Goal: Information Seeking & Learning: Understand process/instructions

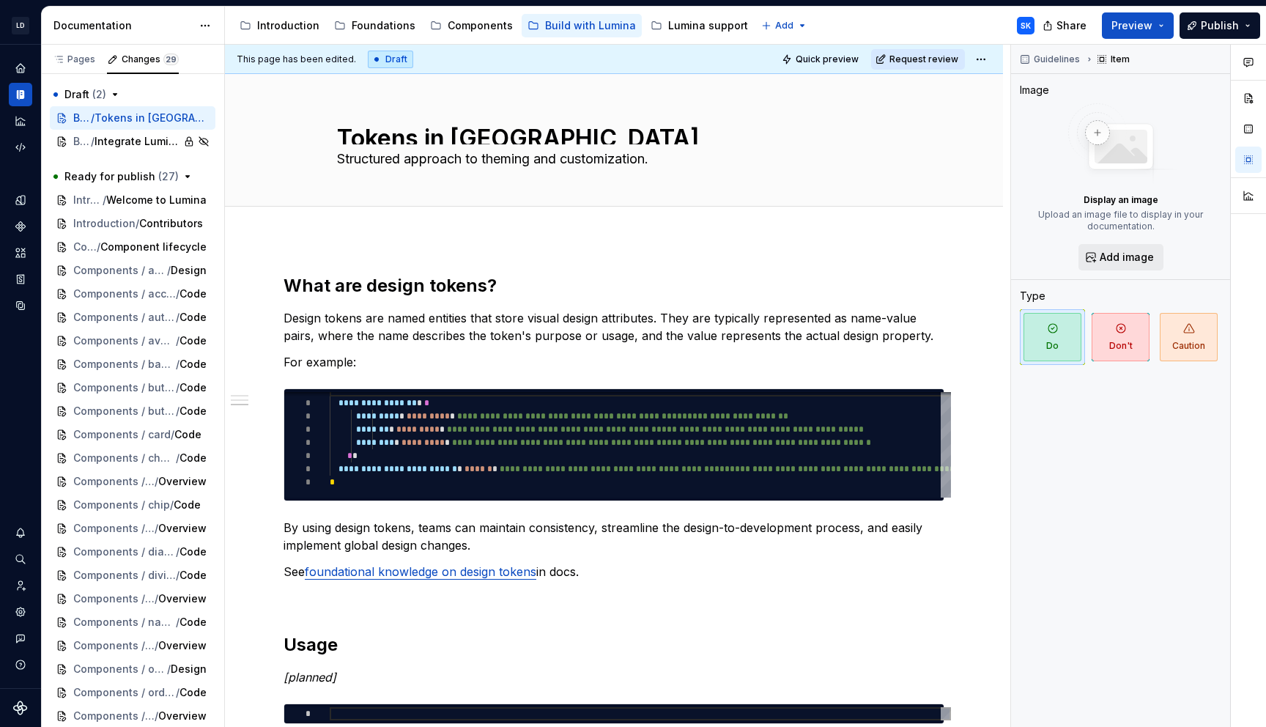
scroll to position [751, 0]
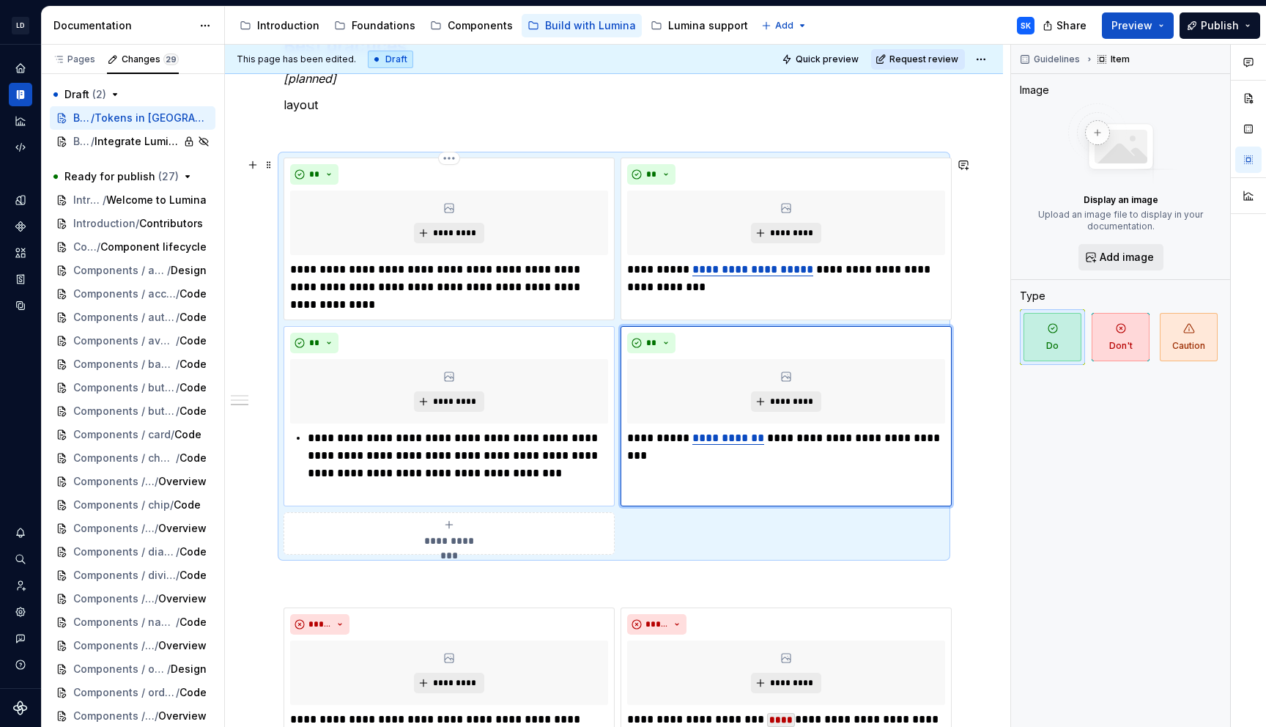
click at [418, 304] on p "**********" at bounding box center [449, 287] width 318 height 53
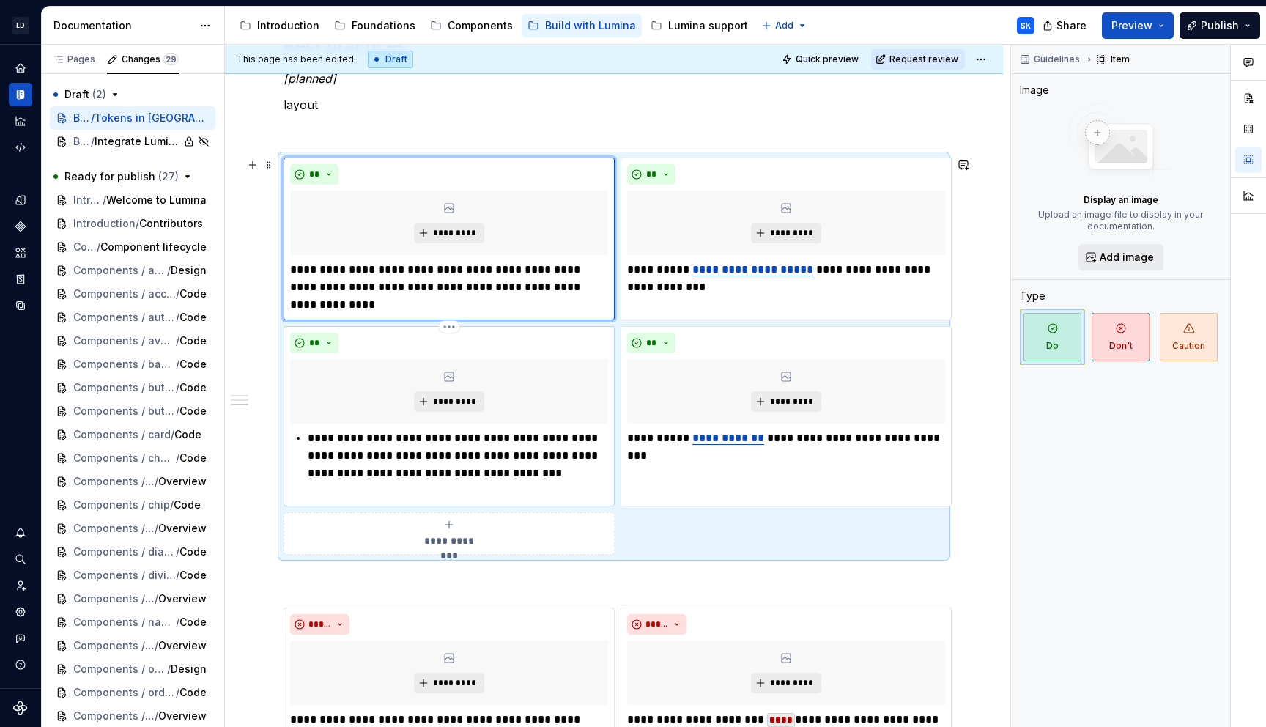
click at [309, 436] on p "**********" at bounding box center [458, 464] width 300 height 70
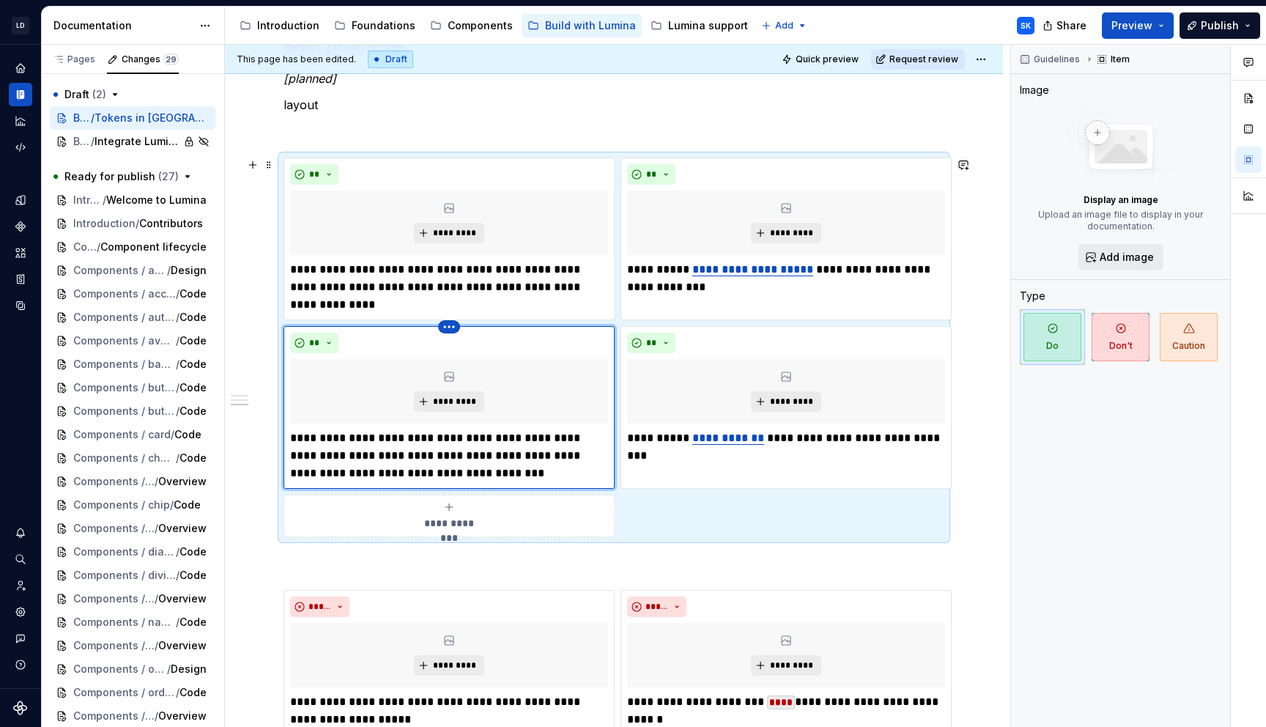
click at [451, 328] on html "LD Lumina Web SK Dataset MxC-Fac Documentation Accessibility guide for tree Pag…" at bounding box center [633, 363] width 1266 height 727
click at [500, 355] on div "Delete item" at bounding box center [512, 351] width 95 height 15
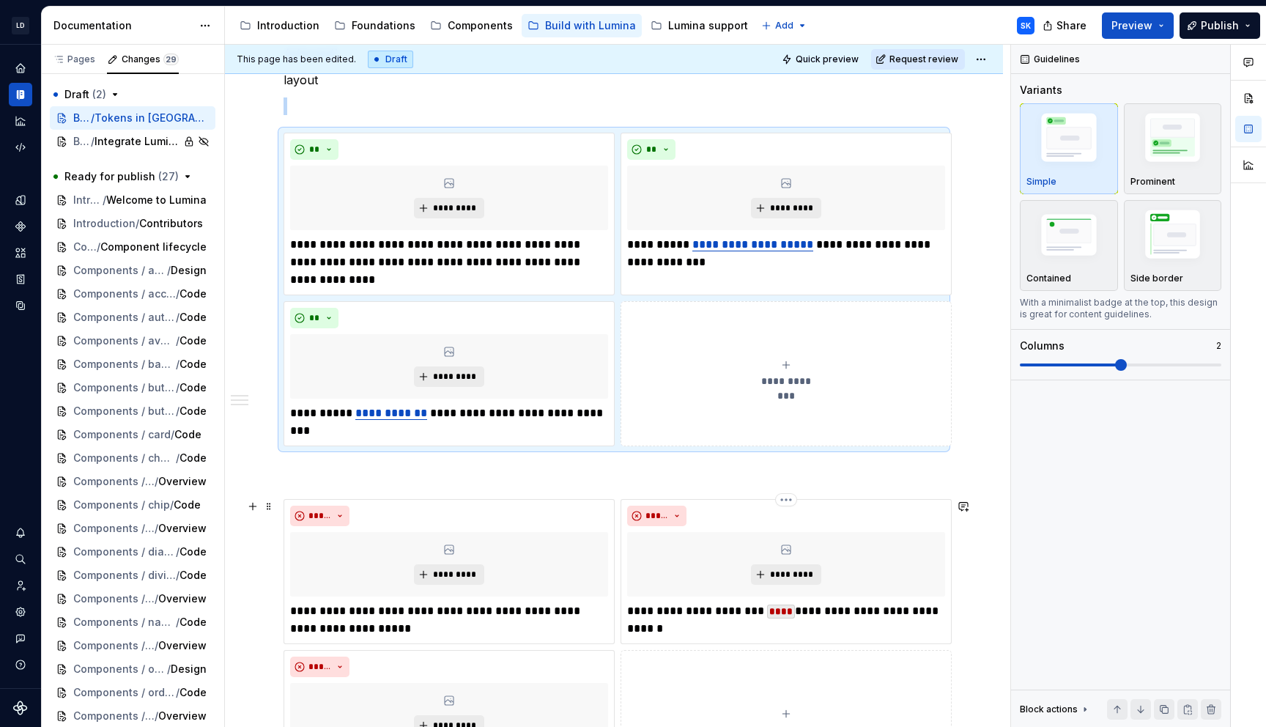
scroll to position [785, 0]
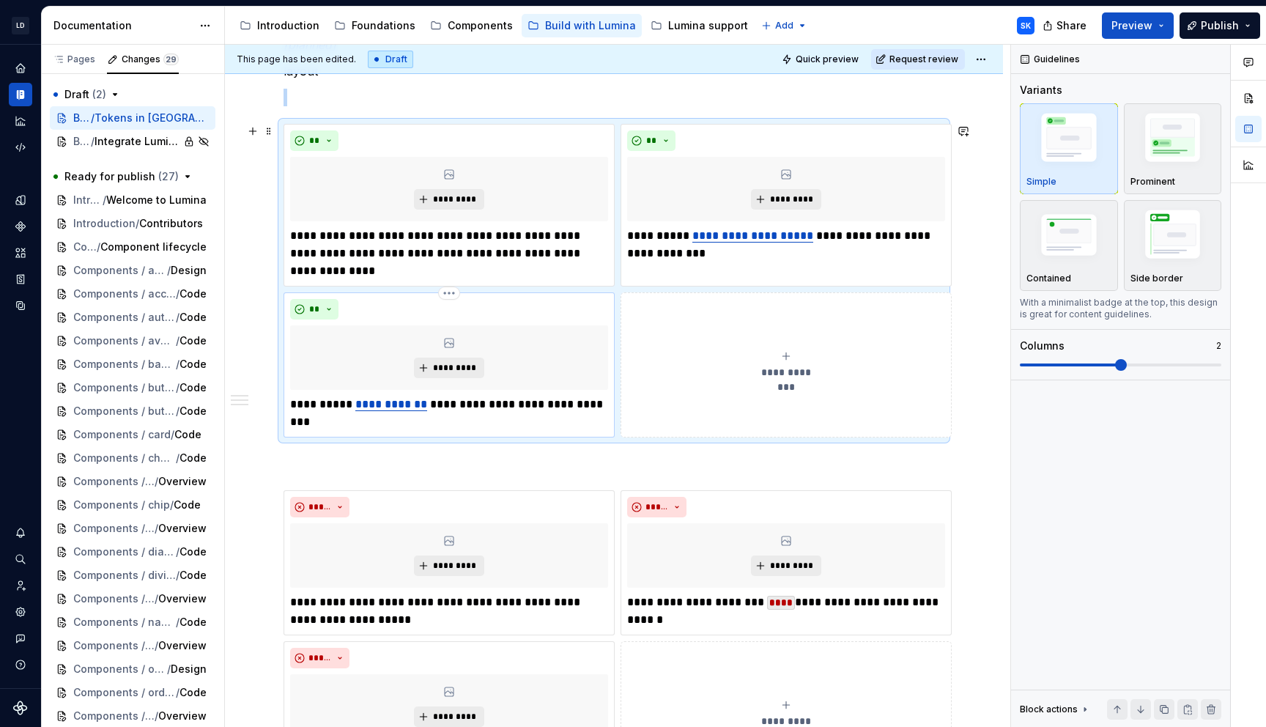
click at [548, 417] on p "**********" at bounding box center [449, 413] width 318 height 35
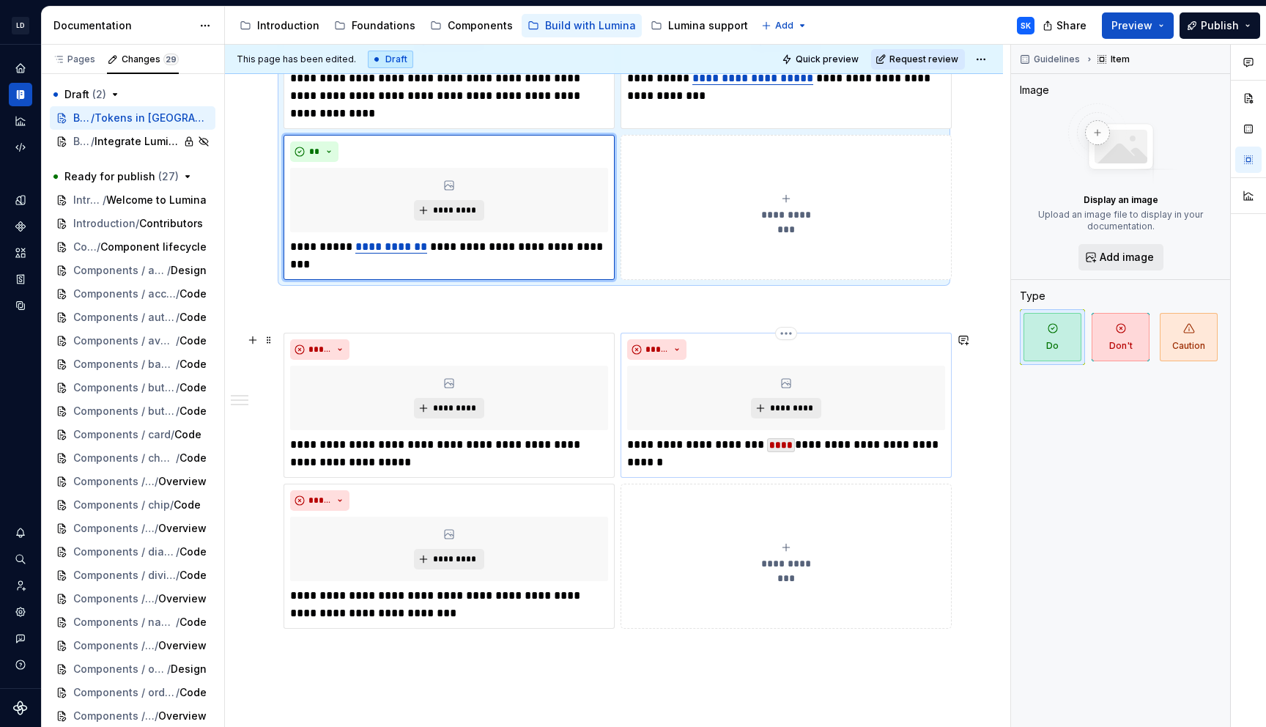
scroll to position [983, 0]
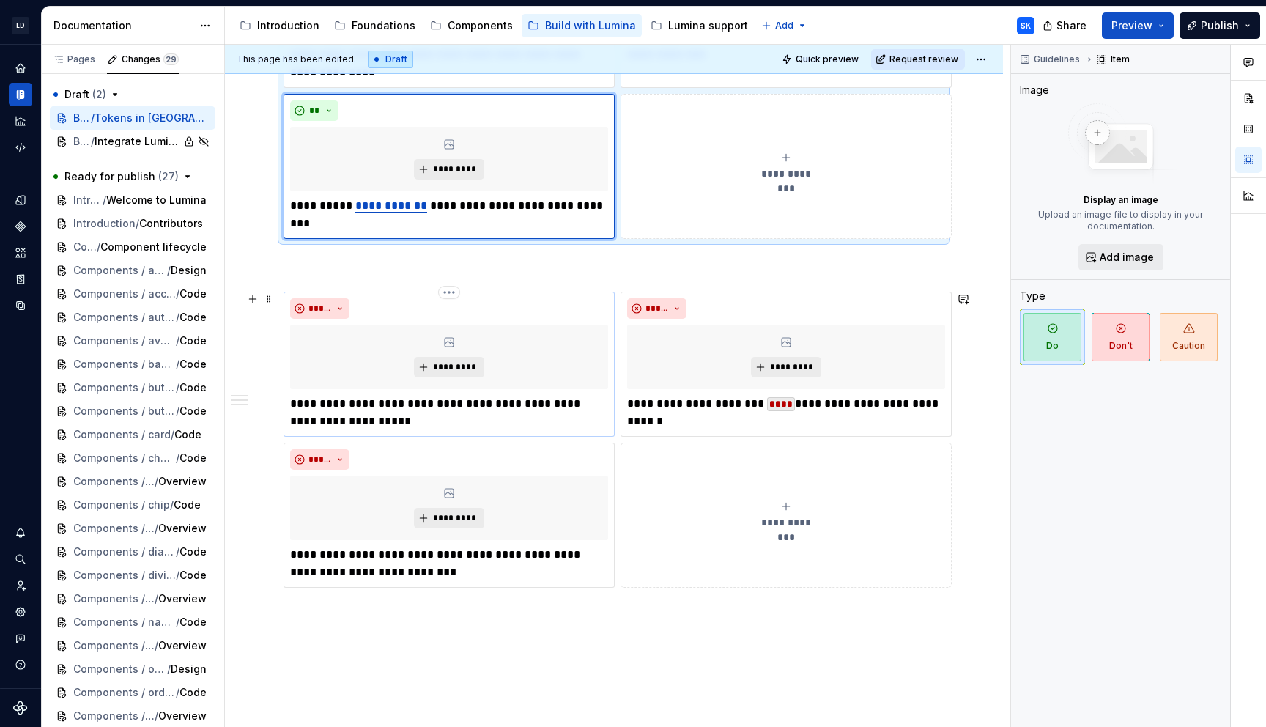
click at [421, 421] on p "**********" at bounding box center [449, 412] width 318 height 35
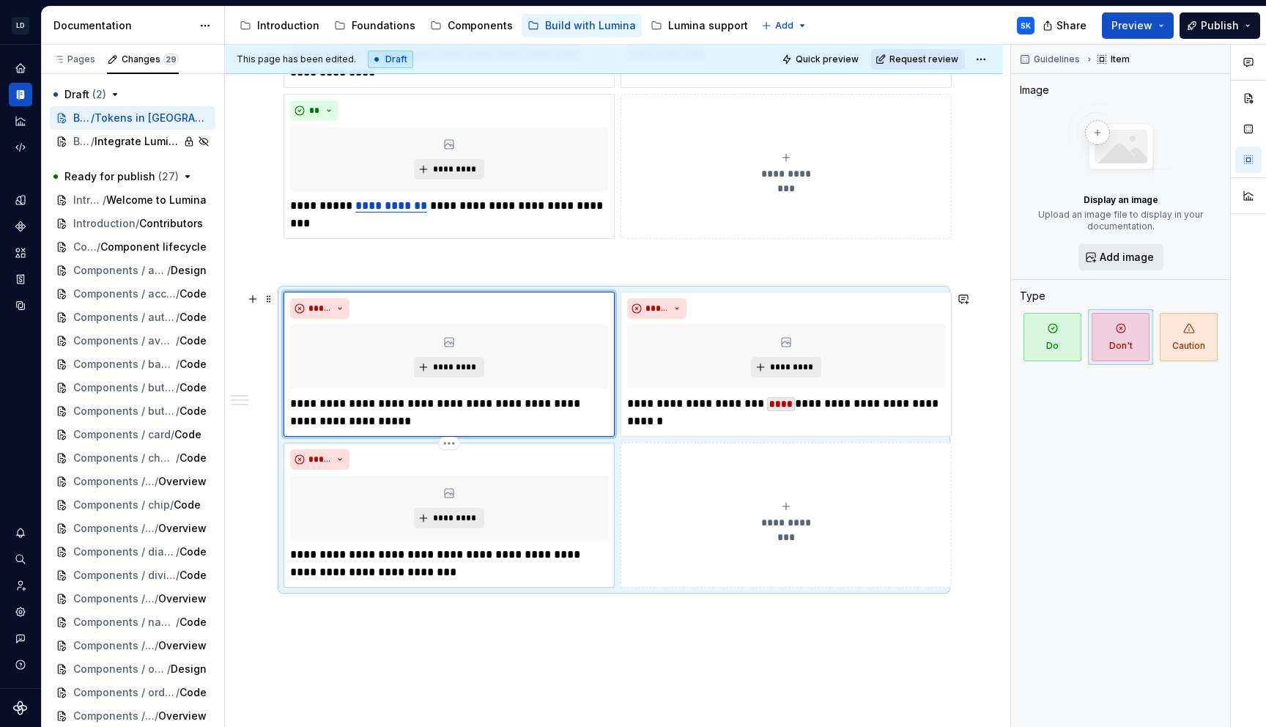
click at [456, 575] on p "**********" at bounding box center [449, 563] width 318 height 35
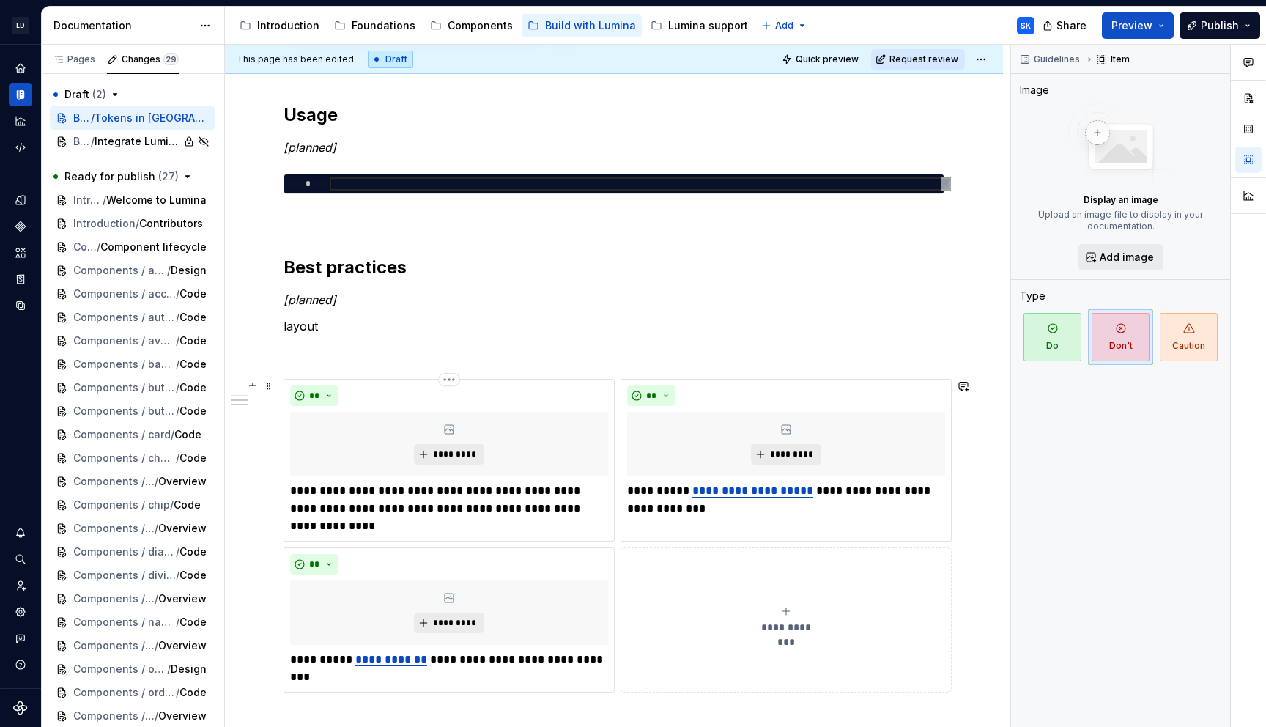
scroll to position [540, 0]
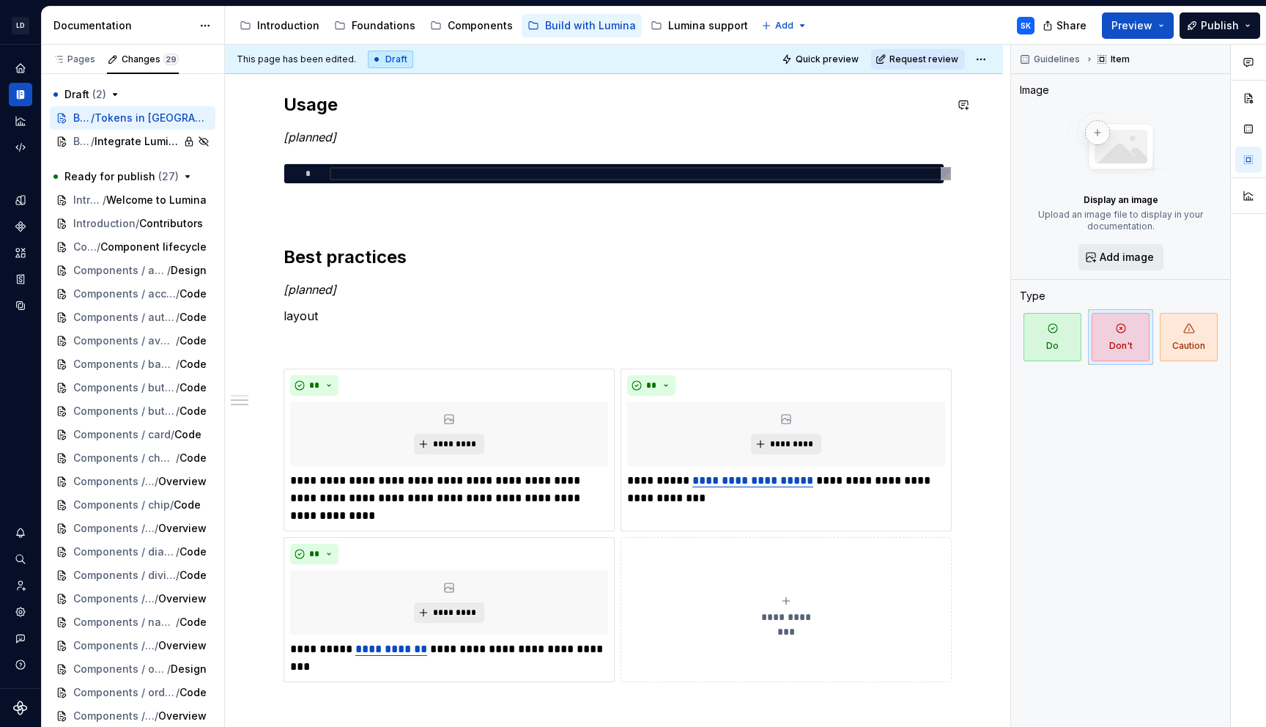
type textarea "*"
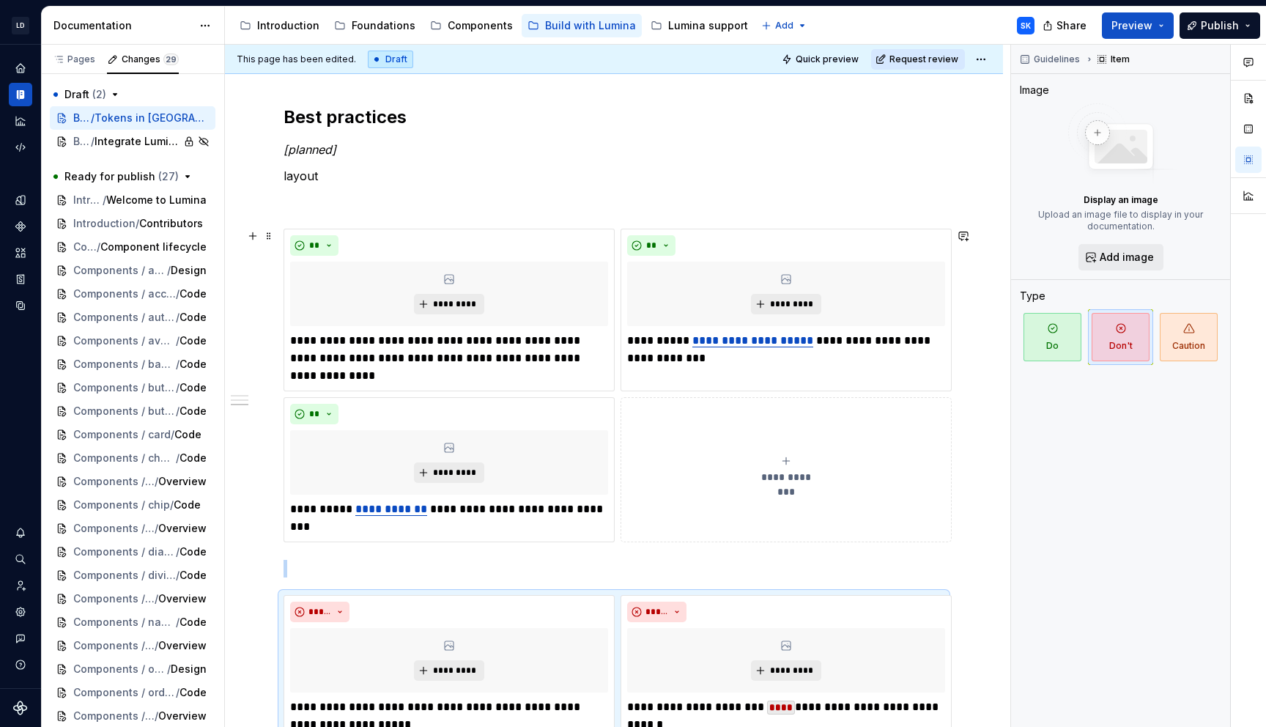
click at [799, 465] on div "**********" at bounding box center [786, 469] width 318 height 29
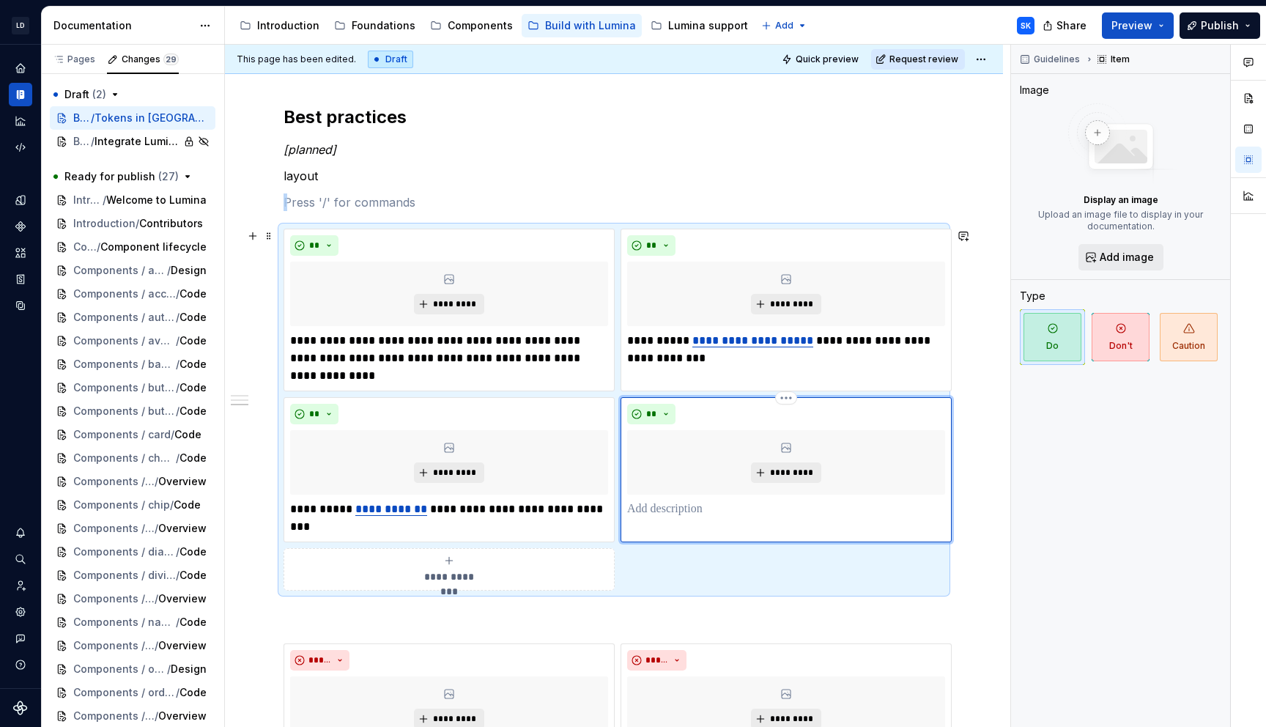
click at [675, 520] on div "** *********" at bounding box center [786, 469] width 331 height 145
click at [680, 512] on p at bounding box center [786, 510] width 318 height 18
paste div
click at [649, 506] on p "**********" at bounding box center [795, 518] width 300 height 35
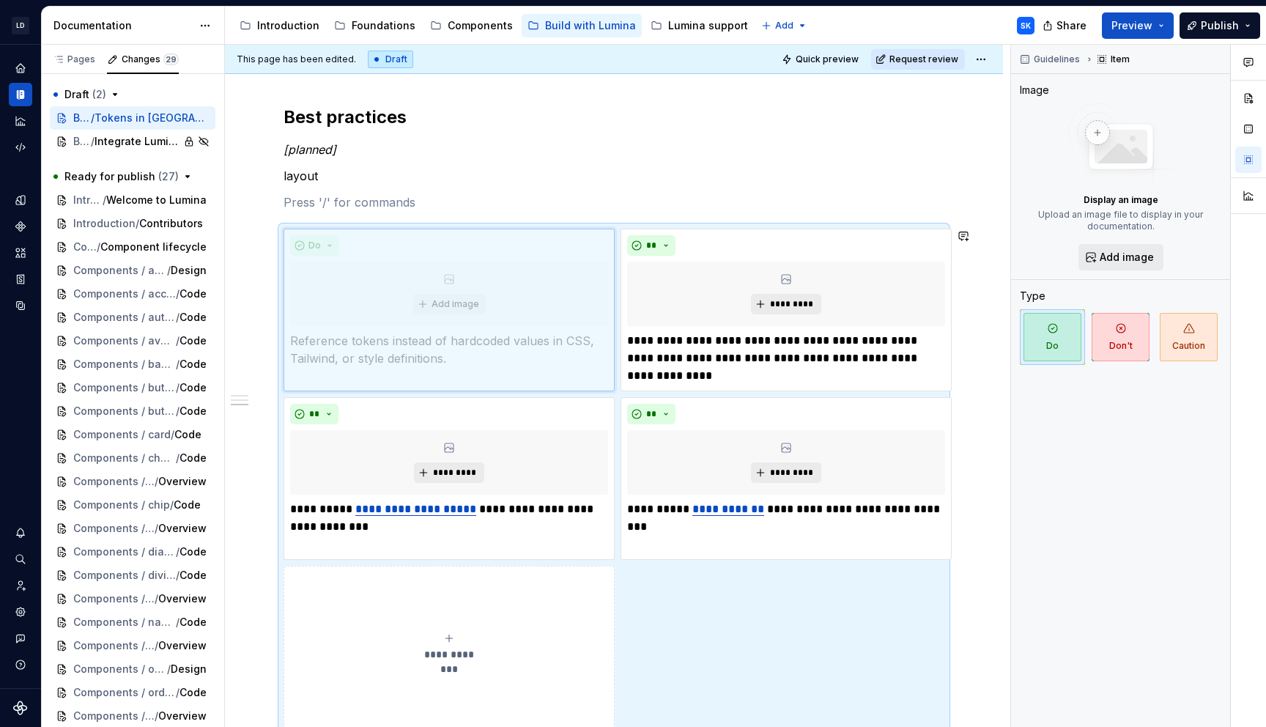
drag, startPoint x: 749, startPoint y: 414, endPoint x: 420, endPoint y: 264, distance: 361.7
click at [420, 264] on body "LD Lumina Web SK Dataset MxC-Fac Documentation Accessibility guide for tree Pag…" at bounding box center [633, 363] width 1266 height 727
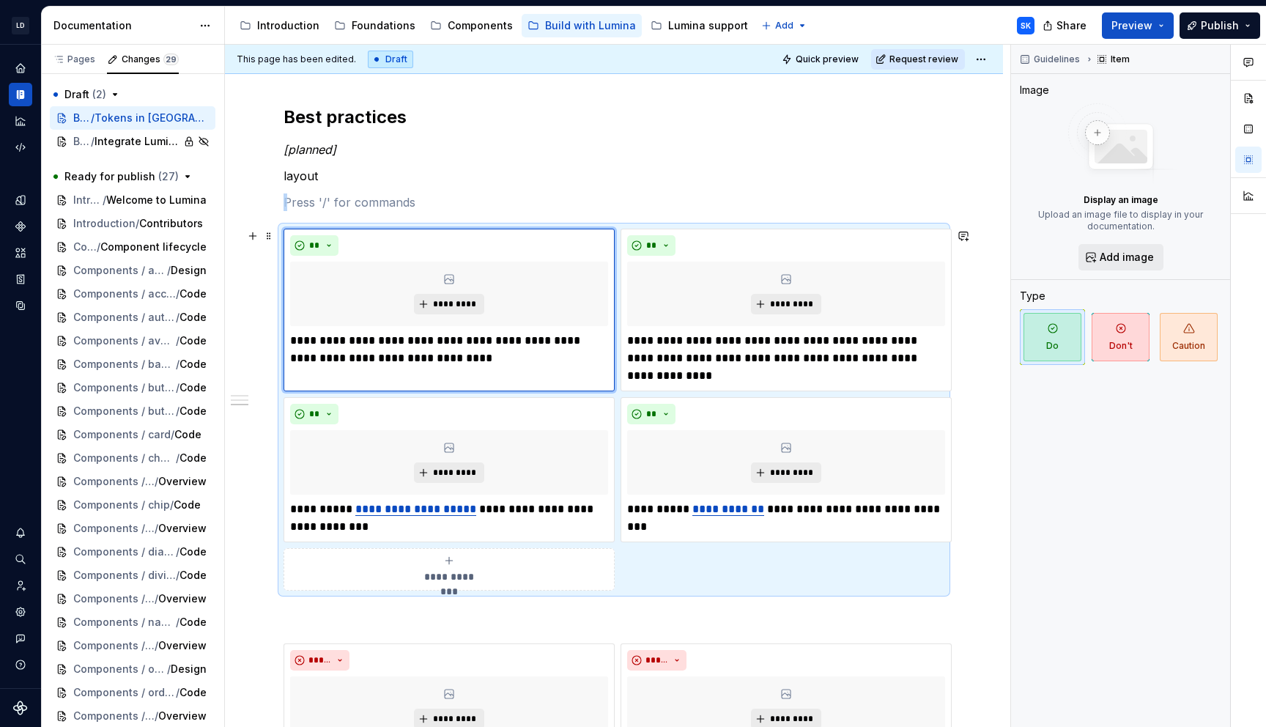
click at [521, 576] on div "**********" at bounding box center [449, 569] width 318 height 29
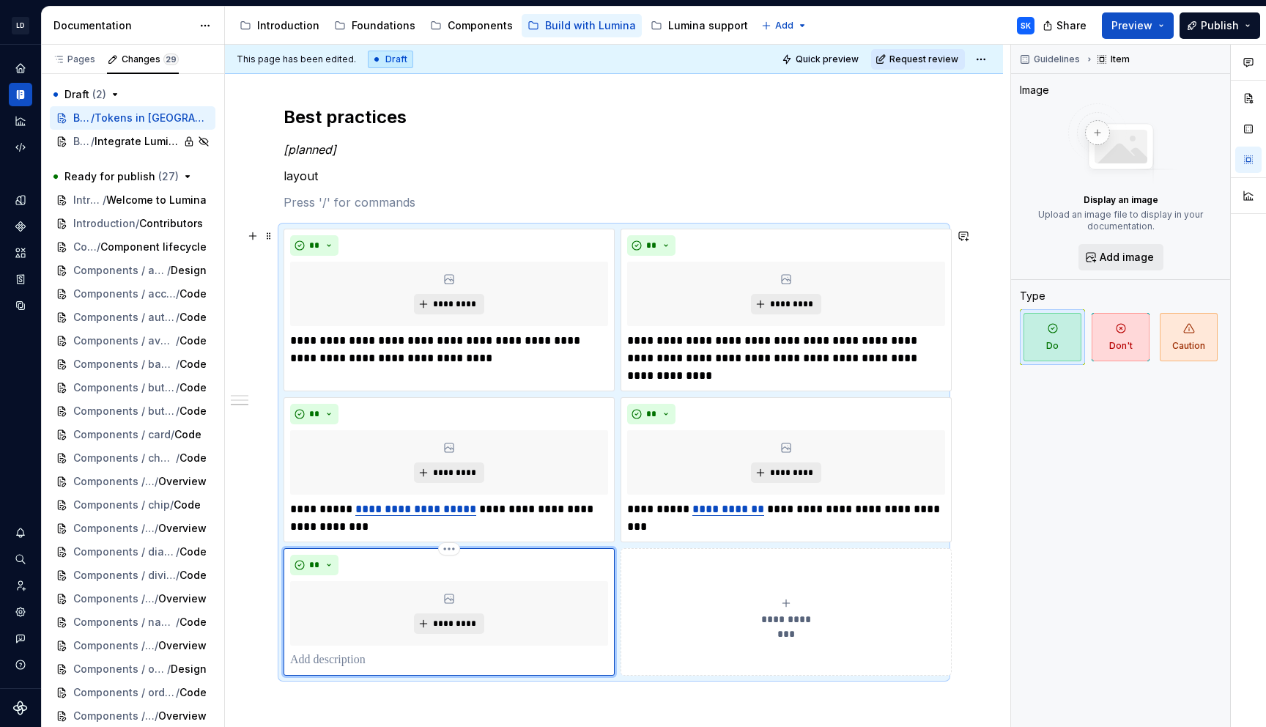
click at [342, 668] on p at bounding box center [449, 660] width 318 height 18
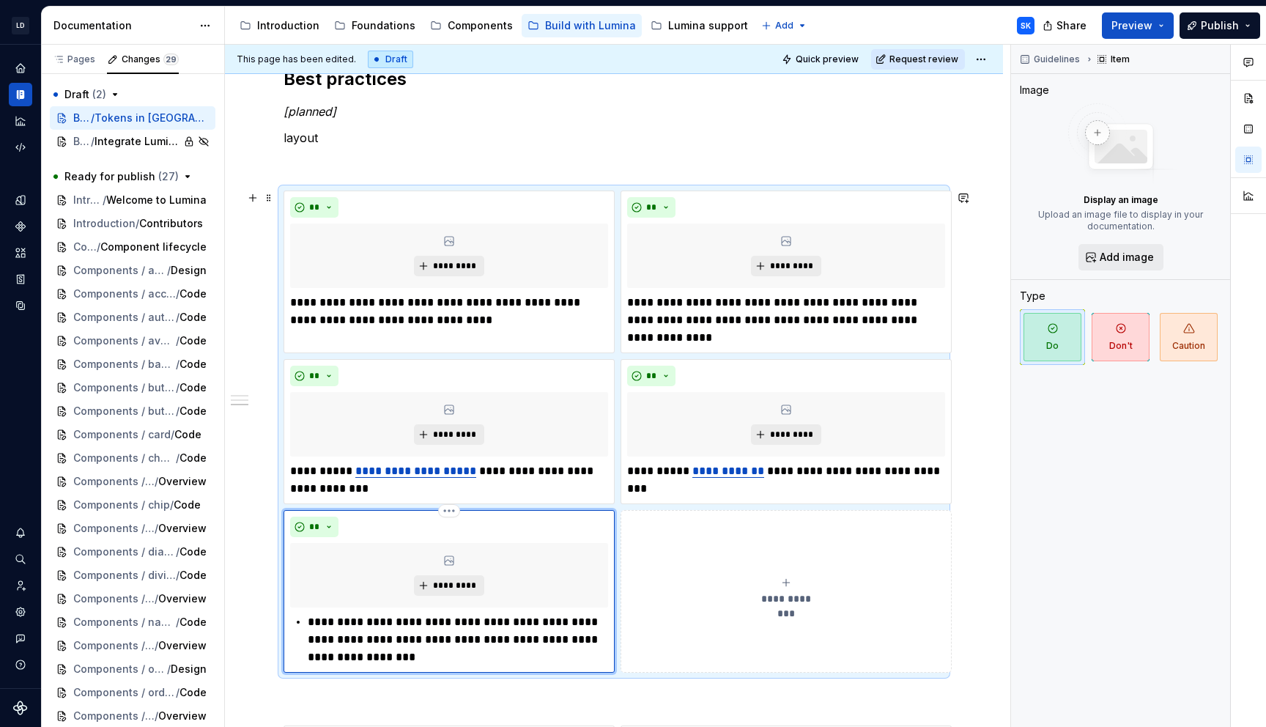
scroll to position [789, 0]
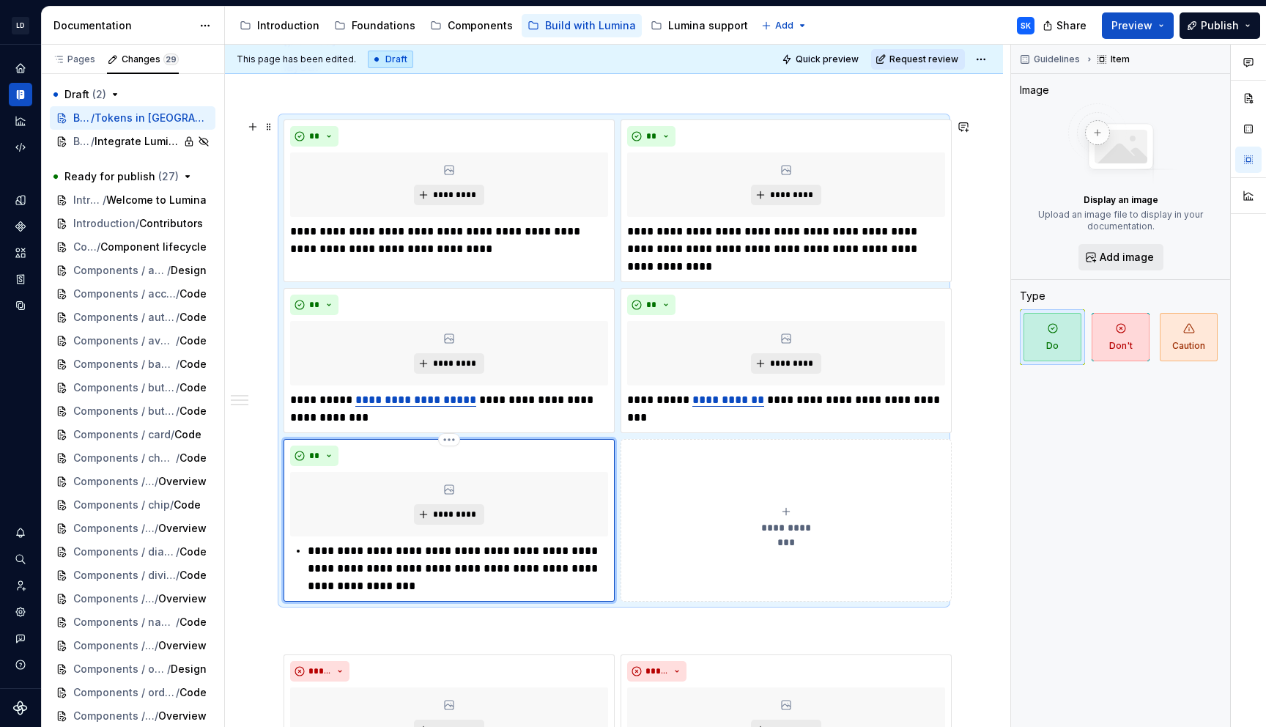
click at [308, 555] on p "**********" at bounding box center [458, 568] width 300 height 53
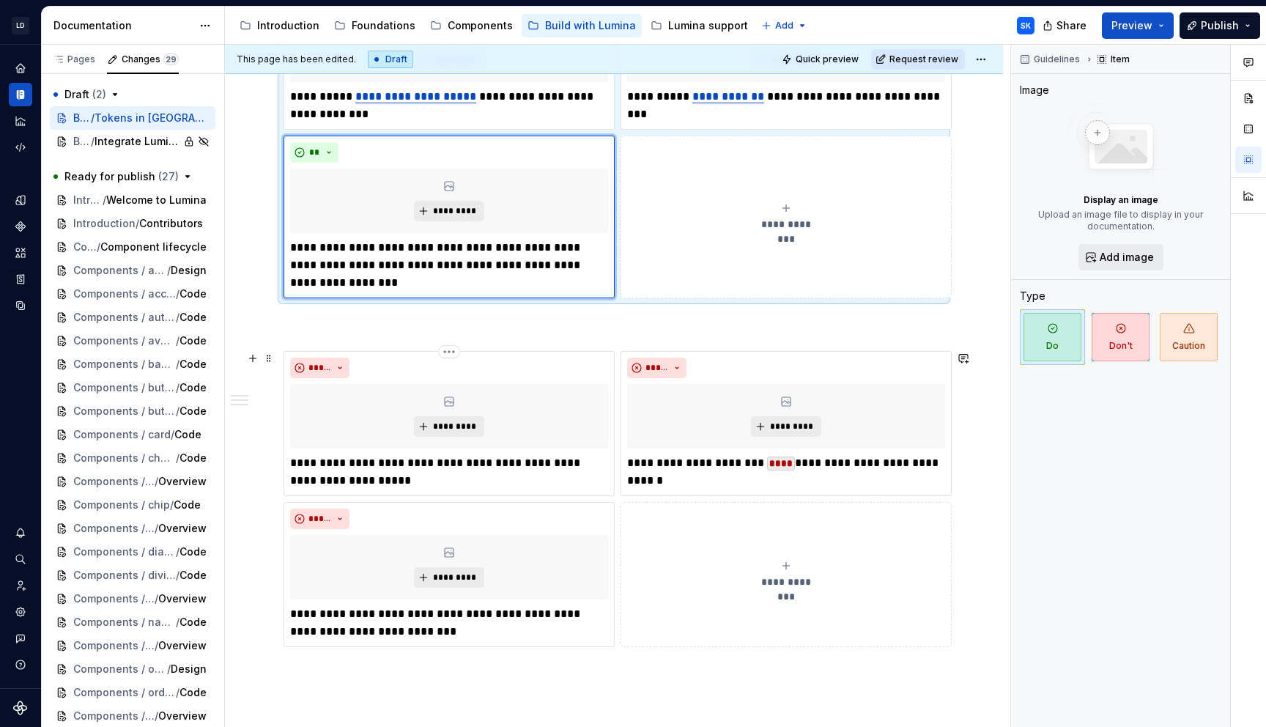
scroll to position [1094, 0]
click at [789, 567] on icon "submit" at bounding box center [786, 564] width 12 height 12
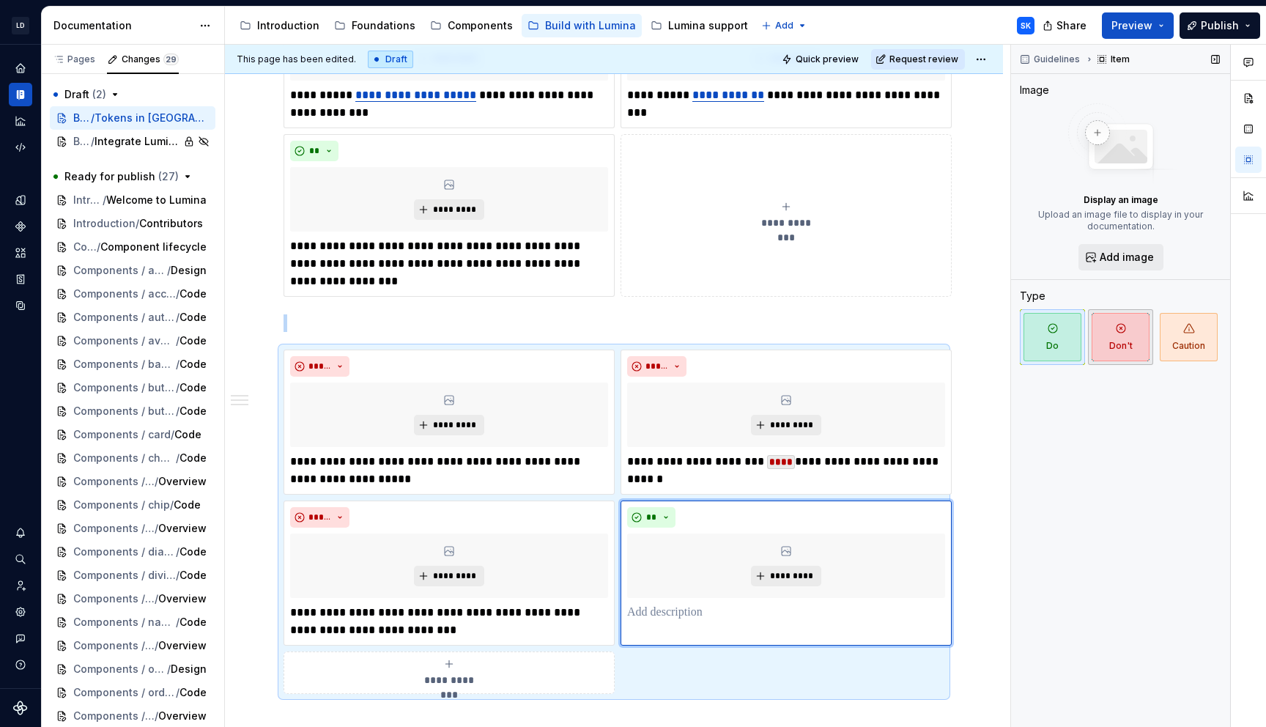
click at [1115, 352] on span "Don't" at bounding box center [1121, 337] width 58 height 48
click at [682, 618] on p at bounding box center [786, 613] width 318 height 18
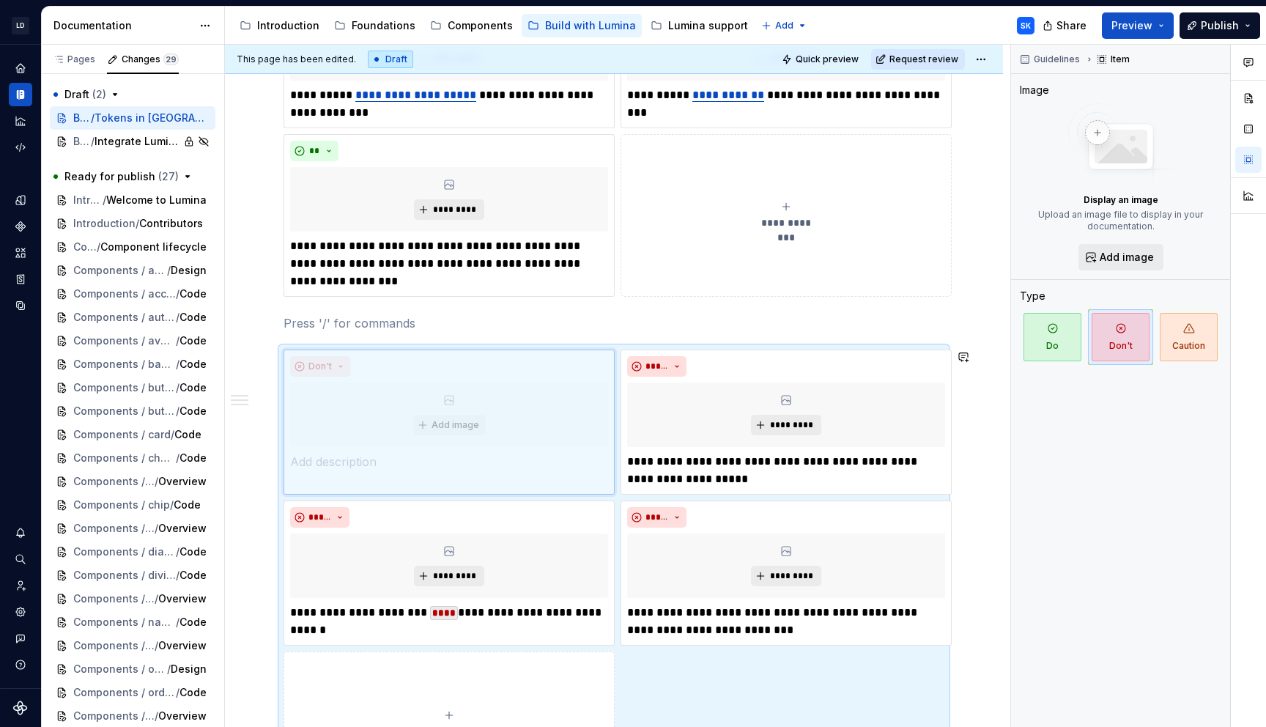
drag, startPoint x: 717, startPoint y: 514, endPoint x: 465, endPoint y: 384, distance: 283.2
click at [465, 384] on body "LD Lumina Web SK Dataset MxC-Fac Documentation Accessibility guide for tree Pag…" at bounding box center [633, 363] width 1266 height 727
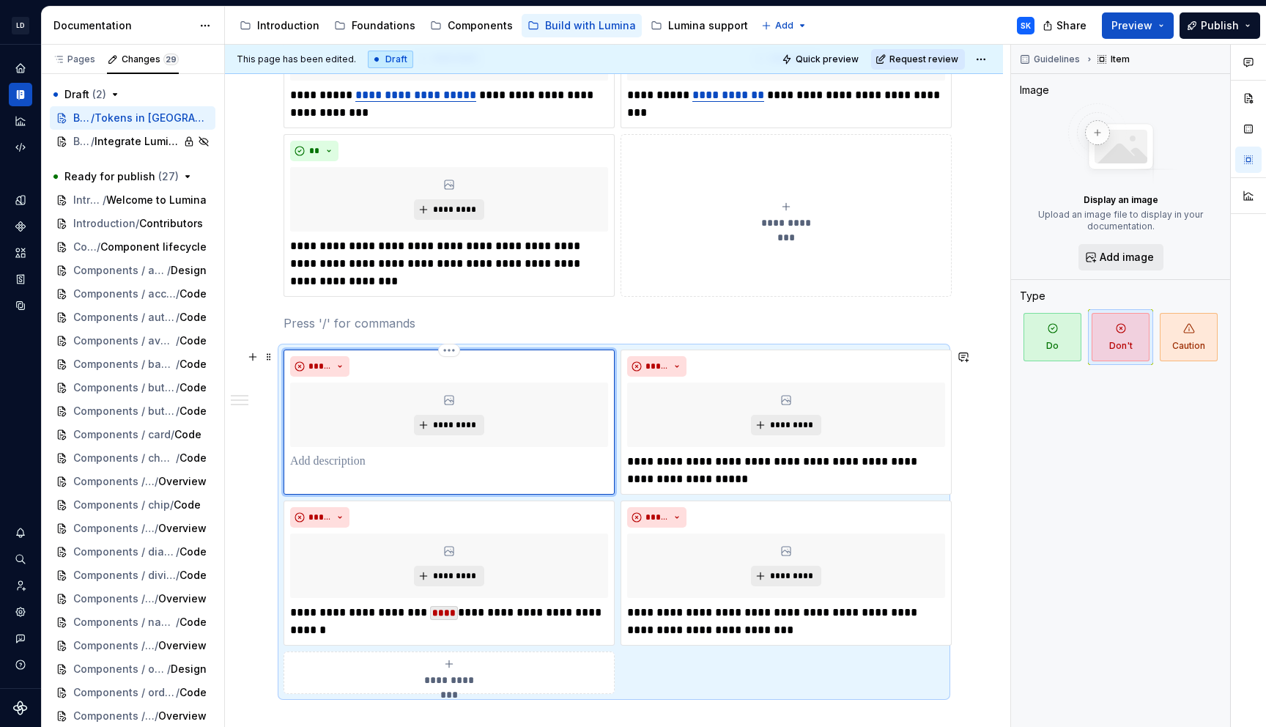
click at [353, 465] on p at bounding box center [449, 462] width 318 height 18
click at [309, 459] on p "**********" at bounding box center [458, 470] width 300 height 35
type textarea "*"
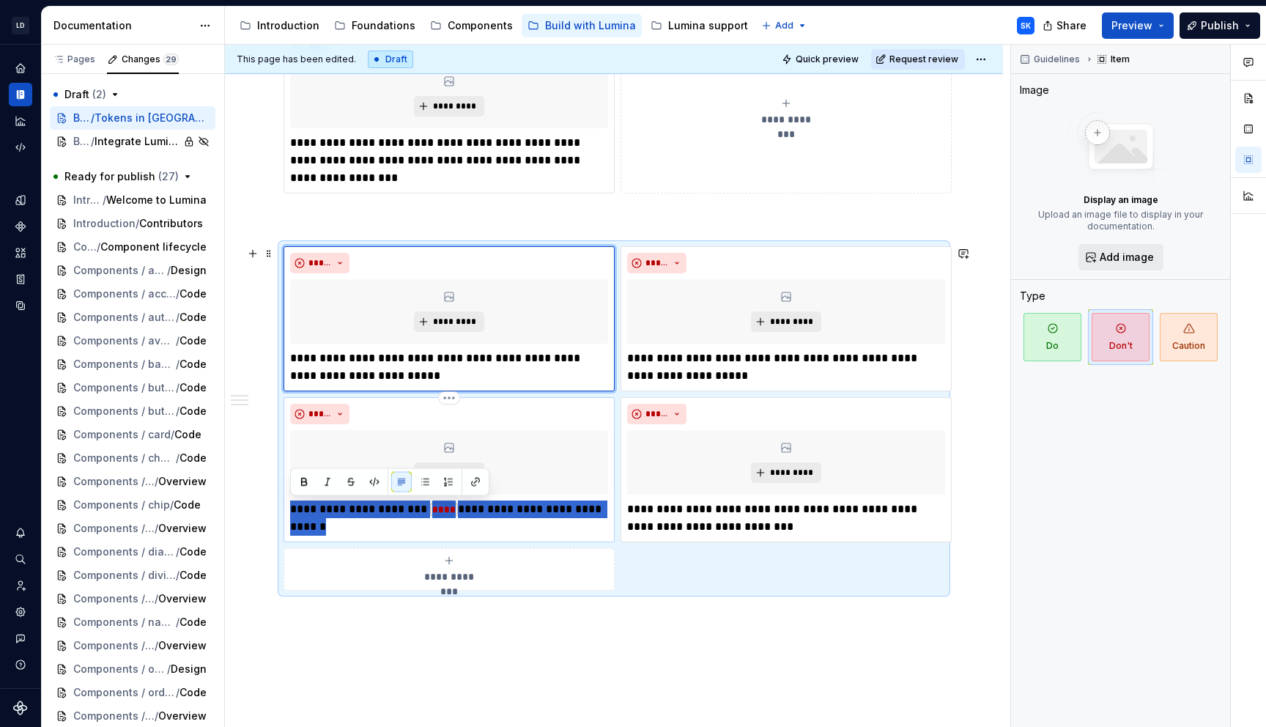
click at [290, 508] on p "**********" at bounding box center [449, 518] width 318 height 35
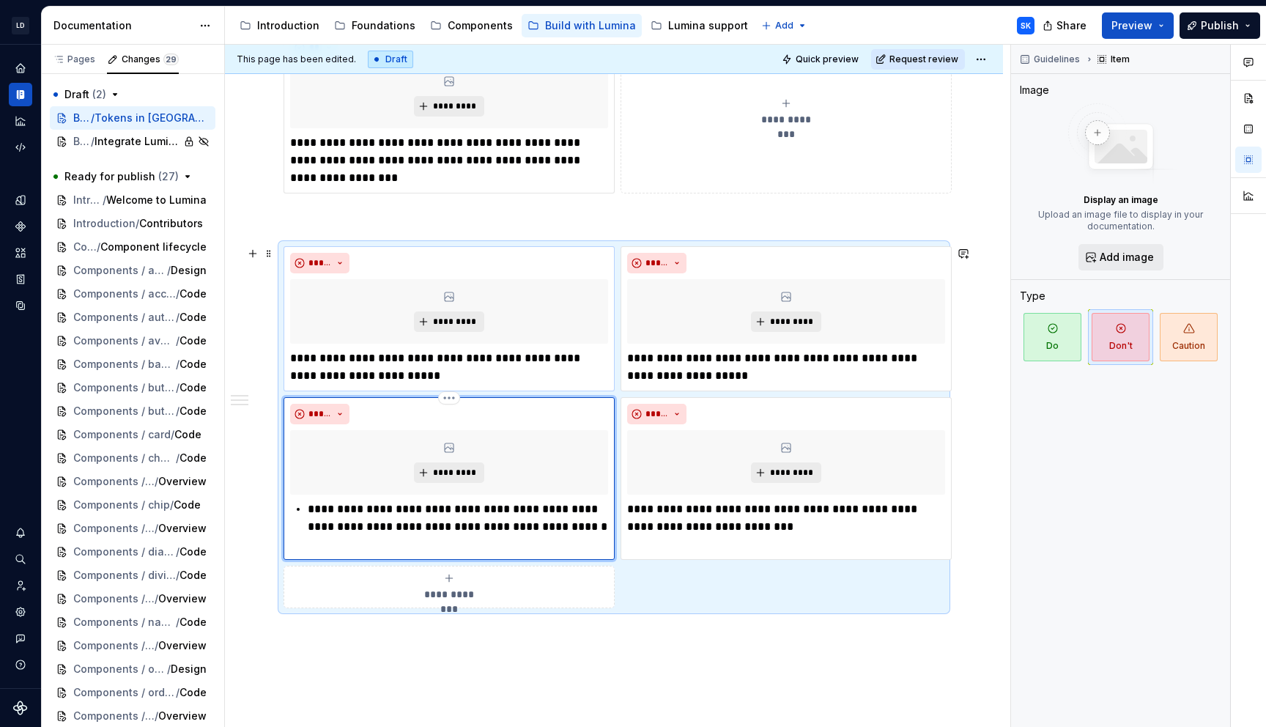
click at [312, 512] on p "**********" at bounding box center [458, 527] width 300 height 53
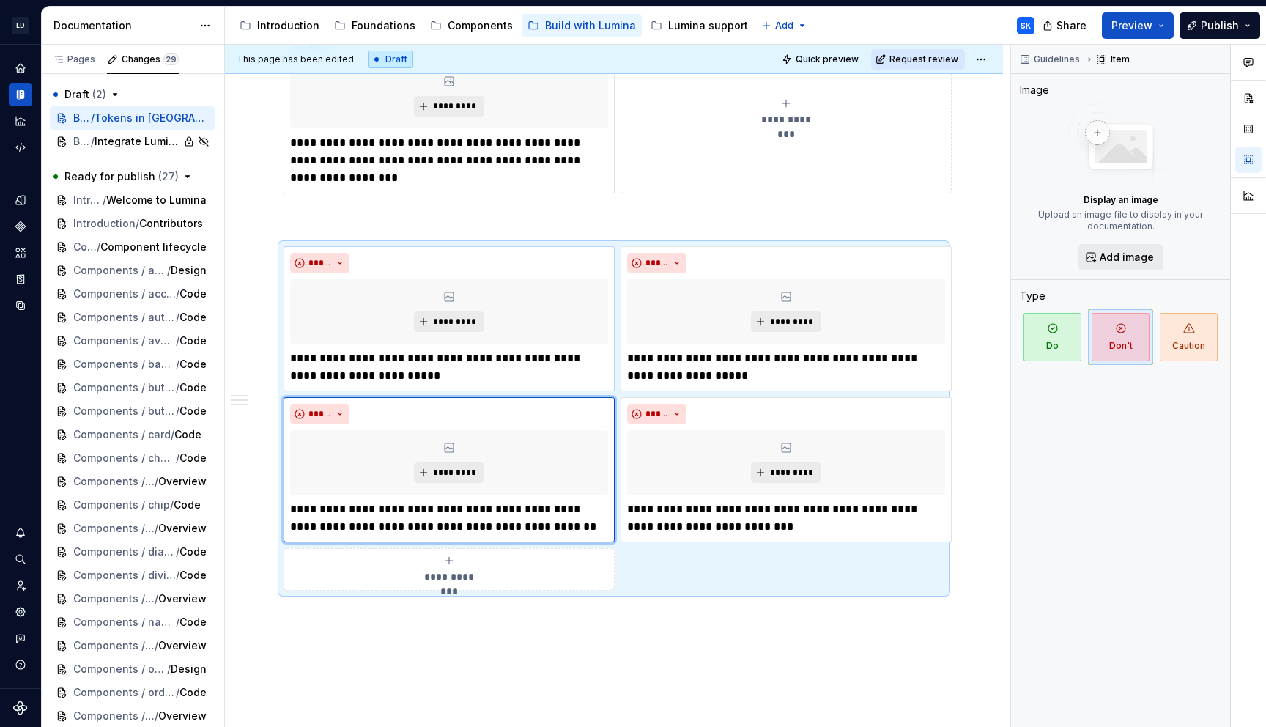
type textarea "*"
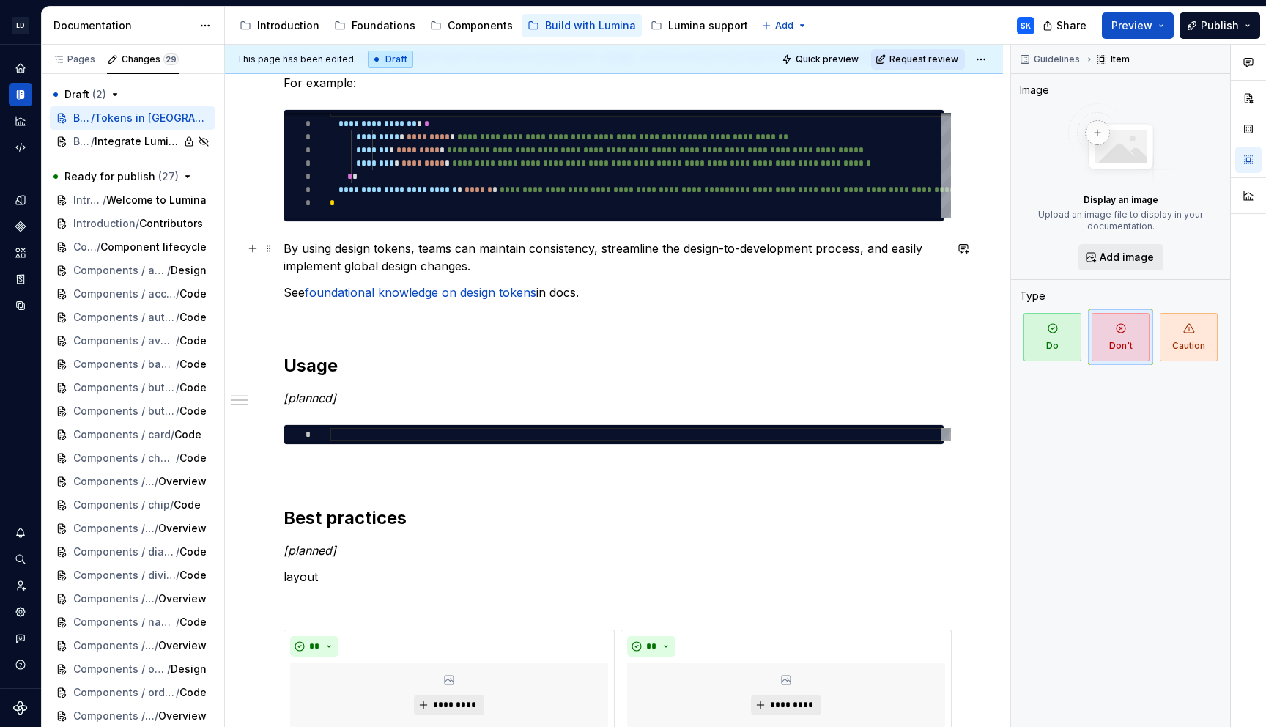
scroll to position [288, 0]
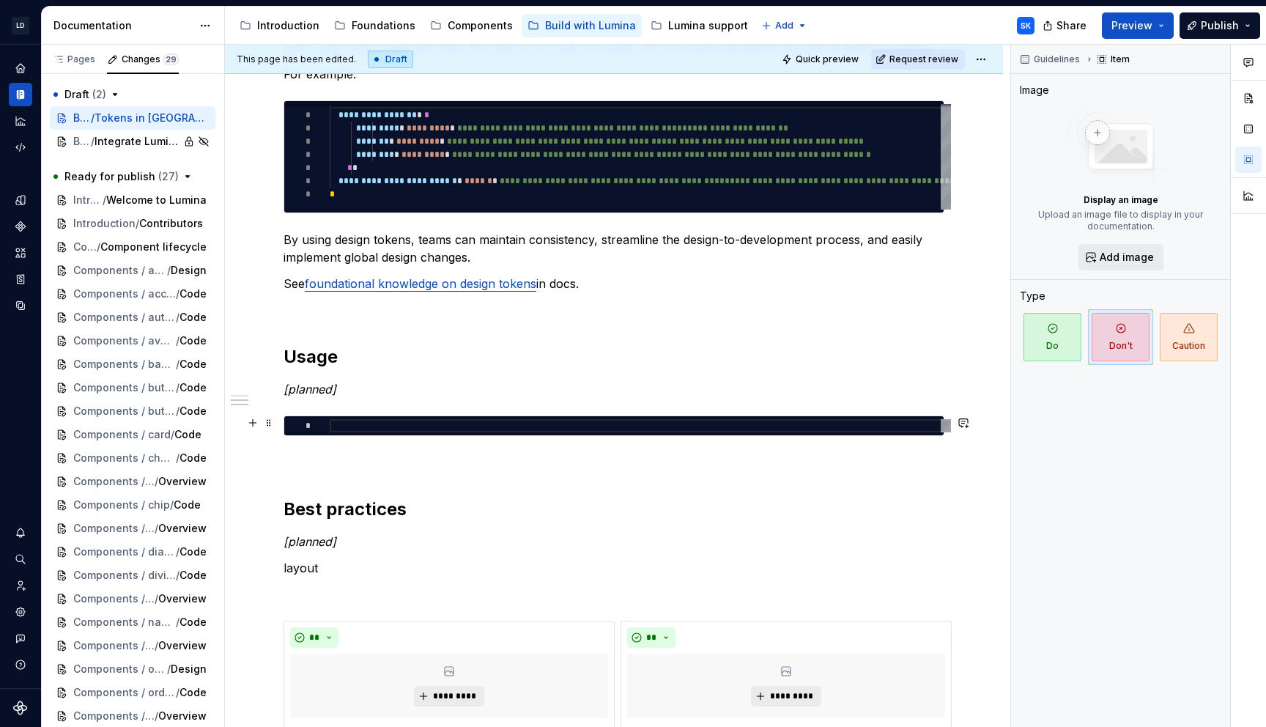
click at [349, 454] on p at bounding box center [614, 463] width 661 height 18
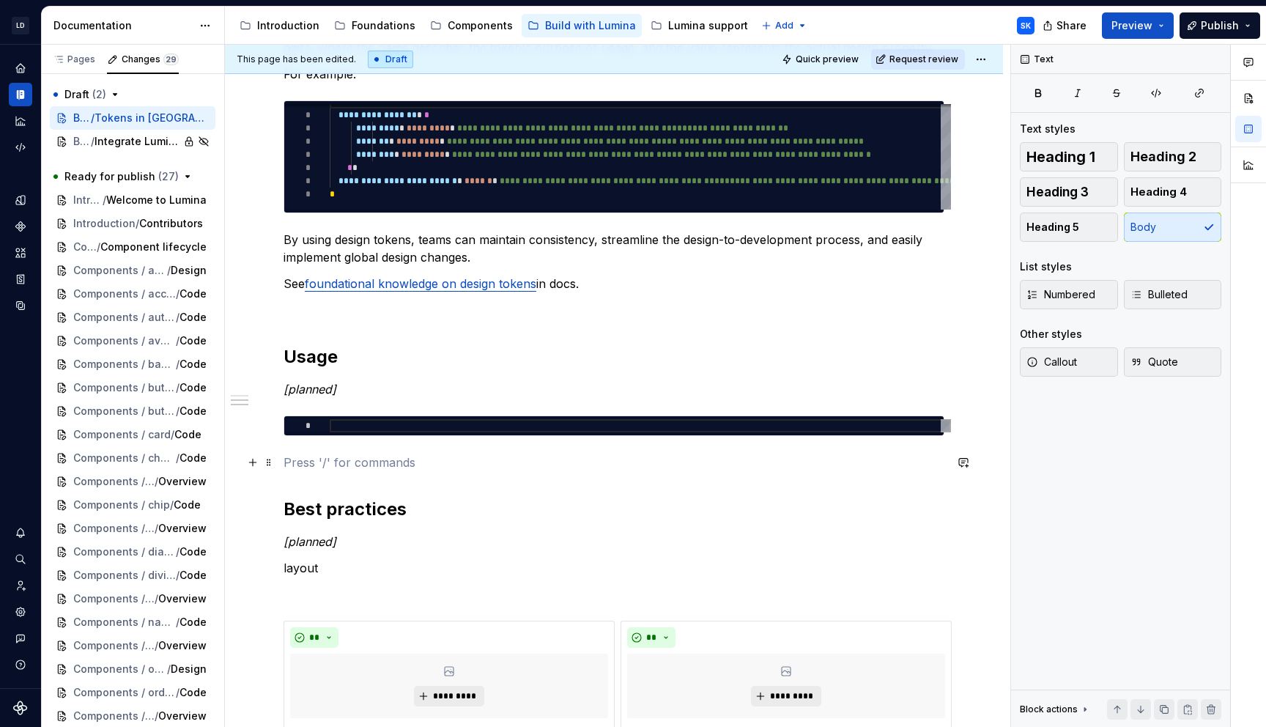
click at [379, 454] on p at bounding box center [614, 463] width 661 height 18
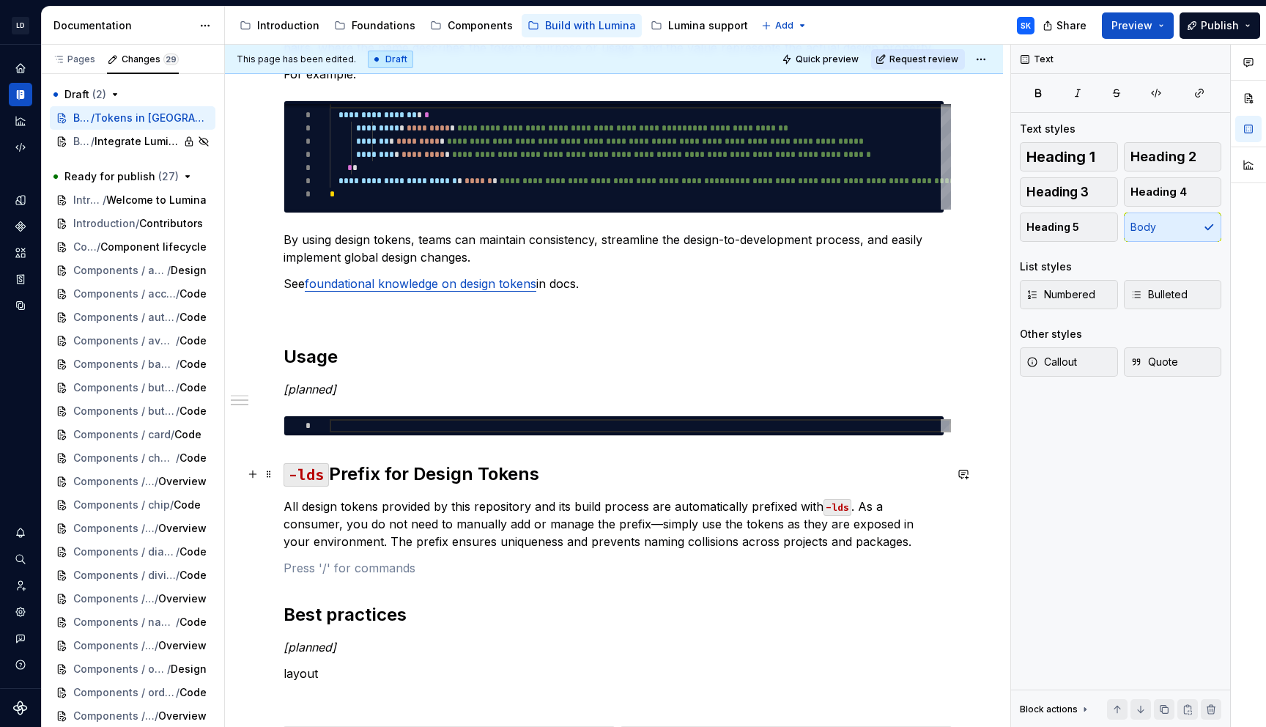
click at [461, 477] on strong "Prefix for Design Tokens" at bounding box center [434, 473] width 210 height 21
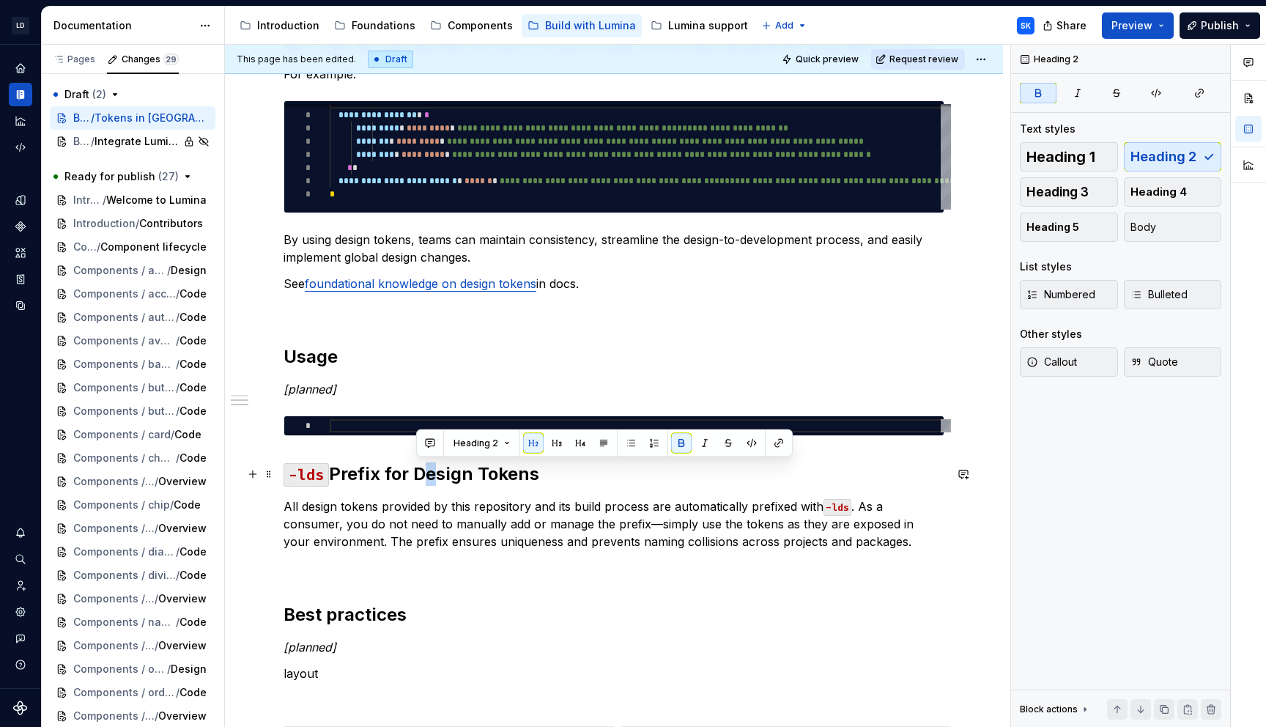
click at [418, 472] on strong "Prefix for Design Tokens" at bounding box center [434, 473] width 210 height 21
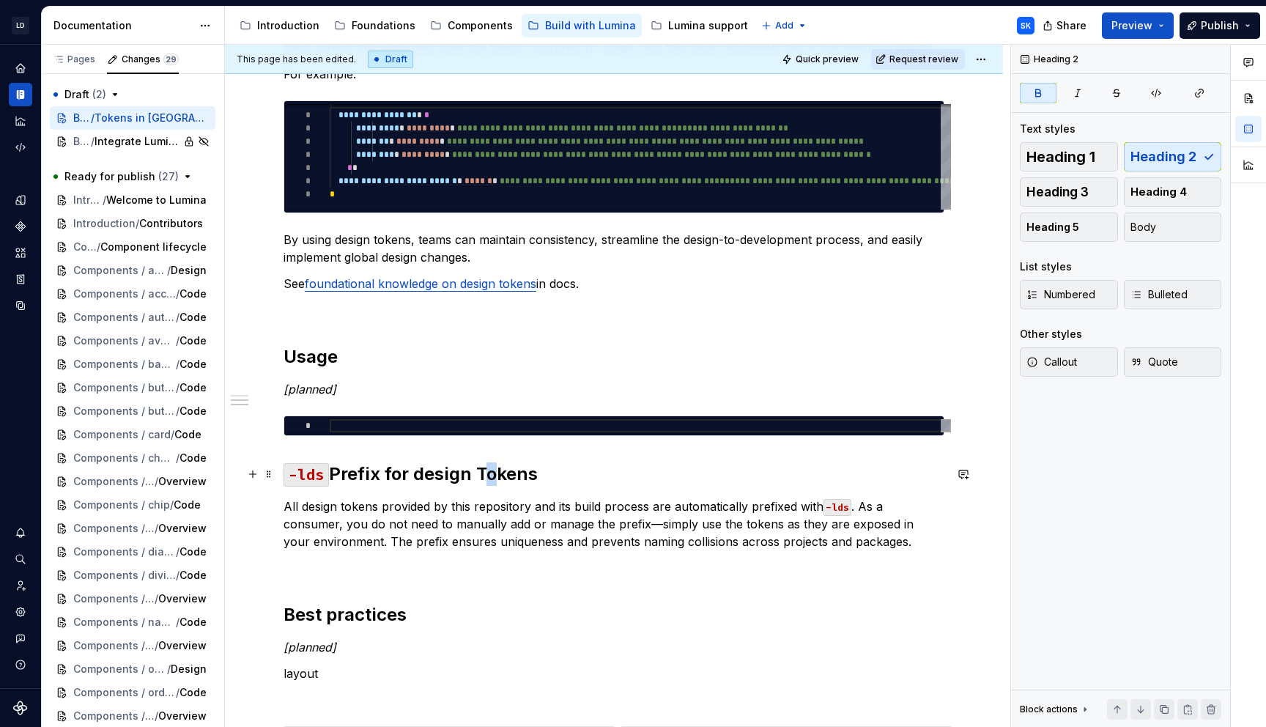
click at [482, 473] on strong "Prefix for design Tokens" at bounding box center [433, 473] width 209 height 21
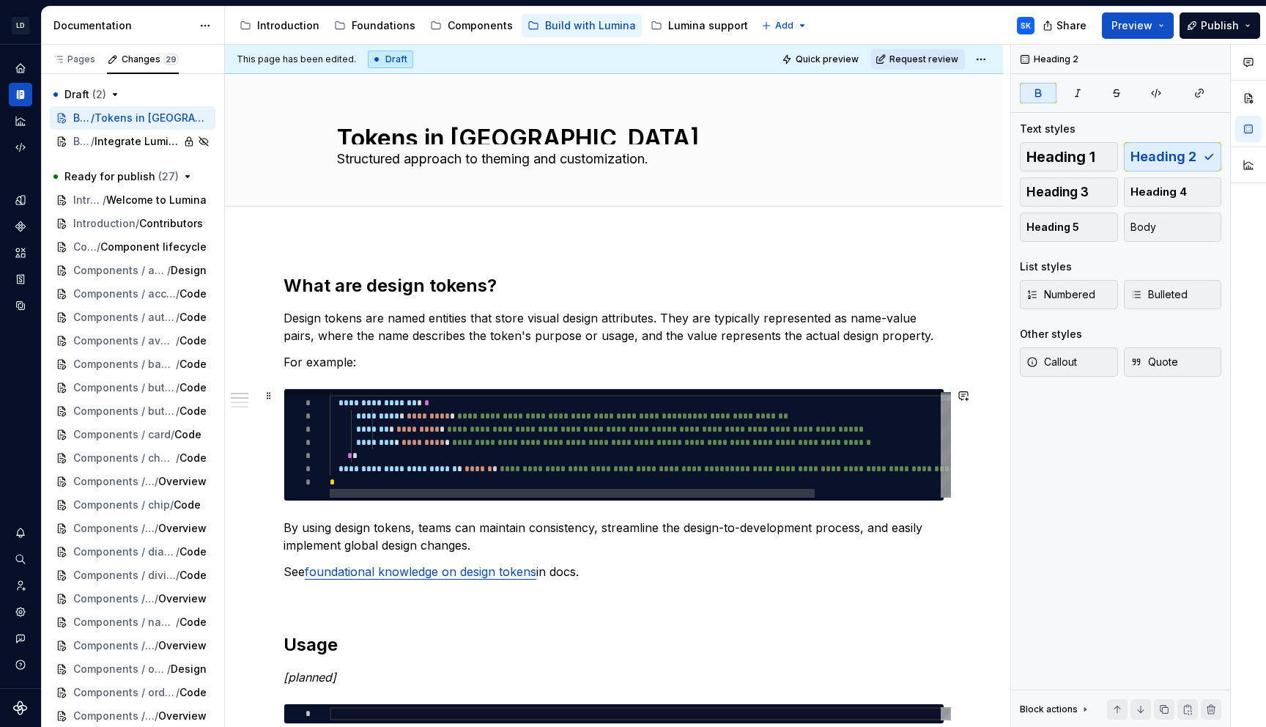
scroll to position [316, 0]
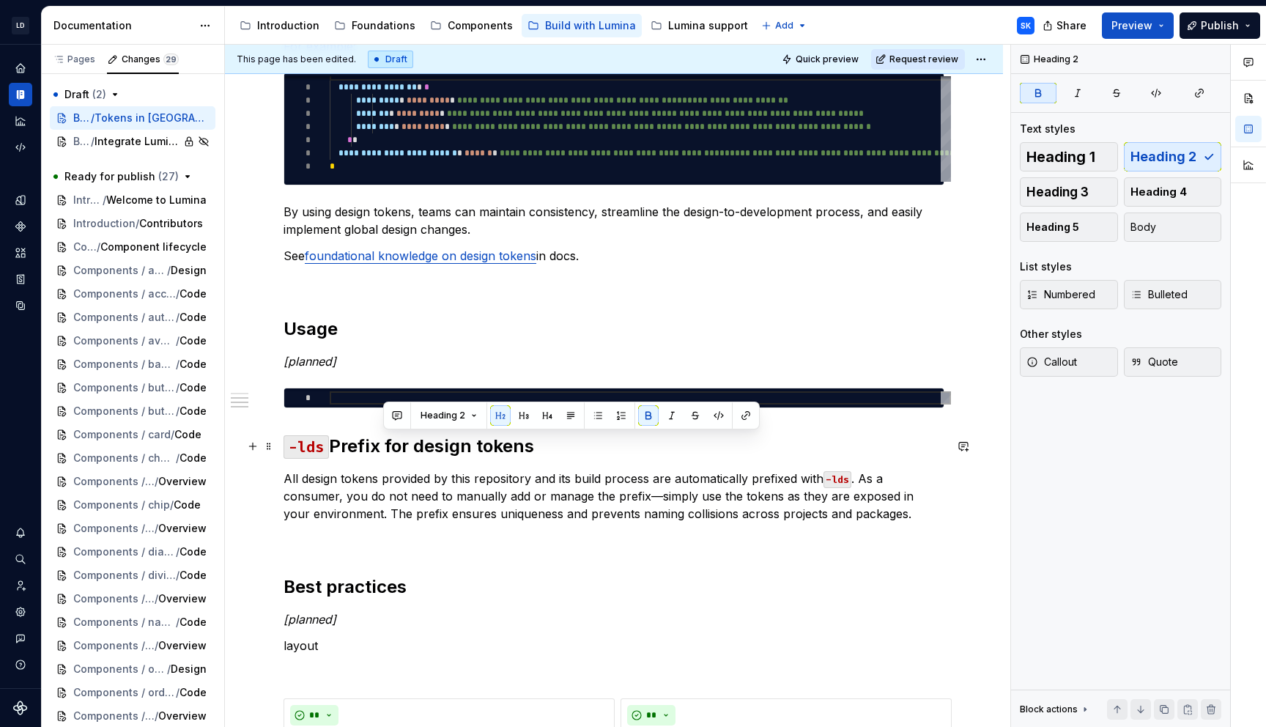
click at [564, 444] on h2 "-lds Prefix for design tokens" at bounding box center [614, 446] width 661 height 23
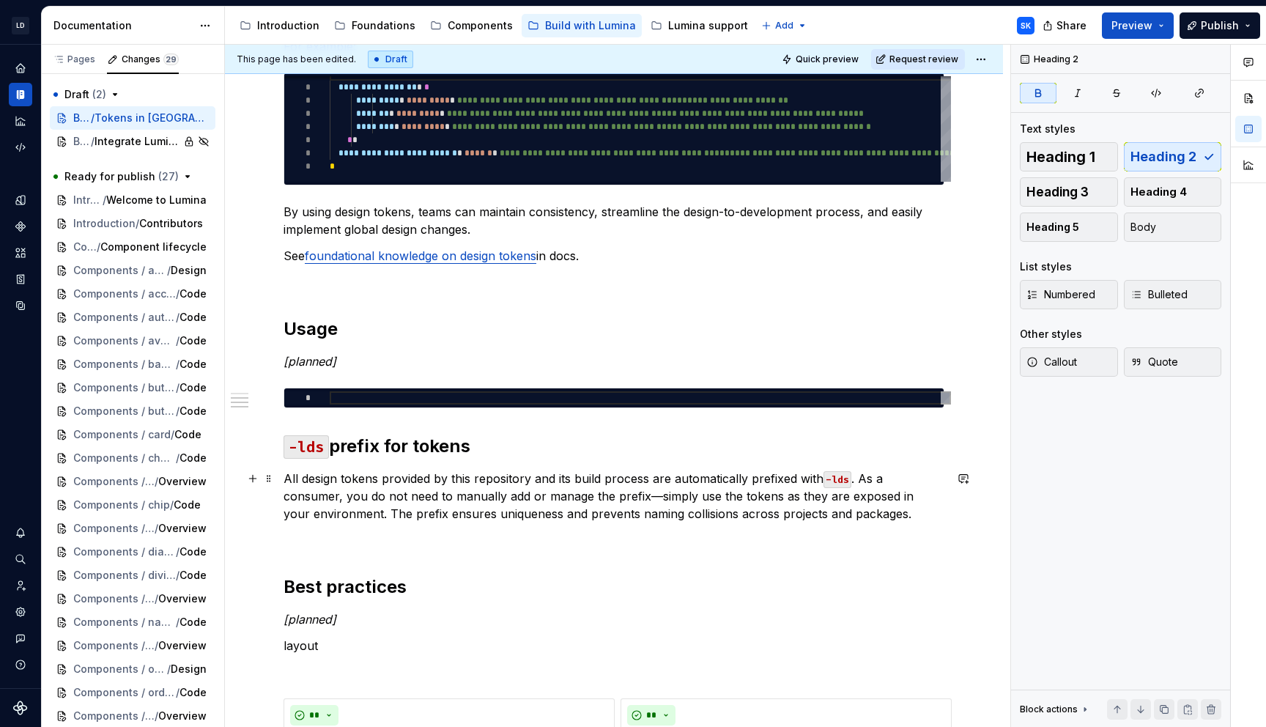
click at [860, 479] on p "All design tokens provided by this repository and its build process are automat…" at bounding box center [614, 496] width 661 height 53
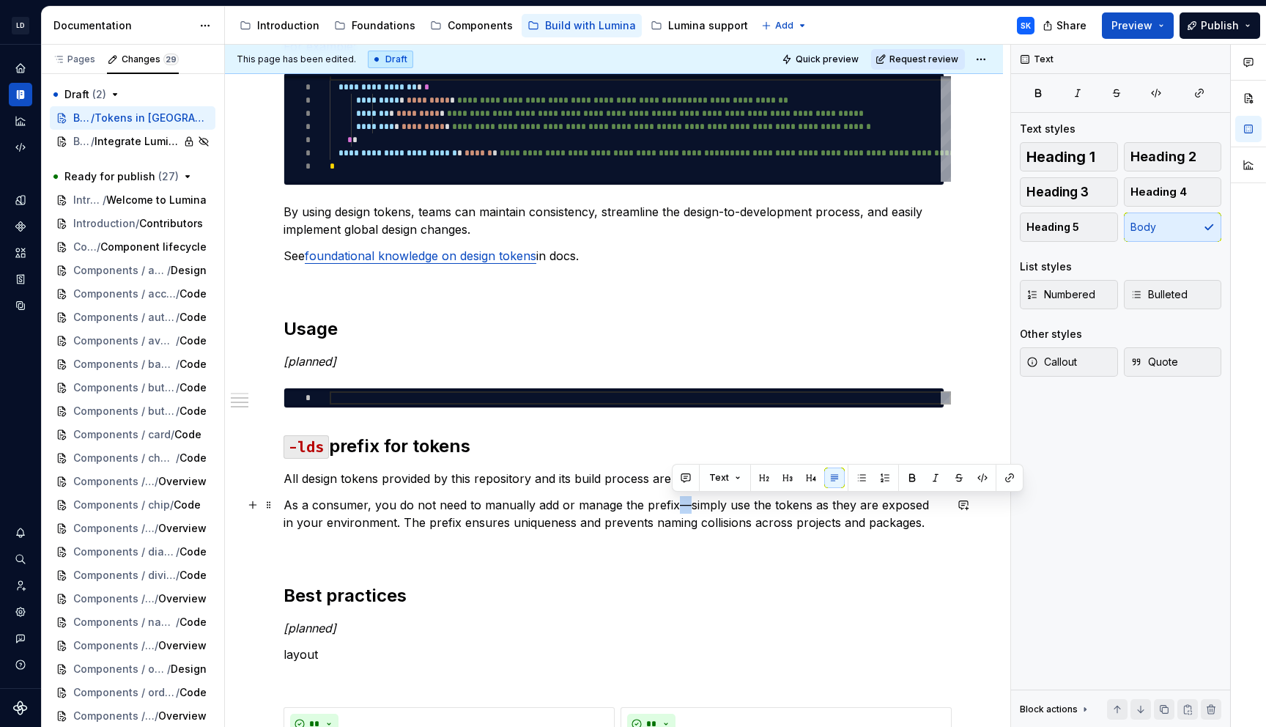
click at [678, 508] on p "As a consumer, you do not need to manually add or manage the prefix—simply use …" at bounding box center [614, 513] width 661 height 35
click at [911, 525] on p "As a consumer, you do not need to manually add or manage the prefix; simply use…" at bounding box center [614, 513] width 661 height 35
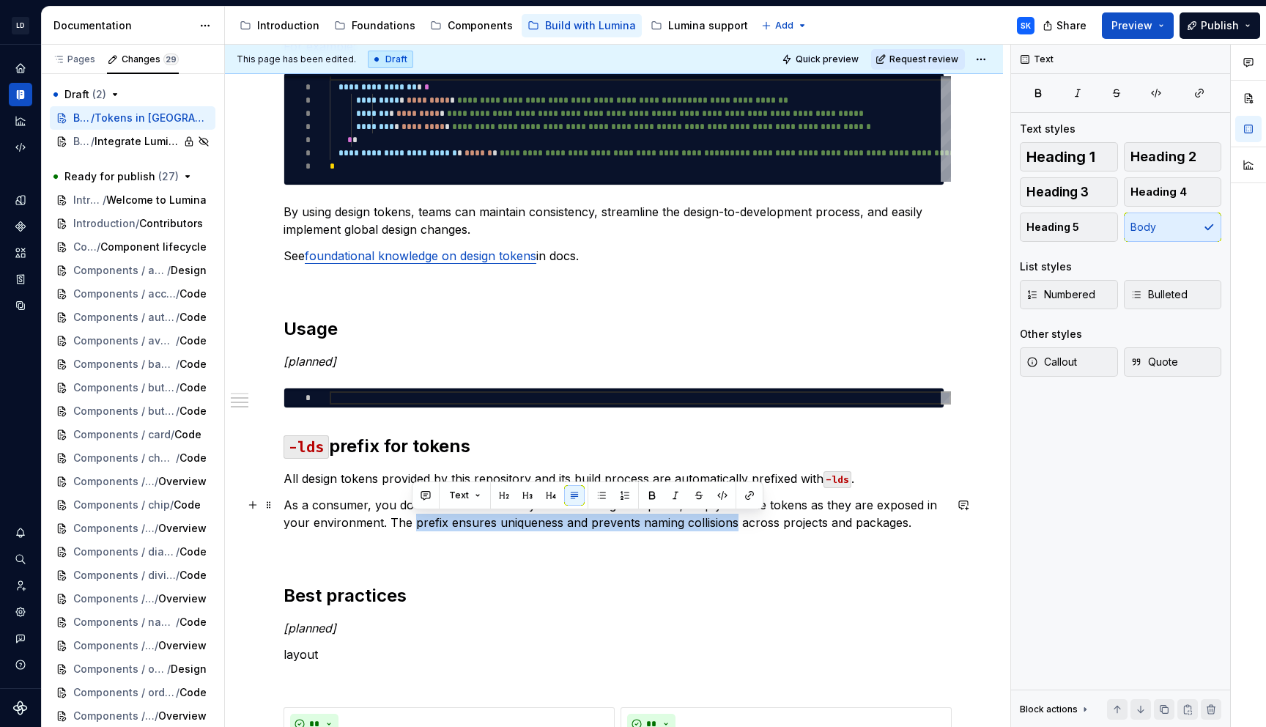
drag, startPoint x: 413, startPoint y: 523, endPoint x: 730, endPoint y: 525, distance: 317.3
click at [730, 525] on p "As a consumer, you do not need to manually add or manage the prefix; simply use…" at bounding box center [614, 513] width 661 height 35
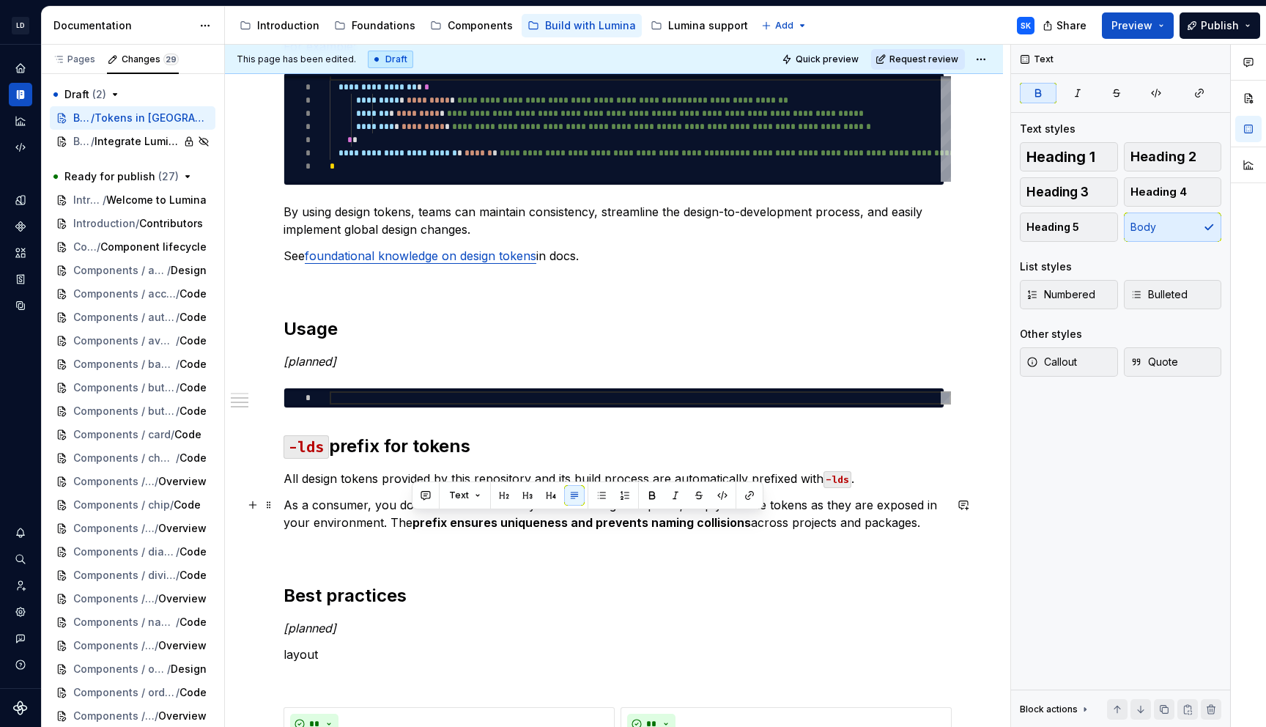
click at [879, 527] on p "As a consumer, you do not need to manually add or manage the prefix; simply use…" at bounding box center [614, 513] width 661 height 35
click at [923, 528] on p "As a consumer, you do not need to manually add or manage the prefix; simply use…" at bounding box center [614, 513] width 661 height 35
click at [465, 446] on strong "prefix for tokens" at bounding box center [399, 445] width 141 height 21
click at [297, 331] on strong "Usage" at bounding box center [311, 328] width 54 height 21
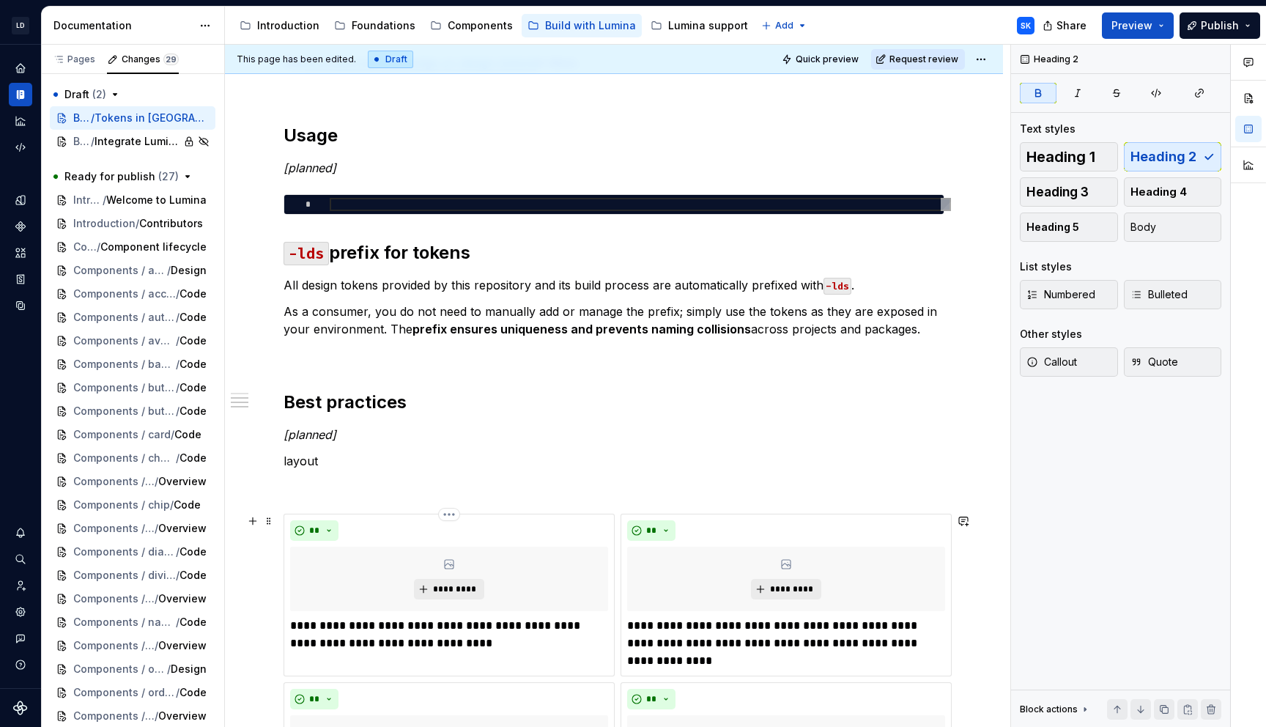
scroll to position [540, 0]
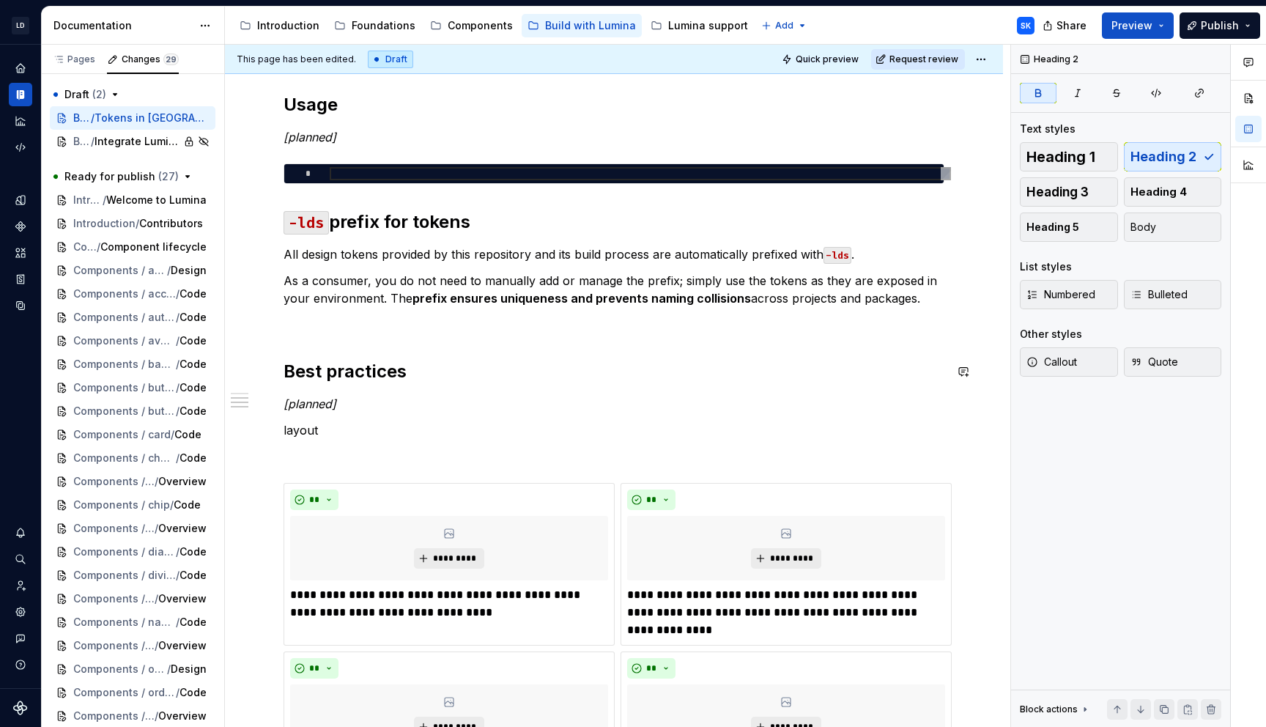
click at [356, 335] on div "**********" at bounding box center [614, 566] width 661 height 1664
click at [358, 323] on p at bounding box center [614, 325] width 661 height 18
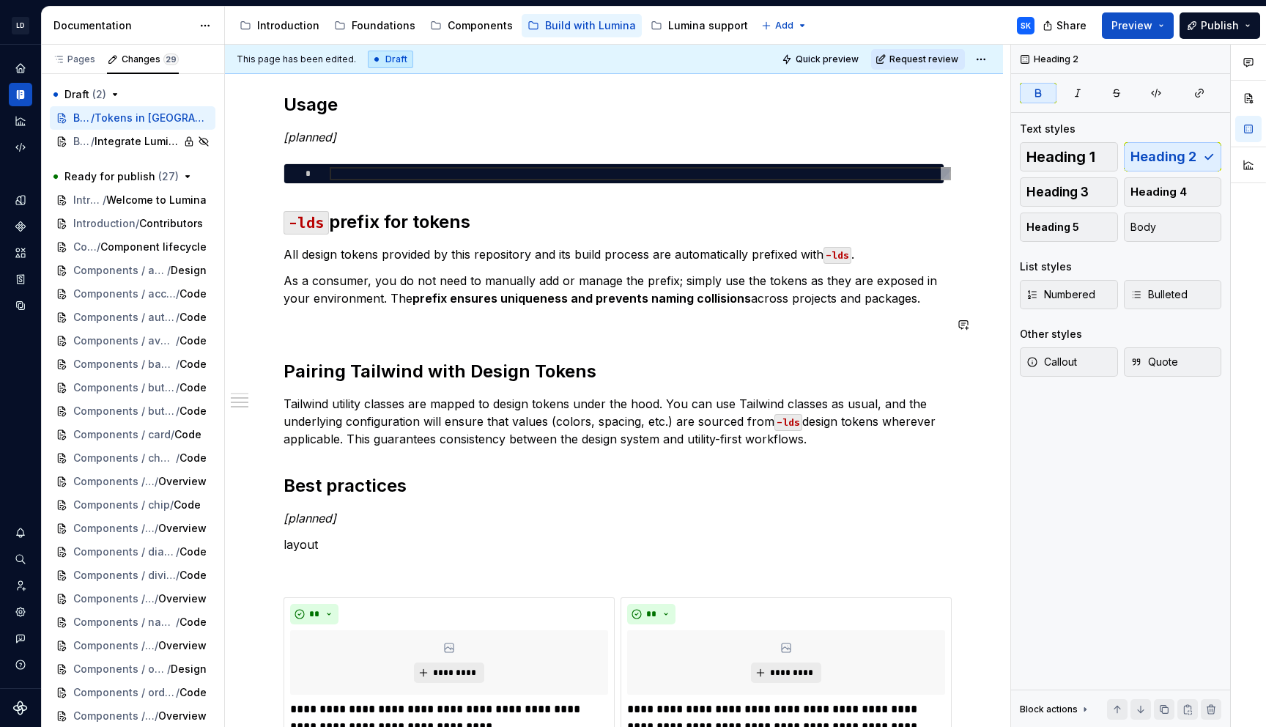
click at [359, 346] on div "**********" at bounding box center [614, 623] width 661 height 1778
click at [355, 339] on div "**********" at bounding box center [614, 623] width 661 height 1778
click at [351, 334] on div "**********" at bounding box center [614, 623] width 661 height 1778
click at [353, 332] on p at bounding box center [614, 325] width 661 height 18
click at [333, 343] on div "**********" at bounding box center [614, 623] width 661 height 1778
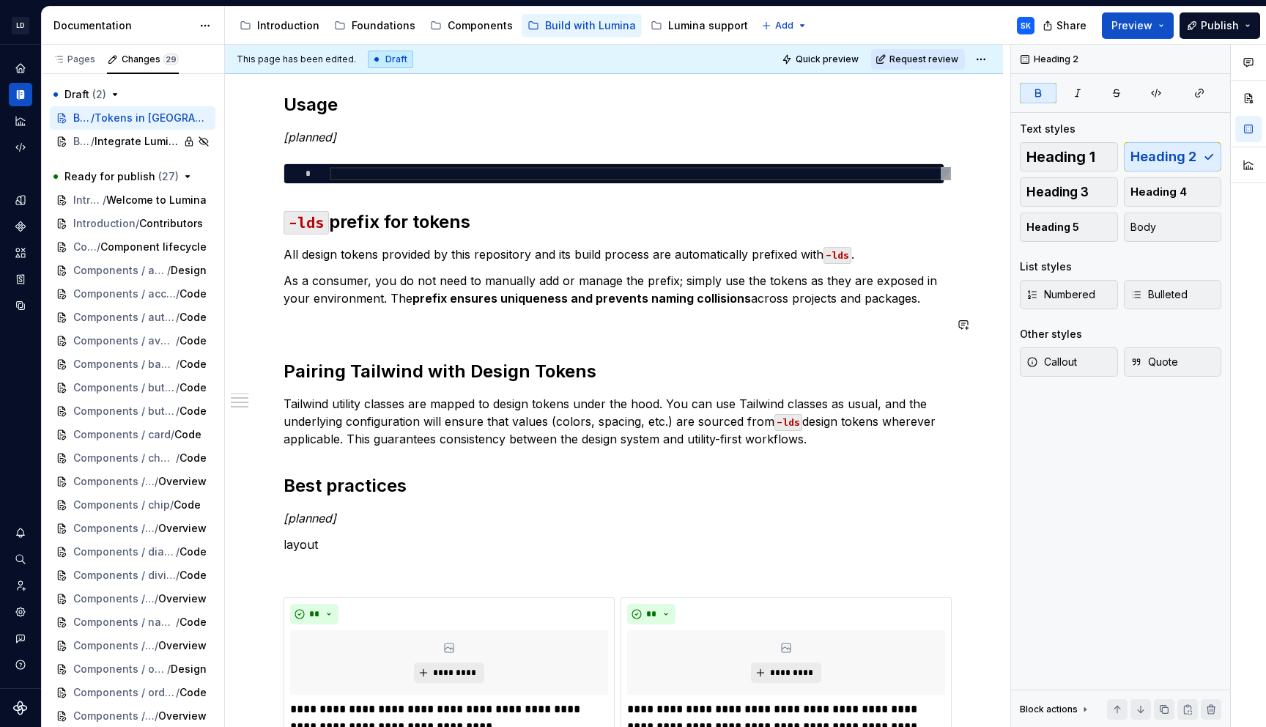
click at [333, 331] on p at bounding box center [614, 325] width 661 height 18
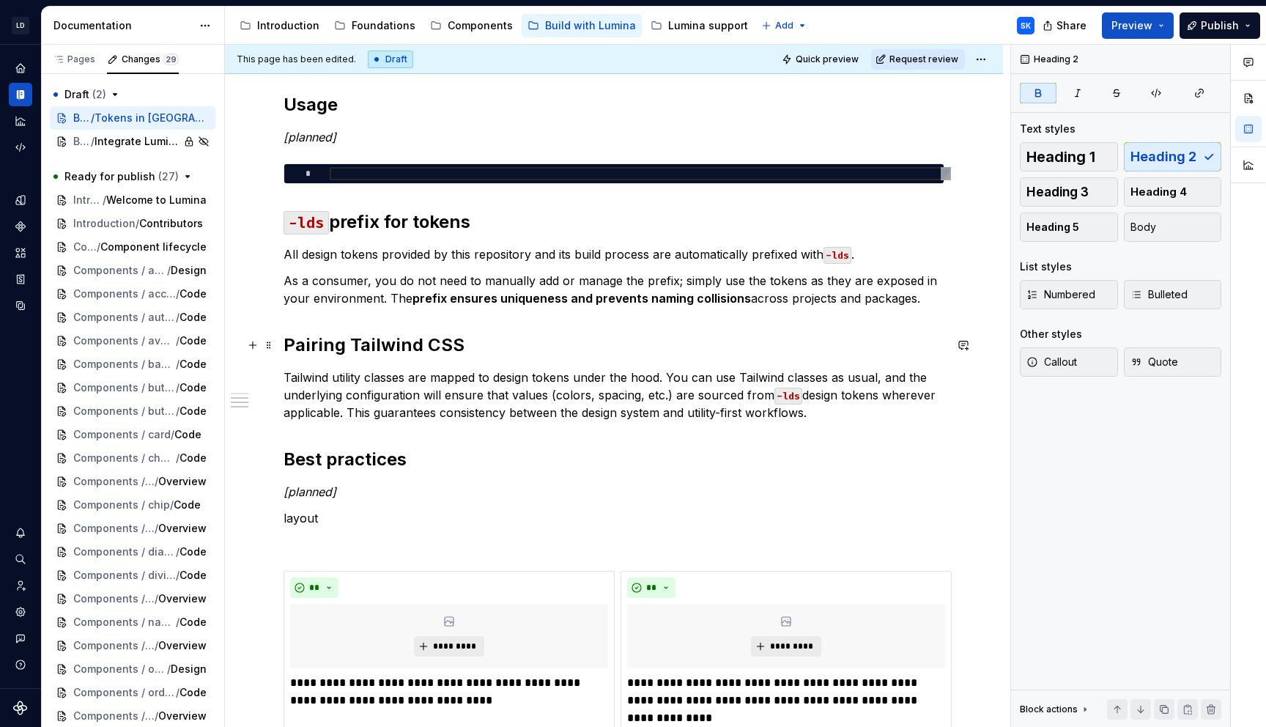
click at [424, 343] on strong "Pairing Tailwind CSS" at bounding box center [374, 344] width 181 height 21
click at [839, 410] on p "Tailwind utility classes are mapped to design tokens under the hood. You can us…" at bounding box center [614, 395] width 661 height 53
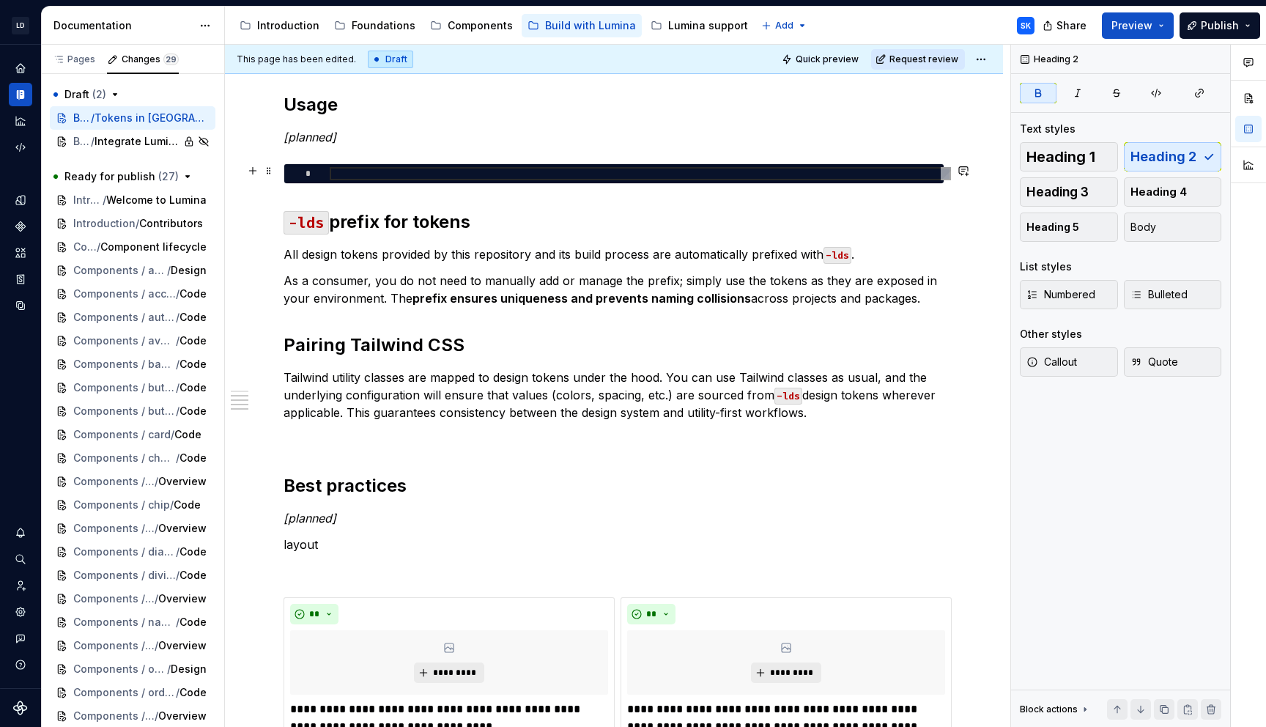
click at [352, 174] on div at bounding box center [640, 173] width 621 height 13
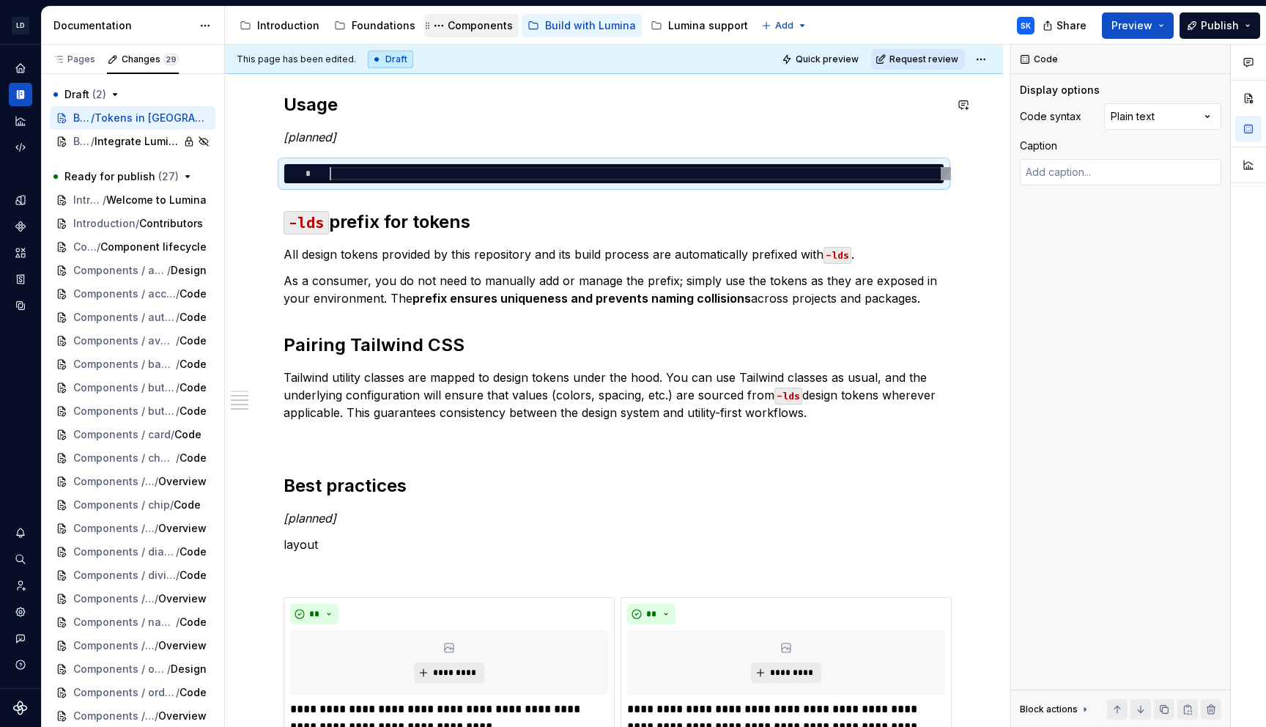
type textarea "*"
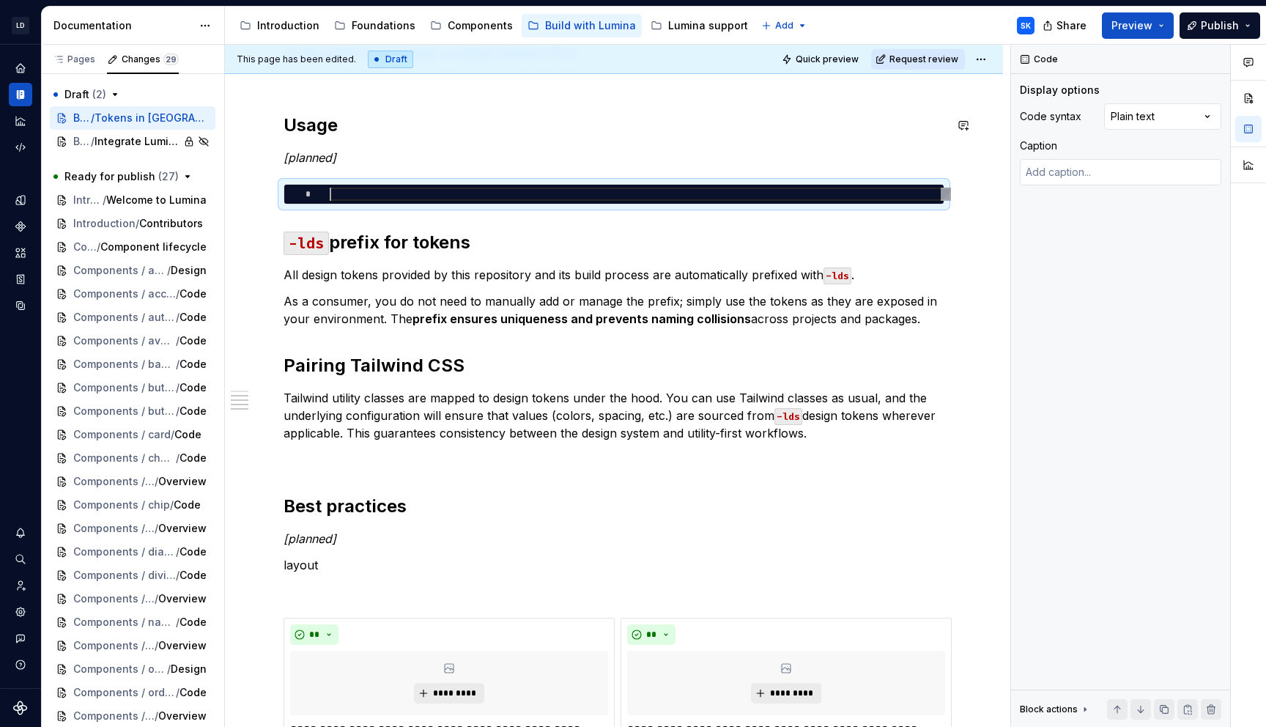
scroll to position [561, 0]
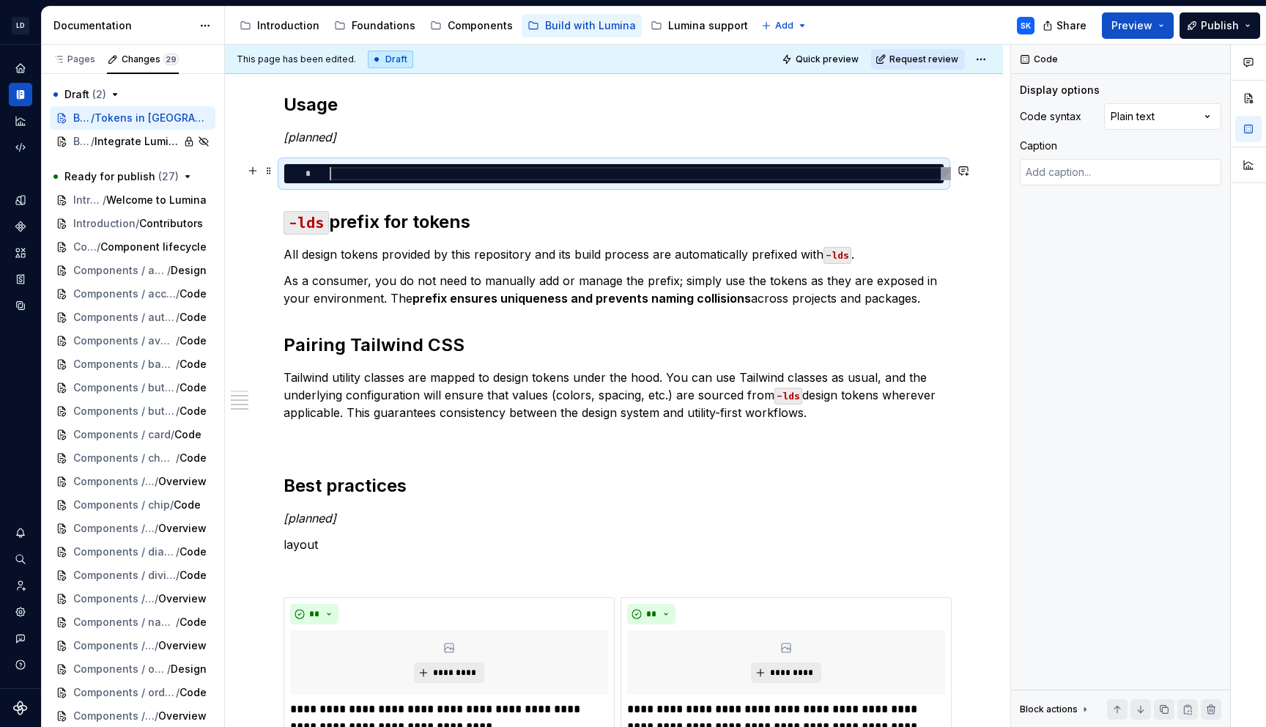
click at [346, 176] on div at bounding box center [640, 173] width 621 height 13
type textarea "**********"
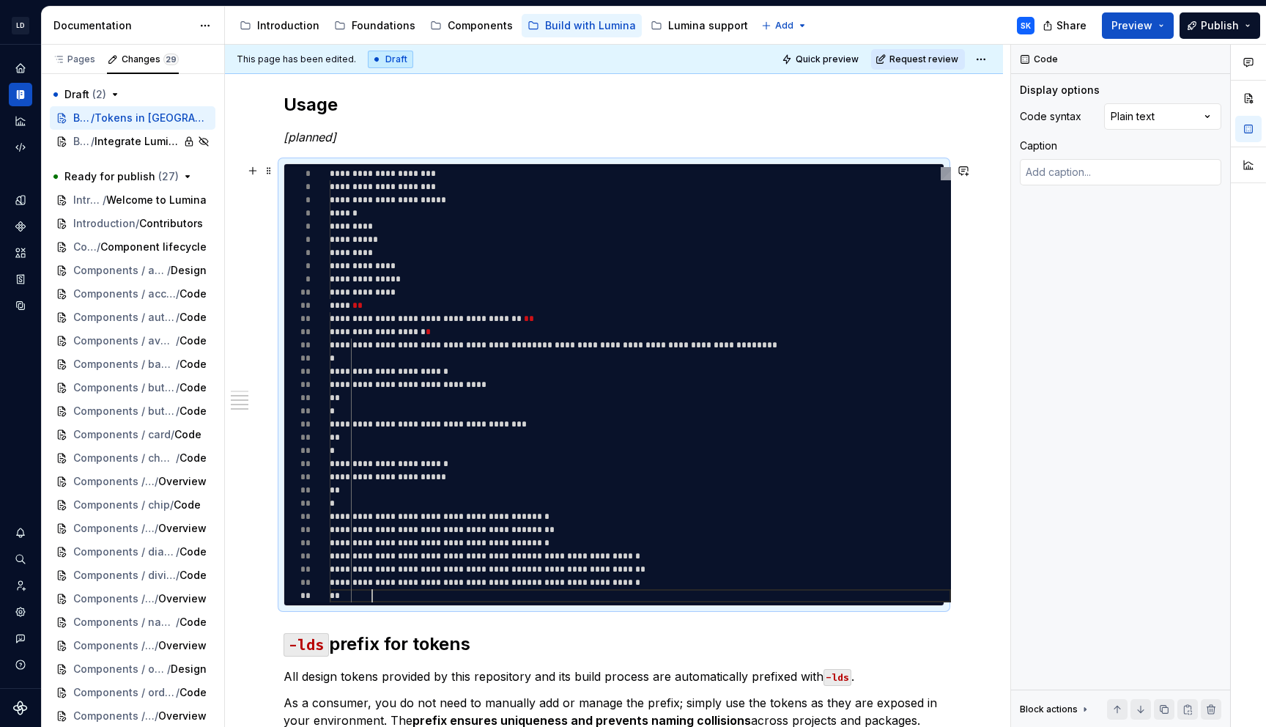
scroll to position [26, 43]
click at [1154, 114] on div "Comments Open comments No comments yet Select ‘Comment’ from the block context …" at bounding box center [1138, 386] width 255 height 683
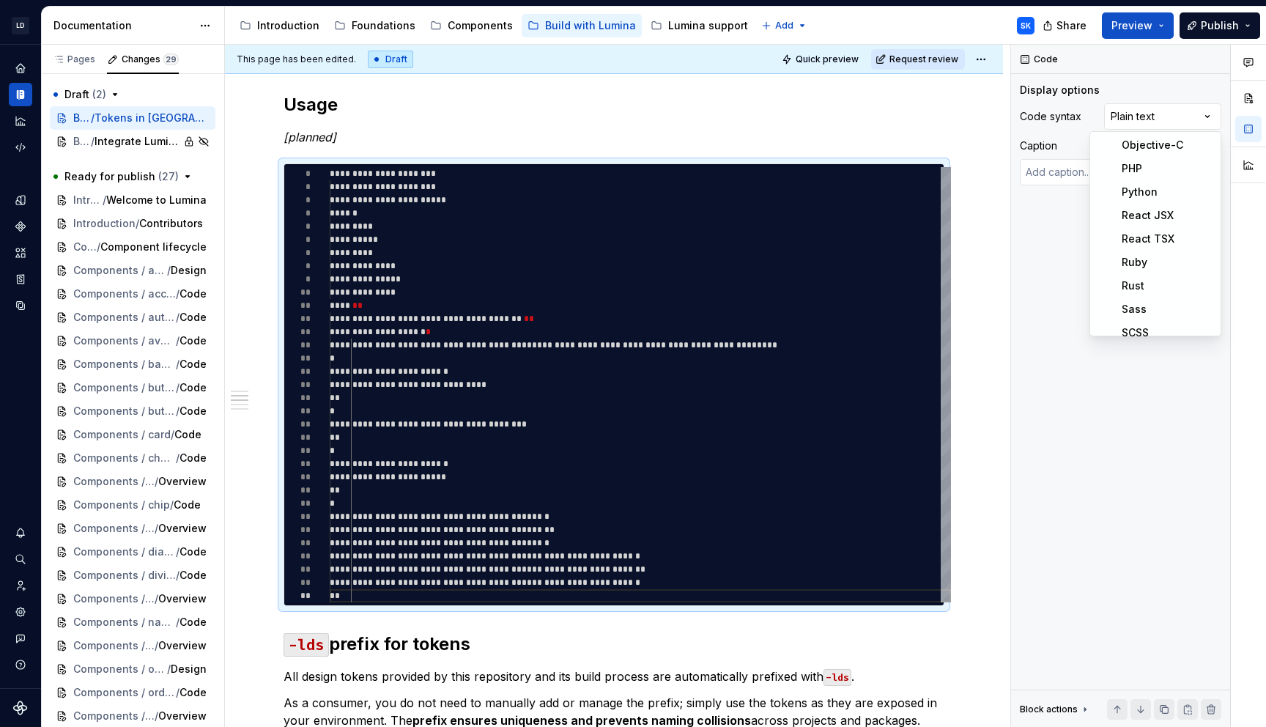
scroll to position [281, 0]
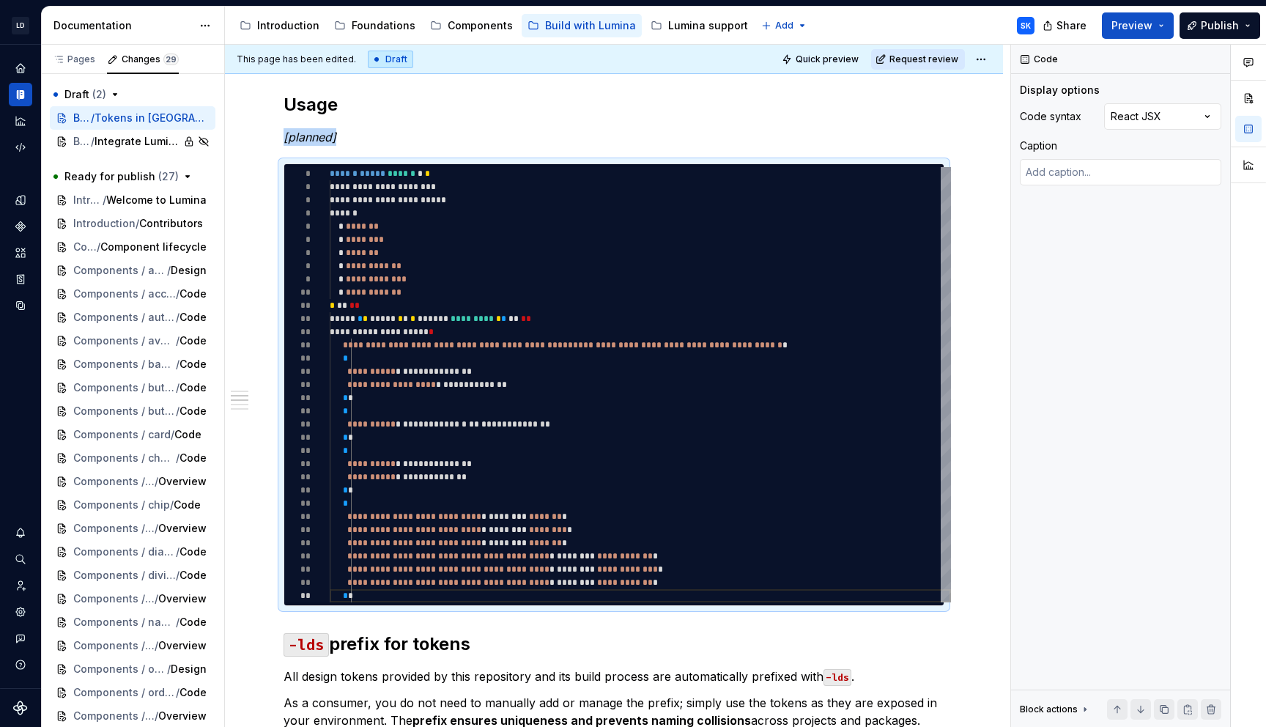
click at [1164, 123] on div "Comments Open comments No comments yet Select ‘Comment’ from the block context …" at bounding box center [1138, 386] width 255 height 683
type textarea "*"
click at [490, 278] on div "**********" at bounding box center [640, 384] width 621 height 435
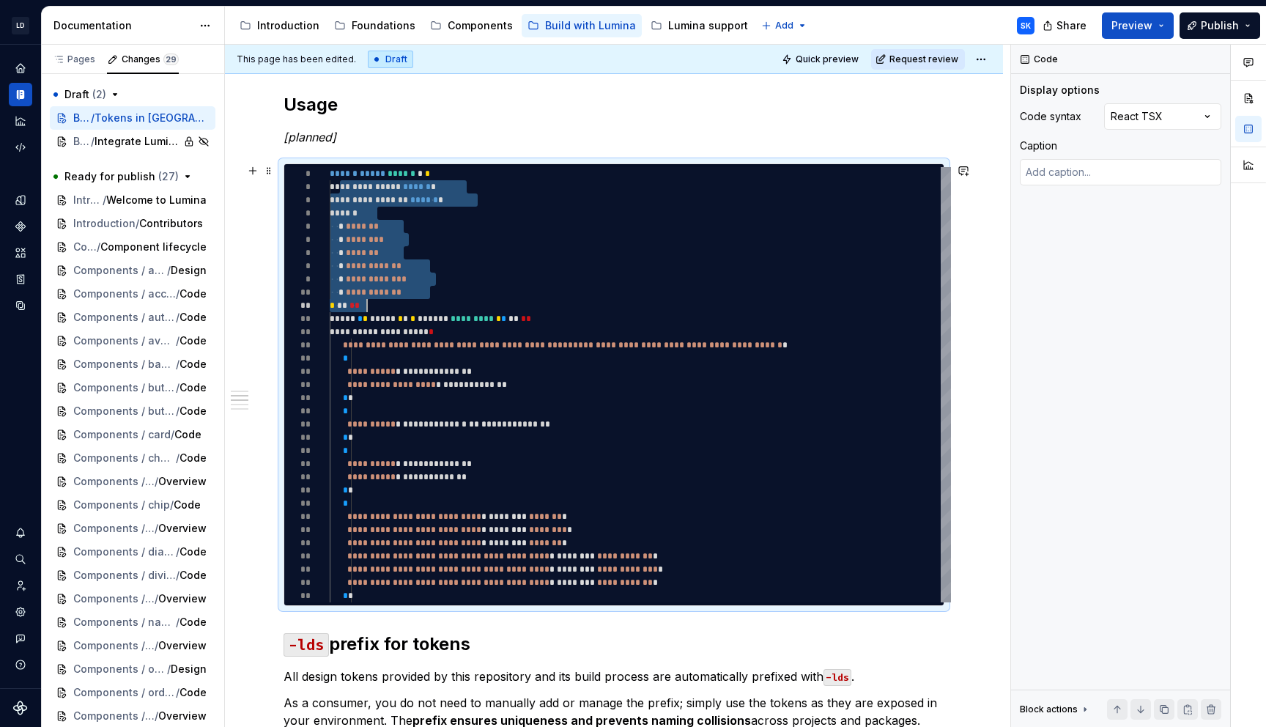
scroll to position [13, 95]
drag, startPoint x: 342, startPoint y: 186, endPoint x: 454, endPoint y: 290, distance: 153.0
click at [454, 290] on div "**********" at bounding box center [640, 384] width 621 height 435
type textarea "**********"
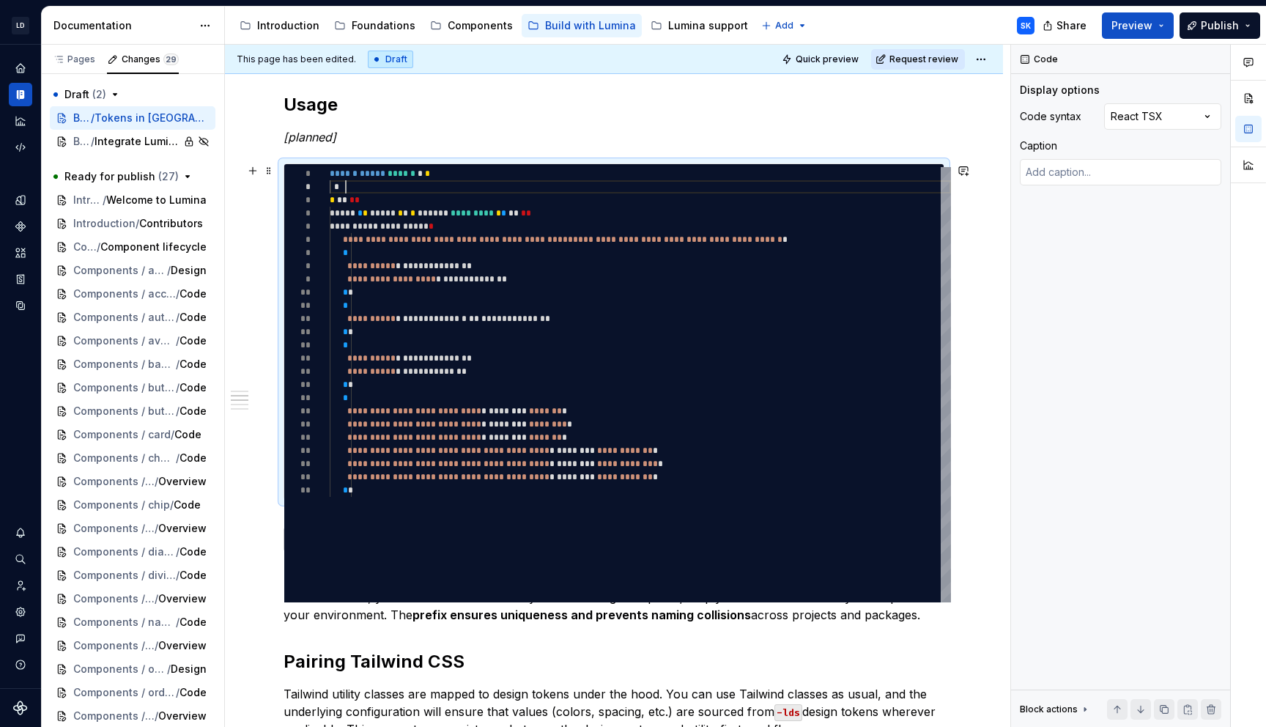
type textarea "*"
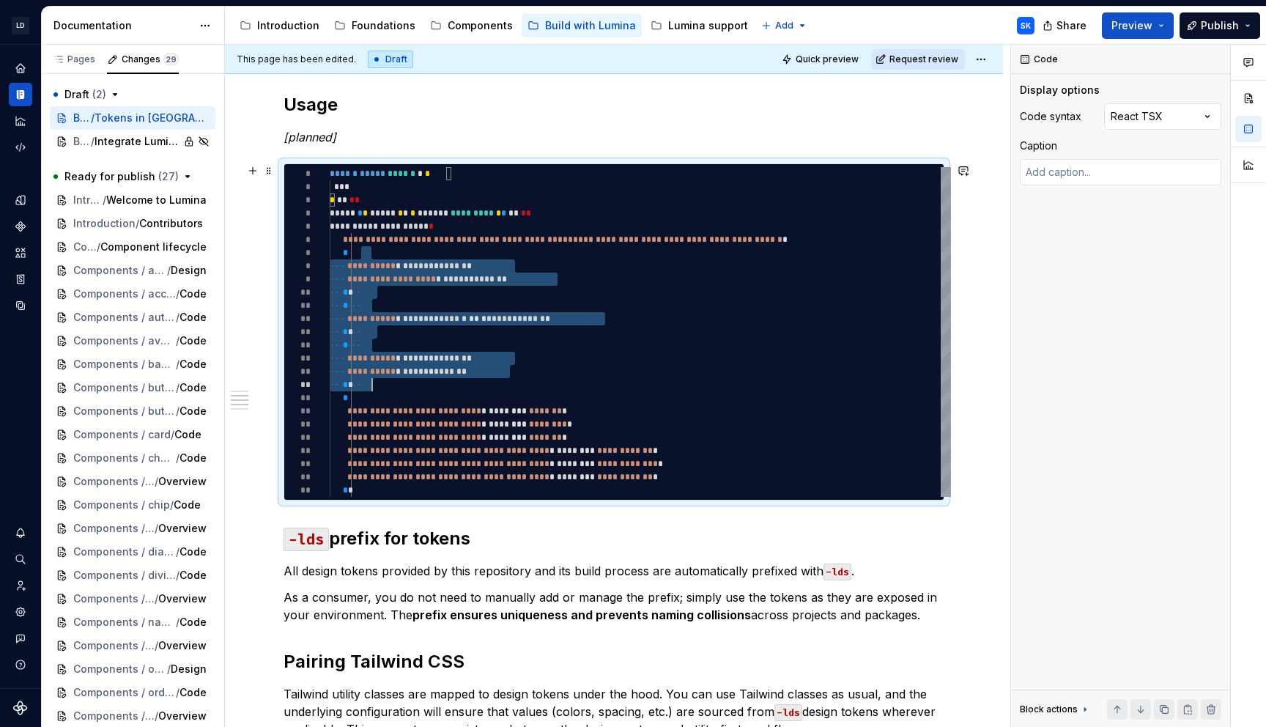
scroll to position [79, 43]
drag, startPoint x: 361, startPoint y: 251, endPoint x: 388, endPoint y: 383, distance: 134.7
click at [388, 383] on div "**********" at bounding box center [640, 332] width 621 height 330
type textarea "**********"
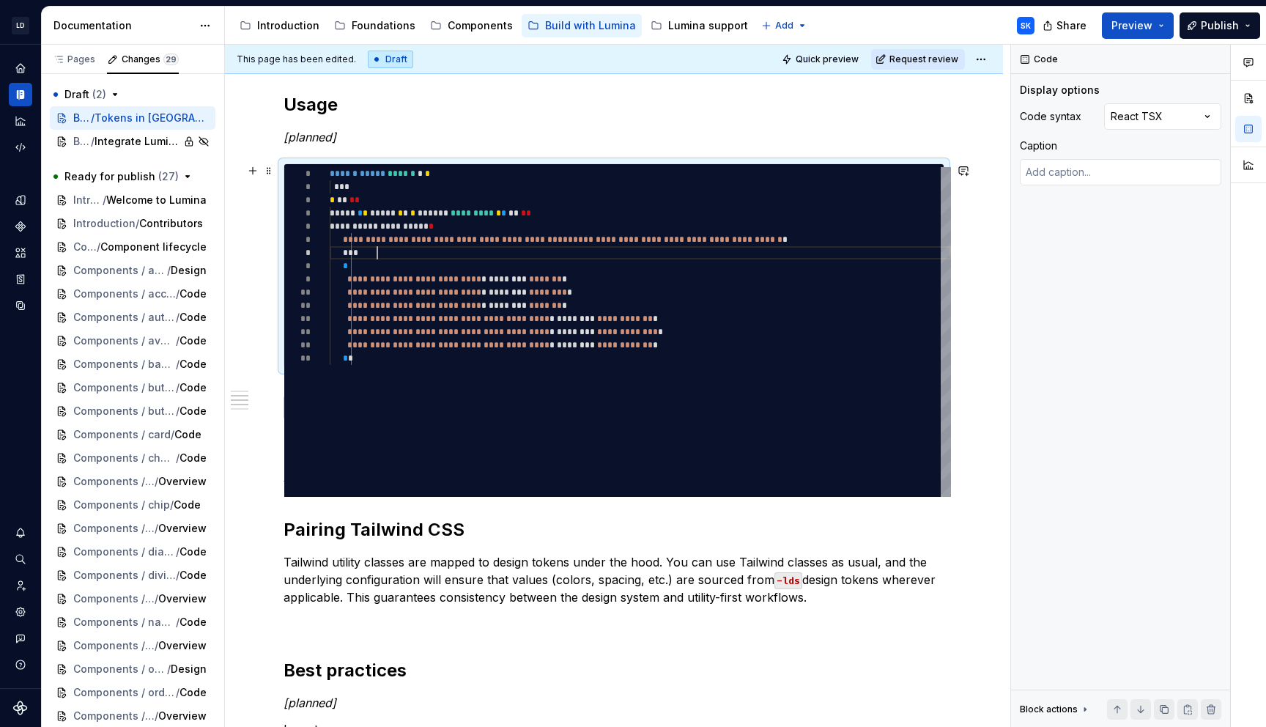
type textarea "*"
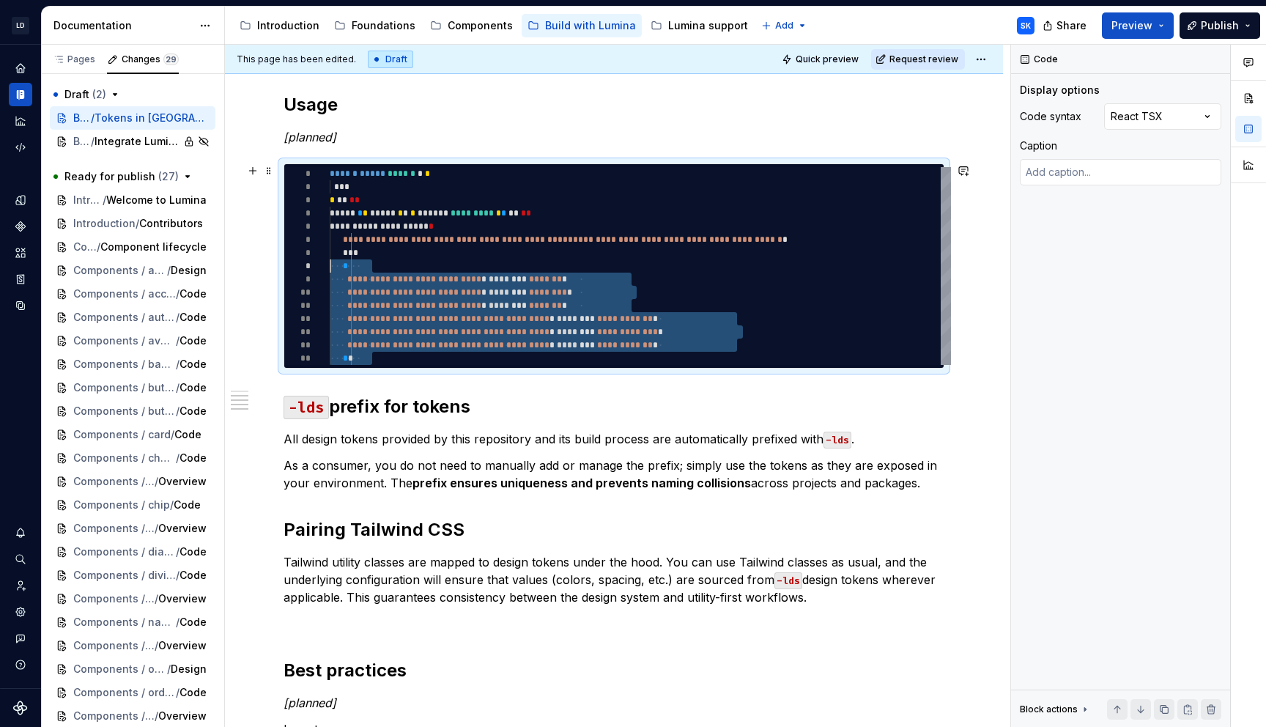
scroll to position [92, 0]
drag, startPoint x: 396, startPoint y: 358, endPoint x: 320, endPoint y: 270, distance: 117.4
click at [330, 270] on div "**********" at bounding box center [640, 266] width 621 height 198
type textarea "**********"
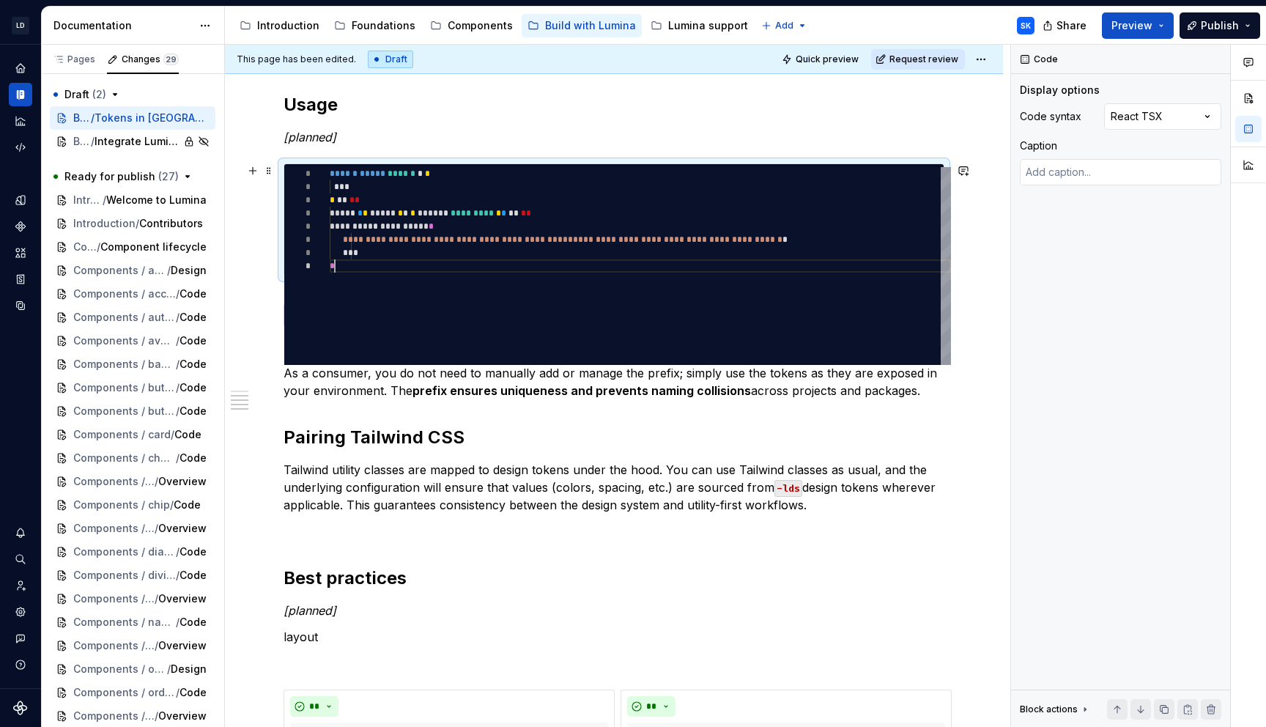
type textarea "*"
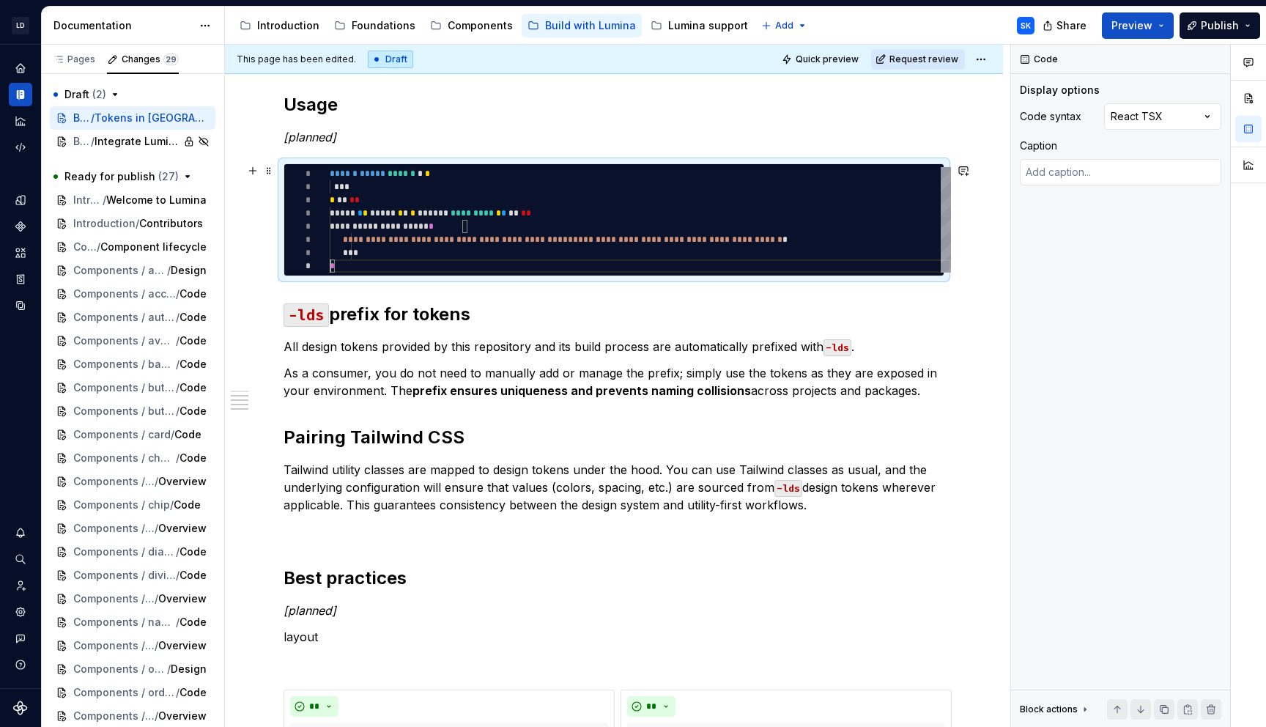
type textarea "**********"
type textarea "*"
type textarea "**********"
type textarea "*"
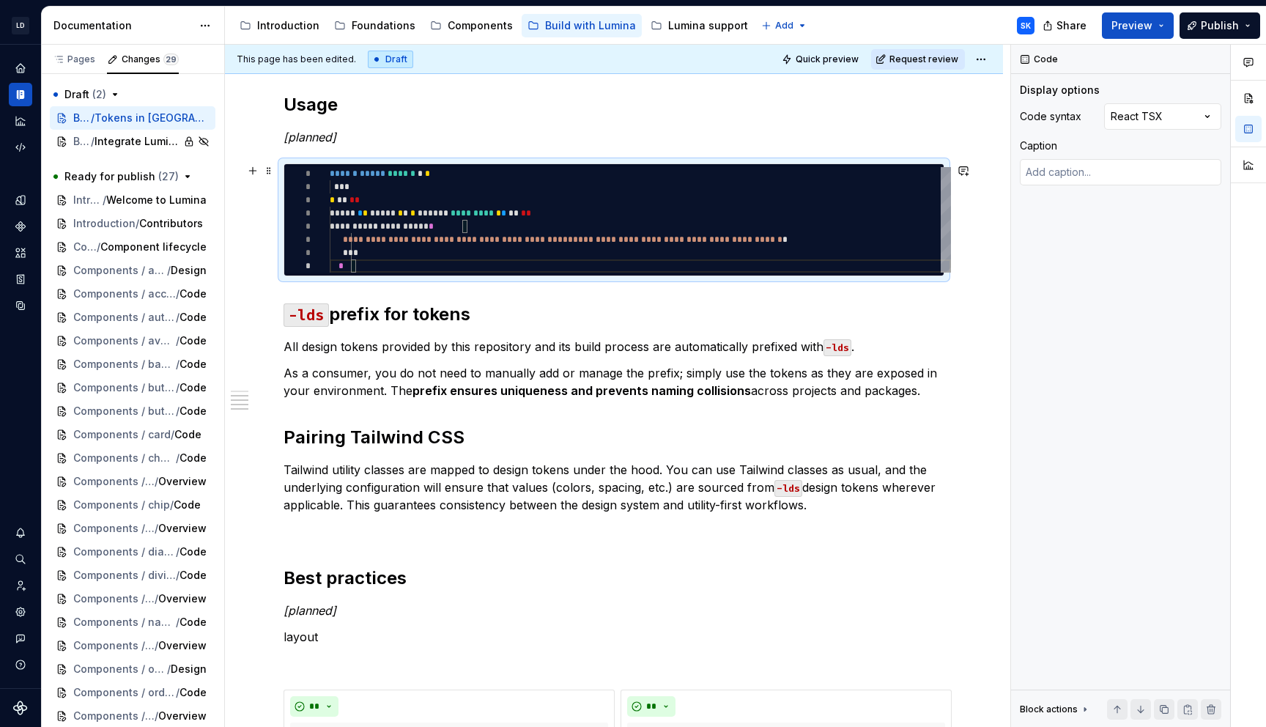
type textarea "**********"
type textarea "*"
type textarea "**********"
type textarea "*"
type textarea "**********"
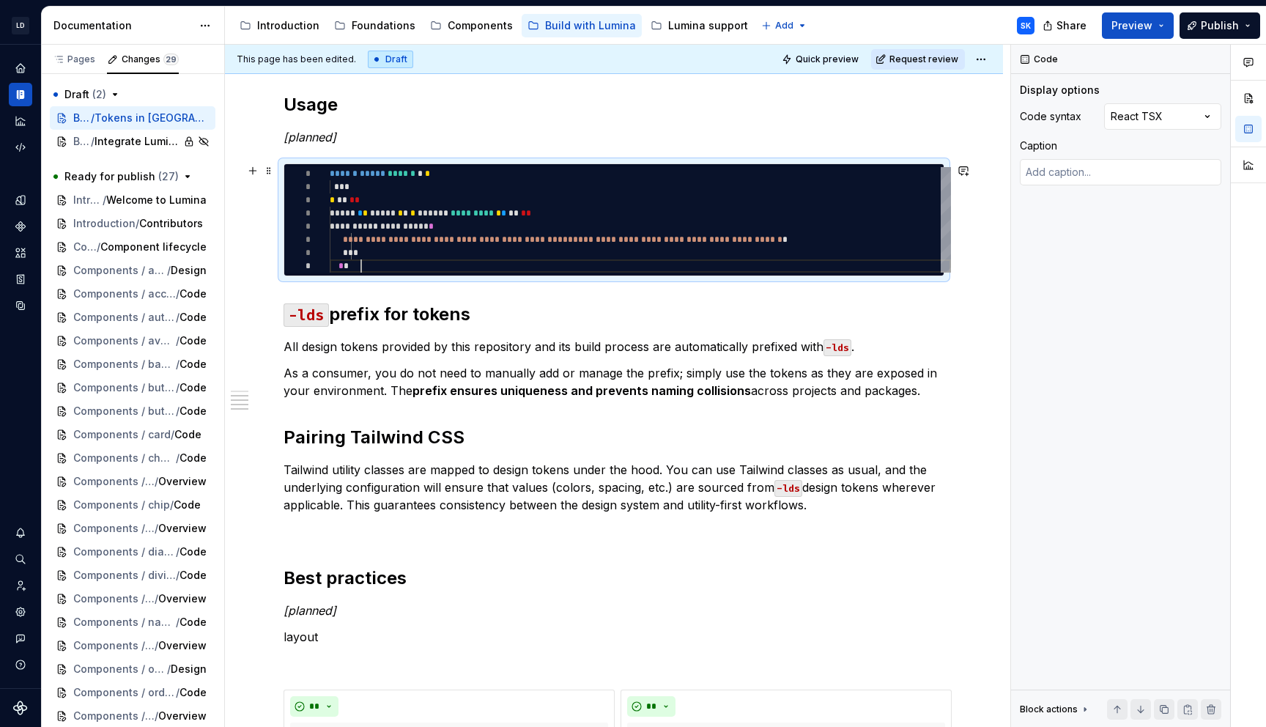
type textarea "*"
type textarea "**********"
type textarea "*"
type textarea "**********"
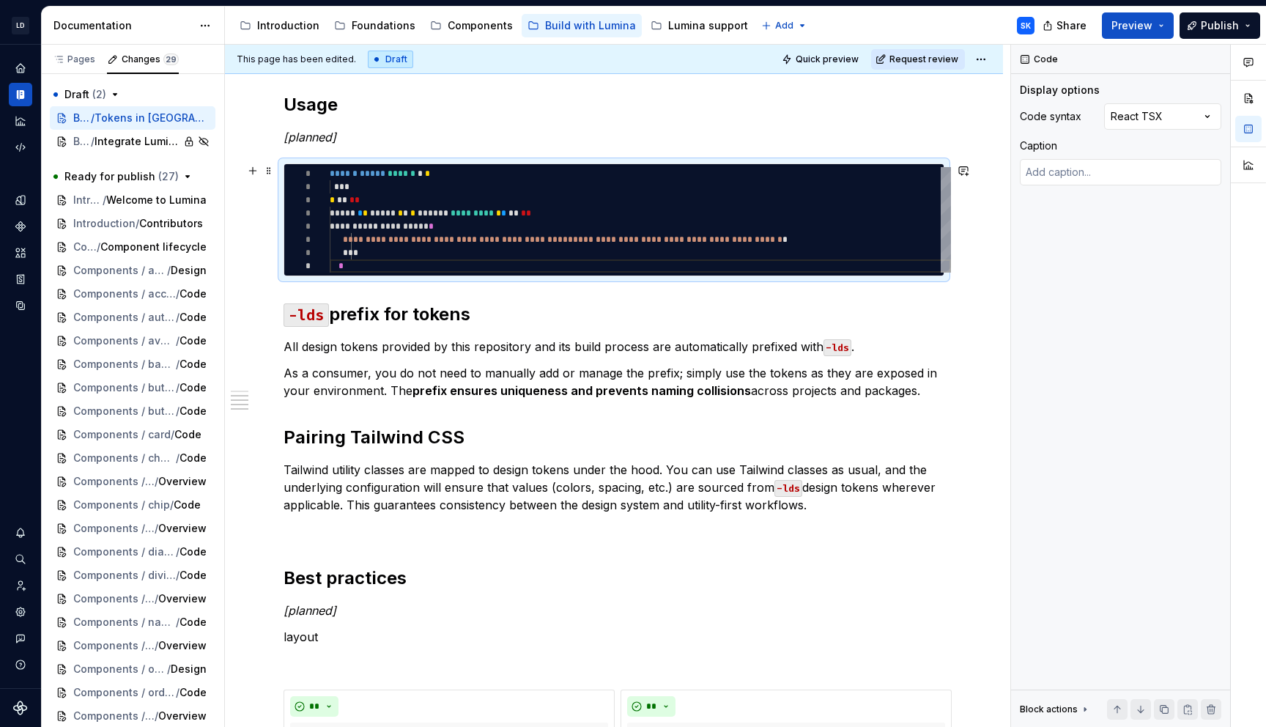
type textarea "*"
type textarea "**********"
type textarea "*"
type textarea "**********"
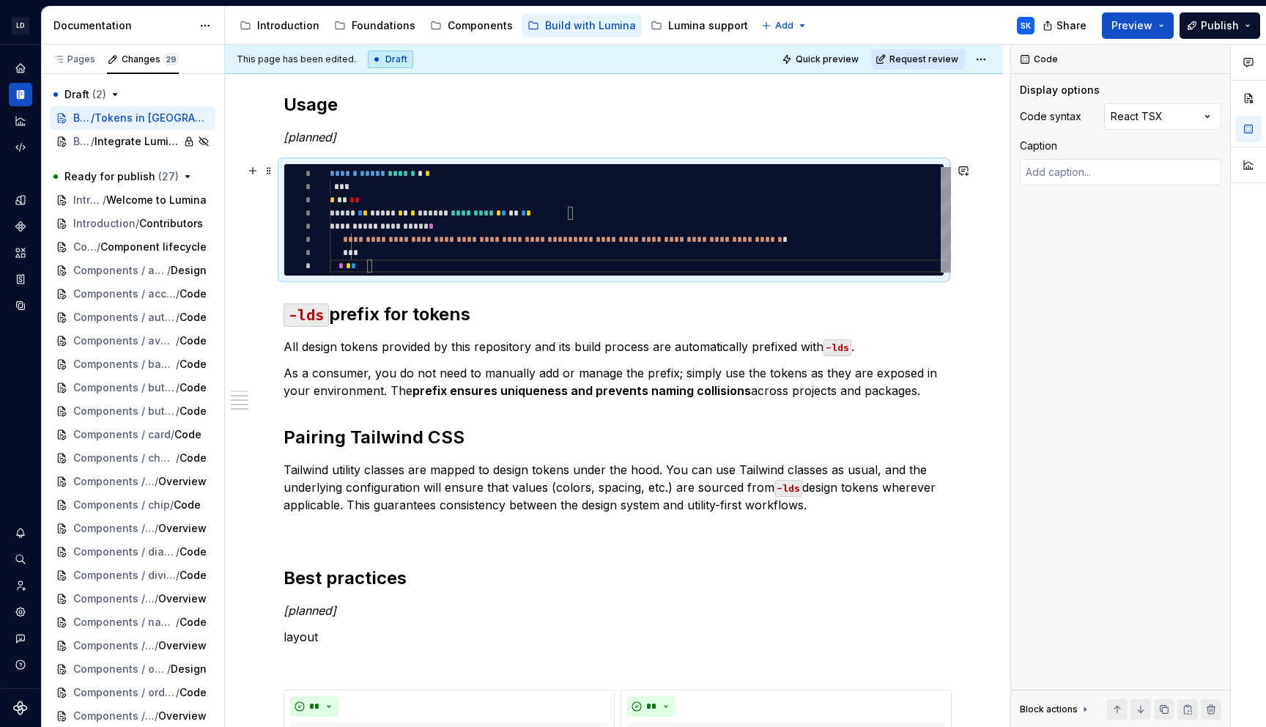
type textarea "*"
type textarea "**********"
type textarea "*"
type textarea "**********"
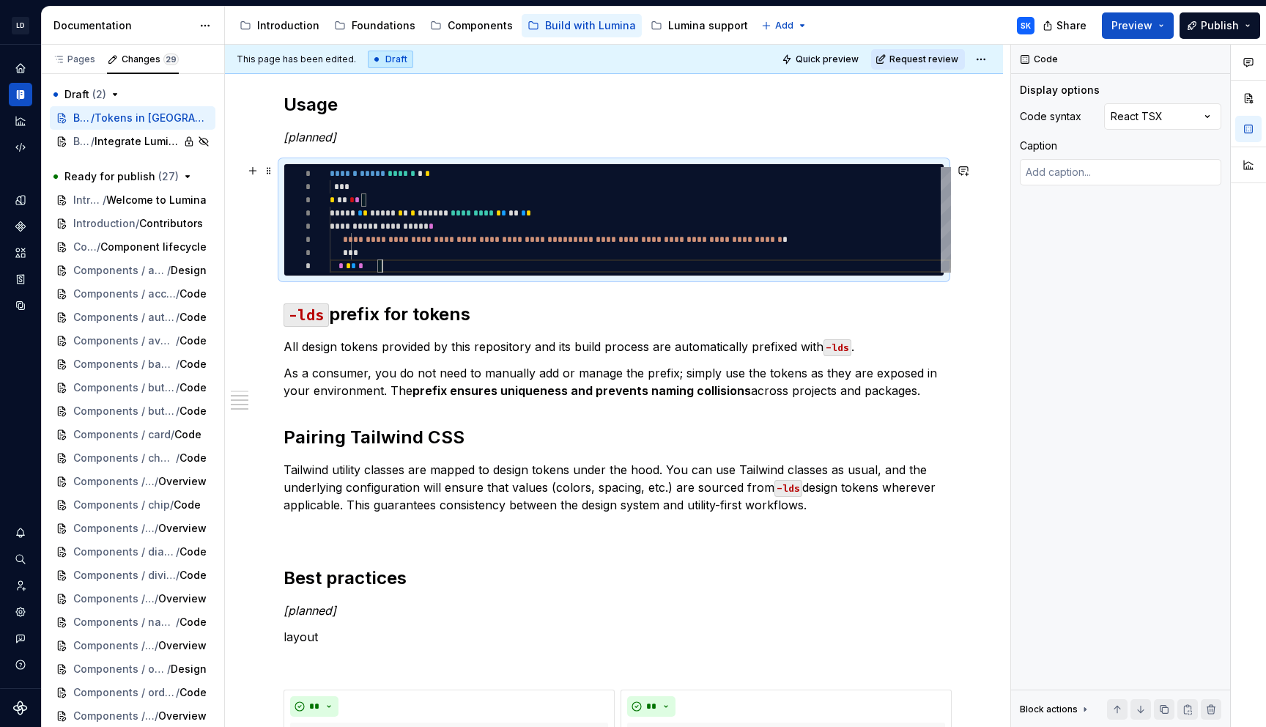
type textarea "*"
type textarea "**********"
type textarea "*"
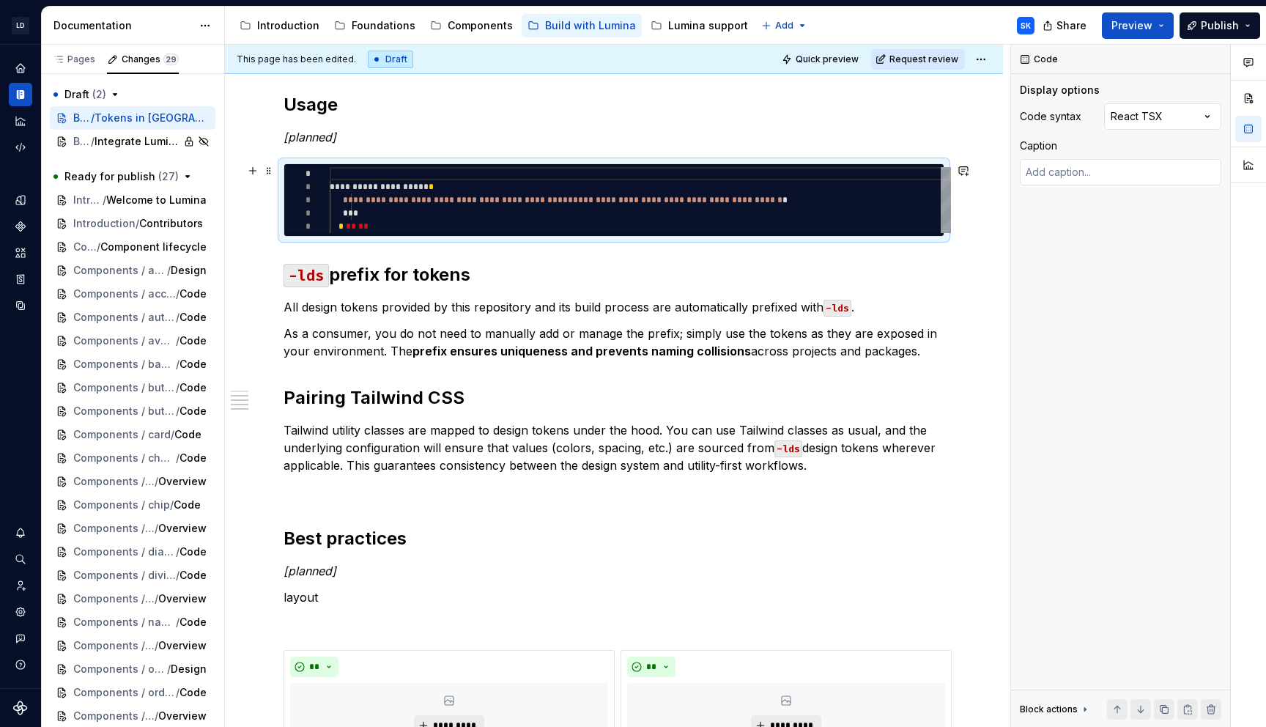
scroll to position [13, 0]
type textarea "**********"
type textarea "*"
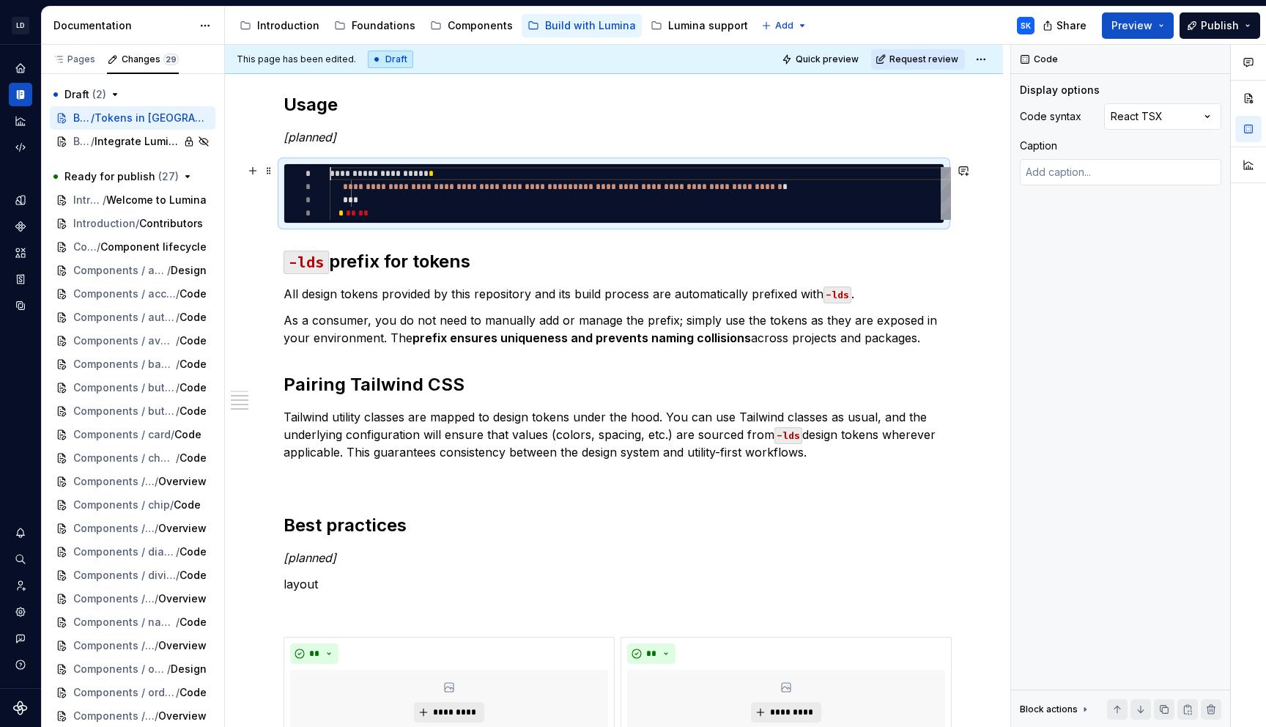
scroll to position [0, 0]
type textarea "**********"
type textarea "*"
type textarea "**********"
type textarea "*"
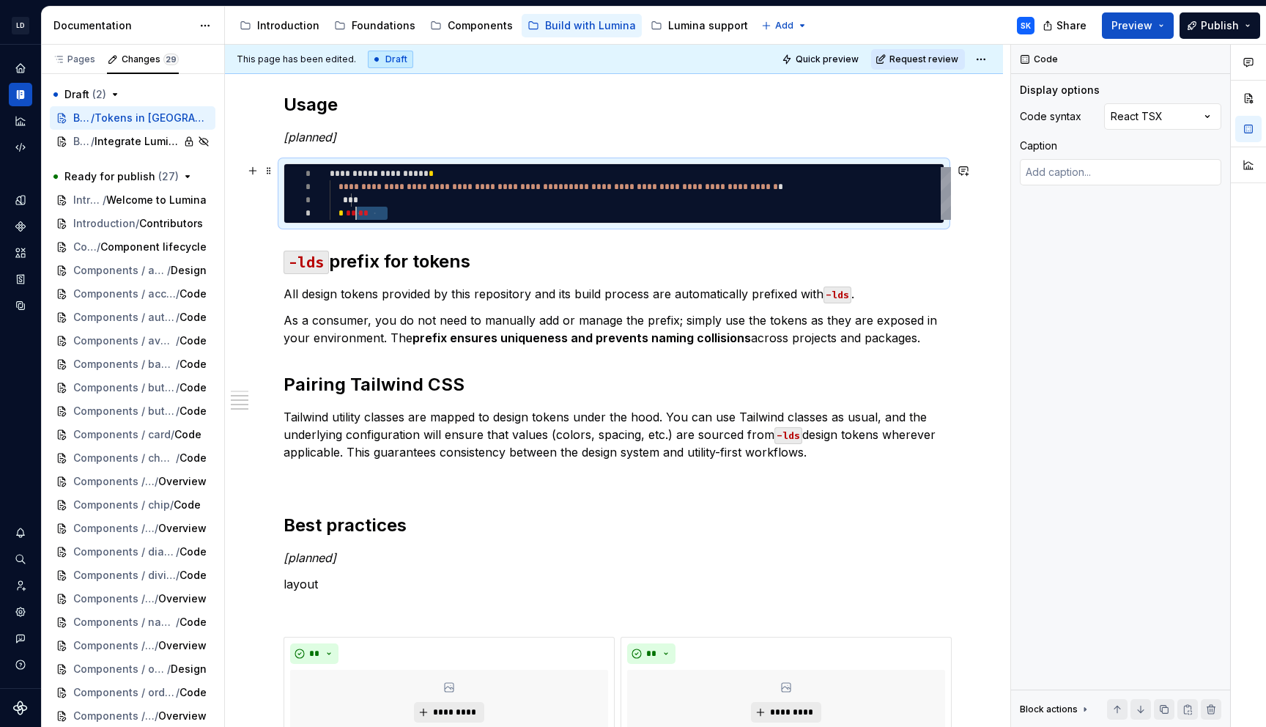
scroll to position [40, 26]
type textarea "**********"
type textarea "*"
type textarea "**********"
type textarea "*"
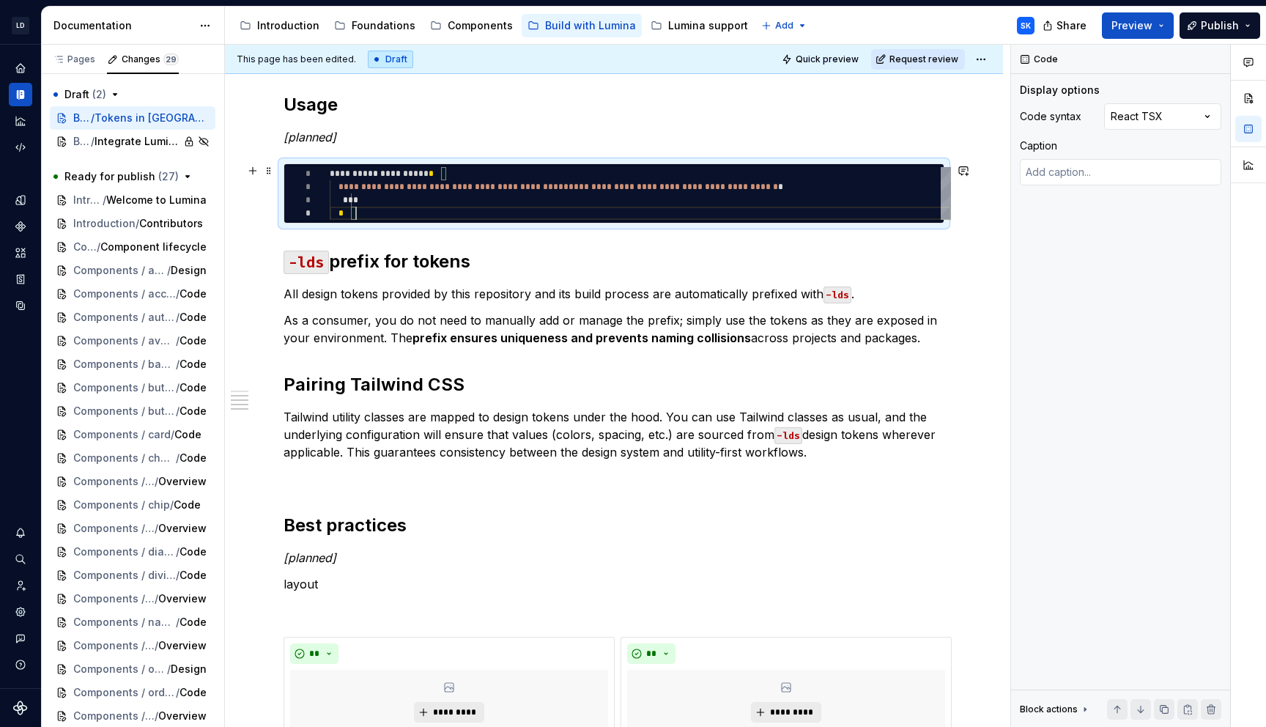
scroll to position [40, 5]
type textarea "**********"
type textarea "*"
type textarea "**********"
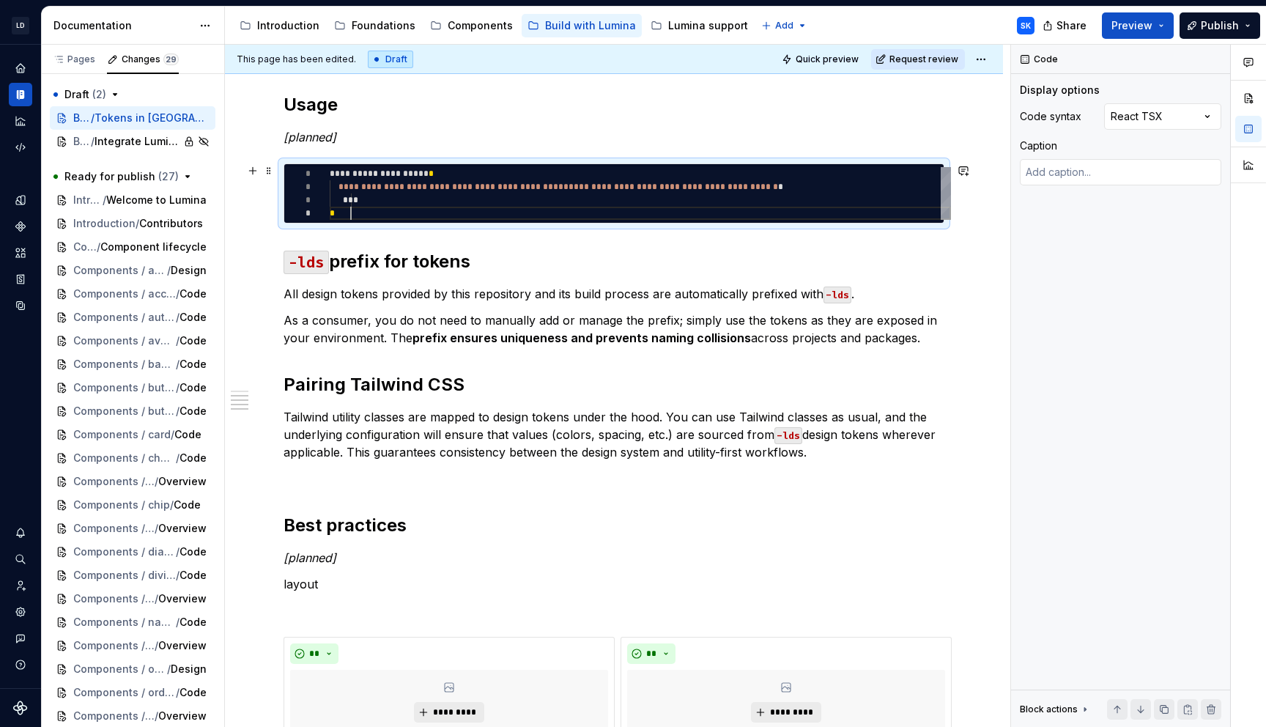
type textarea "*"
type textarea "**********"
type textarea "*"
type textarea "**********"
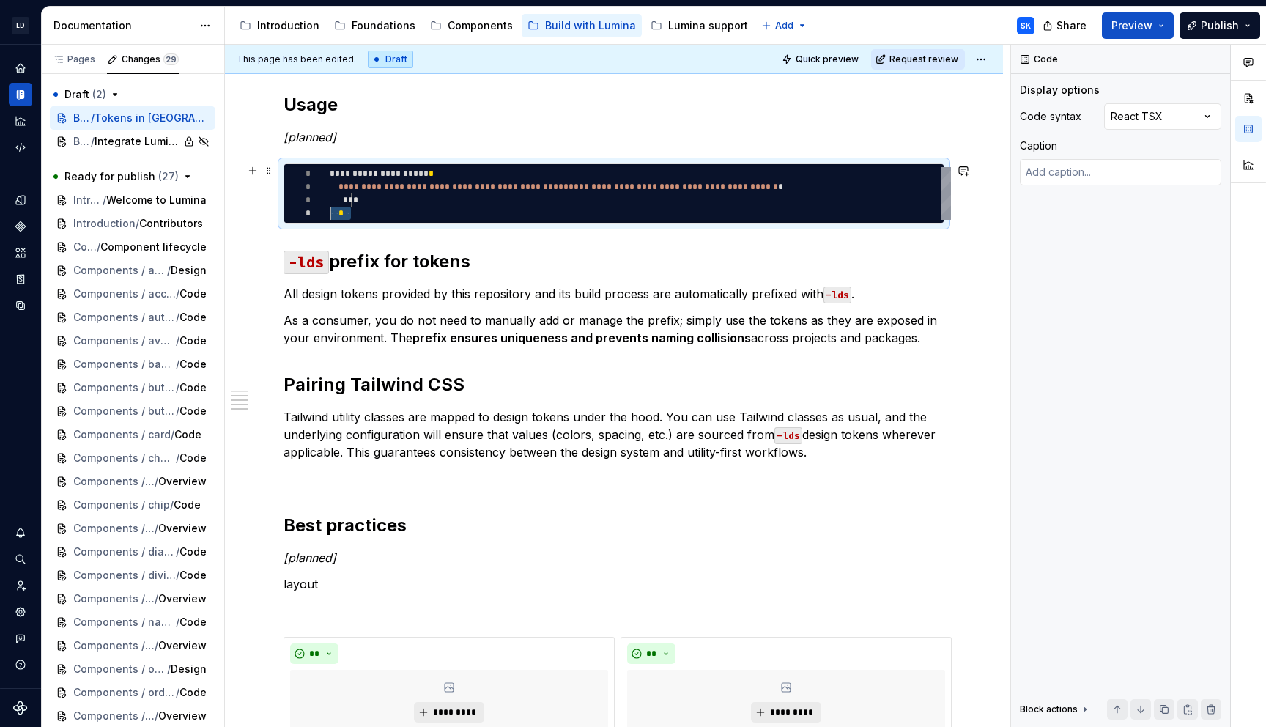
type textarea "*"
type textarea "**********"
type textarea "*"
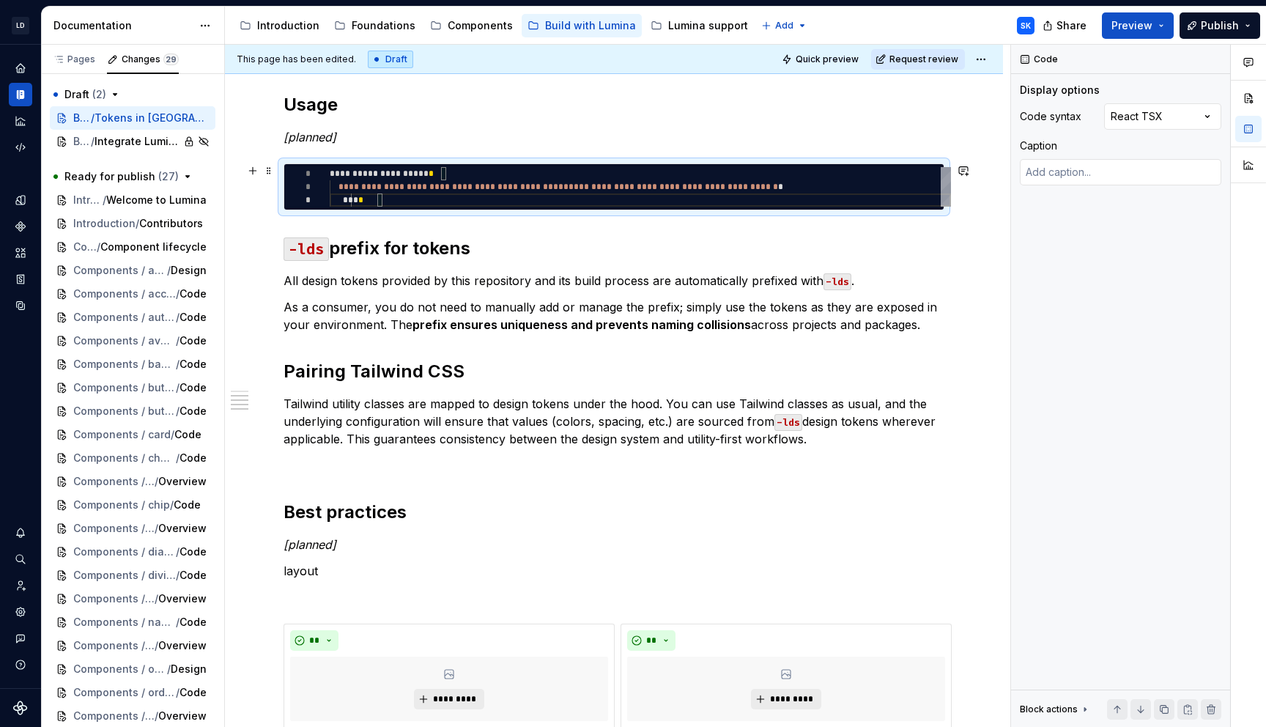
type textarea "**********"
type textarea "*"
type textarea "**********"
type textarea "*"
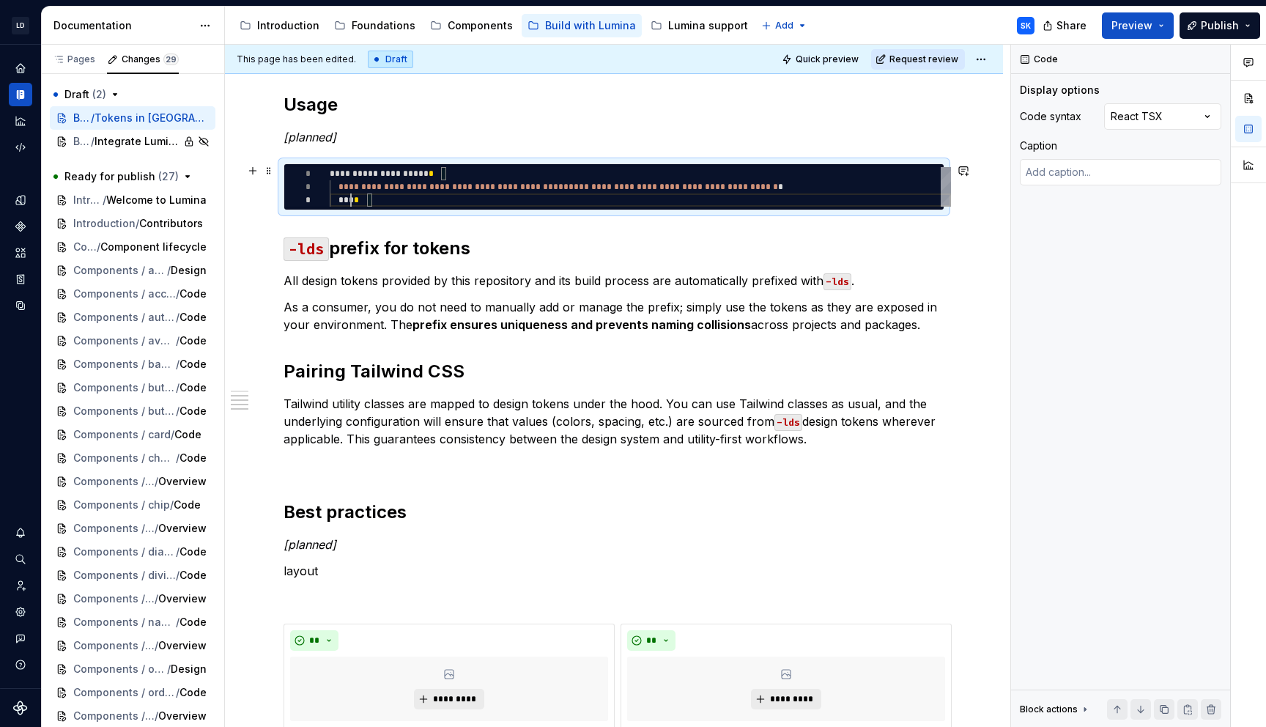
scroll to position [26, 0]
type textarea "**********"
type textarea "*"
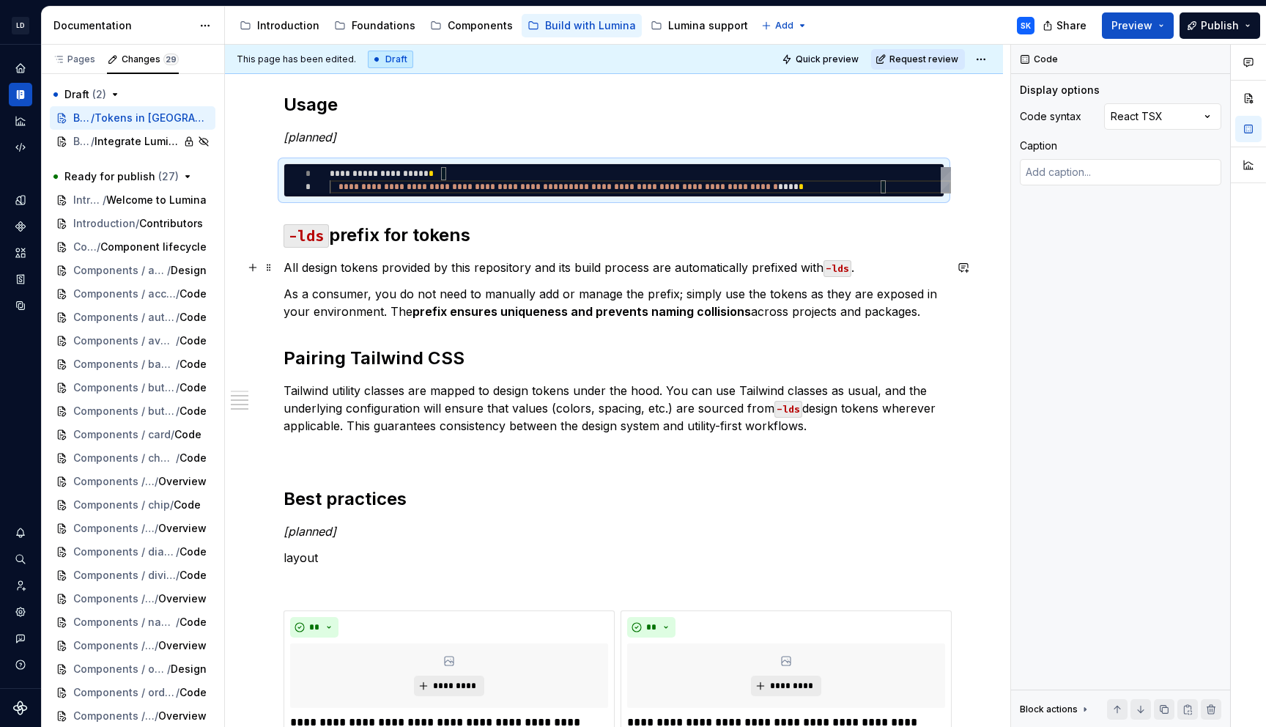
type textarea "**********"
type textarea "*"
type textarea "**********"
type textarea "*"
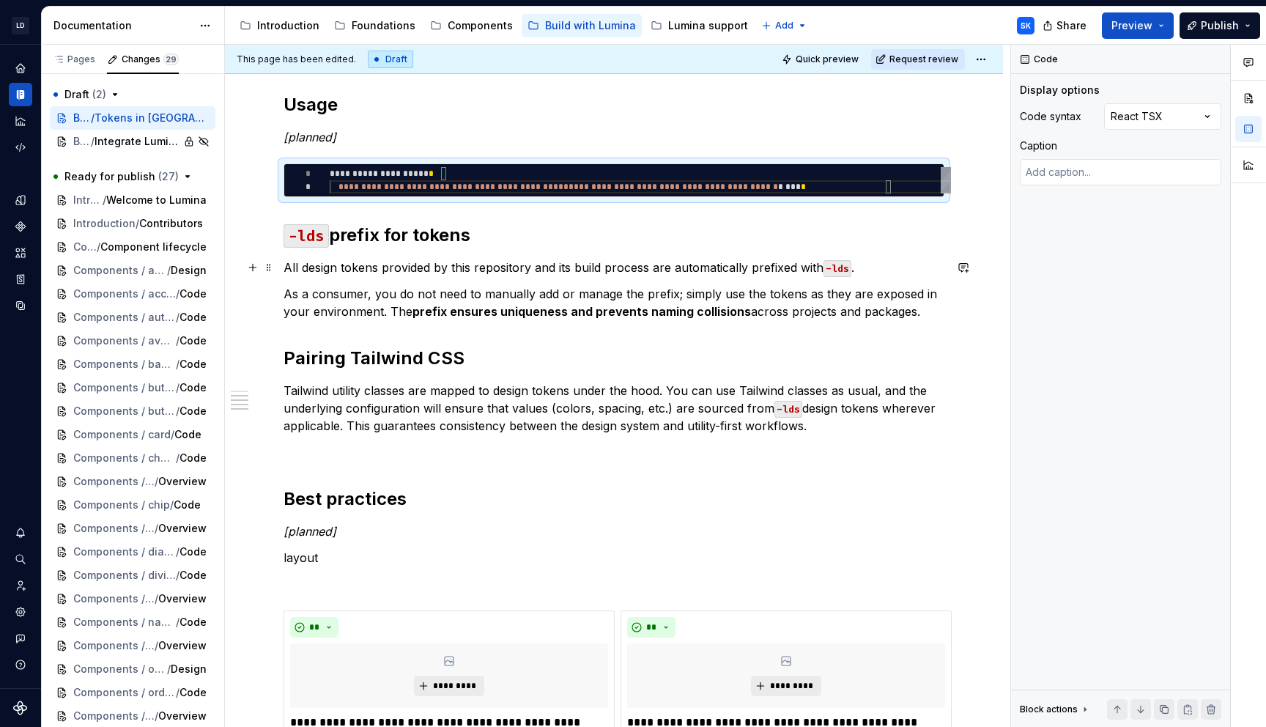
scroll to position [13, 0]
type textarea "**********"
type textarea "*"
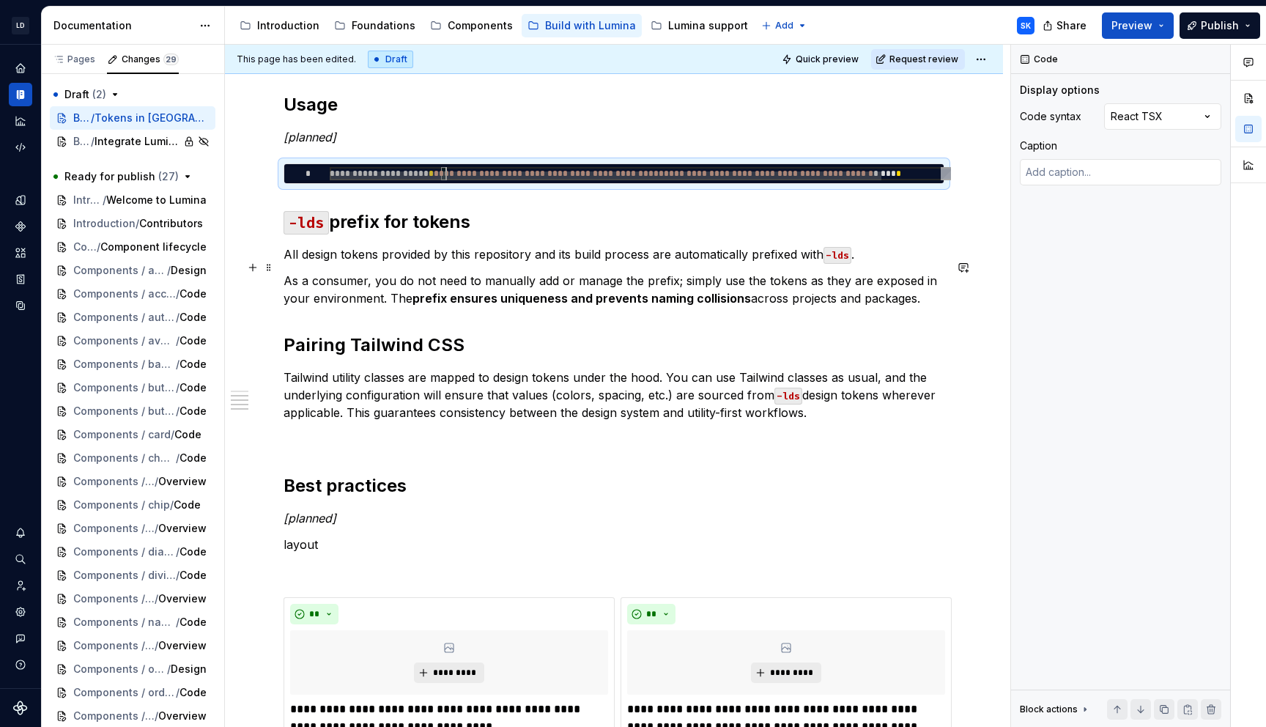
type textarea "**********"
type textarea "*"
type textarea "**********"
type textarea "*"
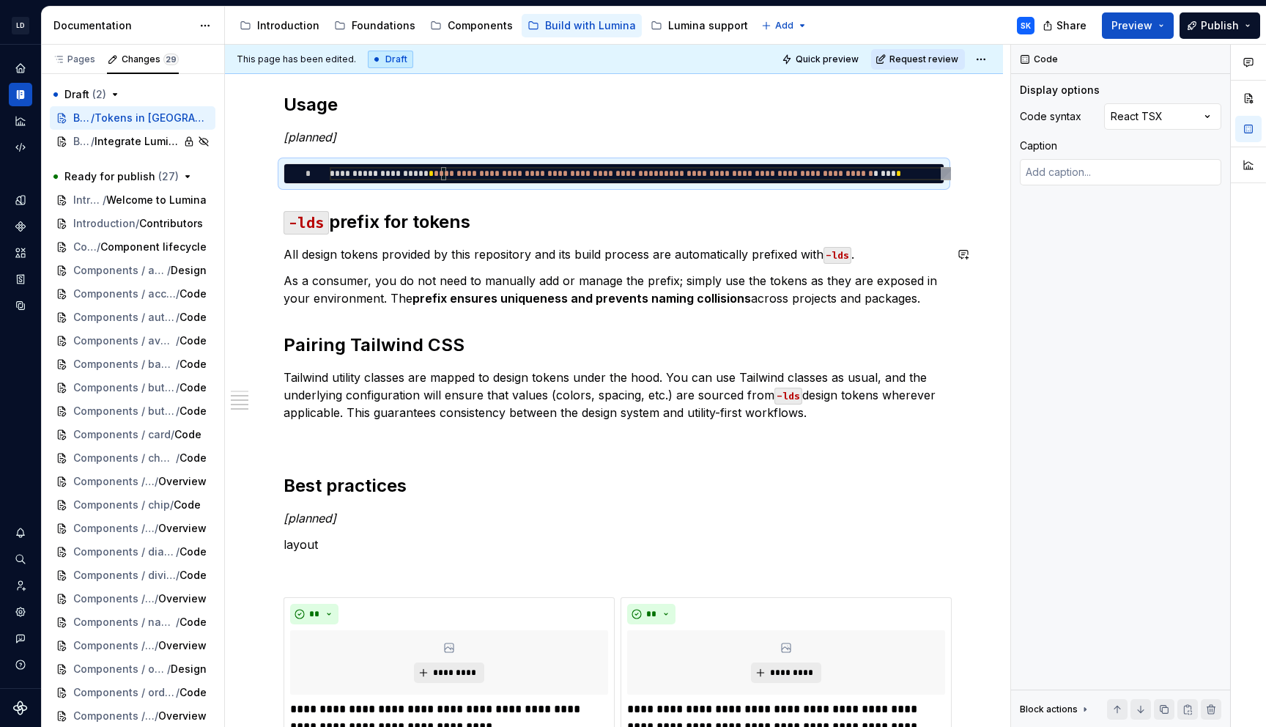
type textarea "**********"
type textarea "*"
type textarea "**********"
type textarea "*"
type textarea "**********"
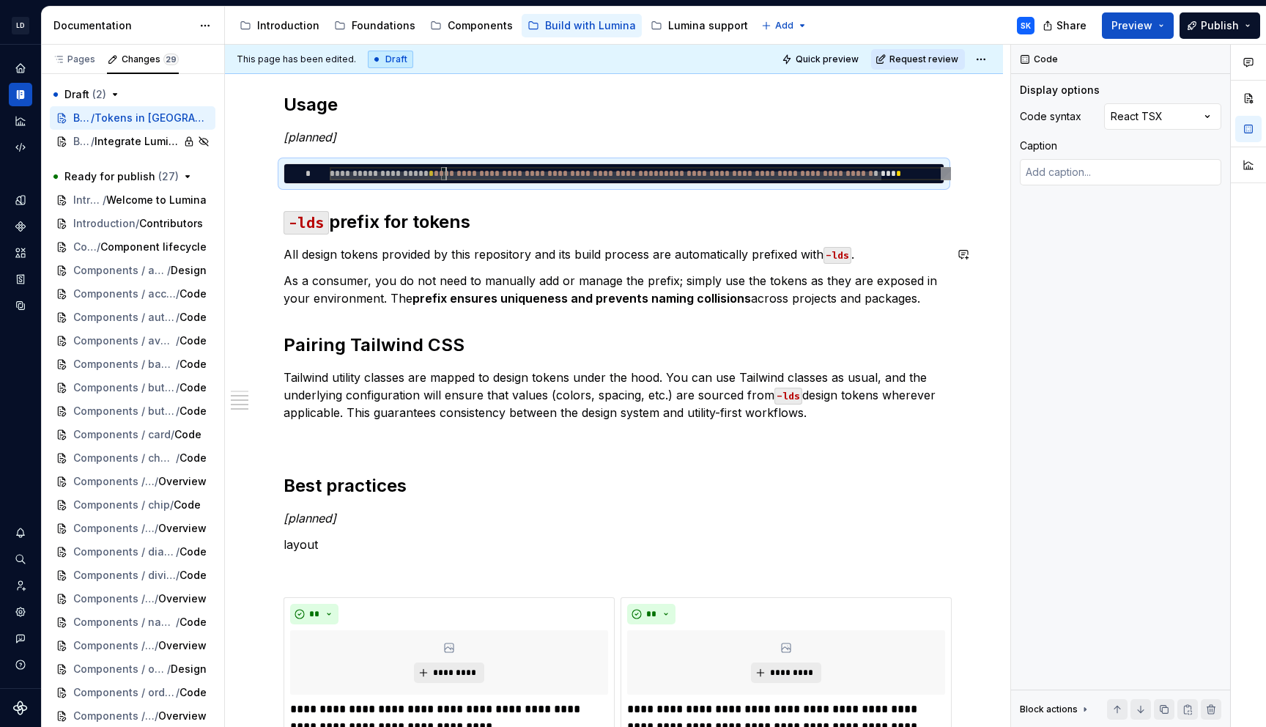
type textarea "*"
type textarea "**********"
type textarea "*"
type textarea "**********"
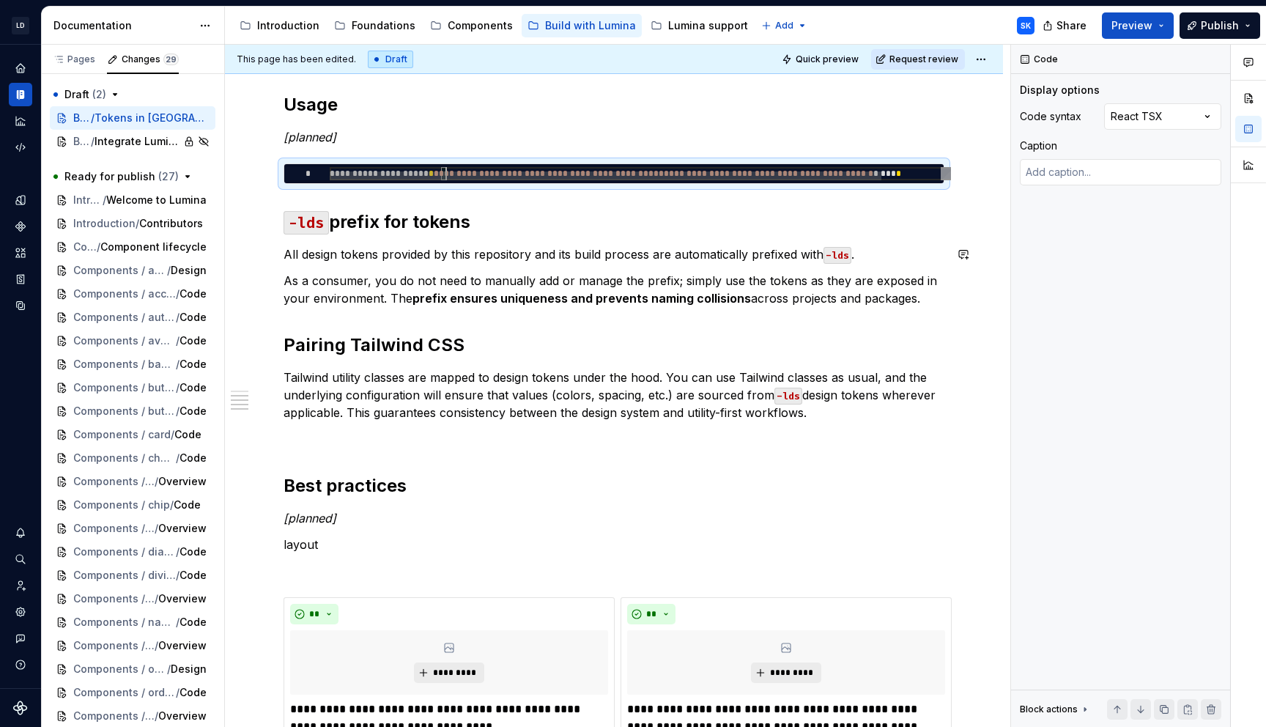
type textarea "*"
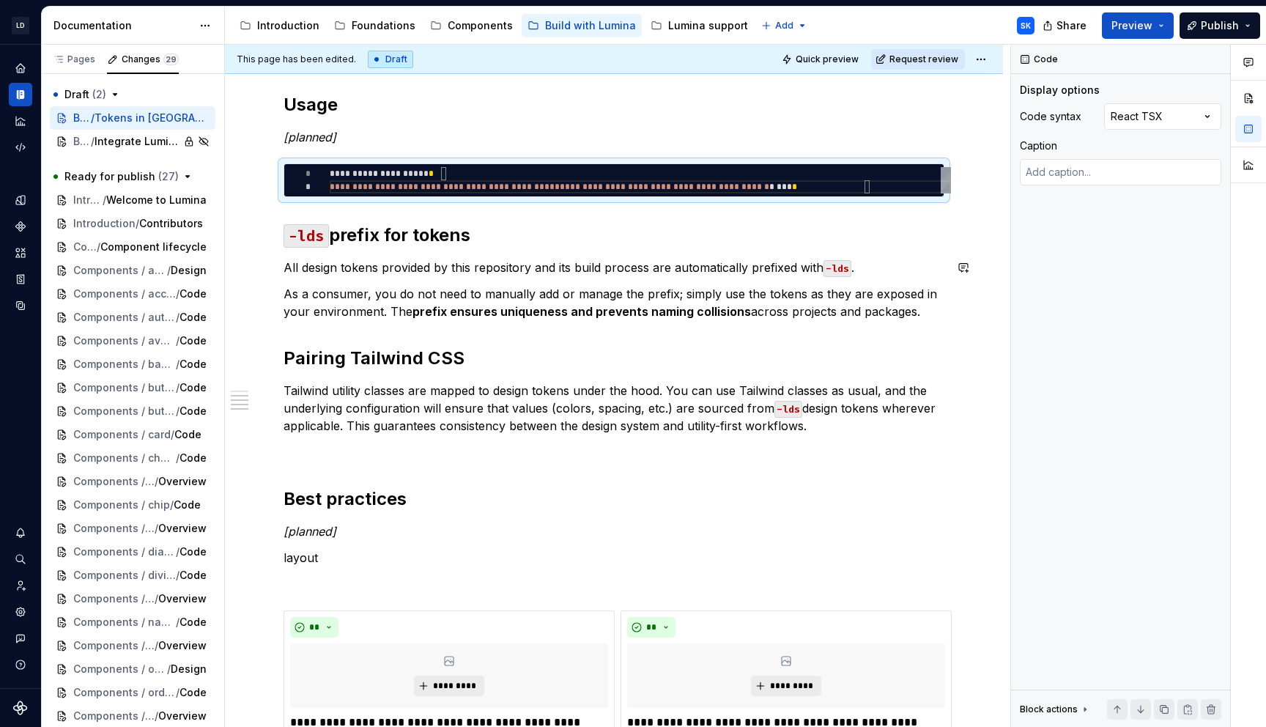
type textarea "**********"
type textarea "*"
type textarea "**********"
type textarea "*"
type textarea "**********"
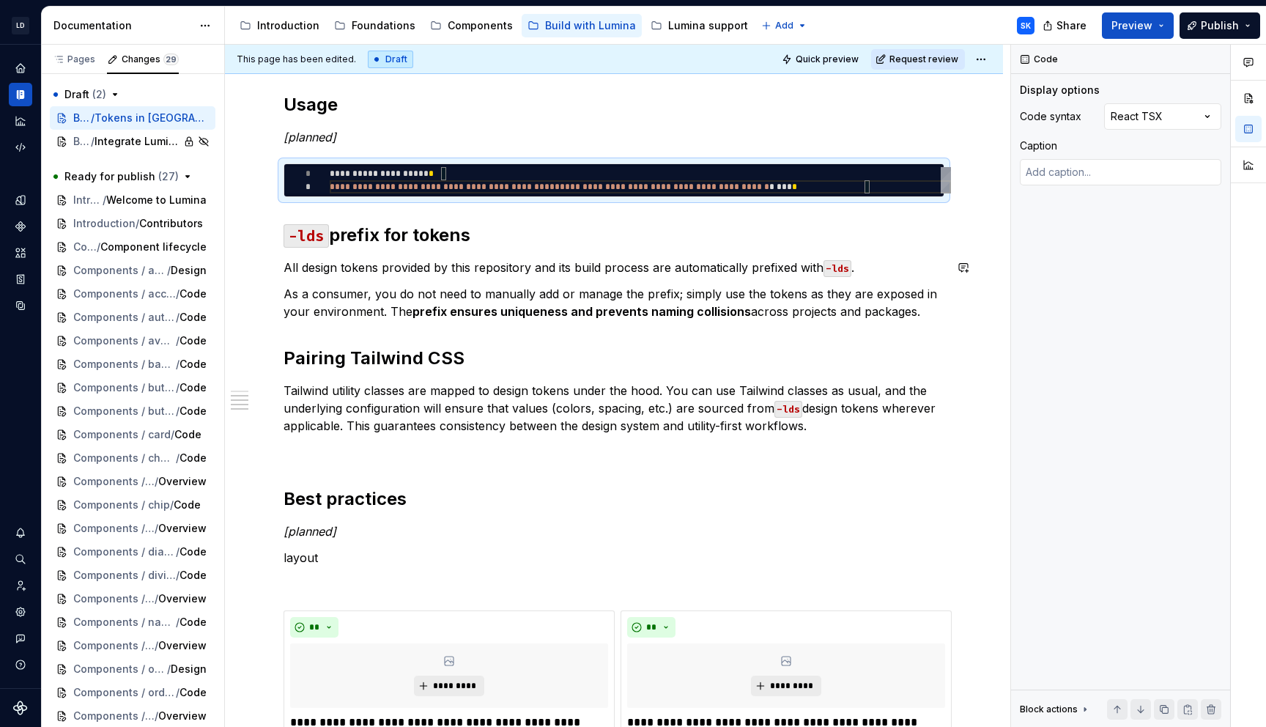
type textarea "*"
type textarea "**********"
type textarea "*"
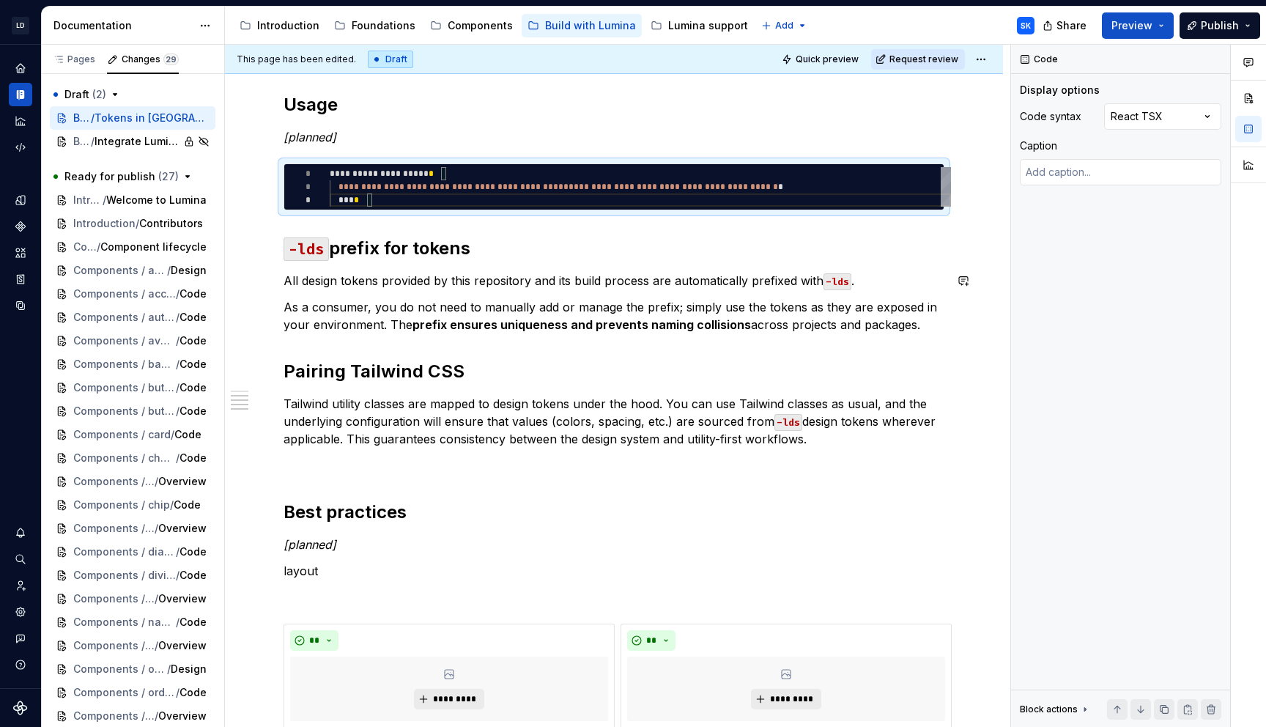
type textarea "**********"
click at [490, 254] on h2 "-lds prefix for tokens" at bounding box center [614, 248] width 661 height 23
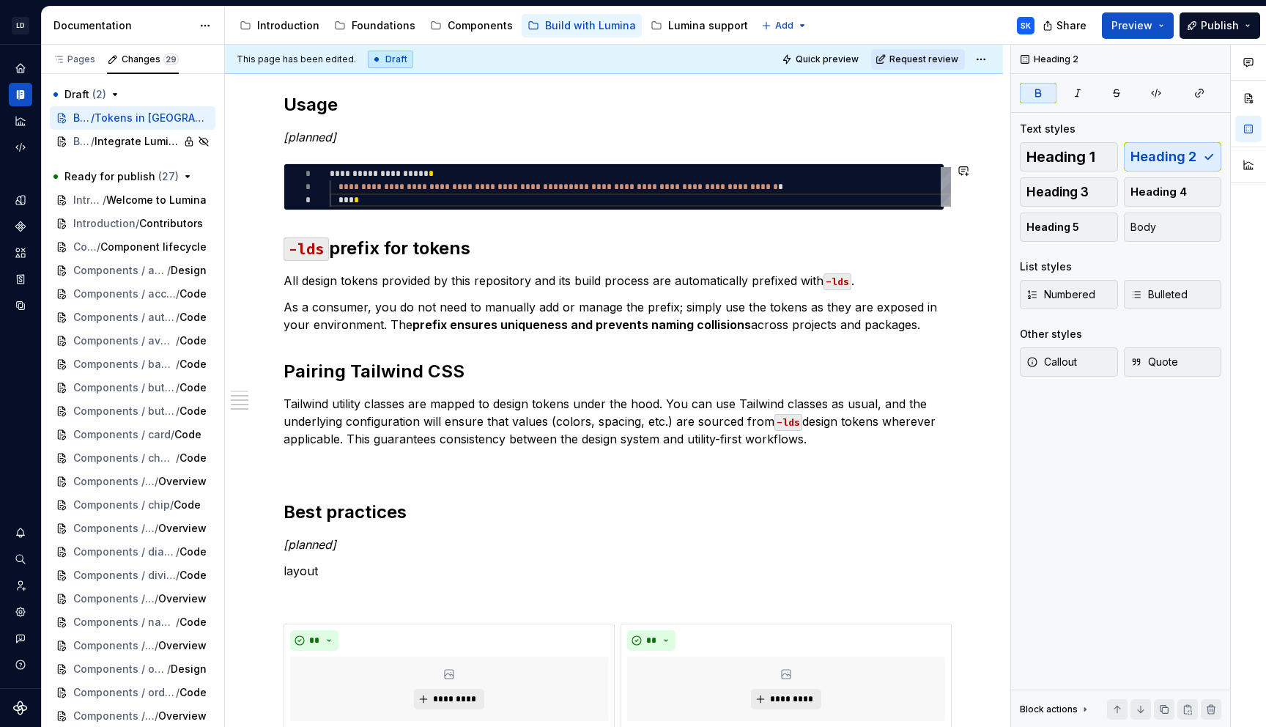
click at [365, 149] on div "**********" at bounding box center [614, 636] width 661 height 1804
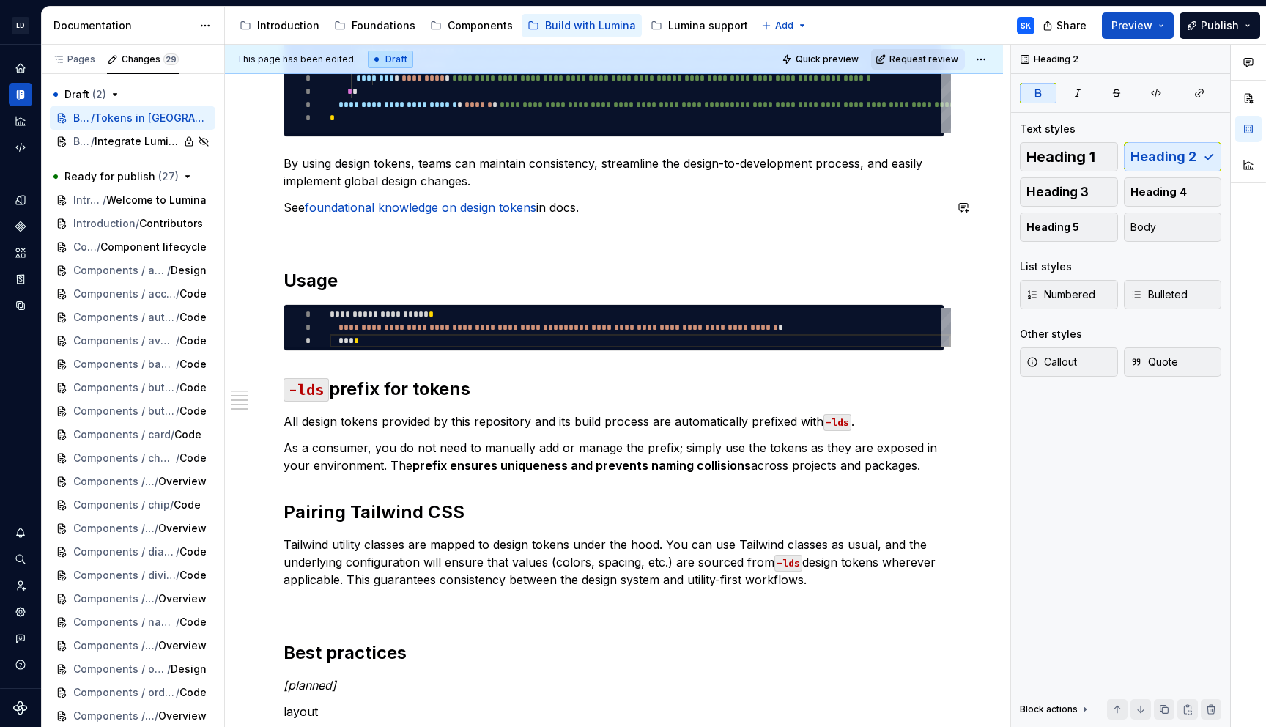
click at [341, 240] on p at bounding box center [614, 234] width 661 height 18
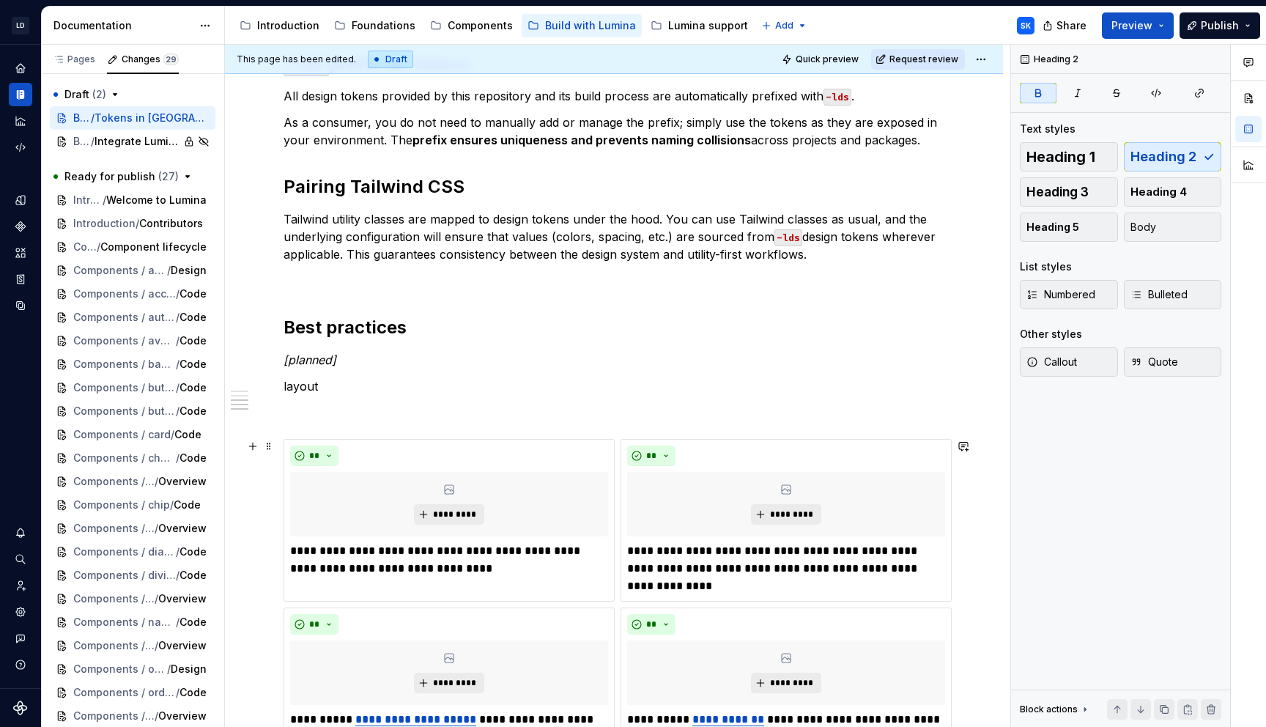
scroll to position [687, 0]
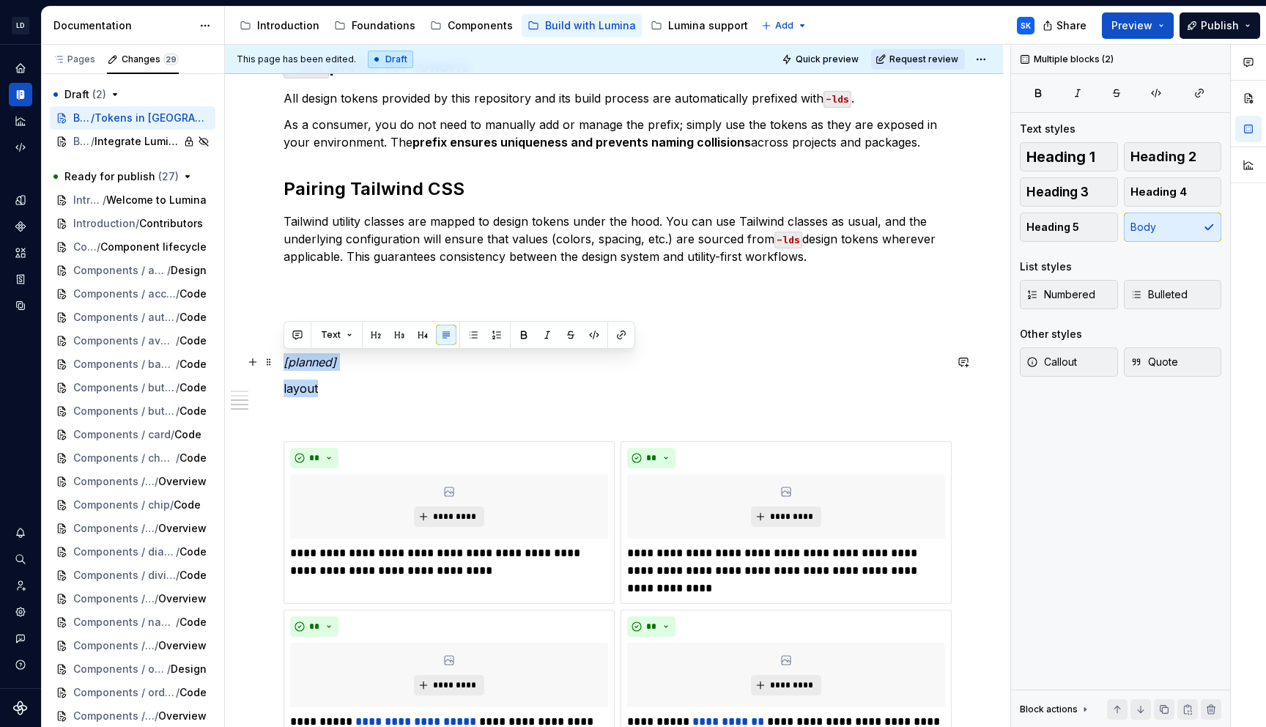
click at [280, 363] on div "**********" at bounding box center [614, 572] width 778 height 2040
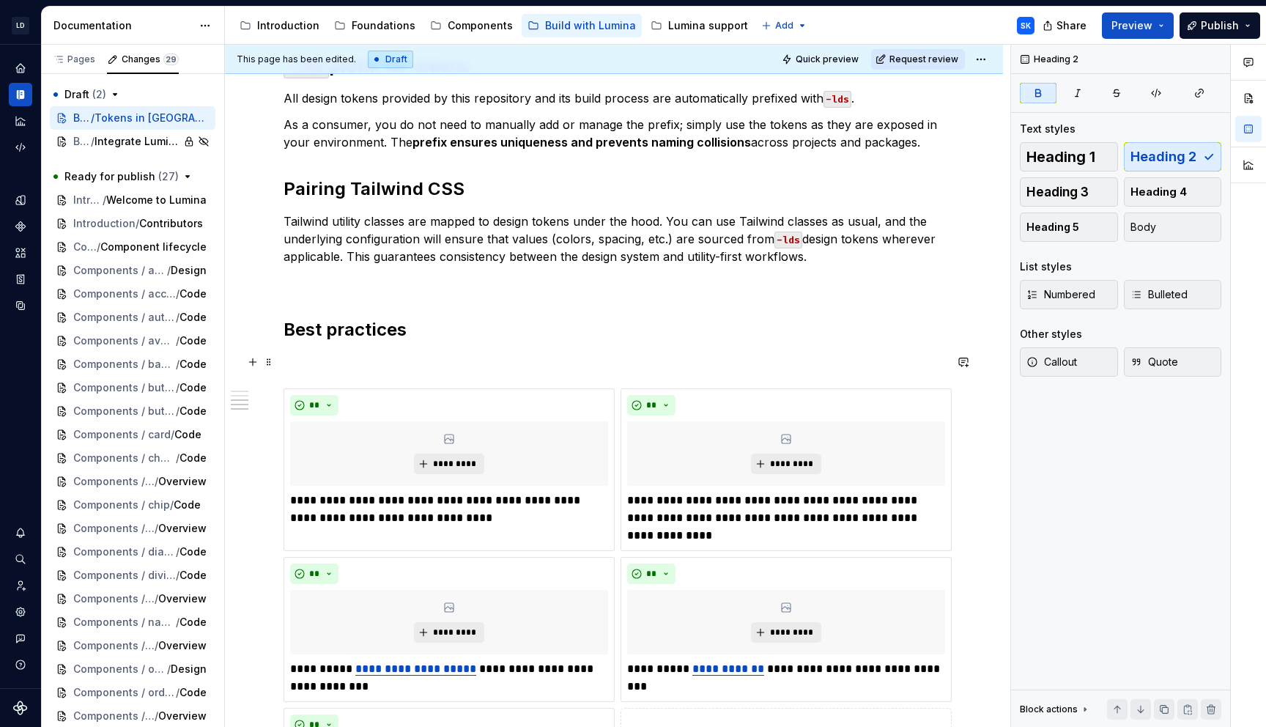
click at [336, 356] on p at bounding box center [614, 362] width 661 height 18
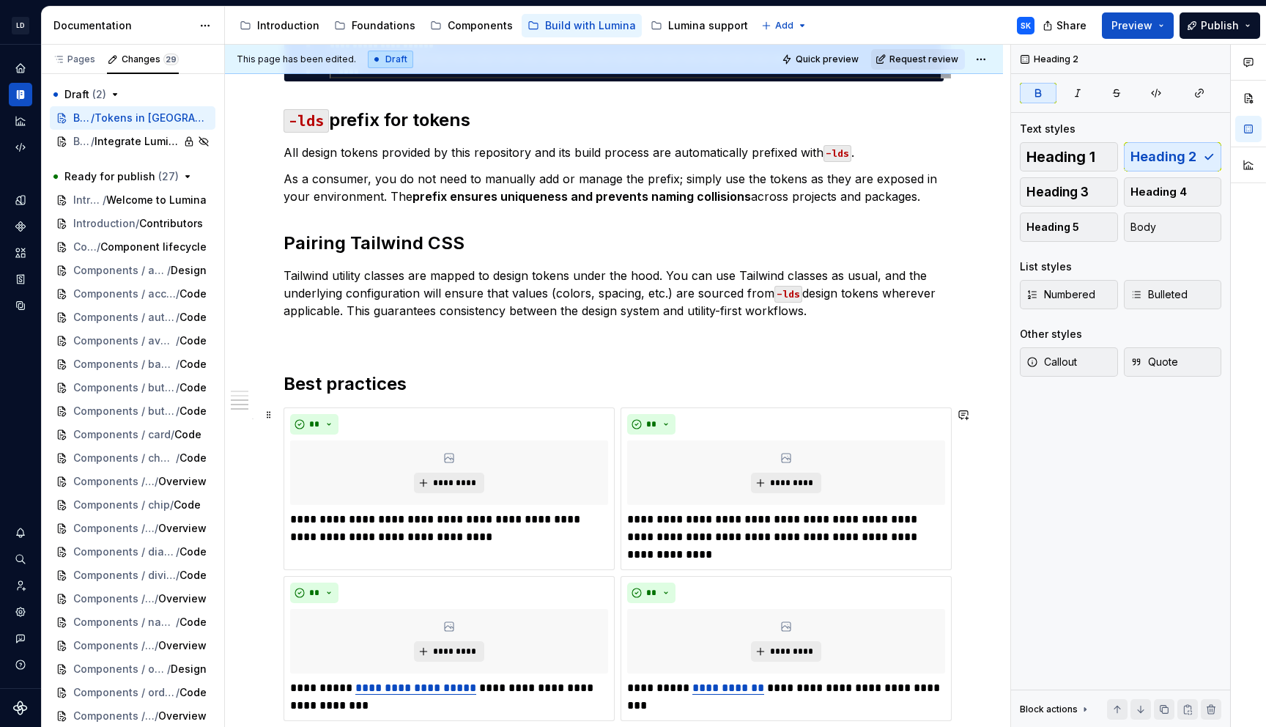
scroll to position [0, 0]
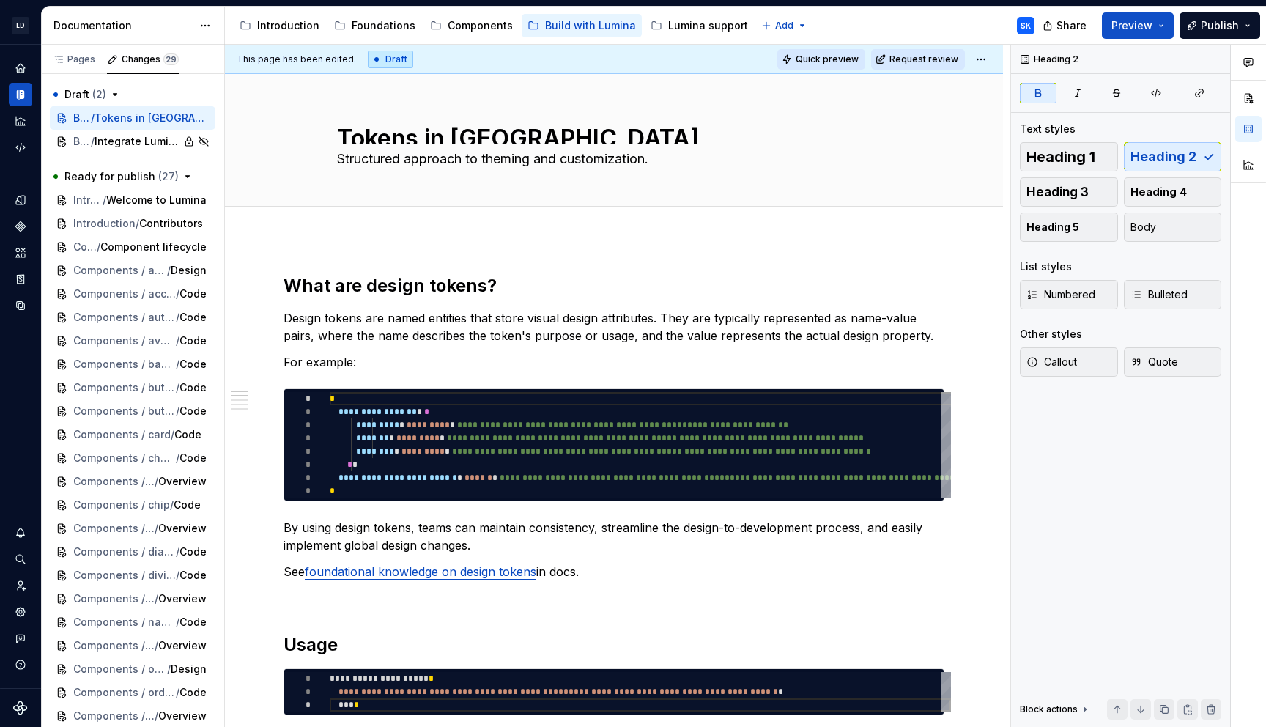
click at [830, 64] on span "Quick preview" at bounding box center [827, 59] width 63 height 12
click at [859, 61] on span "Quick preview" at bounding box center [827, 59] width 63 height 12
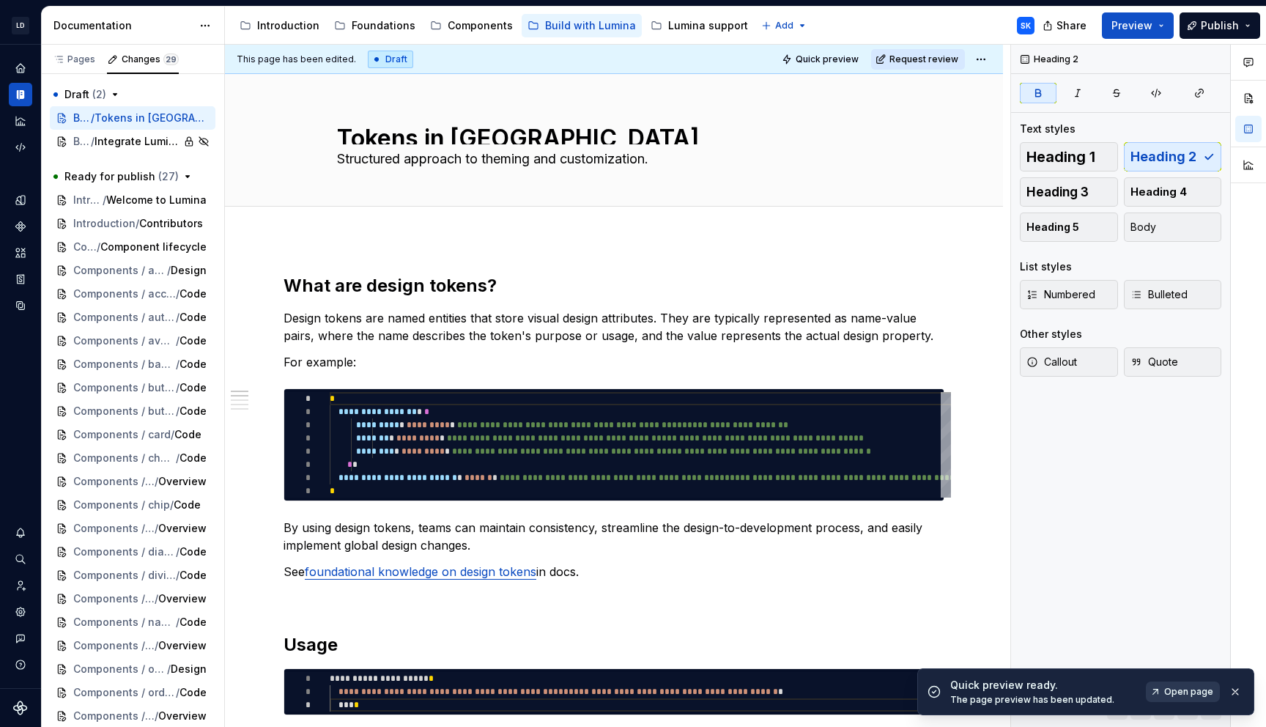
click at [1181, 688] on span "Open page" at bounding box center [1188, 692] width 49 height 12
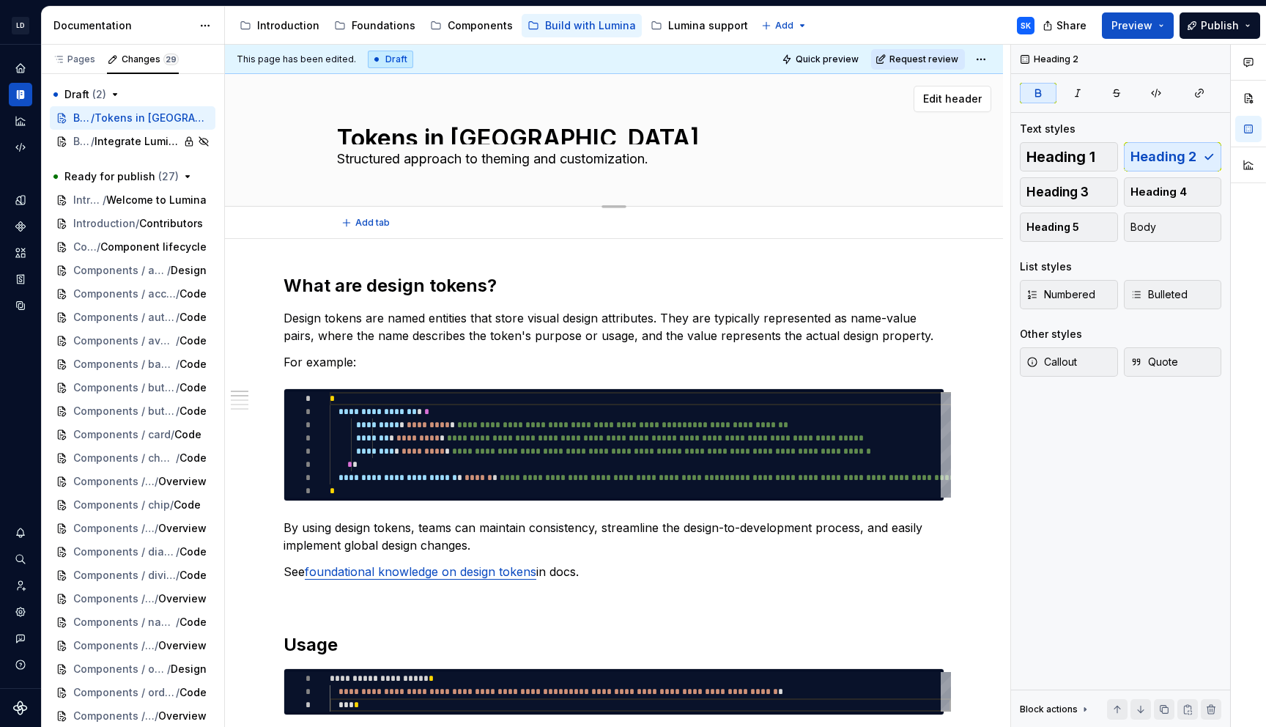
click at [488, 162] on textarea "Structured approach to theming and customization." at bounding box center [611, 158] width 554 height 23
click at [474, 160] on textarea "Structured approach to theming and customization." at bounding box center [611, 158] width 554 height 23
type textarea "*"
type textarea "**********"
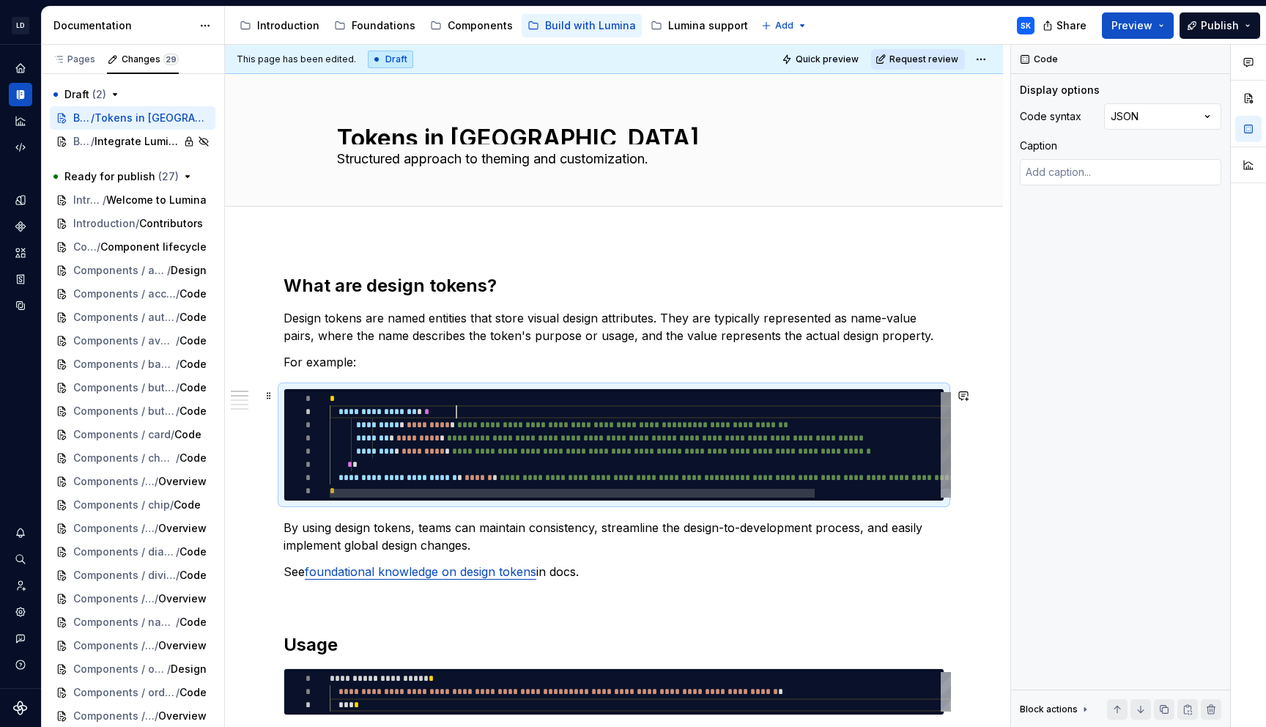
click at [555, 414] on div "**********" at bounding box center [721, 449] width 783 height 114
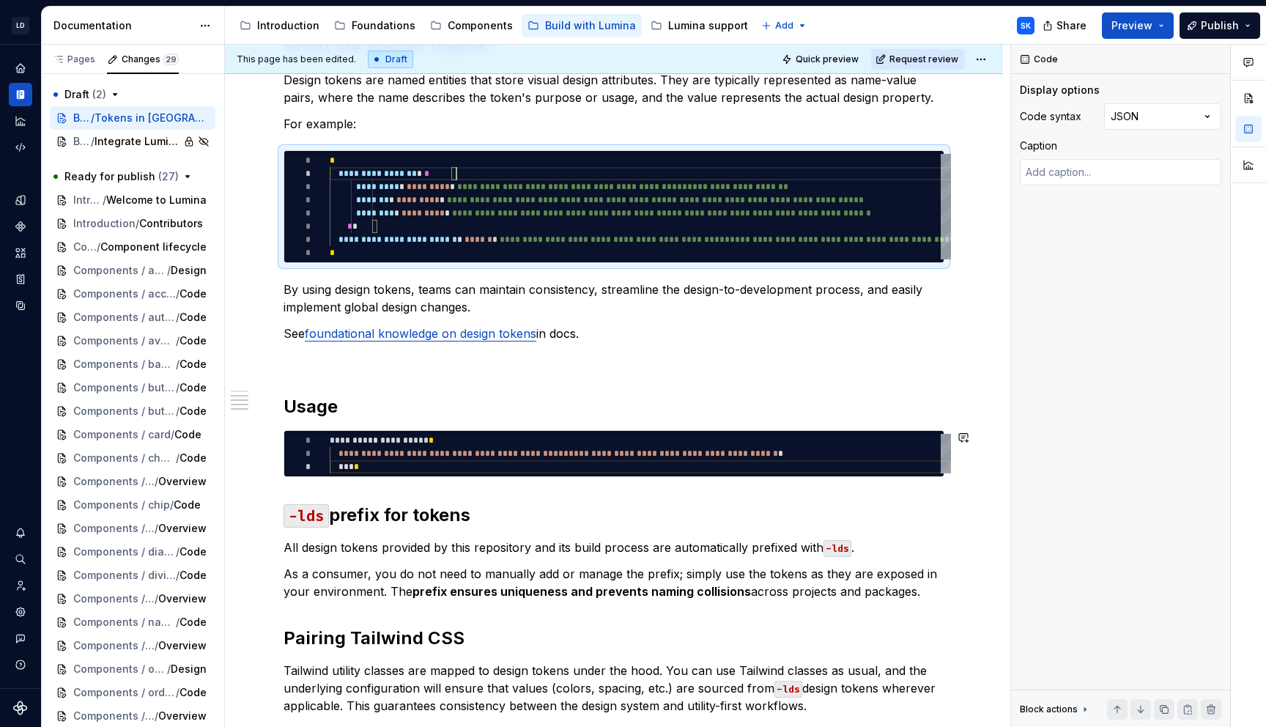
scroll to position [370, 0]
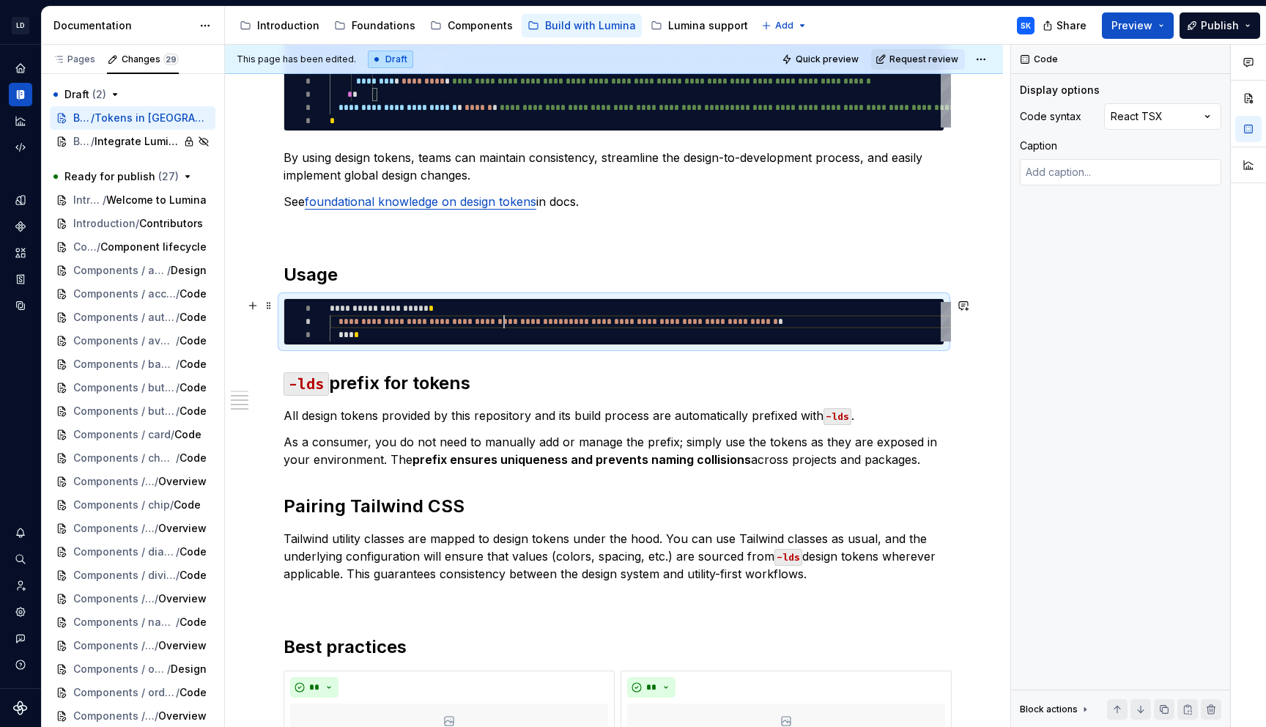
click at [506, 325] on div "**********" at bounding box center [640, 322] width 621 height 40
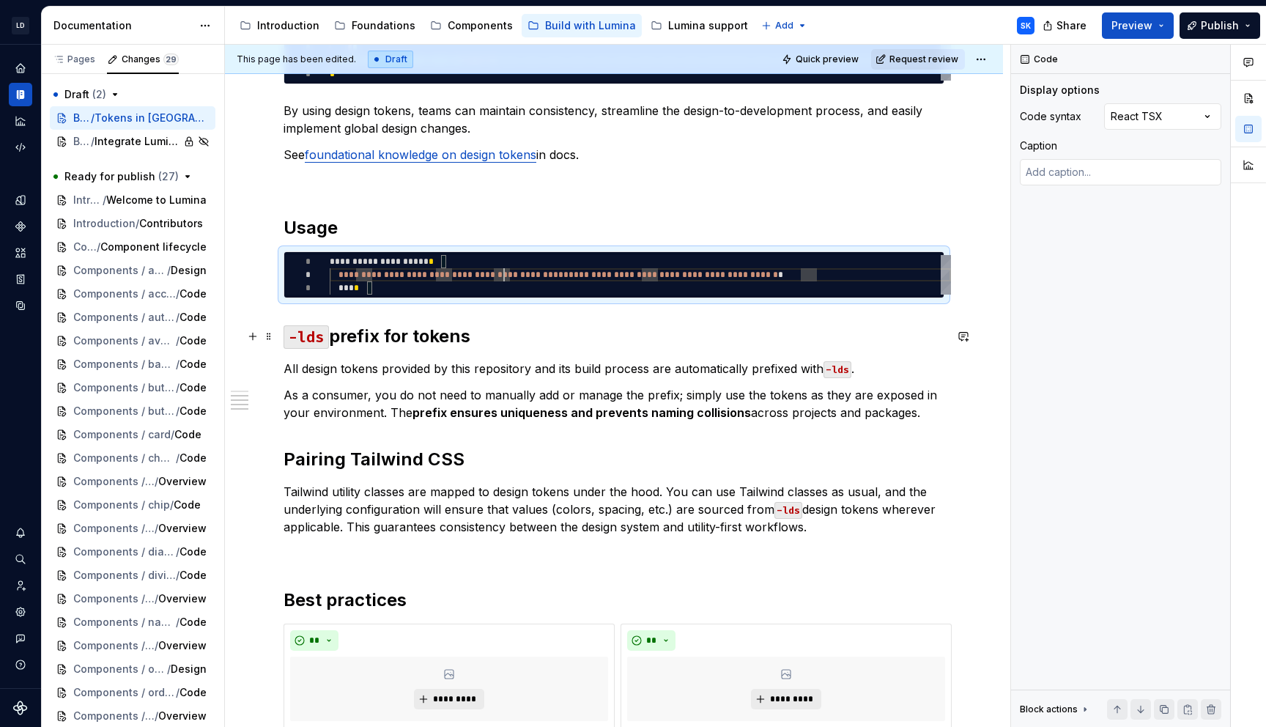
click at [481, 334] on h2 "-lds prefix for tokens" at bounding box center [614, 336] width 661 height 23
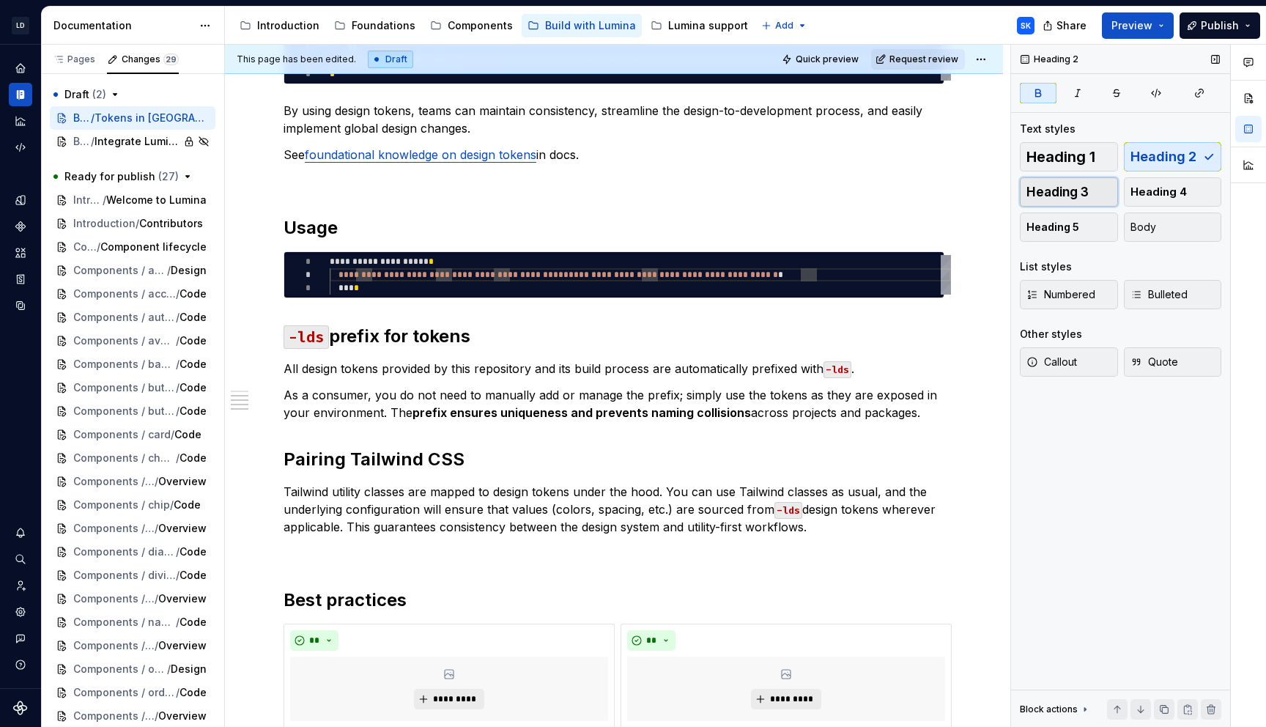
click at [1082, 197] on span "Heading 3" at bounding box center [1058, 192] width 62 height 15
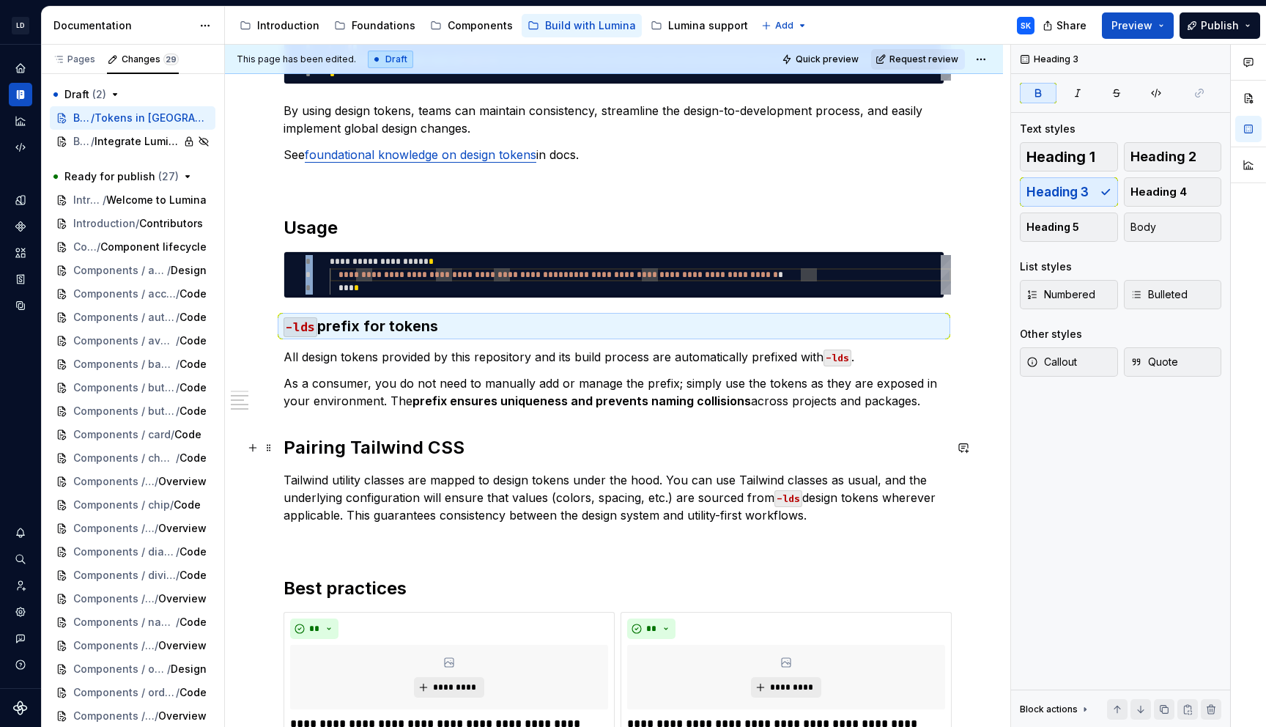
click at [467, 443] on h2 "Pairing Tailwind CSS" at bounding box center [614, 447] width 661 height 23
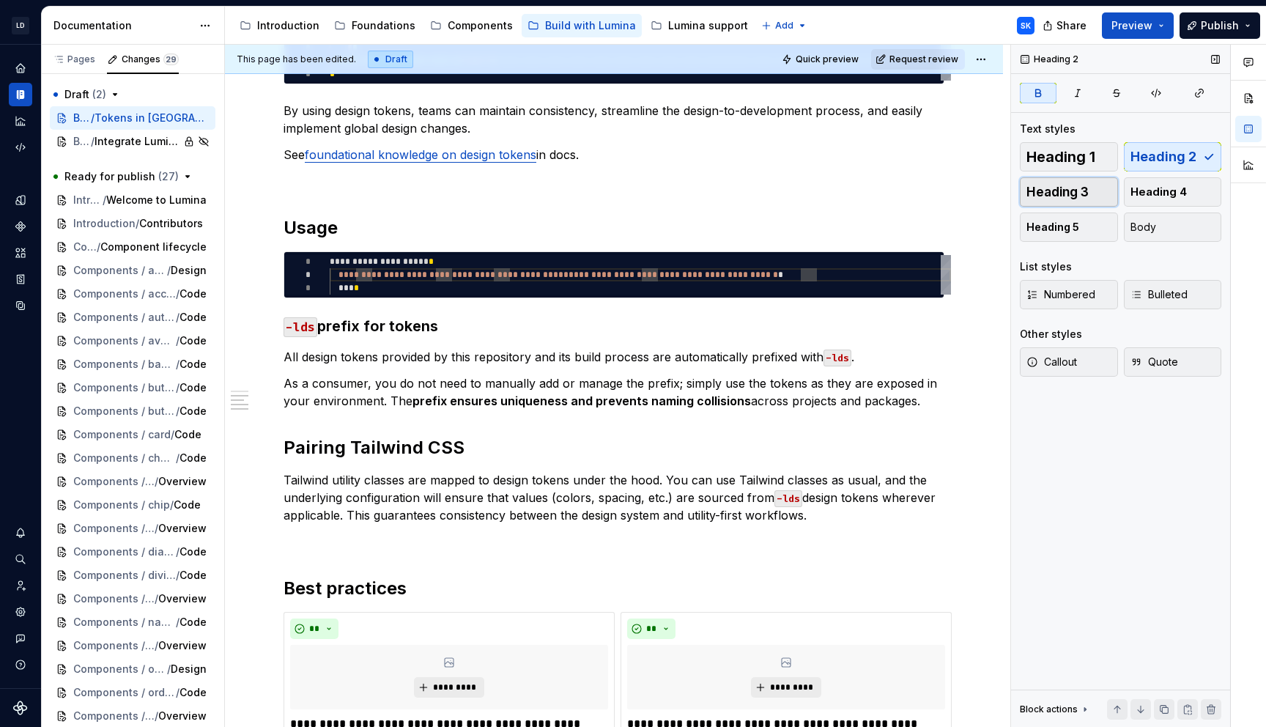
click at [1060, 194] on span "Heading 3" at bounding box center [1058, 192] width 62 height 15
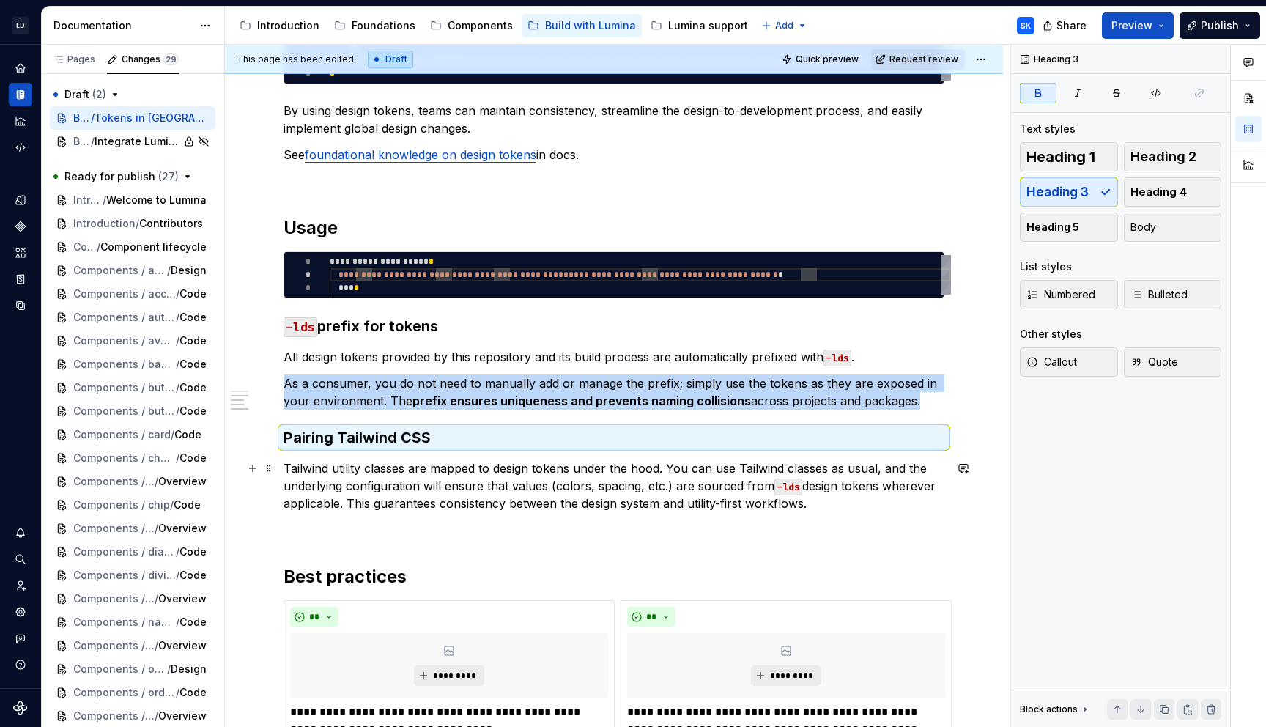
click at [494, 466] on p "Tailwind utility classes are mapped to design tokens under the hood. You can us…" at bounding box center [614, 485] width 661 height 53
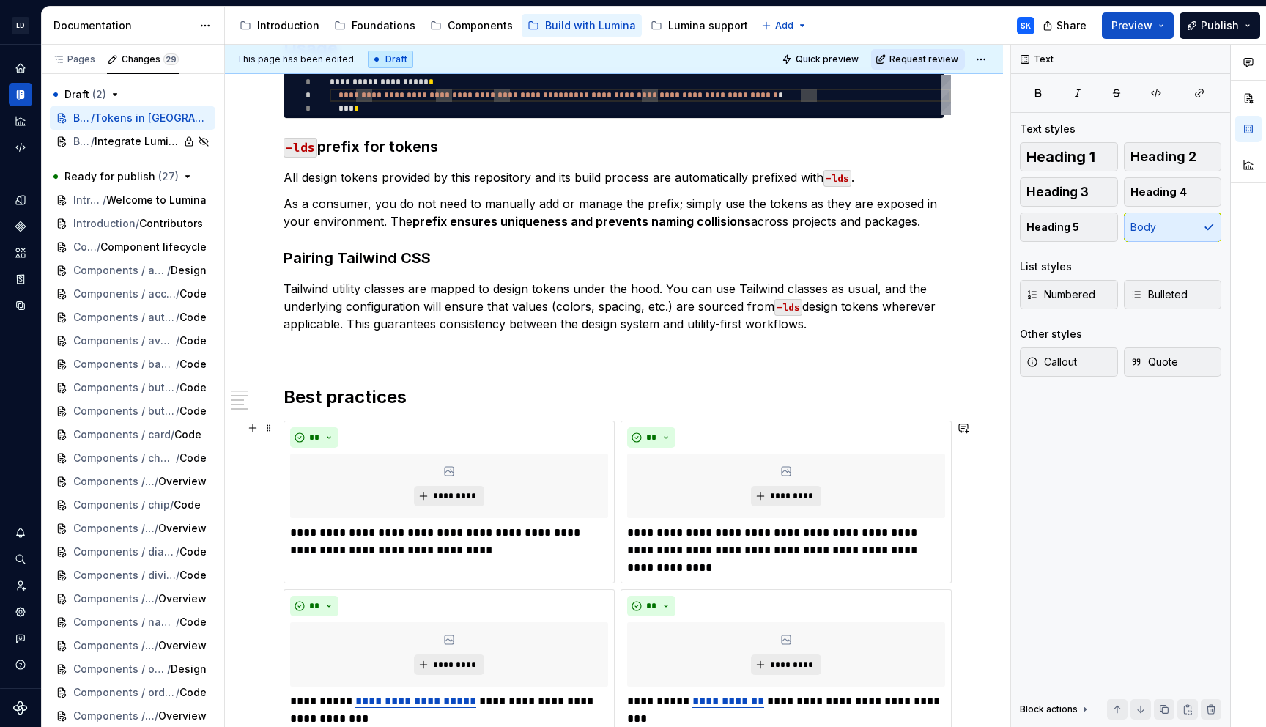
scroll to position [607, 0]
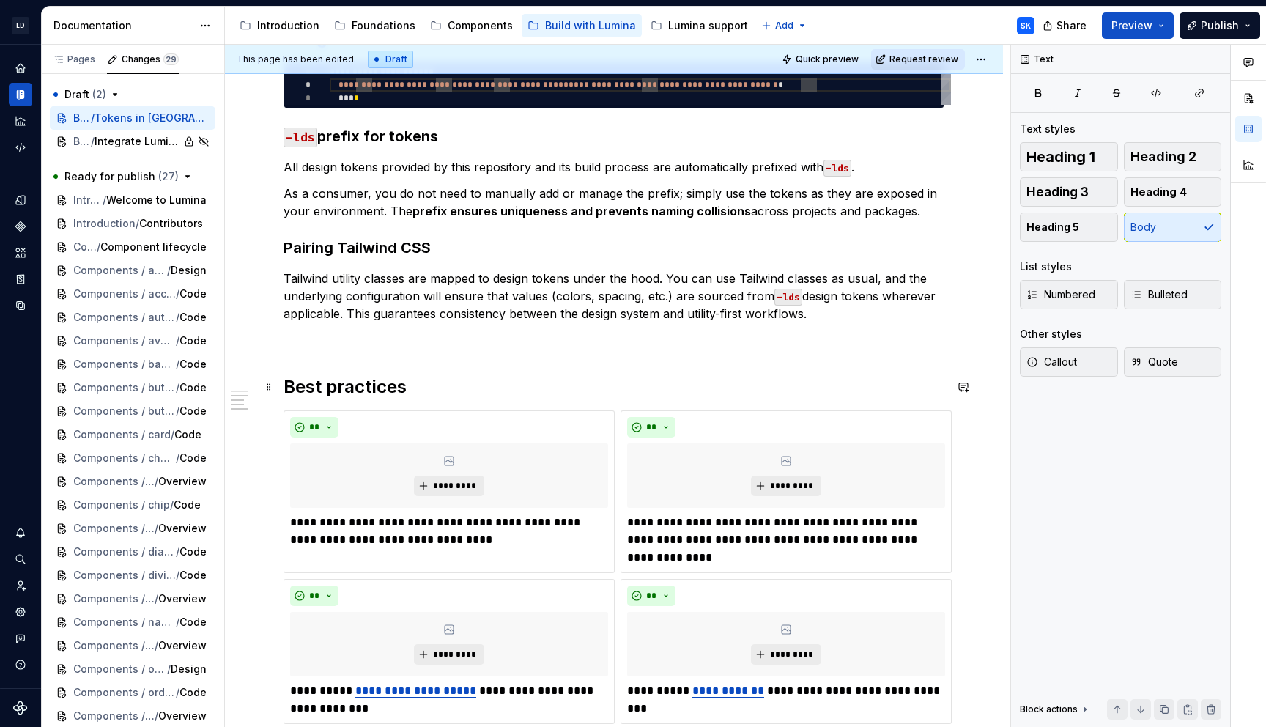
click at [410, 377] on h2 "Best practices" at bounding box center [614, 386] width 661 height 23
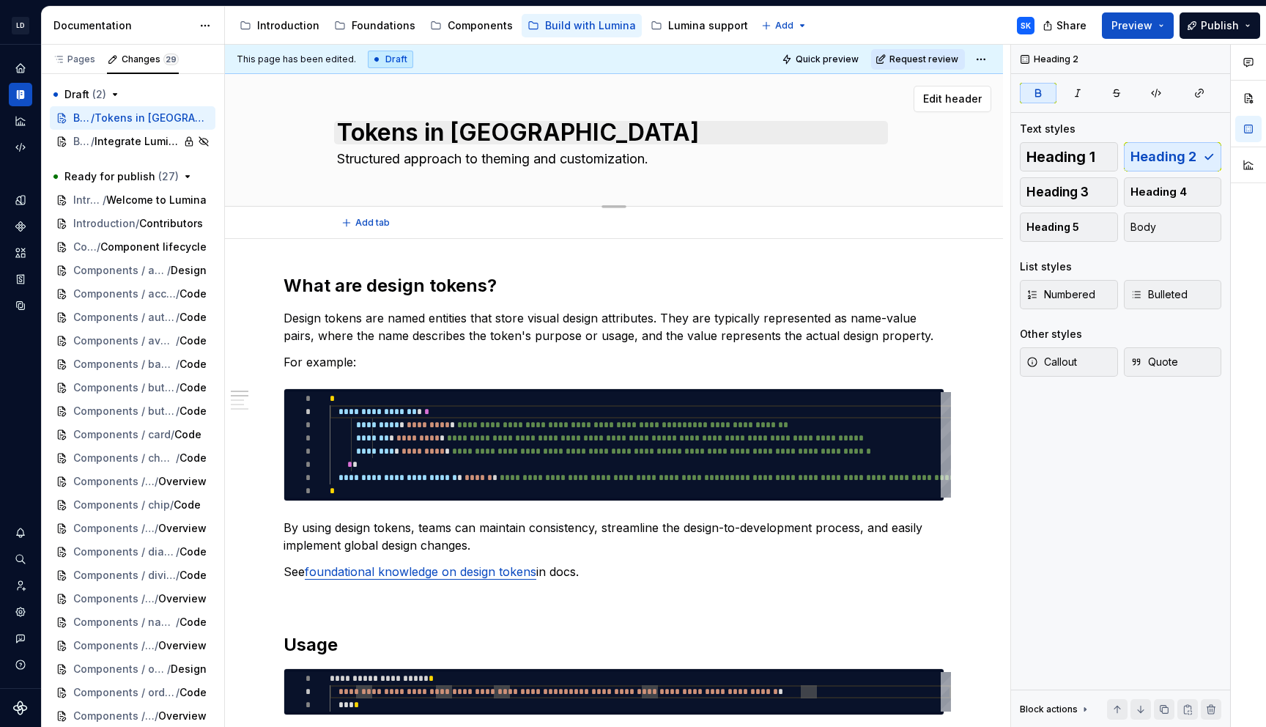
scroll to position [8, 0]
click at [488, 158] on textarea "Structured approach to theming and customization." at bounding box center [611, 158] width 554 height 23
click at [498, 160] on textarea "Structured approach to theming and customization." at bounding box center [611, 158] width 554 height 23
drag, startPoint x: 488, startPoint y: 157, endPoint x: 576, endPoint y: 158, distance: 87.9
click at [576, 158] on textarea "Structured approach to theming and customization." at bounding box center [611, 158] width 554 height 23
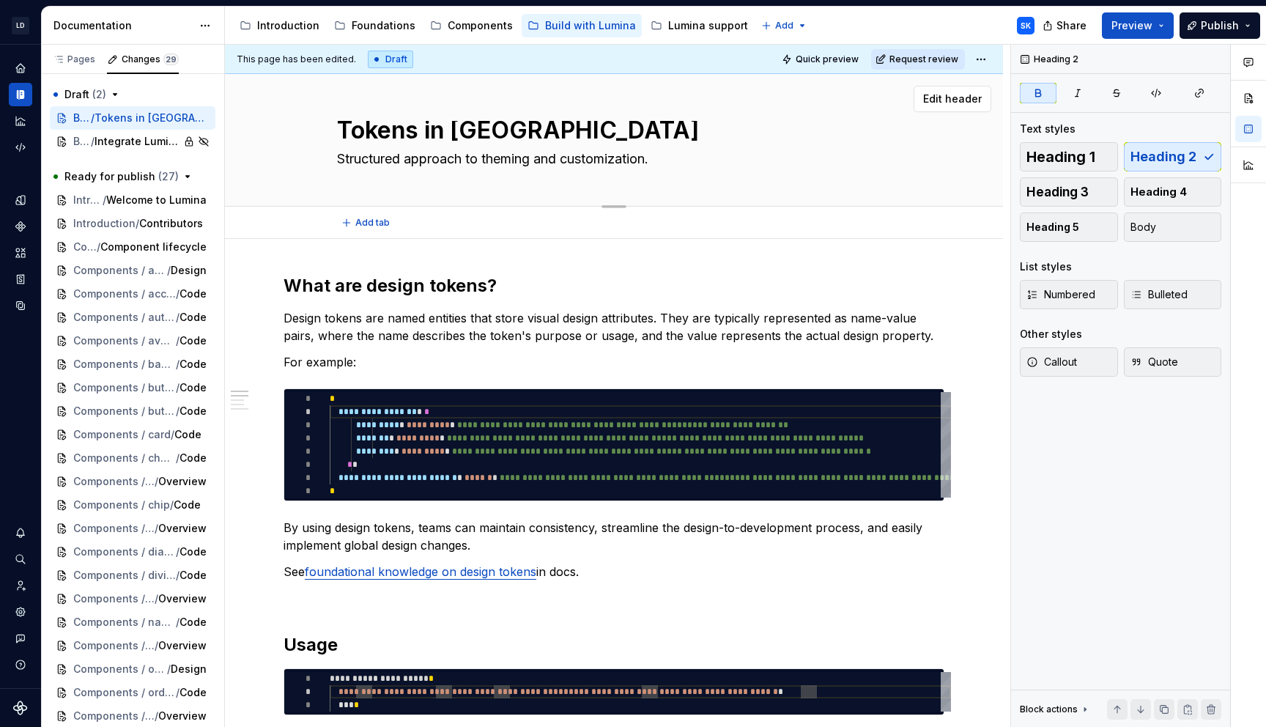
click at [678, 159] on textarea "Structured approach to theming and customization." at bounding box center [611, 158] width 554 height 23
click at [983, 54] on html "LD Lumina Web SK Dataset MxC-Fac Documentation Accessibility guide for tree Pag…" at bounding box center [633, 363] width 1266 height 727
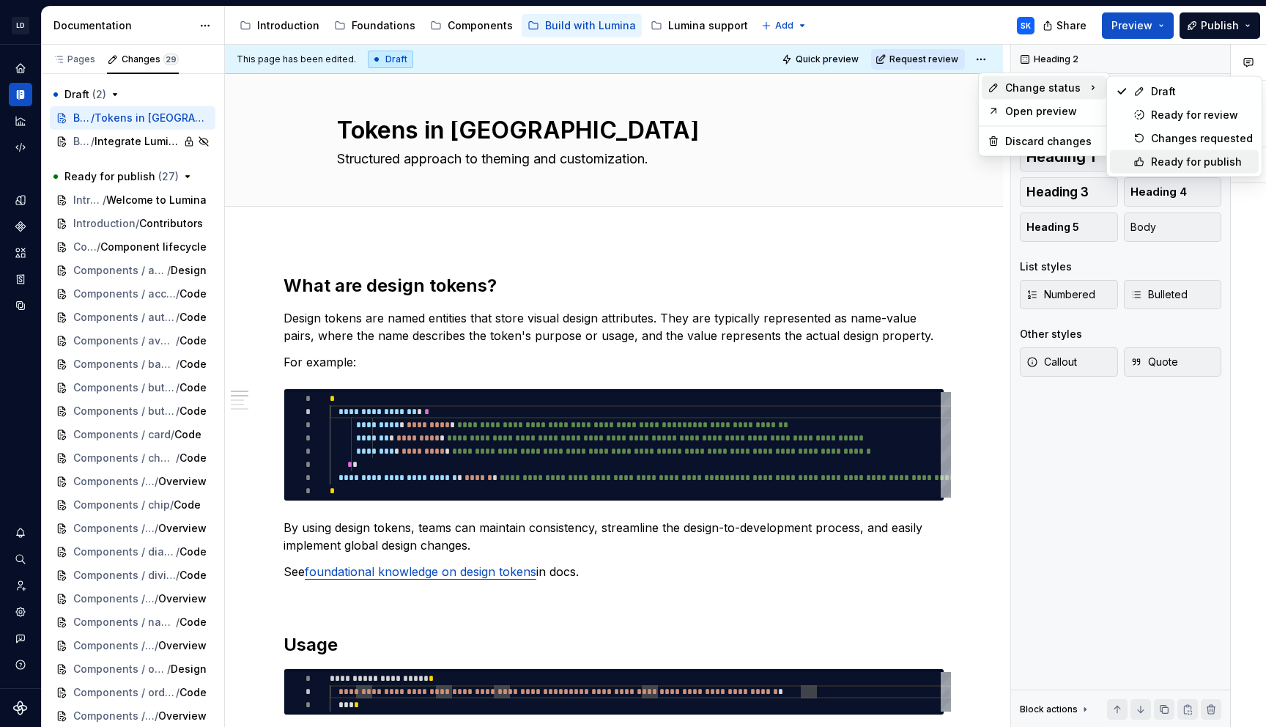
click at [1191, 150] on div "Ready for publish" at bounding box center [1184, 161] width 149 height 23
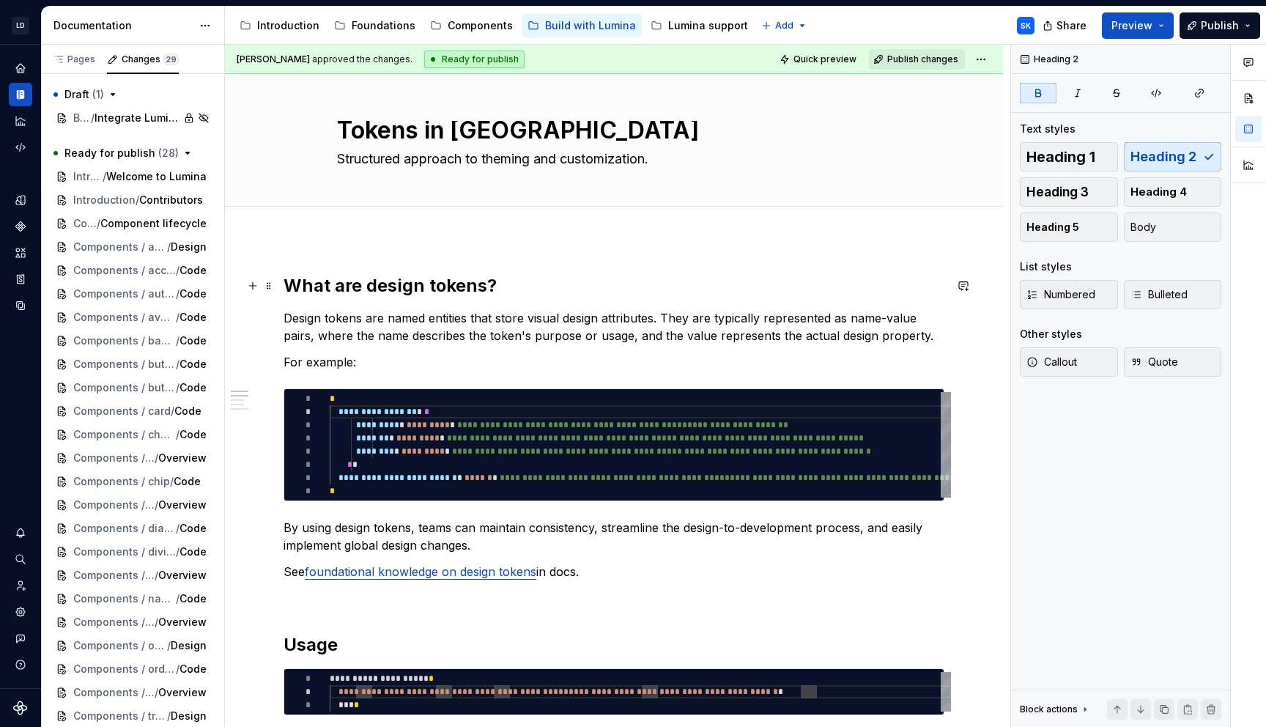
click at [516, 294] on h2 "What are design tokens?" at bounding box center [614, 285] width 661 height 23
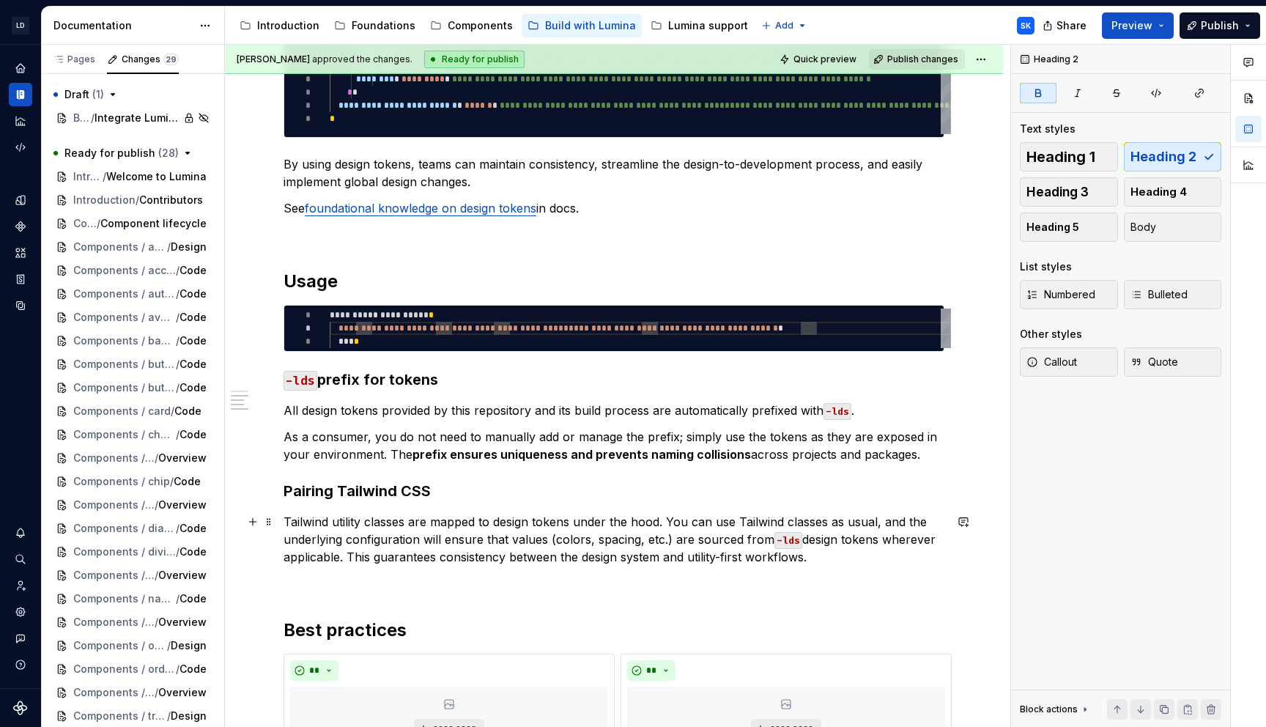
scroll to position [384, 0]
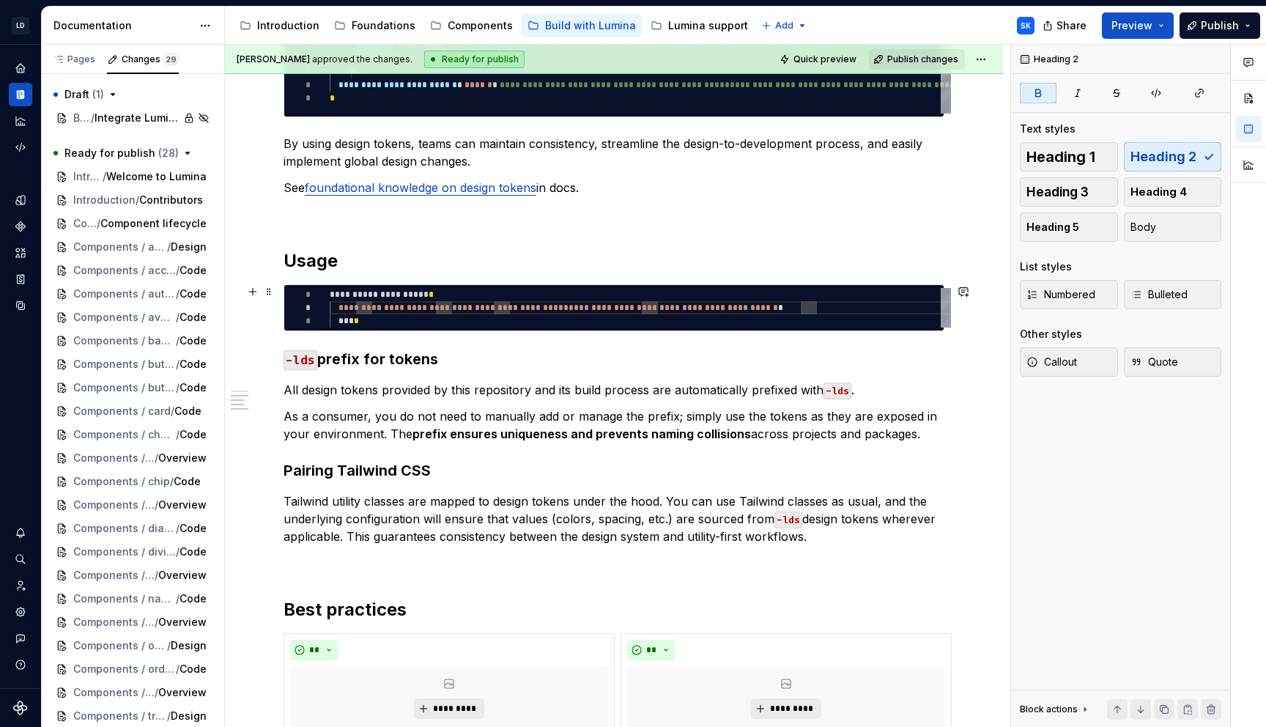
type textarea "*"
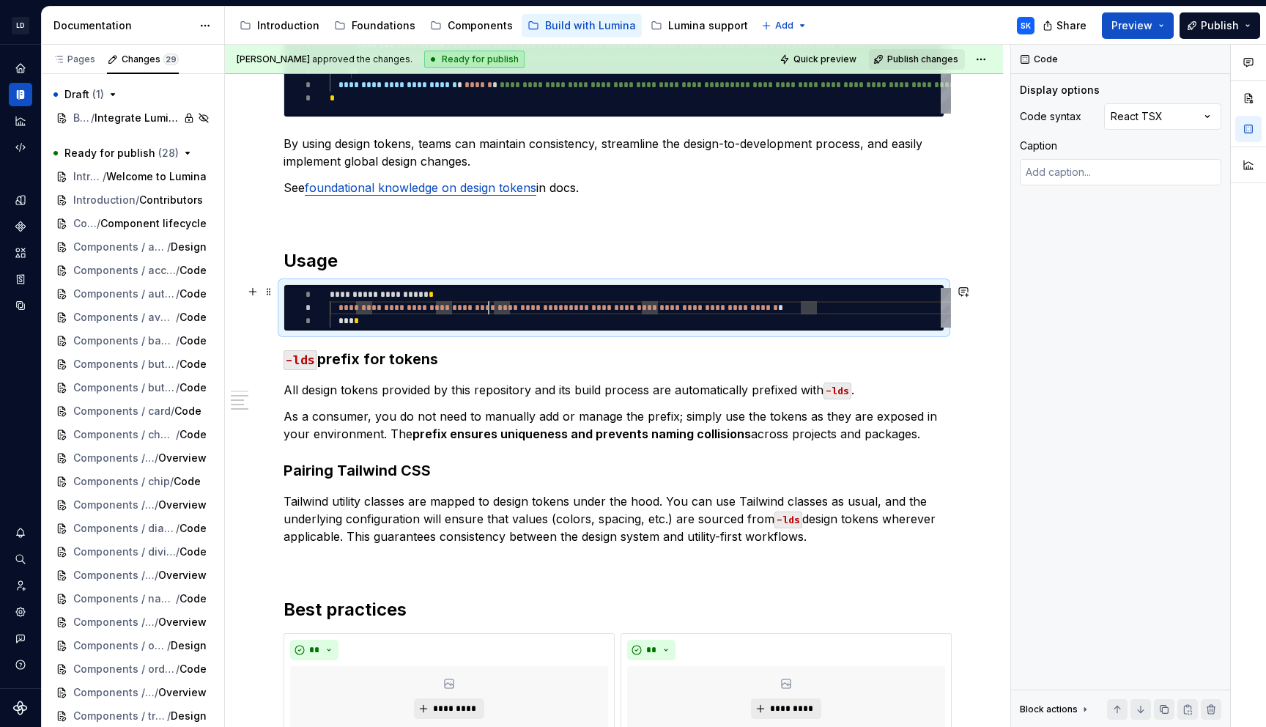
click at [490, 303] on div "**********" at bounding box center [640, 308] width 621 height 40
type textarea "**********"
type textarea "*"
type textarea "**********"
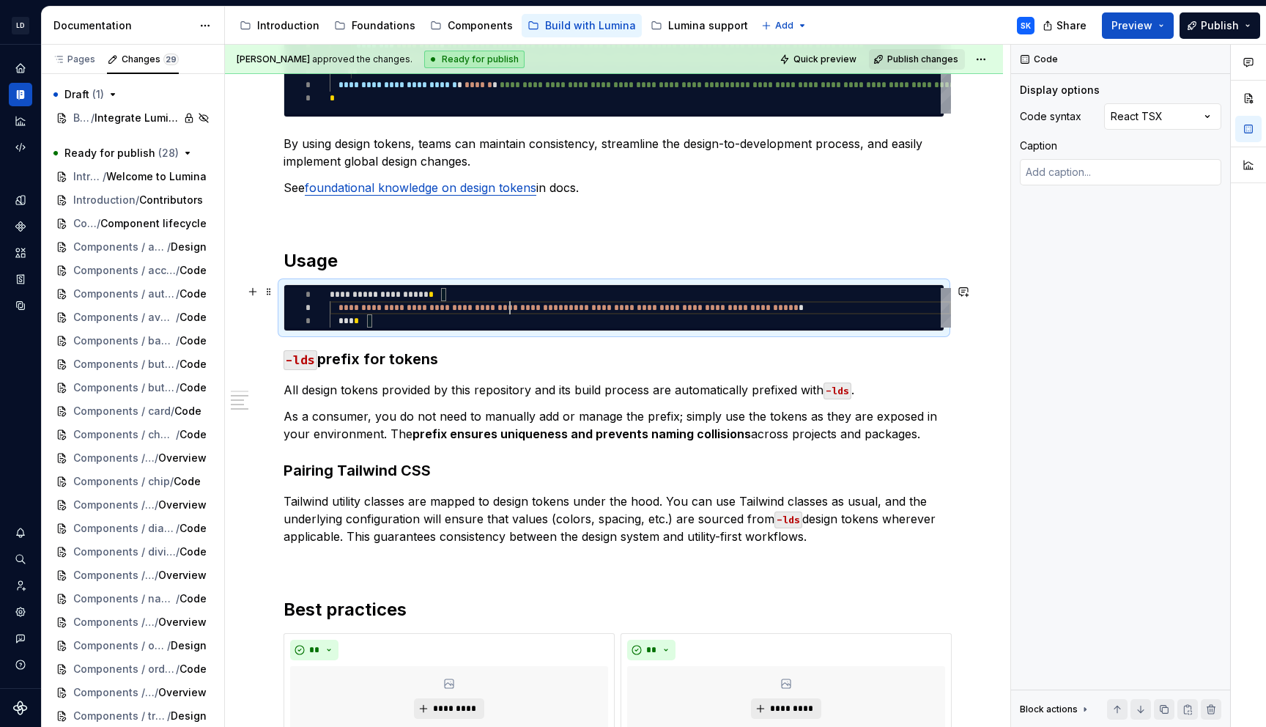
type textarea "*"
type textarea "**********"
type textarea "*"
type textarea "**********"
type textarea "*"
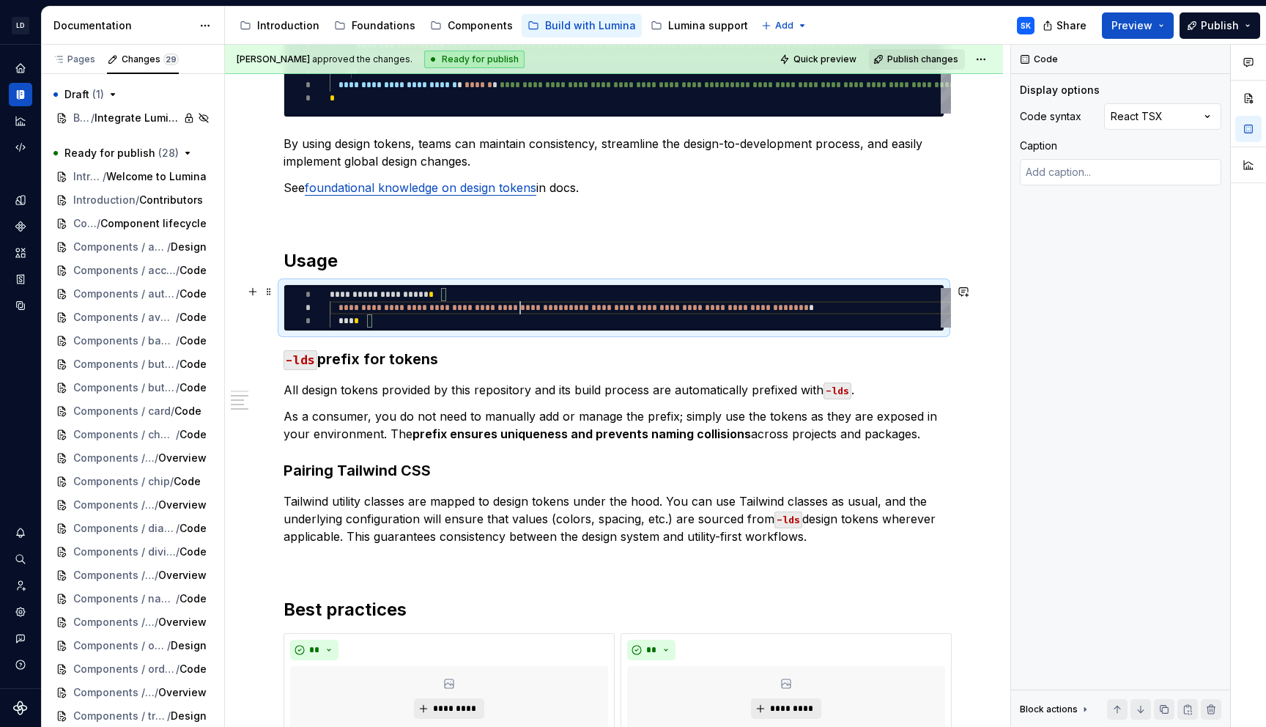
type textarea "**********"
type textarea "*"
type textarea "**********"
click at [544, 412] on p "As a consumer, you do not need to manually add or manage the prefix; simply use…" at bounding box center [614, 424] width 661 height 35
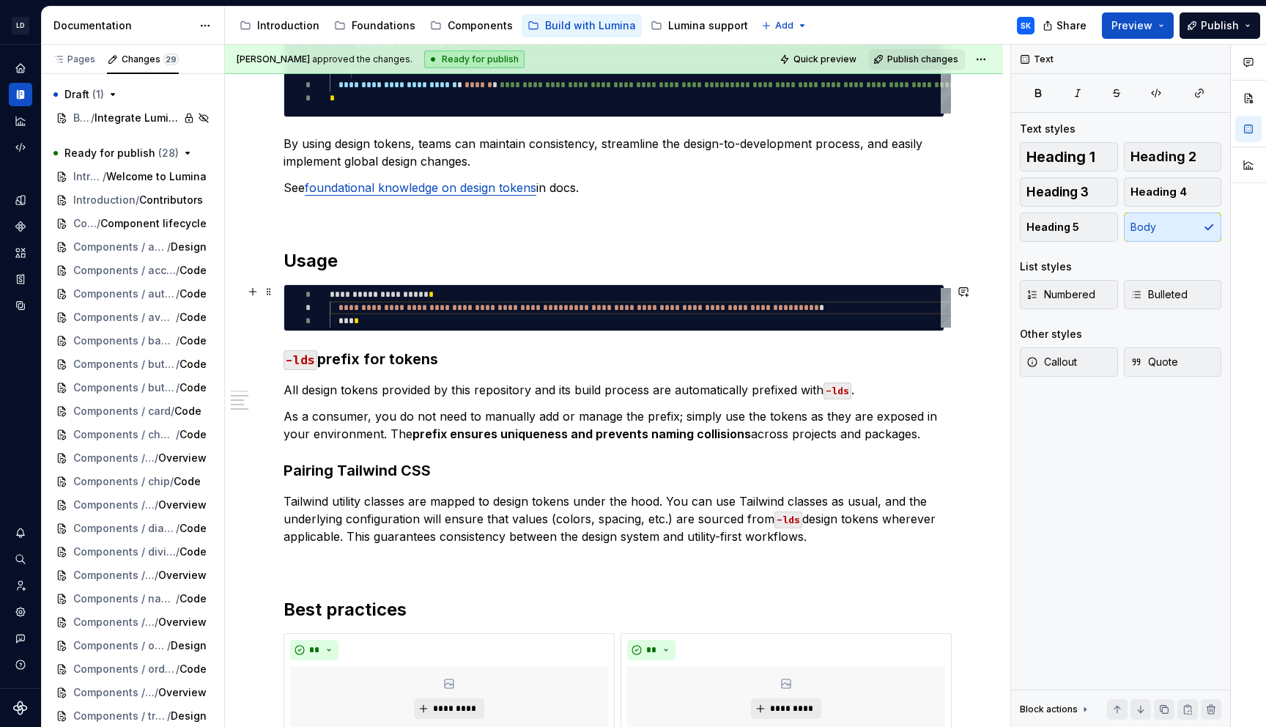
click at [895, 309] on div "**********" at bounding box center [640, 308] width 621 height 40
type textarea "*"
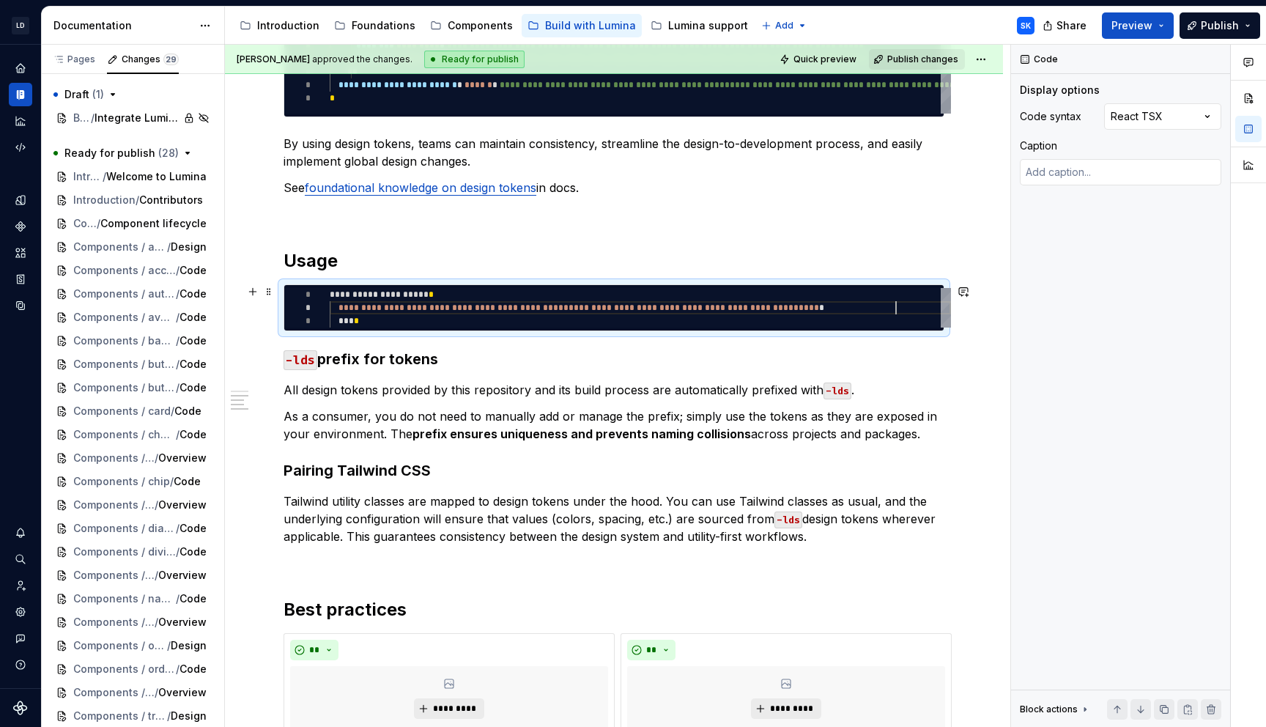
scroll to position [13, 566]
type textarea "**********"
type textarea "*"
type textarea "**********"
type textarea "*"
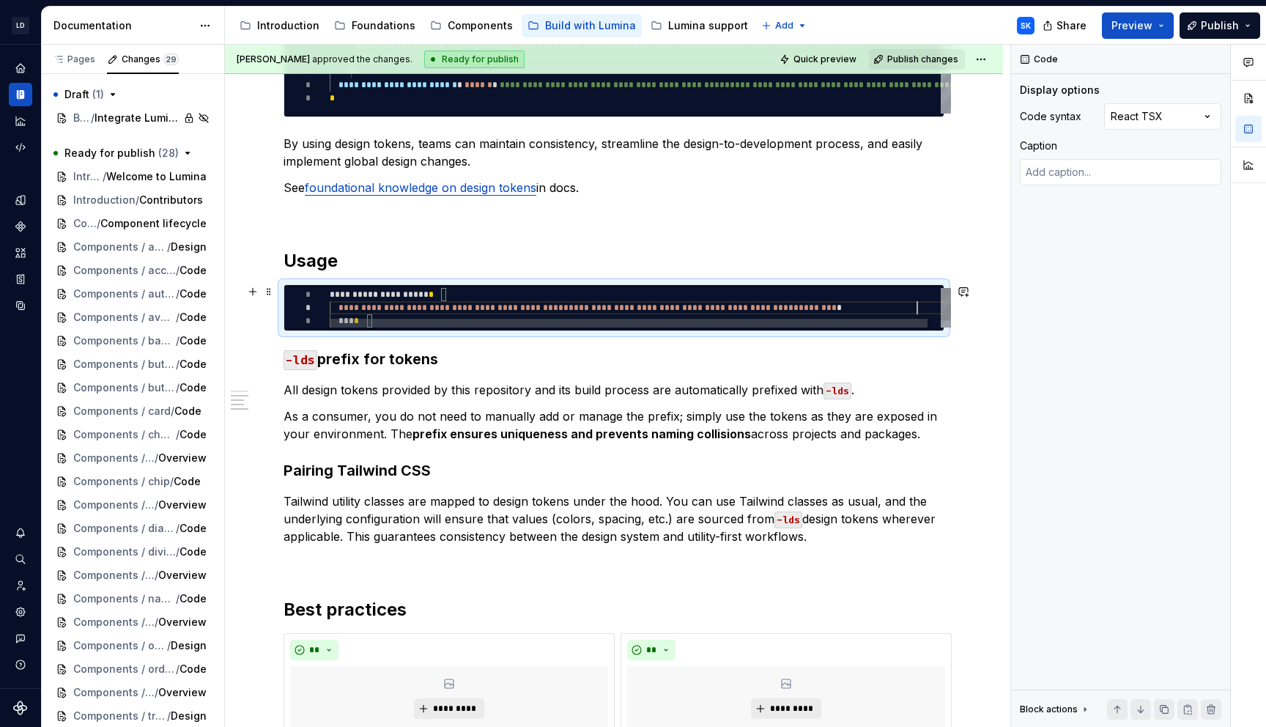
type textarea "**********"
type textarea "*"
type textarea "**********"
type textarea "*"
type textarea "**********"
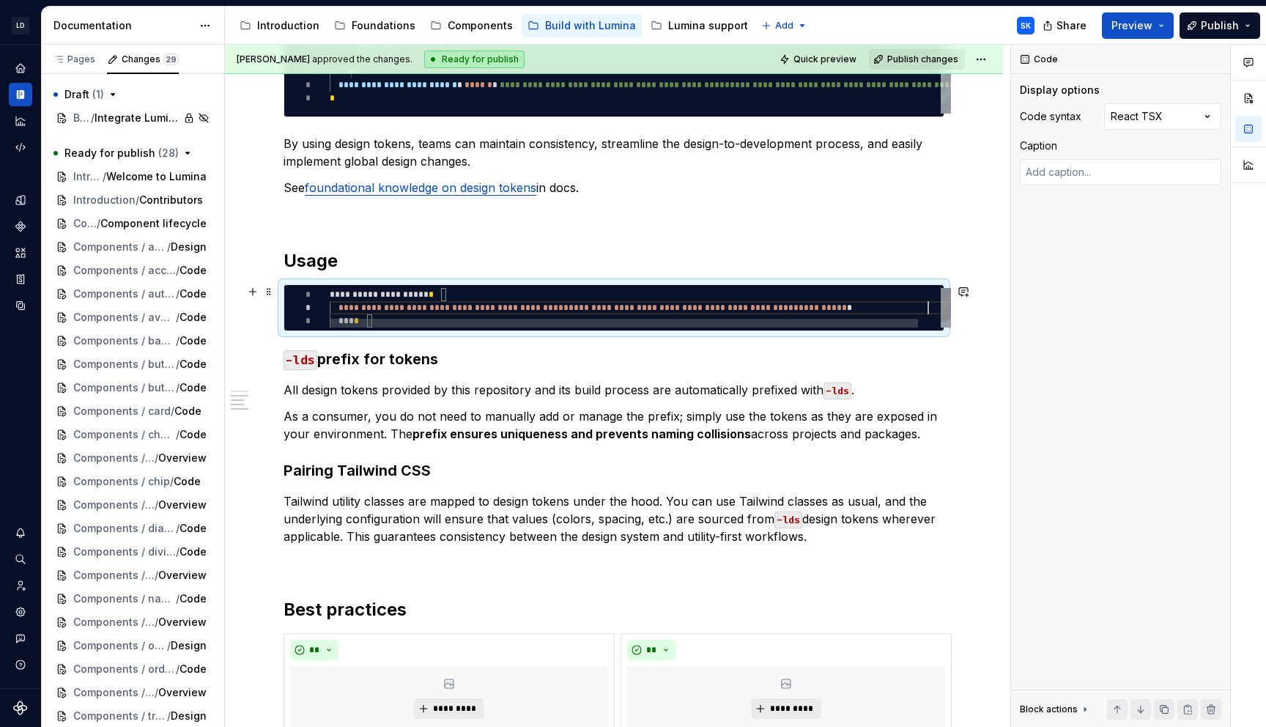
type textarea "*"
type textarea "**********"
type textarea "*"
click at [382, 321] on div at bounding box center [619, 323] width 579 height 9
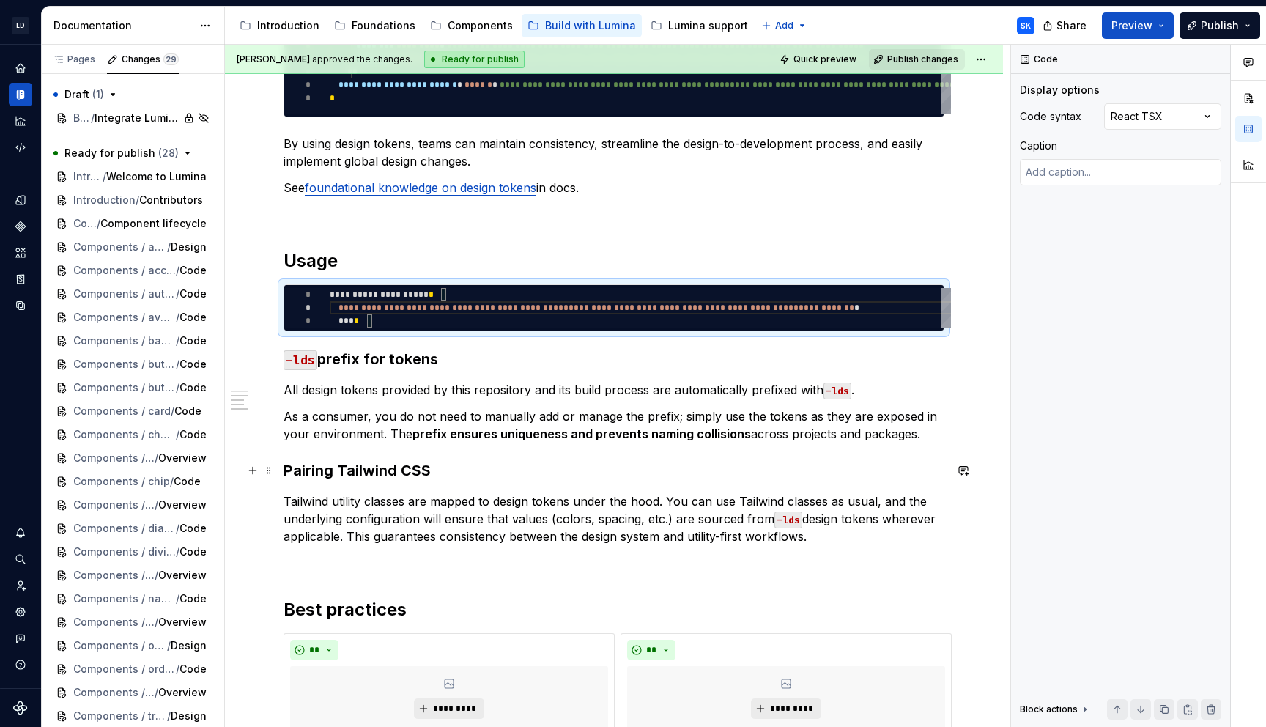
type textarea "**********"
click at [448, 415] on p "As a consumer, you do not need to manually add or manage the prefix; simply use…" at bounding box center [614, 424] width 661 height 35
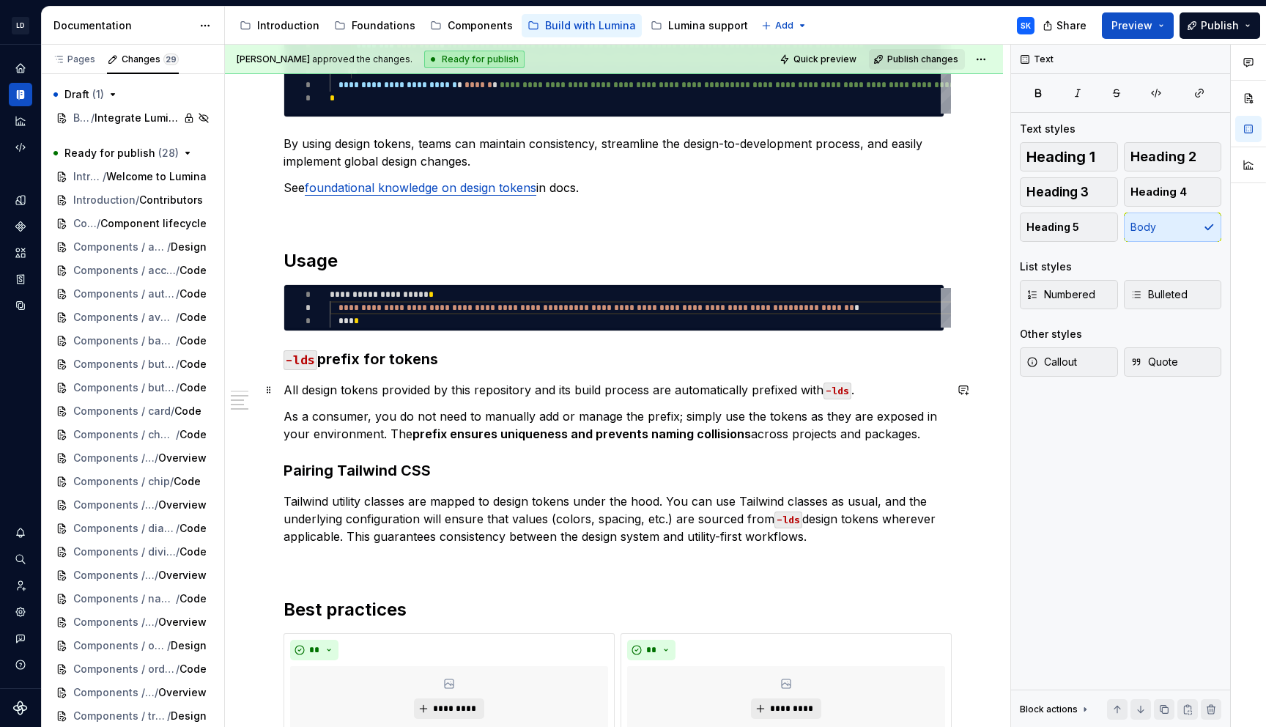
click at [459, 390] on p "All design tokens provided by this repository and its build process are automat…" at bounding box center [614, 390] width 661 height 18
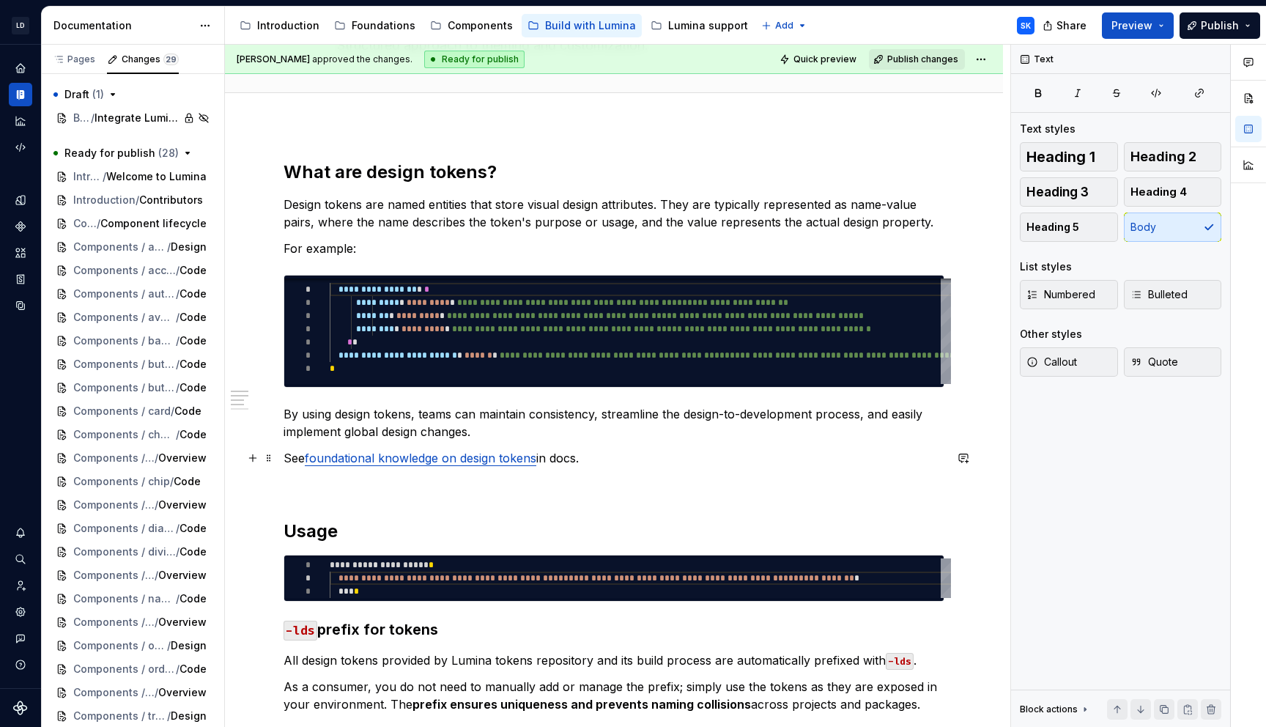
scroll to position [0, 0]
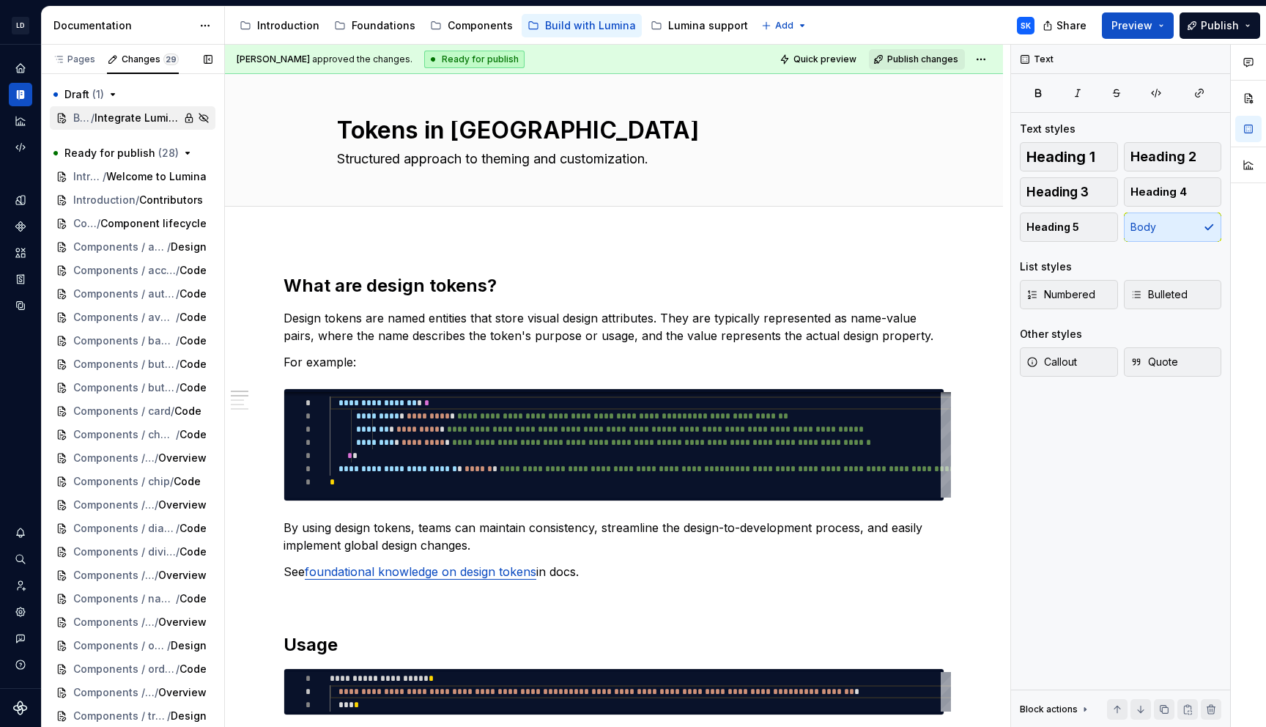
click at [137, 110] on div "Build with Lumina / For Engineers / Integrate Lumina in apps" at bounding box center [133, 117] width 166 height 23
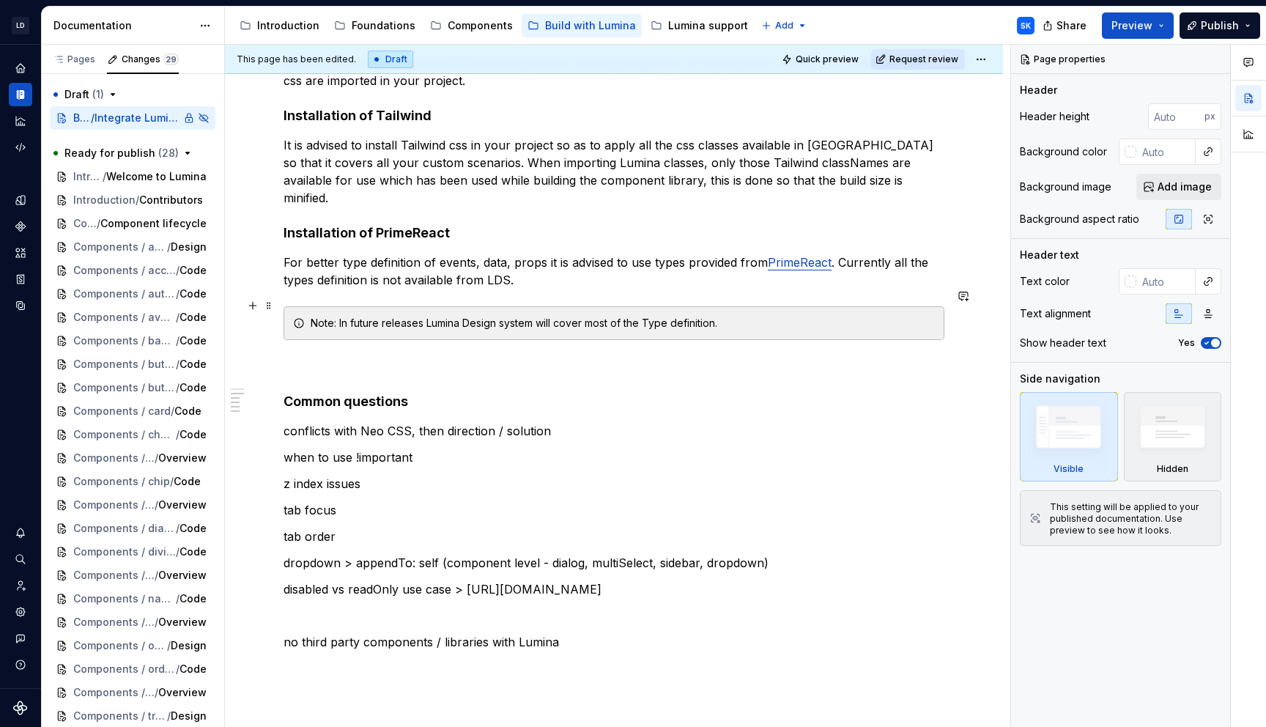
scroll to position [473, 0]
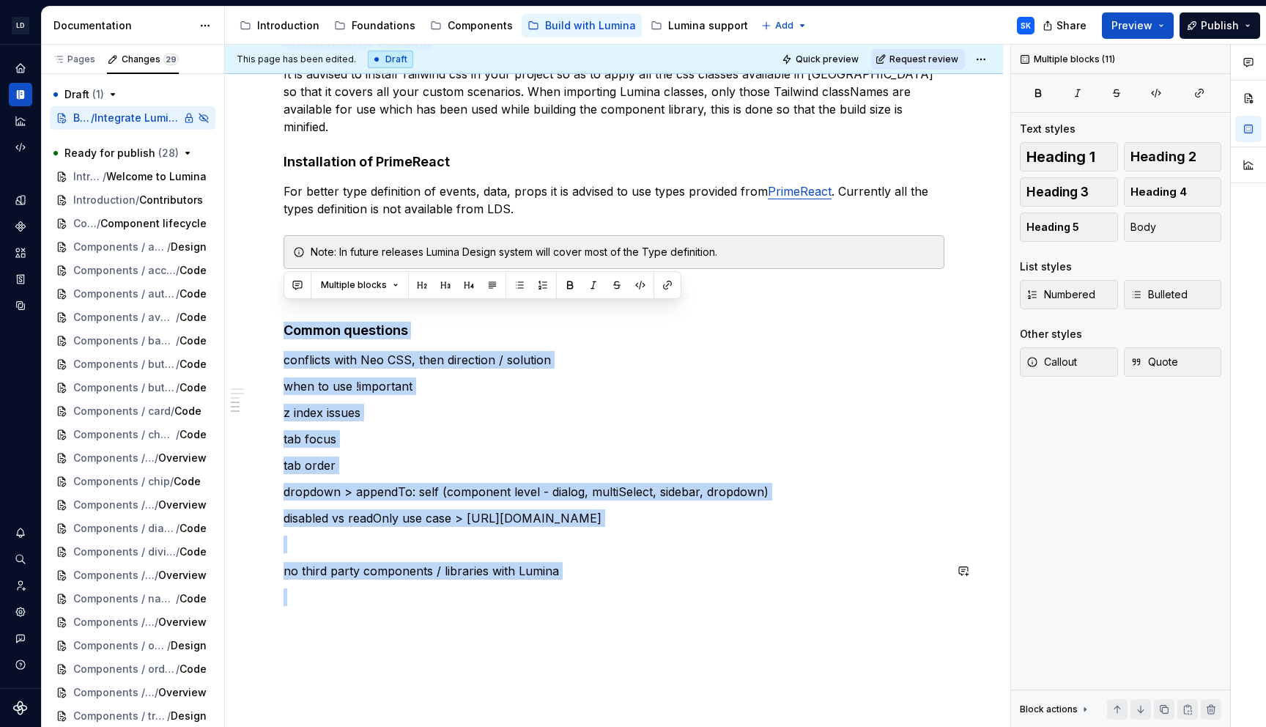
drag, startPoint x: 284, startPoint y: 315, endPoint x: 654, endPoint y: 580, distance: 454.3
click at [654, 580] on div "Prerequisites Node v20, npm v10 access to JFROG, Installation Installation of L…" at bounding box center [614, 216] width 661 height 831
copy div "Common questions conflicts with Neo CSS, then direction / solution when to use …"
click at [531, 483] on p "dropdown > appendTo: self (component level - dialog, multiSelect, sidebar, drop…" at bounding box center [614, 492] width 661 height 18
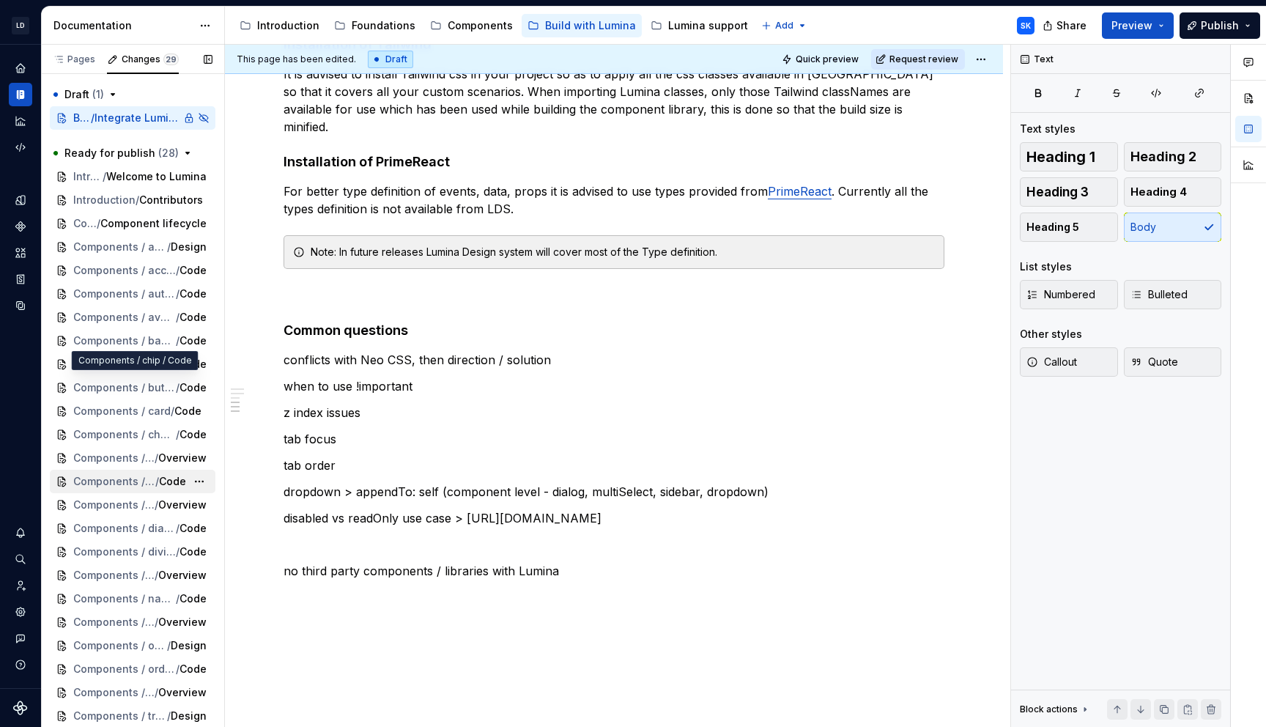
scroll to position [97, 0]
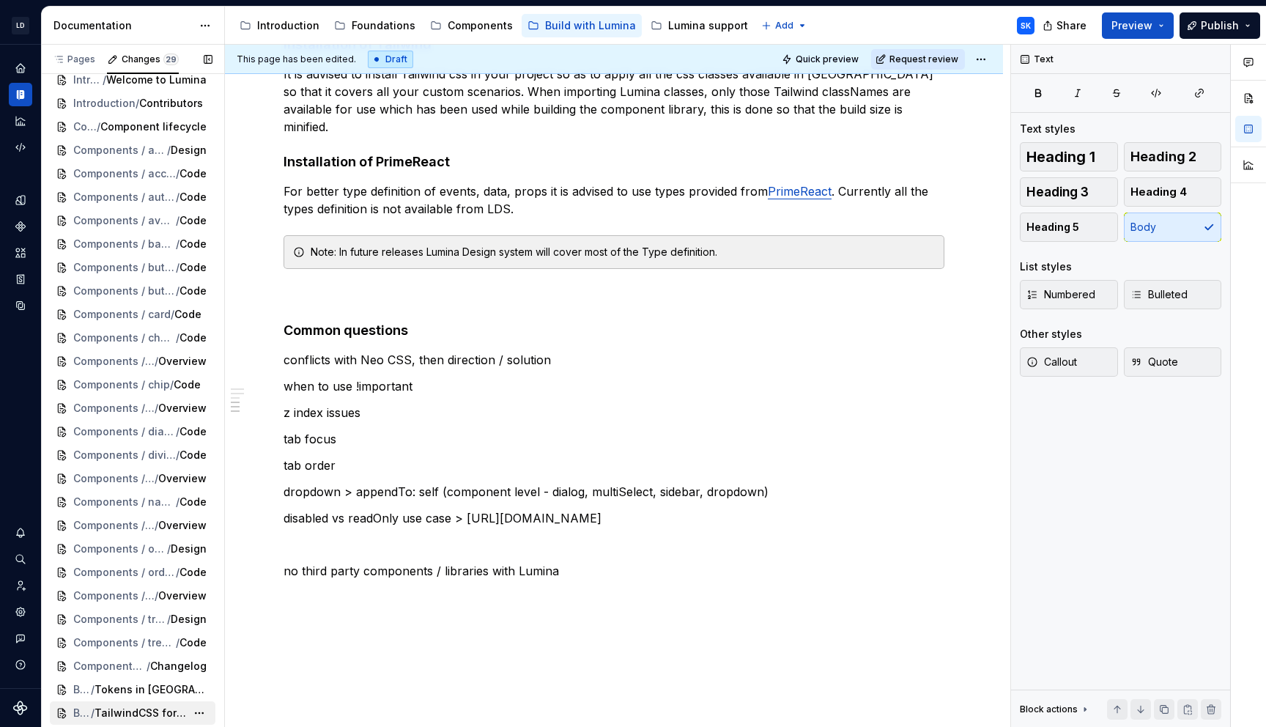
click at [149, 715] on span "TailwindCSS for Lumina" at bounding box center [141, 713] width 92 height 15
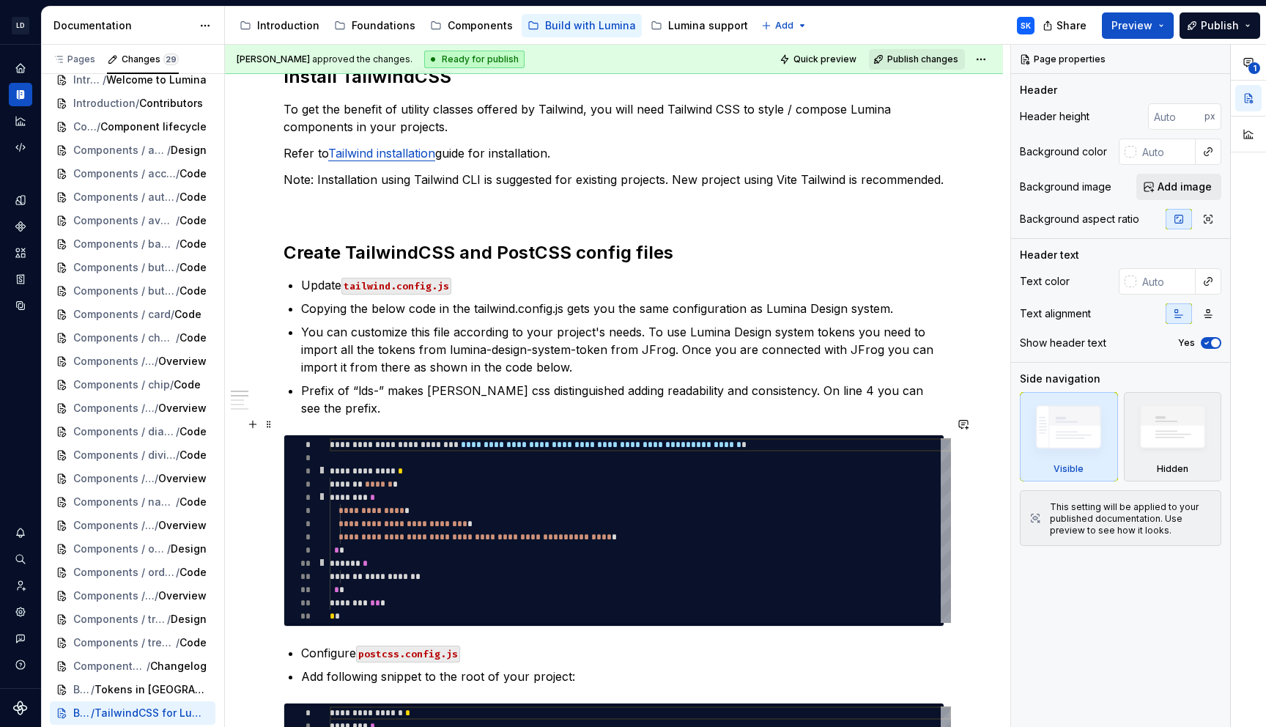
scroll to position [597, 0]
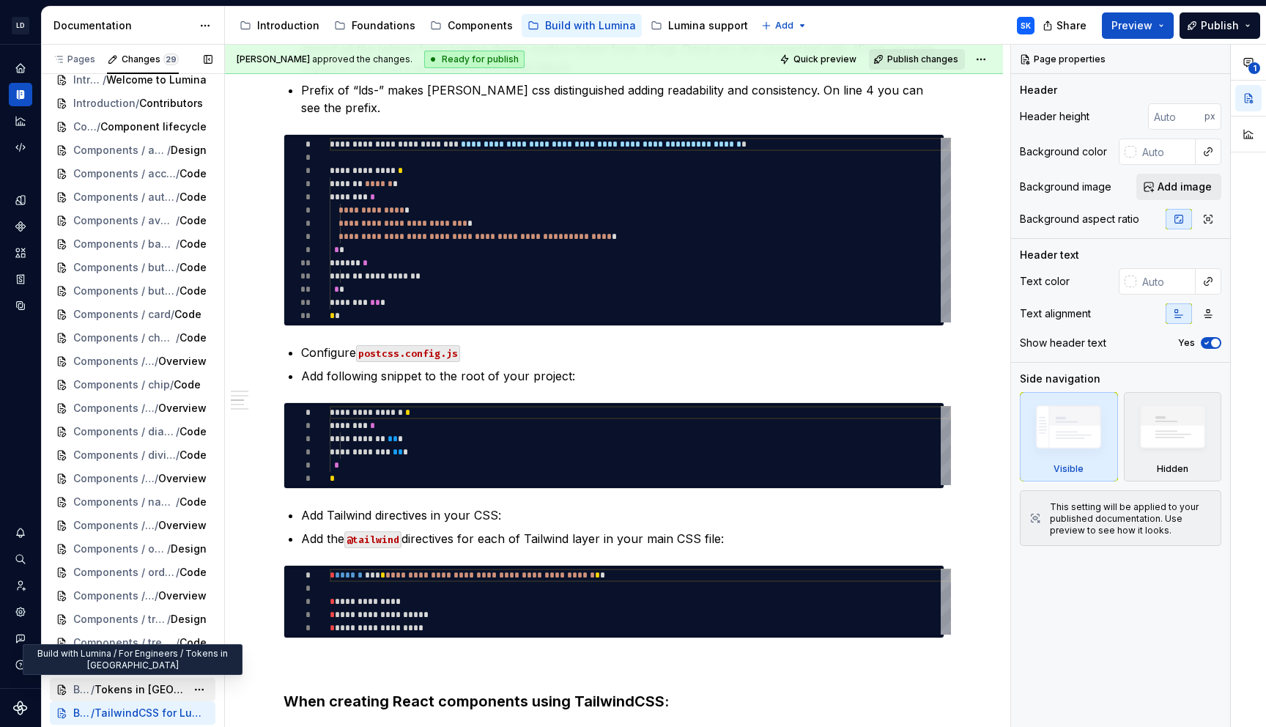
click at [130, 679] on div "Build with Lumina / For Engineers / Tokens in [GEOGRAPHIC_DATA]" at bounding box center [133, 689] width 166 height 23
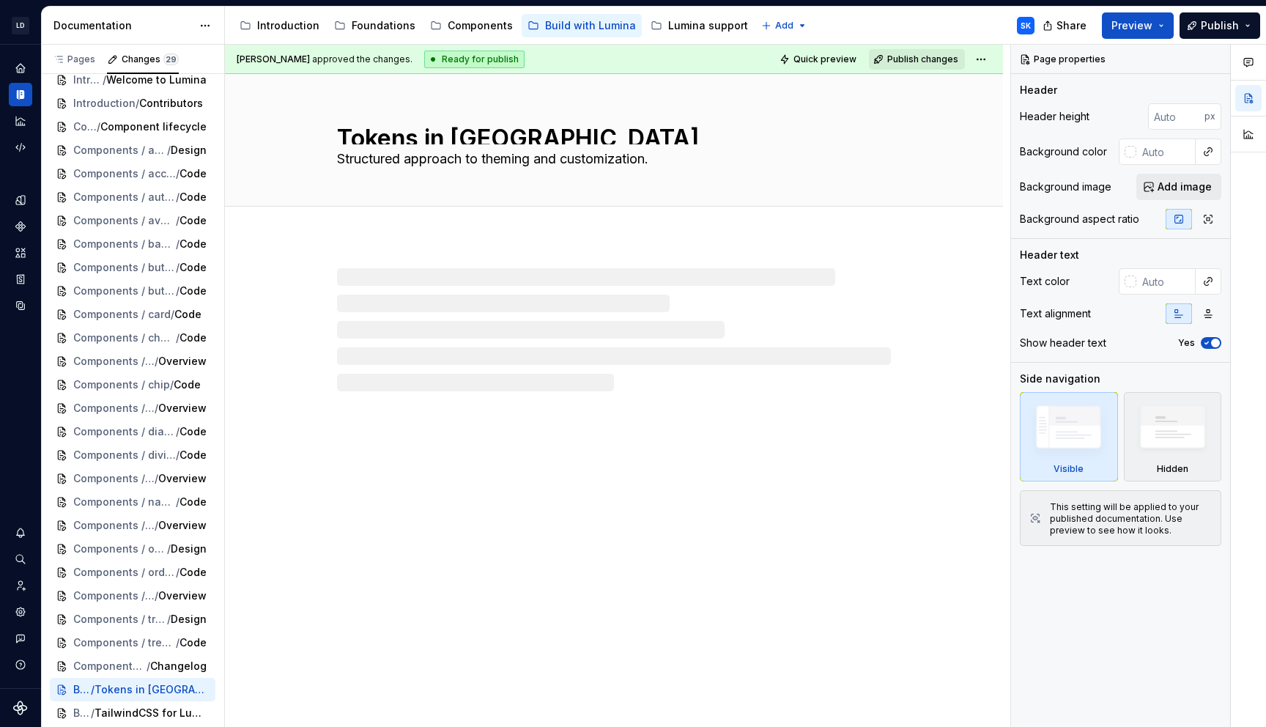
type textarea "*"
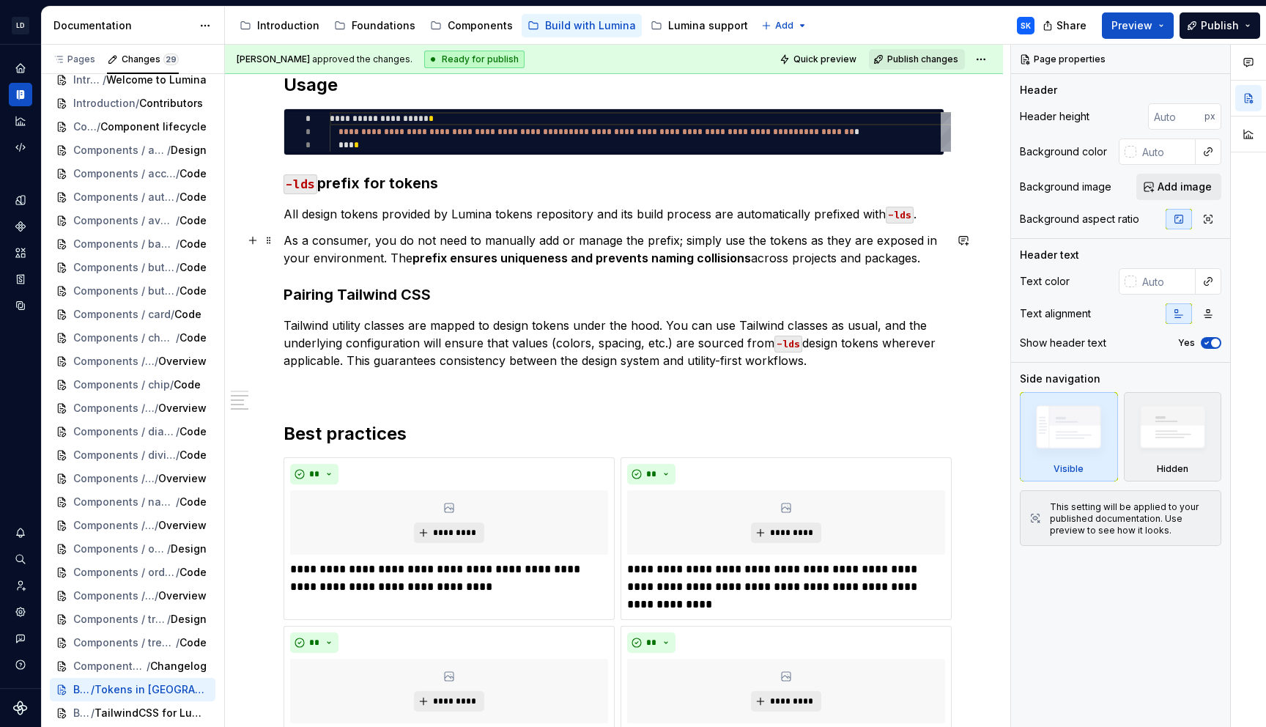
scroll to position [558, 0]
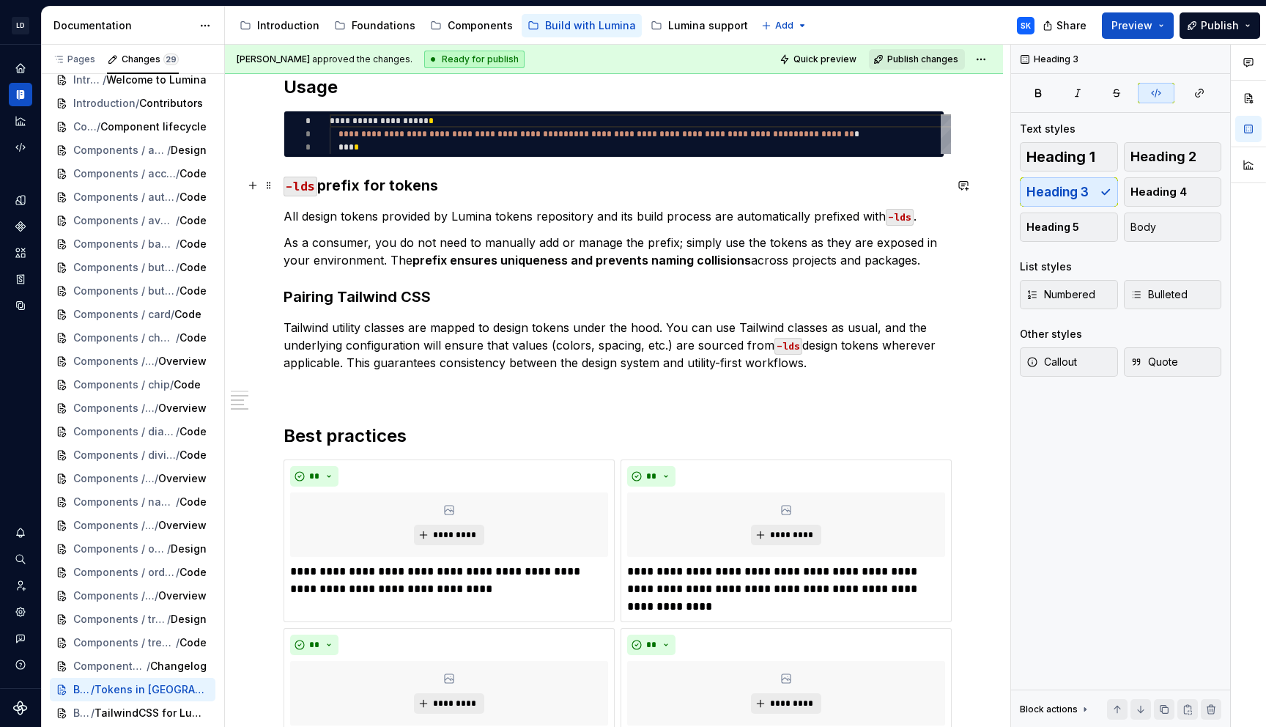
click at [292, 182] on code "-lds" at bounding box center [301, 187] width 34 height 20
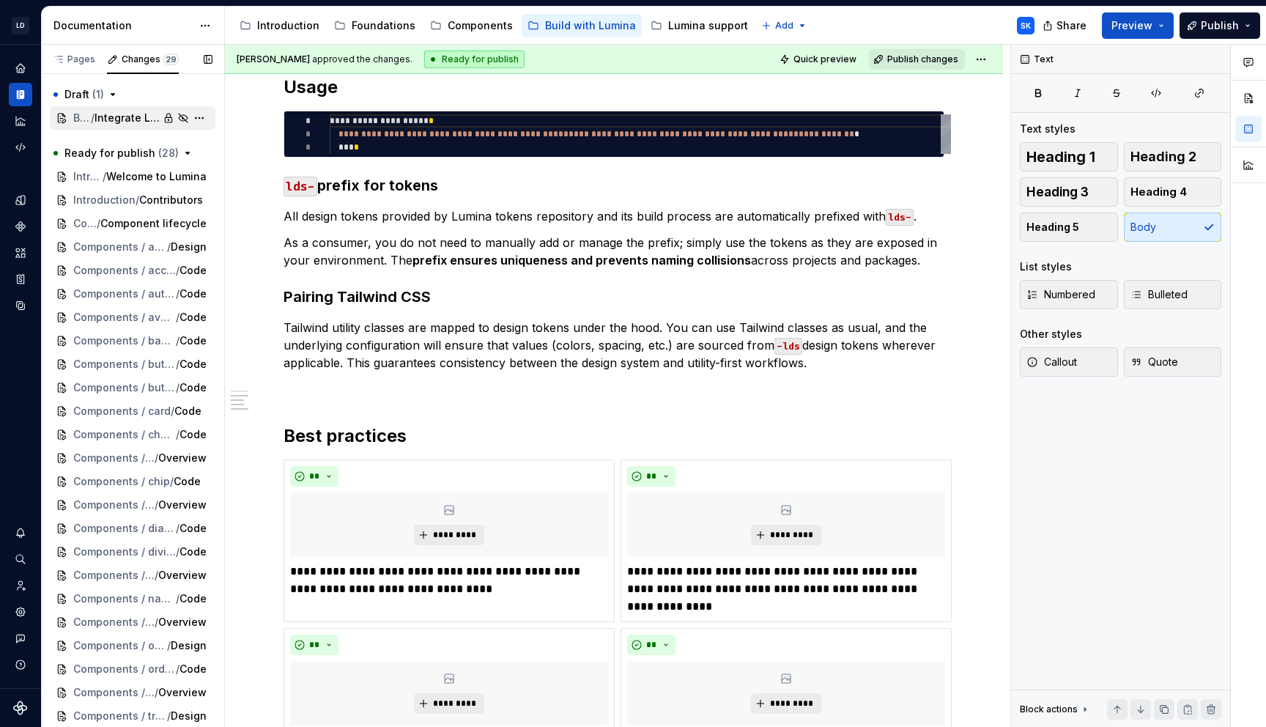
click at [139, 122] on span "Integrate Lumina in apps" at bounding box center [127, 118] width 65 height 15
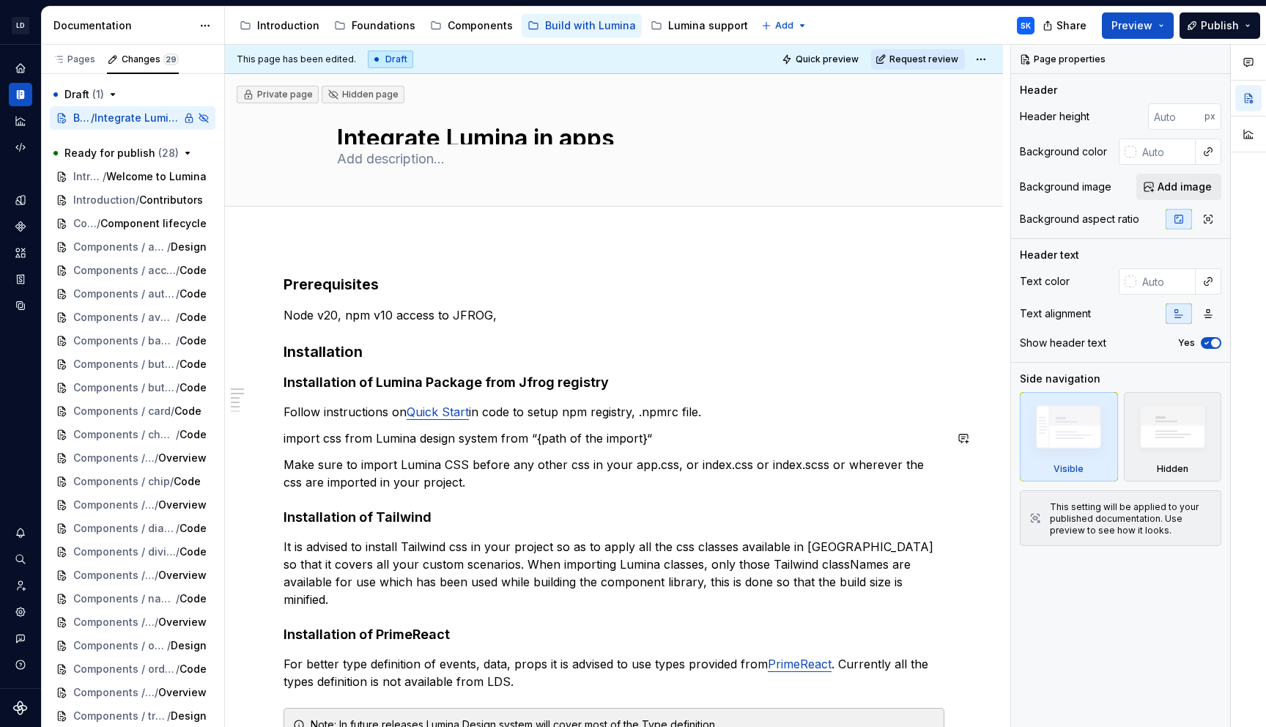
type textarea "*"
click at [333, 438] on p "import css from Lumina design system from “{path of the import}“" at bounding box center [614, 438] width 661 height 18
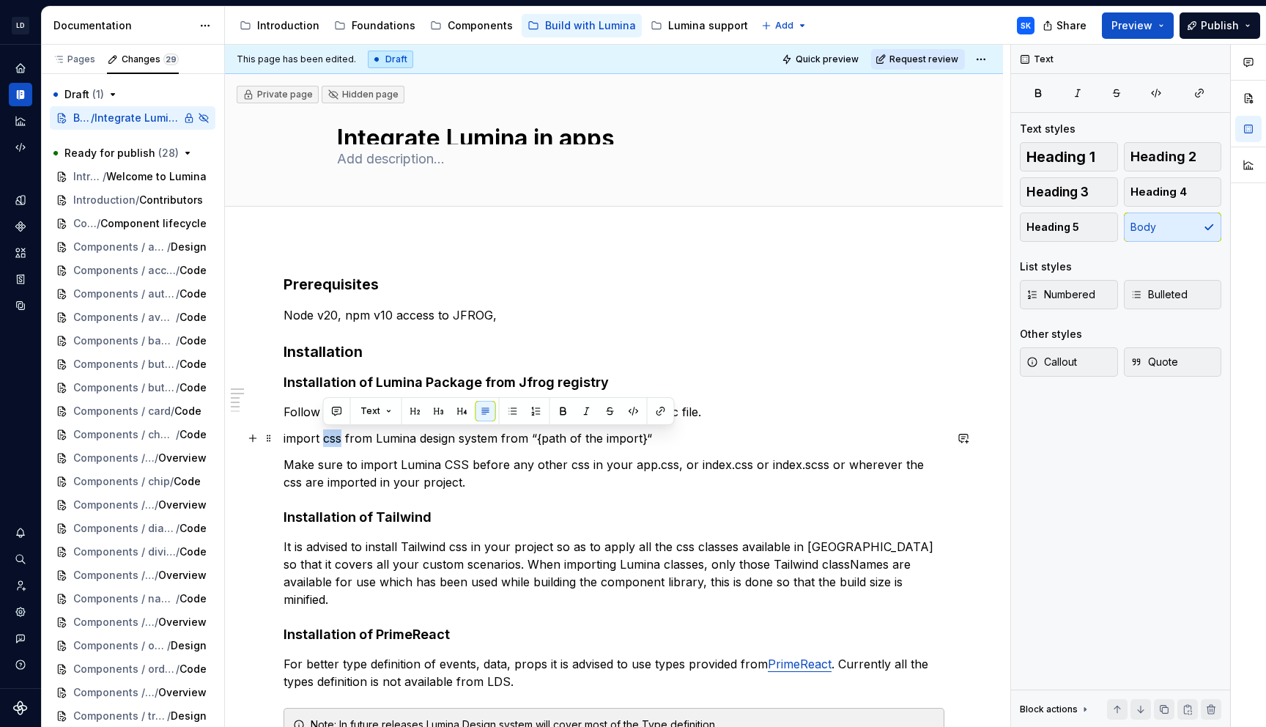
click at [333, 438] on p "import css from Lumina design system from “{path of the import}“" at bounding box center [614, 438] width 661 height 18
click at [665, 444] on p "import CSS from Lumina design system from “{path of the import}“" at bounding box center [614, 438] width 661 height 18
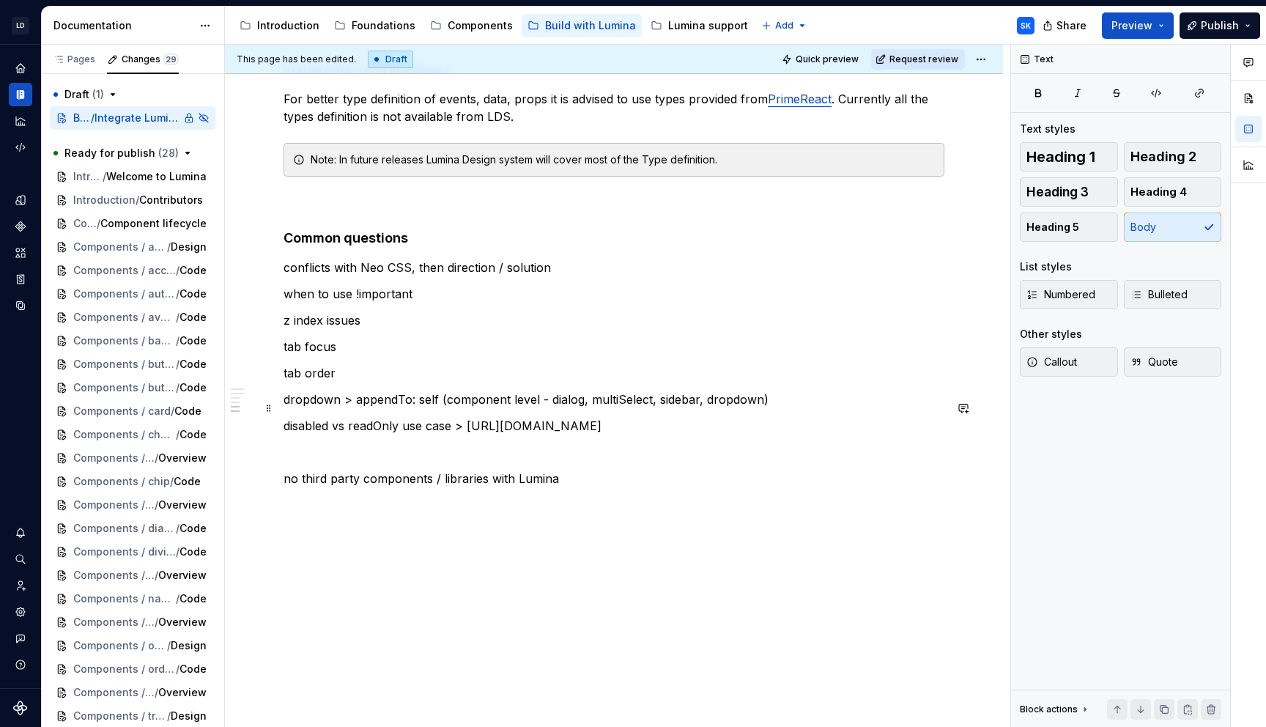
scroll to position [561, 0]
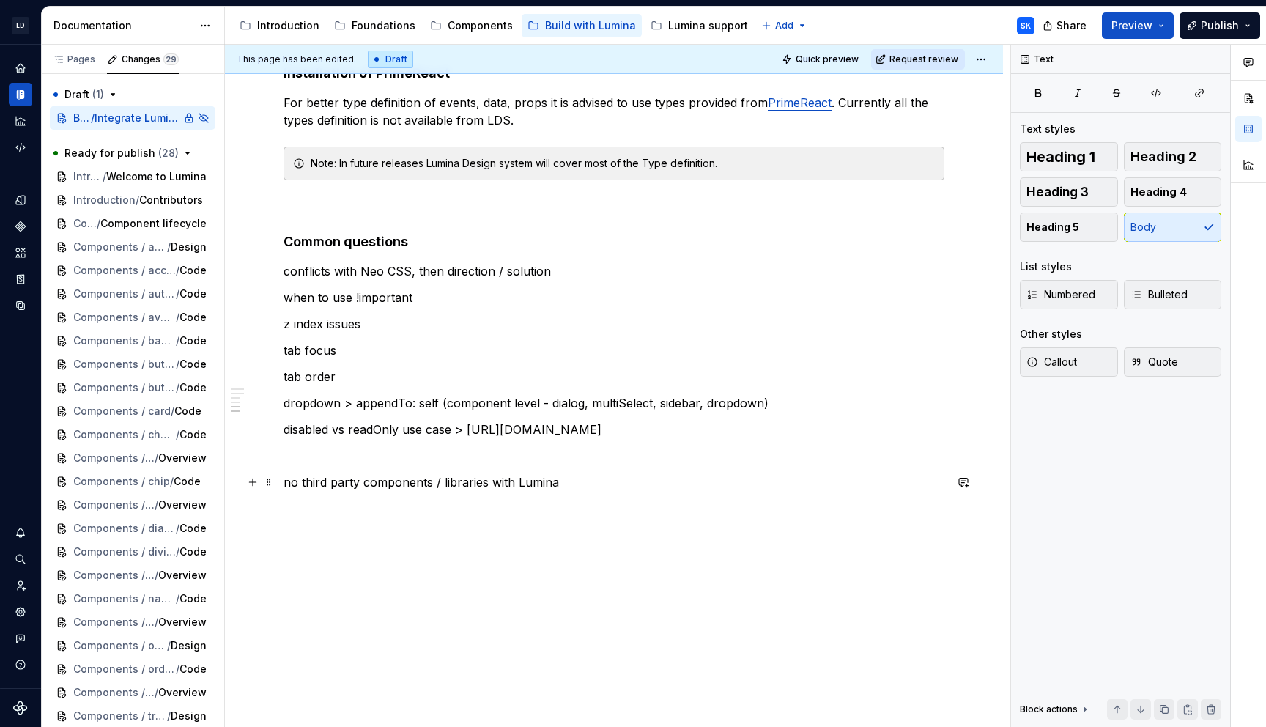
click at [626, 528] on p at bounding box center [614, 535] width 661 height 18
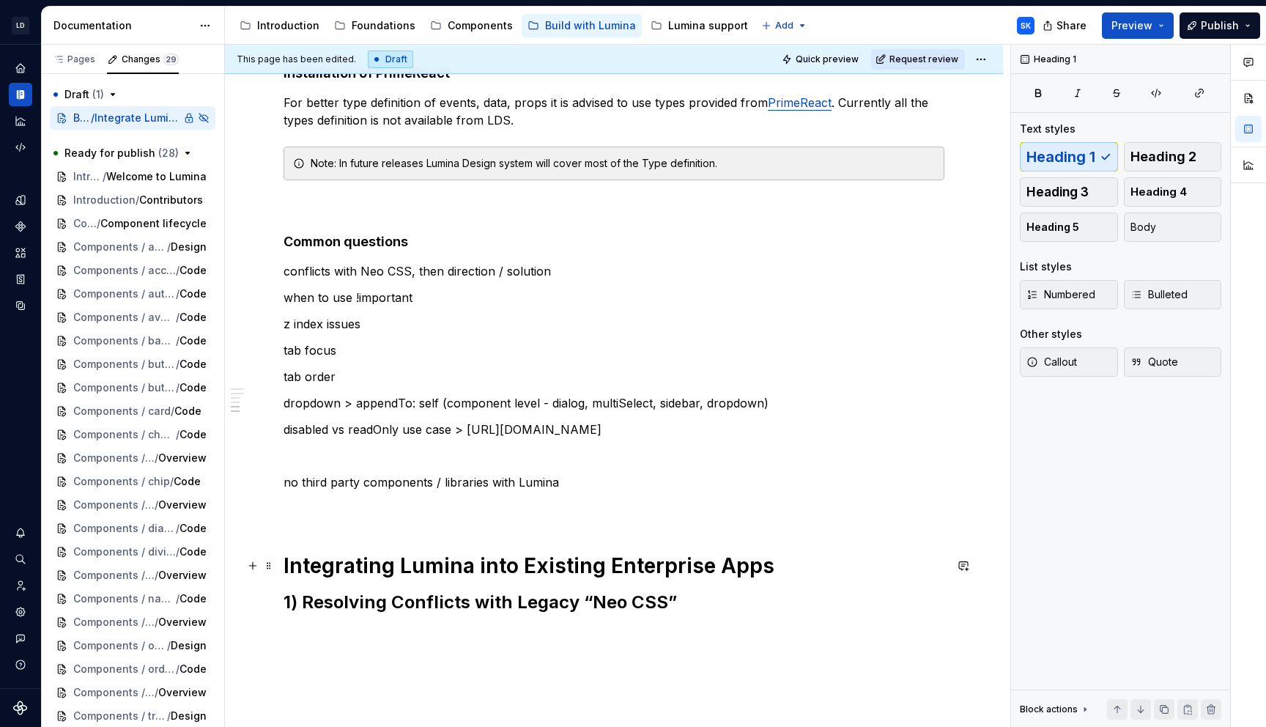
click at [767, 554] on h1 "Integrating Lumina into Existing Enterprise Apps" at bounding box center [614, 566] width 661 height 26
click at [1173, 171] on button "Heading 2" at bounding box center [1173, 156] width 98 height 29
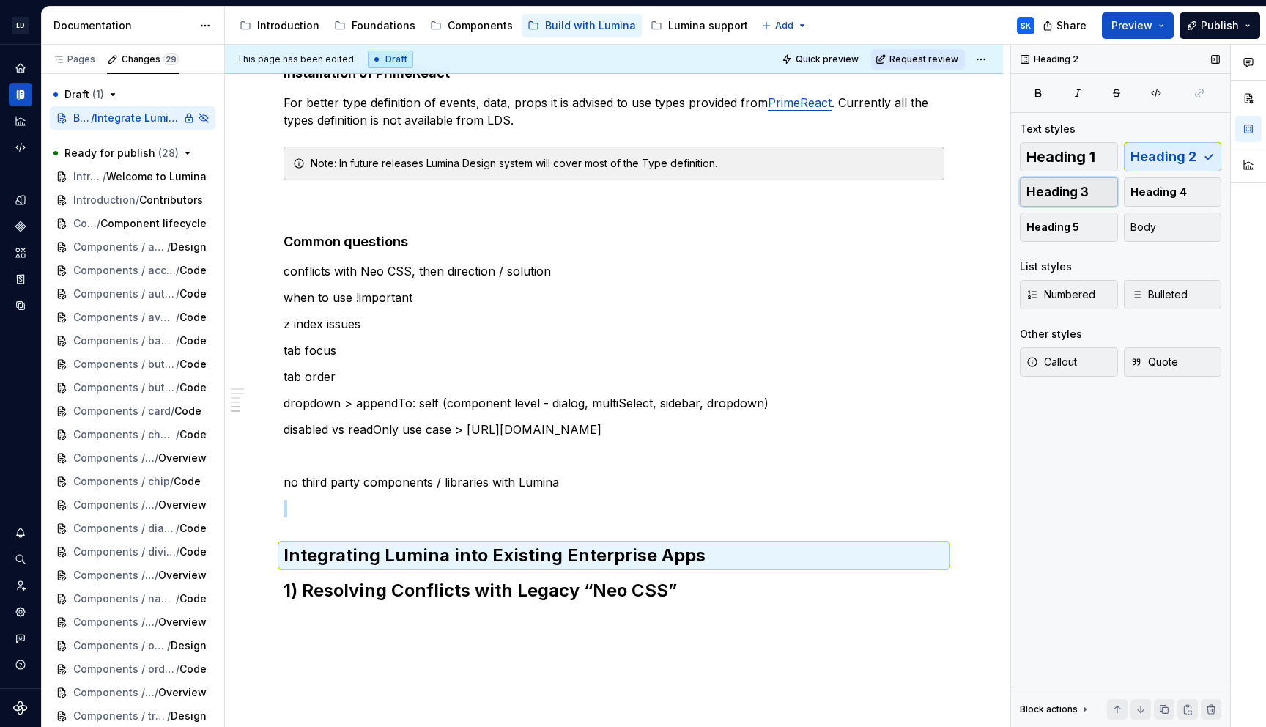
click at [1089, 187] on button "Heading 3" at bounding box center [1069, 191] width 98 height 29
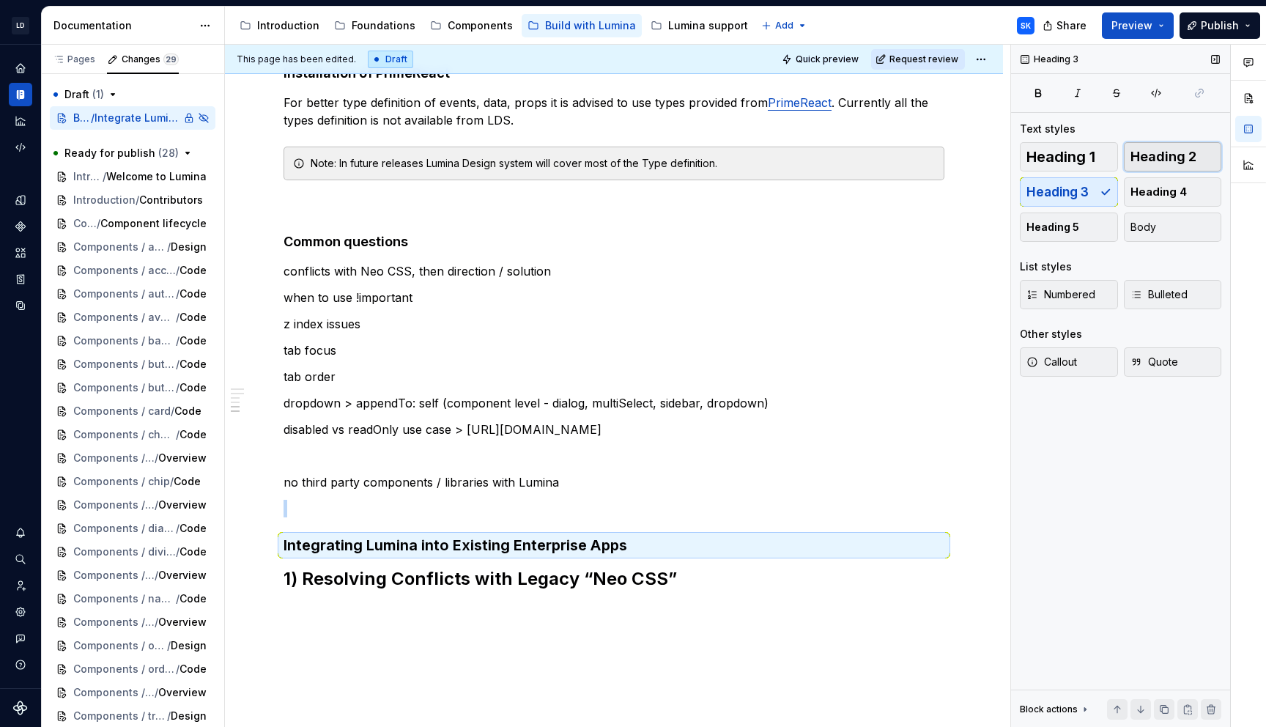
click at [1168, 147] on button "Heading 2" at bounding box center [1173, 156] width 98 height 29
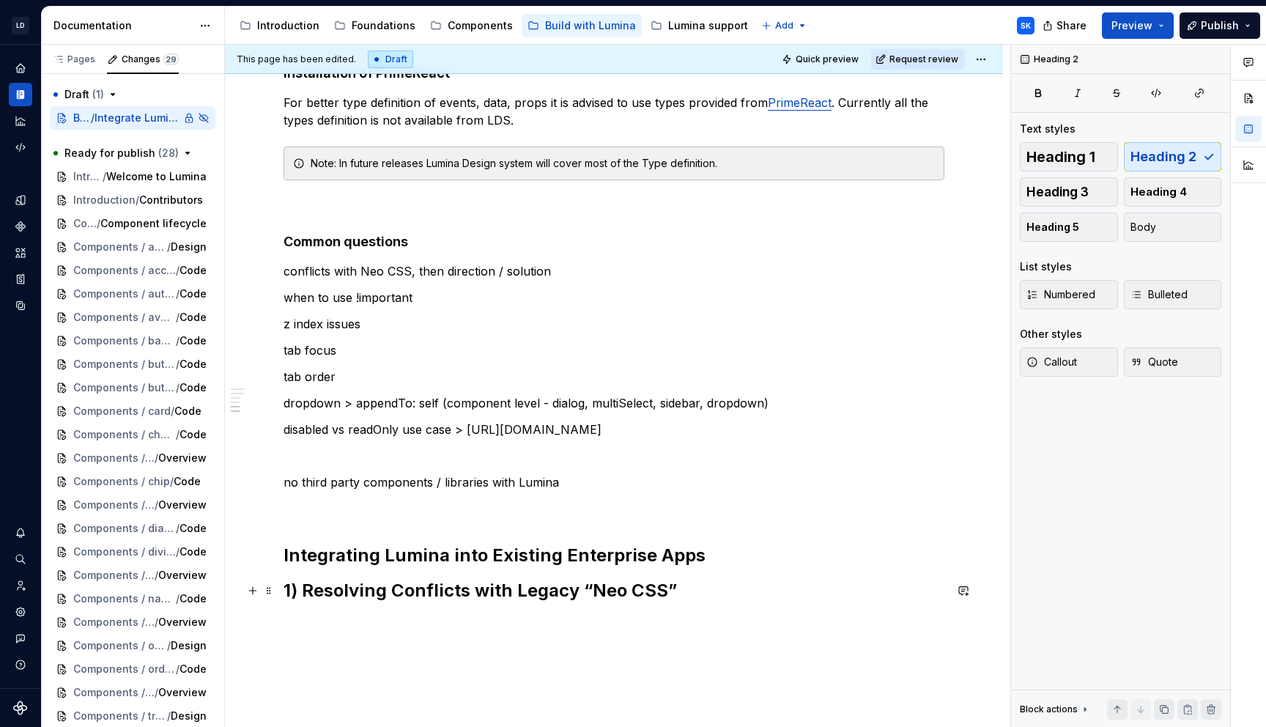
click at [614, 597] on h2 "1) Resolving Conflicts with Legacy “Neo CSS”" at bounding box center [614, 590] width 661 height 23
click at [1036, 182] on button "Heading 3" at bounding box center [1069, 191] width 98 height 29
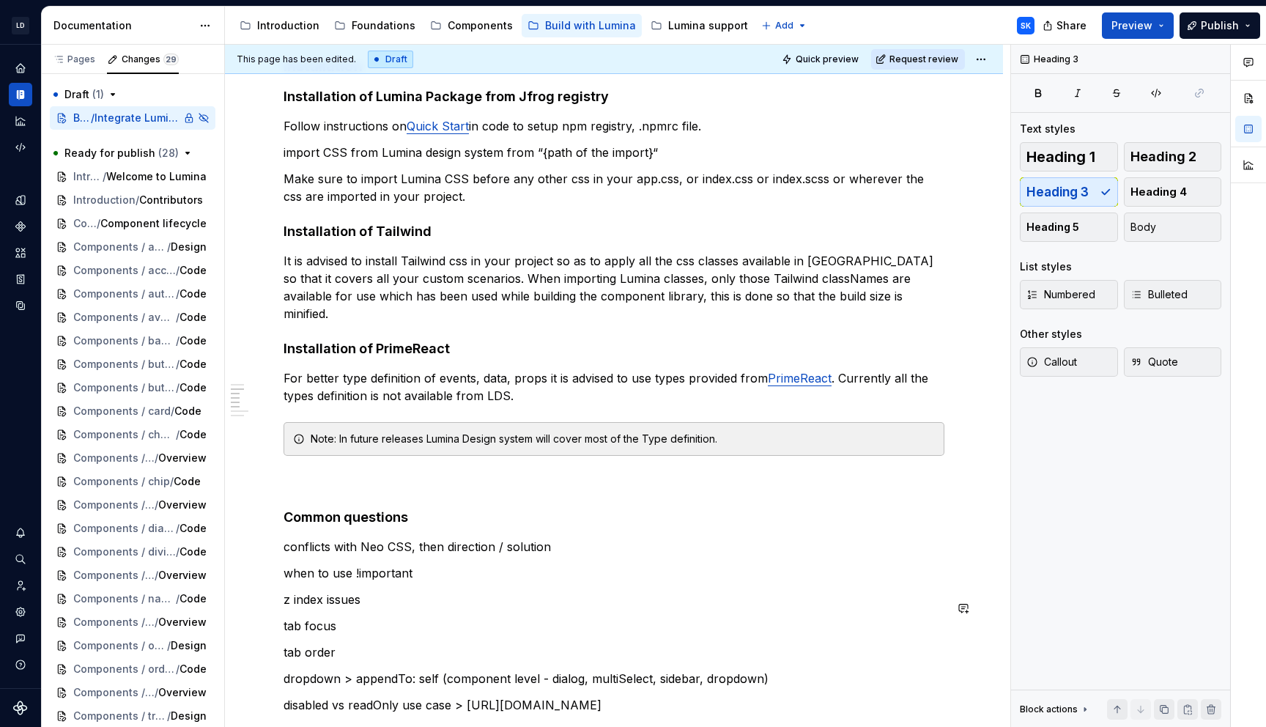
scroll to position [0, 0]
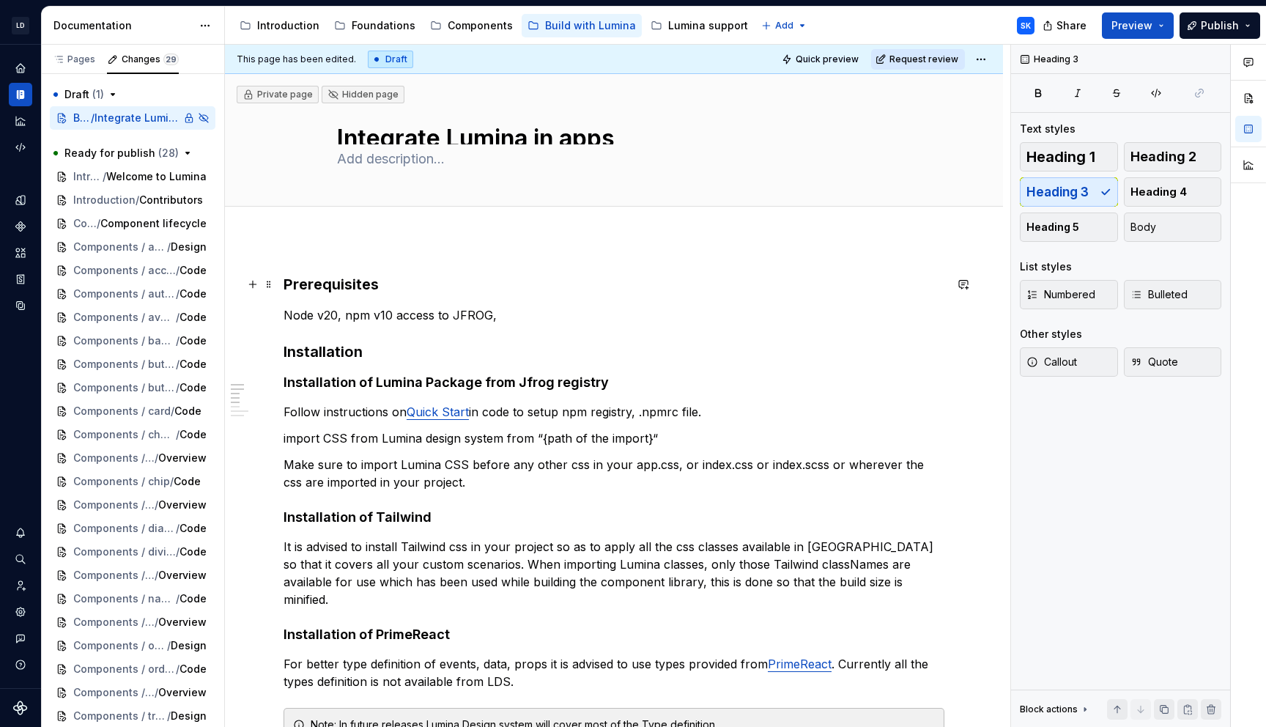
click at [361, 282] on h3 "Prerequisites" at bounding box center [614, 284] width 661 height 21
click at [1175, 163] on span "Heading 2" at bounding box center [1164, 156] width 66 height 15
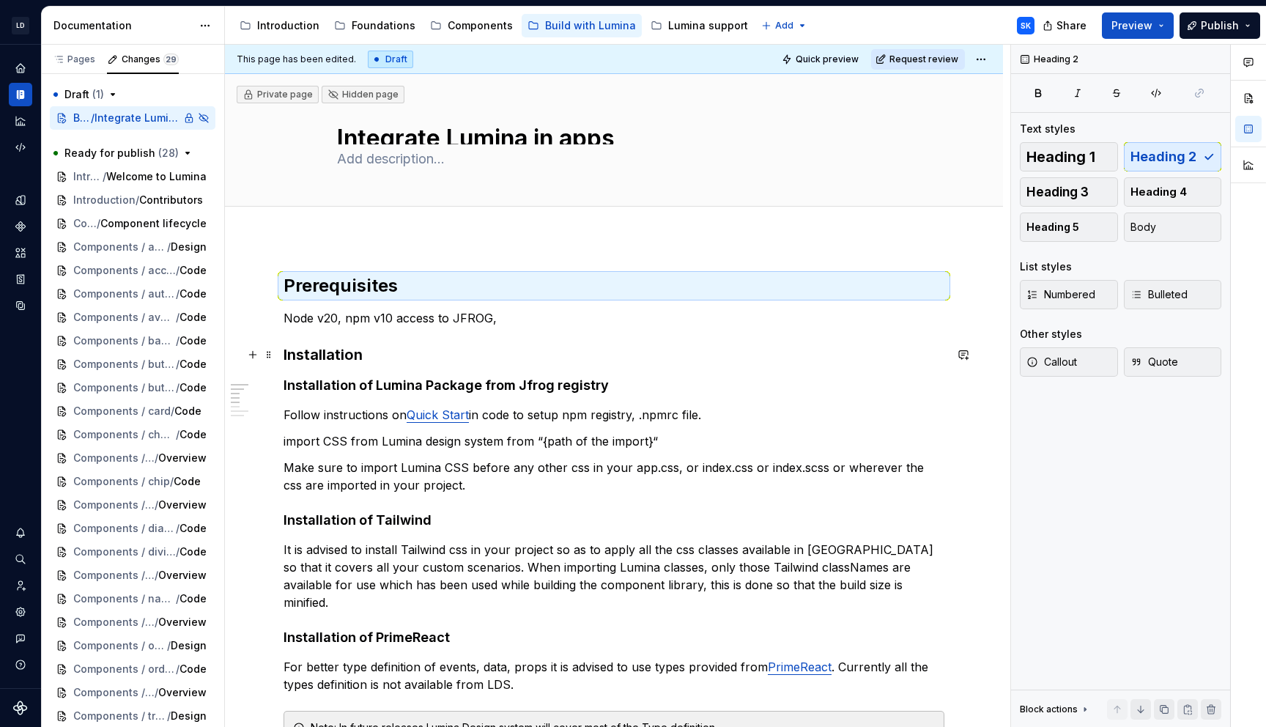
click at [333, 354] on h3 "Installation" at bounding box center [614, 354] width 661 height 21
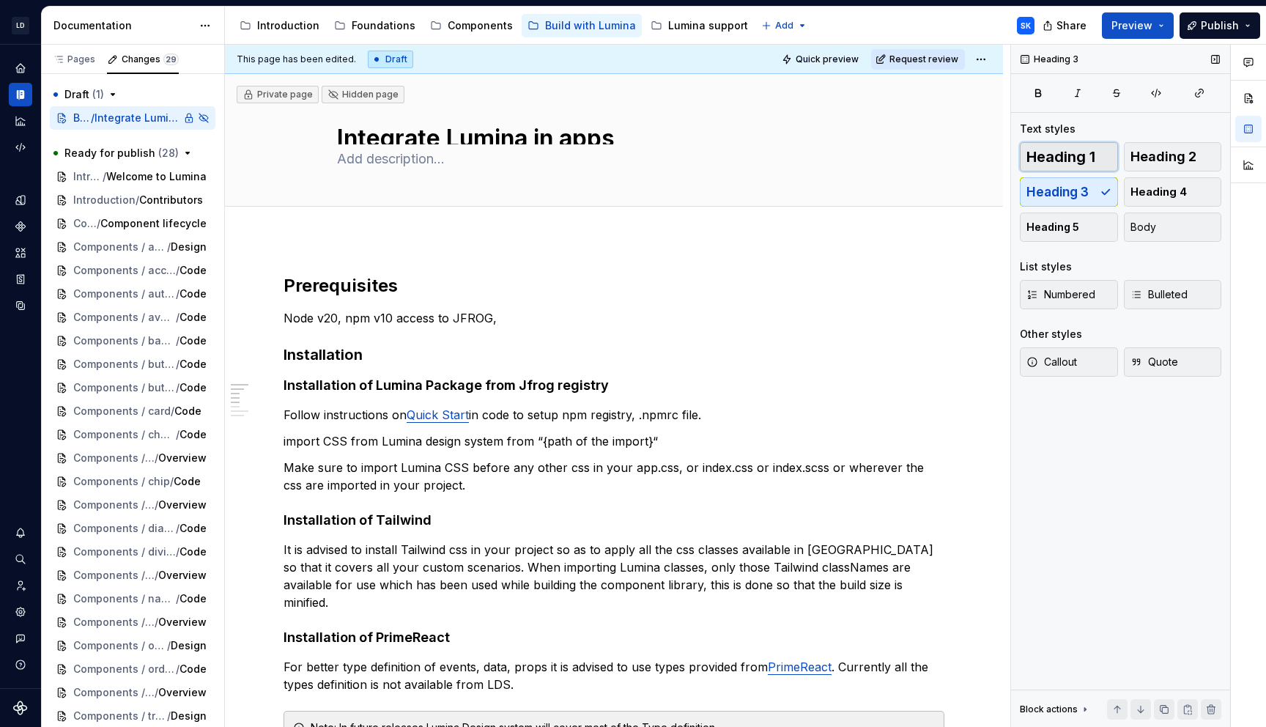
click at [1088, 157] on span "Heading 1" at bounding box center [1061, 156] width 69 height 15
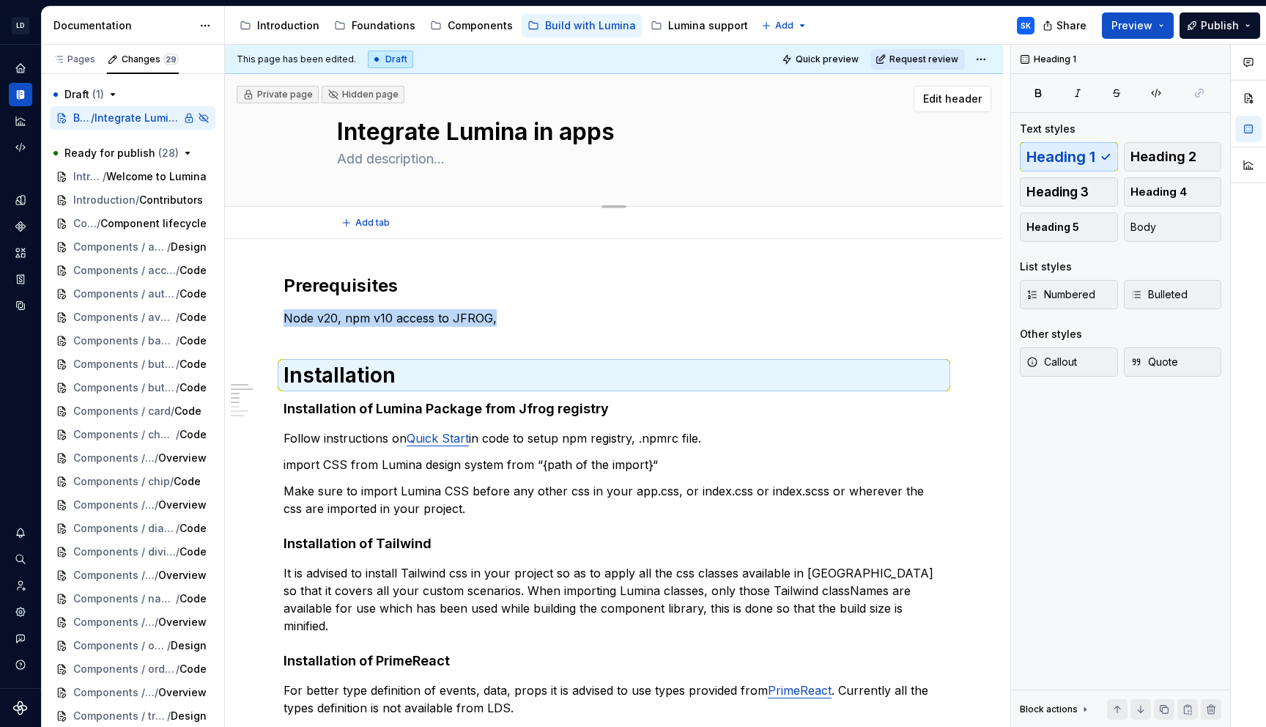
scroll to position [8, 0]
click at [636, 432] on p "Follow instructions on Quick Start in code to setup npm registry, .npmrc file." at bounding box center [614, 438] width 661 height 18
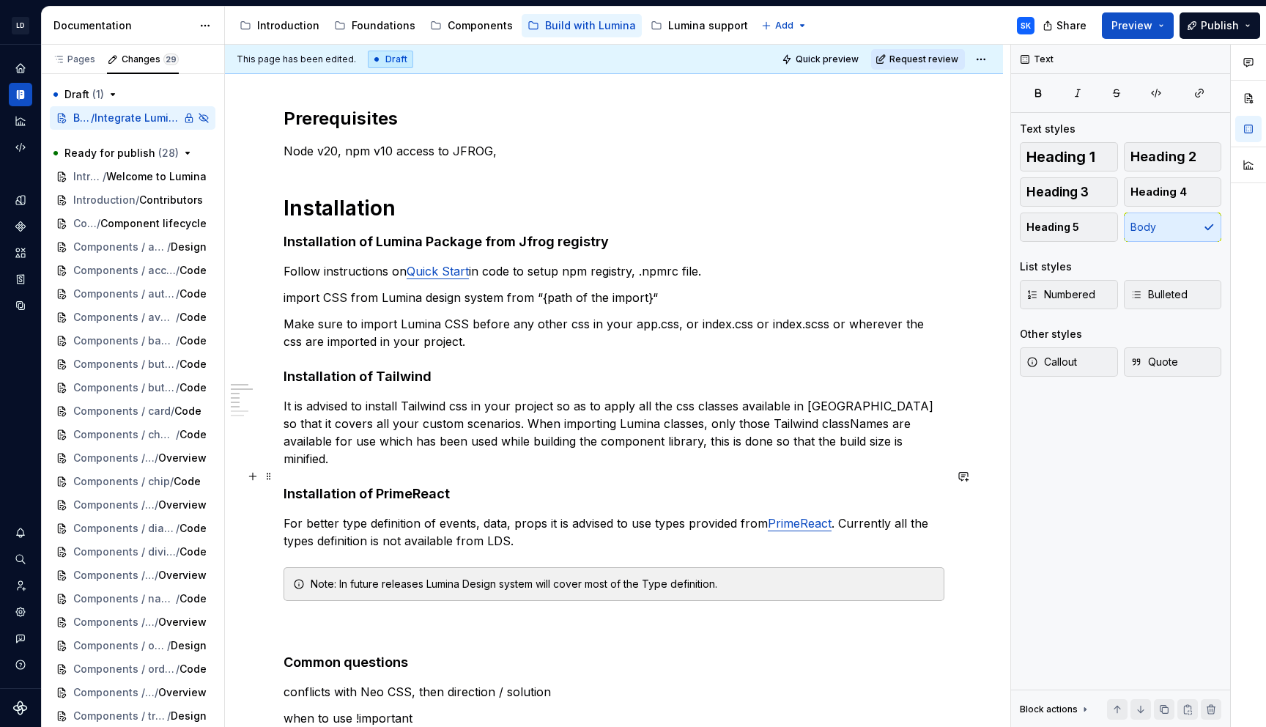
scroll to position [187, 0]
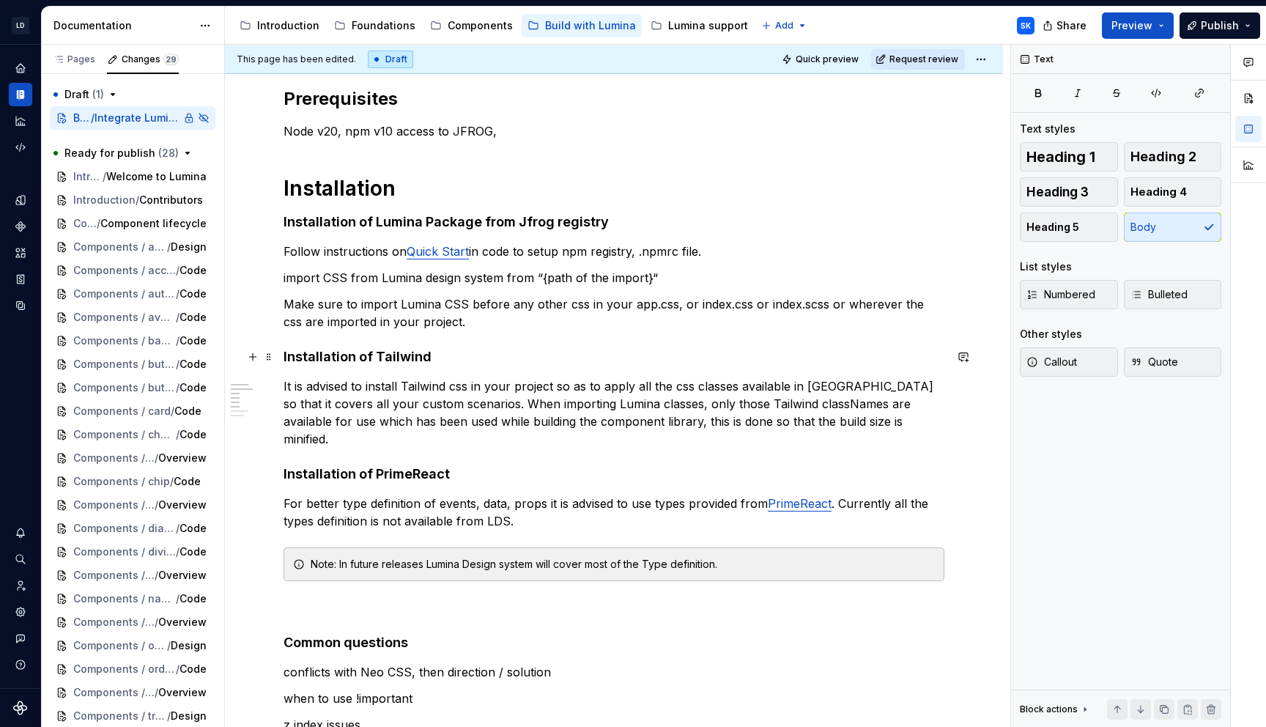
click at [464, 357] on h4 "Installation of Tailwind" at bounding box center [614, 357] width 661 height 18
click at [1084, 182] on button "Heading 3" at bounding box center [1069, 191] width 98 height 29
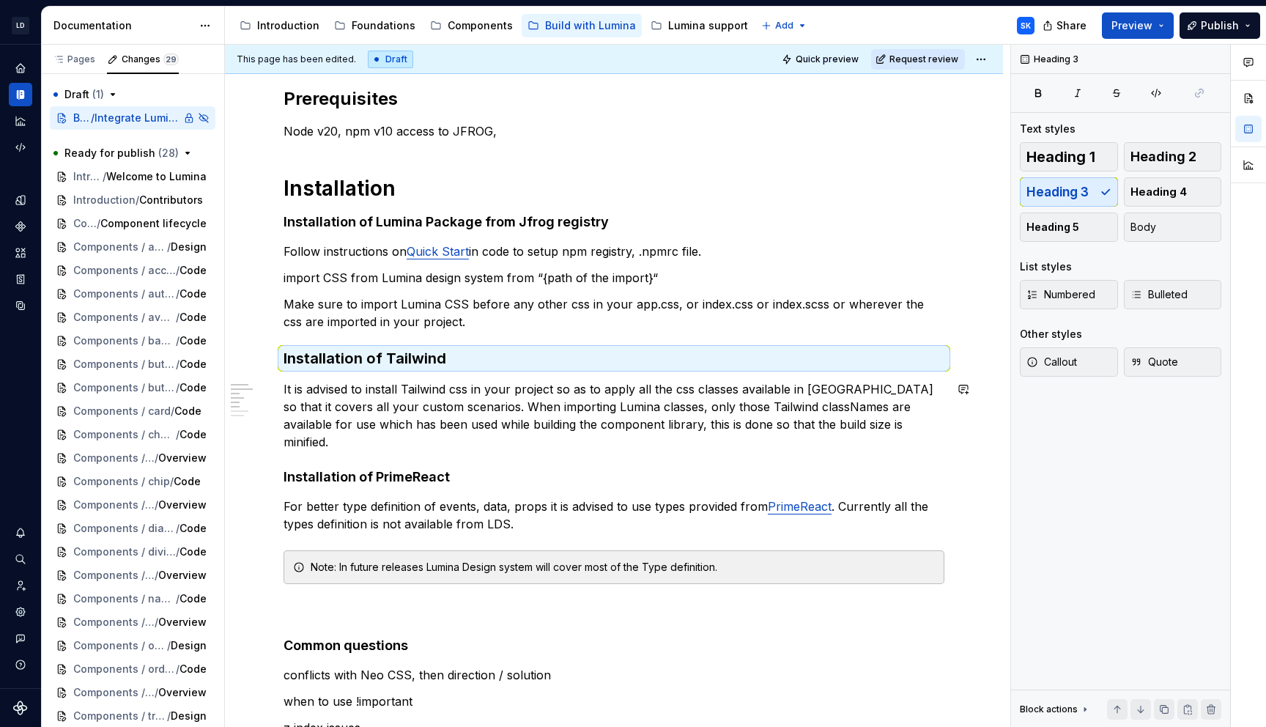
click at [501, 446] on div "Prerequisites Node v20, npm v10 access to JFROG, Installation Installation of L…" at bounding box center [614, 545] width 661 height 916
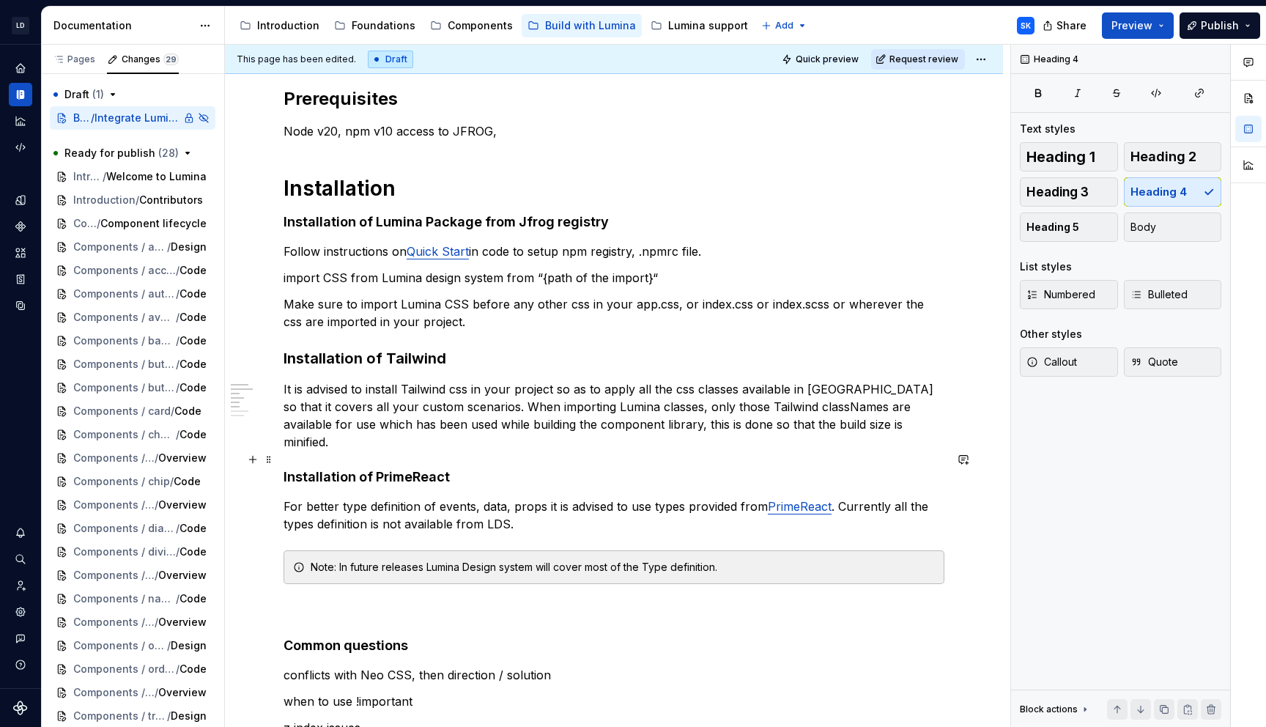
click at [543, 468] on h4 "Installation of PrimeReact" at bounding box center [614, 477] width 661 height 18
click at [1045, 188] on span "Heading 3" at bounding box center [1058, 192] width 62 height 15
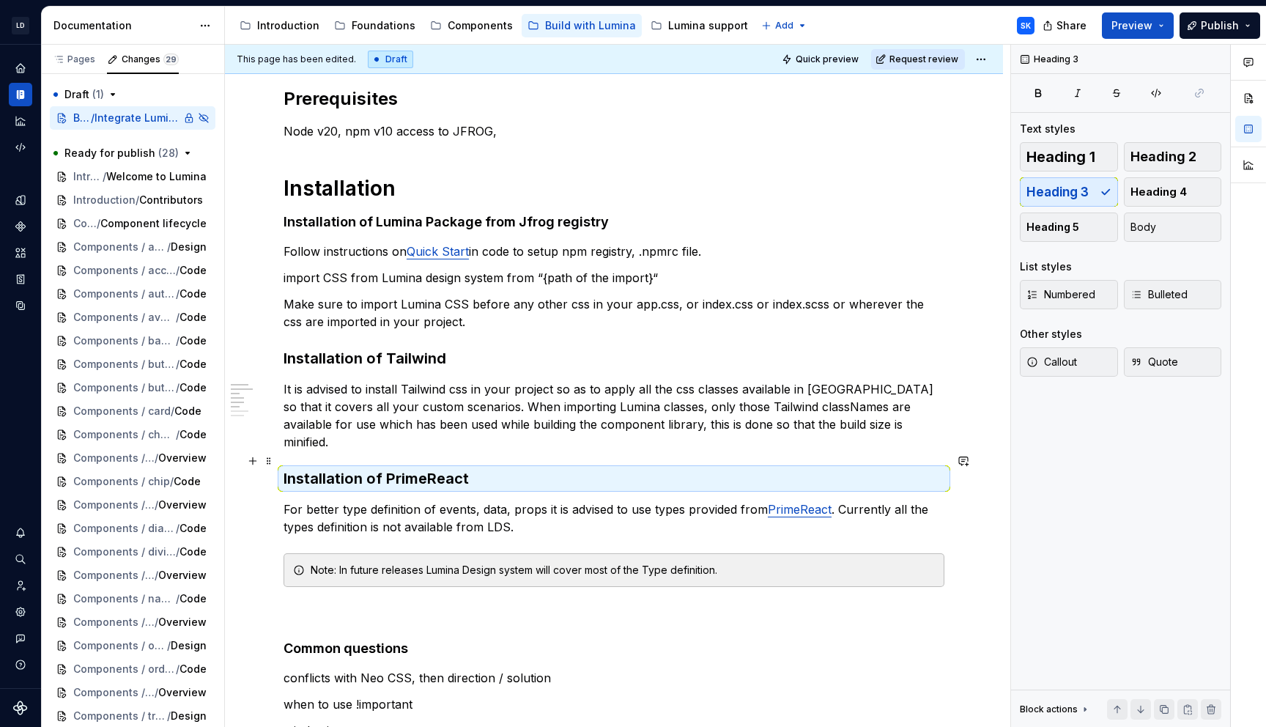
click at [473, 472] on h3 "Installation of PrimeReact" at bounding box center [614, 478] width 661 height 21
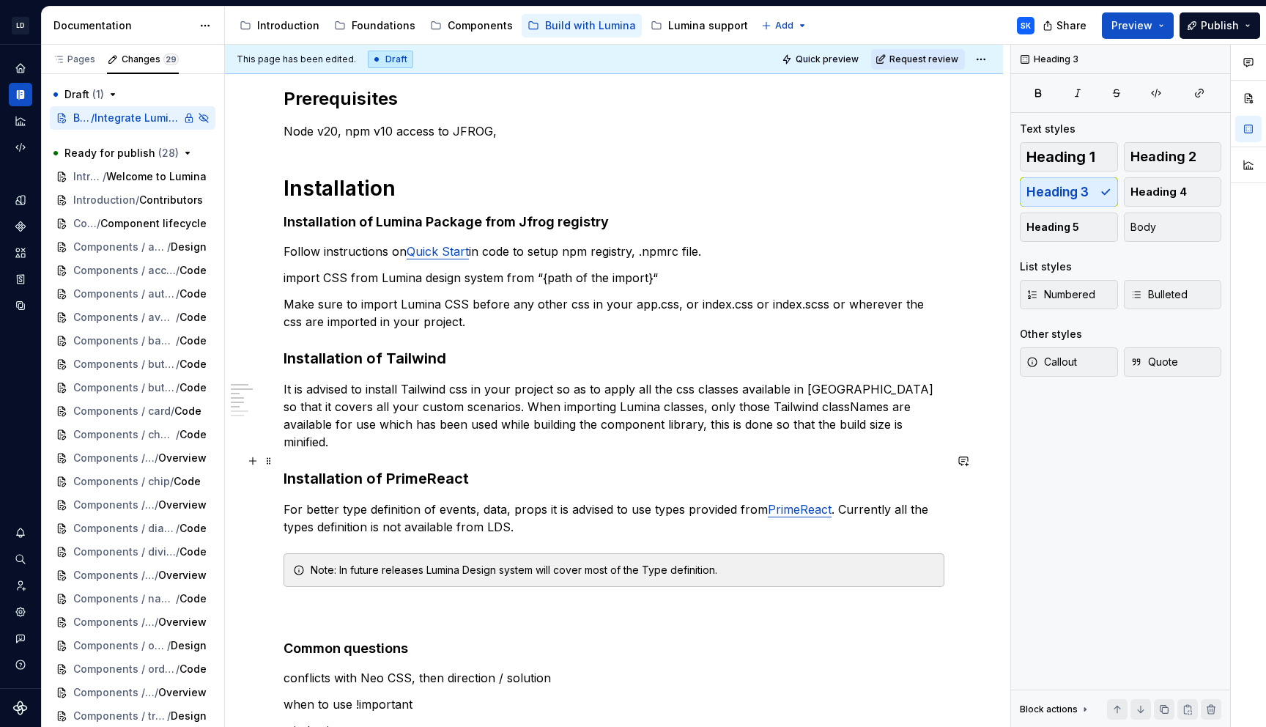
click at [482, 468] on h3 "Installation of PrimeReact" at bounding box center [614, 478] width 661 height 21
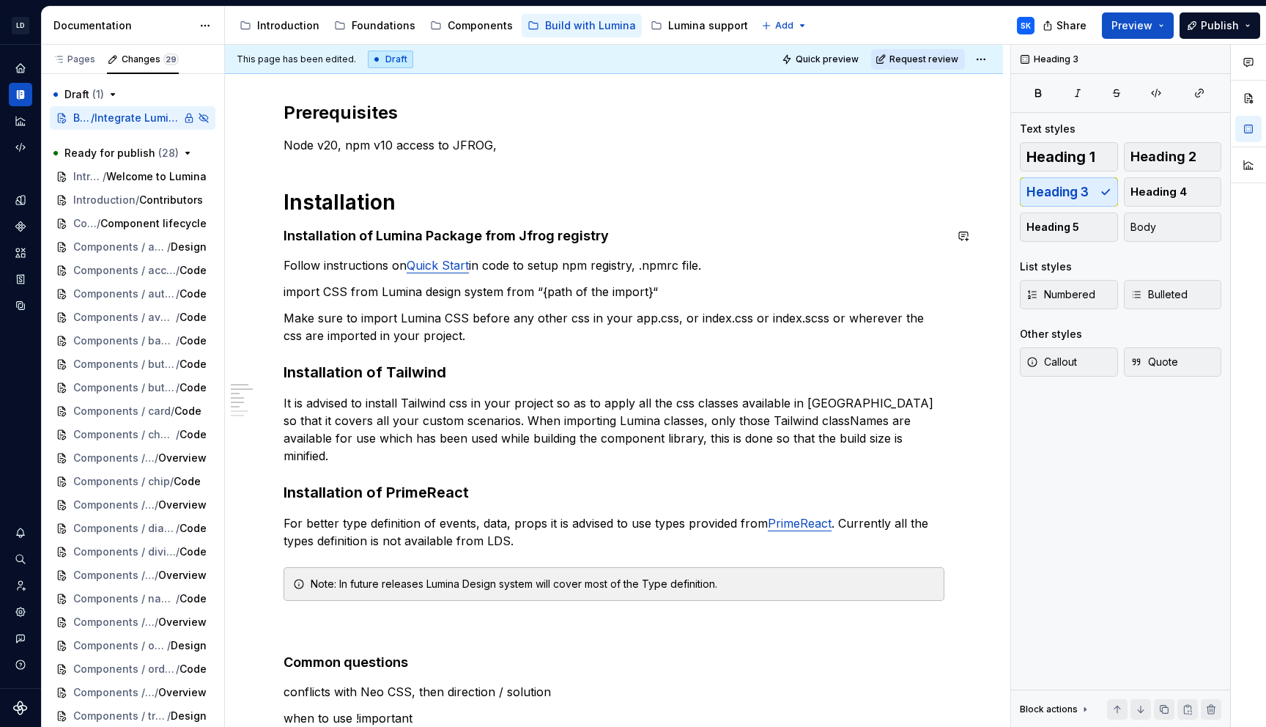
click at [633, 224] on div "Prerequisites Node v20, npm v10 access to JFROG, Installation Installation of L…" at bounding box center [614, 560] width 661 height 919
click at [646, 227] on h4 "Installation of Lumina Package from Jfrog registry" at bounding box center [614, 236] width 661 height 18
click at [1087, 192] on span "Heading 3" at bounding box center [1058, 192] width 62 height 15
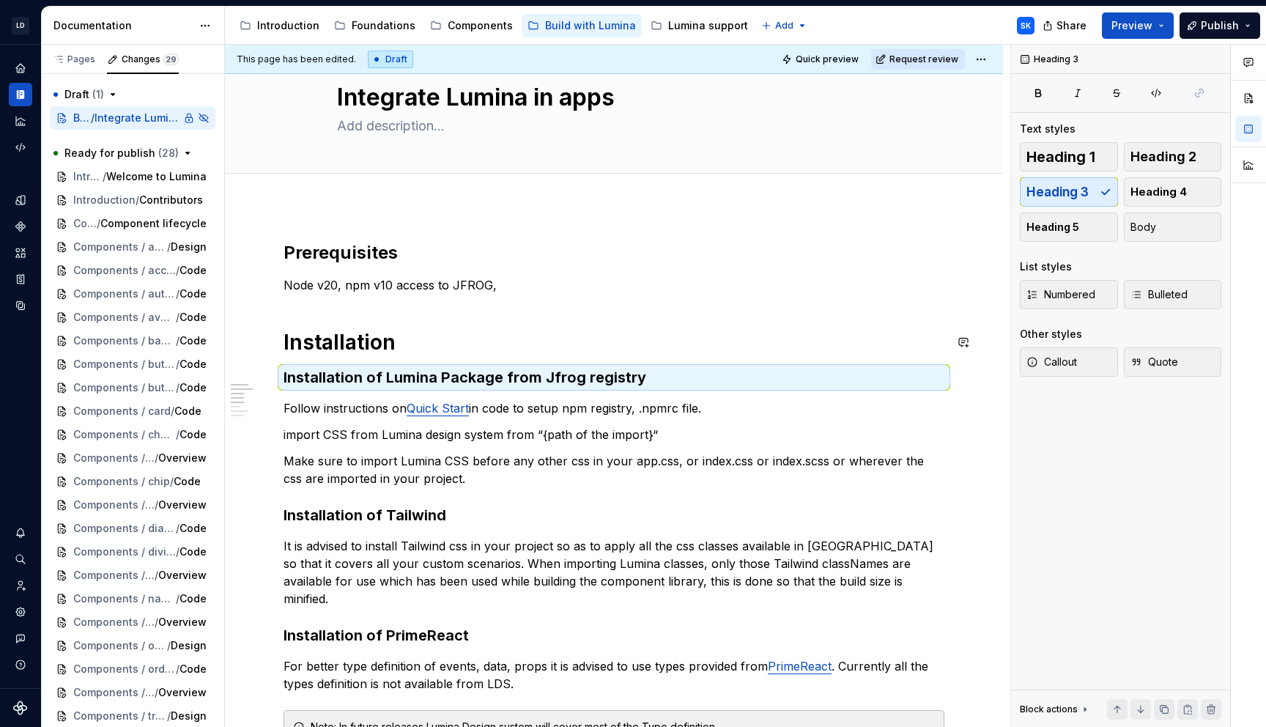
scroll to position [0, 0]
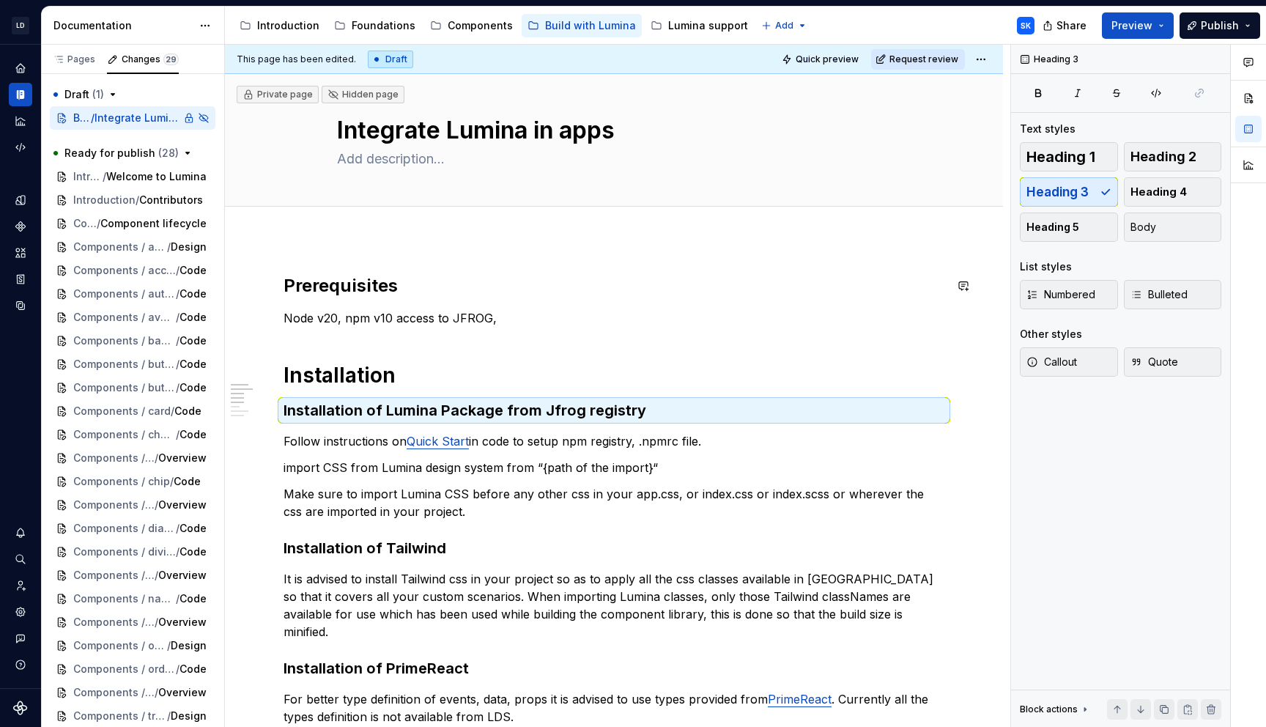
click at [421, 292] on h2 "Prerequisites" at bounding box center [614, 285] width 661 height 23
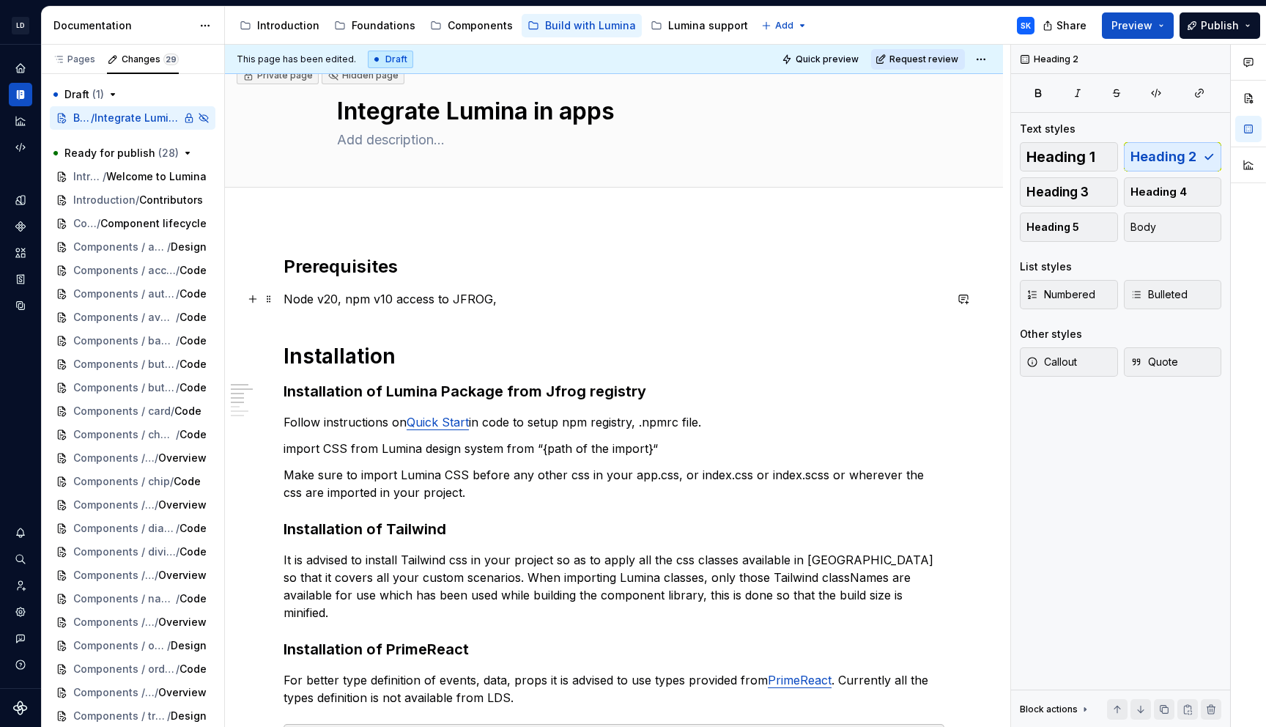
scroll to position [18, 0]
click at [413, 355] on h1 "Installation" at bounding box center [614, 357] width 661 height 26
click at [1153, 172] on div "Heading 1 Heading 2 Heading 3 Heading 4 Heading 5 Body" at bounding box center [1121, 192] width 202 height 100
click at [1153, 163] on span "Heading 2" at bounding box center [1164, 156] width 66 height 15
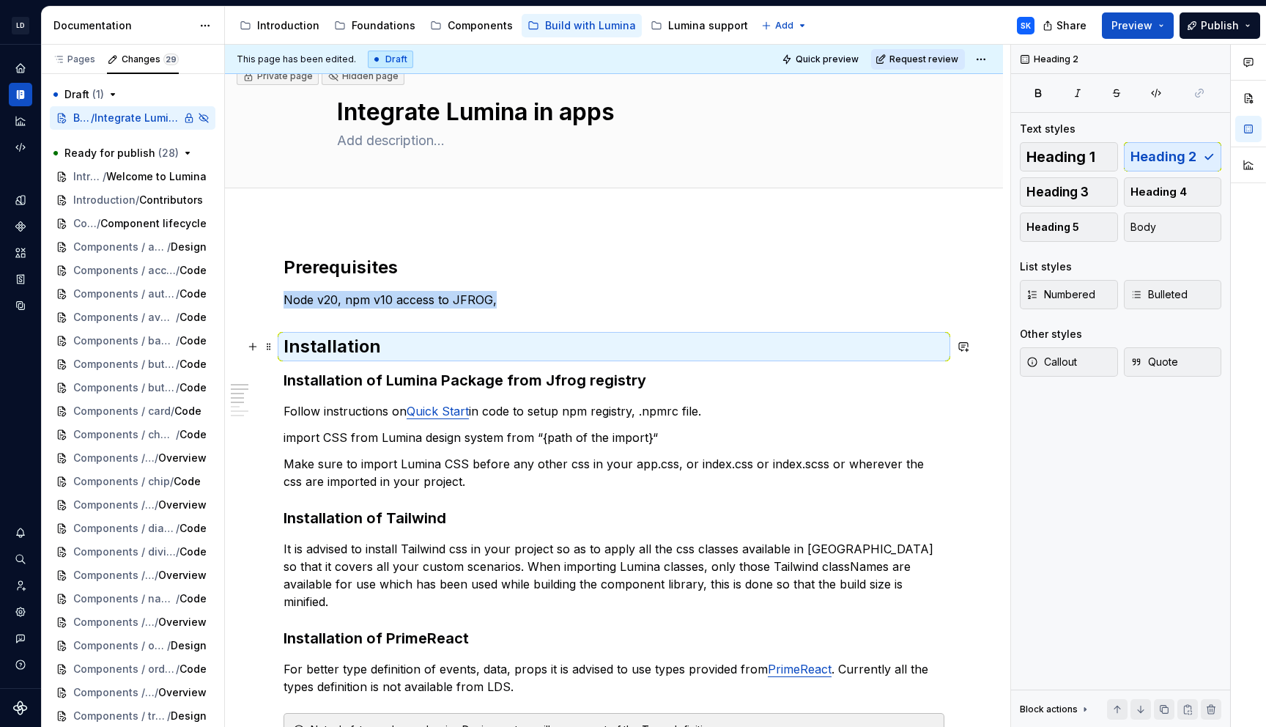
click at [466, 350] on h2 "Installation" at bounding box center [614, 346] width 661 height 23
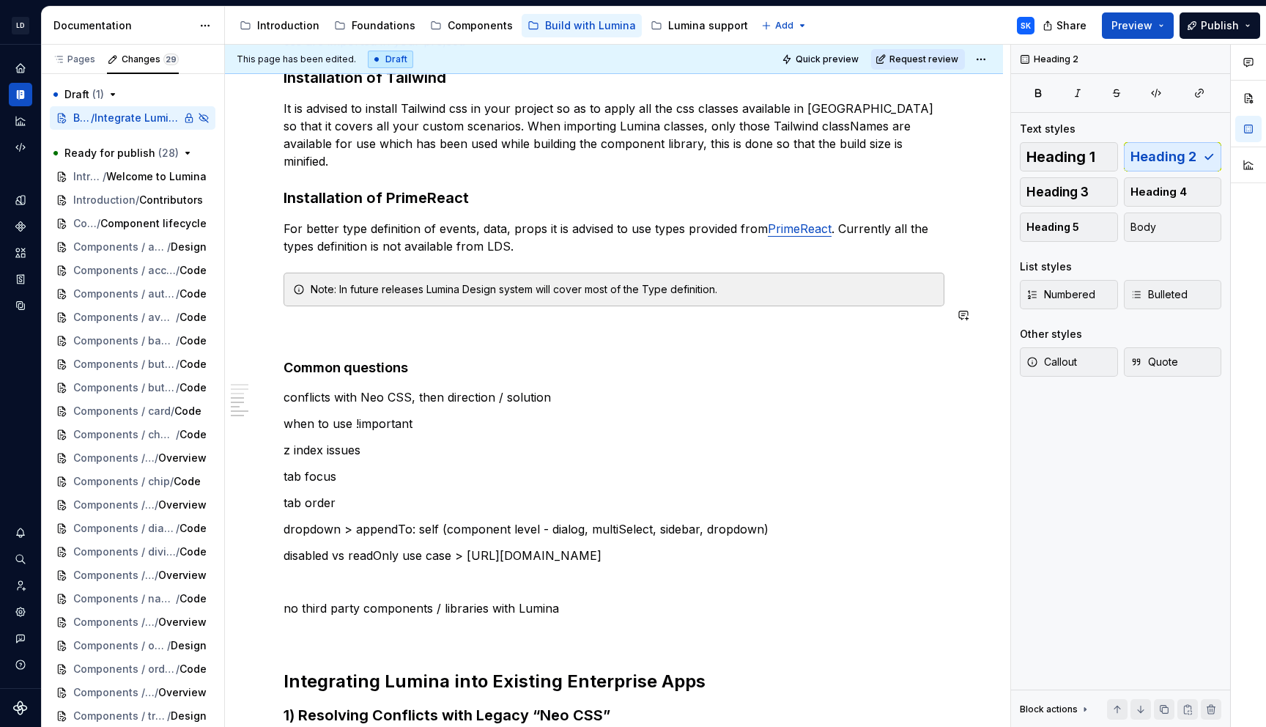
scroll to position [499, 0]
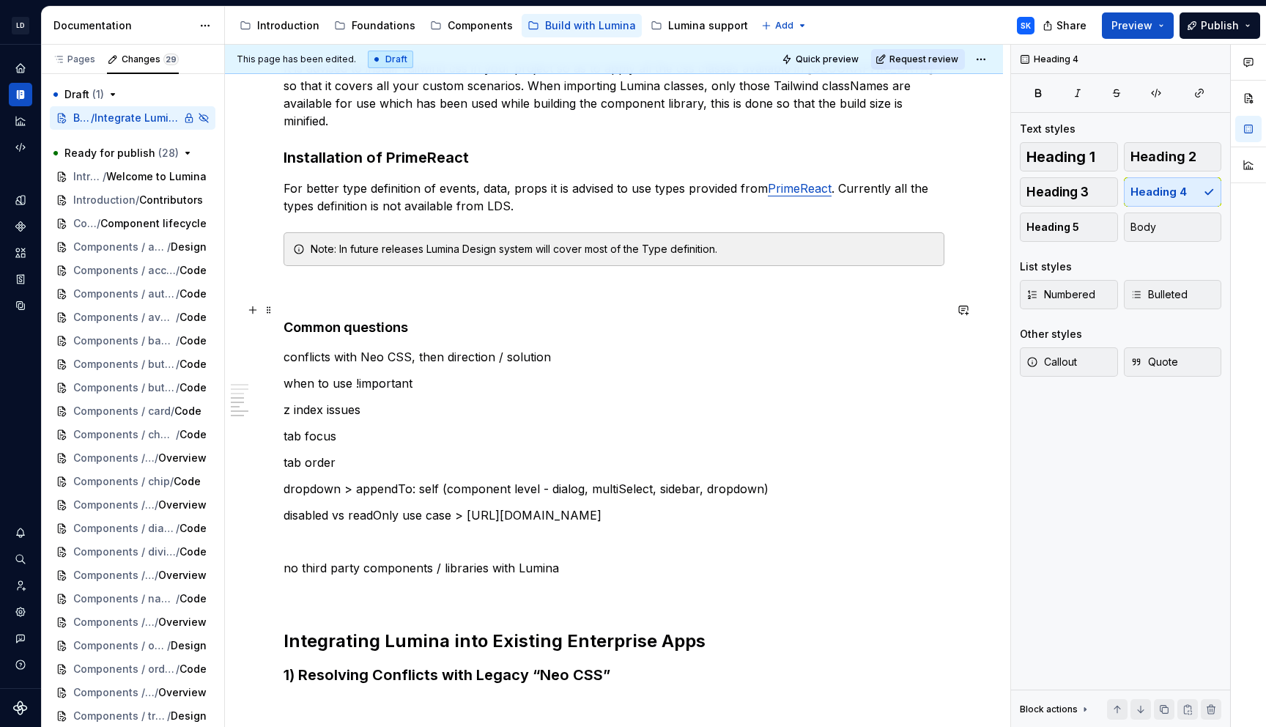
click at [416, 319] on h4 "Common questions" at bounding box center [614, 328] width 661 height 18
click at [1159, 159] on span "Heading 2" at bounding box center [1164, 156] width 66 height 15
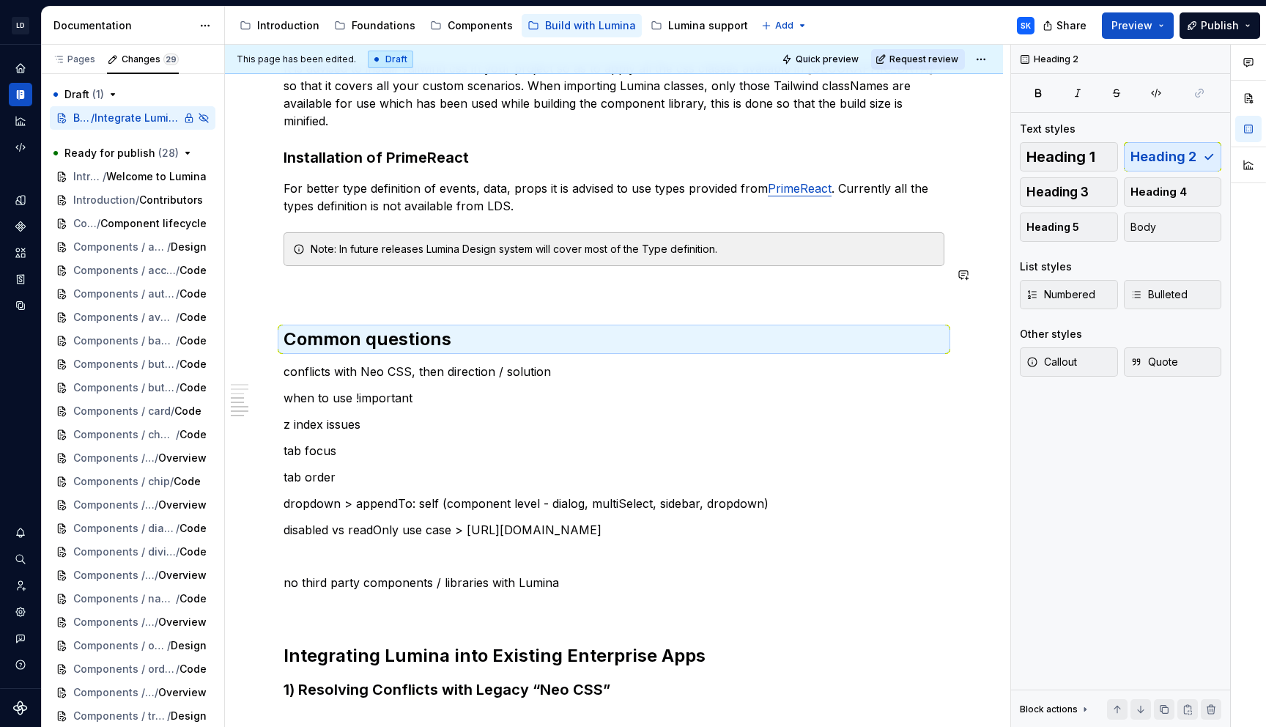
click at [423, 287] on div "Prerequisites Node v20, npm v10 access to JFROG, Installation Installation of L…" at bounding box center [614, 237] width 661 height 925
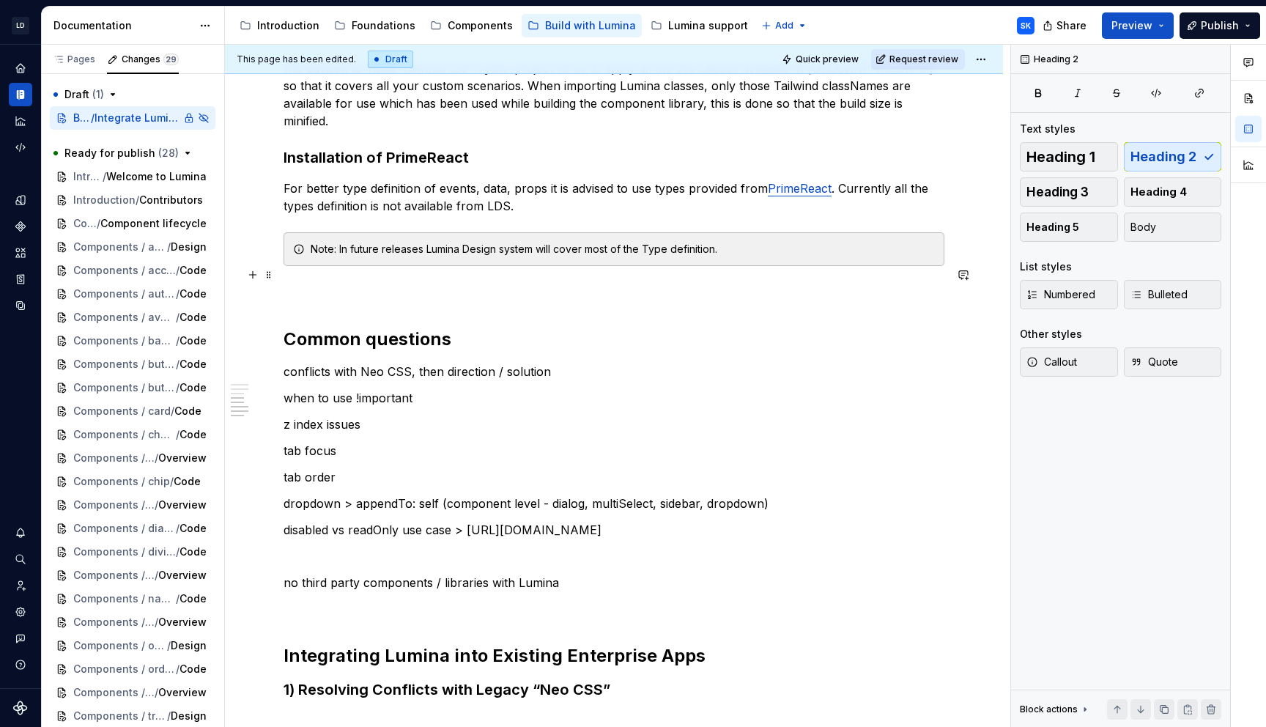
click at [419, 284] on p at bounding box center [614, 293] width 661 height 18
click at [462, 328] on h2 "Common questions" at bounding box center [614, 339] width 661 height 23
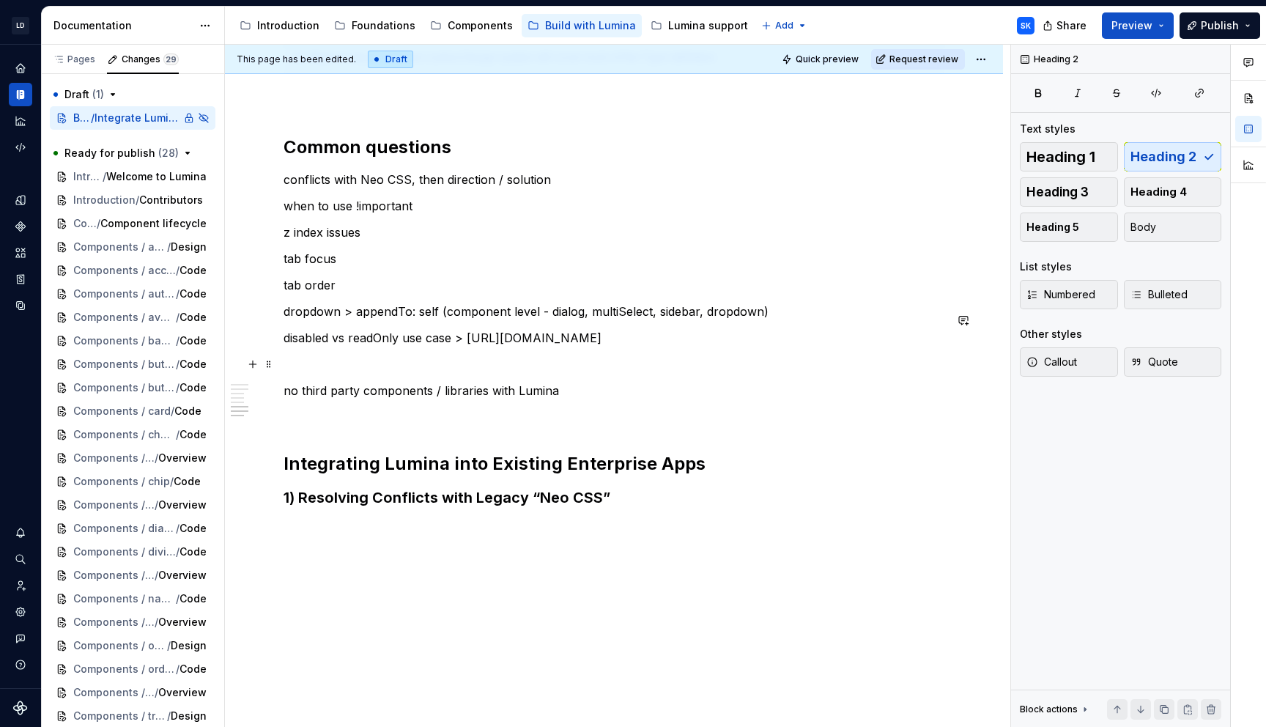
scroll to position [706, 0]
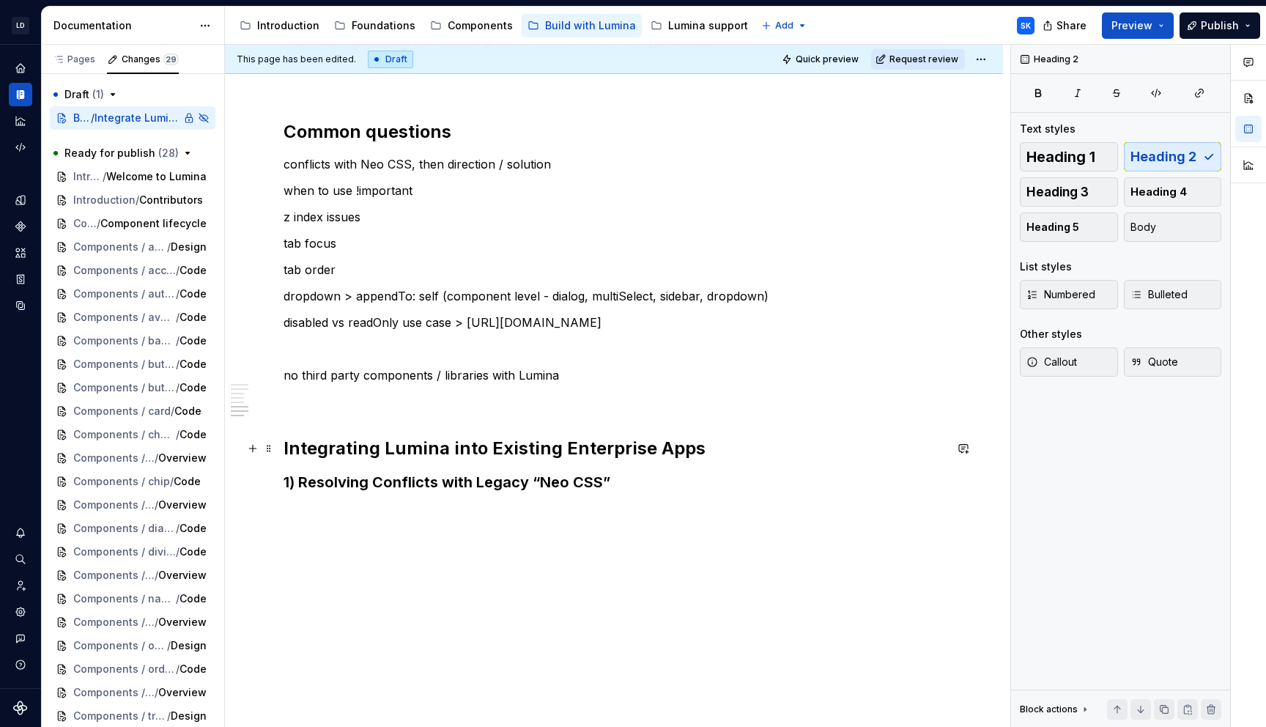
click at [630, 448] on h2 "Integrating Lumina into Existing Enterprise Apps" at bounding box center [614, 448] width 661 height 23
click at [630, 495] on div "Prerequisites Node v20, npm v10 access to JFROG, Installation Installation of L…" at bounding box center [614, 39] width 661 height 942
click at [424, 503] on div "Prerequisites Node v20, npm v10 access to JFROG, Installation Installation of L…" at bounding box center [614, 39] width 661 height 942
click at [617, 509] on div "This page has been edited. Draft Quick preview Request review Private page Hidd…" at bounding box center [618, 386] width 786 height 683
click at [640, 490] on h3 "1) Resolving Conflicts with Legacy “Neo CSS”" at bounding box center [614, 482] width 661 height 21
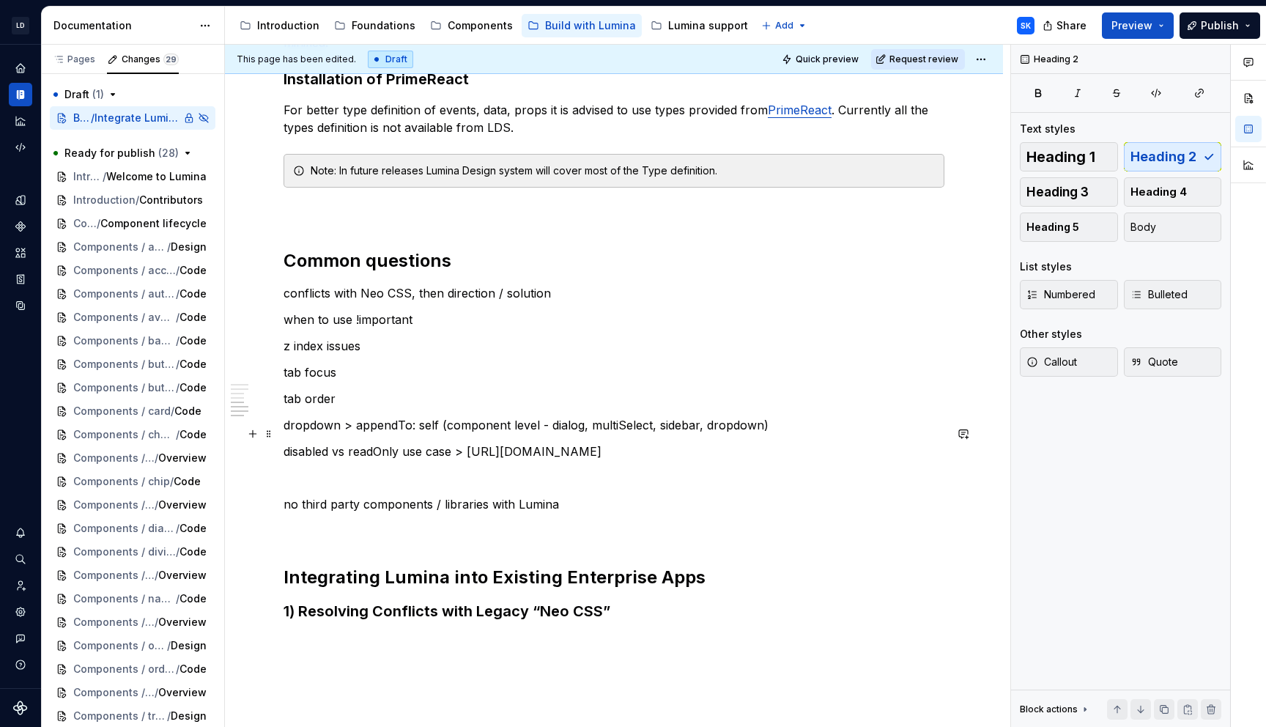
scroll to position [750, 0]
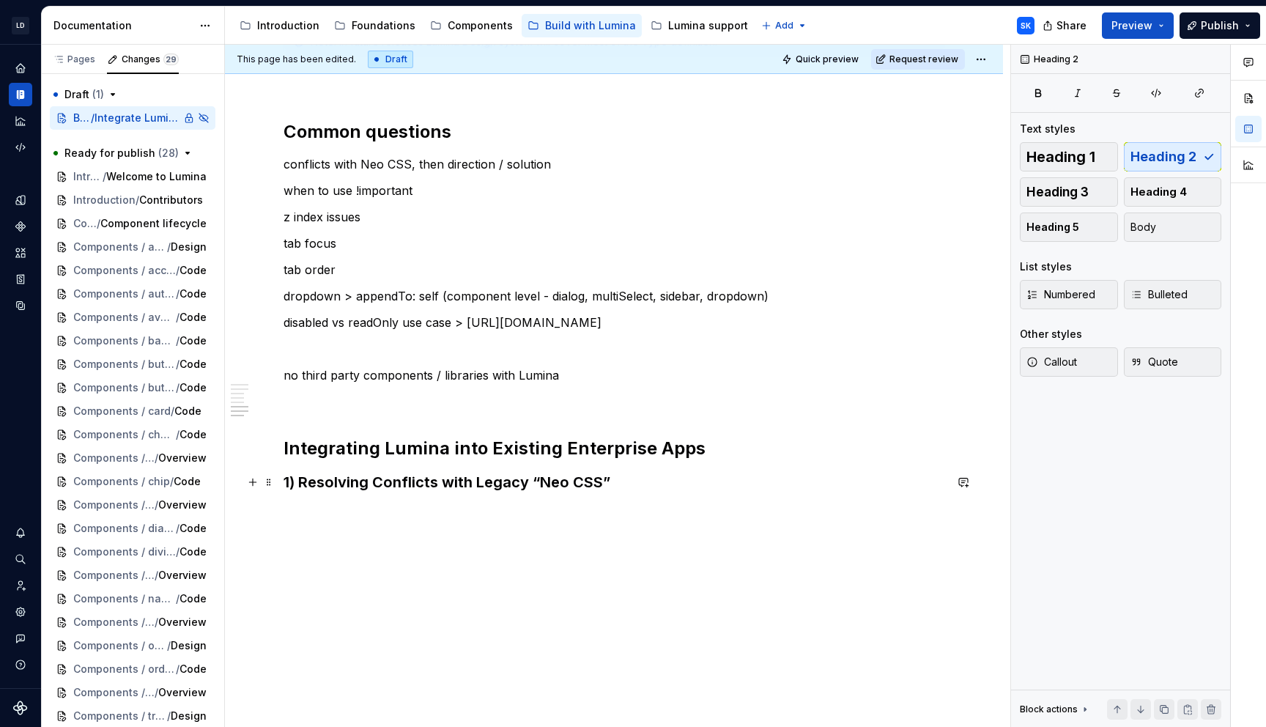
click at [677, 468] on div "Prerequisites Node v20, npm v10 access to JFROG, Installation Installation of L…" at bounding box center [614, 8] width 661 height 969
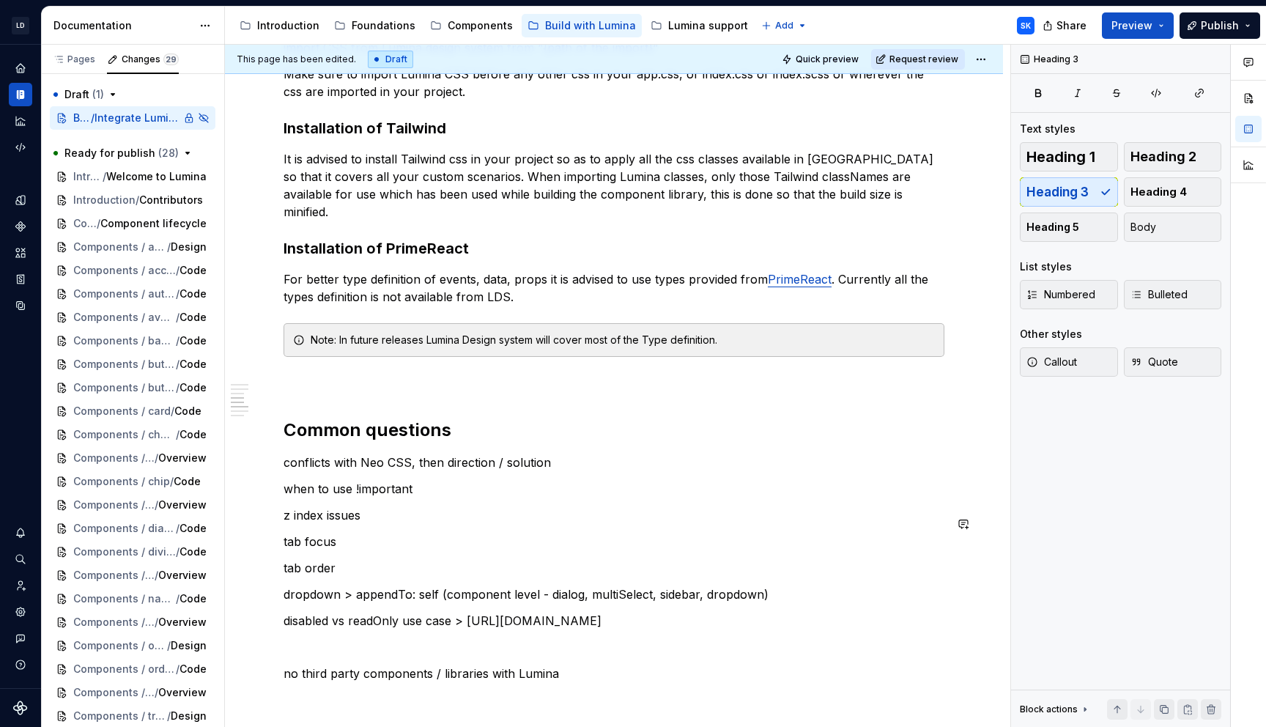
scroll to position [0, 0]
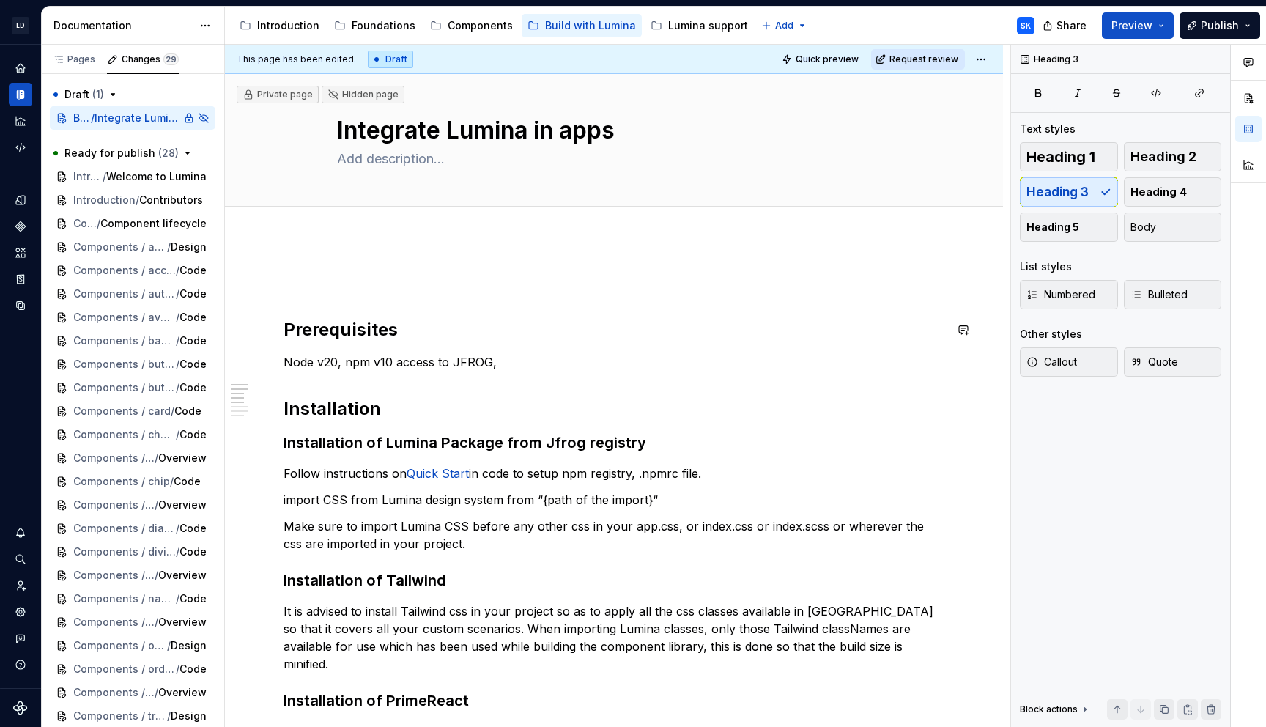
click at [366, 291] on p at bounding box center [614, 283] width 661 height 18
click at [287, 325] on h2 "Prerequisites" at bounding box center [614, 329] width 661 height 23
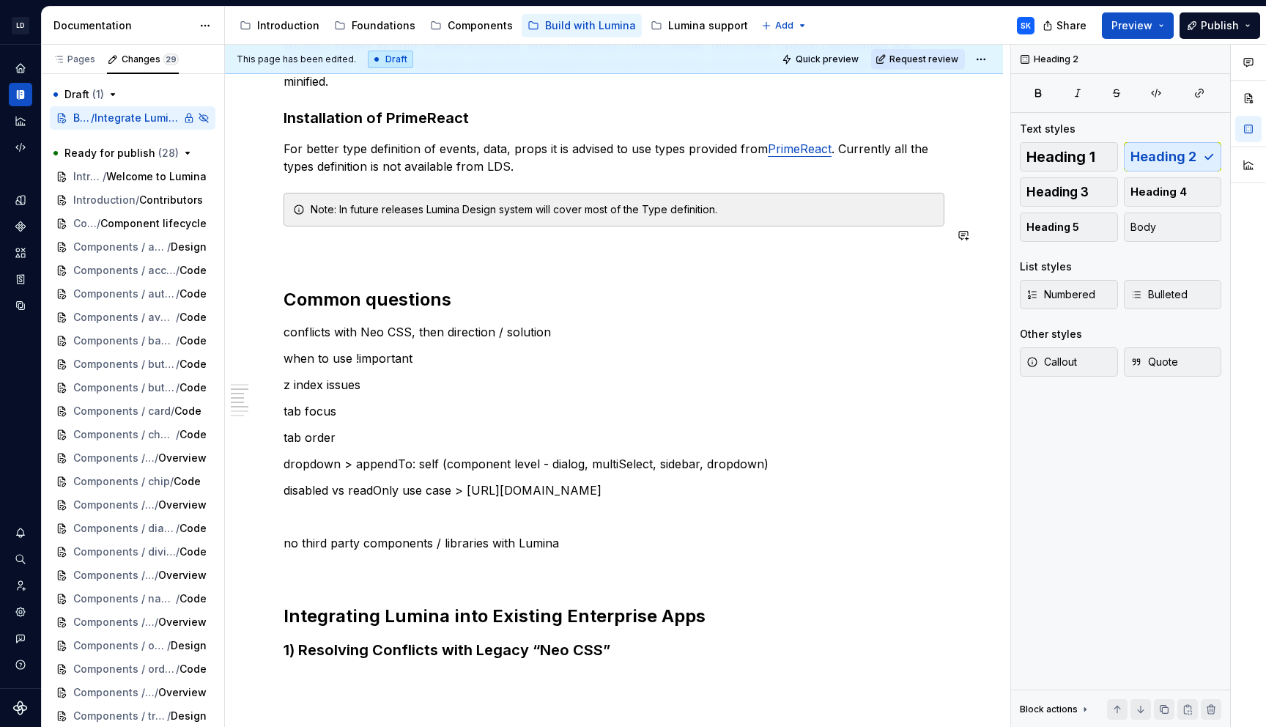
scroll to position [630, 0]
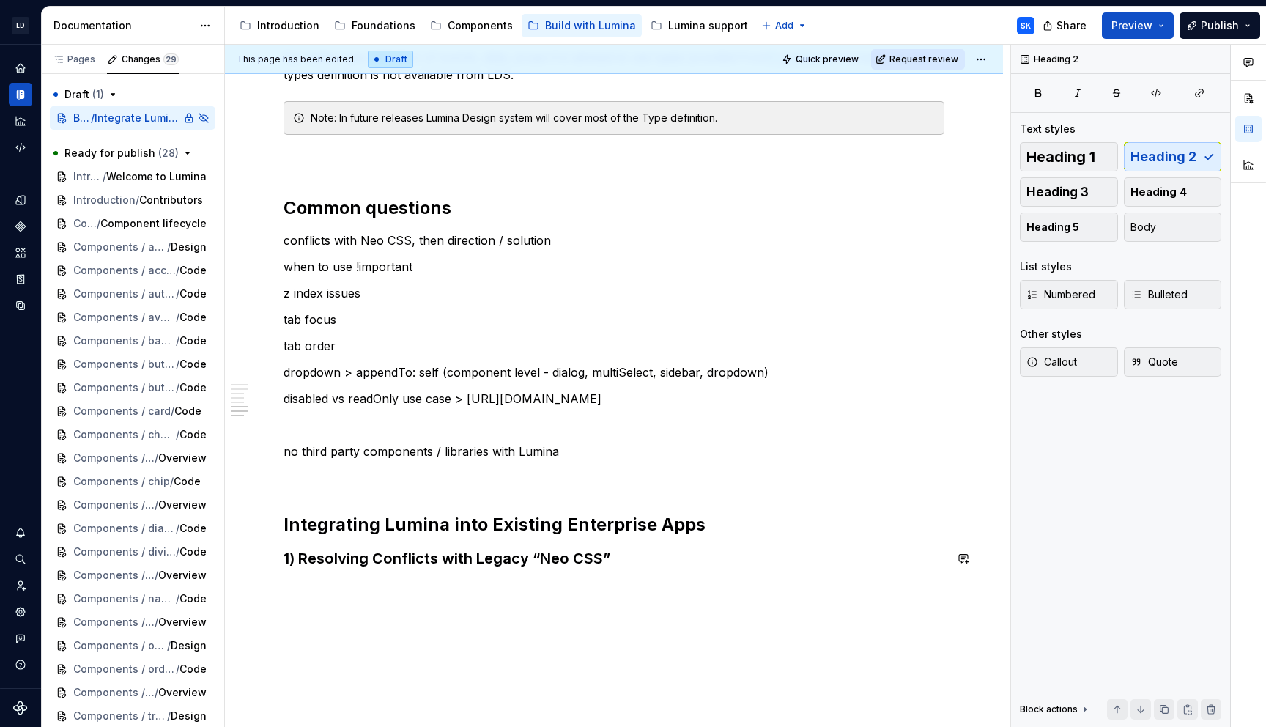
click at [514, 587] on div "Prerequisites Node v20, npm v10 access to JFROG, Installation Installation of L…" at bounding box center [614, 207] width 778 height 1196
click at [682, 559] on h3 "1) Resolving Conflicts with Legacy “Neo CSS”" at bounding box center [614, 558] width 661 height 21
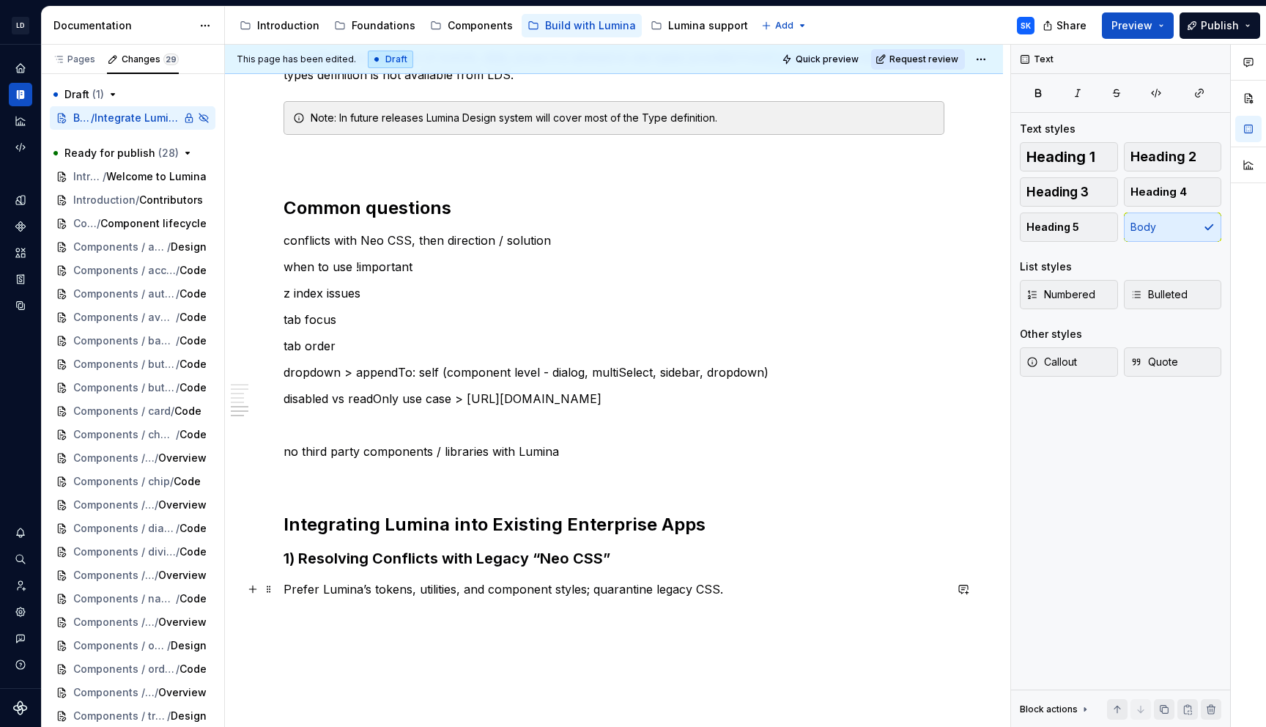
click at [731, 591] on p "Prefer Lumina’s tokens, utilities, and component styles; quarantine legacy CSS." at bounding box center [614, 589] width 661 height 18
click at [661, 623] on div "Prerequisites Node v20, npm v10 access to JFROG, Installation Installation of L…" at bounding box center [614, 221] width 778 height 1225
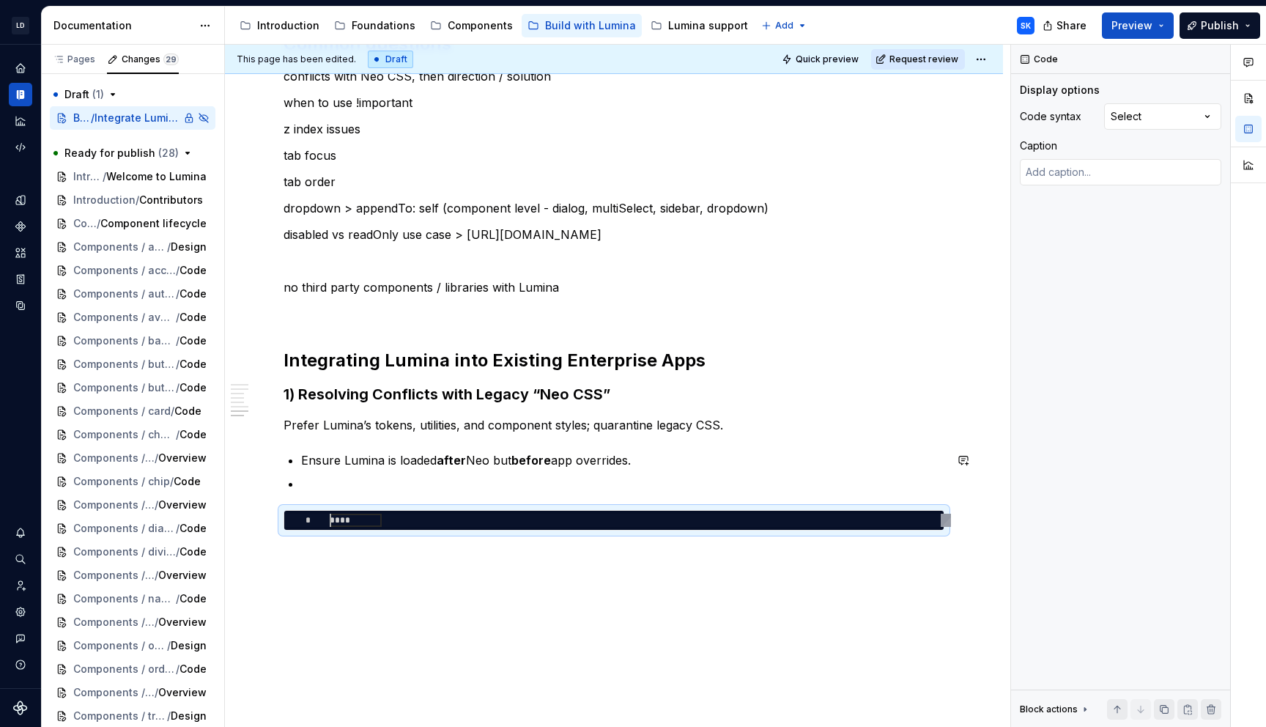
scroll to position [0, 0]
click at [374, 587] on div "Prerequisites Node v20, npm v10 access to JFROG, Installation Installation of L…" at bounding box center [614, 106] width 778 height 1322
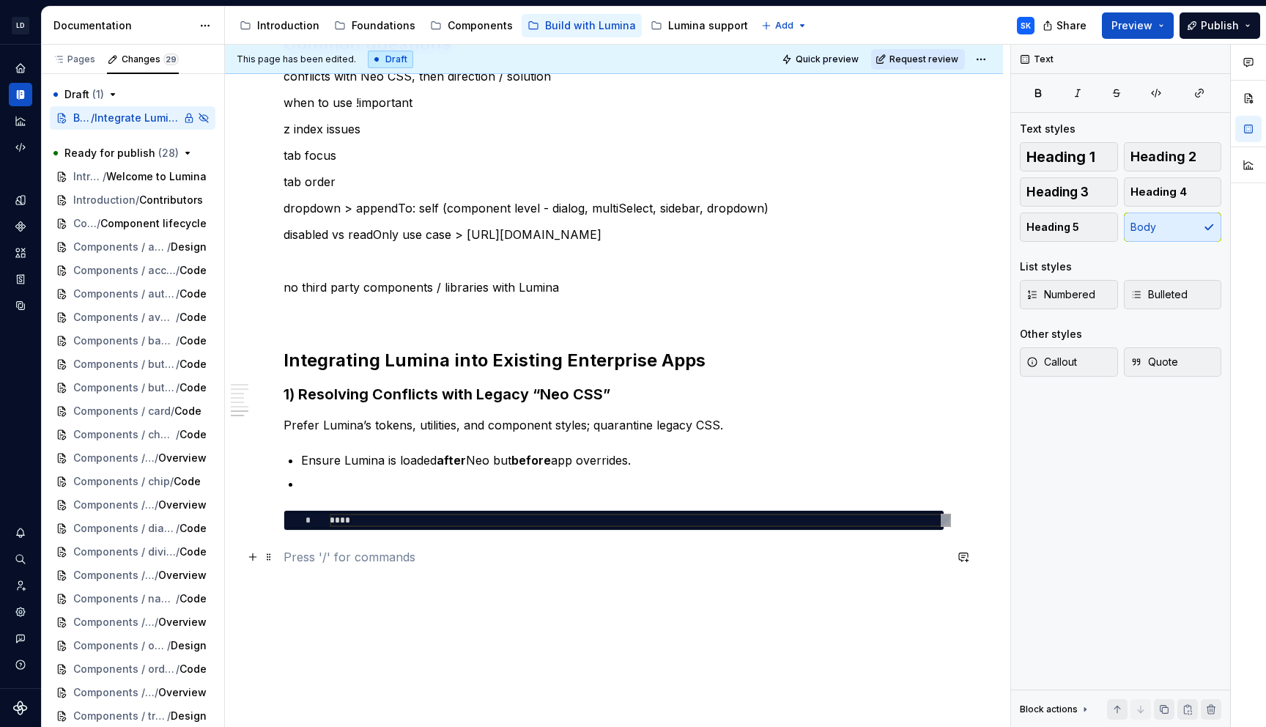
click at [383, 553] on p at bounding box center [614, 557] width 661 height 18
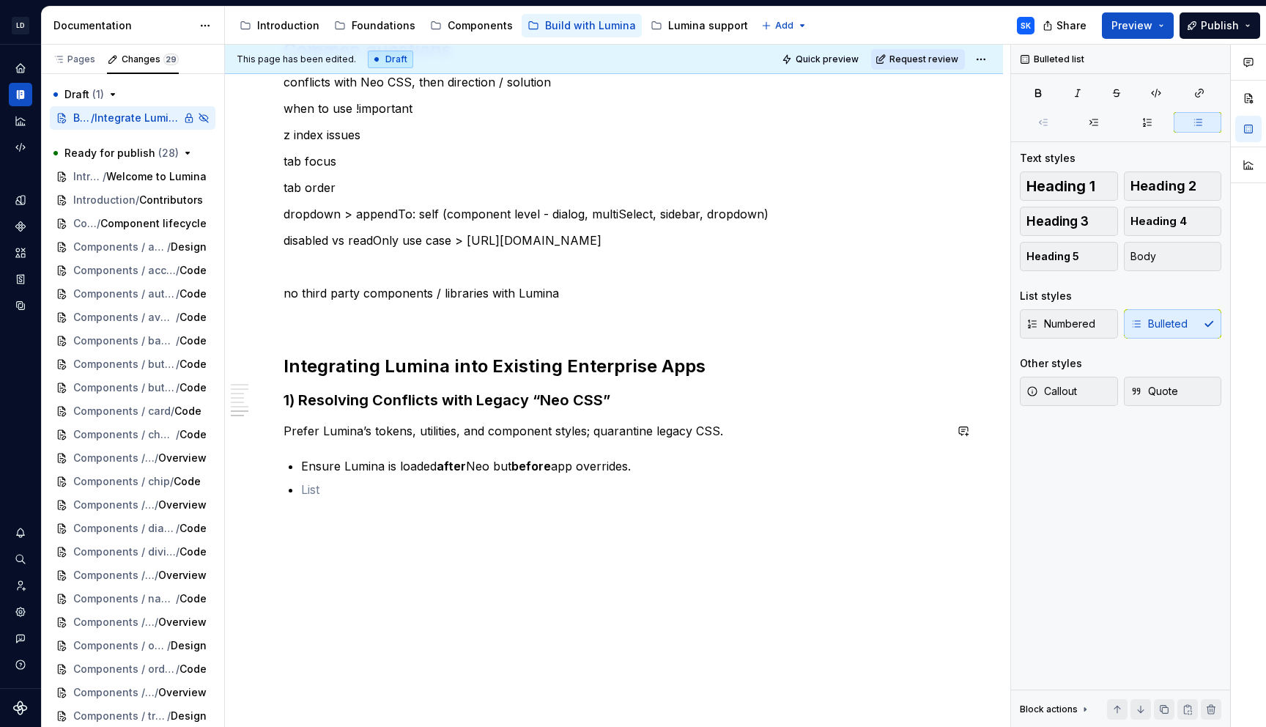
scroll to position [800, 0]
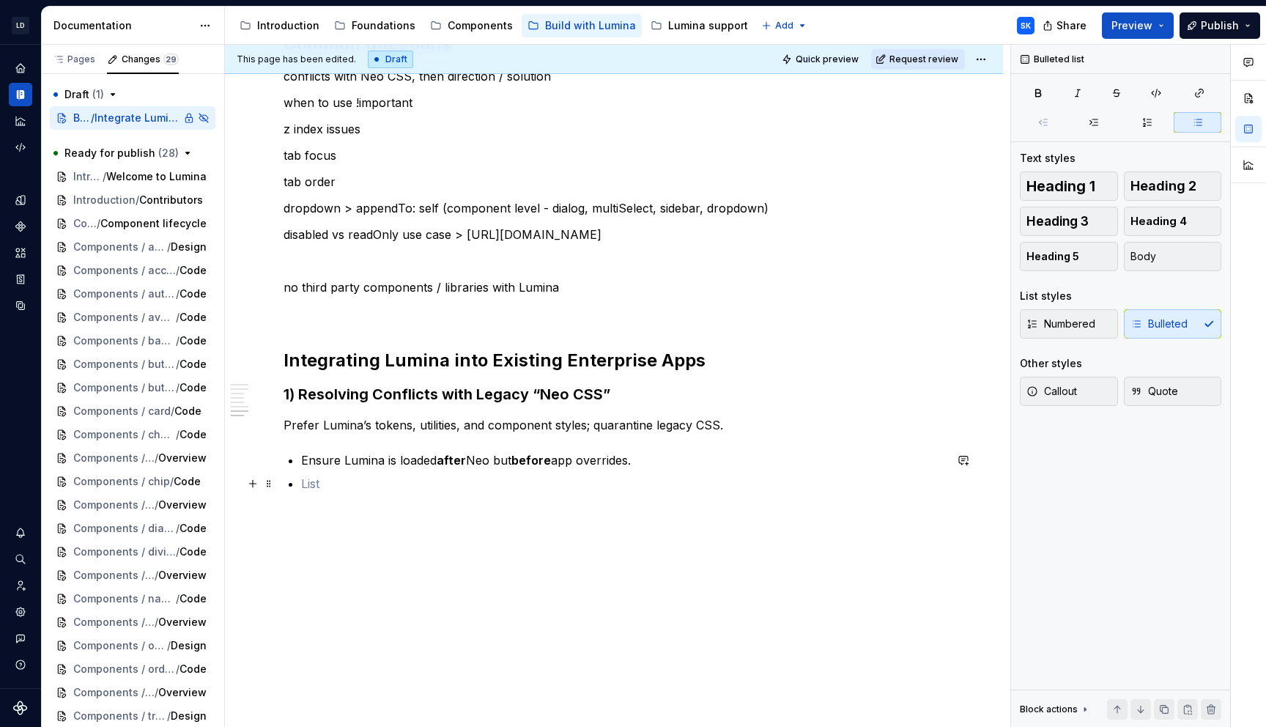
click at [370, 487] on p at bounding box center [622, 484] width 643 height 18
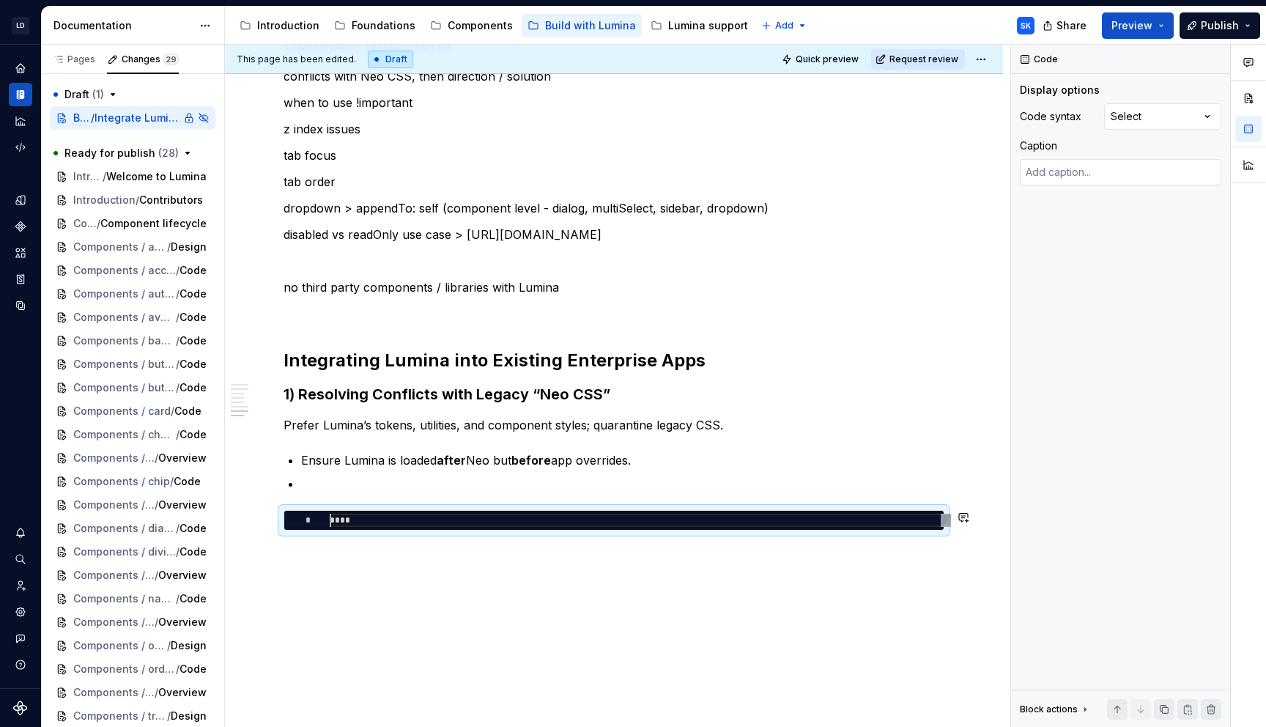
click at [331, 555] on div "This page has been edited. Draft Quick preview Request review Private page Hidd…" at bounding box center [618, 386] width 786 height 683
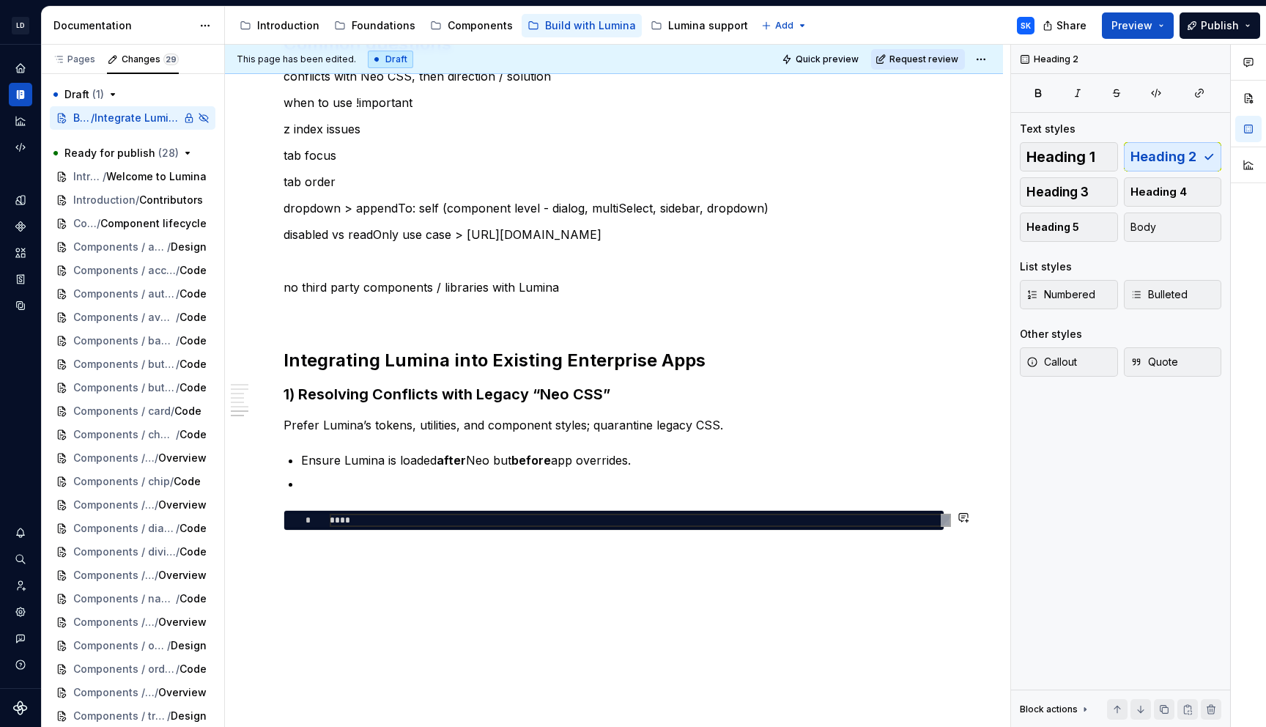
click at [331, 555] on div "Prerequisites Node v20, npm v10 access to JFROG, Installation Installation of L…" at bounding box center [614, 106] width 778 height 1322
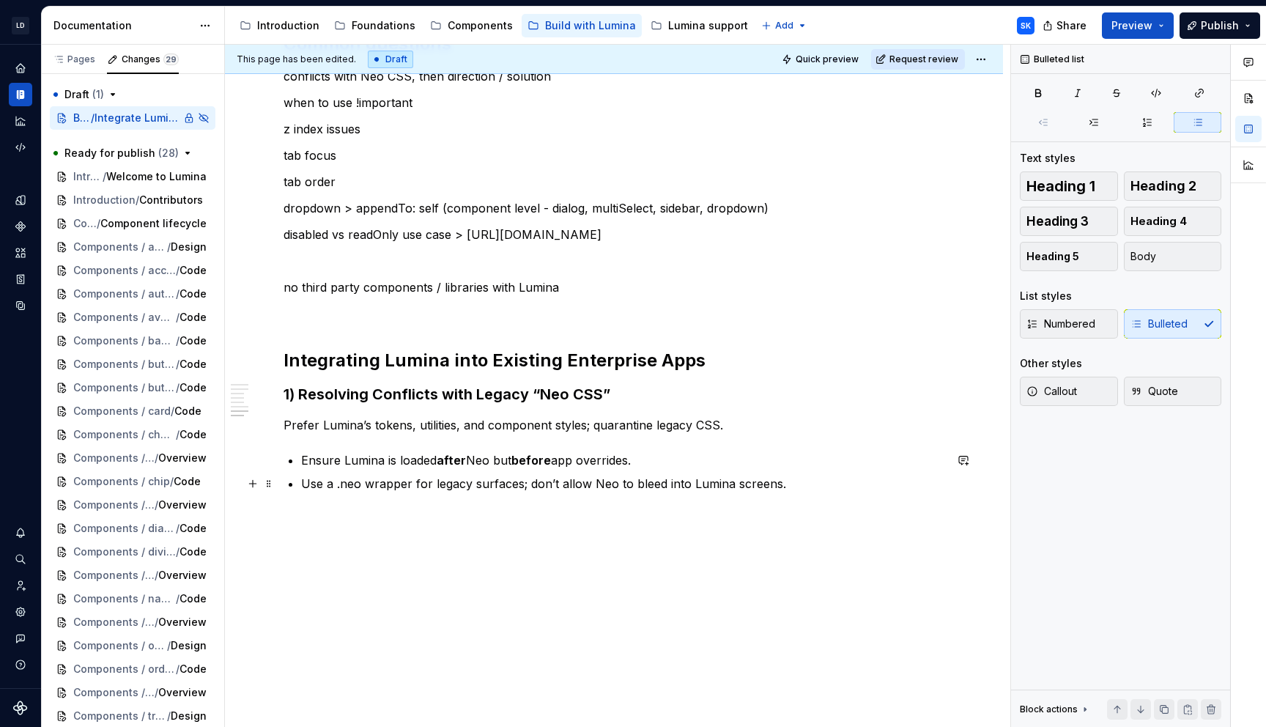
click at [535, 484] on p "Use a .neo wrapper for legacy surfaces; don’t allow Neo to bleed into Lumina sc…" at bounding box center [622, 484] width 643 height 18
click at [612, 481] on p "Don’t allow [PERSON_NAME] to bleed into Lumina screens." at bounding box center [622, 484] width 643 height 18
click at [742, 516] on p at bounding box center [622, 525] width 643 height 18
click at [893, 484] on p "Don’t allow [PERSON_NAME] to bleed into Lumina screens. If you see broad elemen…" at bounding box center [622, 492] width 643 height 35
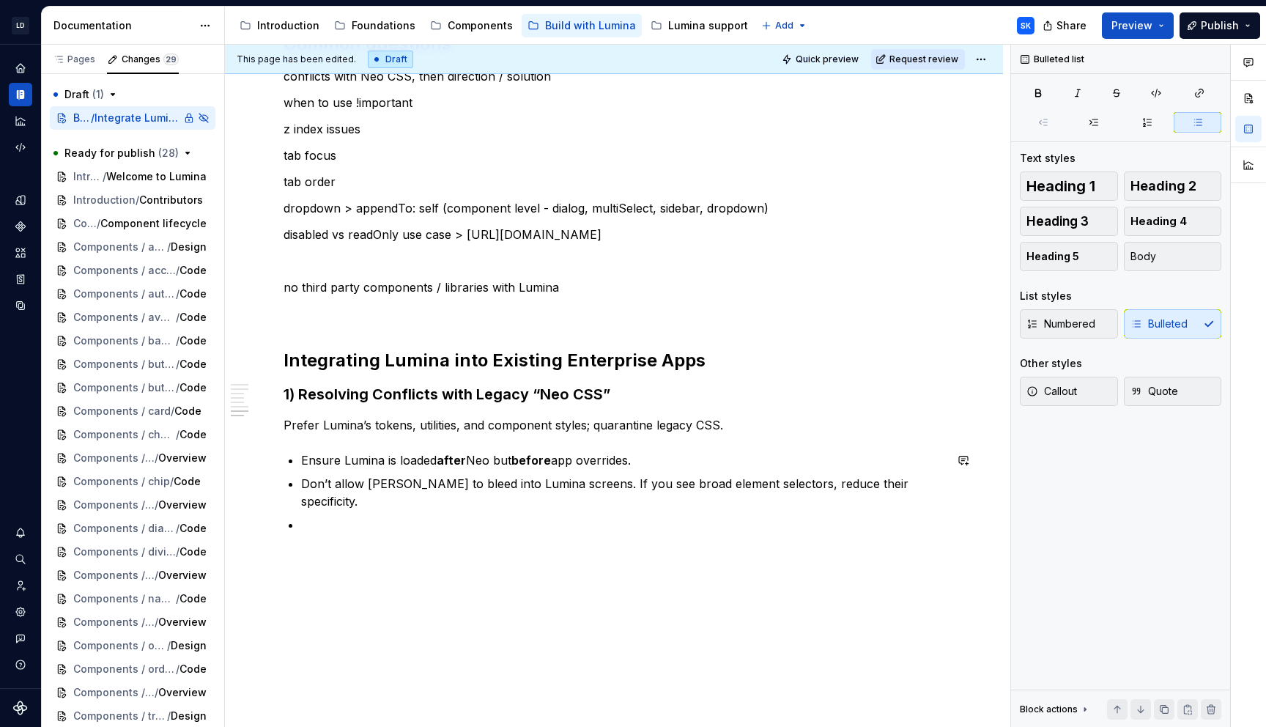
click at [500, 516] on p at bounding box center [622, 525] width 643 height 18
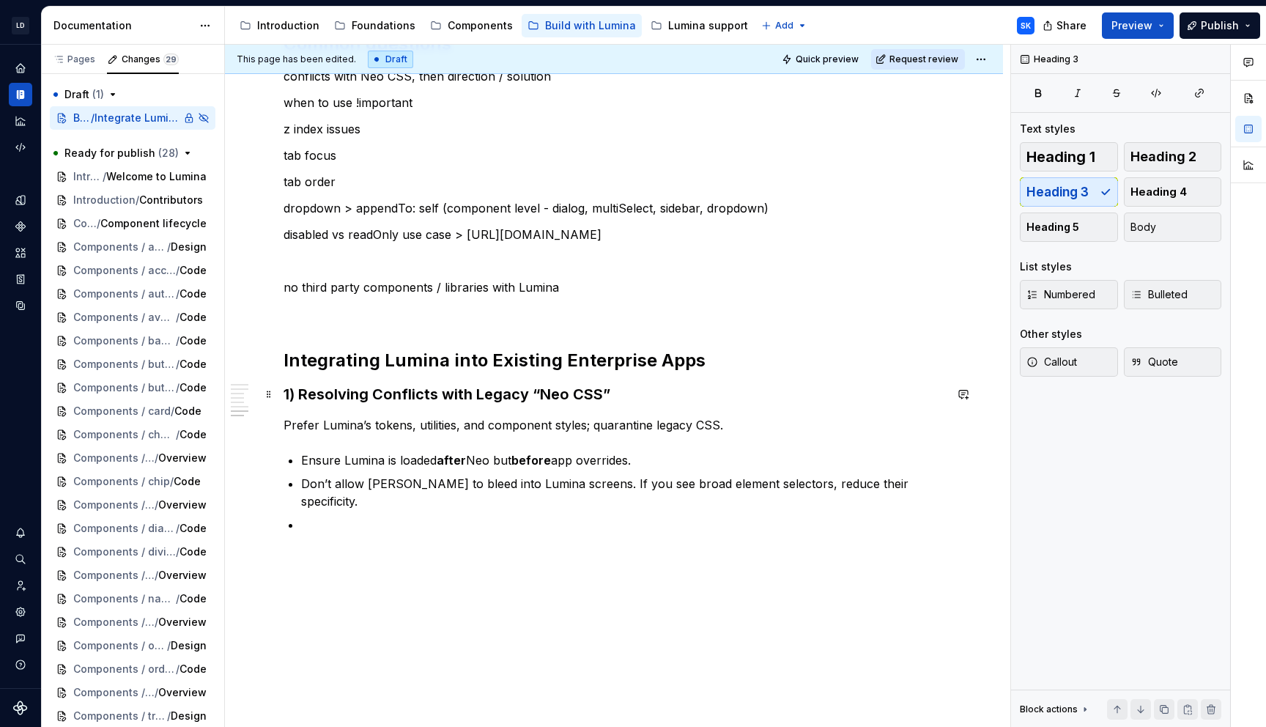
click at [476, 394] on h3 "1) Resolving Conflicts with Legacy “Neo CSS”" at bounding box center [614, 394] width 661 height 21
click at [1167, 156] on span "Heading 2" at bounding box center [1164, 156] width 66 height 15
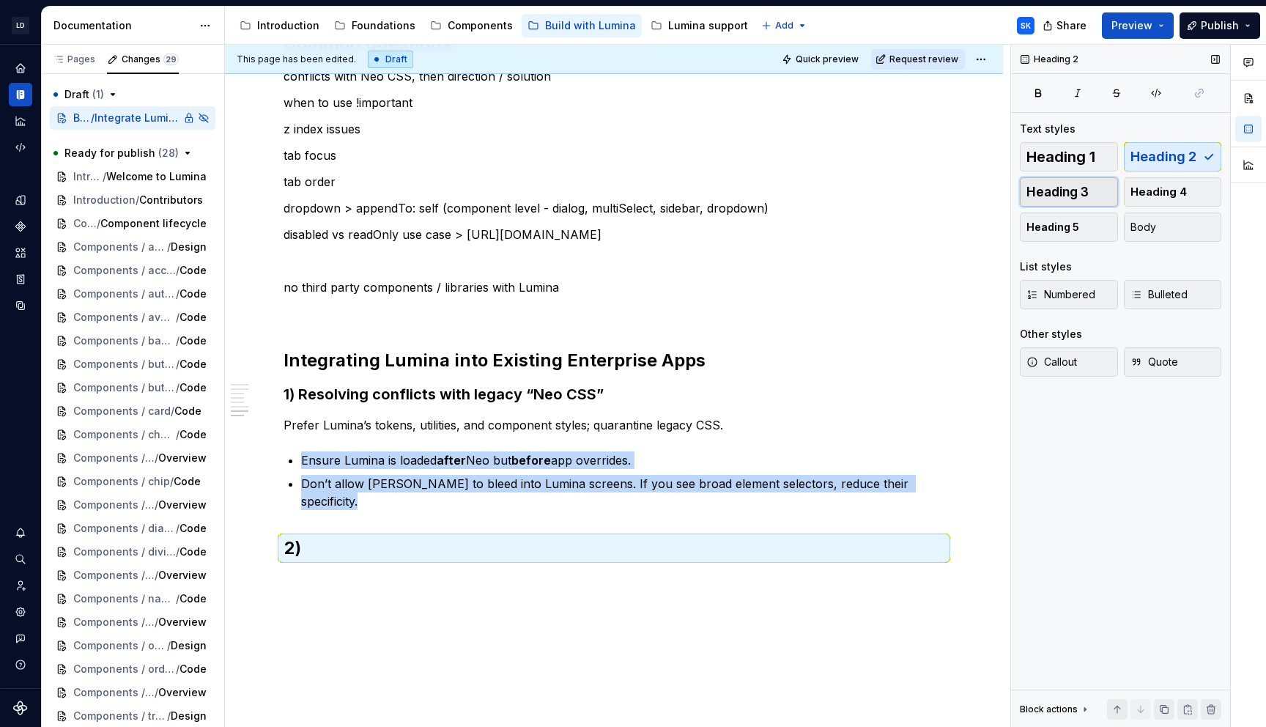
click at [1091, 195] on button "Heading 3" at bounding box center [1069, 191] width 98 height 29
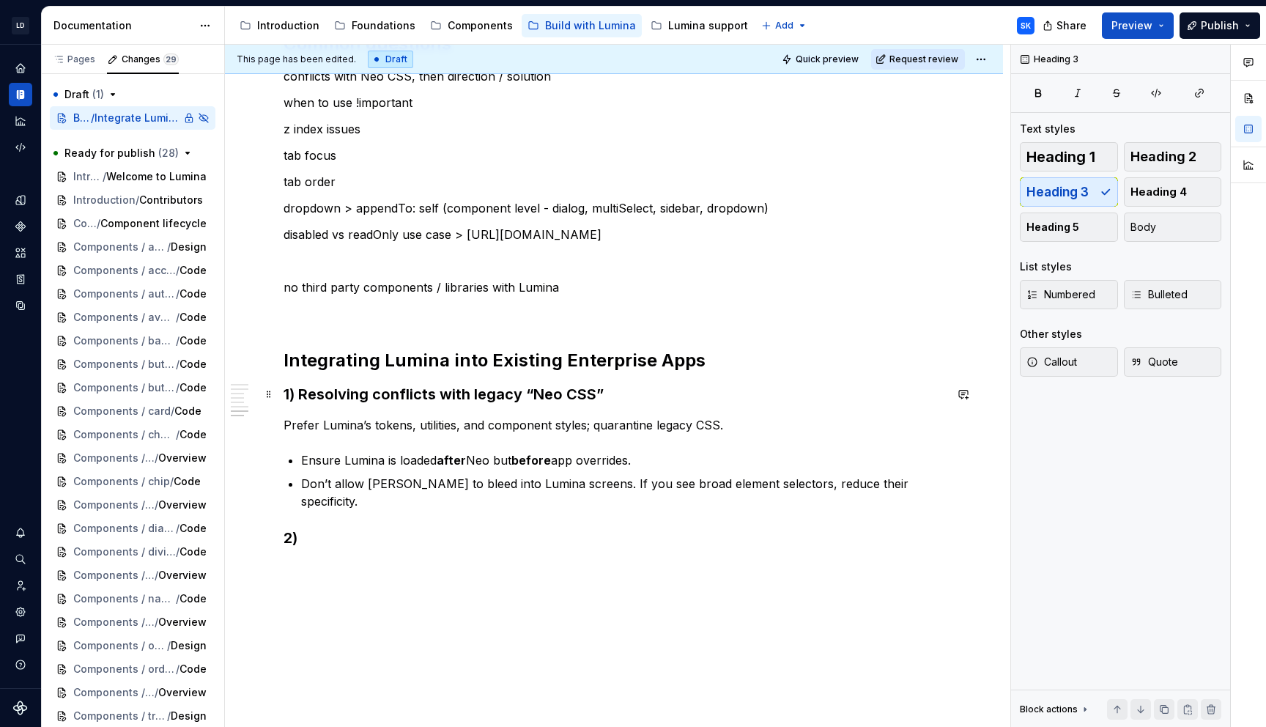
click at [588, 387] on h3 "1) Resolving conflicts with legacy “Neo CSS”" at bounding box center [614, 394] width 661 height 21
click at [622, 385] on h3 "1) Resolving conflicts with legacy “Neo CSS”" at bounding box center [614, 394] width 661 height 21
click at [388, 528] on h3 "2)" at bounding box center [614, 538] width 661 height 21
click at [350, 528] on h3 "2)" at bounding box center [614, 538] width 661 height 21
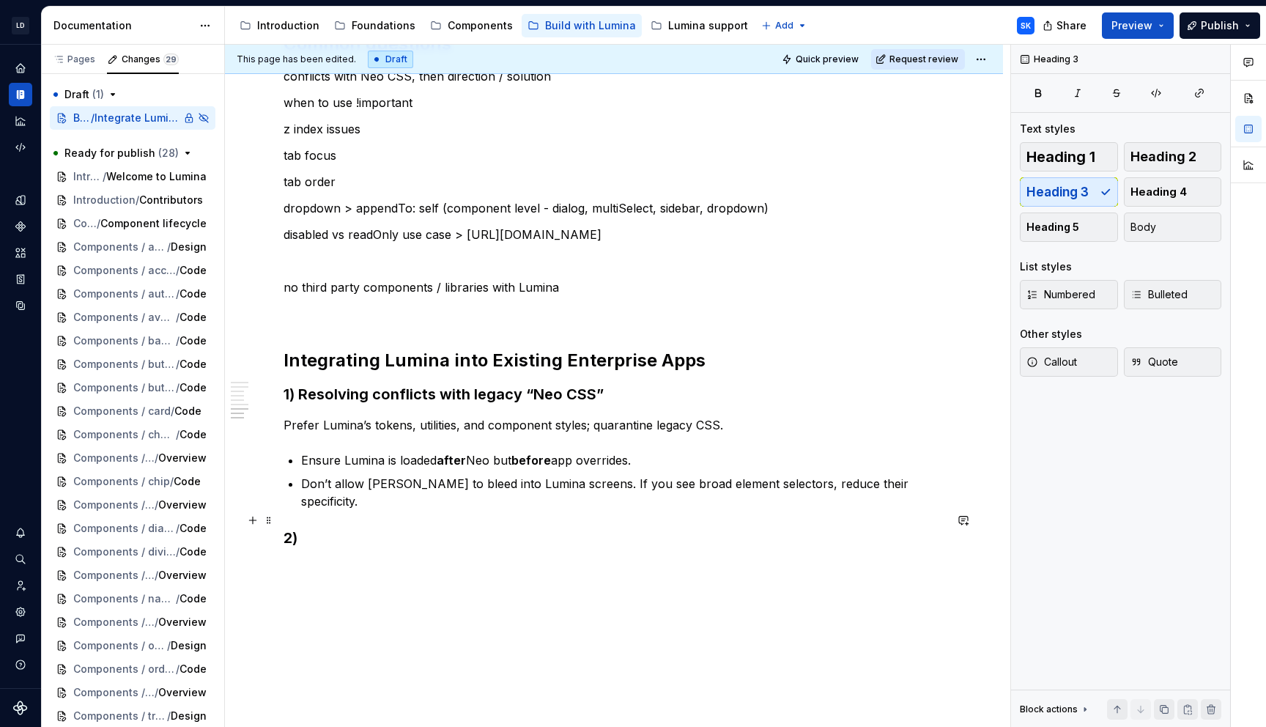
type textarea "*"
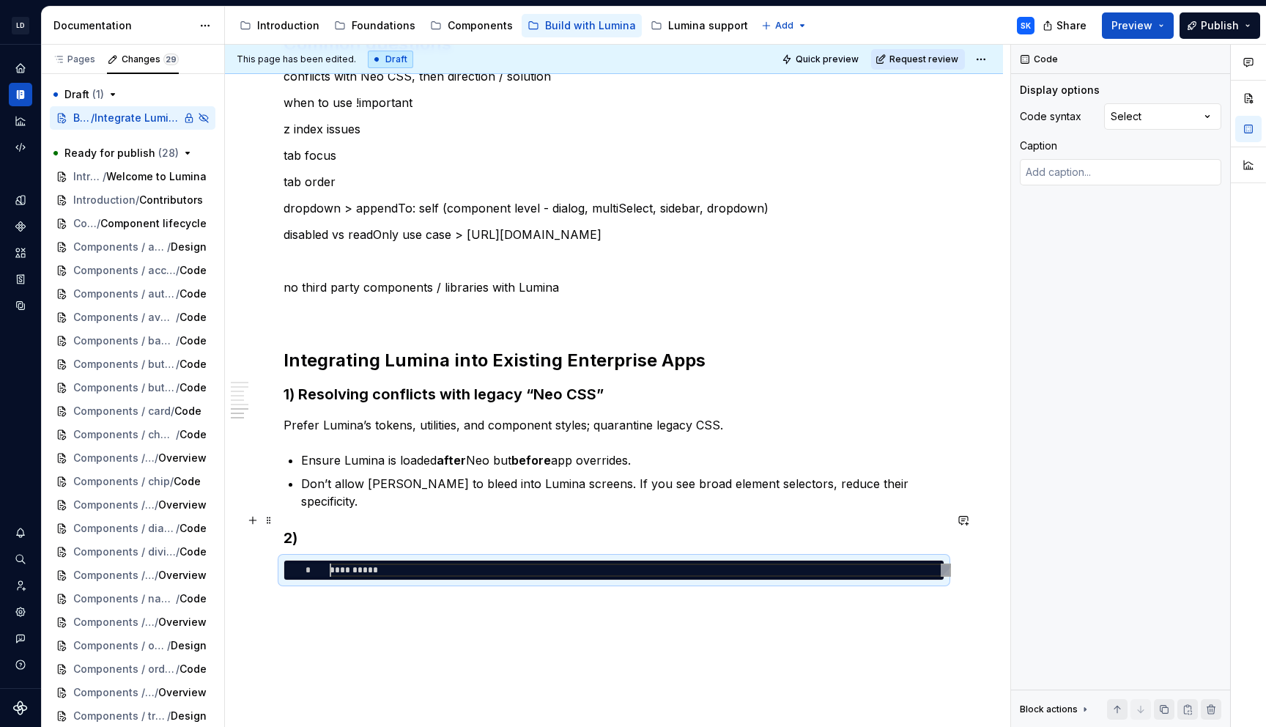
scroll to position [0, 52]
type textarea "**********"
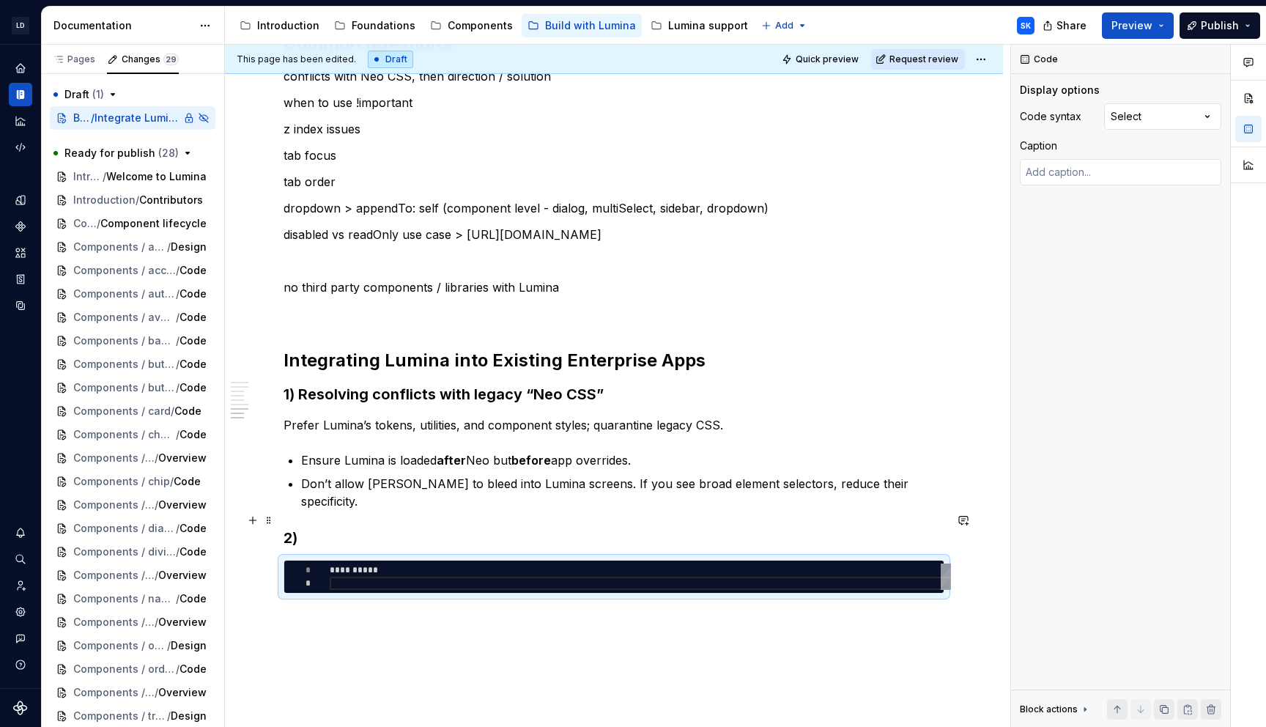
type textarea "*"
type textarea "**********"
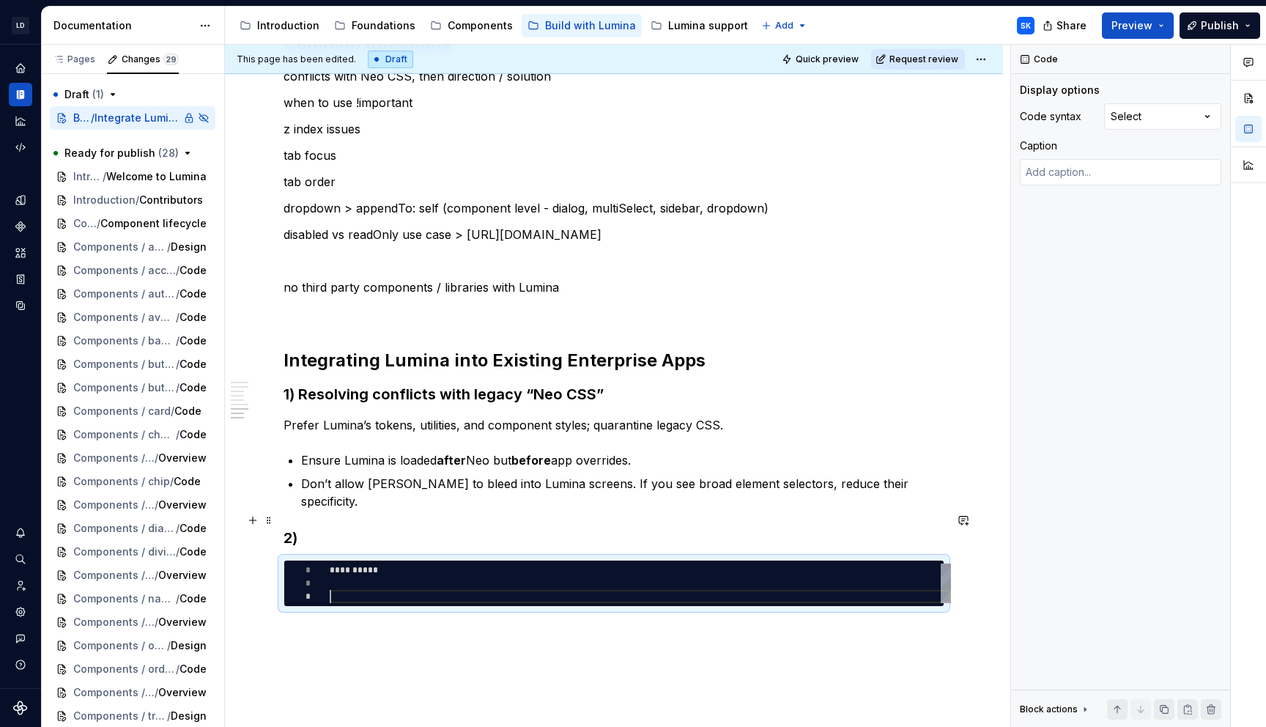
type textarea "*"
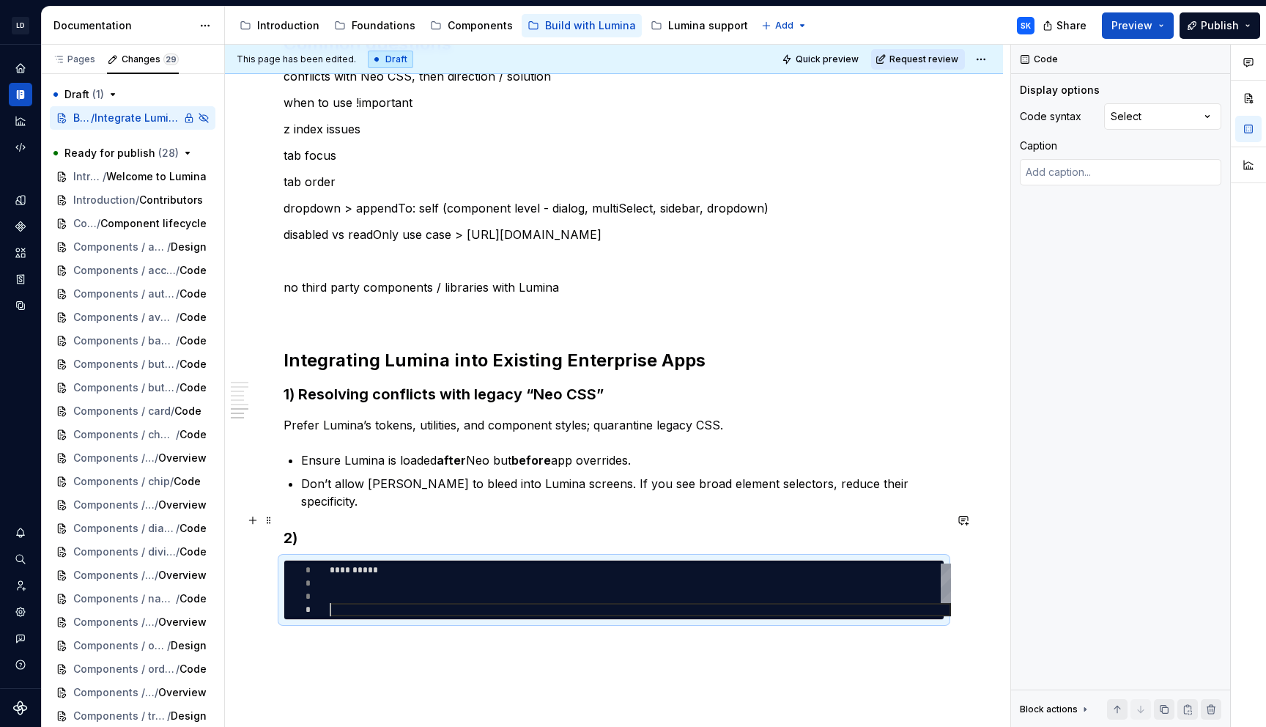
scroll to position [40, 0]
type textarea "**********"
click at [411, 643] on div "Prerequisites Node v20, npm v10 access to JFROG, Installation Installation of L…" at bounding box center [614, 150] width 778 height 1411
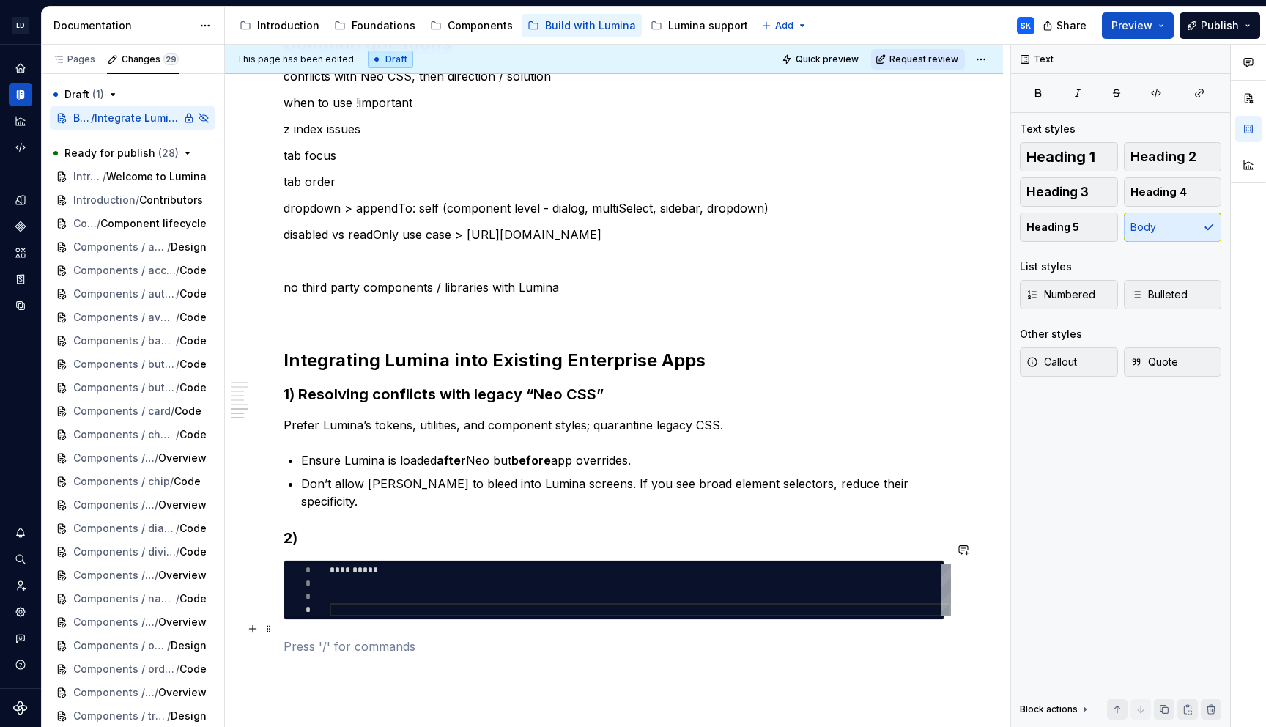
click at [410, 638] on p at bounding box center [614, 647] width 661 height 18
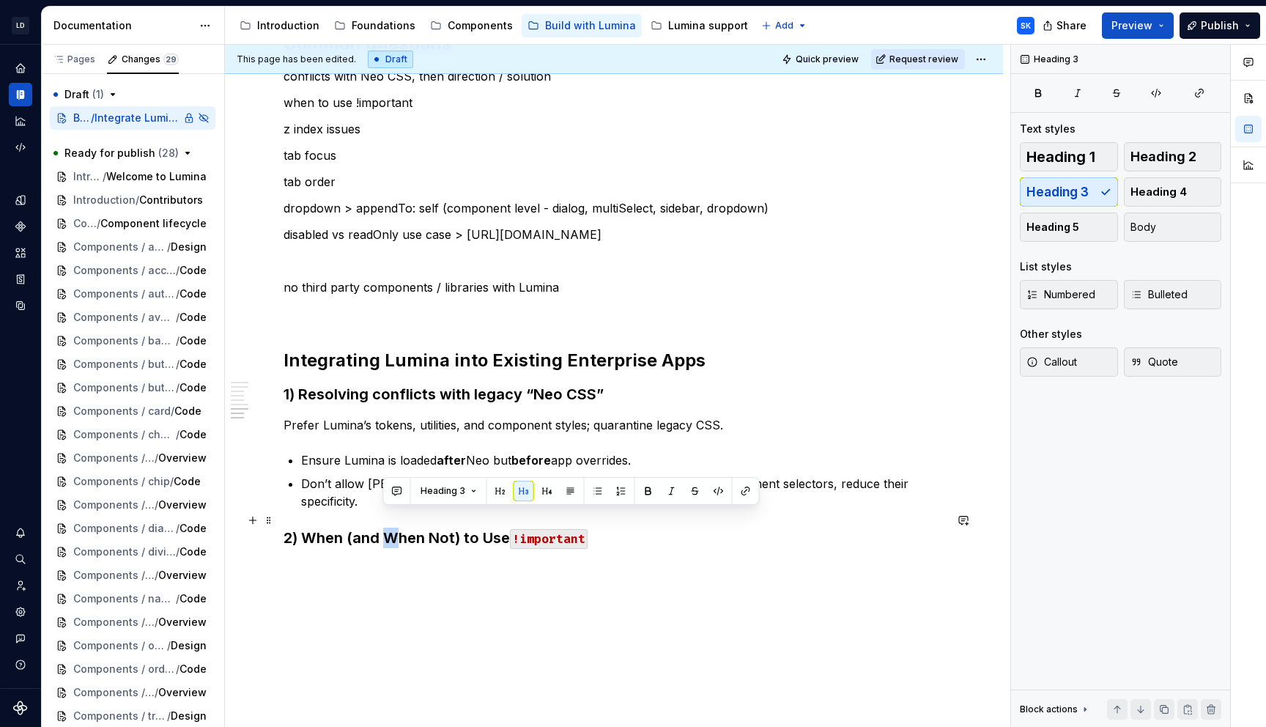
click at [389, 528] on h3 "2) When (and When Not) to Use !important" at bounding box center [614, 538] width 661 height 21
click at [430, 528] on h3 "2) When (and when Not) to Use !important" at bounding box center [614, 538] width 661 height 21
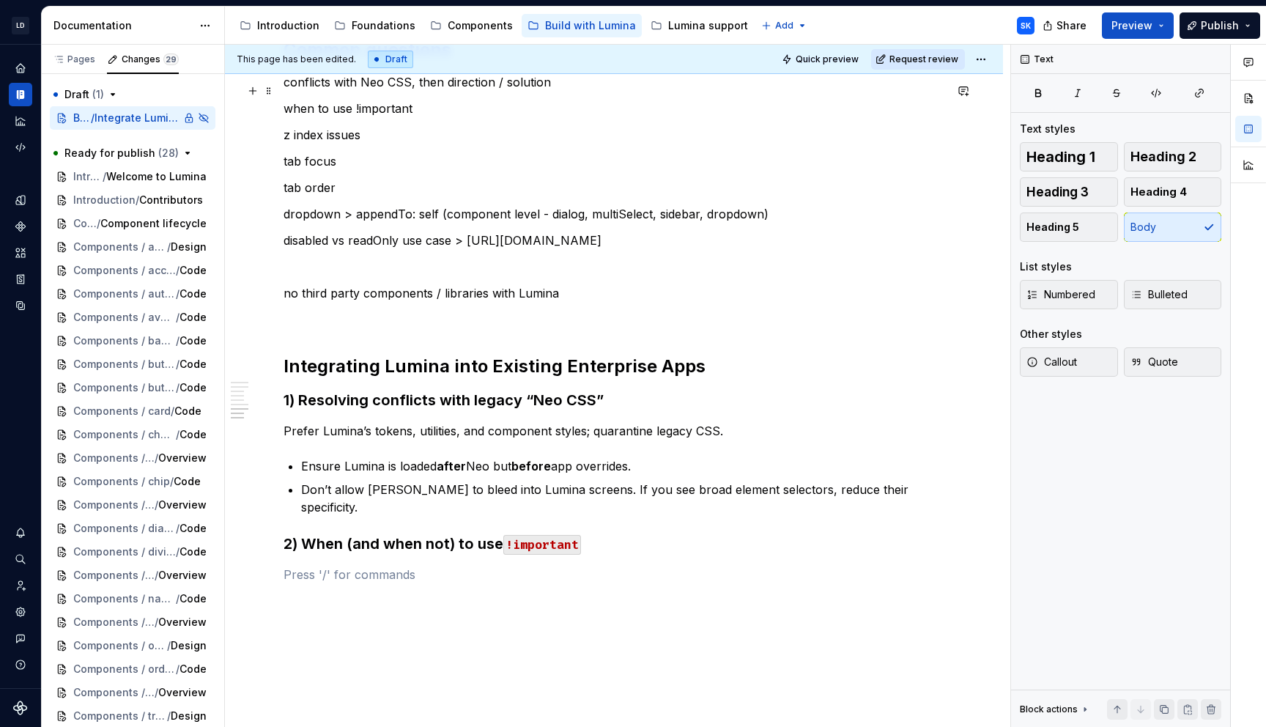
scroll to position [800, 0]
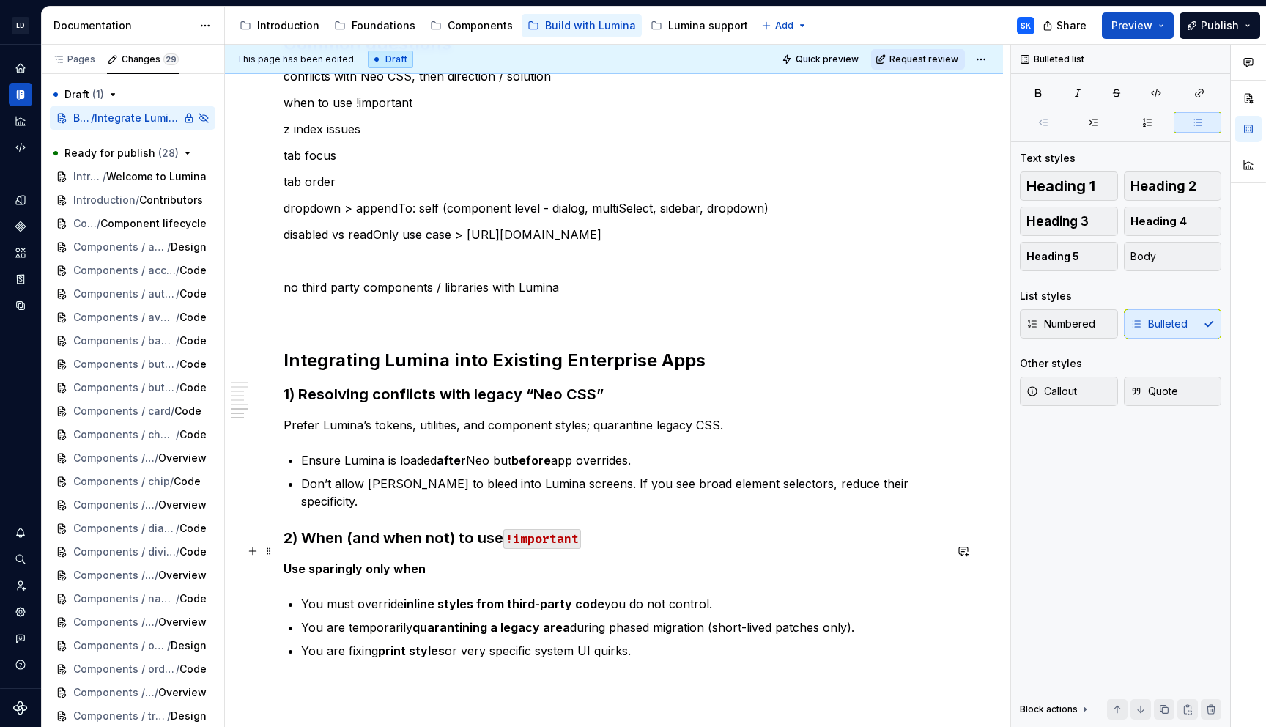
click at [488, 560] on p "Use sparingly only when" at bounding box center [614, 569] width 661 height 18
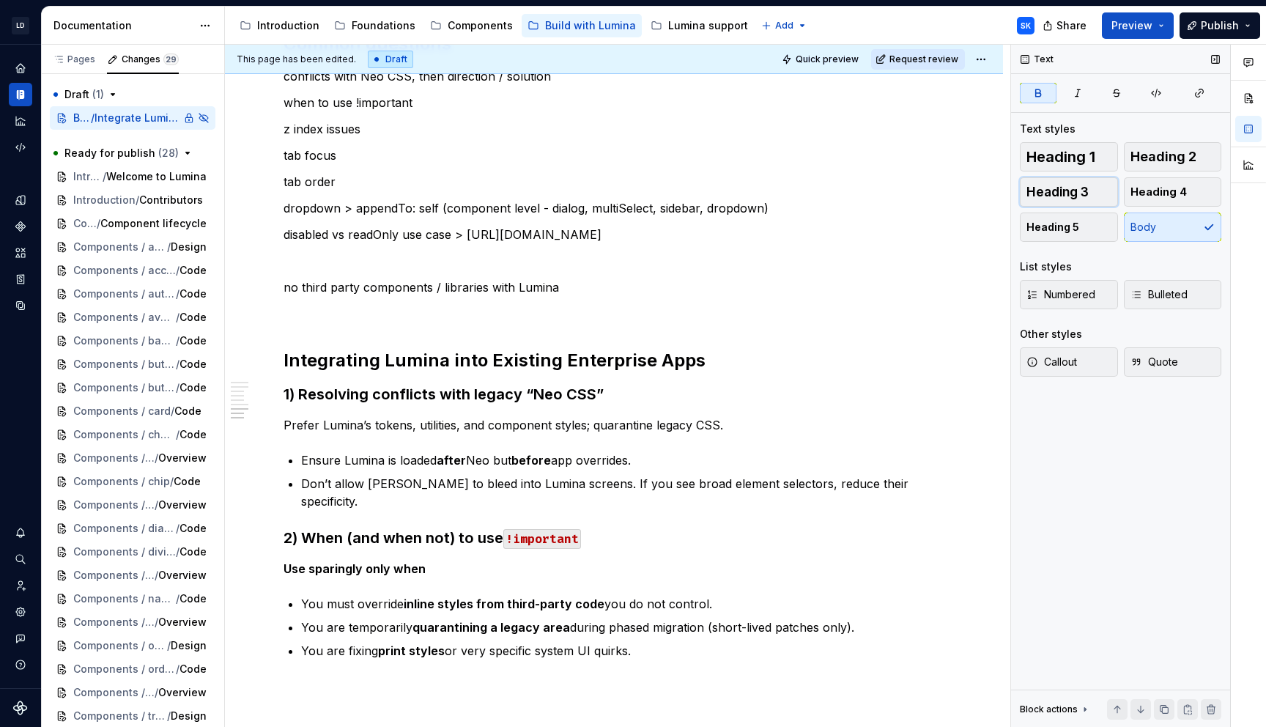
click at [1101, 188] on button "Heading 3" at bounding box center [1069, 191] width 98 height 29
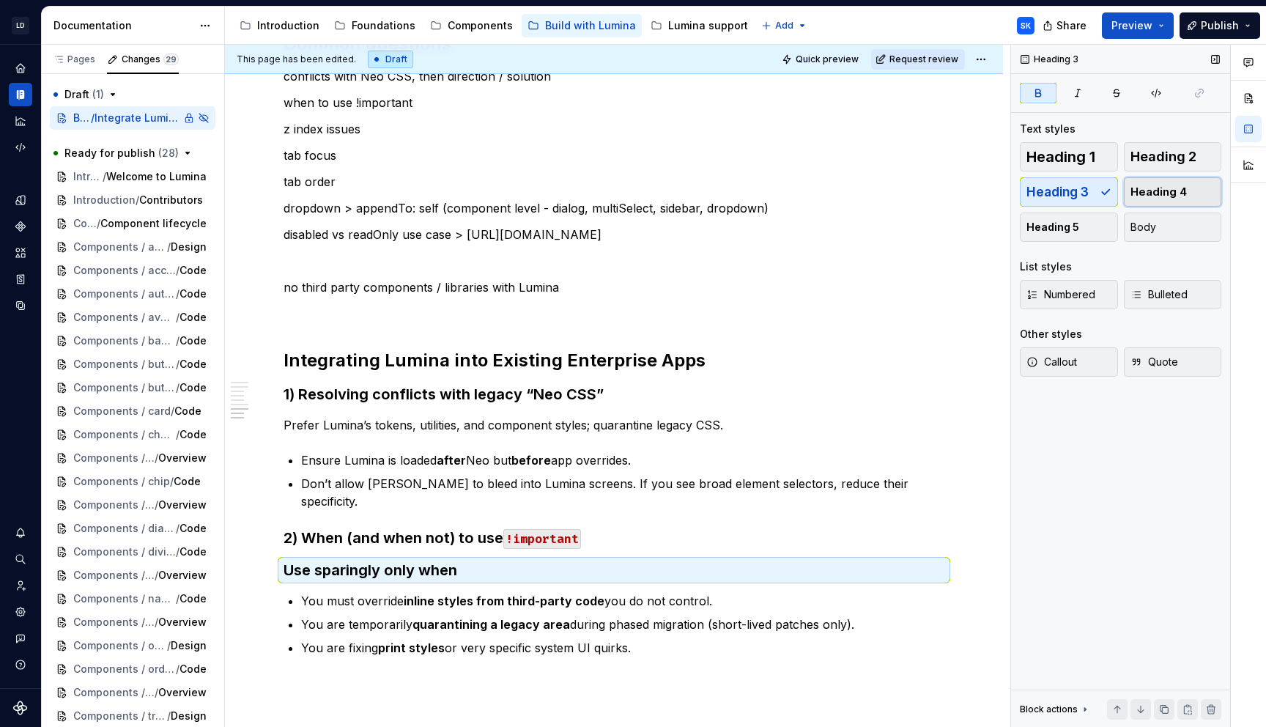
click at [1159, 192] on span "Heading 4" at bounding box center [1159, 192] width 56 height 15
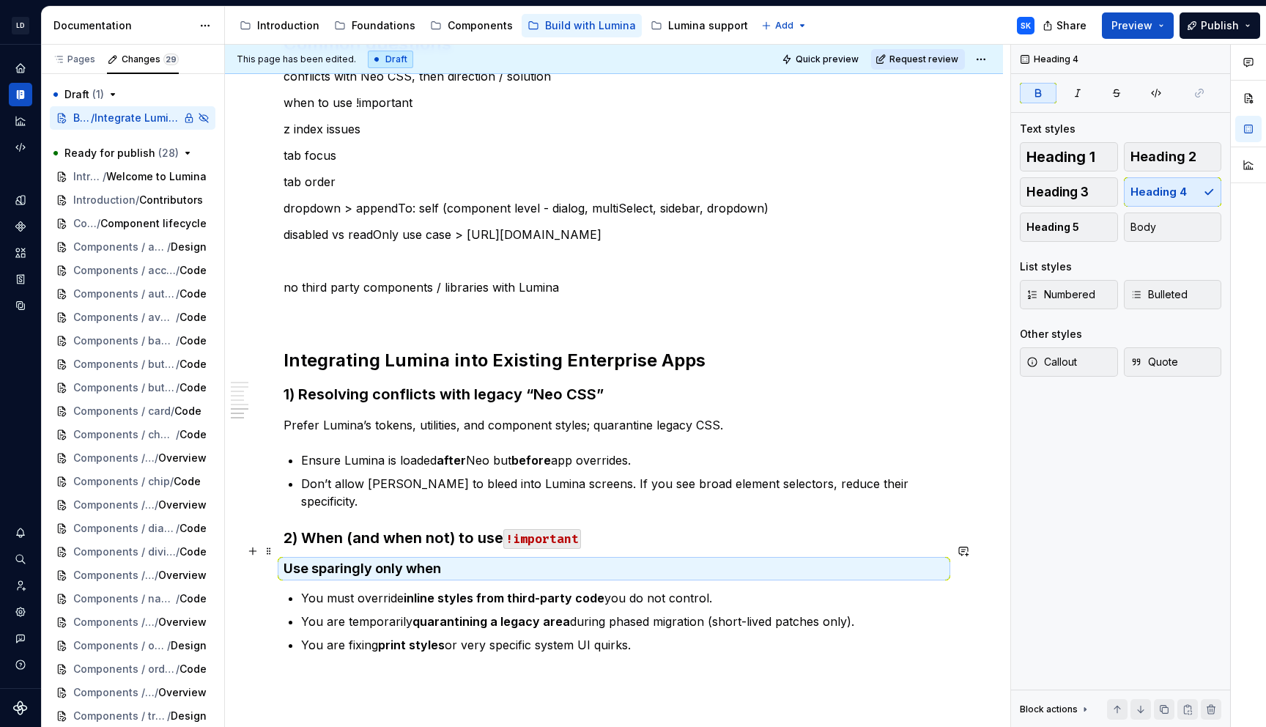
click at [522, 560] on h4 "Use sparingly only when" at bounding box center [614, 569] width 661 height 18
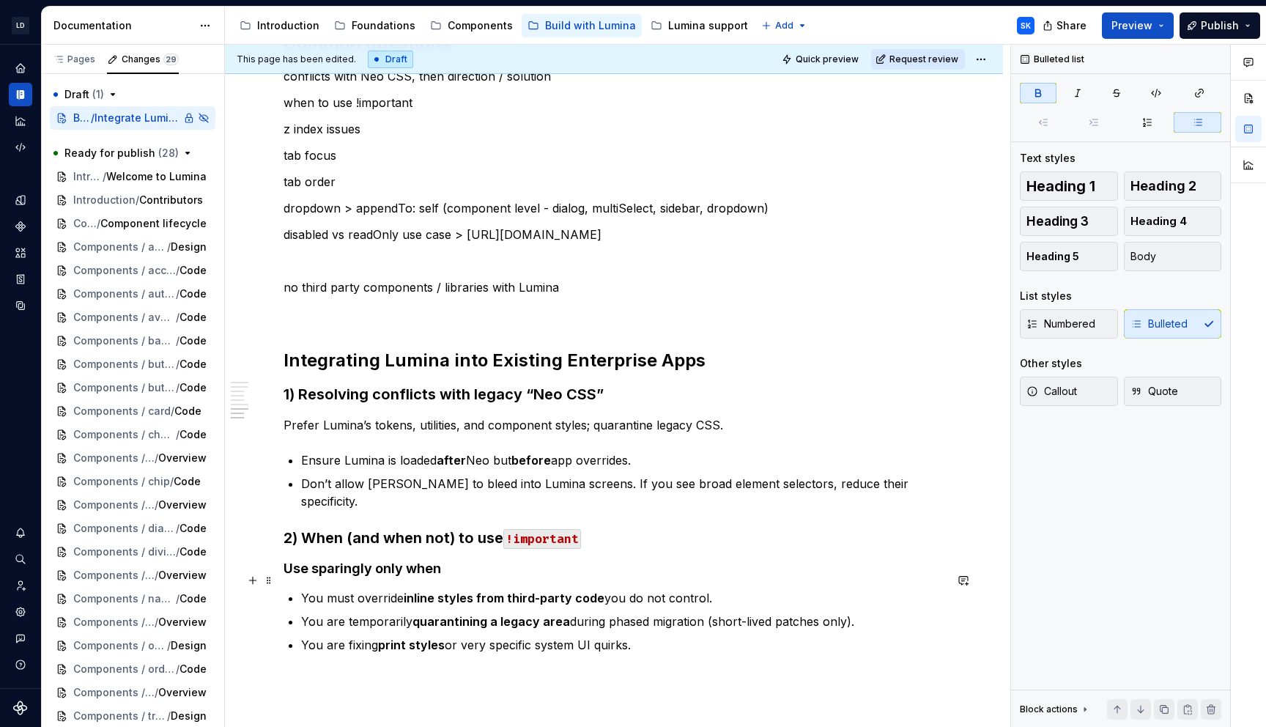
click at [505, 591] on strong "inline styles from third-party code" at bounding box center [504, 598] width 201 height 15
click at [524, 615] on ul "You must override inline styles from Neo CSS or third-party code you do not con…" at bounding box center [622, 621] width 643 height 64
click at [641, 636] on p "You are fixing print styles or very specific system UI quirks." at bounding box center [622, 645] width 643 height 18
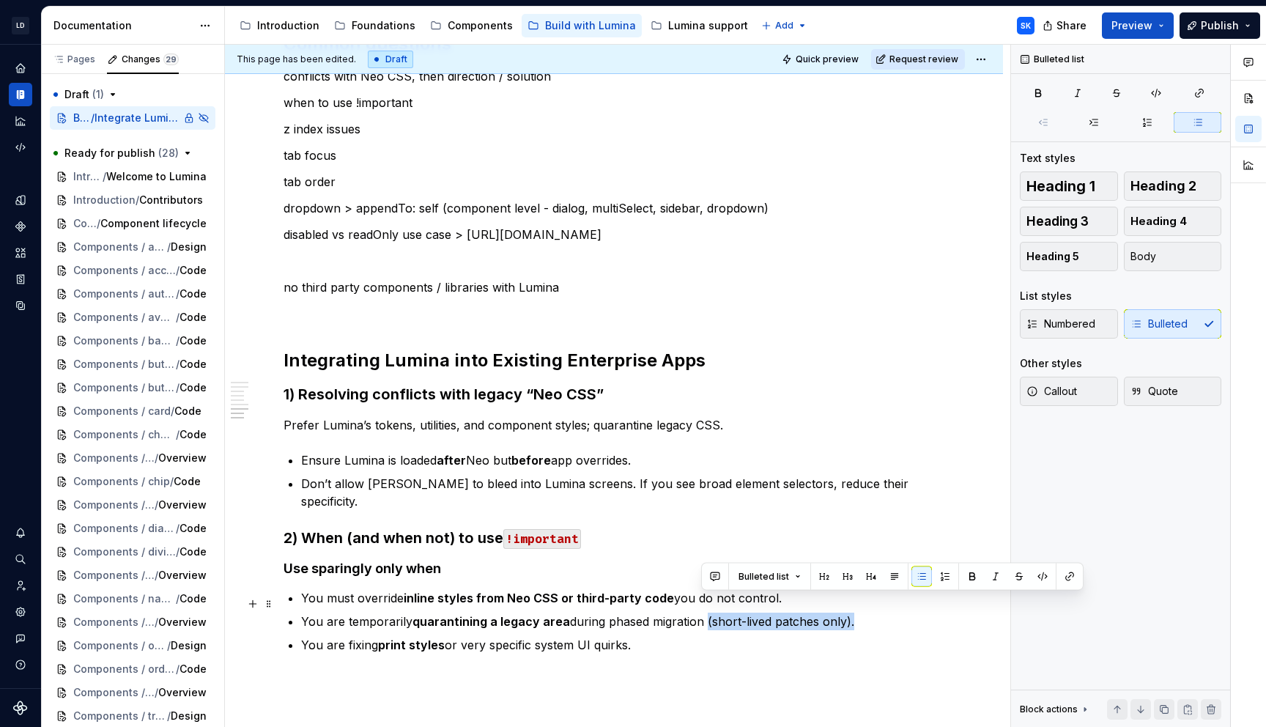
scroll to position [800, 0]
drag, startPoint x: 846, startPoint y: 600, endPoint x: 701, endPoint y: 600, distance: 145.1
click at [701, 613] on p "You are temporarily quarantining a legacy area during phased migration (short-l…" at bounding box center [622, 622] width 643 height 18
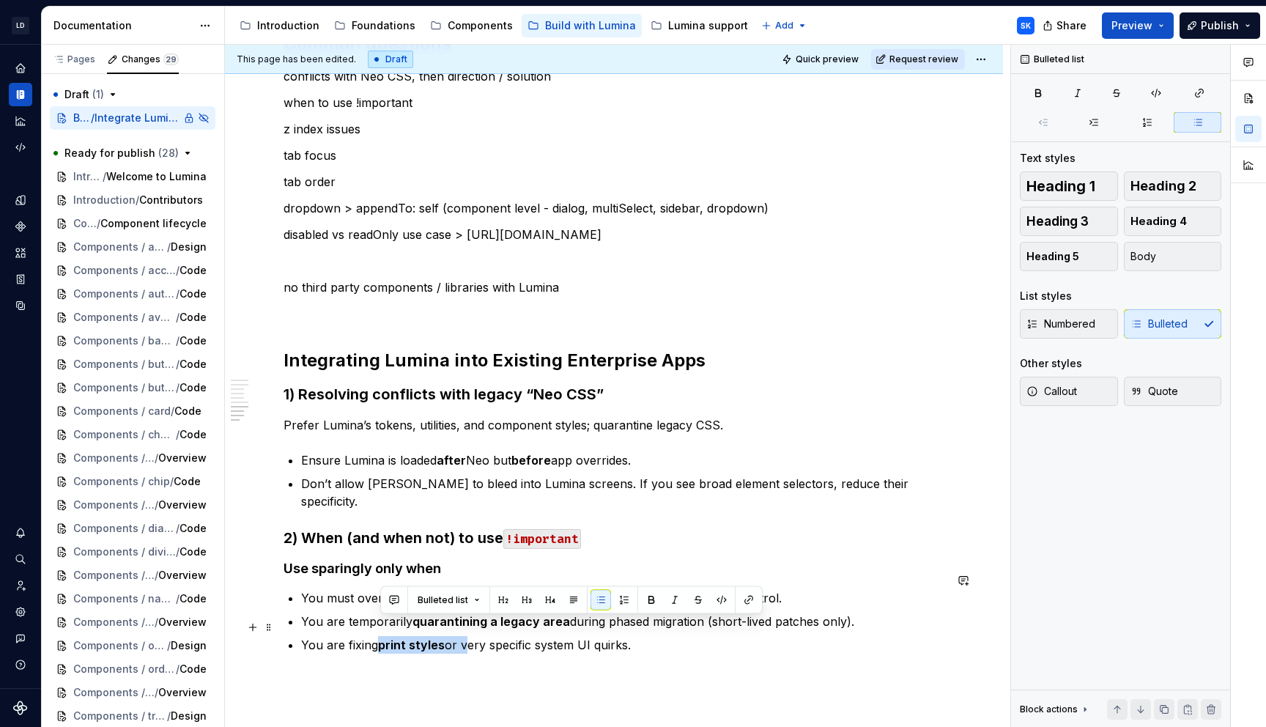
drag, startPoint x: 380, startPoint y: 627, endPoint x: 465, endPoint y: 627, distance: 84.3
click at [465, 636] on p "You are fixing print styles or very specific system UI quirks." at bounding box center [622, 645] width 643 height 18
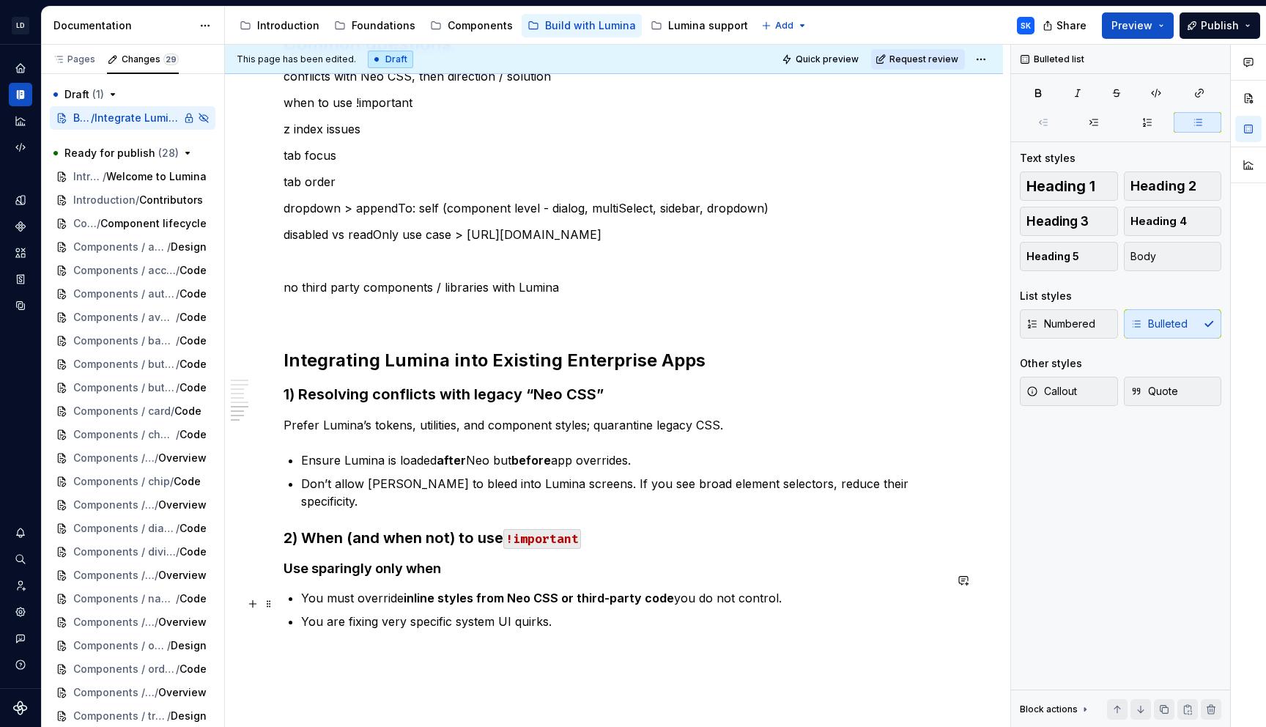
scroll to position [915, 0]
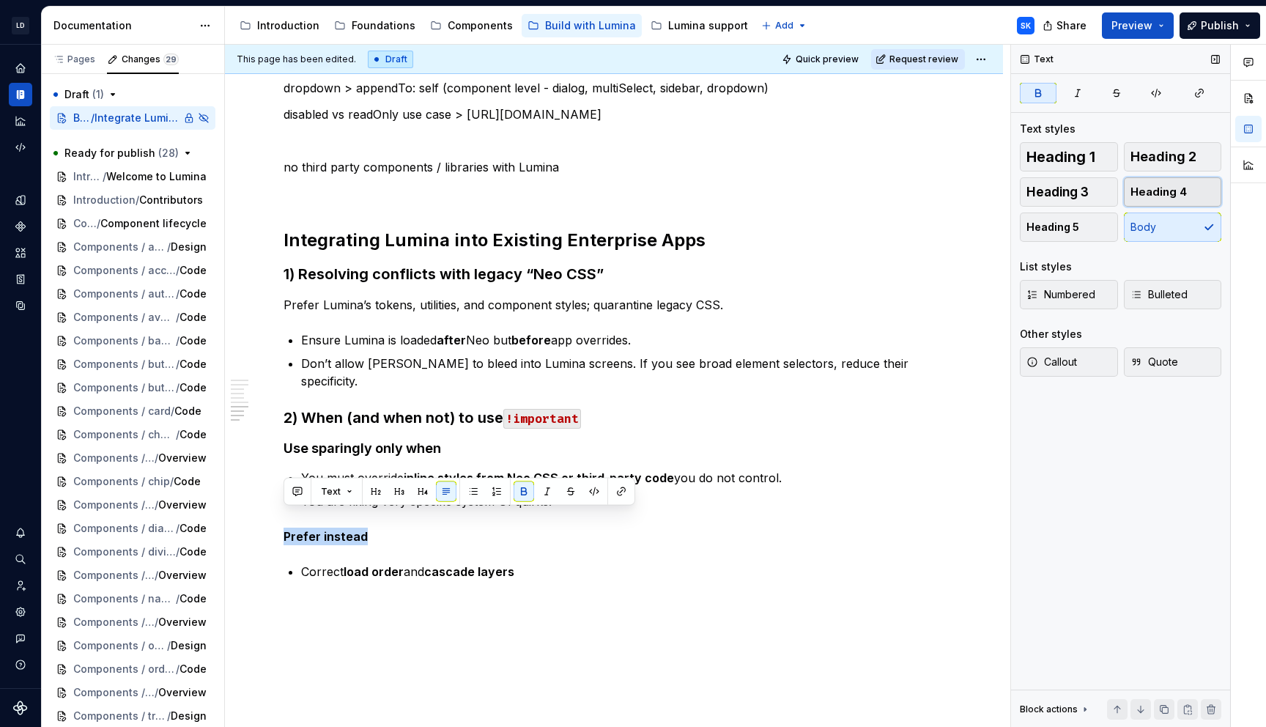
click at [1143, 196] on span "Heading 4" at bounding box center [1159, 192] width 56 height 15
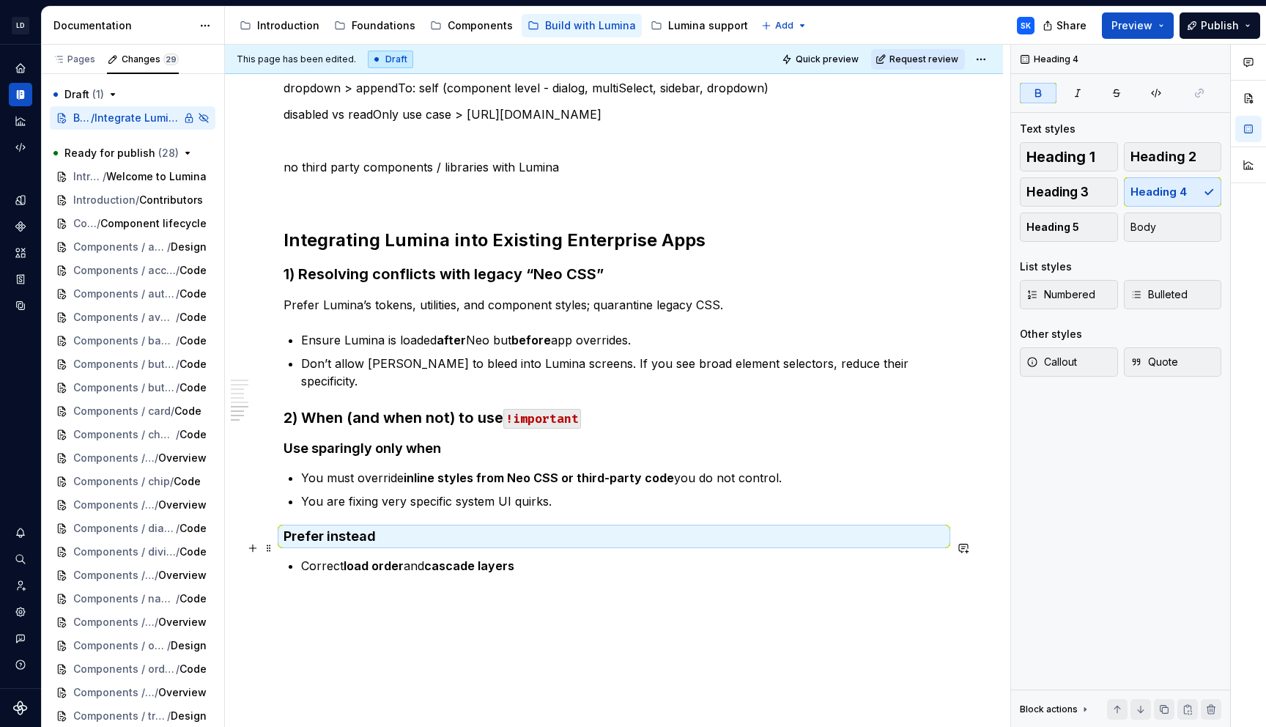
click at [509, 558] on strong "cascade layers" at bounding box center [469, 565] width 90 height 15
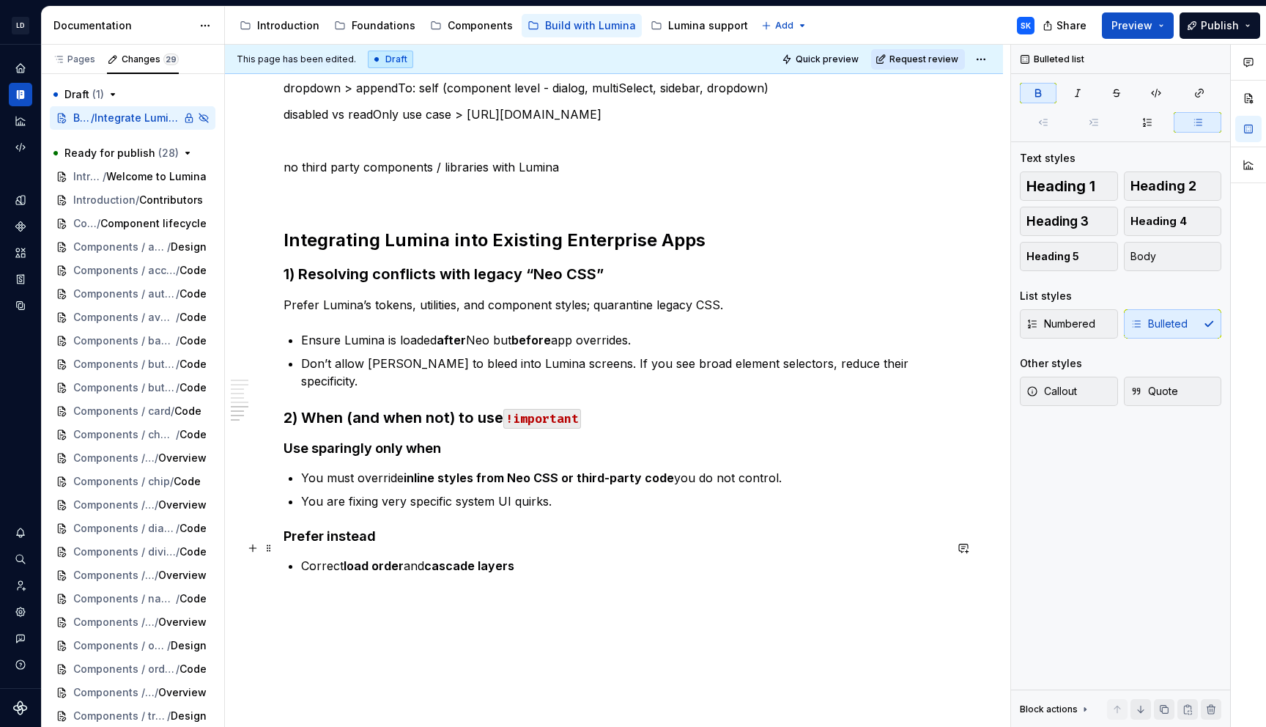
click at [561, 557] on p "Correct load order and cascade layers" at bounding box center [622, 566] width 643 height 18
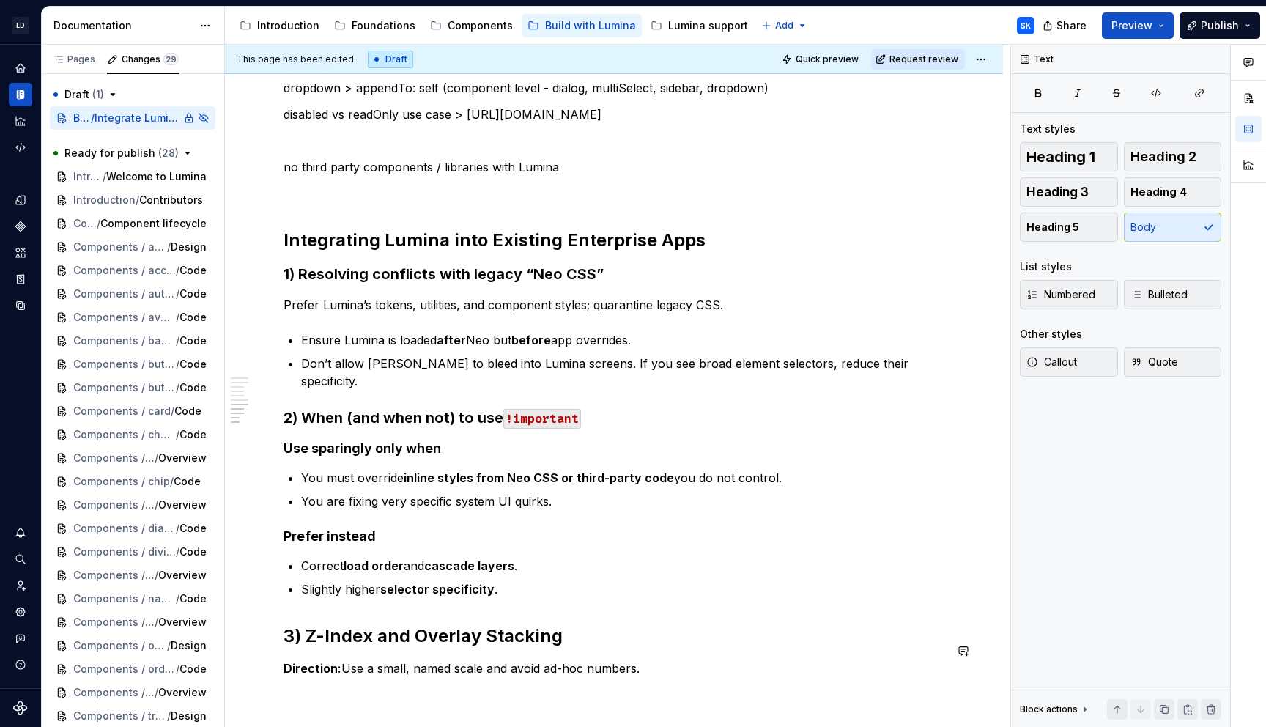
click at [541, 624] on h2 "3) Z-Index and Overlay Stacking" at bounding box center [614, 635] width 661 height 23
click at [1073, 191] on span "Heading 3" at bounding box center [1058, 192] width 62 height 15
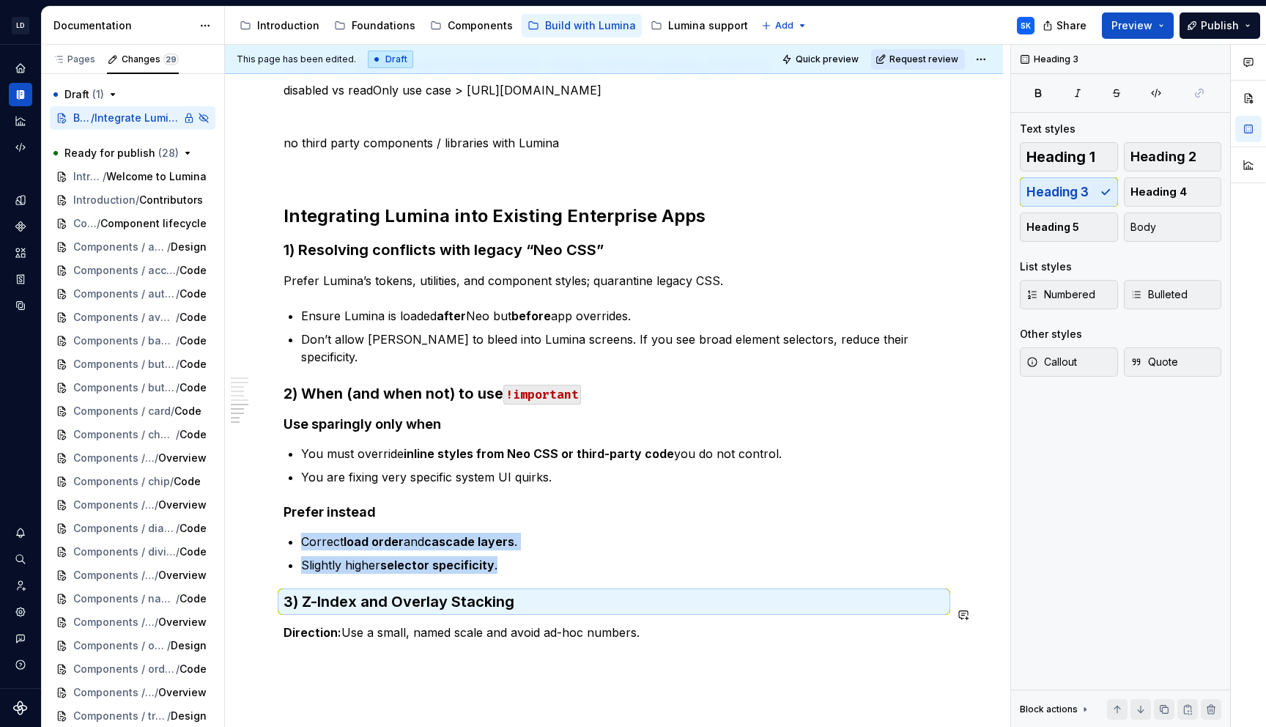
scroll to position [1019, 0]
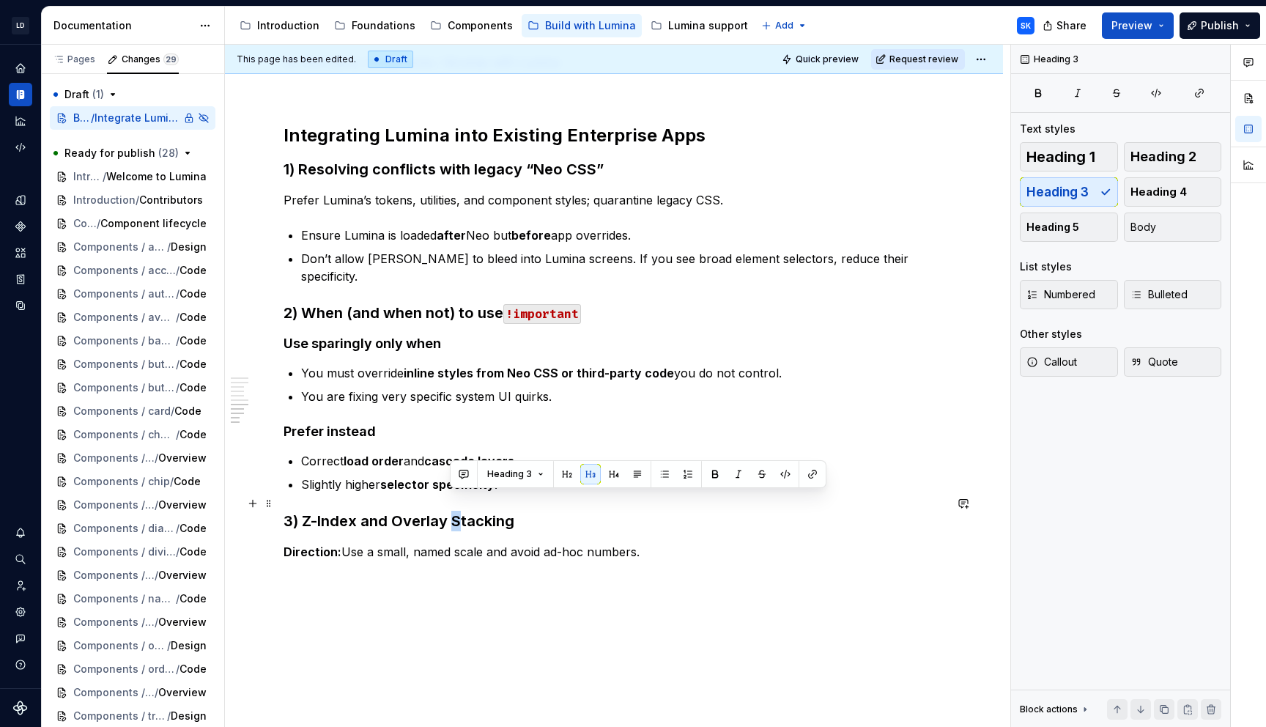
click at [448, 511] on h3 "3) Z-Index and Overlay Stacking" at bounding box center [614, 521] width 661 height 21
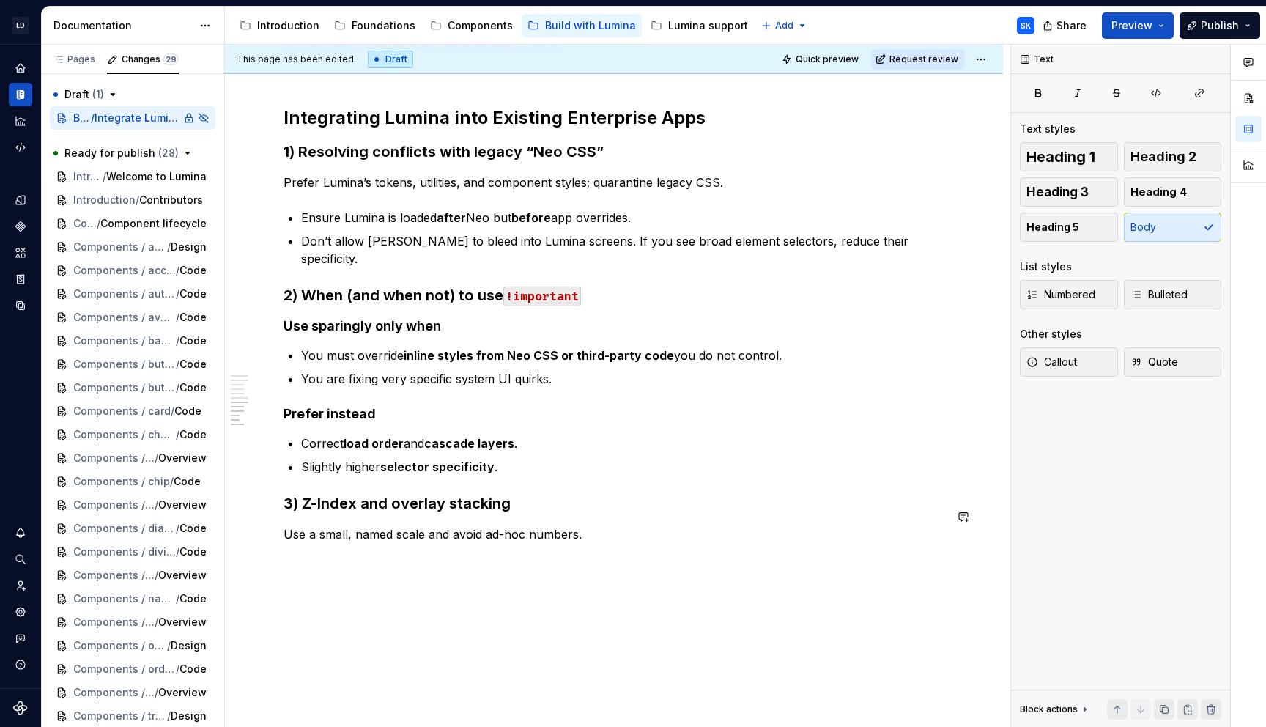
scroll to position [1005, 0]
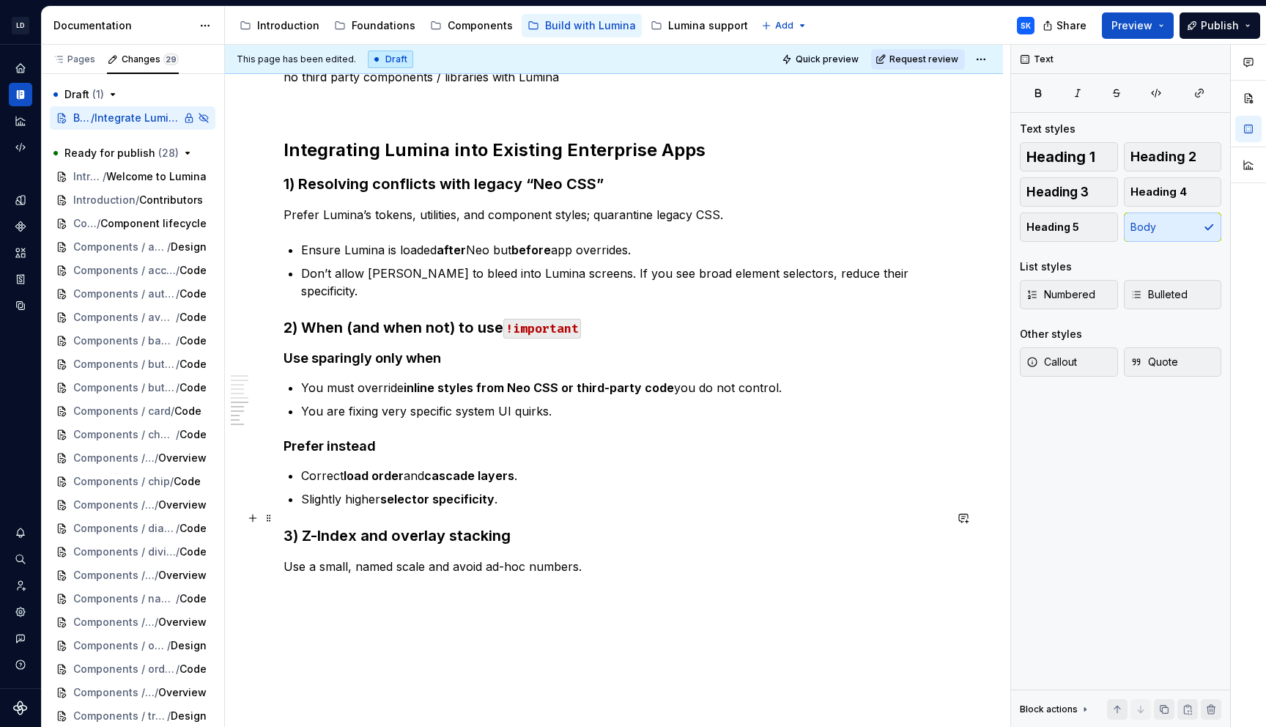
click at [651, 578] on div "Prerequisites Node v20, npm v10 access to JFROG, Installation Installation of L…" at bounding box center [614, 22] width 778 height 1577
click at [610, 584] on p at bounding box center [614, 593] width 661 height 18
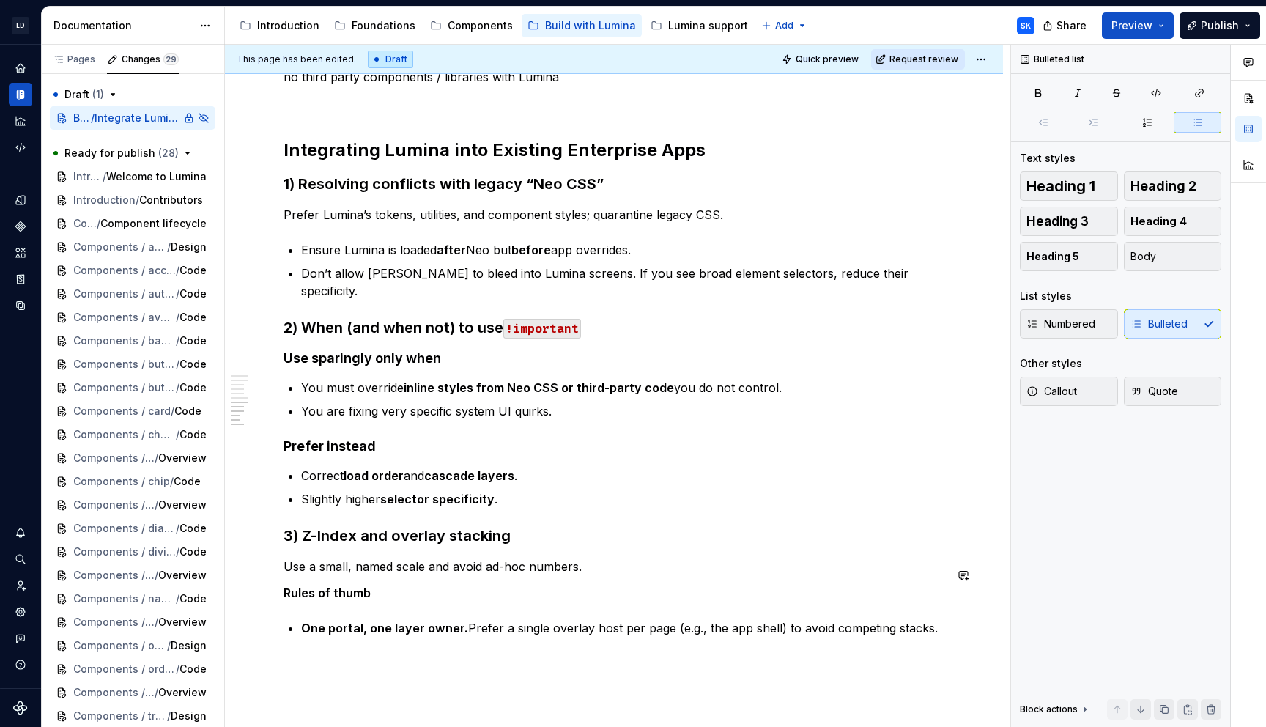
click at [418, 584] on p "Rules of thumb" at bounding box center [614, 593] width 661 height 18
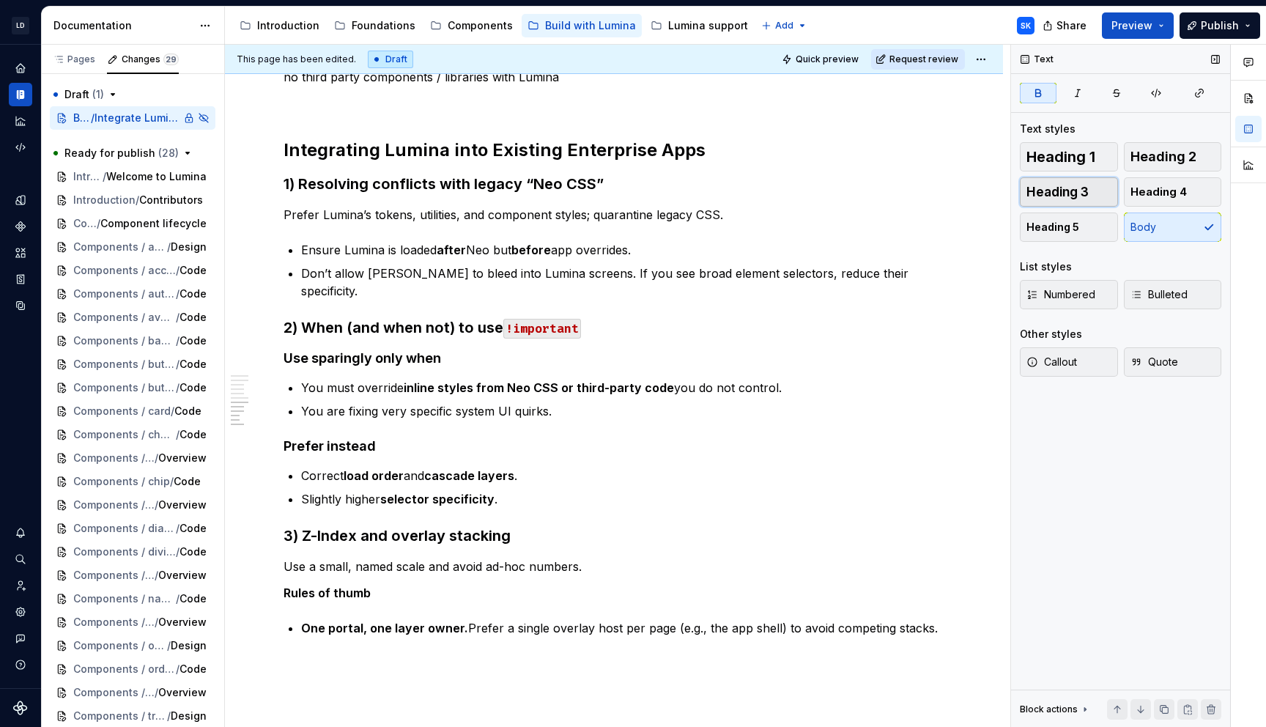
click at [1087, 189] on span "Heading 3" at bounding box center [1058, 192] width 62 height 15
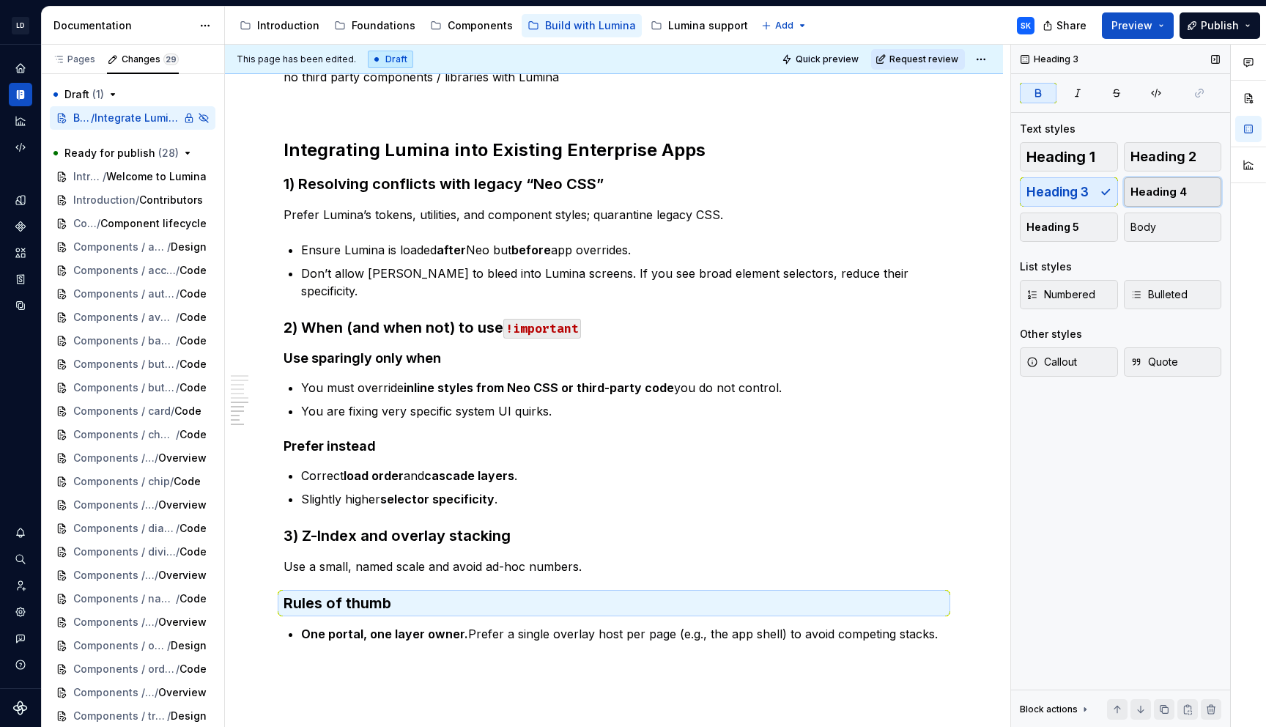
click at [1174, 190] on span "Heading 4" at bounding box center [1159, 192] width 56 height 15
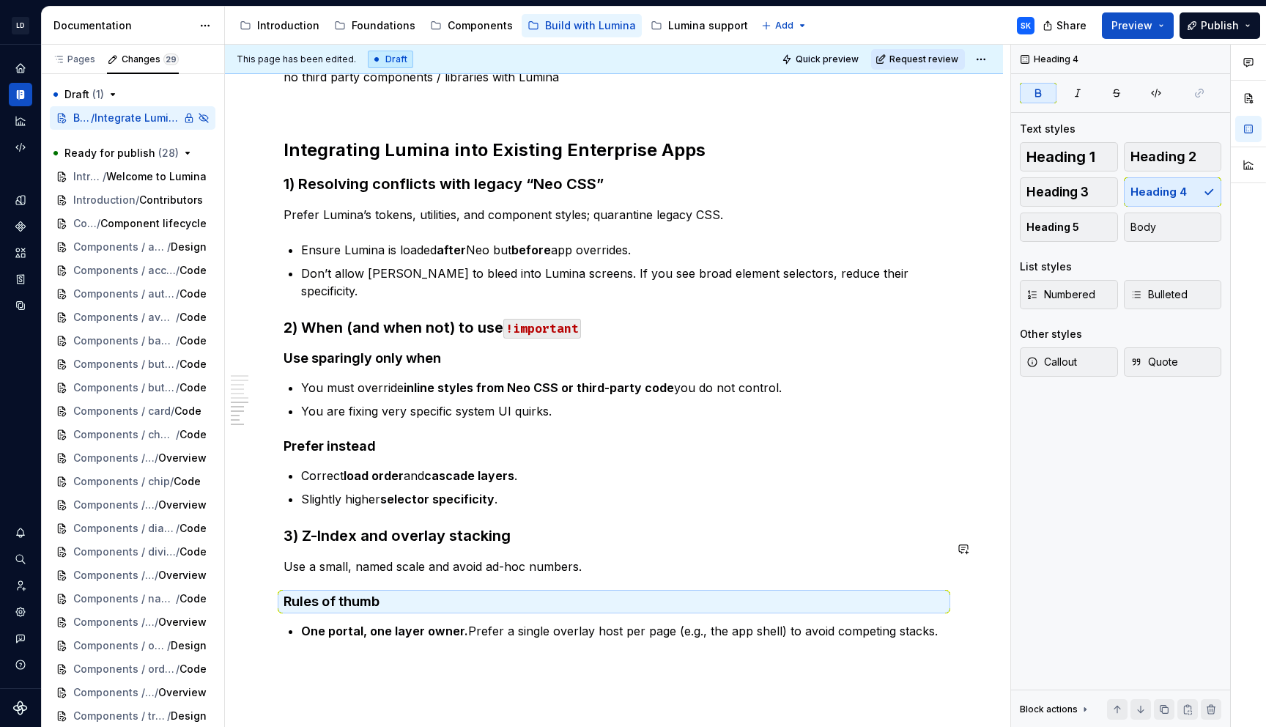
click at [436, 525] on h3 "3) Z-Index and overlay stacking" at bounding box center [614, 535] width 661 height 21
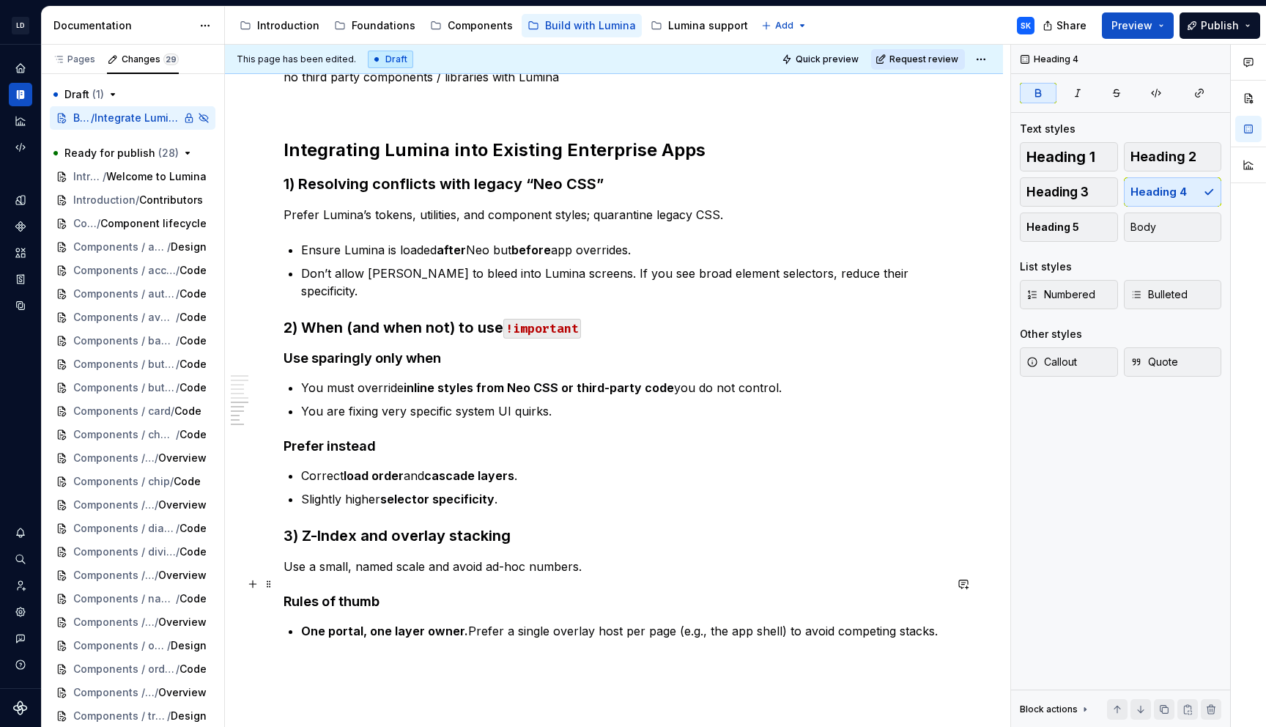
click at [366, 594] on strong "Rules of thumb" at bounding box center [332, 601] width 96 height 15
click at [336, 558] on p "Use a small, named scale and avoid ad-hoc numbers." at bounding box center [614, 567] width 661 height 18
click at [594, 558] on p "Use a small, named scale and avoid ad-hoc numbers." at bounding box center [614, 567] width 661 height 18
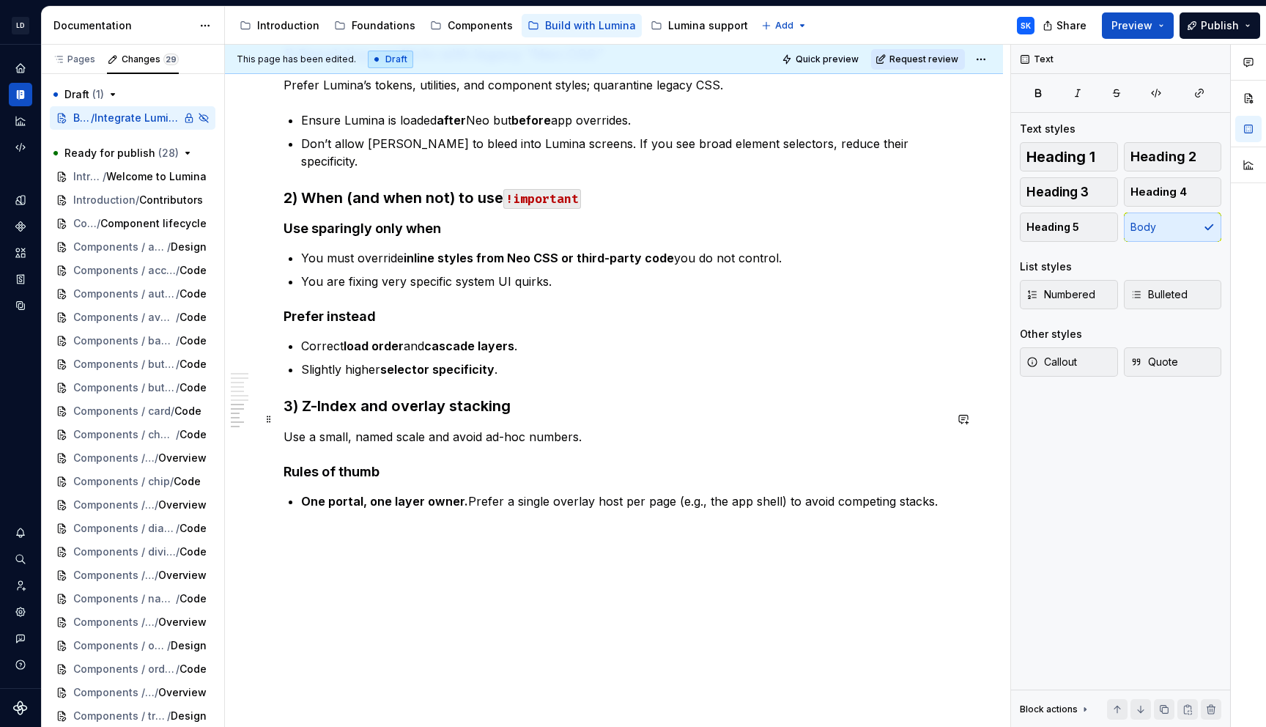
click at [593, 428] on p "Use a small, named scale and avoid ad-hoc numbers." at bounding box center [614, 437] width 661 height 18
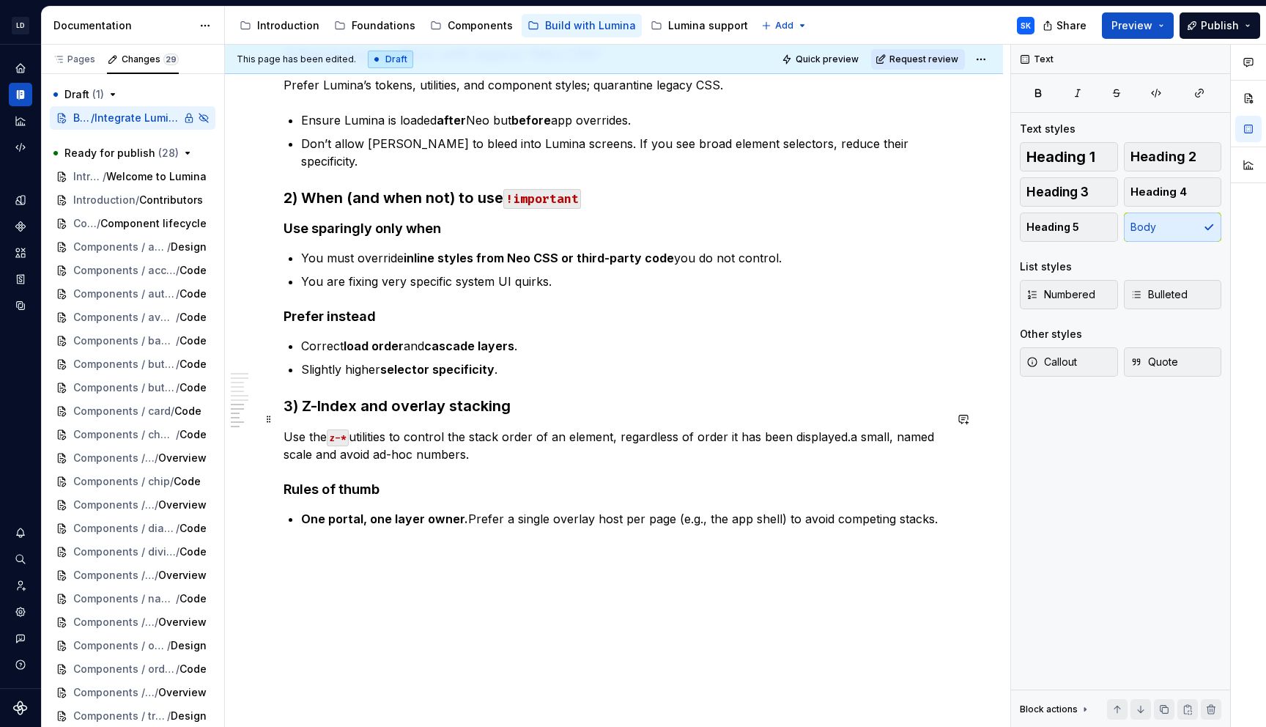
click at [851, 428] on p "Use the z-* utilities to control the stack order of an element, regardless of o…" at bounding box center [614, 445] width 661 height 35
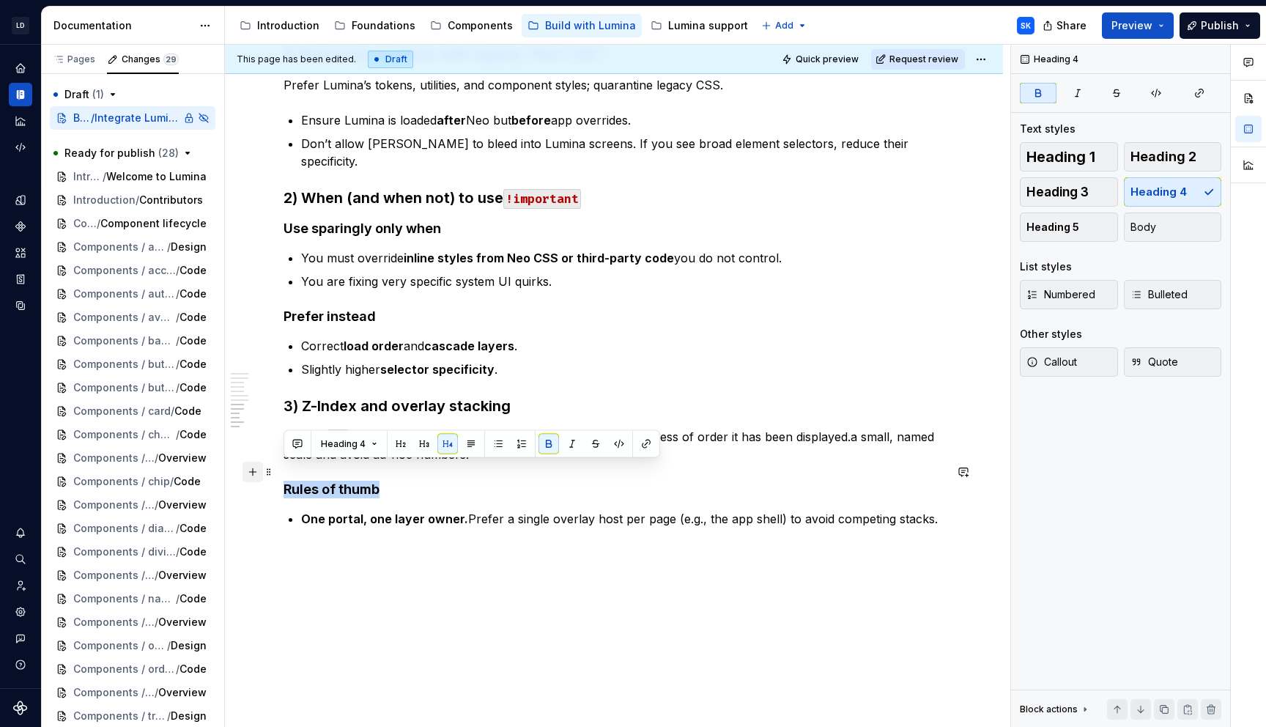
drag, startPoint x: 383, startPoint y: 475, endPoint x: 247, endPoint y: 474, distance: 135.6
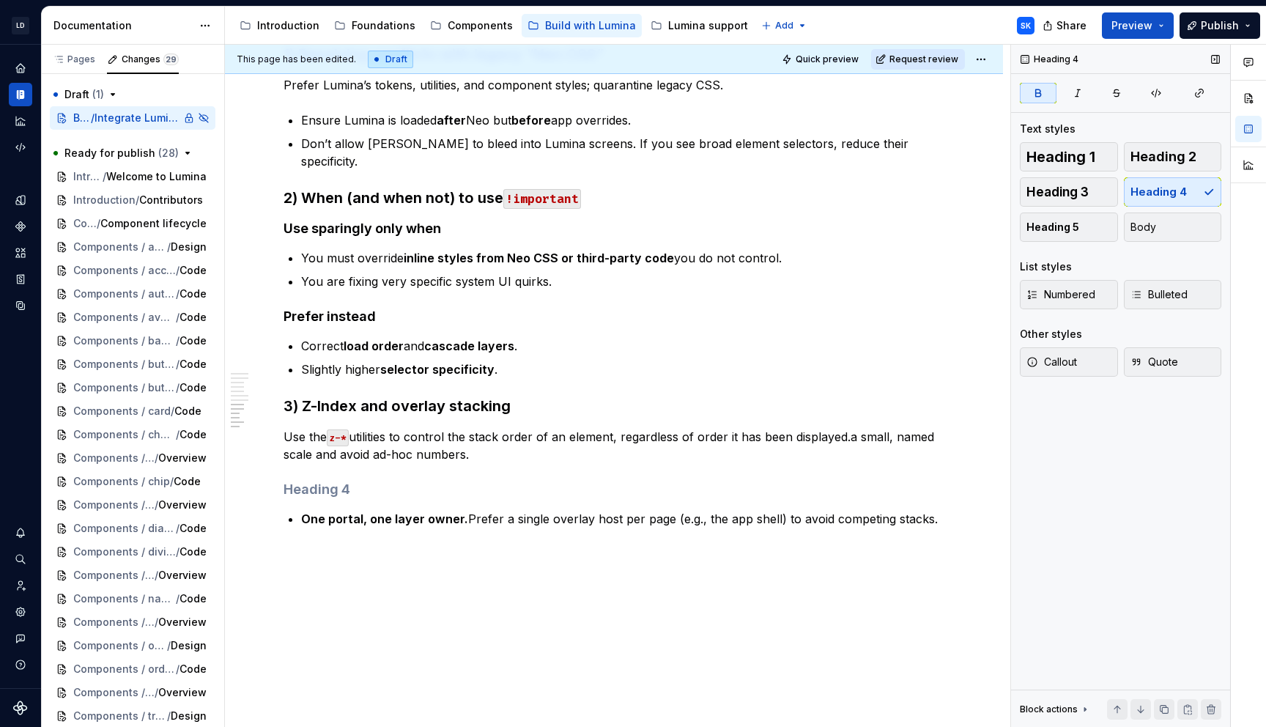
scroll to position [1123, 0]
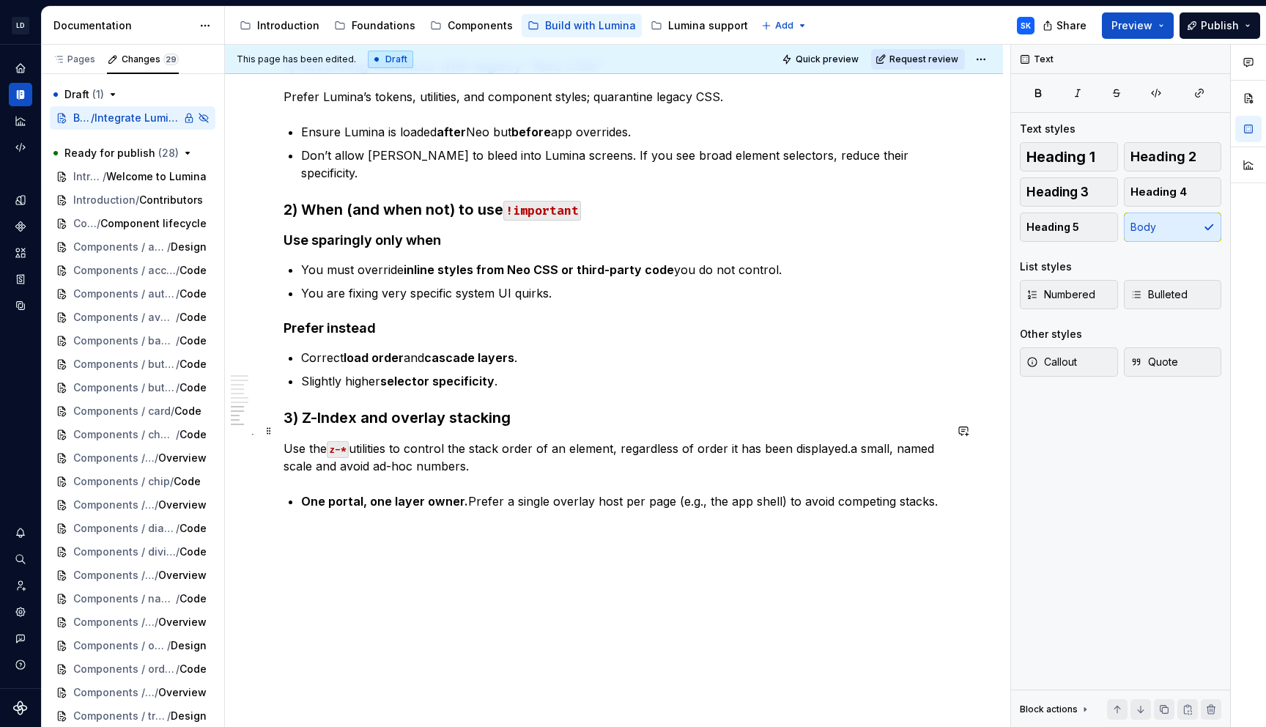
click at [284, 440] on p "Use the z-* utilities to control the stack order of an element, regardless of o…" at bounding box center [614, 457] width 661 height 35
click at [1161, 291] on span "Bulleted" at bounding box center [1159, 294] width 57 height 15
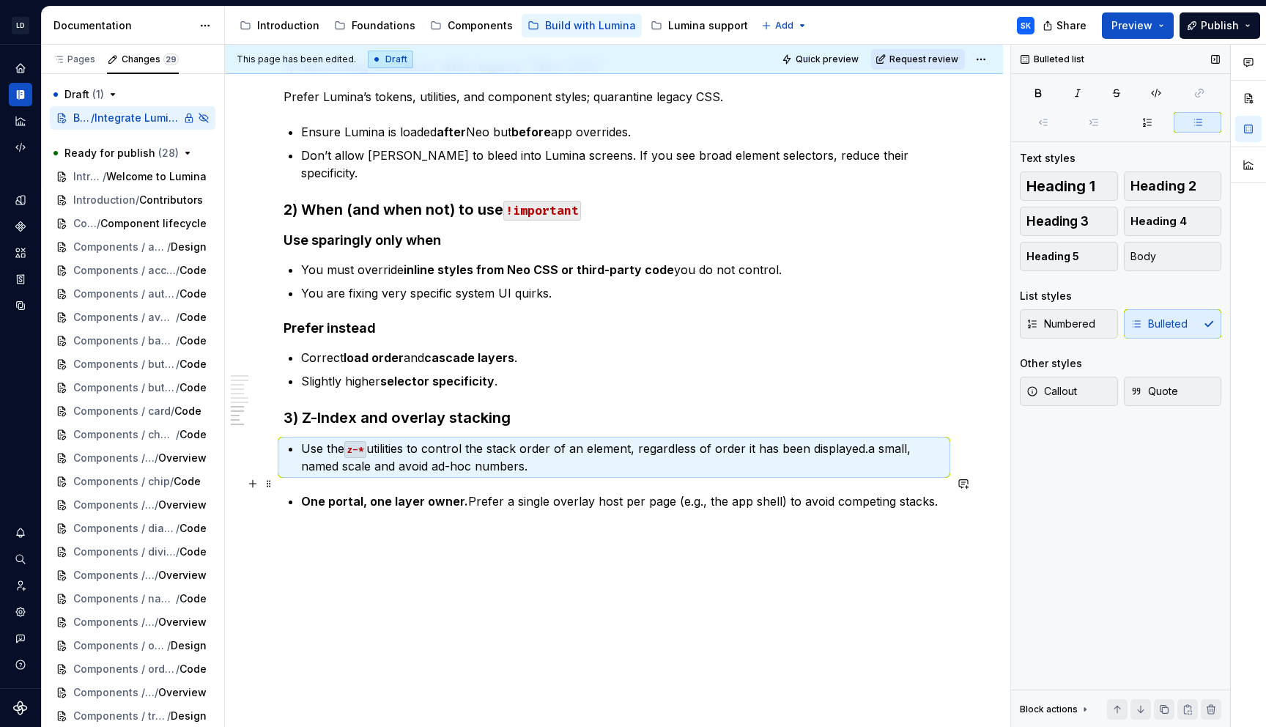
click at [301, 494] on strong "One portal, one layer owner." at bounding box center [384, 501] width 167 height 15
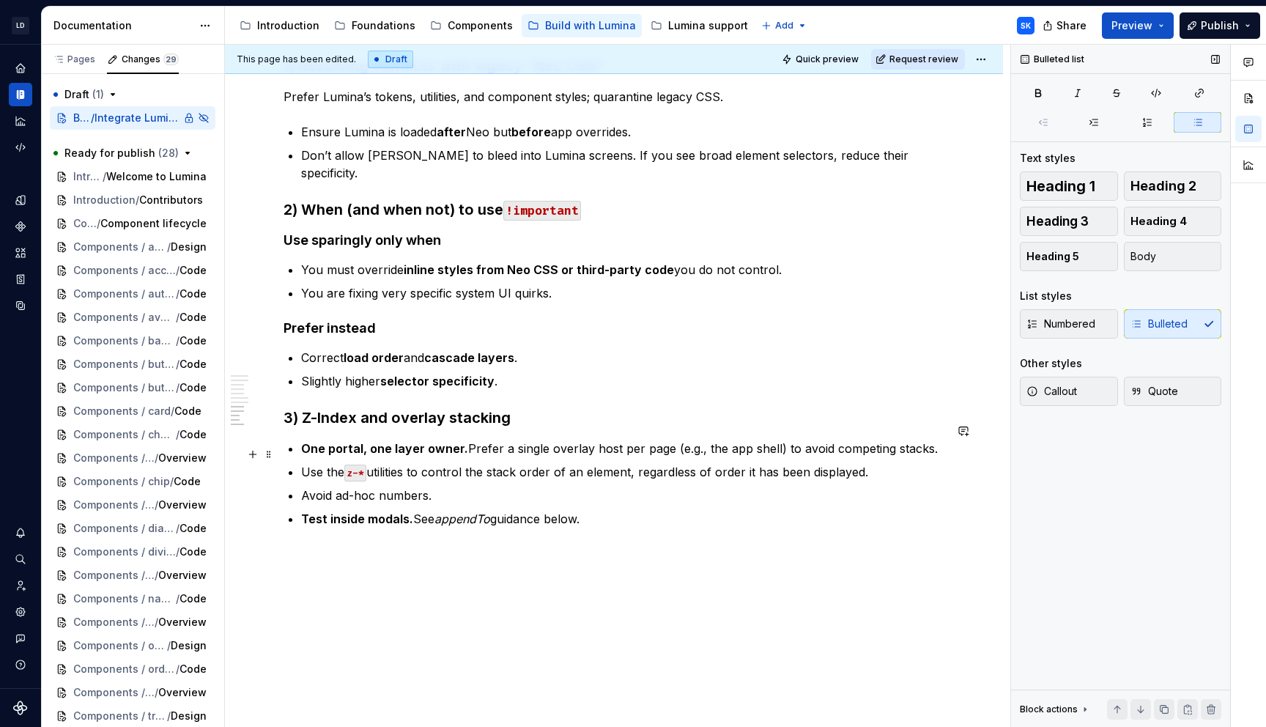
click at [896, 463] on p "Use the z-* utilities to control the stack order of an element, regardless of o…" at bounding box center [622, 472] width 643 height 18
click at [741, 487] on p "Avoid ad-hoc numbers." at bounding box center [622, 496] width 643 height 18
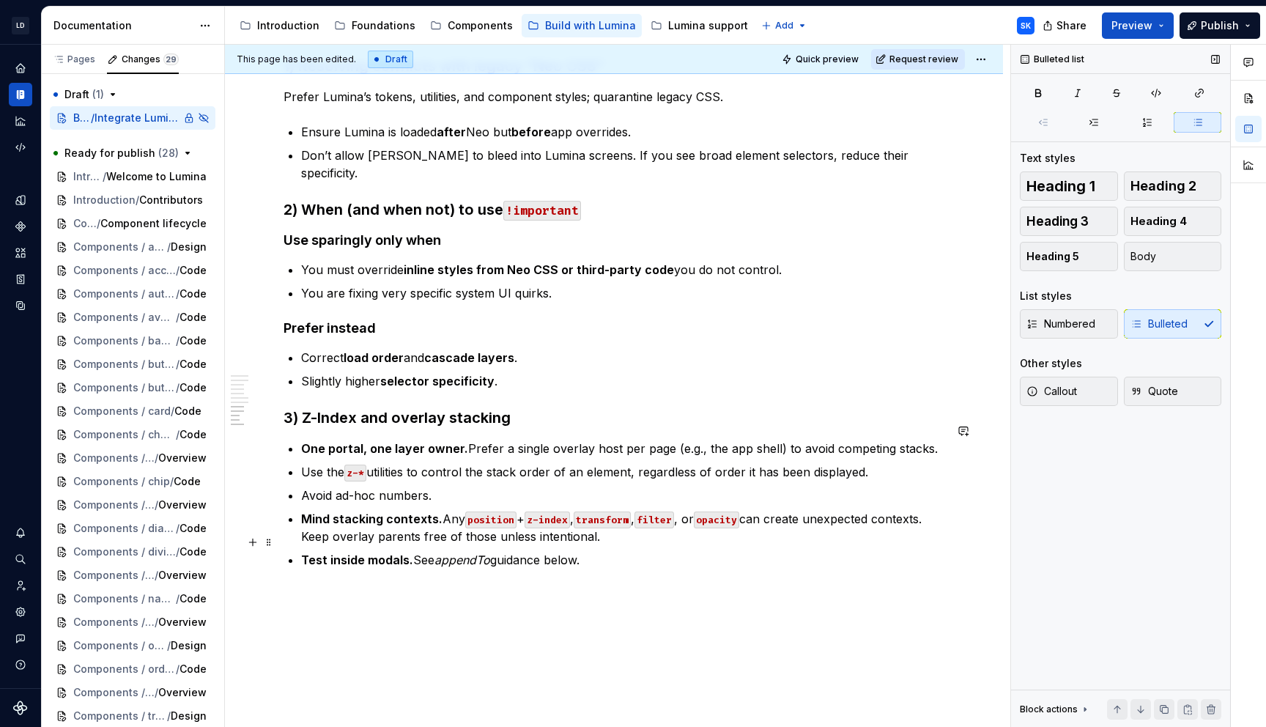
click at [629, 551] on p "Test inside modals. See appendTo guidance below." at bounding box center [622, 560] width 643 height 18
click at [304, 514] on p "Mind stacking contexts. Any position + z-index , transform , filter , or opacit…" at bounding box center [622, 527] width 643 height 35
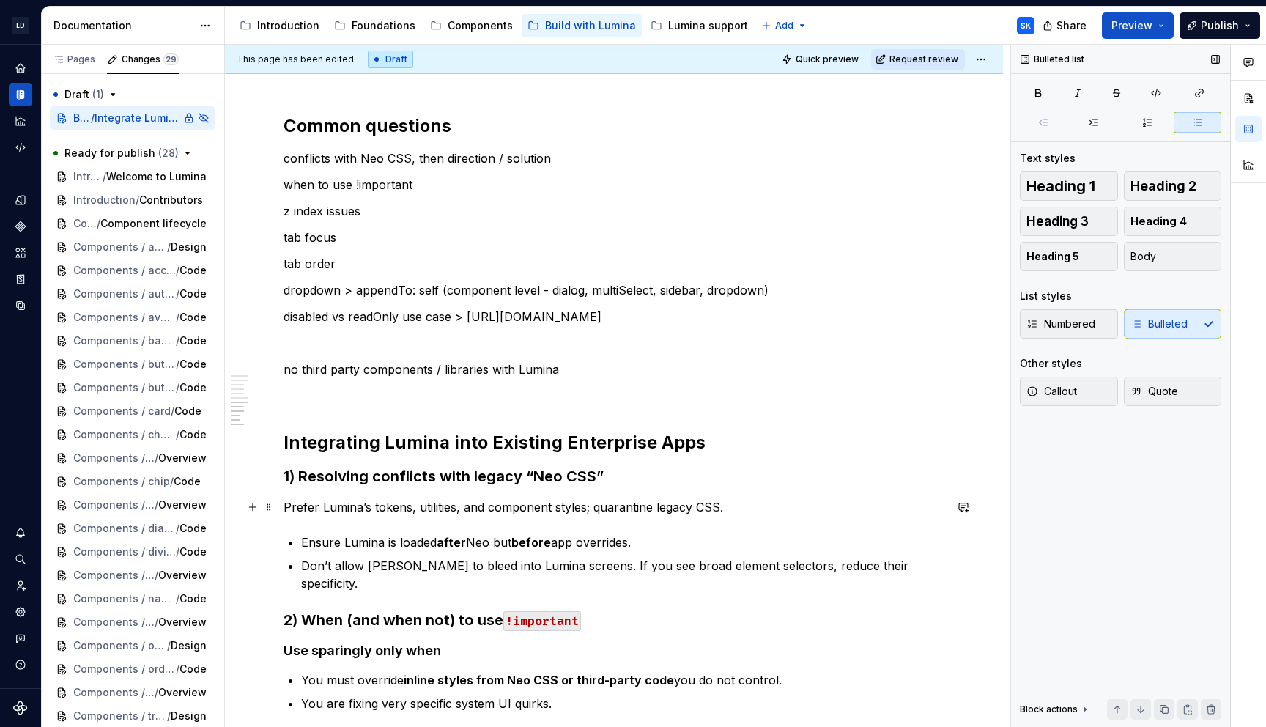
scroll to position [701, 0]
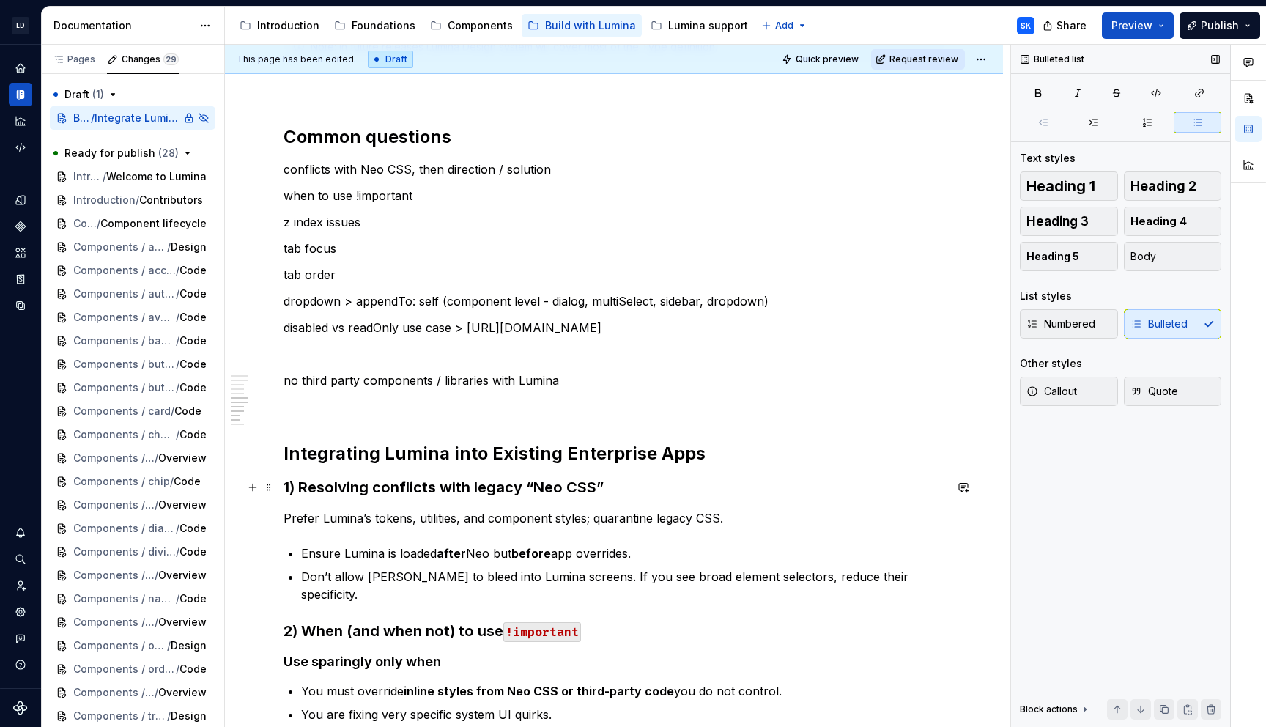
click at [618, 480] on h3 "1) Resolving conflicts with legacy “Neo CSS”" at bounding box center [614, 487] width 661 height 21
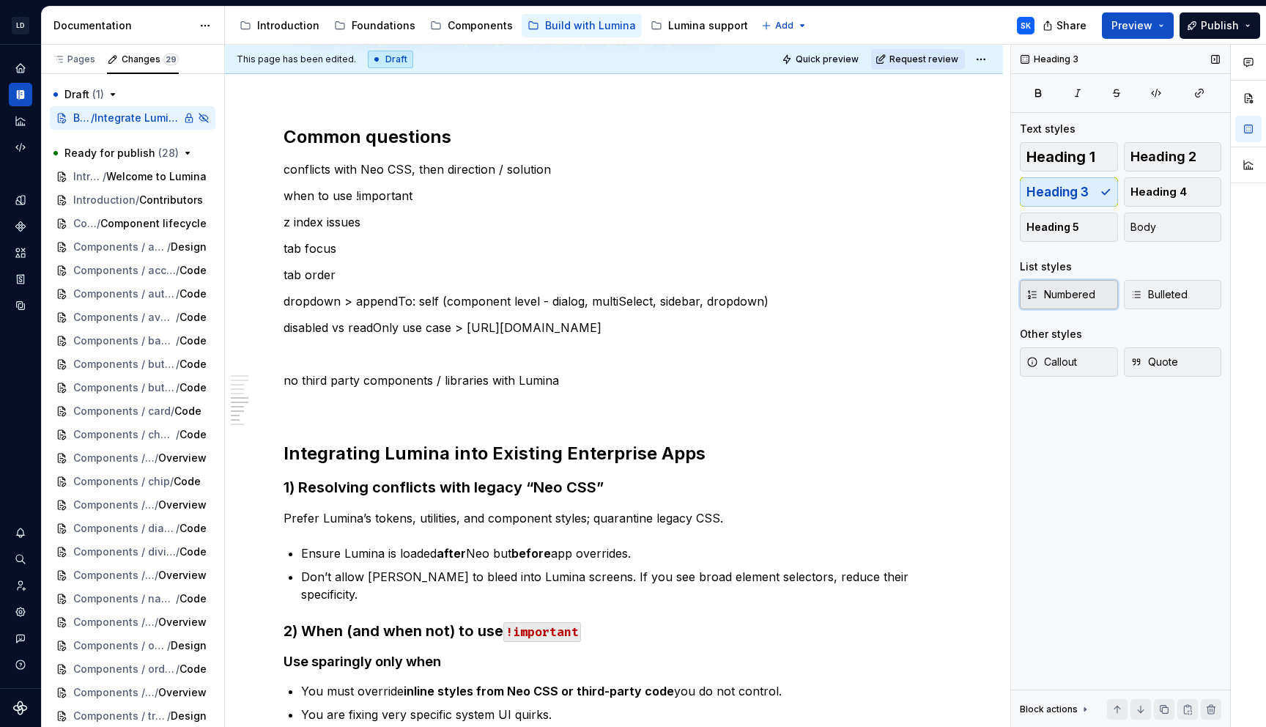
click at [1099, 298] on button "Numbered" at bounding box center [1069, 294] width 98 height 29
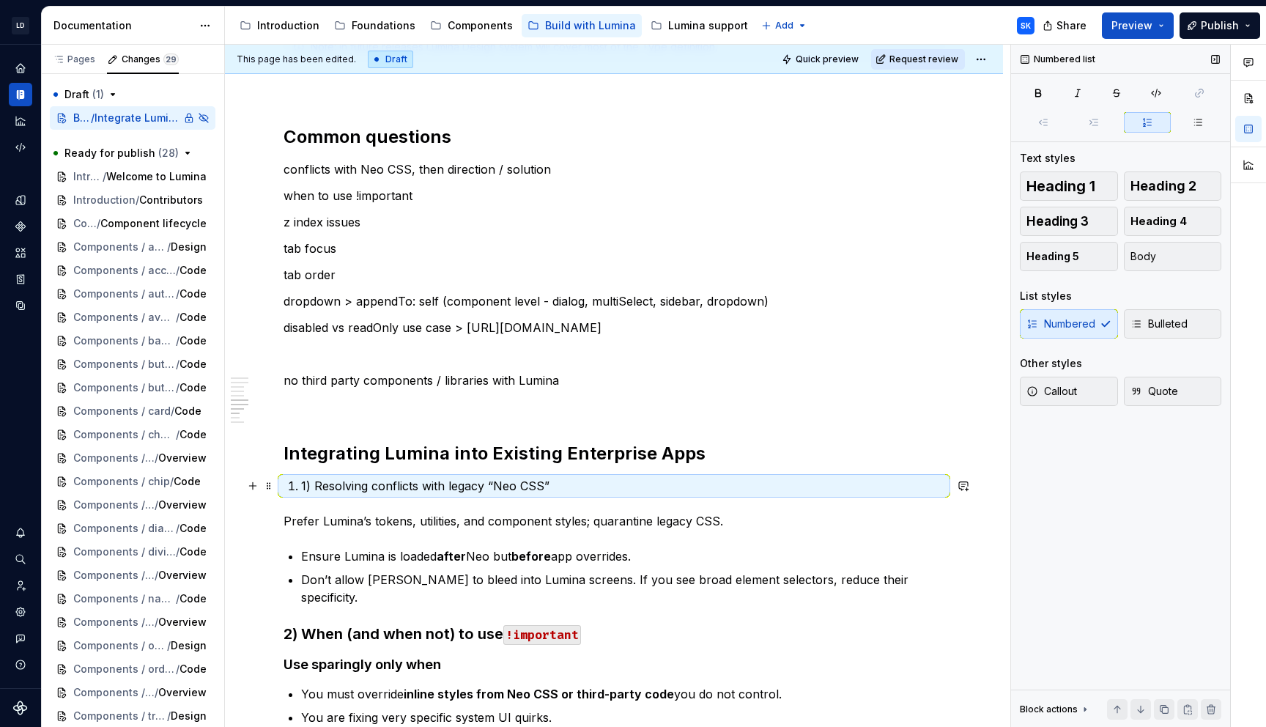
drag, startPoint x: 315, startPoint y: 484, endPoint x: 349, endPoint y: 481, distance: 33.9
click at [315, 484] on p "1) Resolving conflicts with legacy “Neo CSS”" at bounding box center [622, 486] width 643 height 18
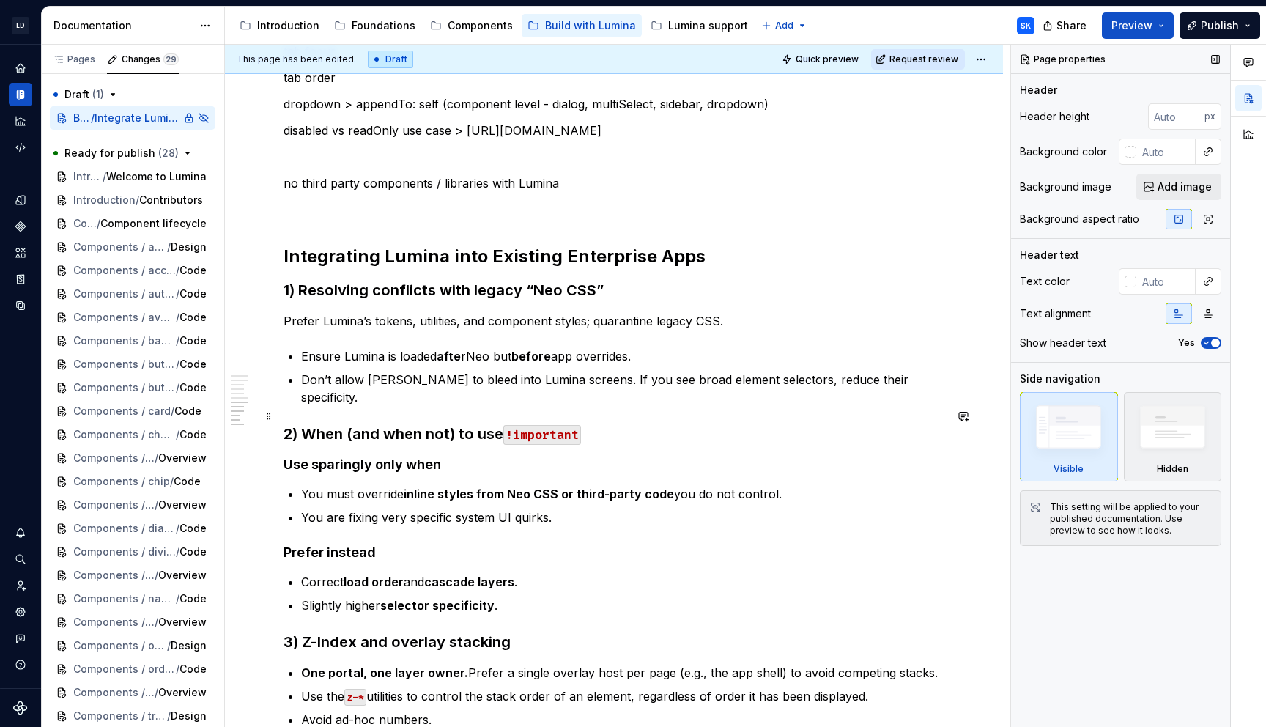
scroll to position [900, 0]
click at [709, 251] on h2 "Integrating Lumina into Existing Enterprise Apps" at bounding box center [614, 254] width 661 height 23
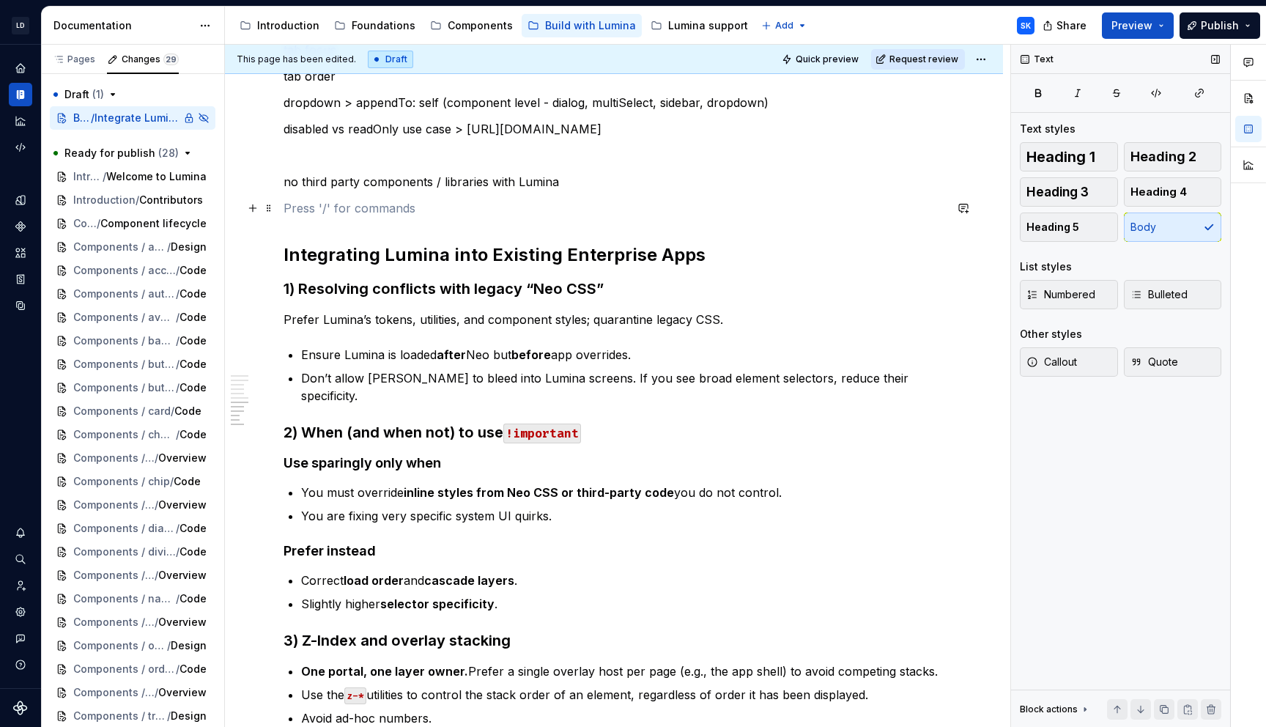
click at [613, 213] on p at bounding box center [614, 208] width 661 height 18
click at [696, 253] on h2 "Integrating Lumina into Existing Enterprise Apps" at bounding box center [614, 254] width 661 height 23
click at [1184, 163] on div "Heading 1 Heading 2 Heading 3 Heading 4 Heading 5 Body" at bounding box center [1121, 192] width 202 height 100
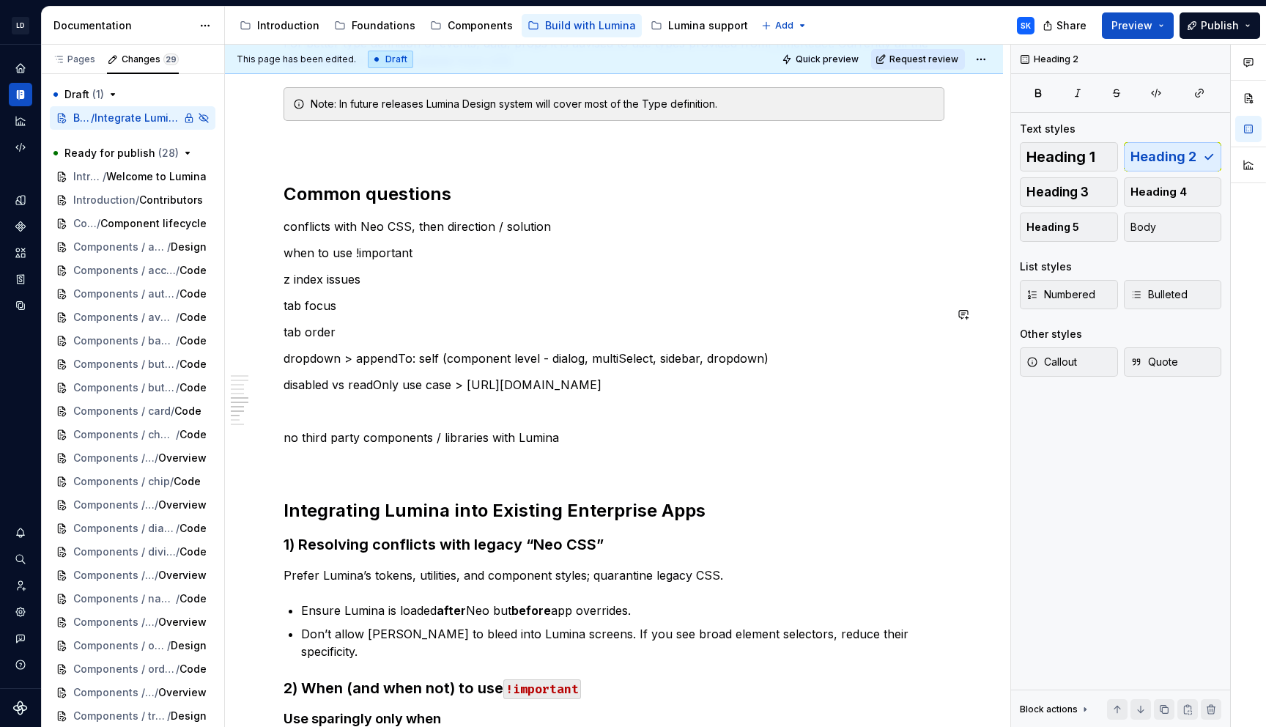
scroll to position [613, 0]
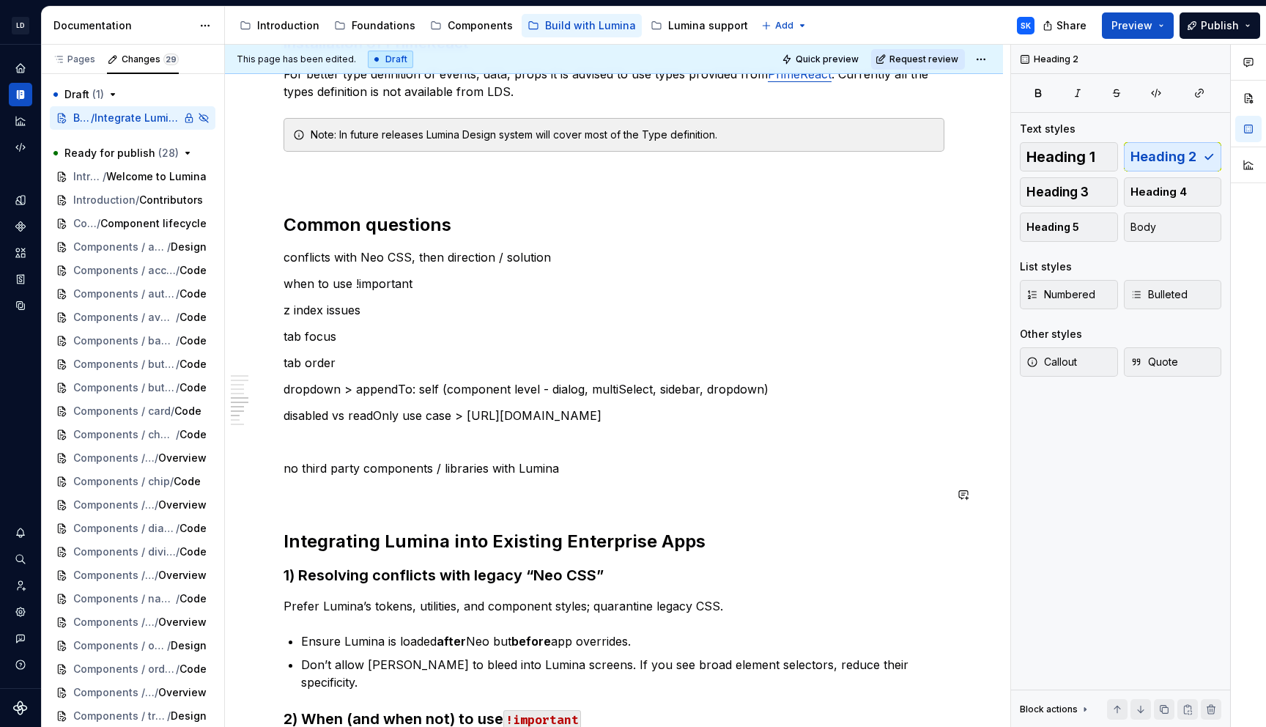
click at [700, 539] on h2 "Integrating Lumina into Existing Enterprise Apps" at bounding box center [614, 541] width 661 height 23
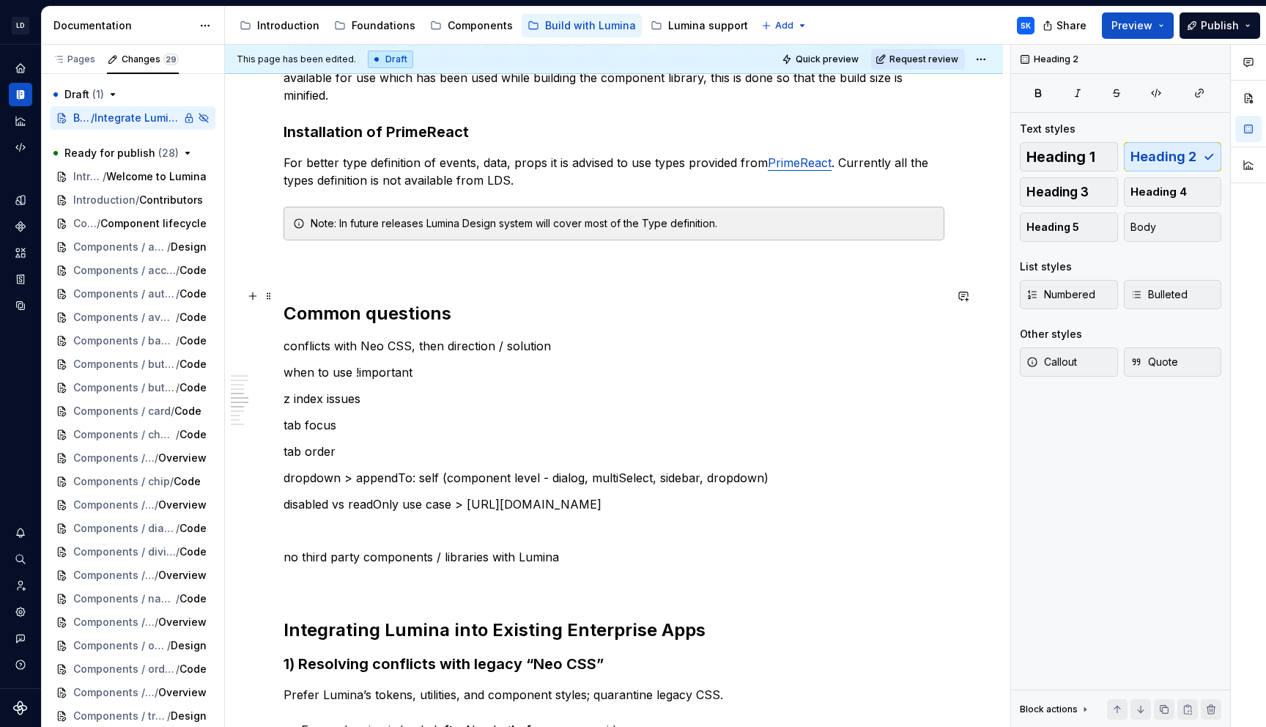
click at [472, 302] on h2 "Common questions" at bounding box center [614, 313] width 661 height 23
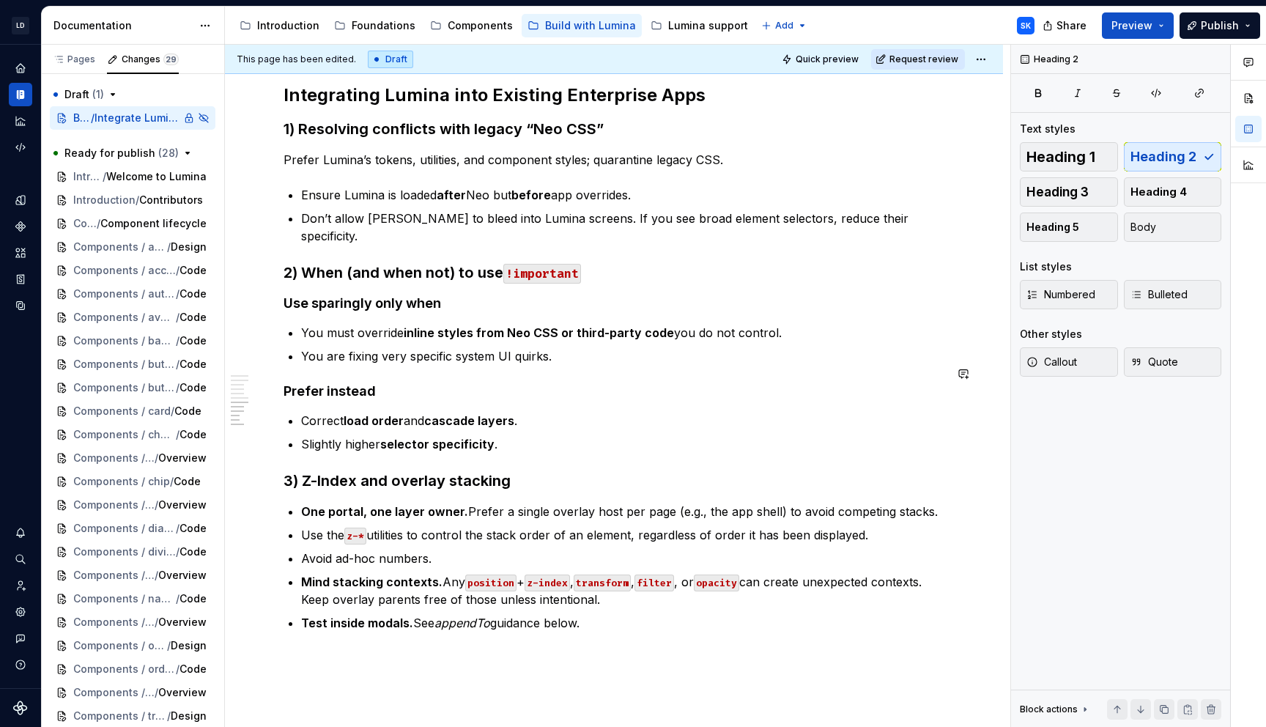
scroll to position [1181, 0]
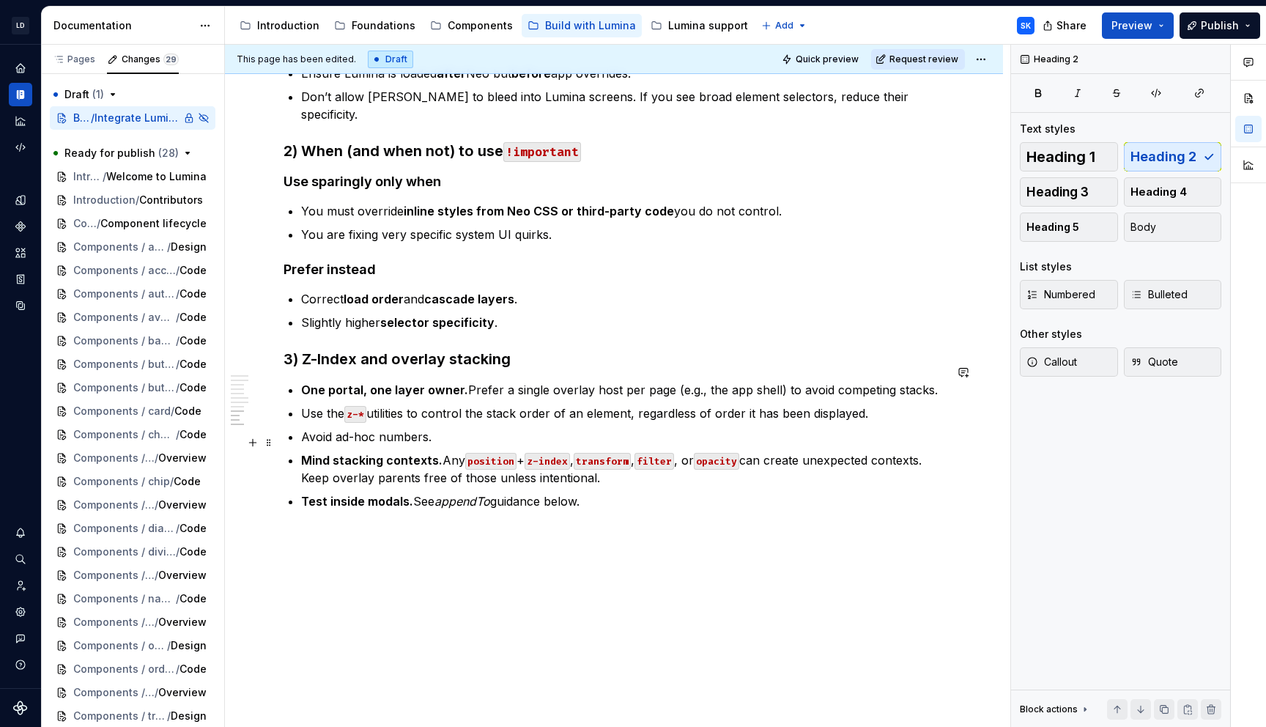
click at [614, 509] on div "This page has been edited. Draft Quick preview Request review Private page Hidd…" at bounding box center [618, 386] width 786 height 683
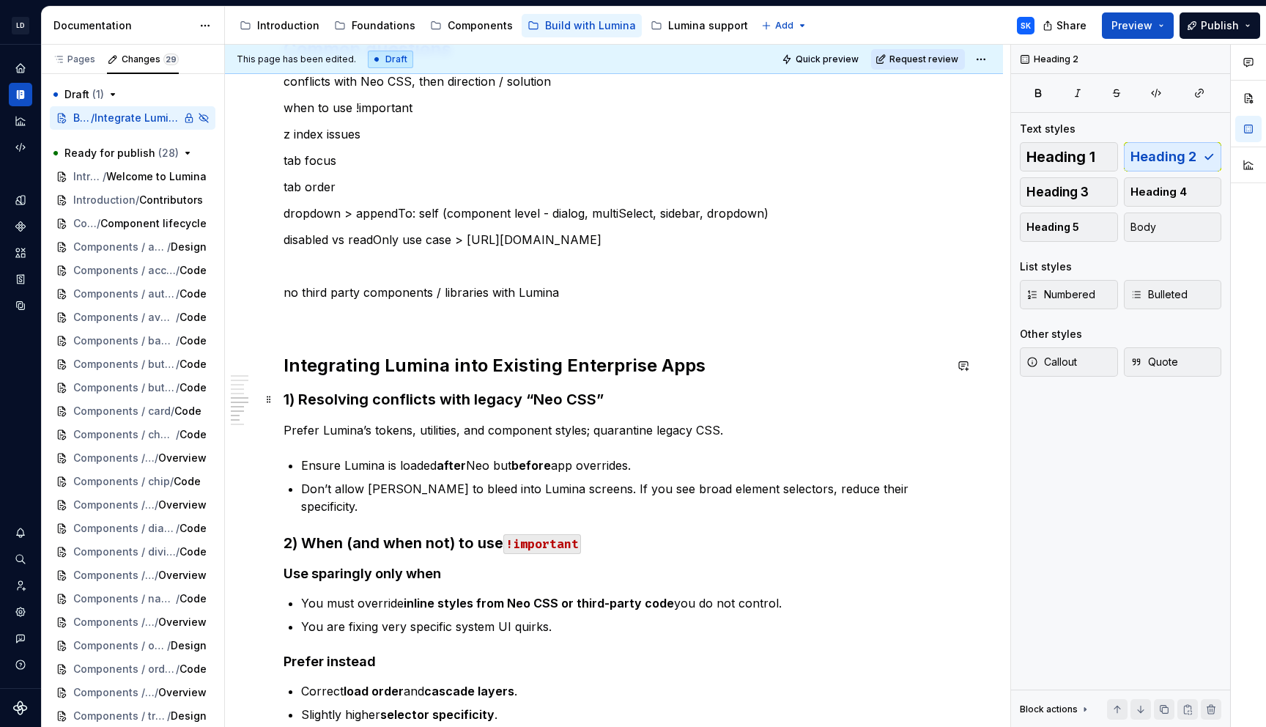
scroll to position [922, 0]
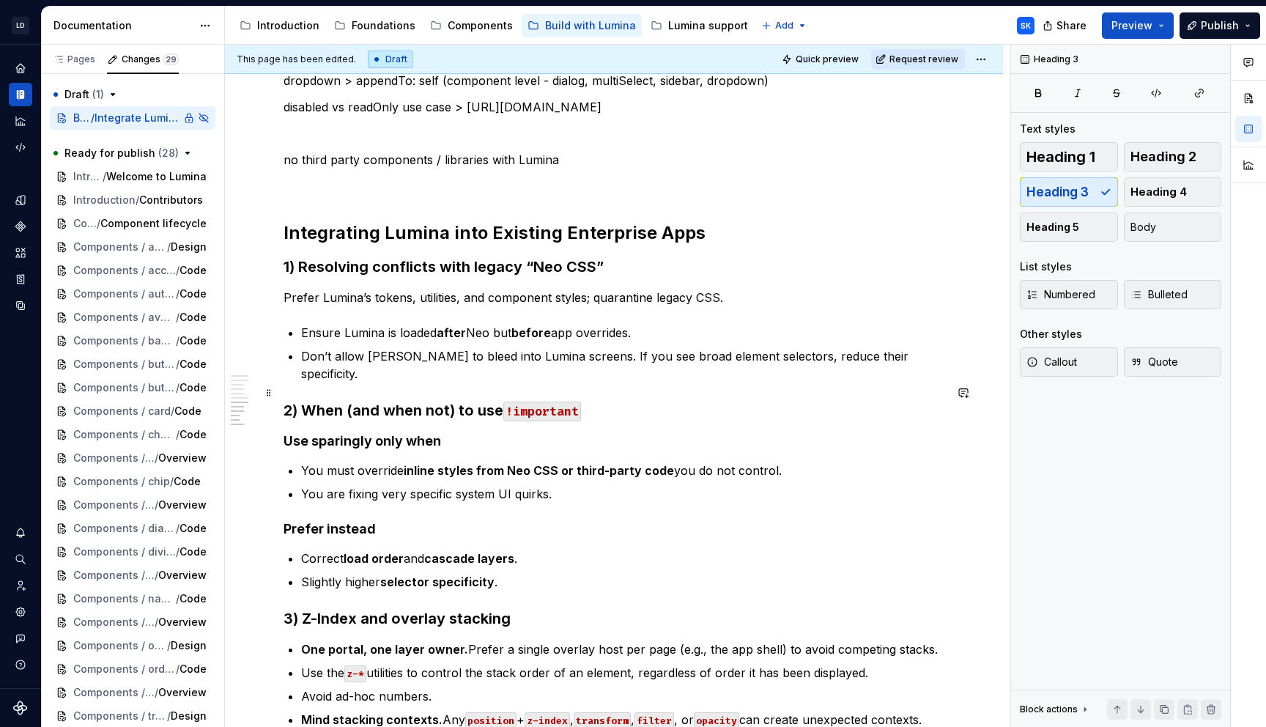
click at [351, 400] on h3 "2) When (and when not) to use !important" at bounding box center [614, 410] width 661 height 21
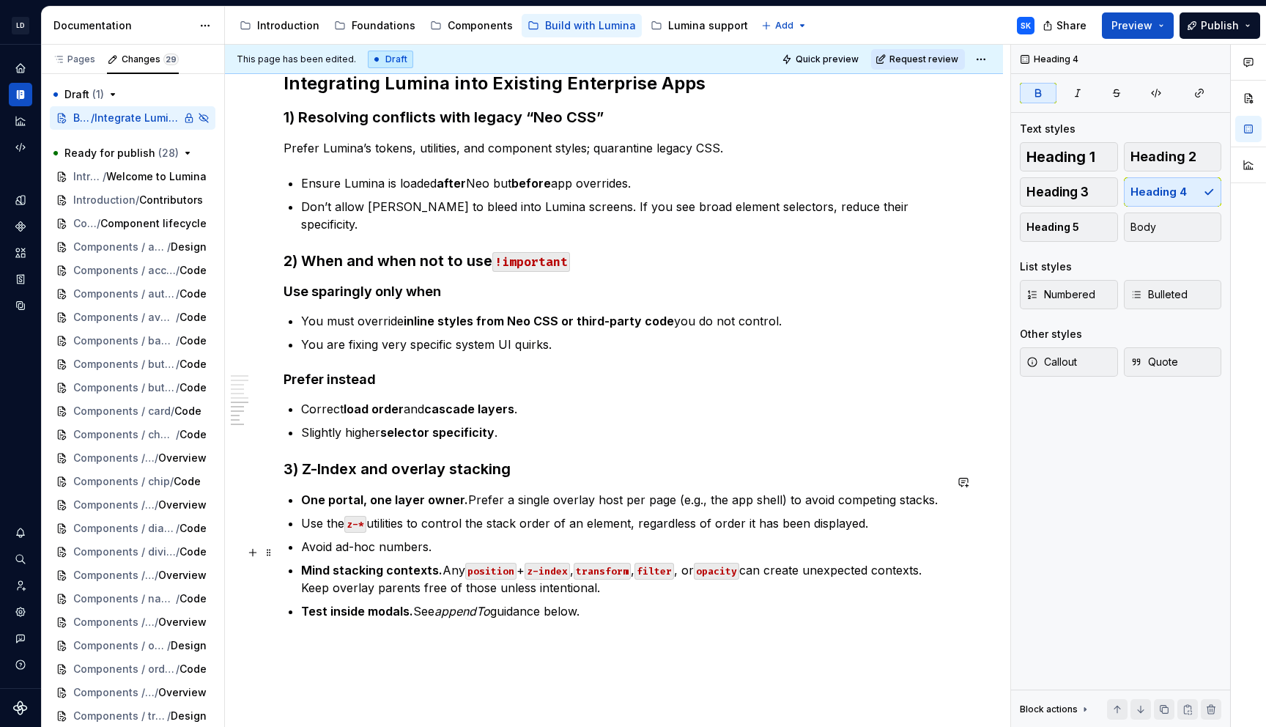
scroll to position [1132, 0]
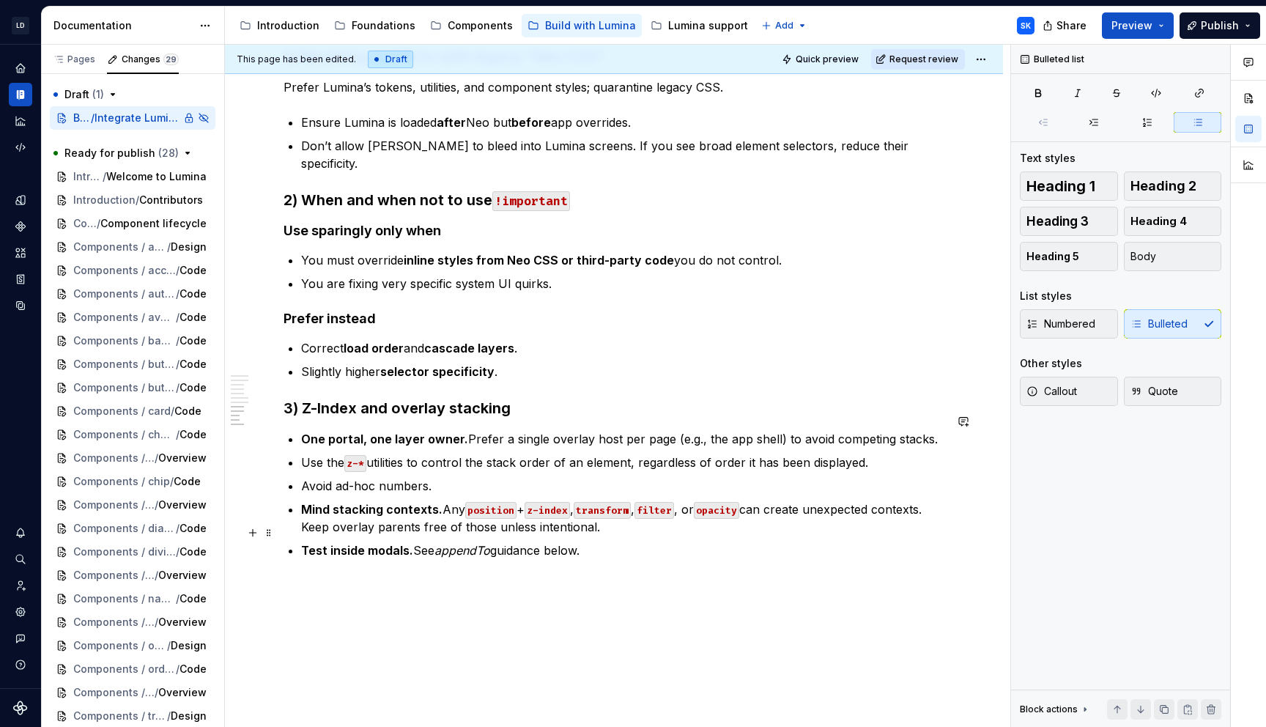
click at [625, 542] on p "Test inside modals. See appendTo guidance below." at bounding box center [622, 551] width 643 height 18
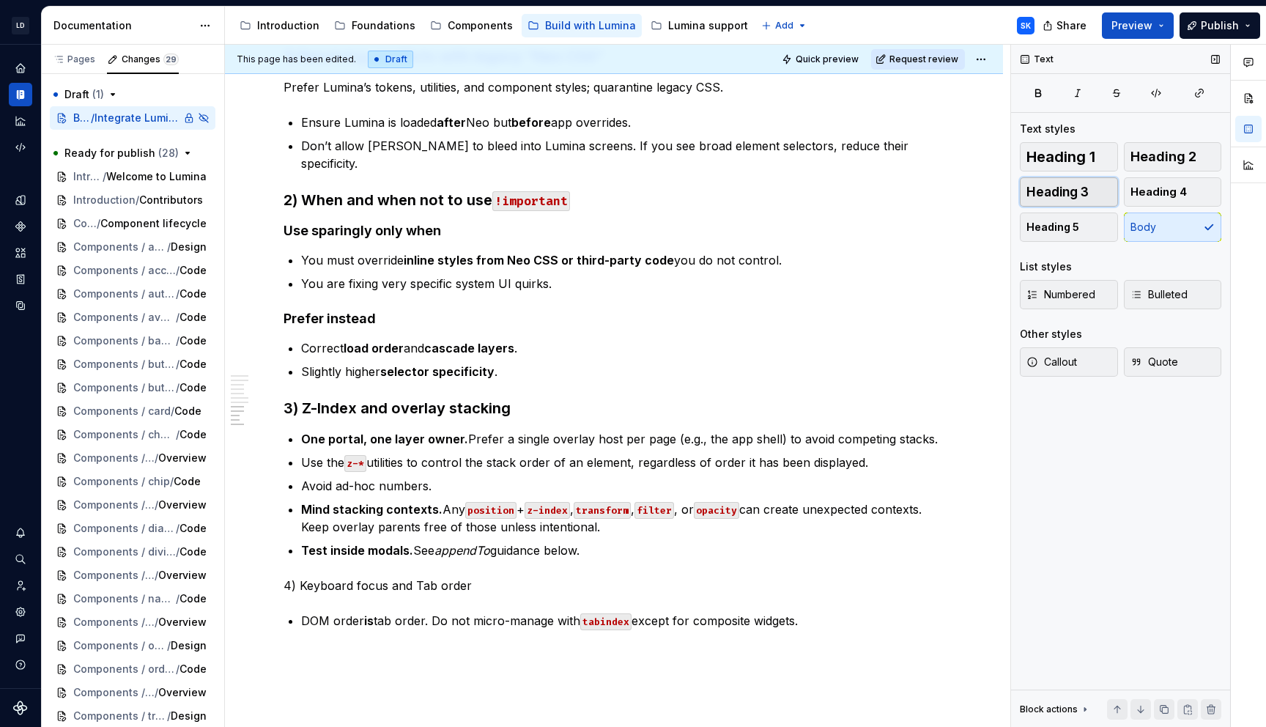
click at [1079, 195] on span "Heading 3" at bounding box center [1058, 192] width 62 height 15
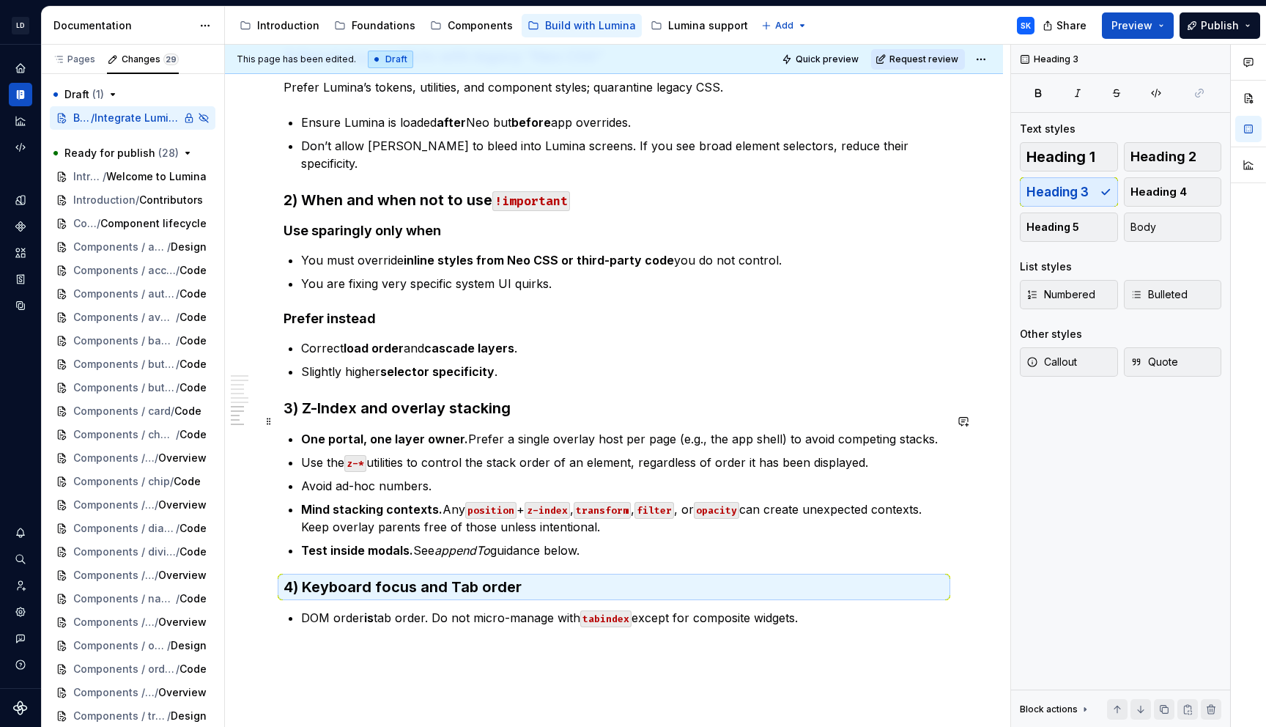
click at [396, 398] on h3 "3) Z-Index and overlay stacking" at bounding box center [614, 408] width 661 height 21
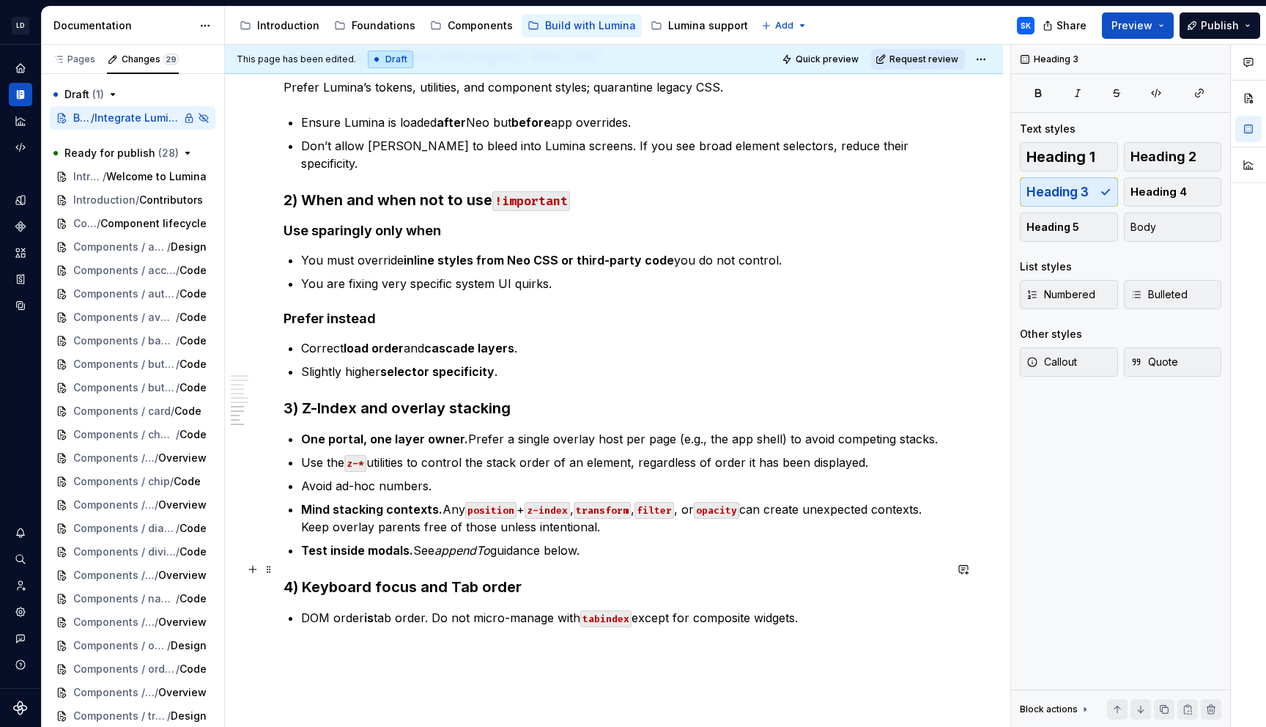
click at [539, 577] on h3 "4) Keyboard focus and Tab order" at bounding box center [614, 587] width 661 height 21
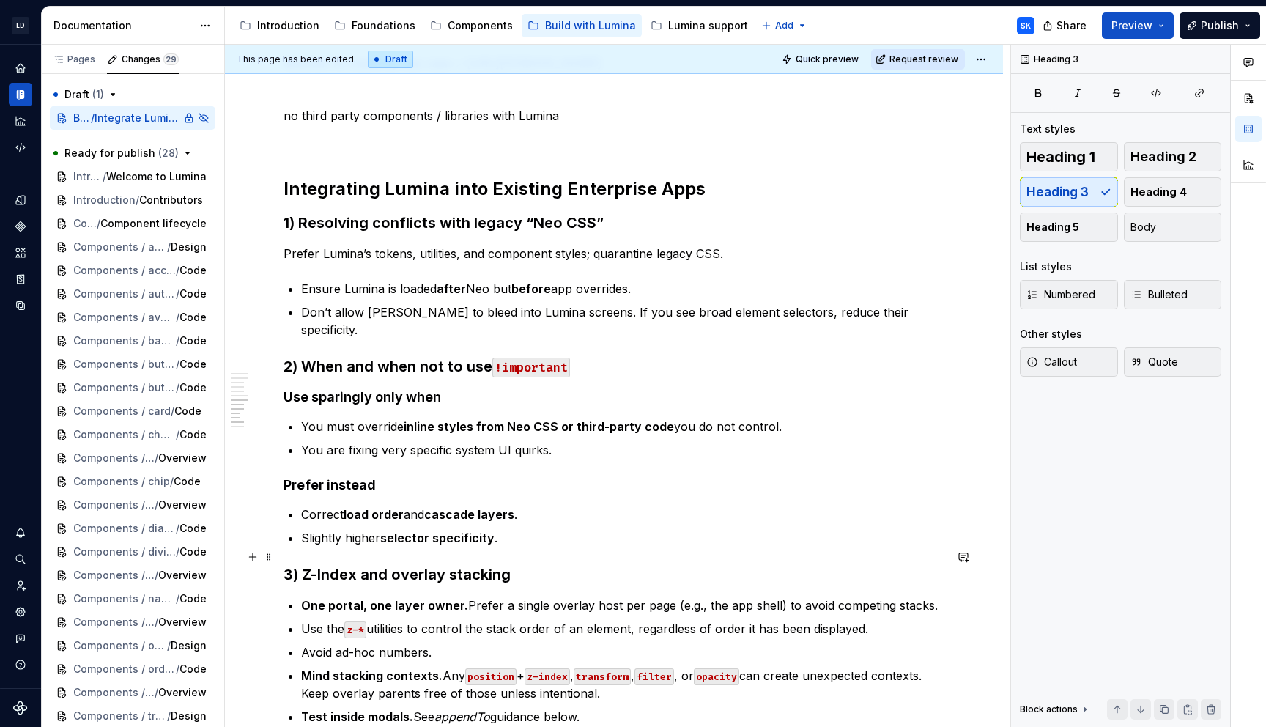
scroll to position [945, 0]
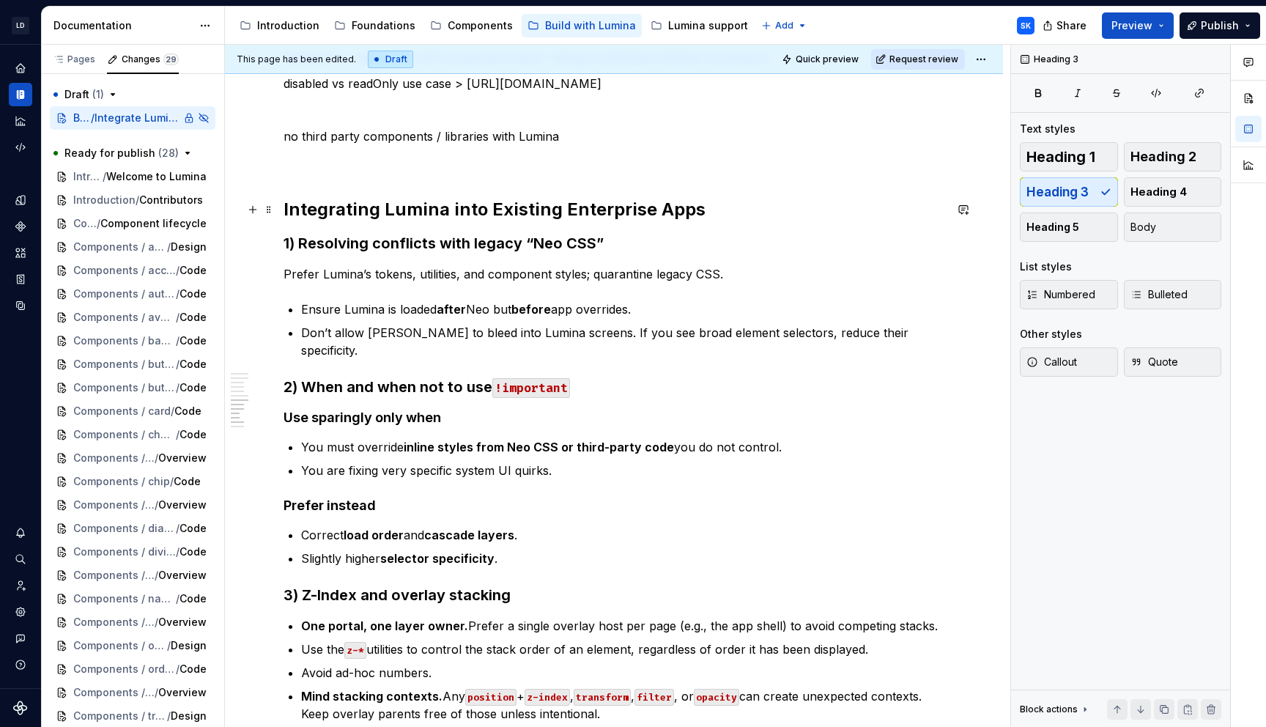
click at [522, 208] on h2 "Integrating Lumina into Existing Enterprise Apps" at bounding box center [614, 209] width 661 height 23
click at [645, 256] on div "Prerequisites Node v20, npm v10 access to JFROG, Installation Installation of L…" at bounding box center [614, 71] width 661 height 1485
click at [635, 240] on h3 "1) Resolving conflicts with legacy “Neo CSS”" at bounding box center [614, 243] width 661 height 21
click at [1156, 193] on span "Heading 4" at bounding box center [1159, 192] width 56 height 15
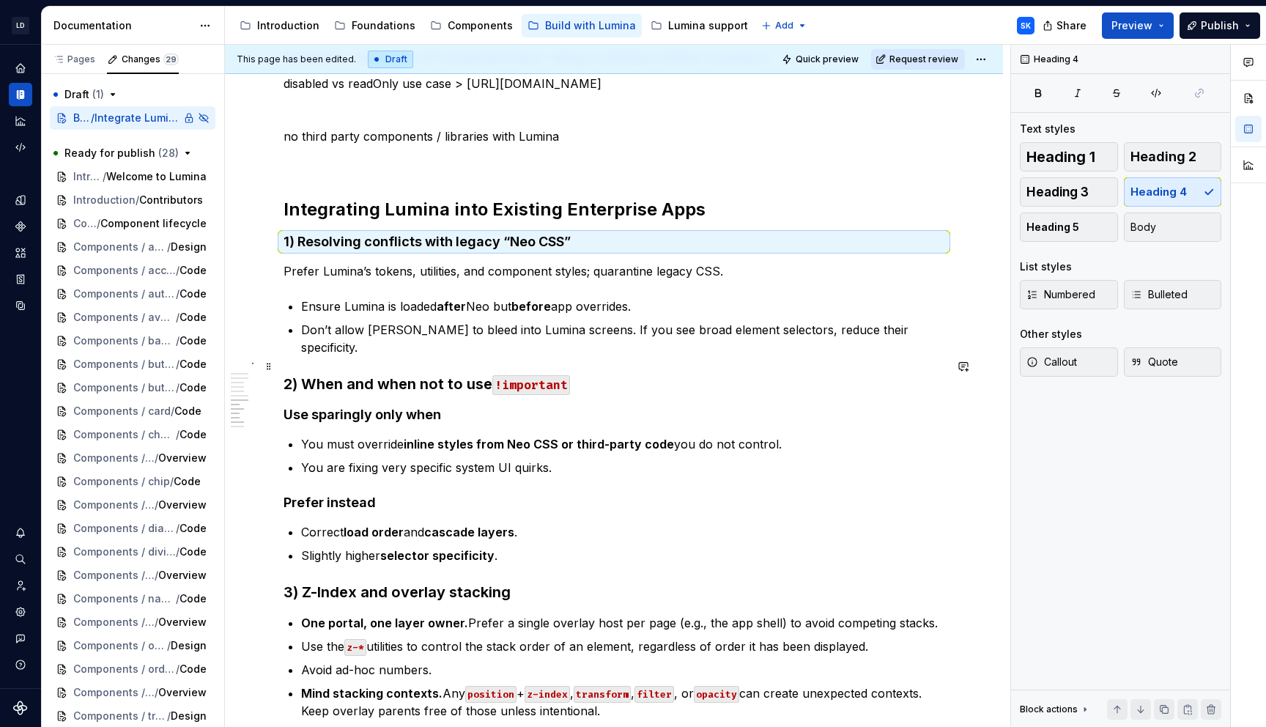
click at [630, 374] on h3 "2) When and when not to use !important" at bounding box center [614, 384] width 661 height 21
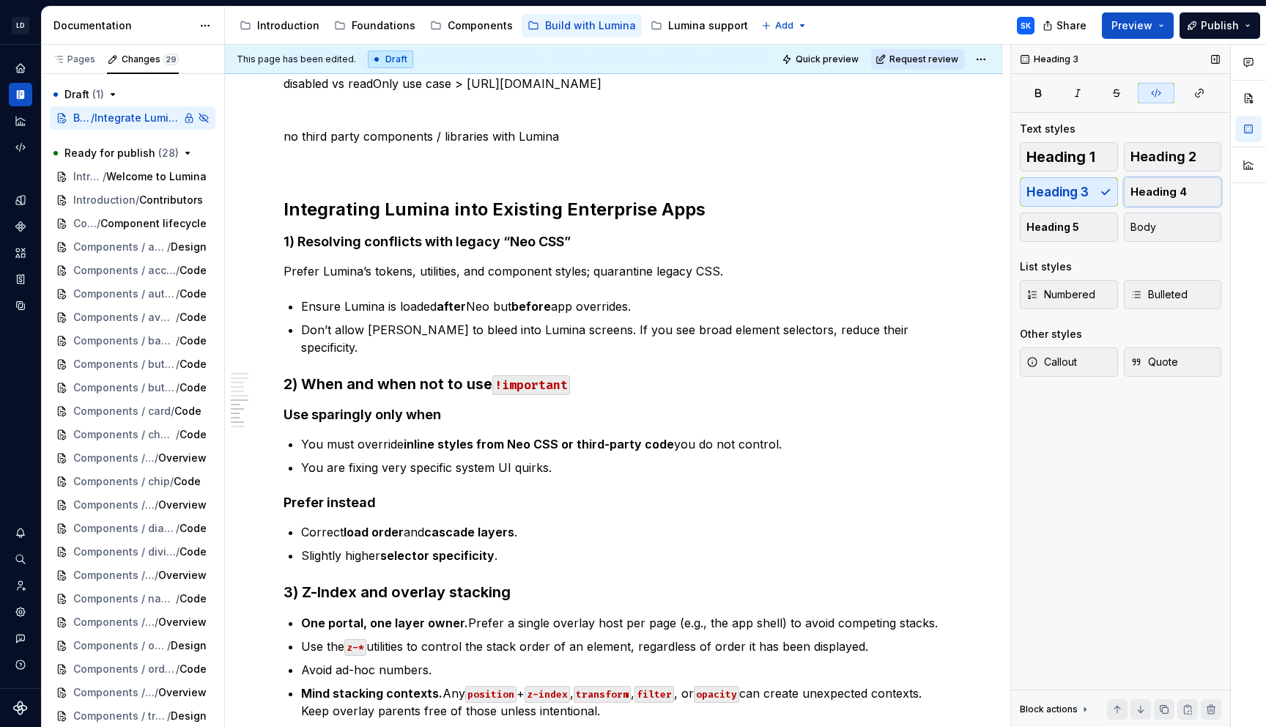
click at [1141, 205] on button "Heading 4" at bounding box center [1173, 191] width 98 height 29
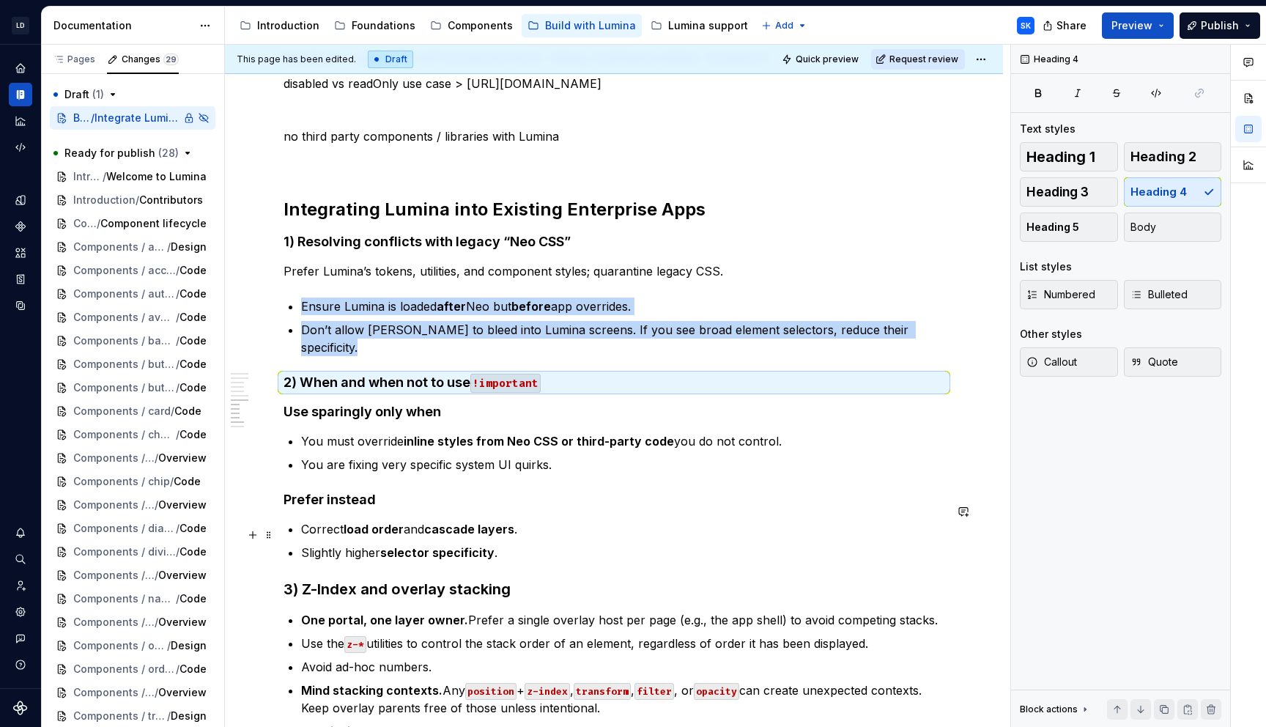
scroll to position [947, 0]
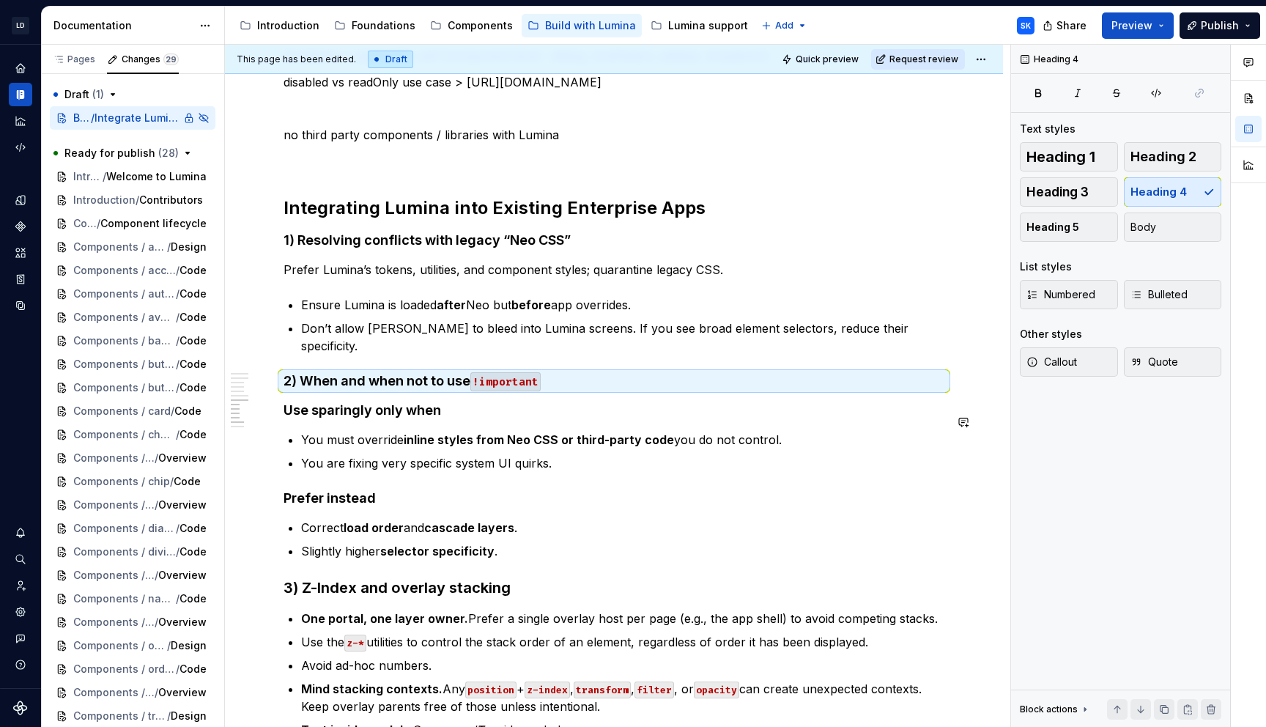
click at [459, 402] on h4 "Use sparingly only when" at bounding box center [614, 411] width 661 height 18
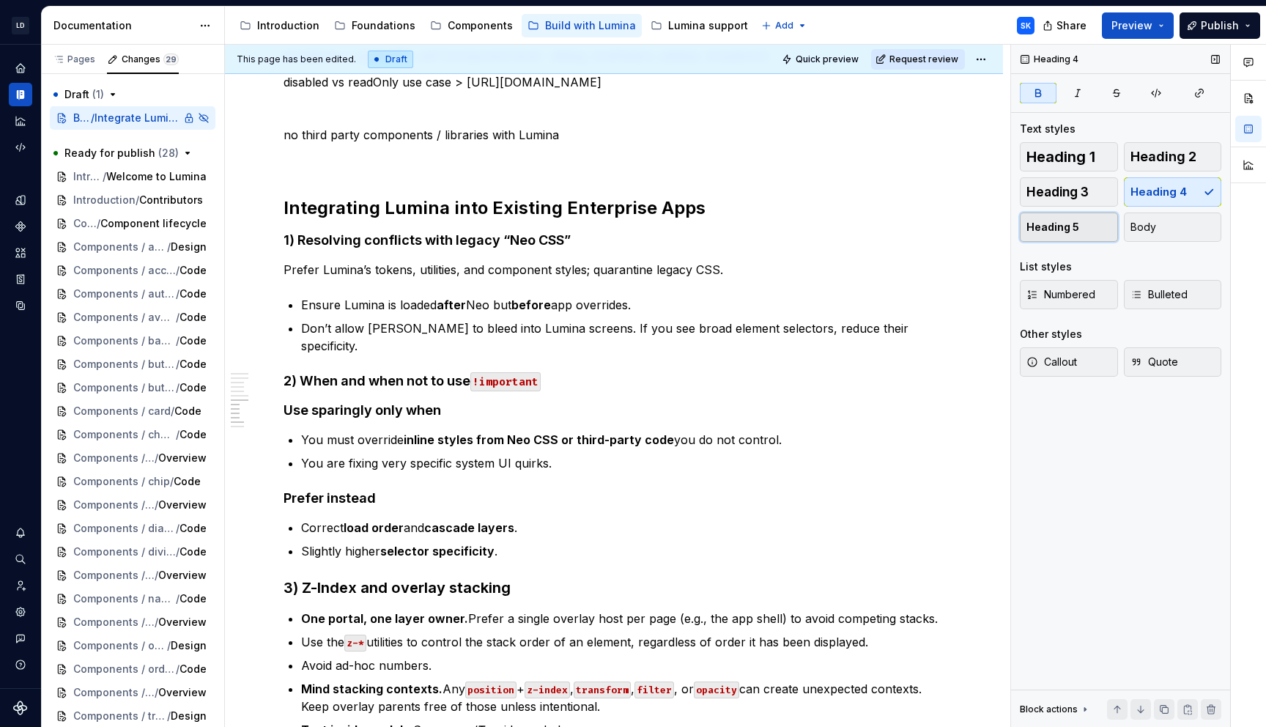
click at [1063, 229] on span "Heading 5" at bounding box center [1053, 227] width 53 height 15
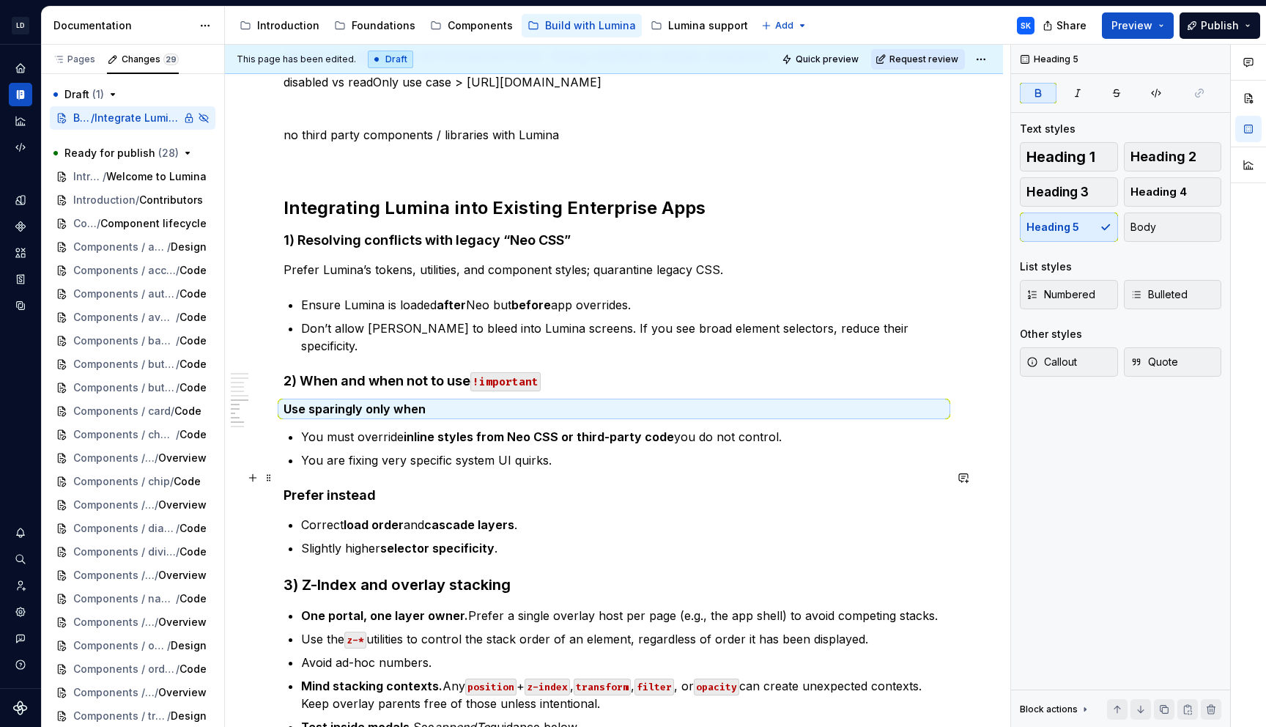
click at [420, 487] on h4 "Prefer instead" at bounding box center [614, 496] width 661 height 18
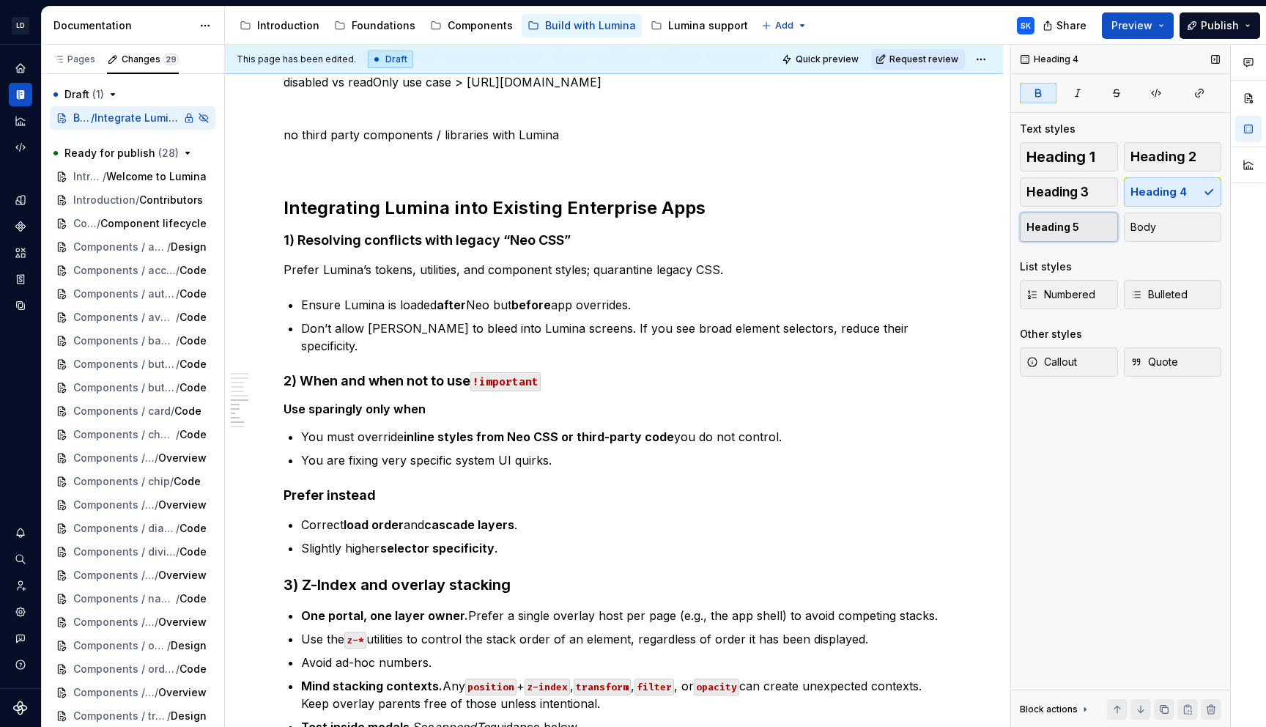
click at [1071, 224] on span "Heading 5" at bounding box center [1053, 227] width 53 height 15
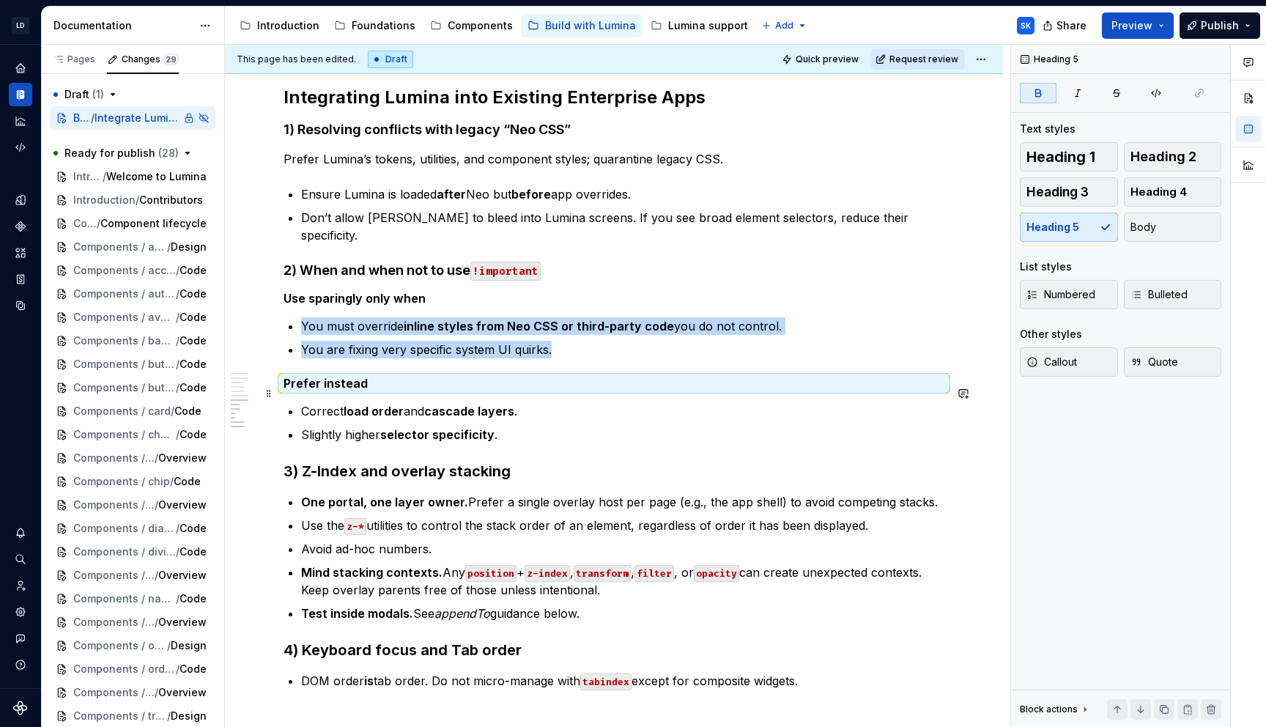
scroll to position [1098, 0]
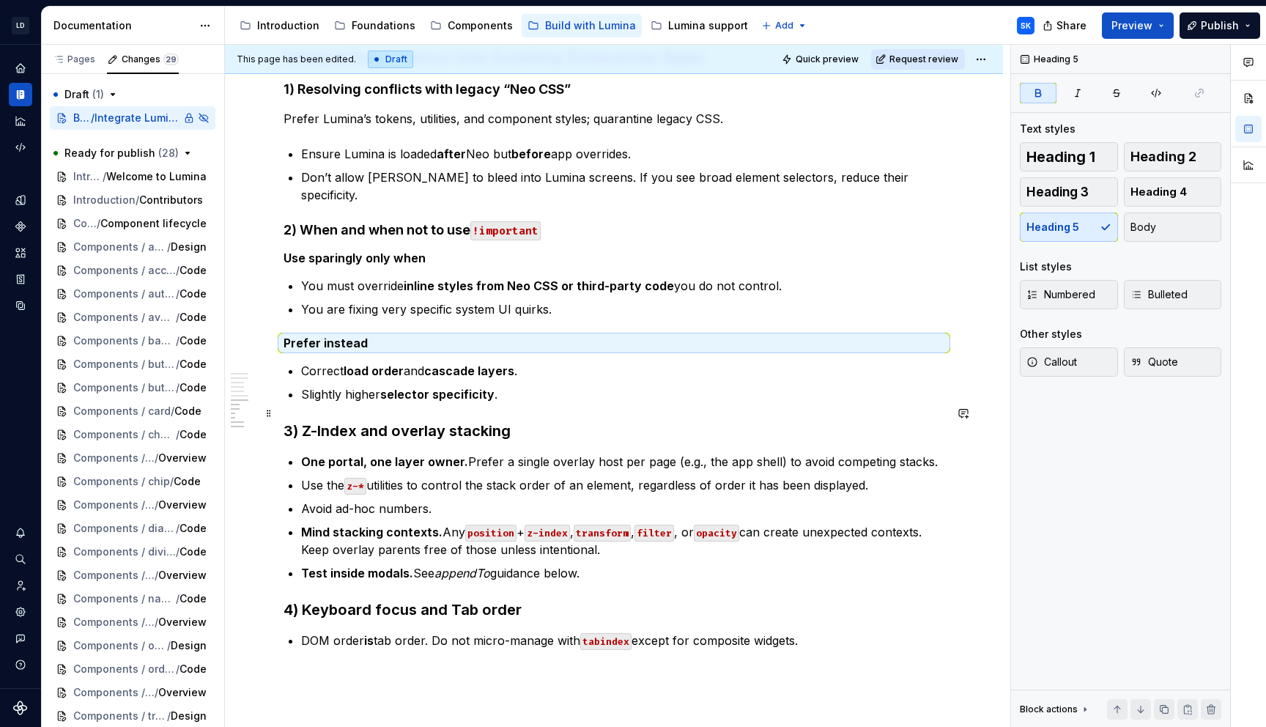
click at [628, 421] on h3 "3) Z-Index and overlay stacking" at bounding box center [614, 431] width 661 height 21
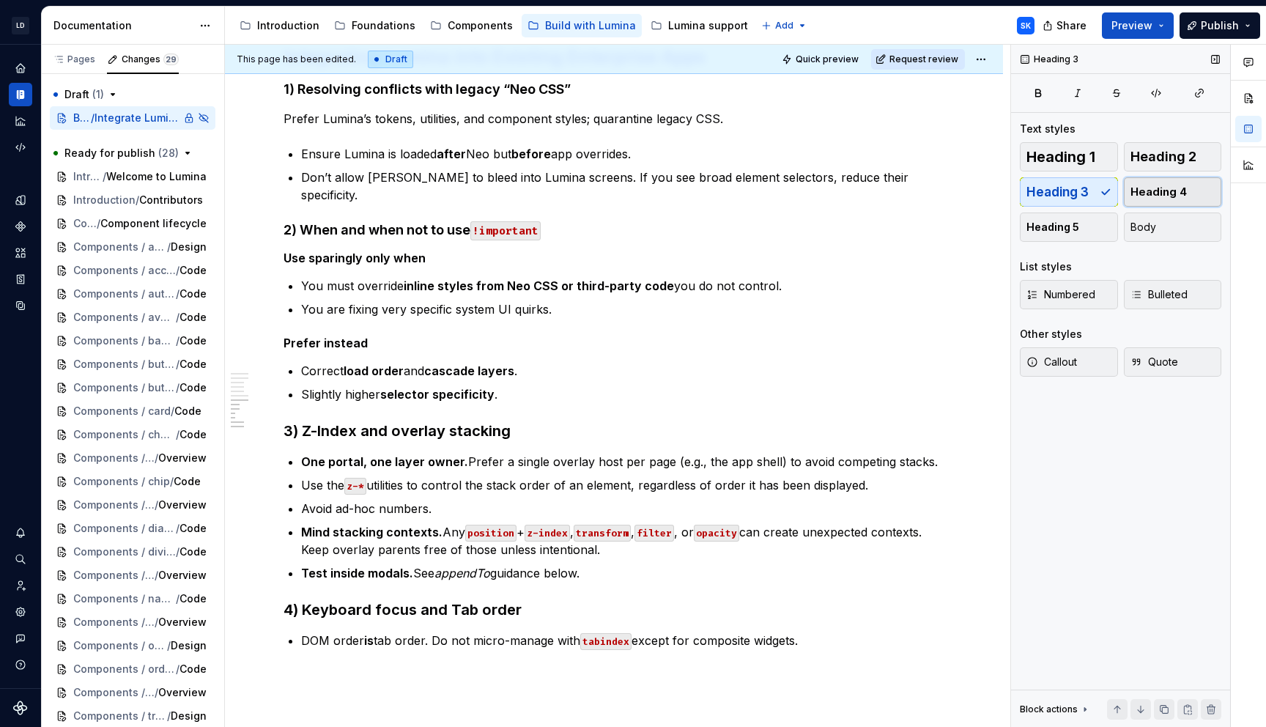
click at [1181, 193] on span "Heading 4" at bounding box center [1159, 192] width 56 height 15
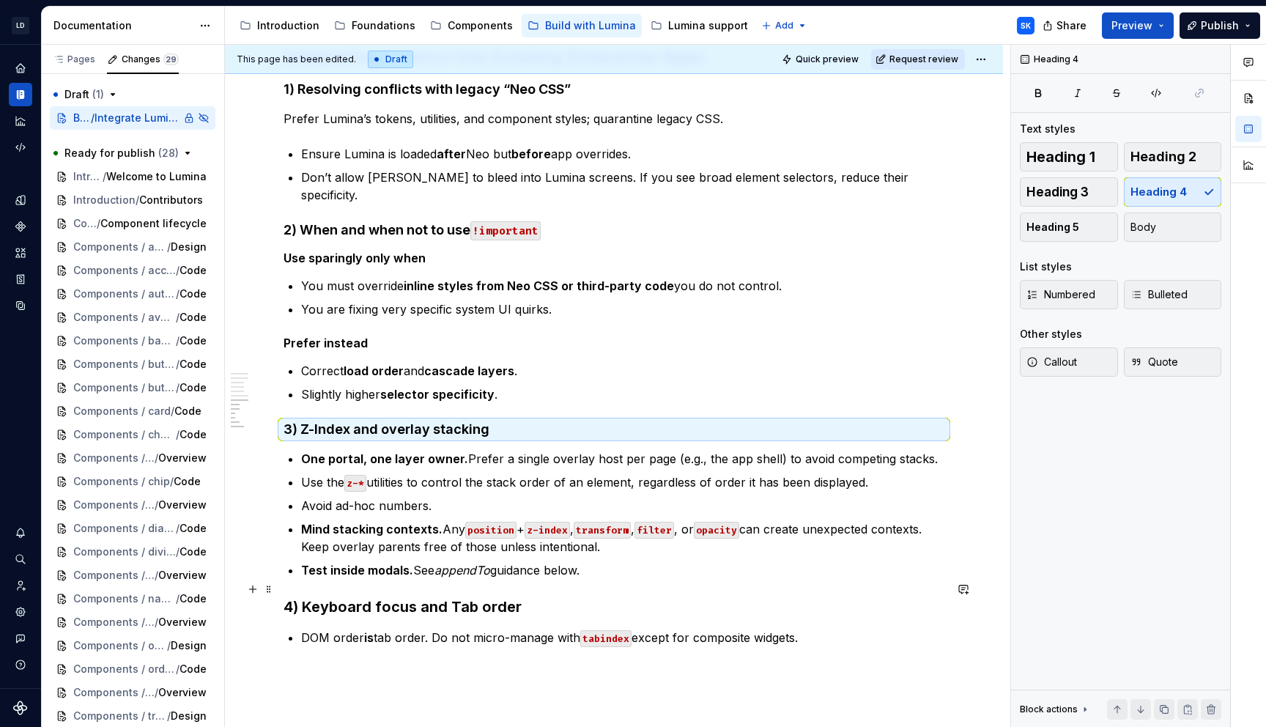
click at [523, 597] on h3 "4) Keyboard focus and Tab order" at bounding box center [614, 607] width 661 height 21
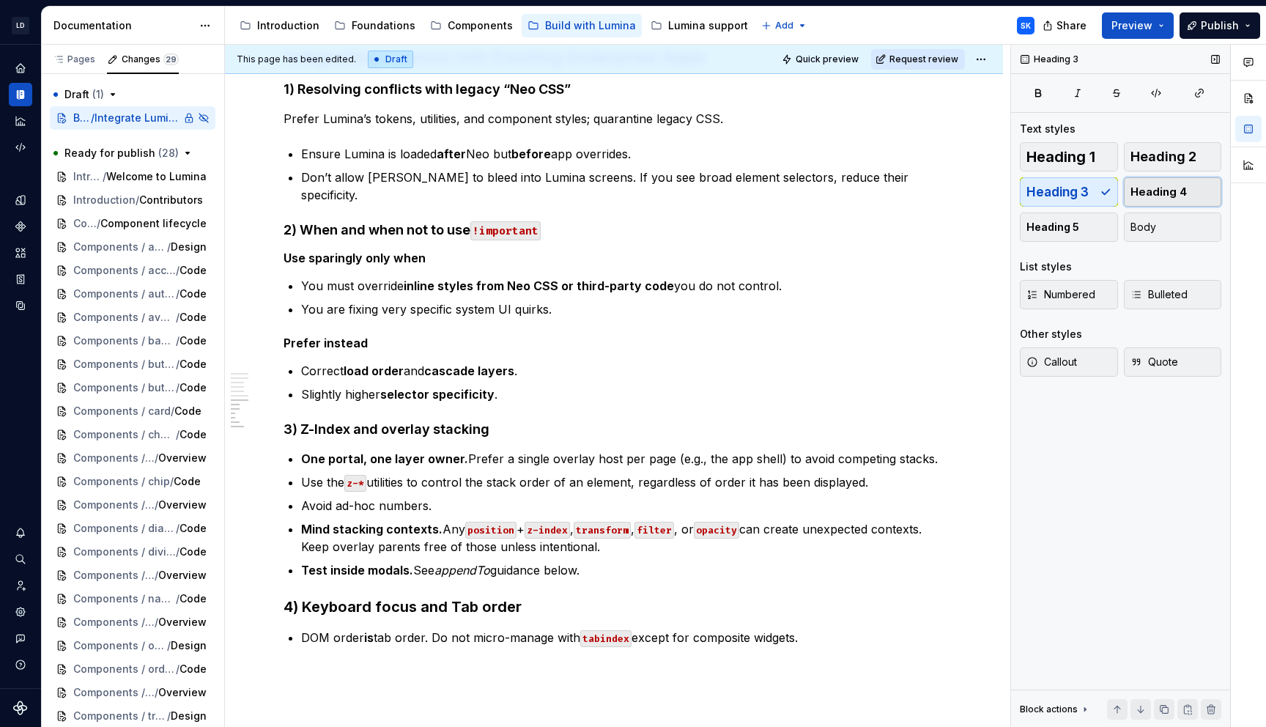
click at [1171, 199] on span "Heading 4" at bounding box center [1159, 192] width 56 height 15
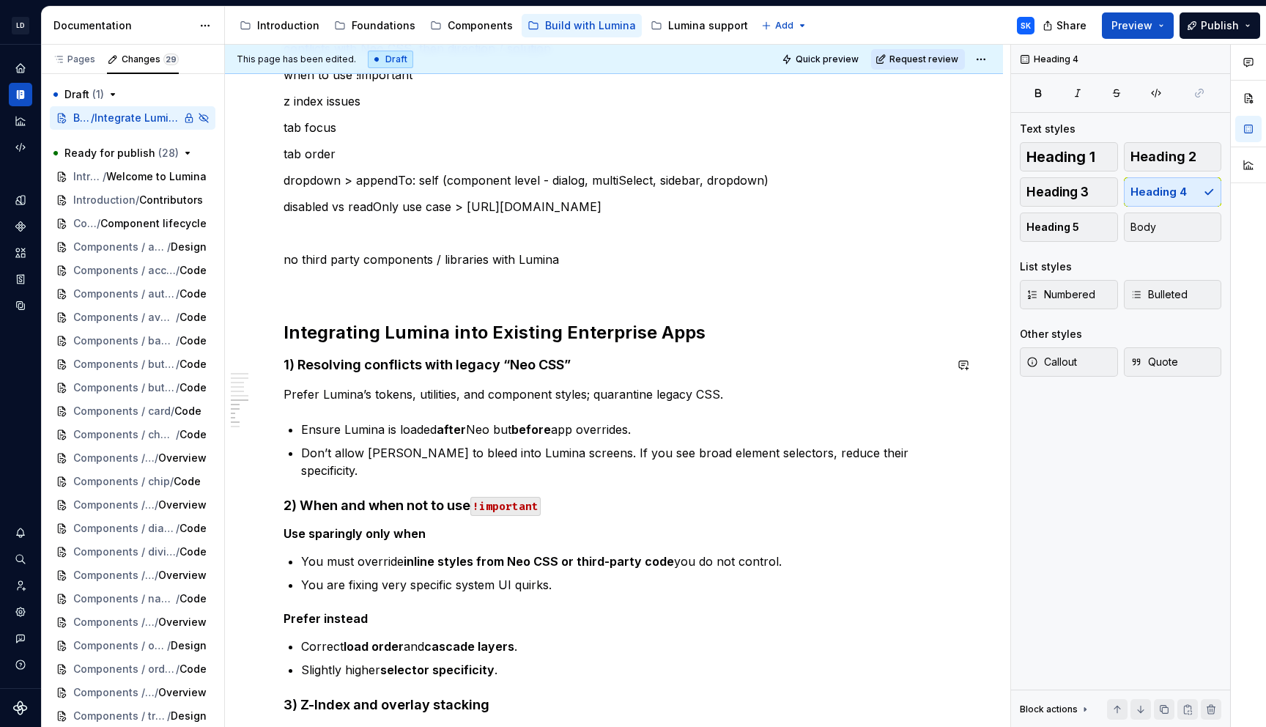
scroll to position [771, 0]
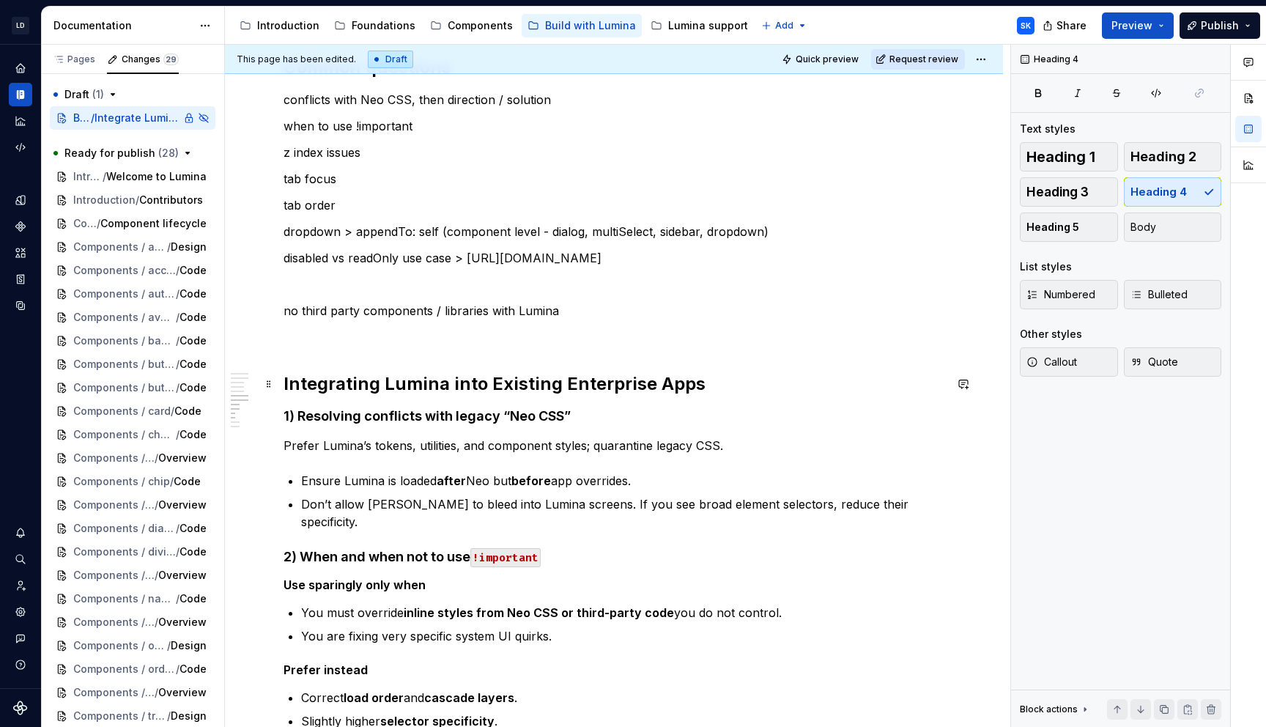
click at [697, 382] on h2 "Integrating Lumina into Existing Enterprise Apps" at bounding box center [614, 383] width 661 height 23
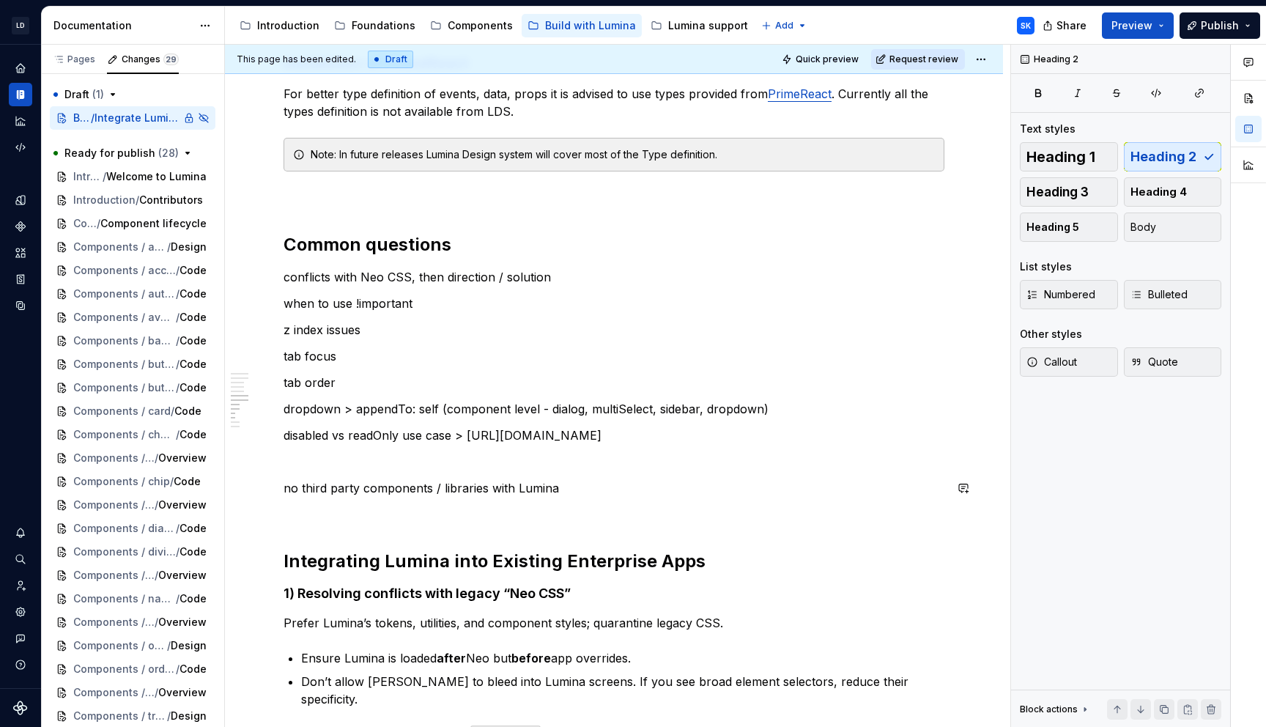
scroll to position [502, 0]
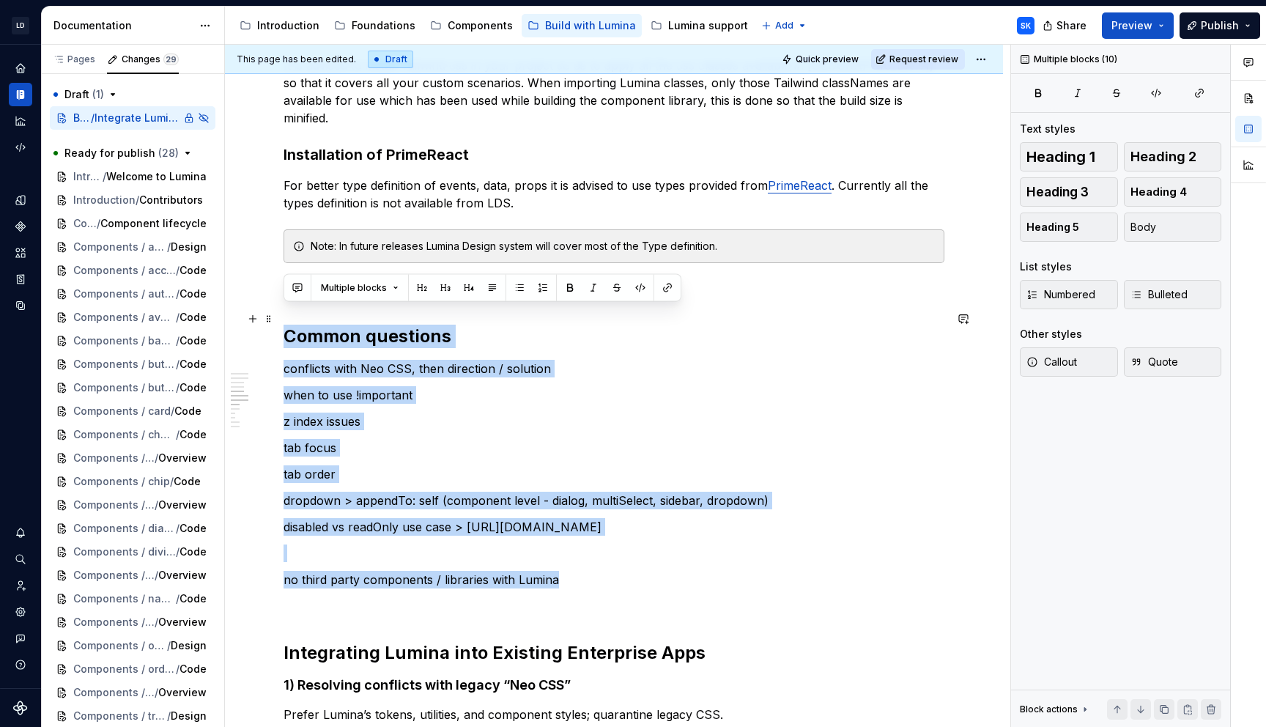
drag, startPoint x: 577, startPoint y: 580, endPoint x: 276, endPoint y: 309, distance: 405.3
click at [276, 309] on div "Prerequisites Node v20, npm v10 access to JFROG, Installation Installation of L…" at bounding box center [614, 606] width 778 height 1738
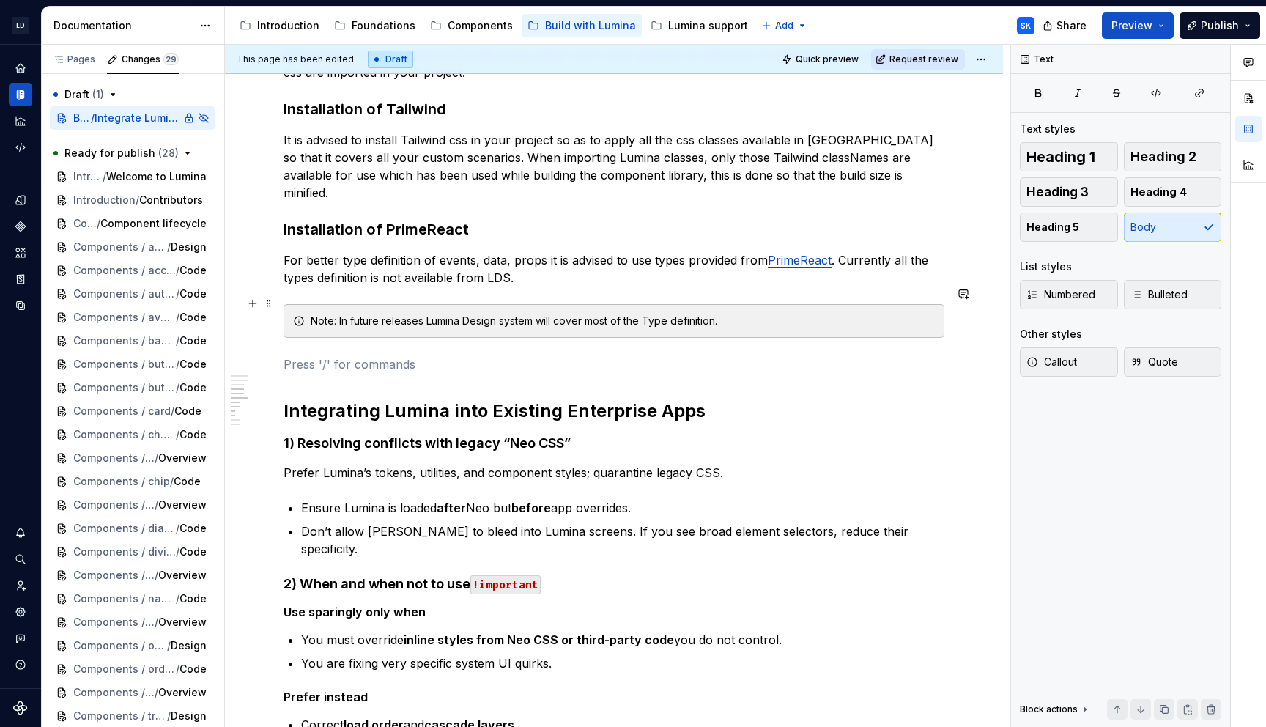
scroll to position [417, 0]
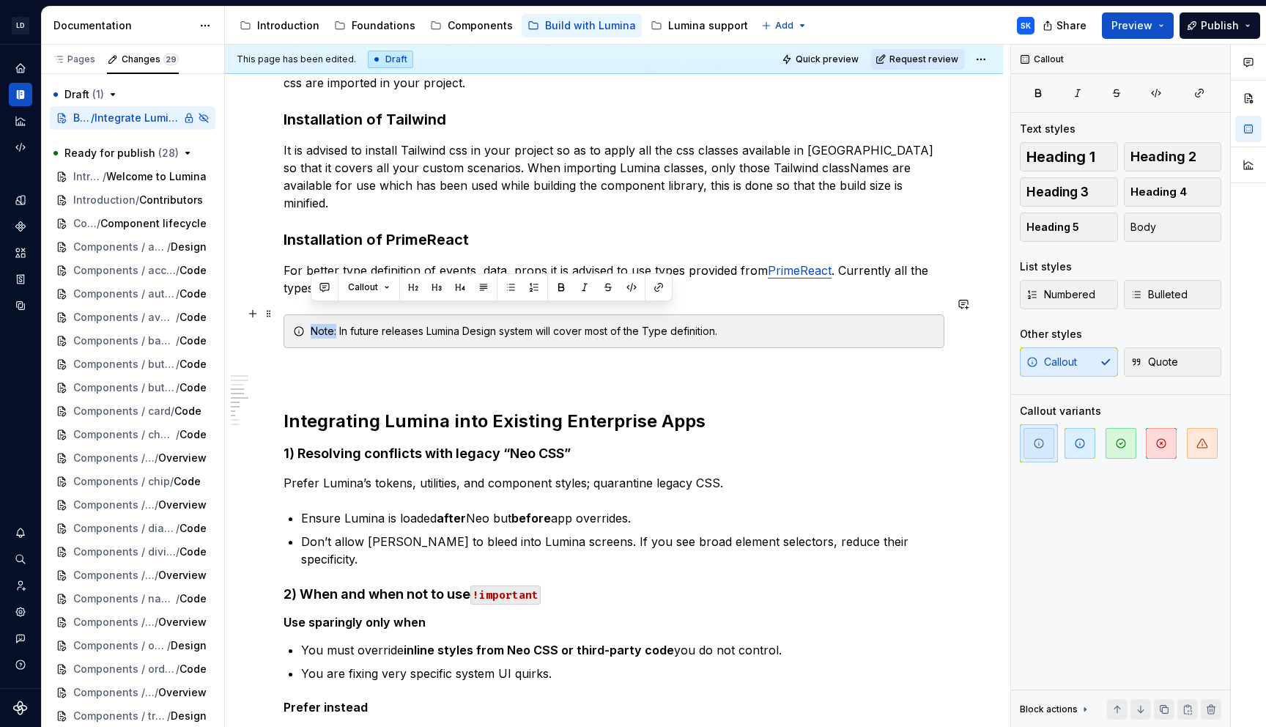
click at [304, 315] on div "Note: In future releases Lumina Design system will cover most of the Type defin…" at bounding box center [614, 331] width 661 height 34
click at [724, 324] on div "Note: In future releases Lumina Design system will cover most of the Type defin…" at bounding box center [623, 331] width 624 height 15
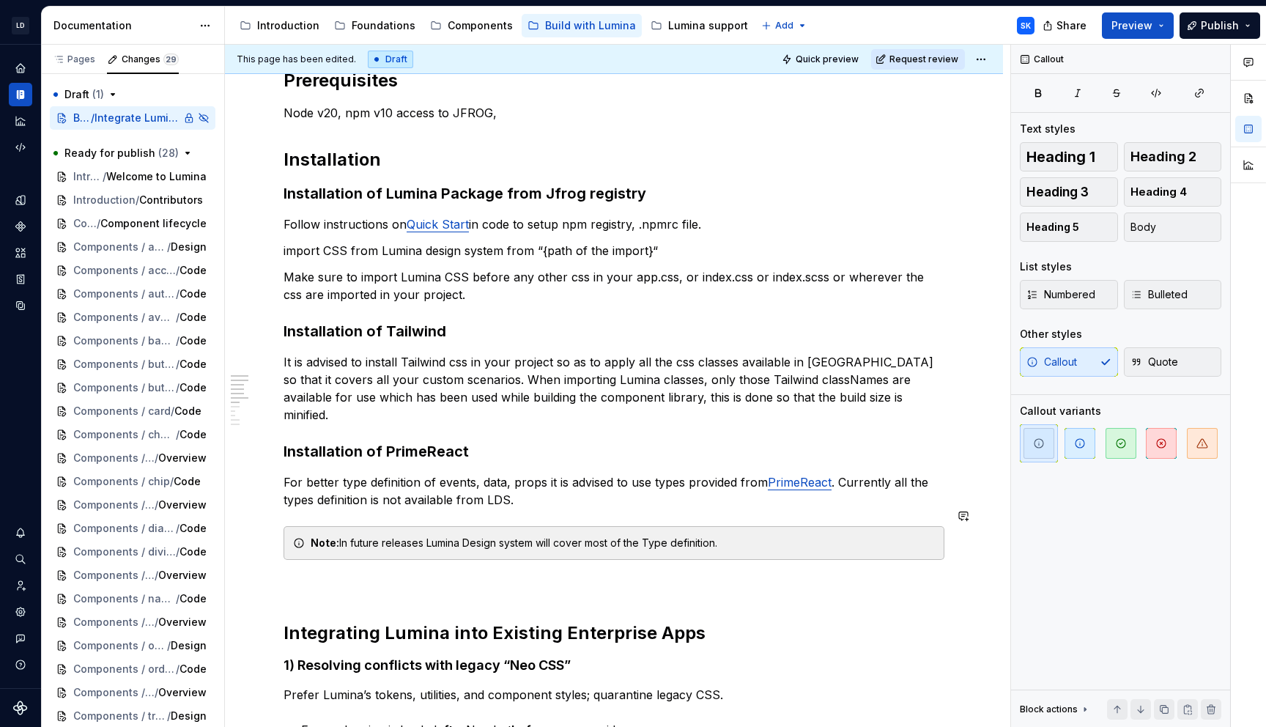
scroll to position [114, 0]
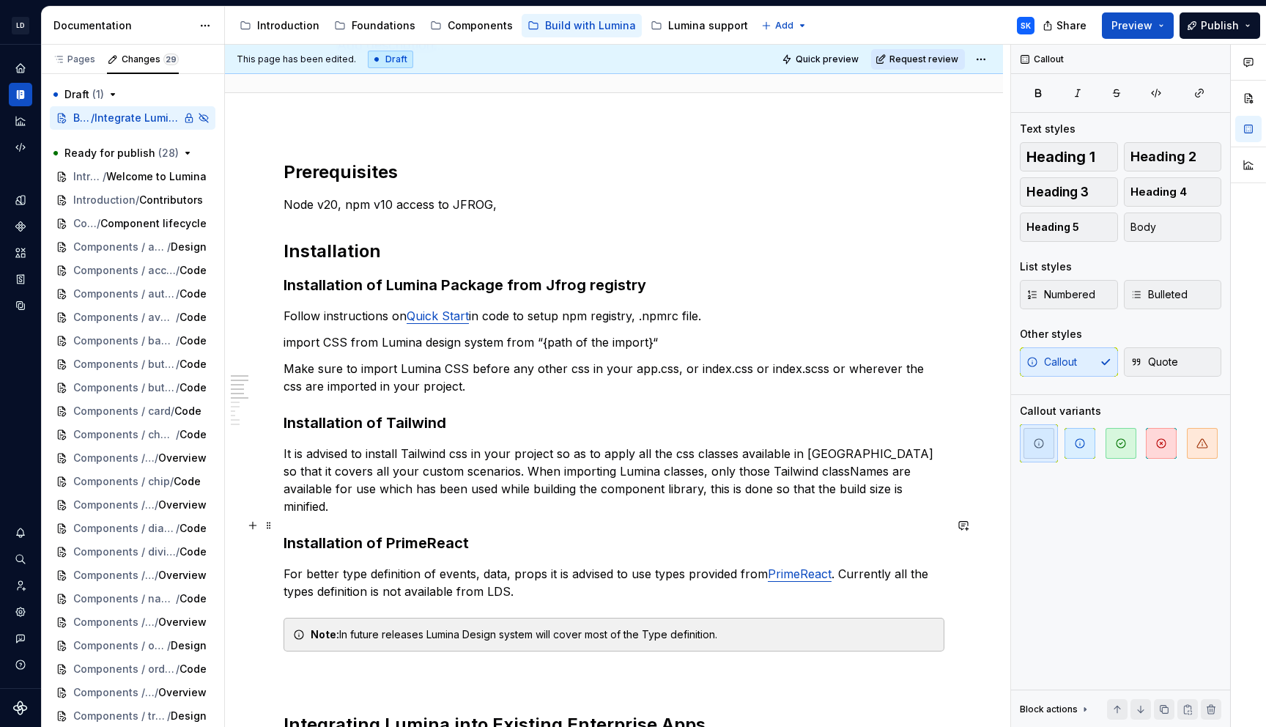
click at [522, 533] on h3 "Installation of PrimeReact" at bounding box center [614, 543] width 661 height 21
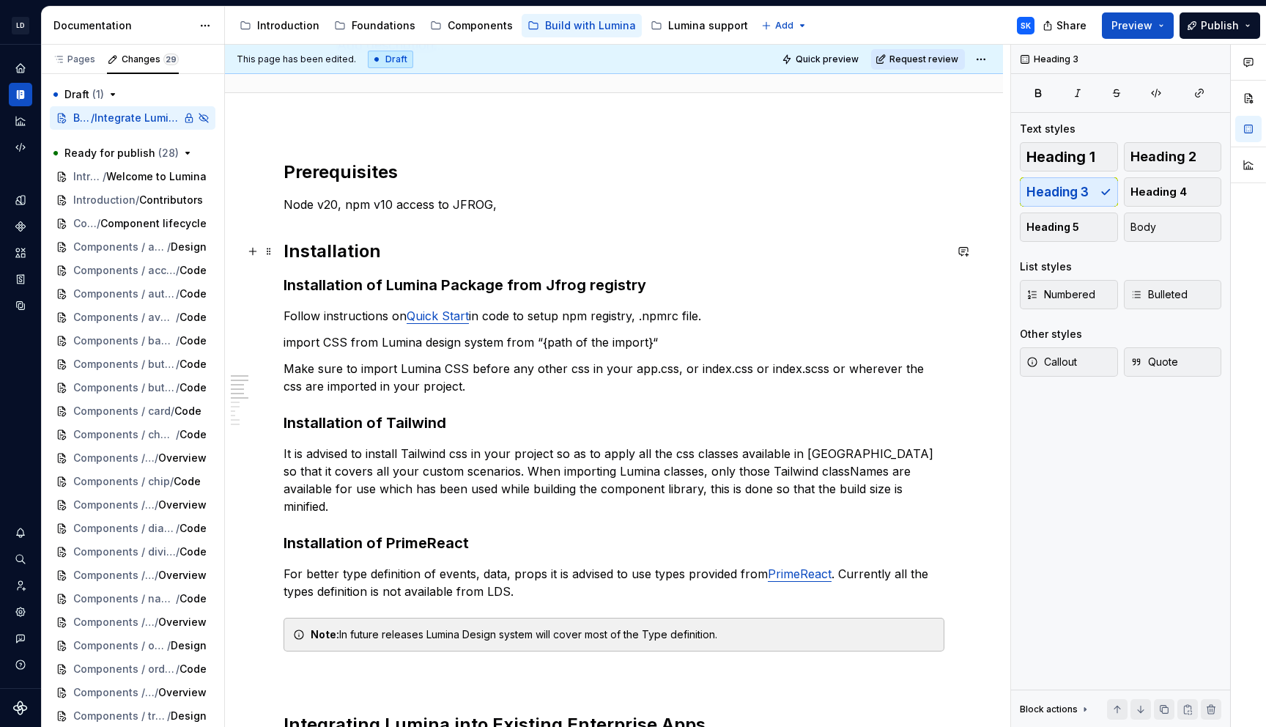
click at [403, 251] on h2 "Installation" at bounding box center [614, 251] width 661 height 23
click at [423, 168] on h2 "Prerequisites" at bounding box center [614, 171] width 661 height 23
click at [549, 200] on p "Node v20, npm v10 access to JFROG," at bounding box center [614, 205] width 661 height 18
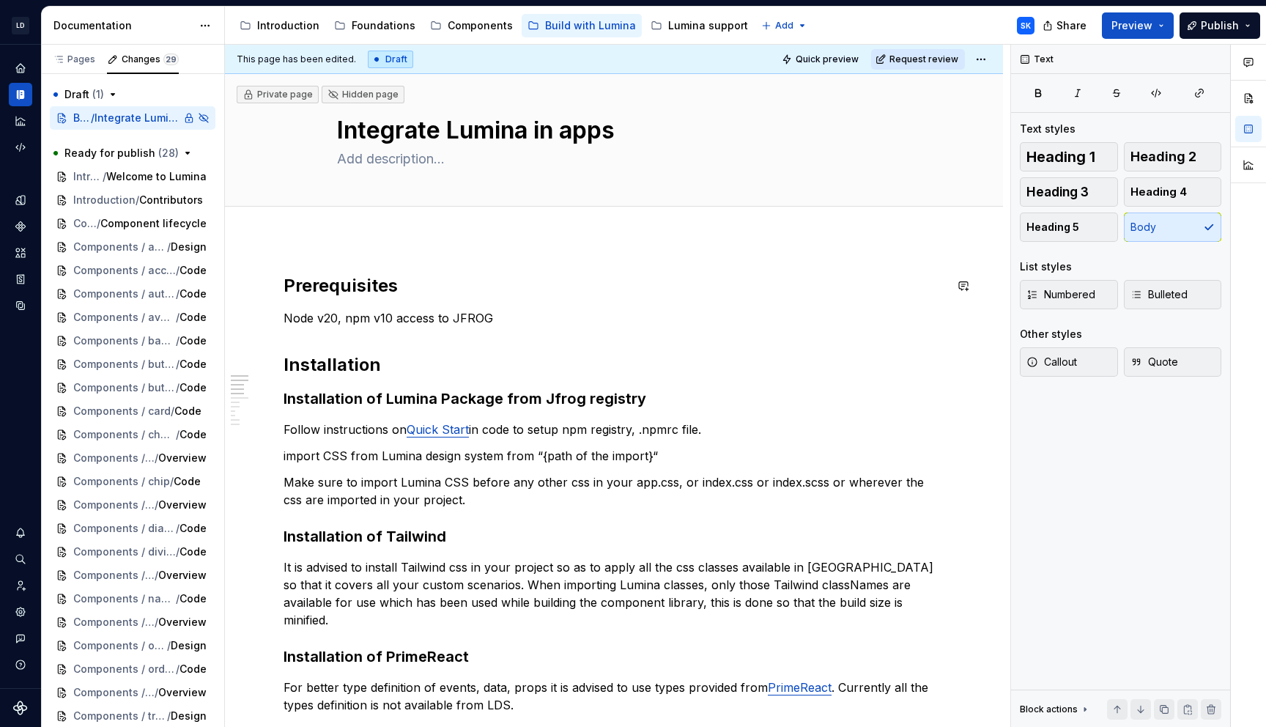
click at [287, 274] on h2 "Prerequisites" at bounding box center [614, 285] width 661 height 23
click at [434, 368] on h2 "Installation" at bounding box center [614, 364] width 661 height 23
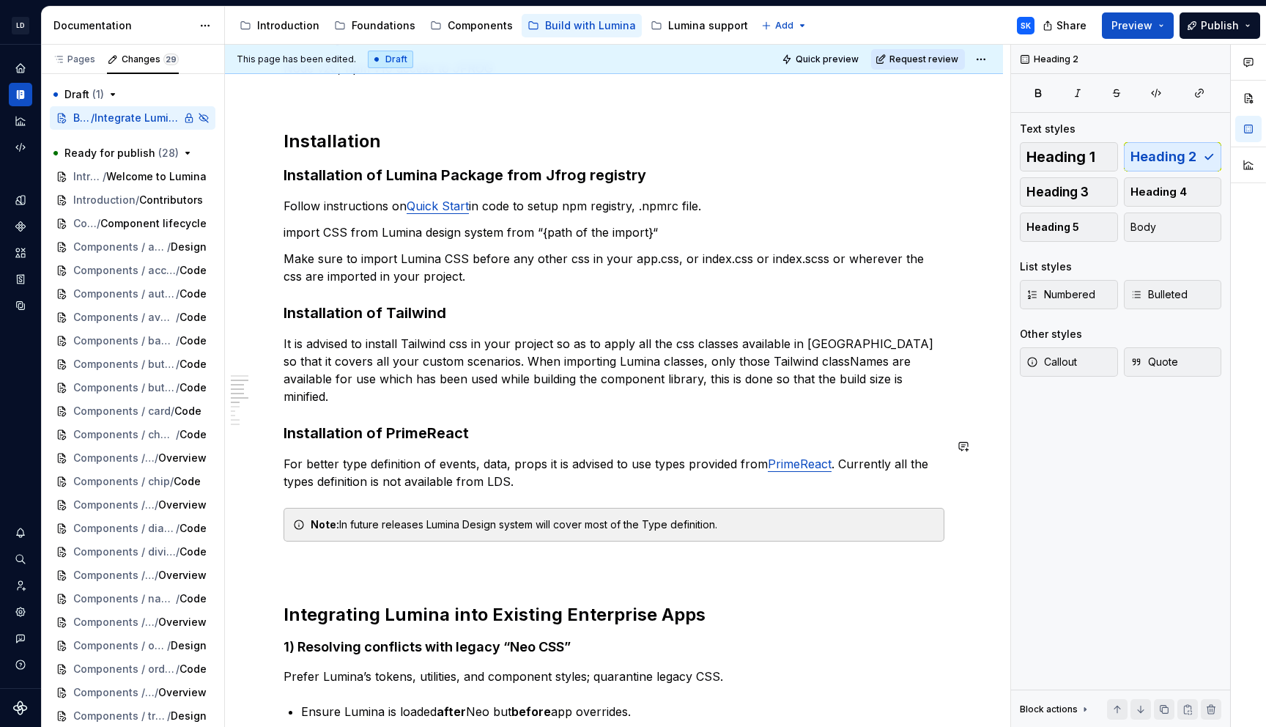
scroll to position [253, 0]
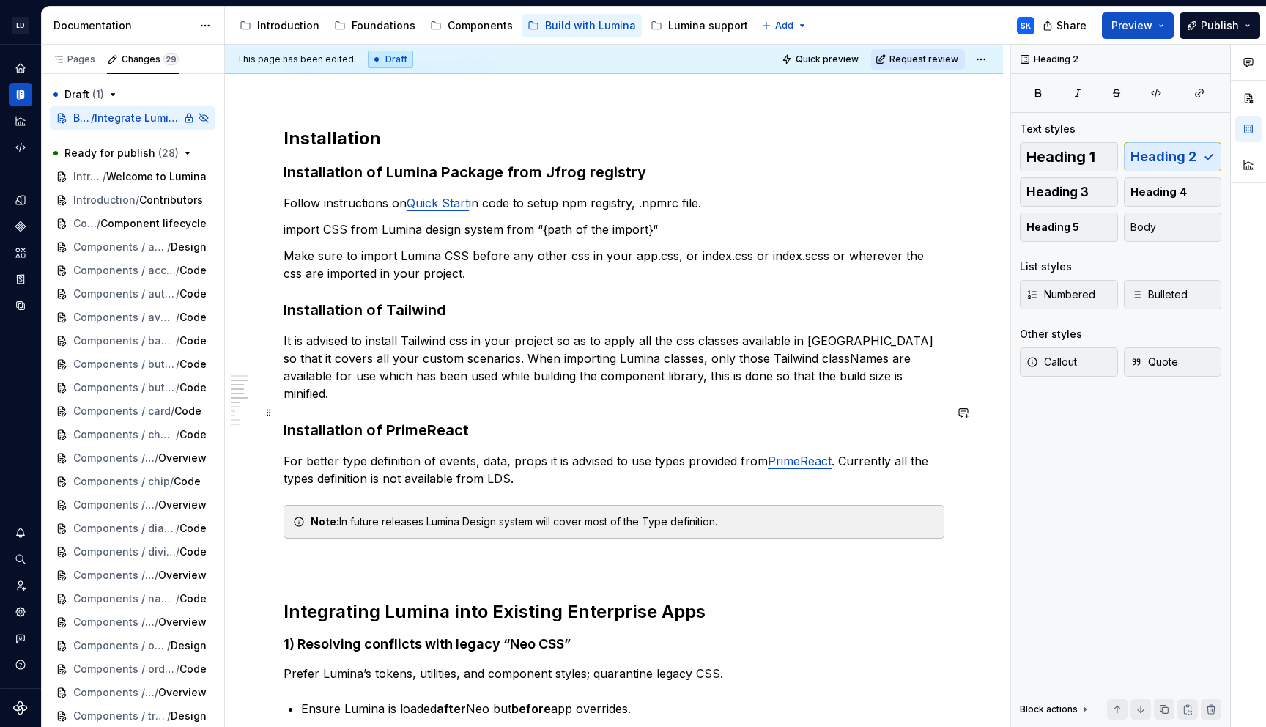
click at [492, 420] on h3 "Installation of PrimeReact" at bounding box center [614, 430] width 661 height 21
click at [658, 181] on h3 "Installation of Lumina Package from Jfrog registry" at bounding box center [614, 172] width 661 height 21
click at [1178, 194] on span "Heading 4" at bounding box center [1159, 192] width 56 height 15
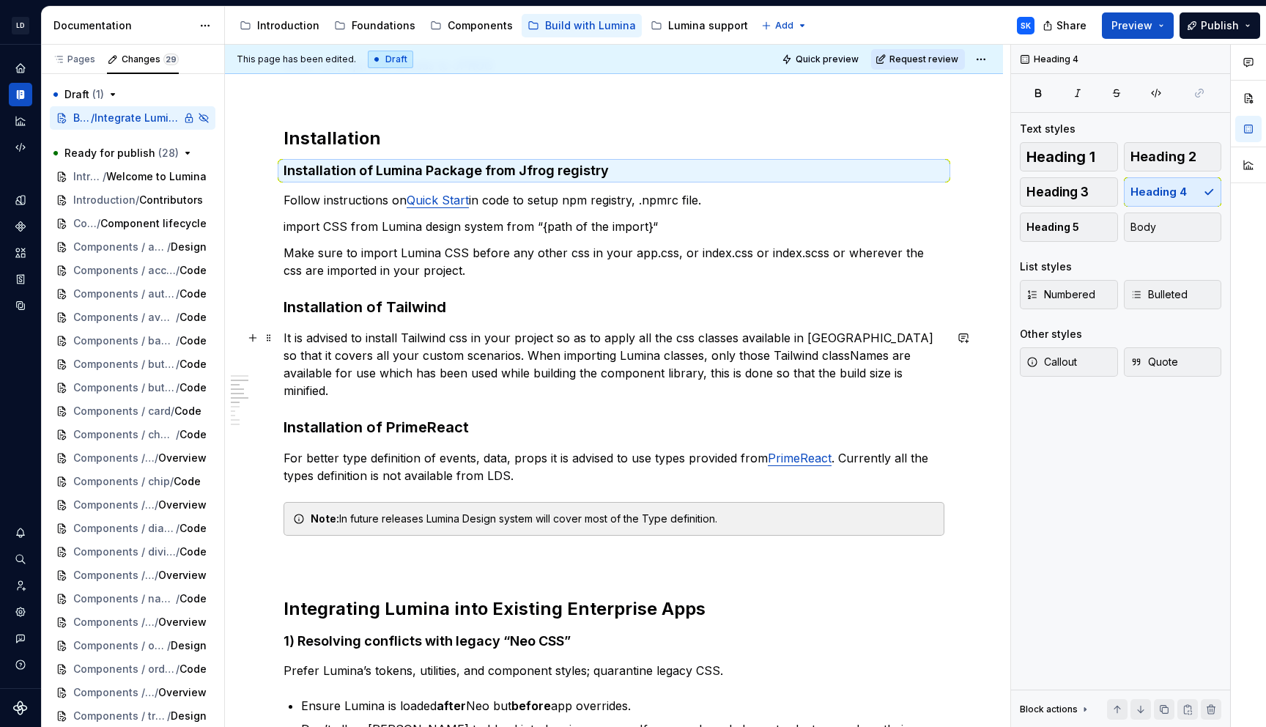
click at [470, 315] on h3 "Installation of Tailwind" at bounding box center [614, 307] width 661 height 21
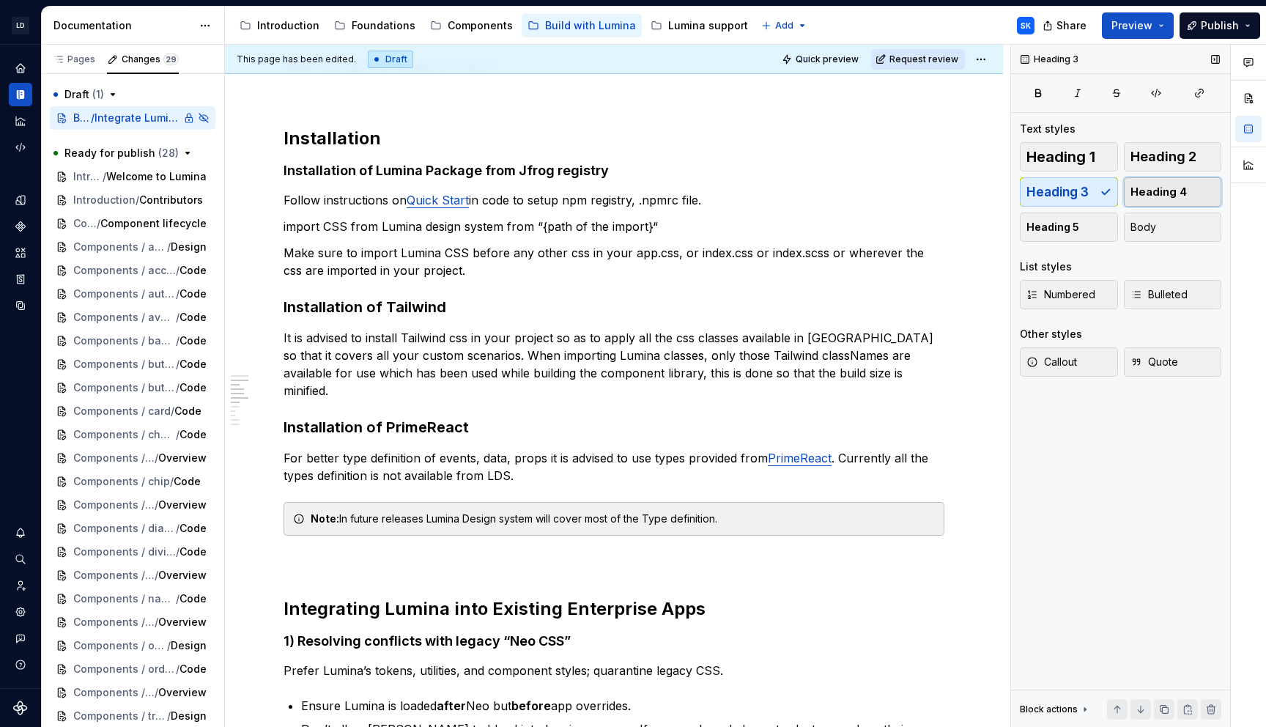
click at [1169, 194] on span "Heading 4" at bounding box center [1159, 192] width 56 height 15
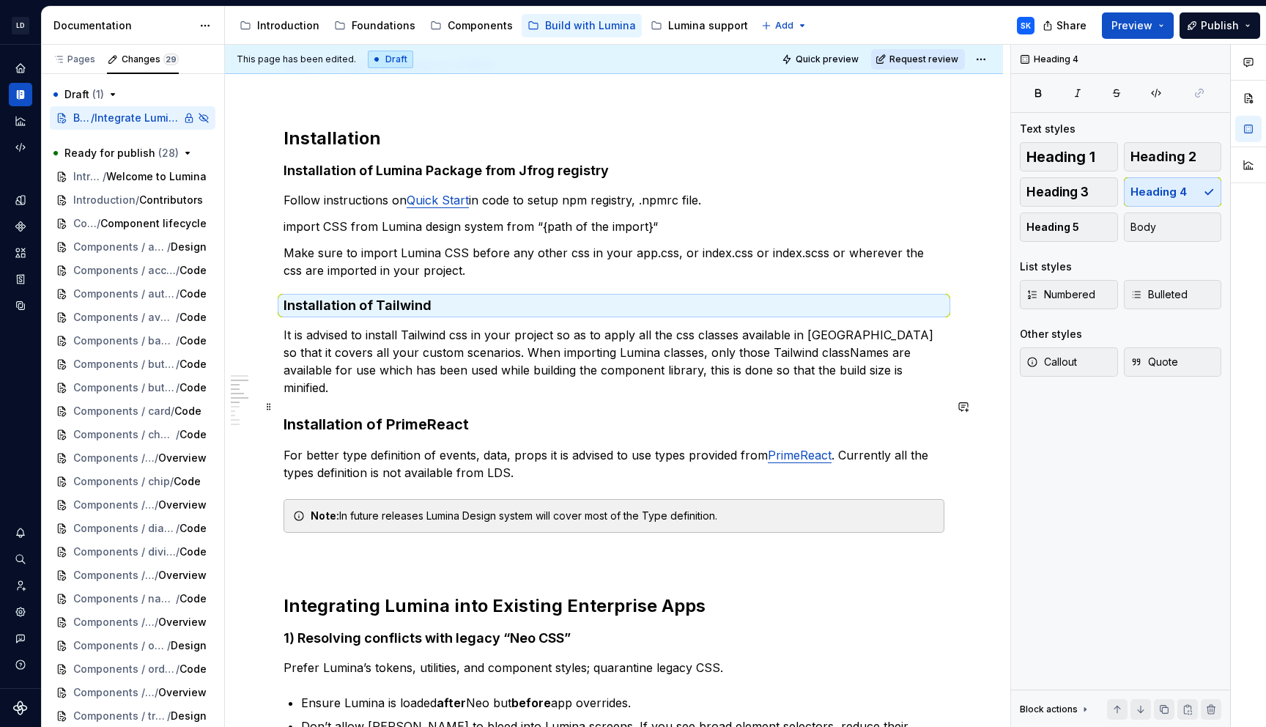
click at [588, 414] on h3 "Installation of PrimeReact" at bounding box center [614, 424] width 661 height 21
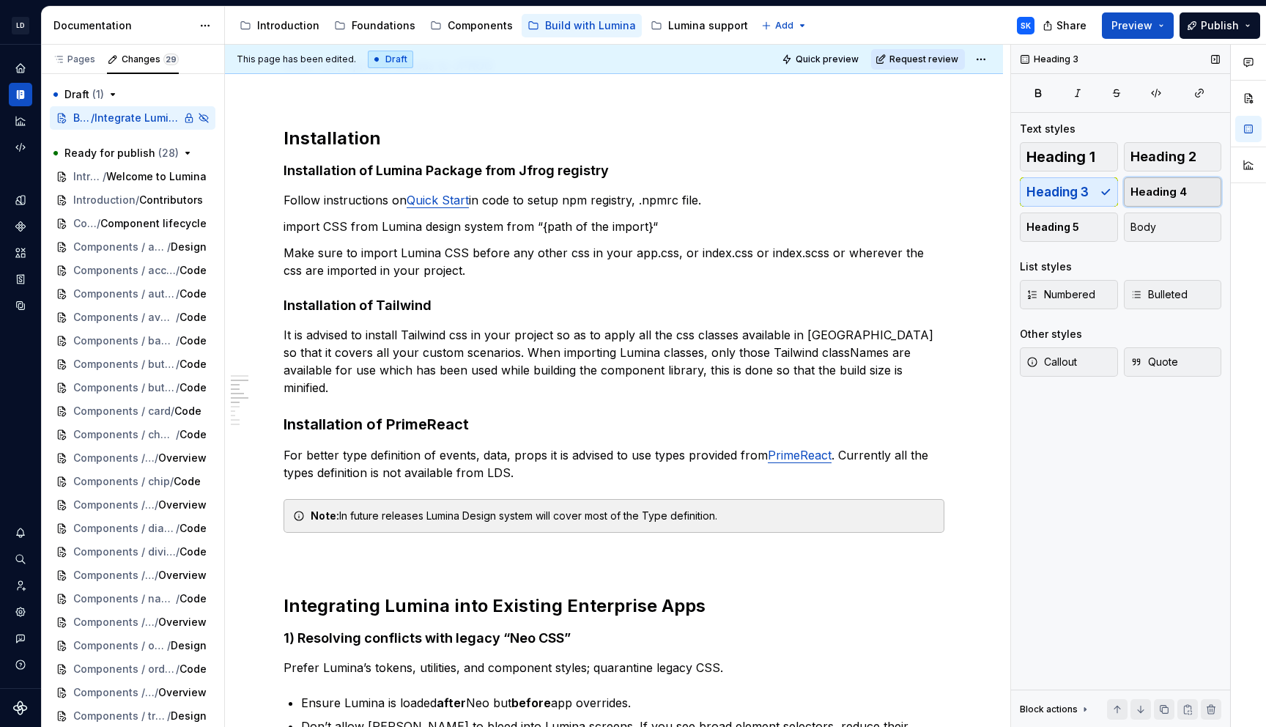
click at [1163, 197] on span "Heading 4" at bounding box center [1159, 192] width 56 height 15
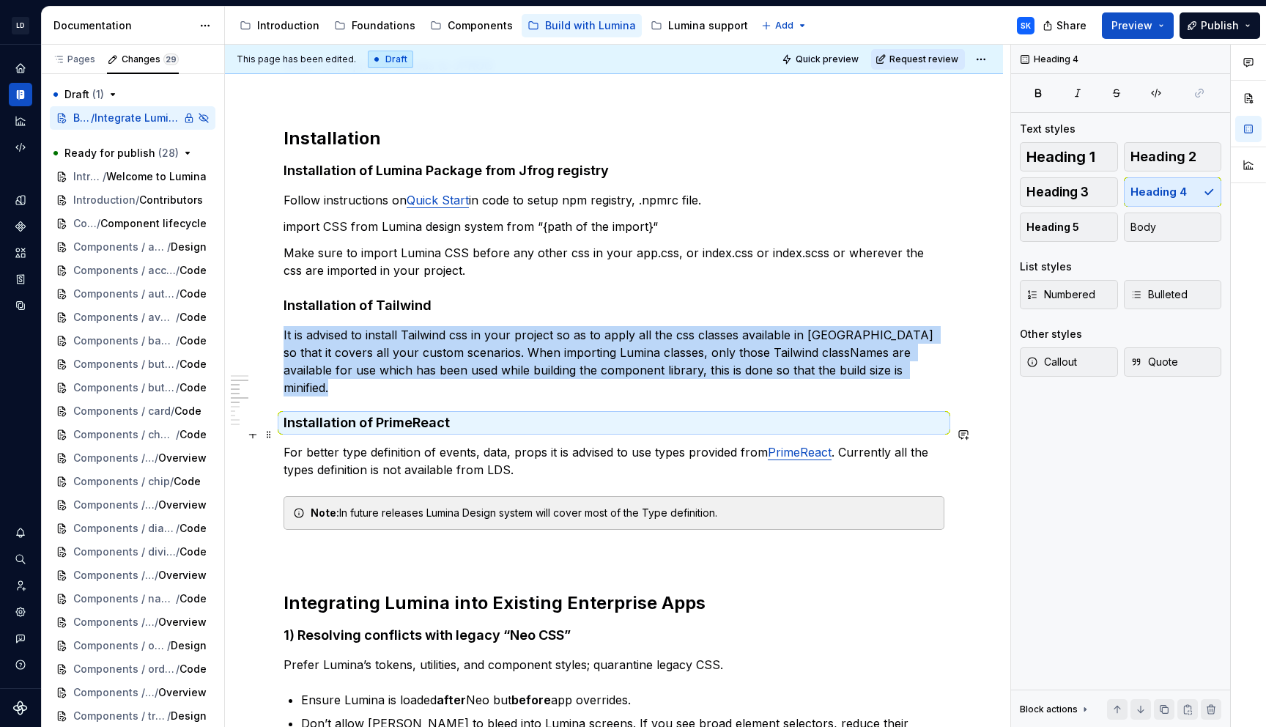
click at [605, 449] on p "For better type definition of events, data, props it is advised to use types pr…" at bounding box center [614, 460] width 661 height 35
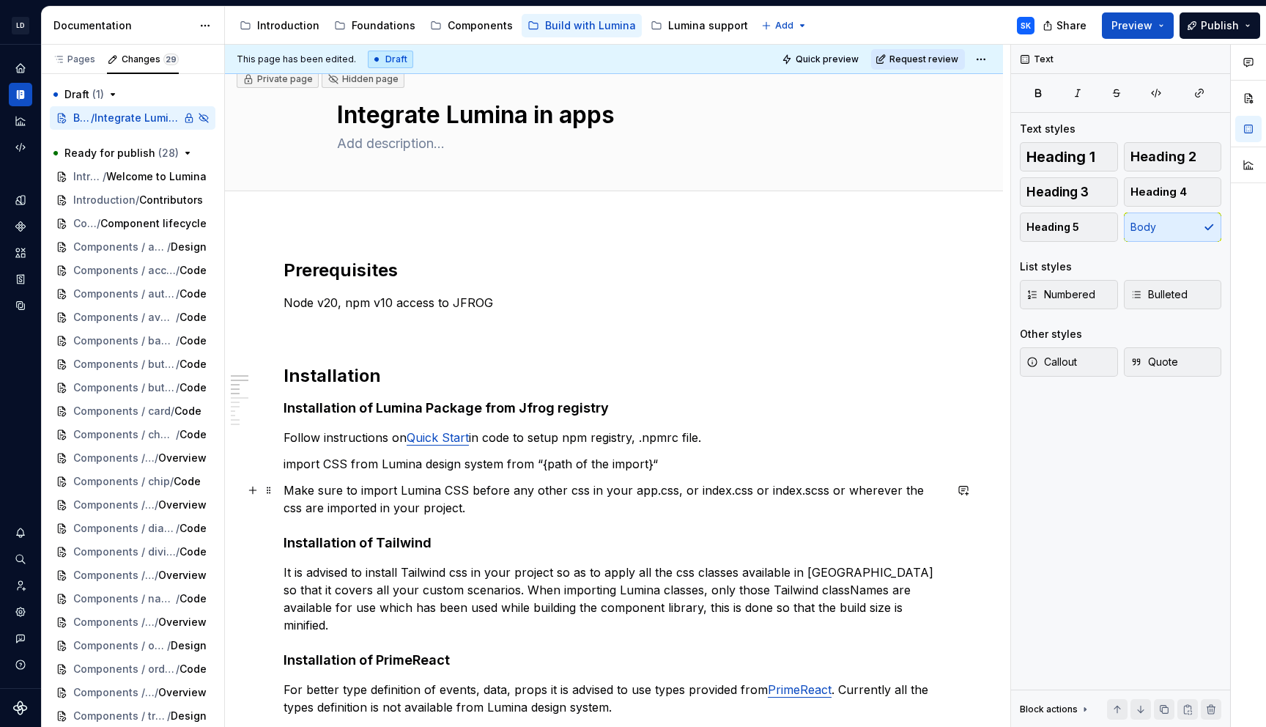
scroll to position [0, 0]
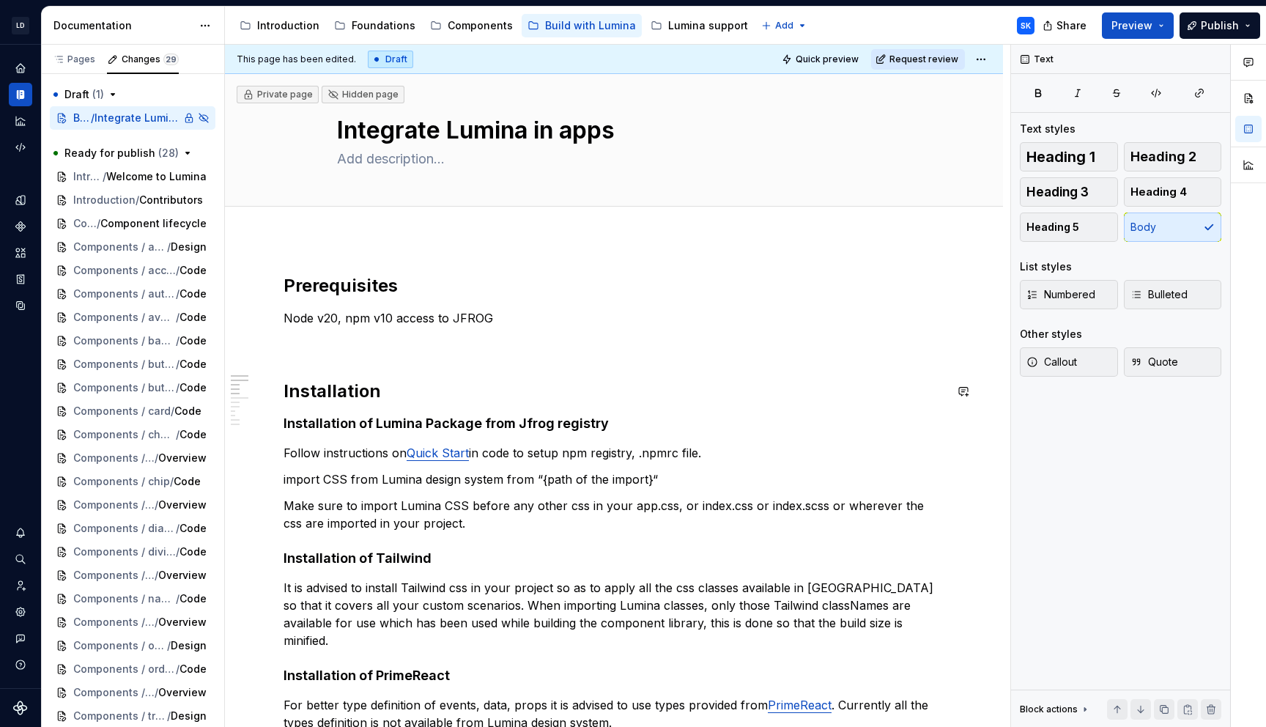
click at [428, 381] on h2 "Installation" at bounding box center [614, 391] width 661 height 23
click at [407, 352] on p at bounding box center [614, 345] width 661 height 18
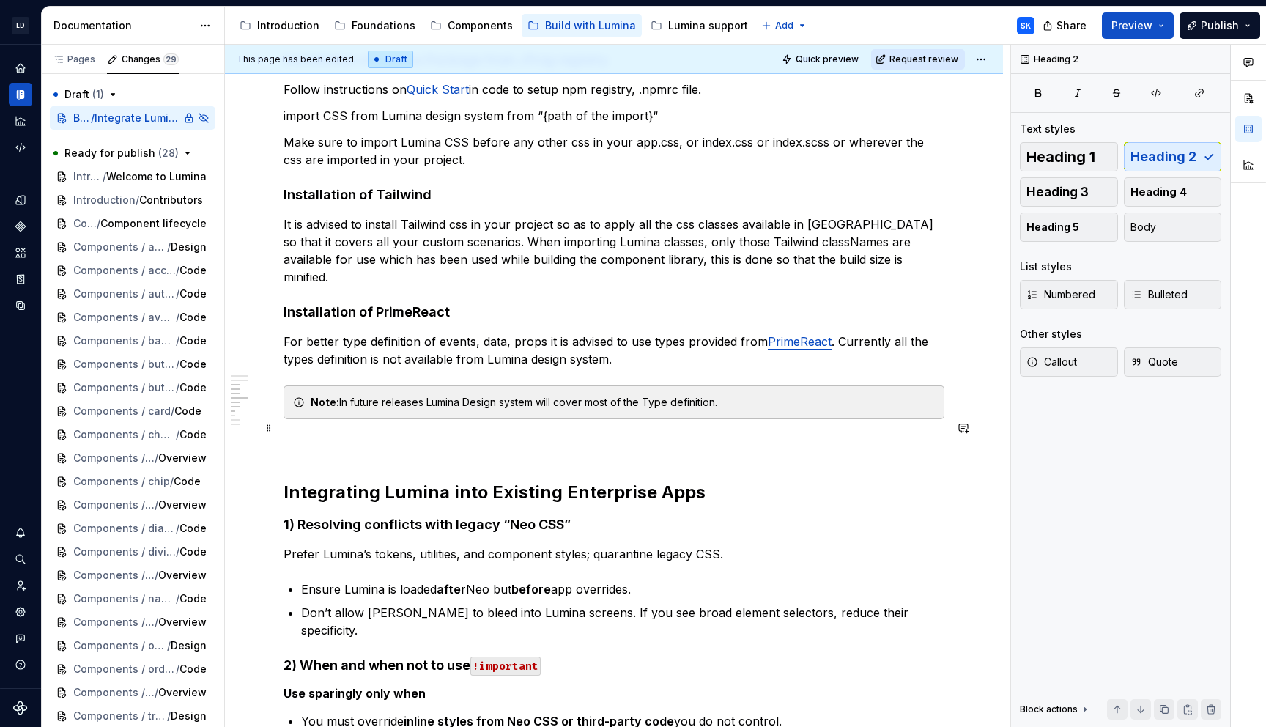
scroll to position [557, 0]
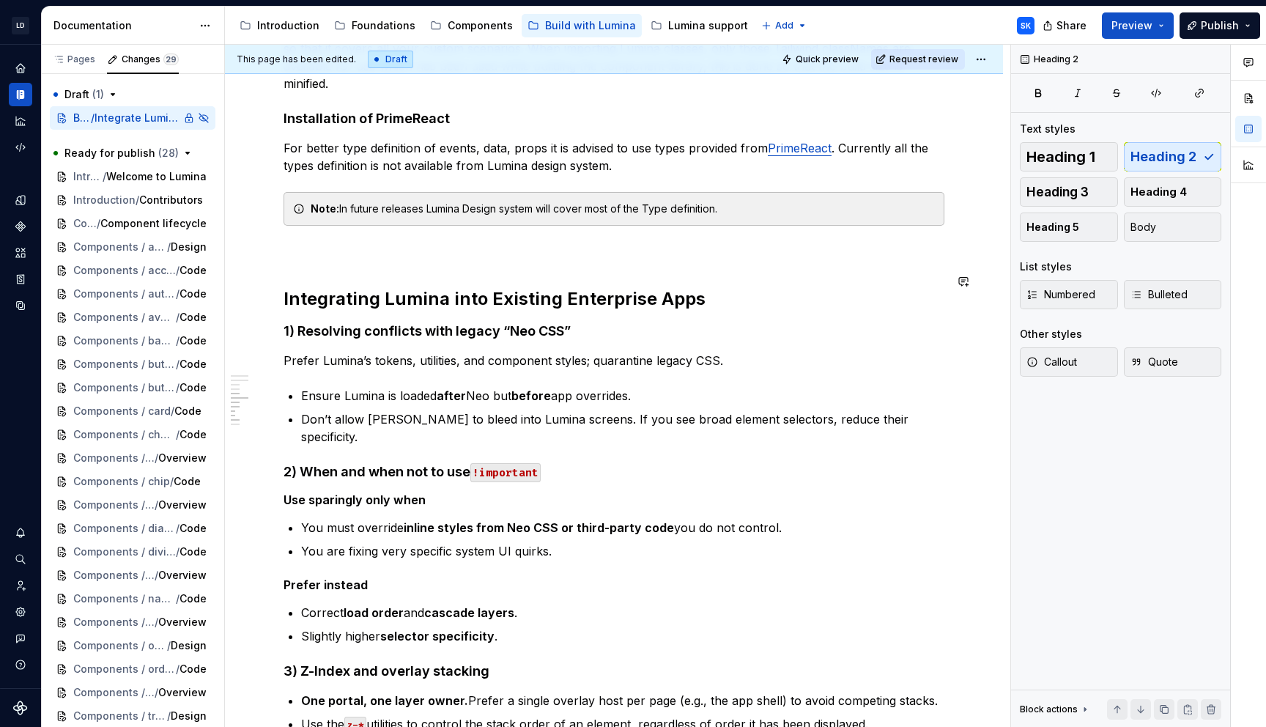
click at [330, 250] on div "Prerequisites Node v20, npm v10 access to JFROG Installation Installation of Lu…" at bounding box center [614, 301] width 661 height 1168
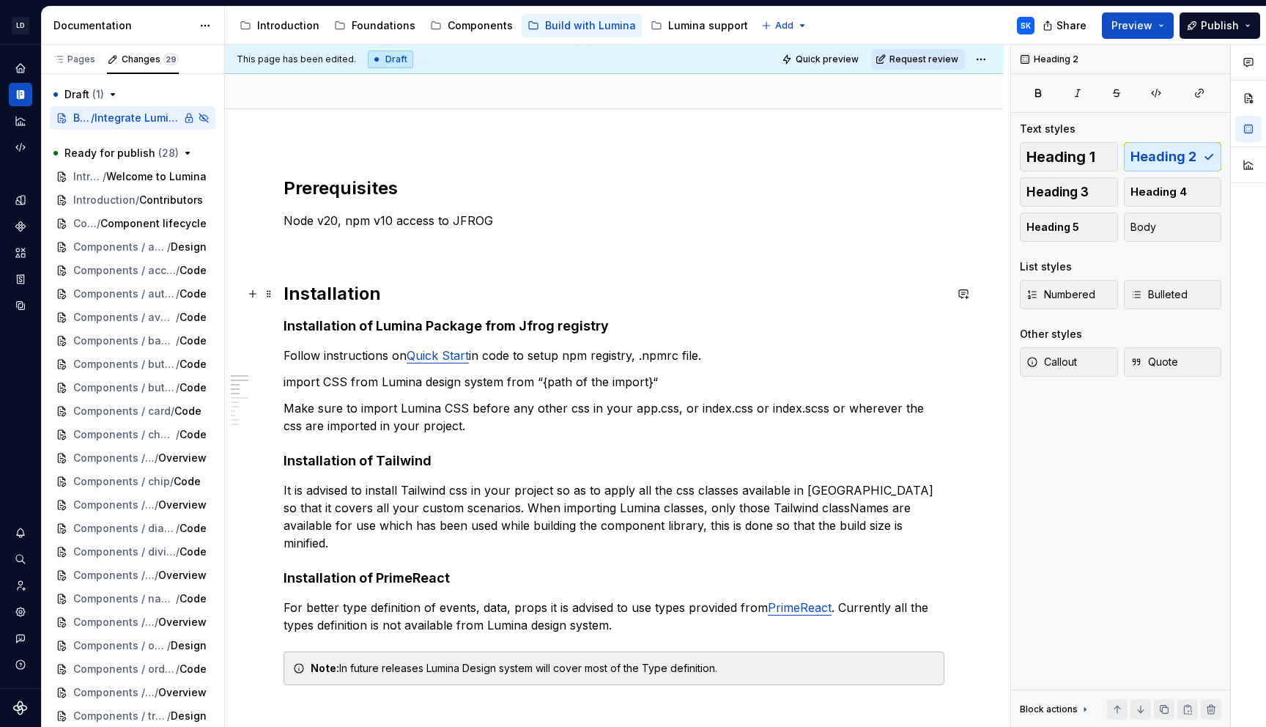
click at [400, 294] on h2 "Installation" at bounding box center [614, 293] width 661 height 23
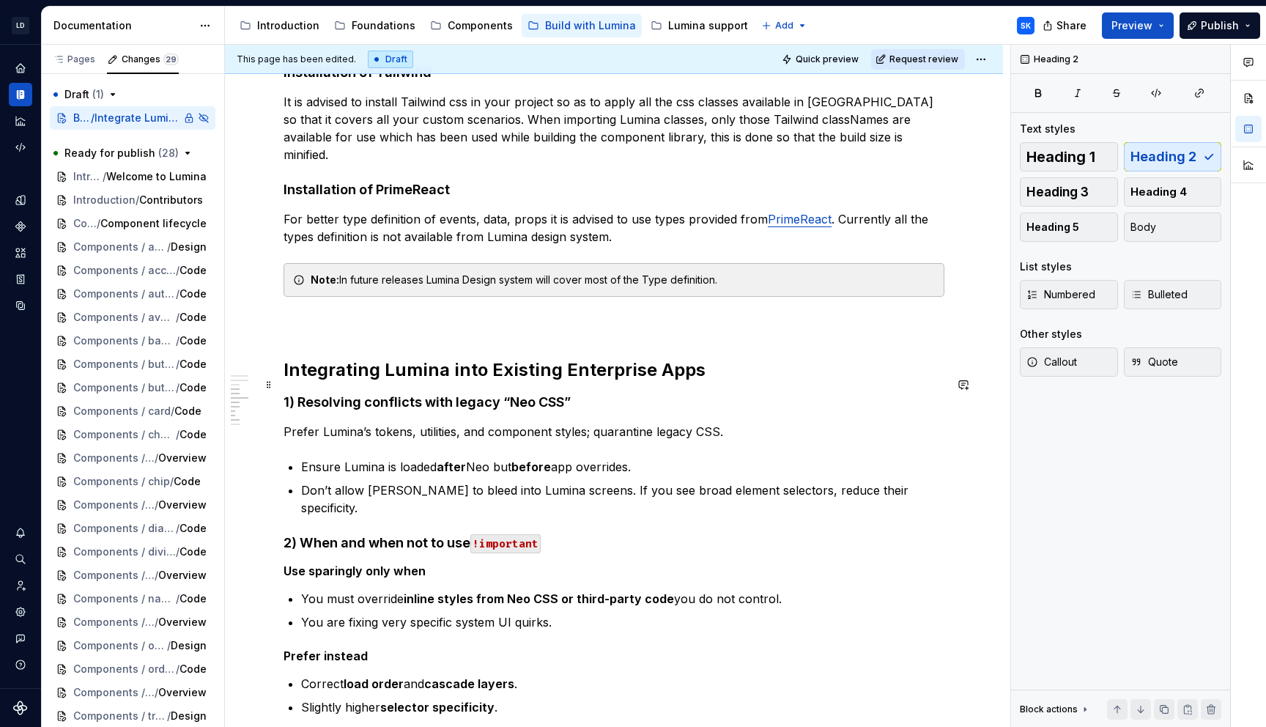
scroll to position [477, 0]
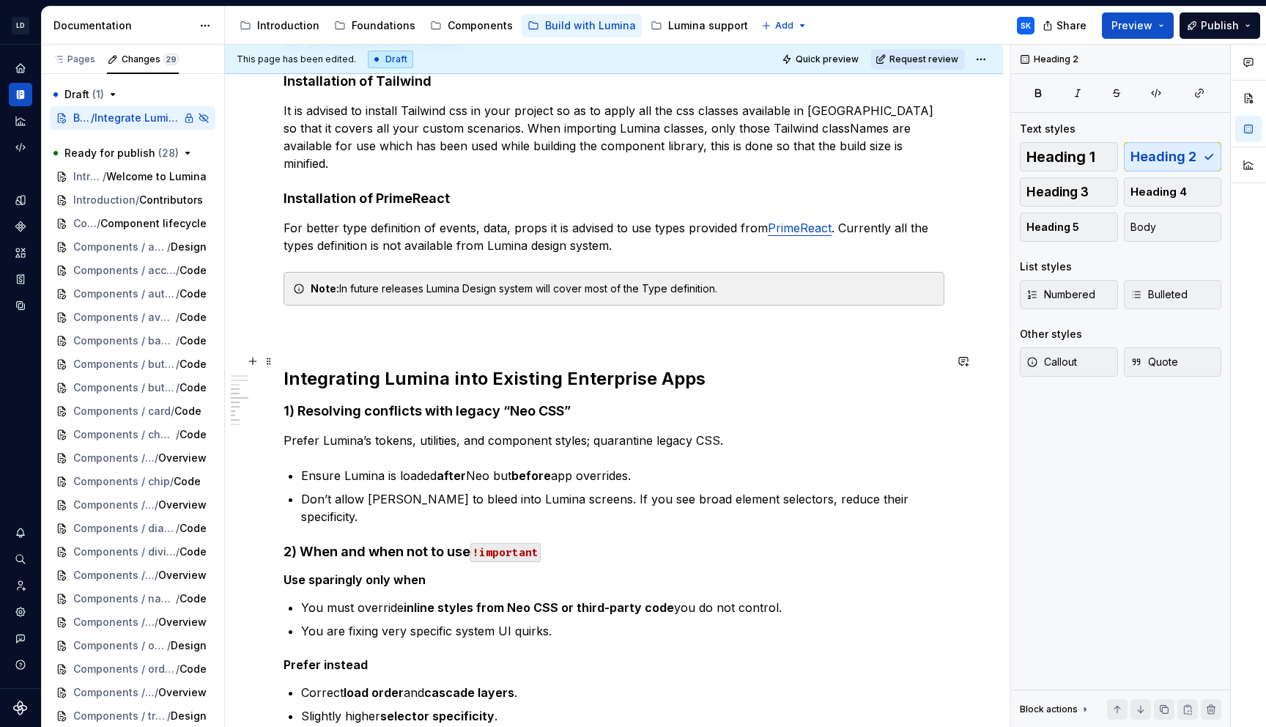
click at [683, 367] on h2 "Integrating Lumina into Existing Enterprise Apps" at bounding box center [614, 378] width 661 height 23
click at [485, 367] on h2 "Integrating Lumina into Existing Enterprise Apps" at bounding box center [614, 378] width 661 height 23
drag, startPoint x: 567, startPoint y: 355, endPoint x: 558, endPoint y: 356, distance: 9.6
click at [558, 367] on h2 "Integrating Lumina into existing Enterprise Apps" at bounding box center [614, 378] width 661 height 23
click at [651, 367] on h2 "Integrating Lumina into existing enterprise Apps" at bounding box center [614, 378] width 661 height 23
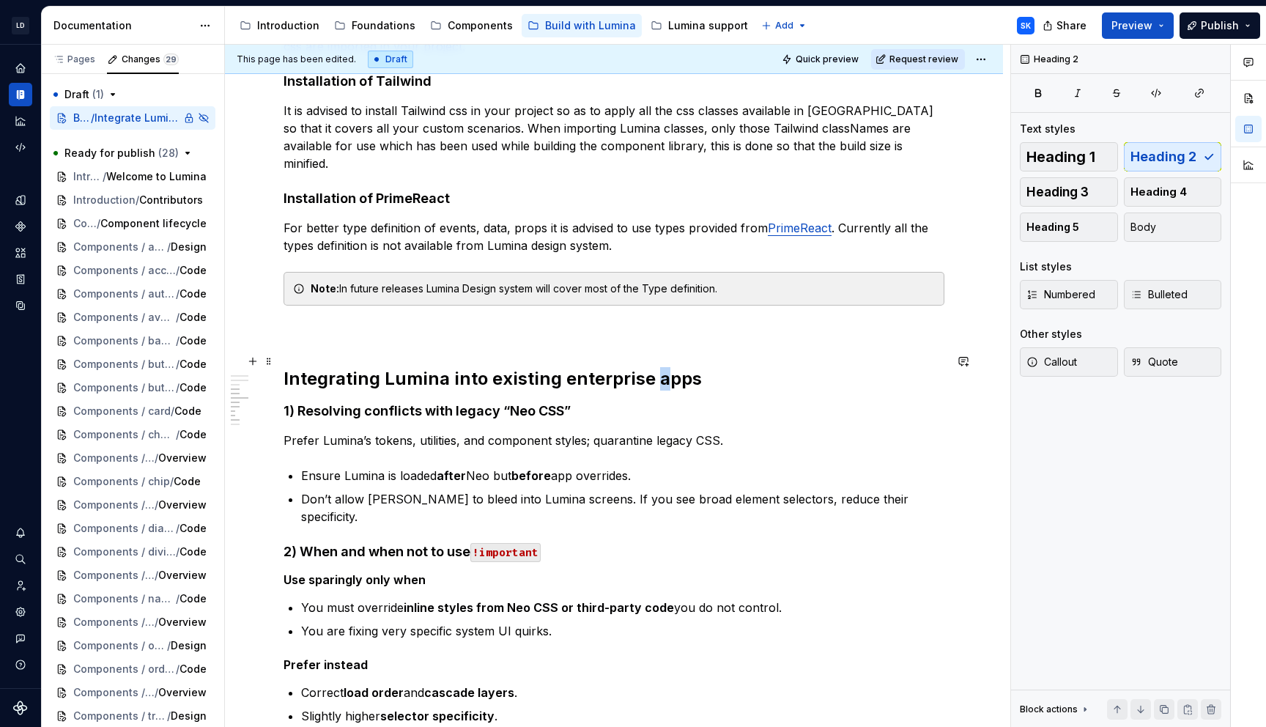
click at [706, 367] on h2 "Integrating Lumina into existing enterprise apps" at bounding box center [614, 378] width 661 height 23
click at [610, 367] on h2 "Integrating Lumina into existing enterprise apps" at bounding box center [614, 378] width 661 height 23
click at [666, 402] on h4 "1) Resolving conflicts with legacy “Neo CSS”" at bounding box center [614, 411] width 661 height 18
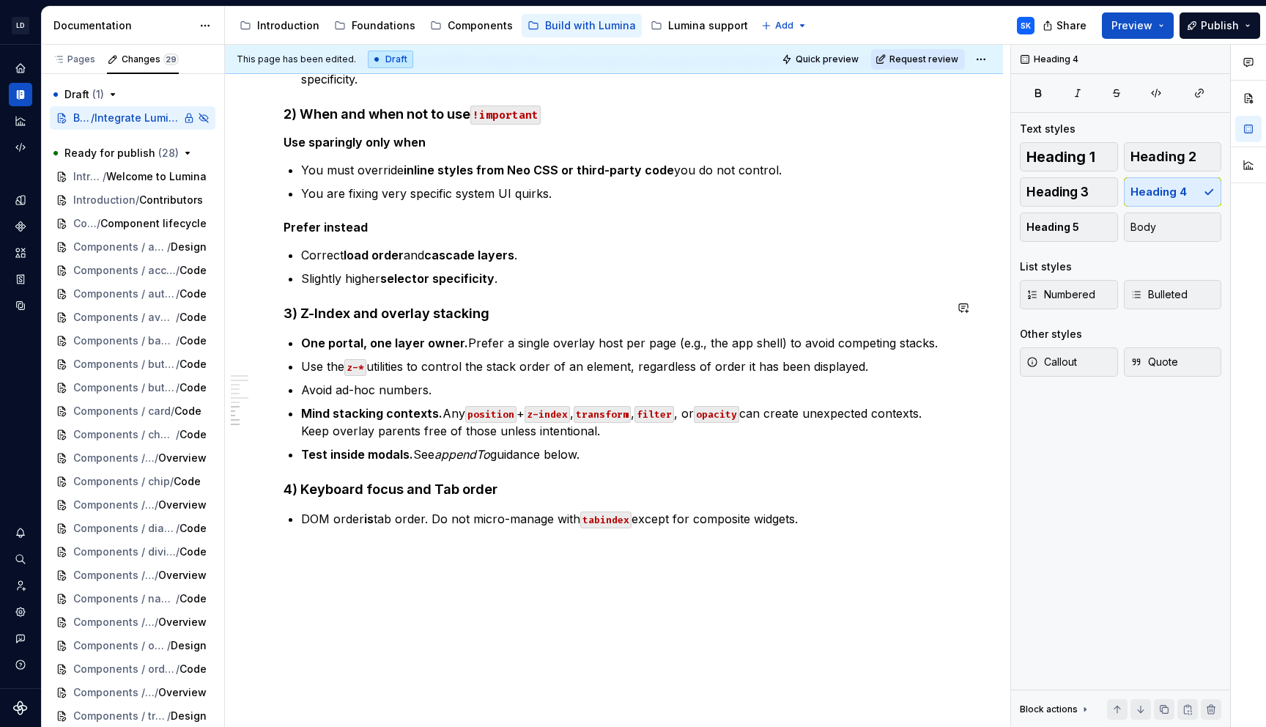
scroll to position [912, 0]
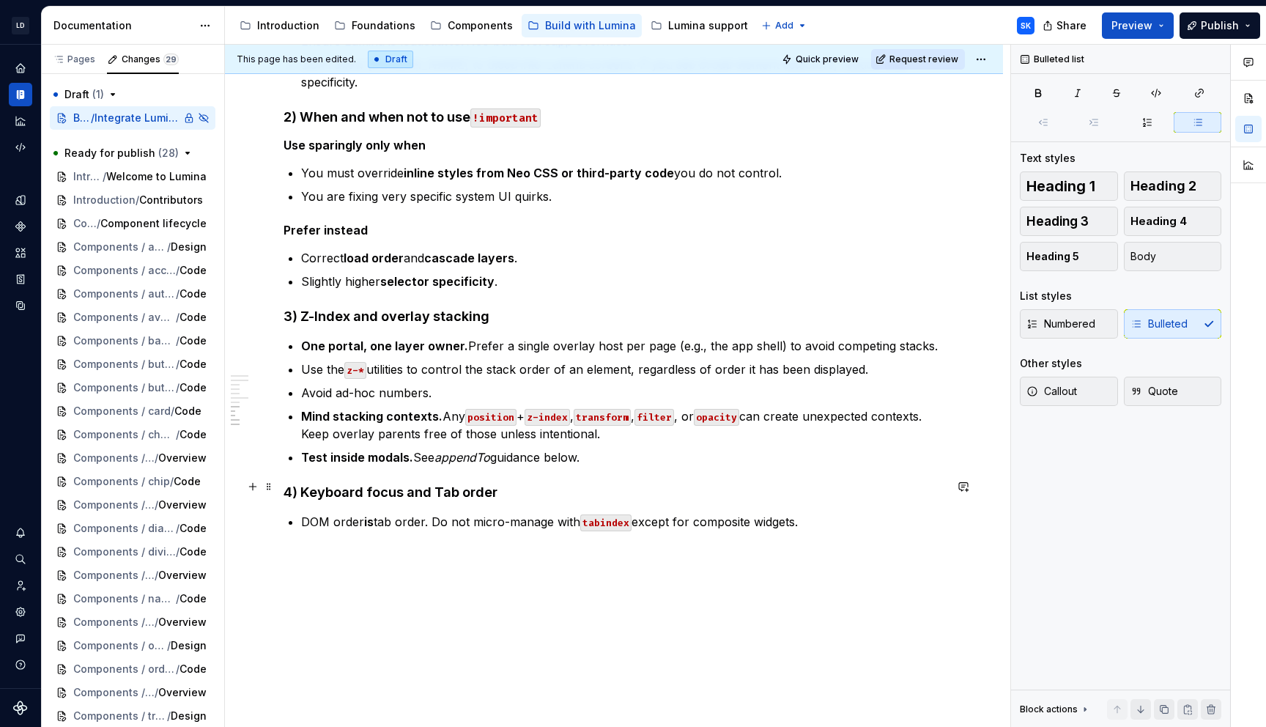
click at [824, 513] on p "DOM order is tab order. Do not micro-manage with tabindex except for composite …" at bounding box center [622, 522] width 643 height 18
click at [825, 536] on p "Maintain a visible focus ring for all interactive controls and do not remove ou…" at bounding box center [622, 545] width 643 height 18
click at [845, 536] on p "Maintain a visible focus ring for all interactive controls and do not remove ou…" at bounding box center [622, 545] width 643 height 18
click at [852, 536] on p "Maintain a visible focus ring for all interactive controls and do not remove ou…" at bounding box center [622, 545] width 643 height 18
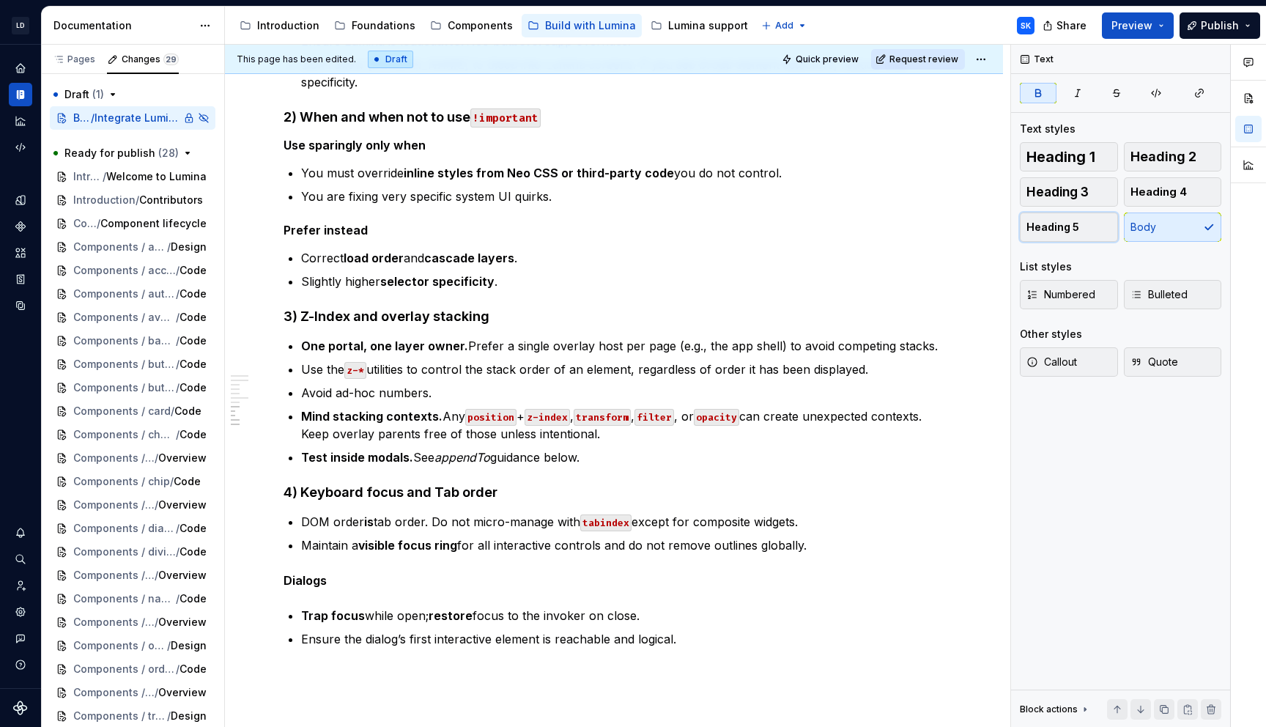
click at [1093, 233] on button "Heading 5" at bounding box center [1069, 227] width 98 height 29
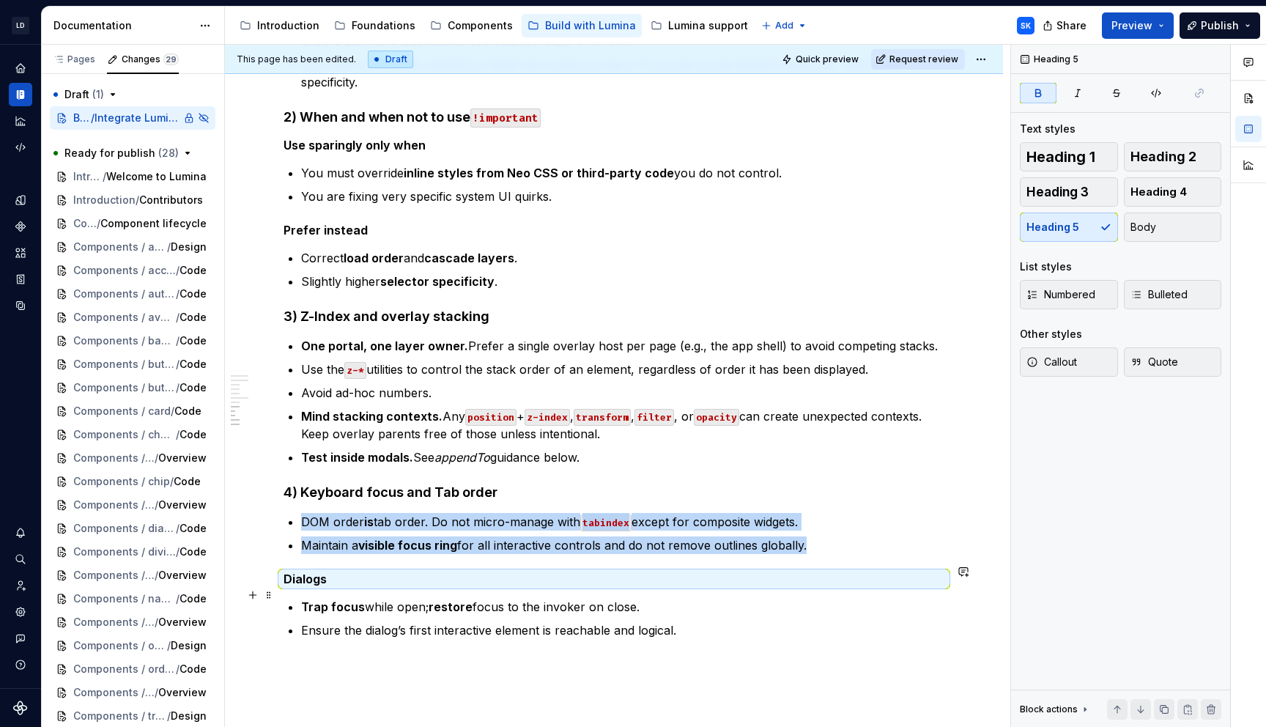
click at [692, 598] on ul "Trap focus while open; restore focus to the invoker on close. Ensure the dialog…" at bounding box center [622, 618] width 643 height 41
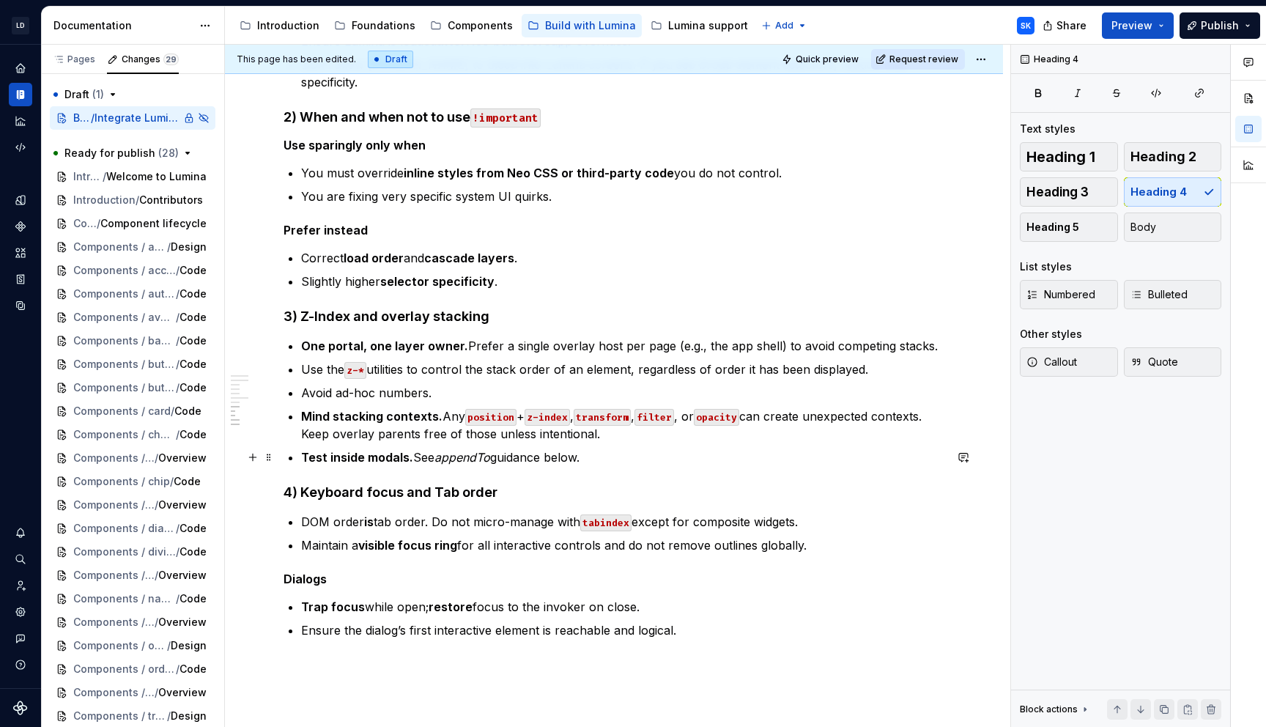
click at [454, 484] on h4 "4) Keyboard focus and Tab order" at bounding box center [614, 493] width 661 height 18
click at [342, 523] on div "Prerequisites Node v20, npm v10 access to JFROG Installation Installation of Lu…" at bounding box center [614, 0] width 661 height 1277
click at [424, 572] on h5 "Dialogs" at bounding box center [614, 579] width 661 height 15
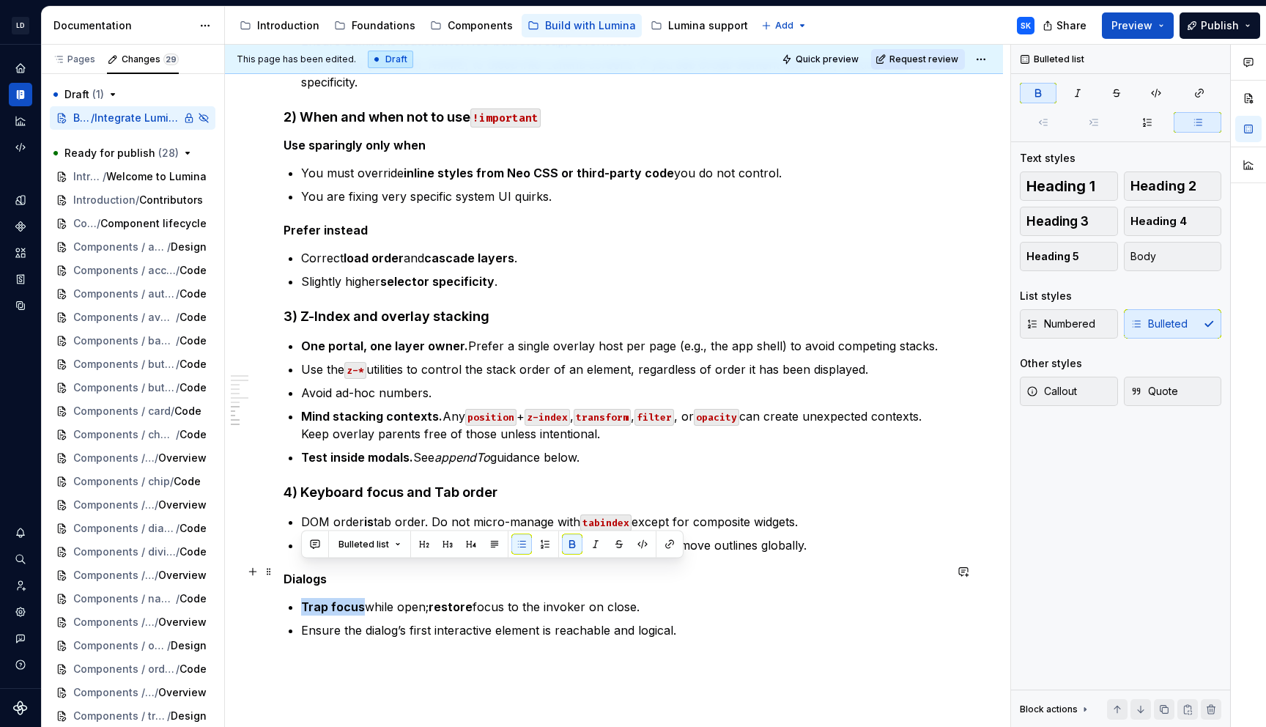
drag, startPoint x: 302, startPoint y: 572, endPoint x: 362, endPoint y: 569, distance: 60.2
click at [362, 598] on p "Trap focus while open; restore focus to the invoker on close." at bounding box center [622, 607] width 643 height 18
click at [797, 621] on p "Ensure the dialog’s first interactive element is reachable and logical." at bounding box center [622, 630] width 643 height 18
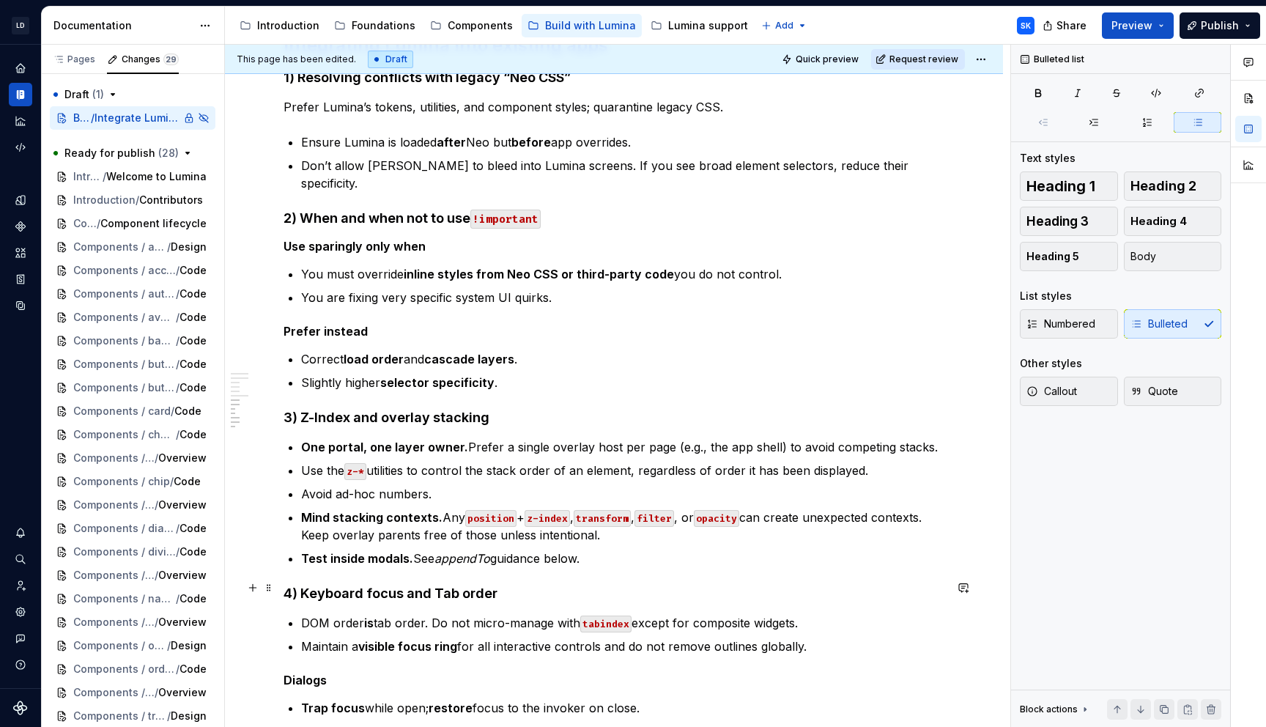
scroll to position [809, 0]
click at [333, 512] on strong "Mind stacking contexts." at bounding box center [371, 519] width 141 height 15
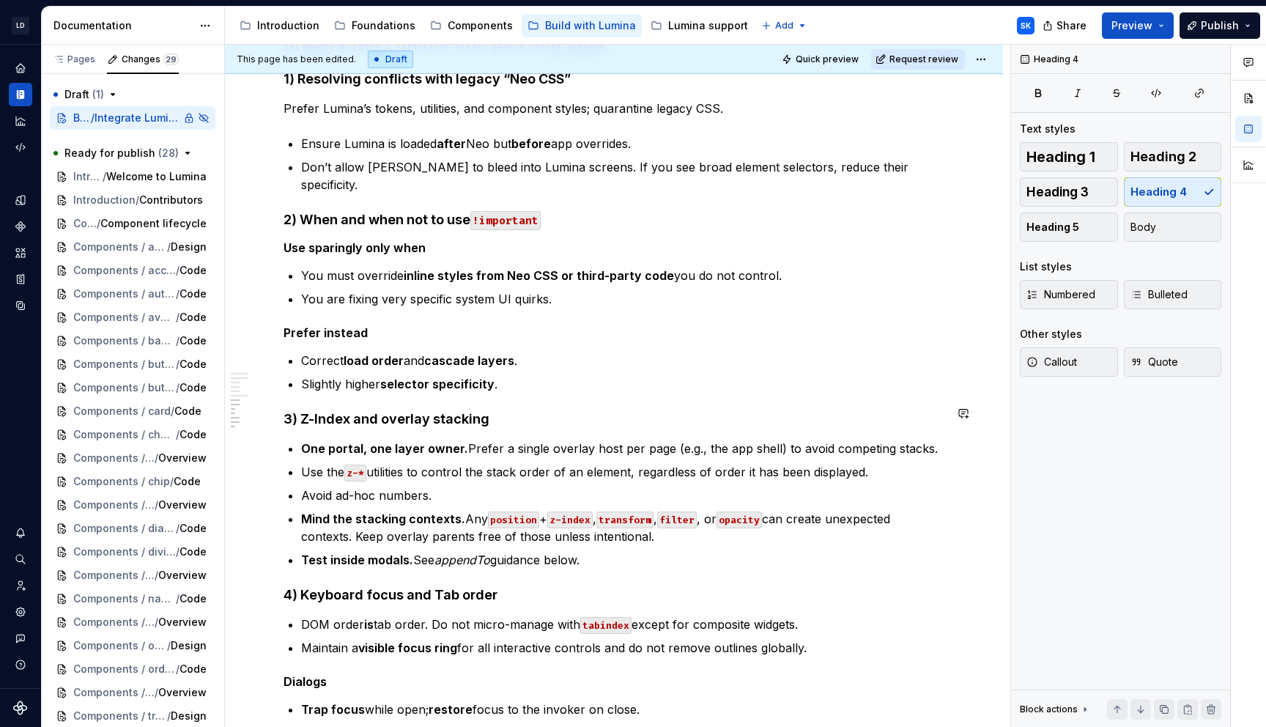
scroll to position [1023, 0]
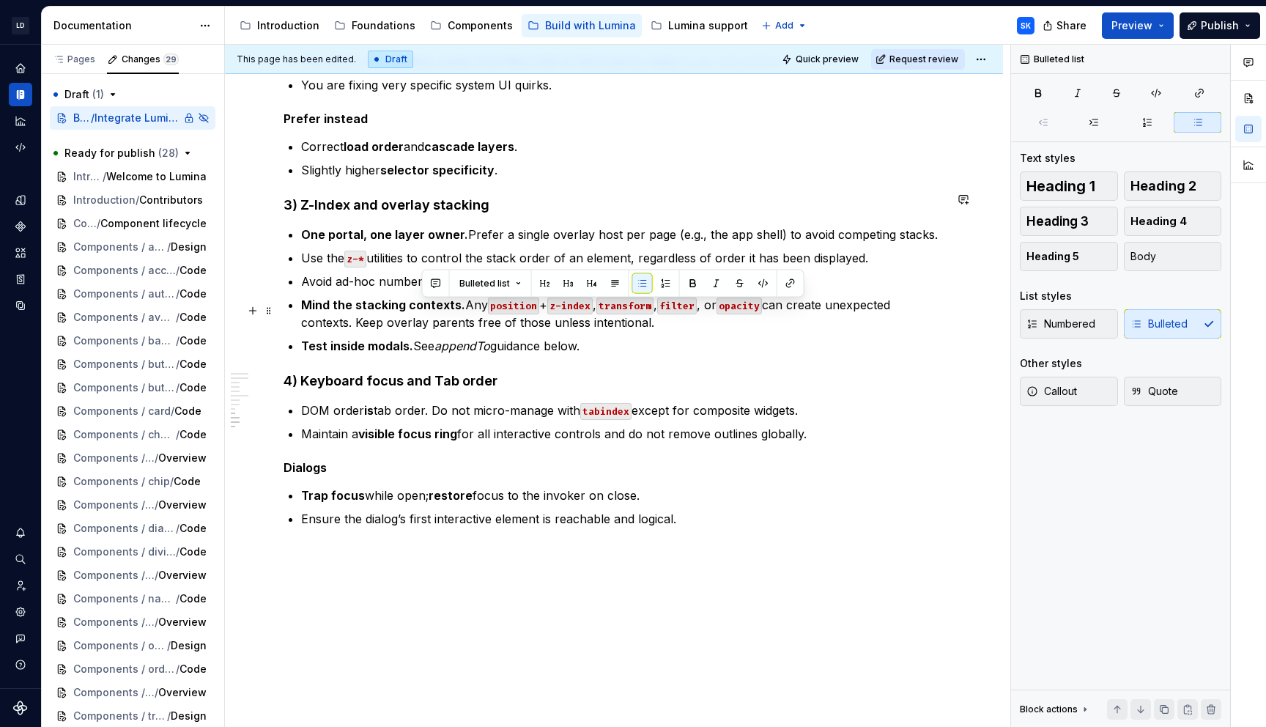
drag, startPoint x: 418, startPoint y: 309, endPoint x: 632, endPoint y: 313, distance: 214.0
click at [632, 337] on p "Test inside modals. See appendTo guidance below." at bounding box center [622, 346] width 643 height 18
click at [616, 337] on p "Test inside modals. See appendTo guidance below." at bounding box center [622, 346] width 643 height 18
drag, startPoint x: 602, startPoint y: 309, endPoint x: 411, endPoint y: 314, distance: 191.3
click at [411, 337] on p "Test inside modals. See appendTo guidance below." at bounding box center [622, 346] width 643 height 18
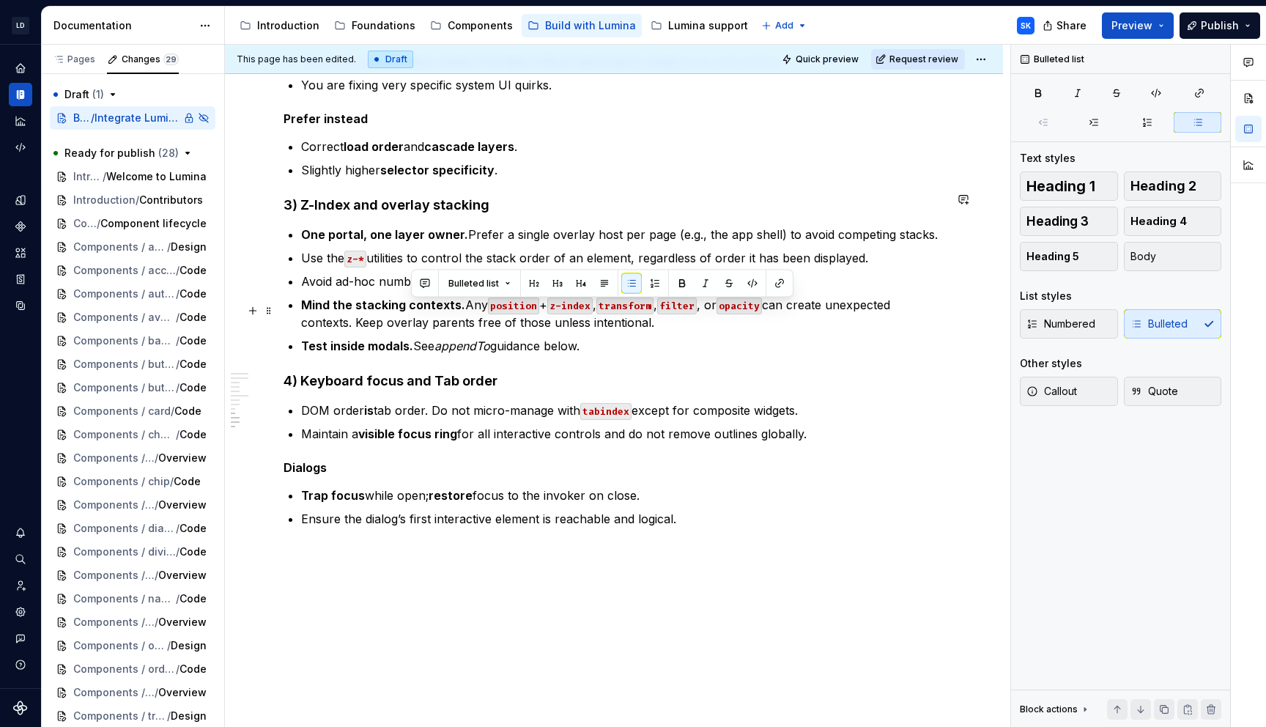
click at [630, 337] on p "Test inside modals. See appendTo guidance below." at bounding box center [622, 346] width 643 height 18
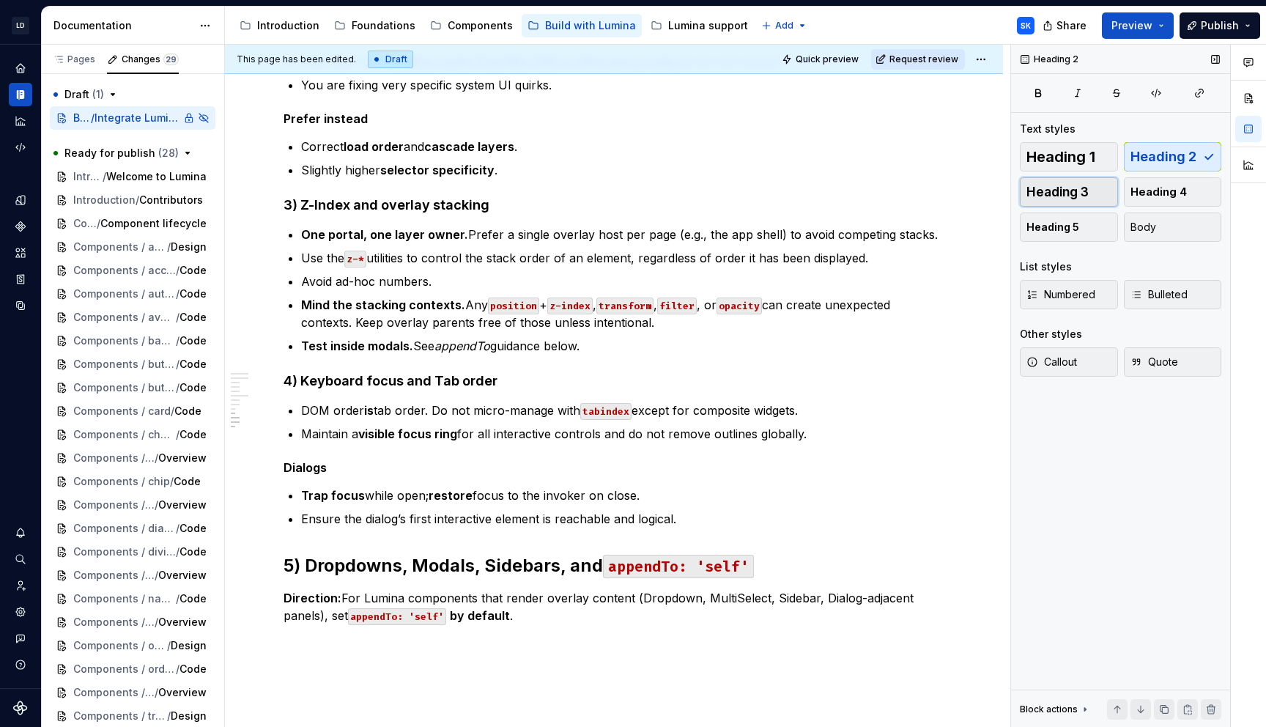
click at [1082, 202] on button "Heading 3" at bounding box center [1069, 191] width 98 height 29
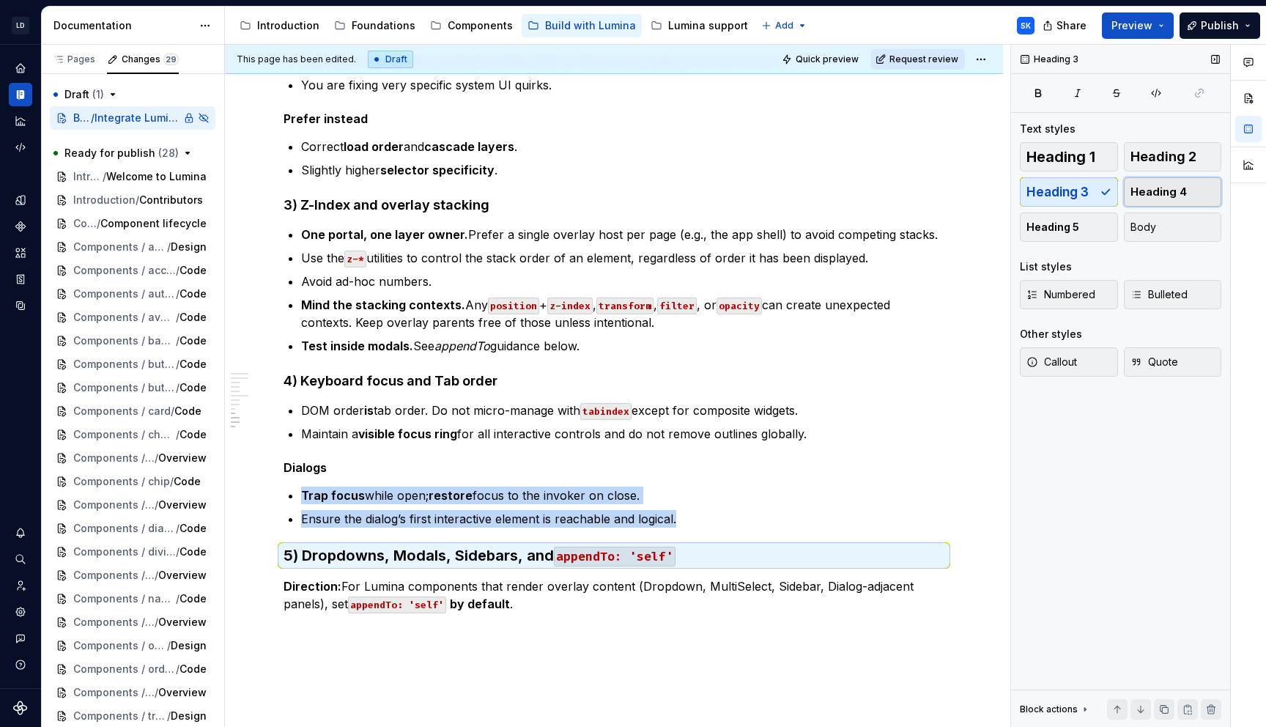
click at [1166, 193] on span "Heading 4" at bounding box center [1159, 192] width 56 height 15
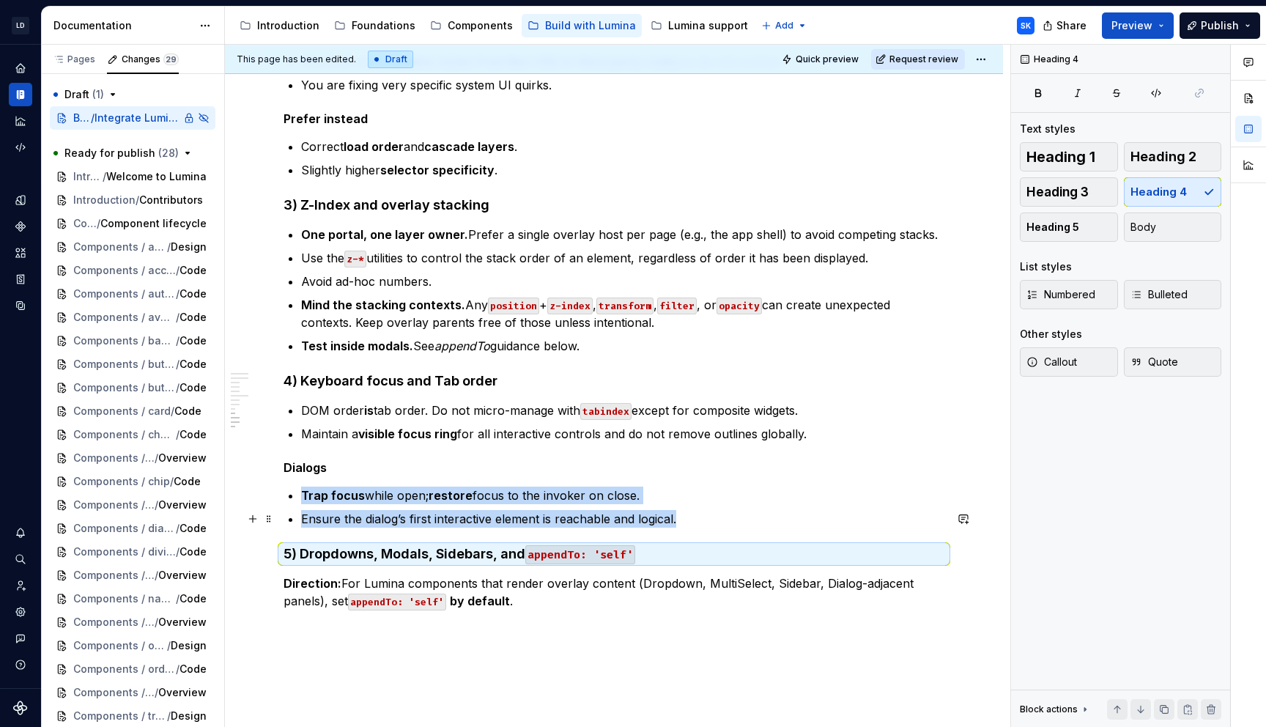
click at [586, 545] on code "appendTo: 'self'" at bounding box center [580, 554] width 110 height 19
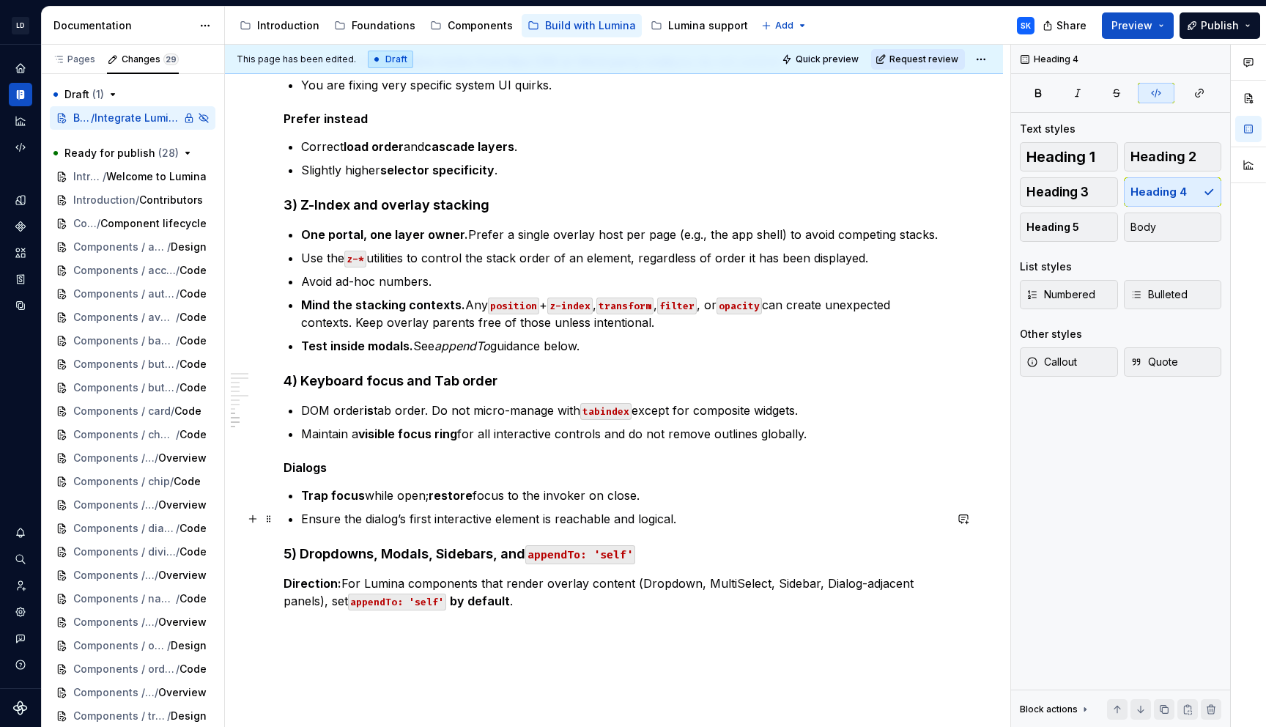
click at [592, 545] on code "appendTo: 'self'" at bounding box center [580, 554] width 110 height 19
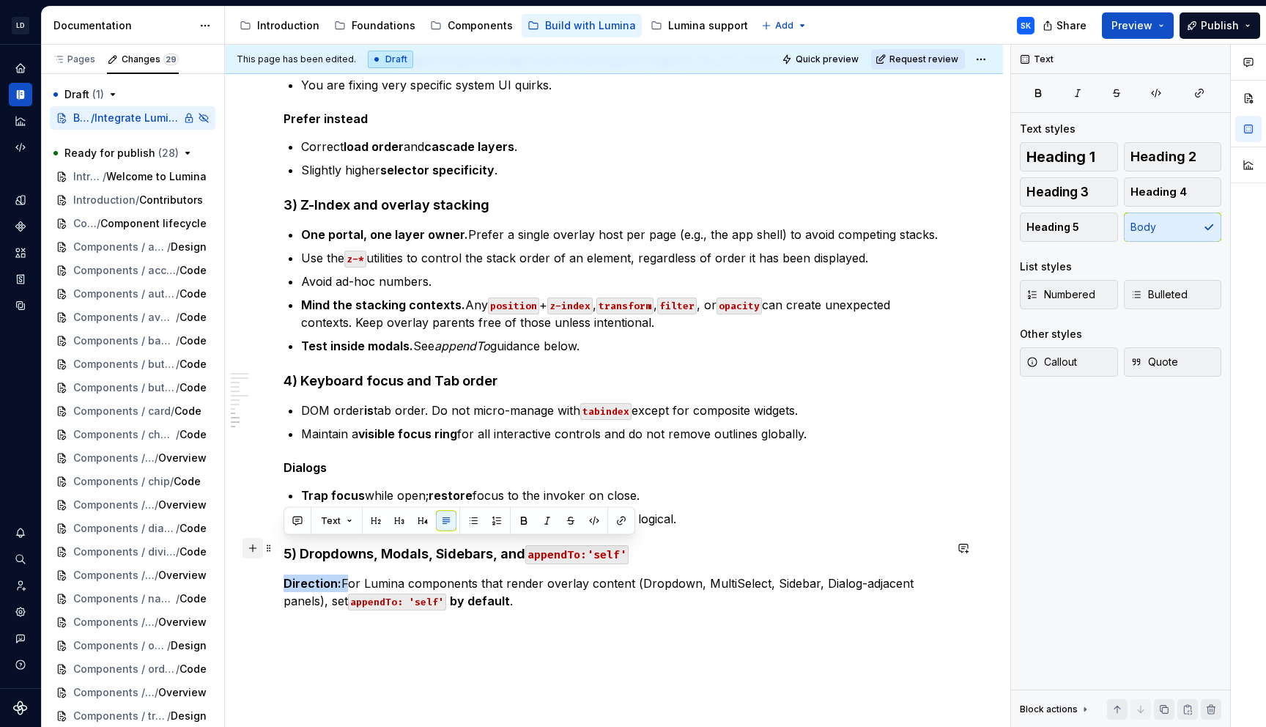
drag, startPoint x: 343, startPoint y: 546, endPoint x: 255, endPoint y: 546, distance: 87.9
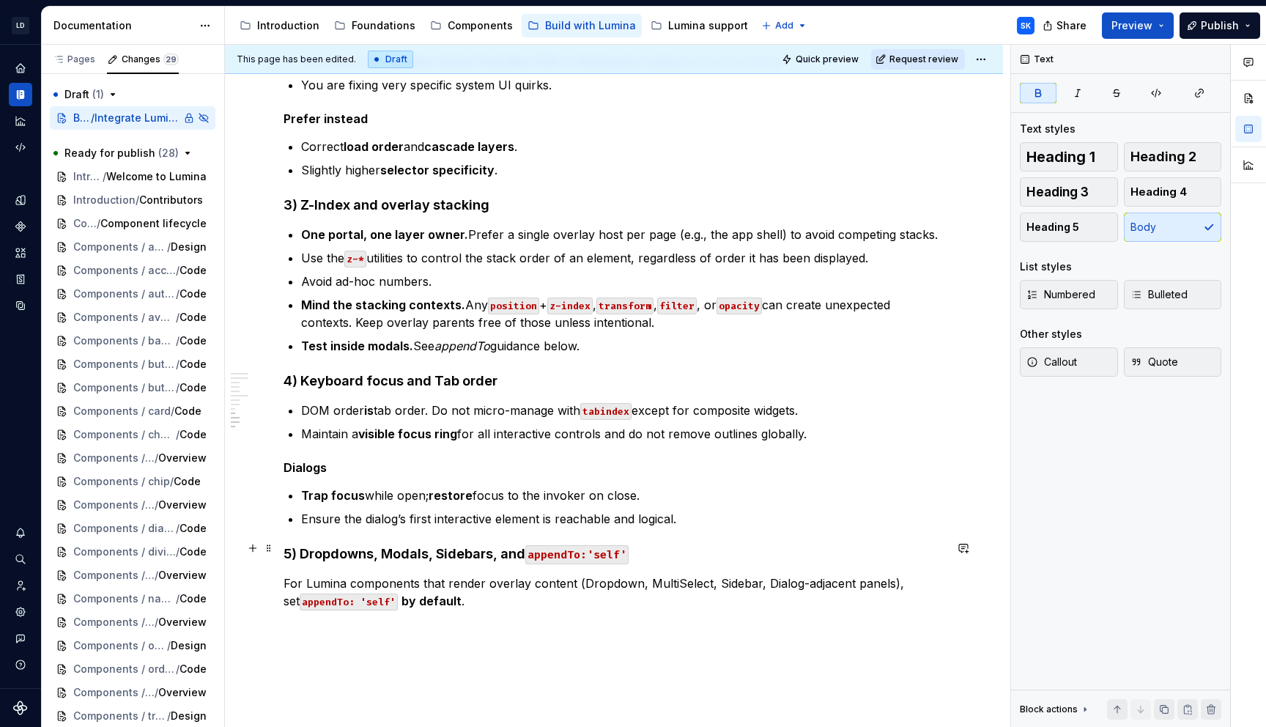
click at [490, 575] on p "For Lumina components that render overlay content (Dropdown, MultiSelect, Sideb…" at bounding box center [614, 592] width 661 height 35
click at [346, 594] on code "appendTo: 'self'" at bounding box center [349, 602] width 98 height 17
click at [506, 575] on p "For Lumina components that render overlay content (Dropdown, MultiSelect, Sideb…" at bounding box center [614, 592] width 661 height 35
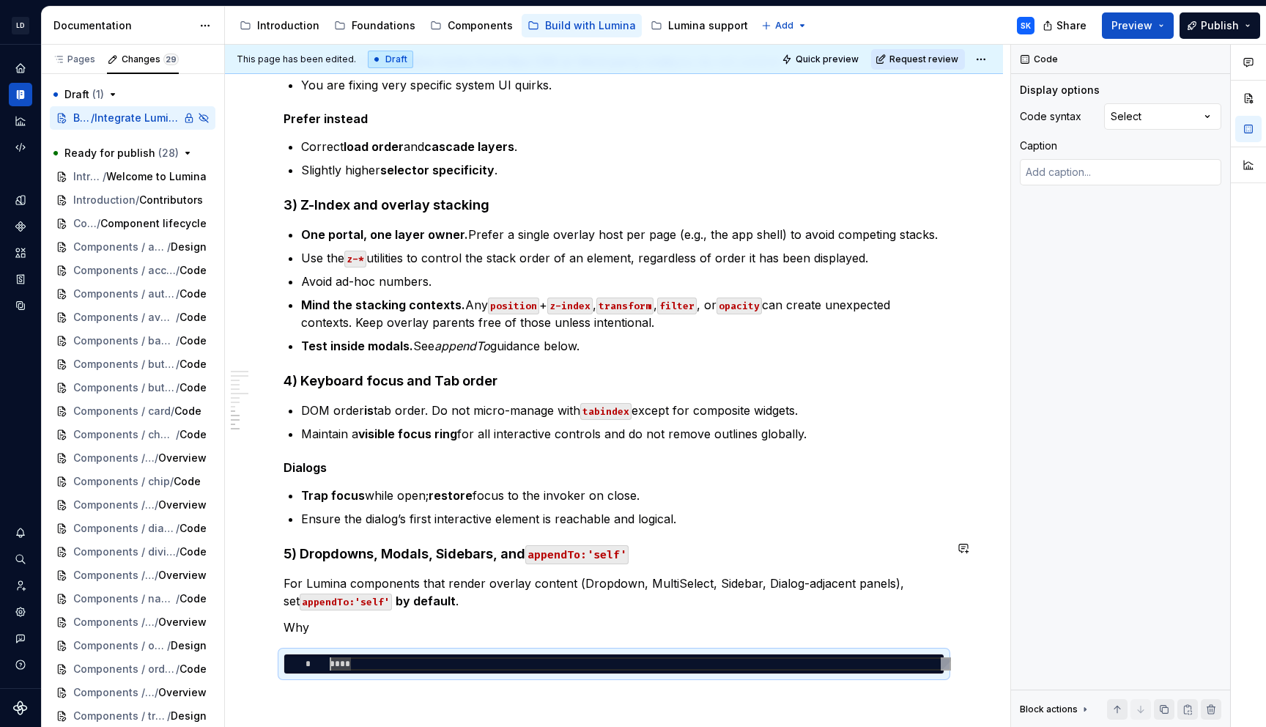
scroll to position [0, 21]
click at [500, 654] on div "* **** ****" at bounding box center [614, 664] width 661 height 21
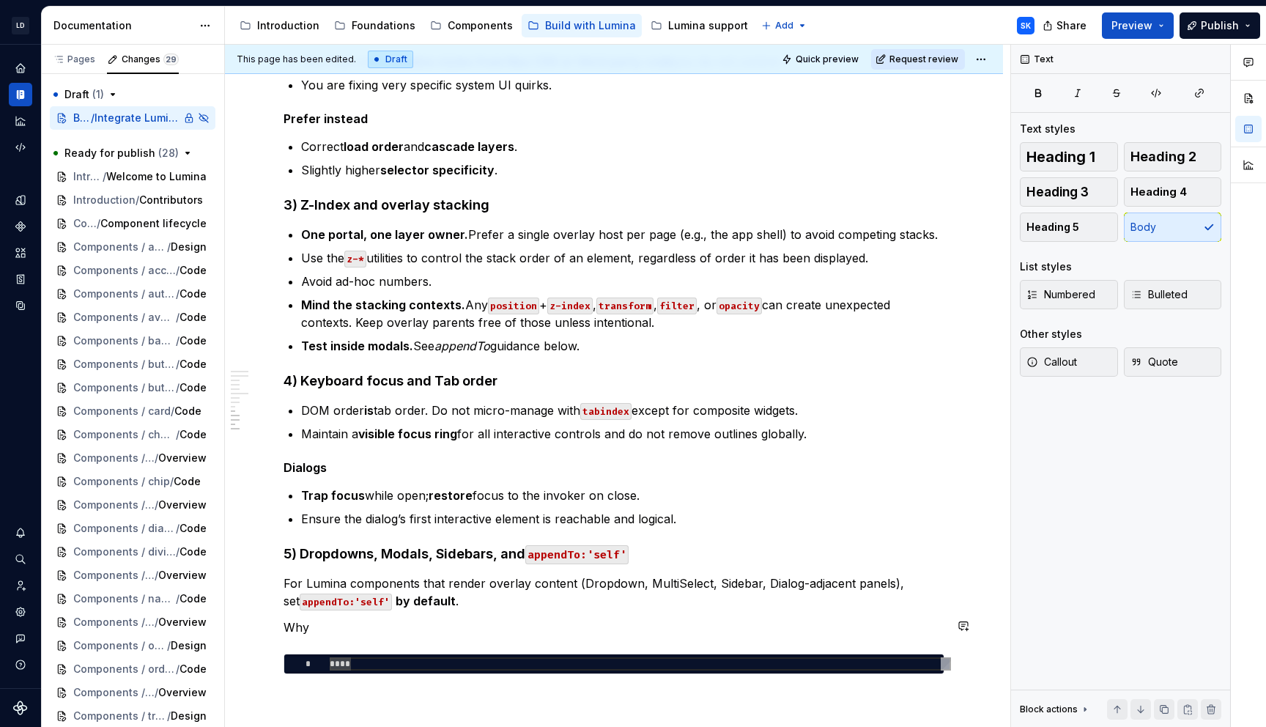
click at [487, 658] on div "Prerequisites Node v20, npm v10 access to JFROG Installation Installation of Lu…" at bounding box center [614, 63] width 778 height 1694
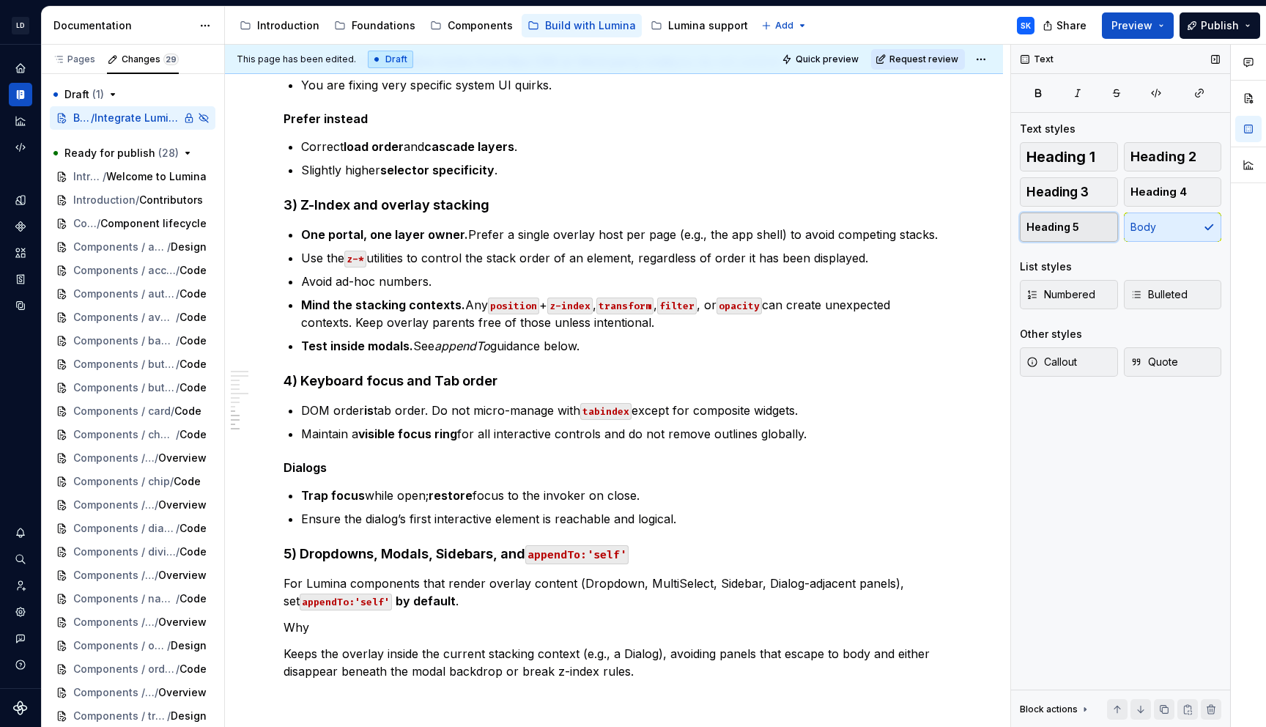
click at [1055, 240] on button "Heading 5" at bounding box center [1069, 227] width 98 height 29
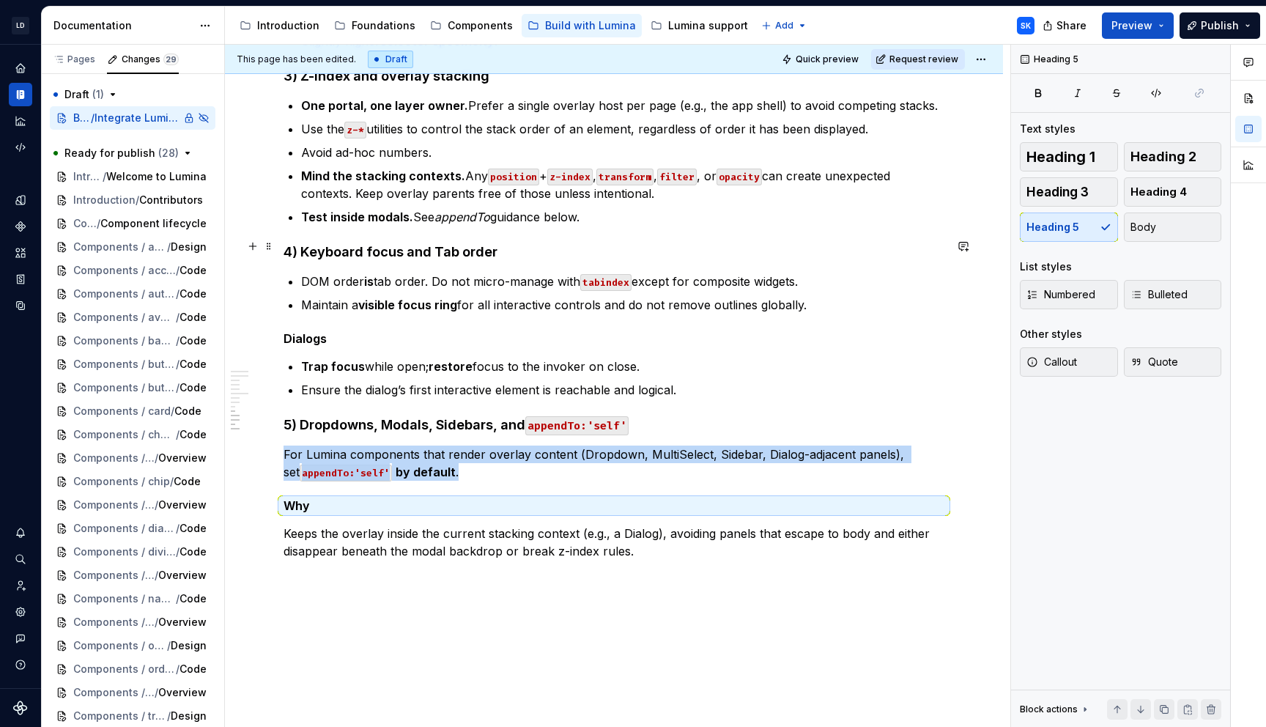
scroll to position [1184, 0]
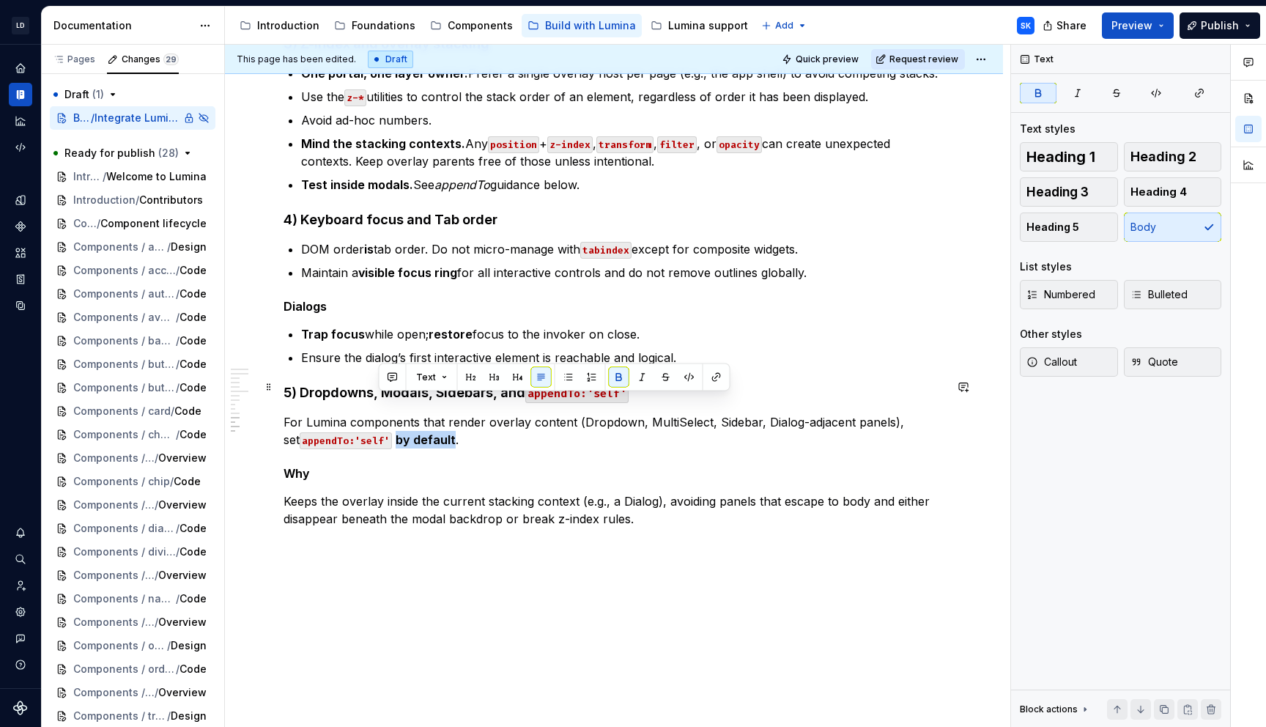
drag, startPoint x: 436, startPoint y: 403, endPoint x: 377, endPoint y: 403, distance: 58.6
click at [377, 413] on p "For Lumina components that render overlay content (Dropdown, MultiSelect, Sideb…" at bounding box center [614, 430] width 661 height 35
click at [462, 413] on p "For Lumina components that render overlay content (Dropdown, MultiSelect, Sideb…" at bounding box center [614, 430] width 661 height 35
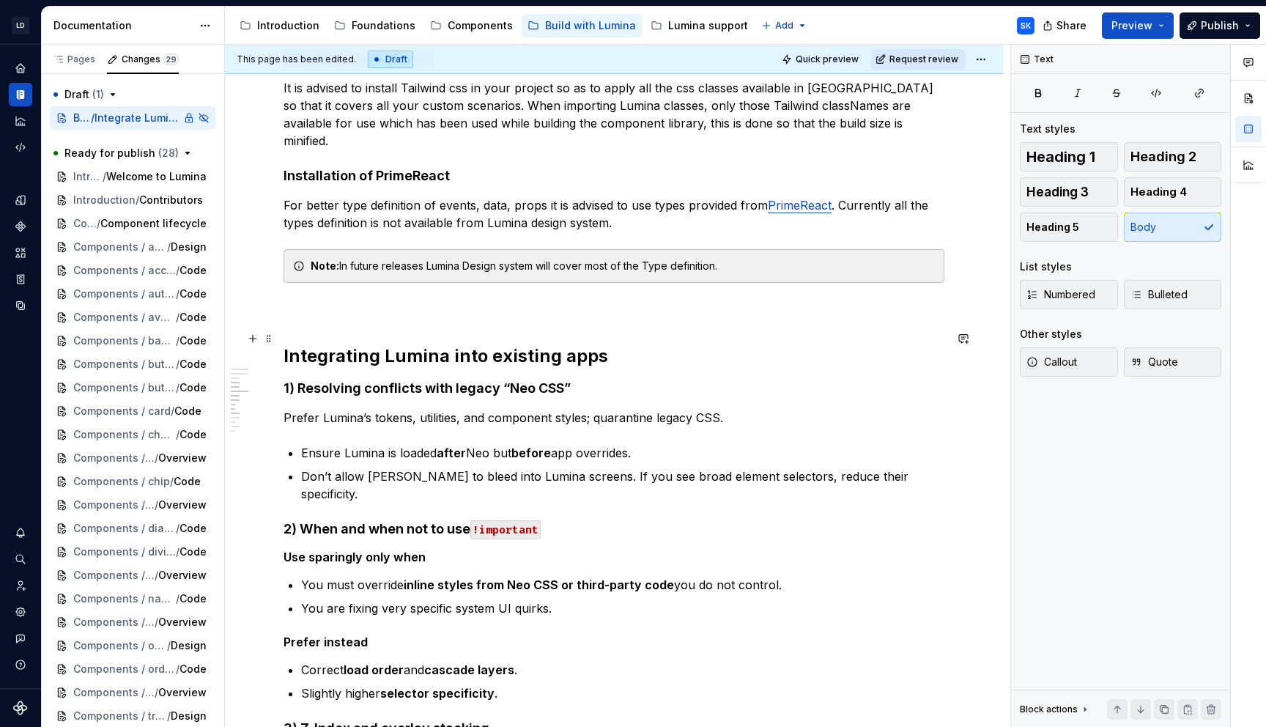
scroll to position [528, 0]
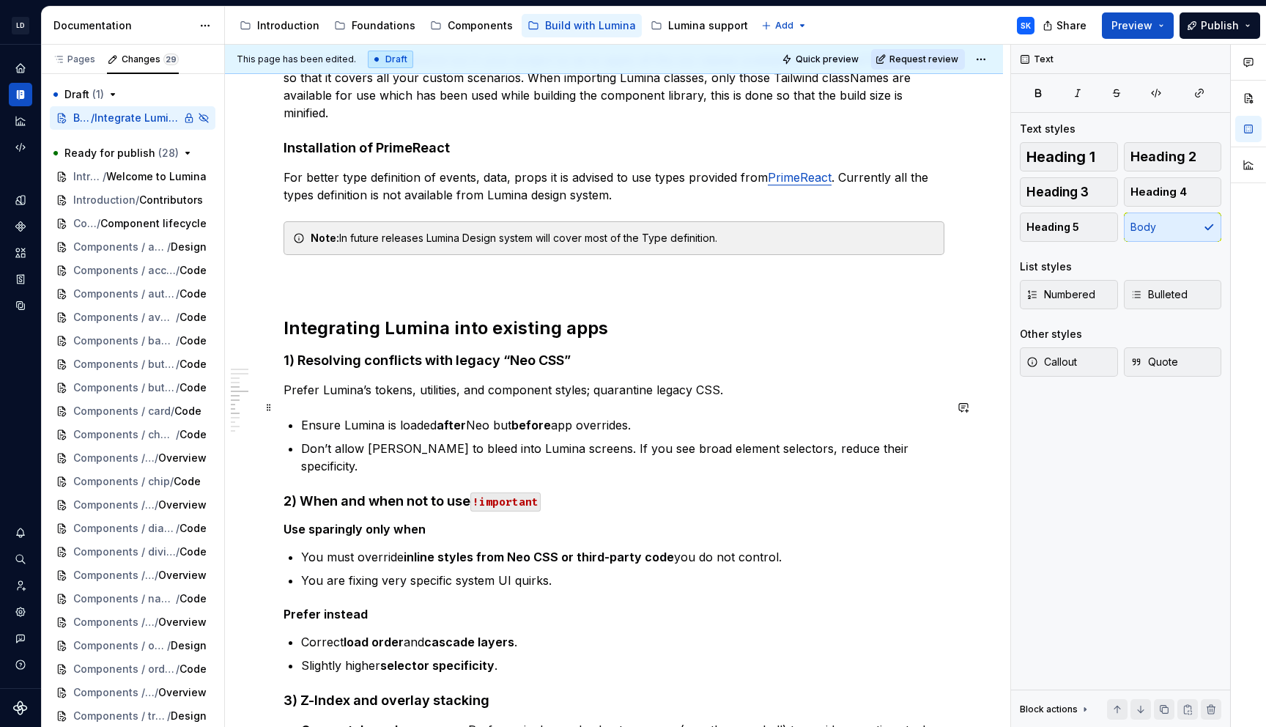
click at [608, 416] on p "Ensure Lumina is loaded after Neo but before app overrides." at bounding box center [622, 425] width 643 height 18
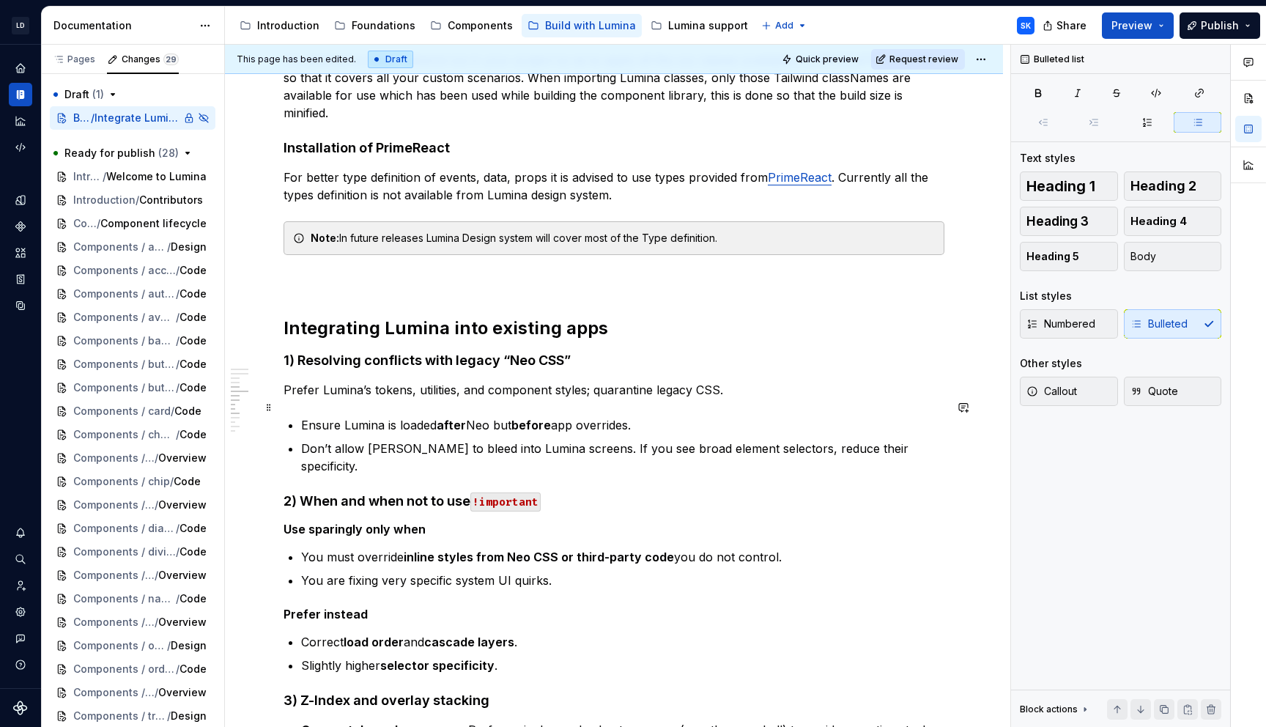
click at [629, 416] on p "Ensure Lumina is loaded after Neo but before app overrides." at bounding box center [622, 425] width 643 height 18
click at [641, 416] on p "Ensure Lumina is loaded after Neo but before app overrides." at bounding box center [622, 425] width 643 height 18
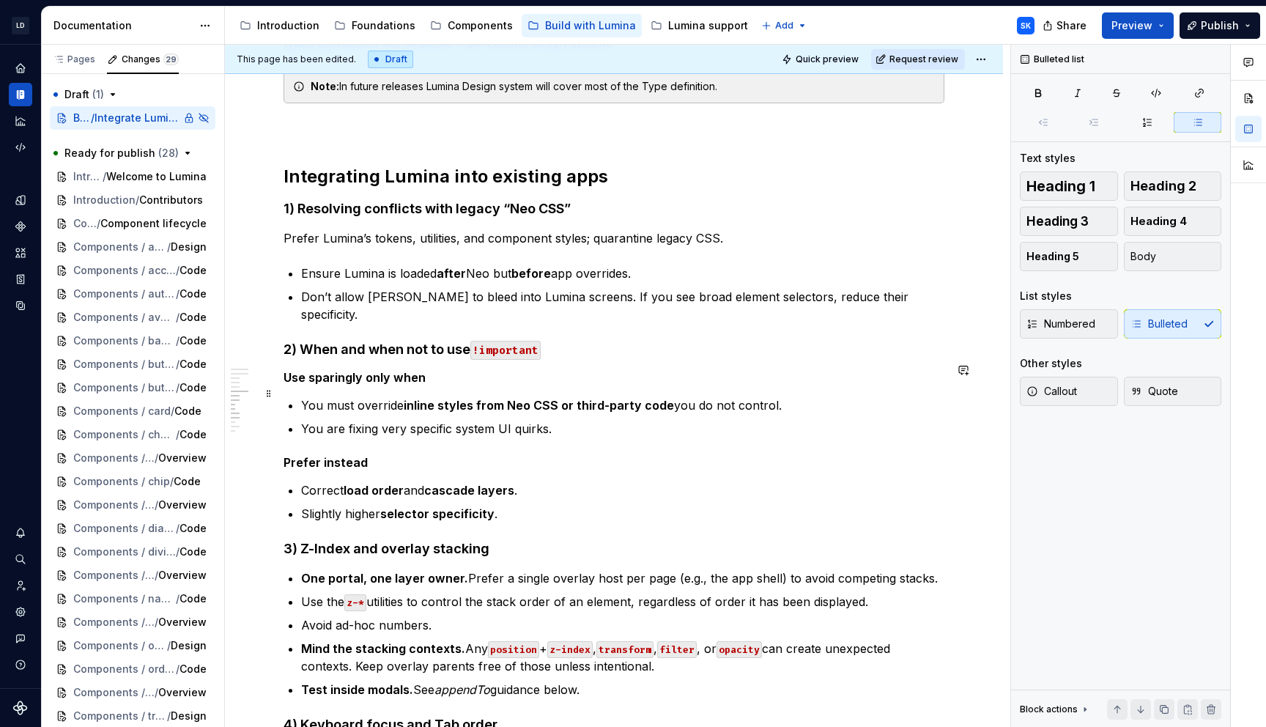
scroll to position [670, 0]
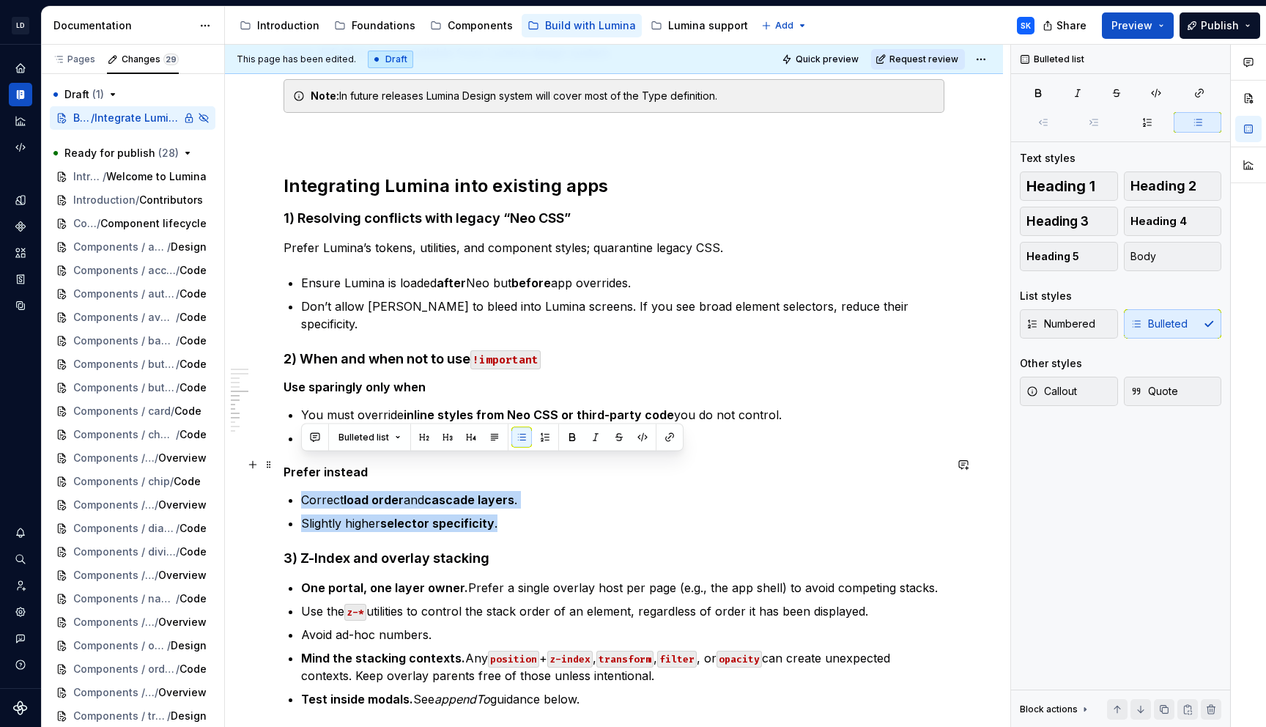
drag, startPoint x: 505, startPoint y: 489, endPoint x: 303, endPoint y: 462, distance: 203.3
click at [303, 491] on ul "Correct load order and cascade layers . Slightly higher selector specificity ." at bounding box center [622, 511] width 643 height 41
click at [577, 438] on button "button" at bounding box center [572, 437] width 21 height 21
click at [575, 438] on button "button" at bounding box center [572, 437] width 21 height 21
click at [528, 514] on p "Slightly higher selector specificity." at bounding box center [622, 523] width 643 height 18
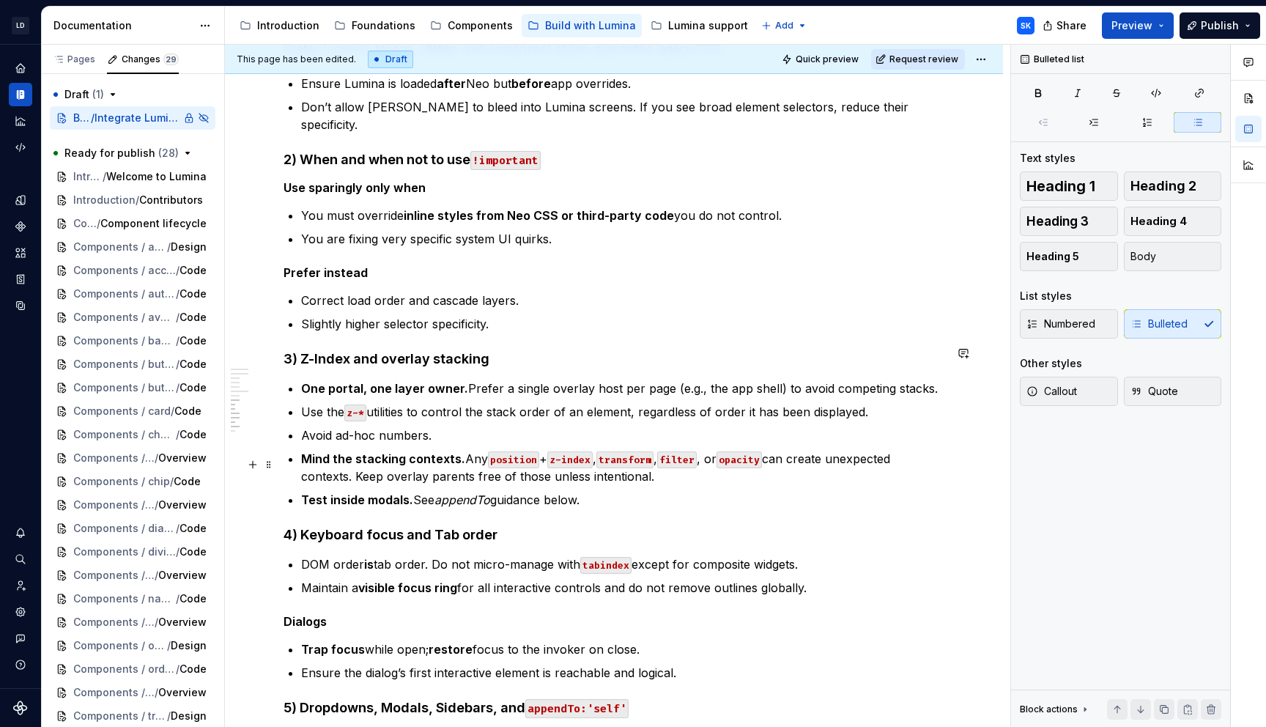
scroll to position [868, 0]
click at [627, 492] on p "Test inside modals. See appendTo guidance below." at bounding box center [622, 501] width 643 height 18
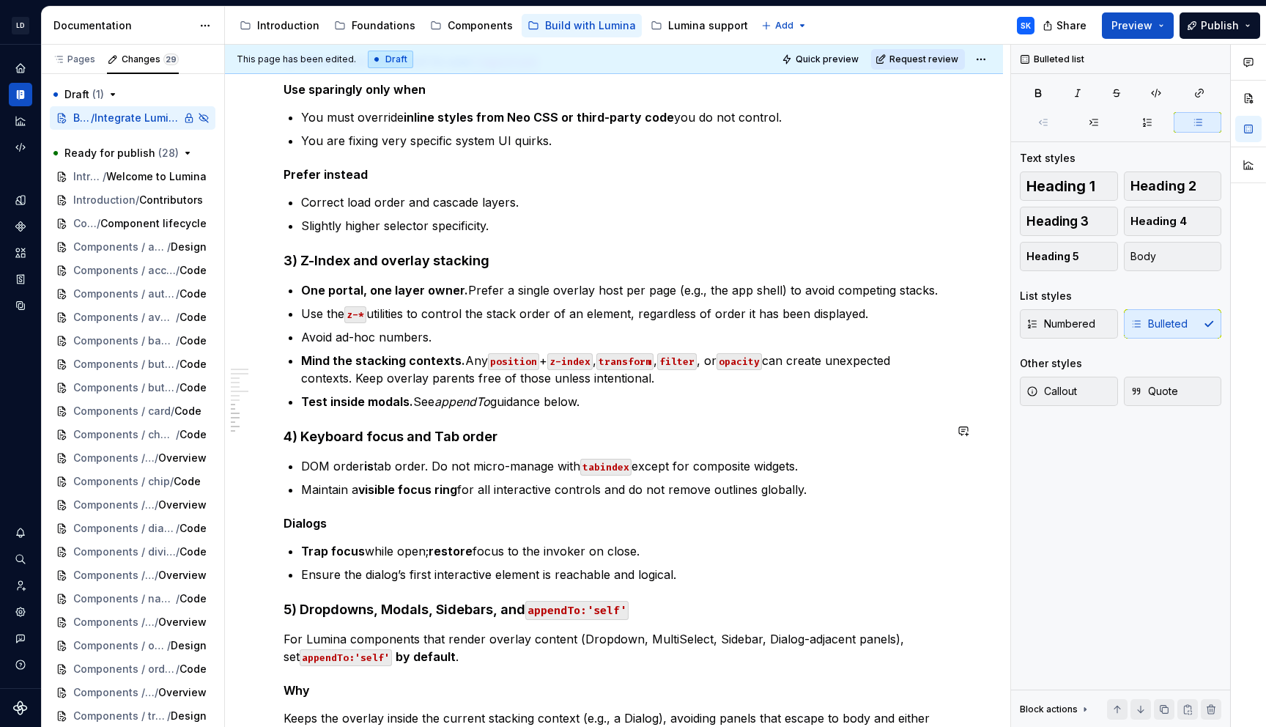
scroll to position [989, 0]
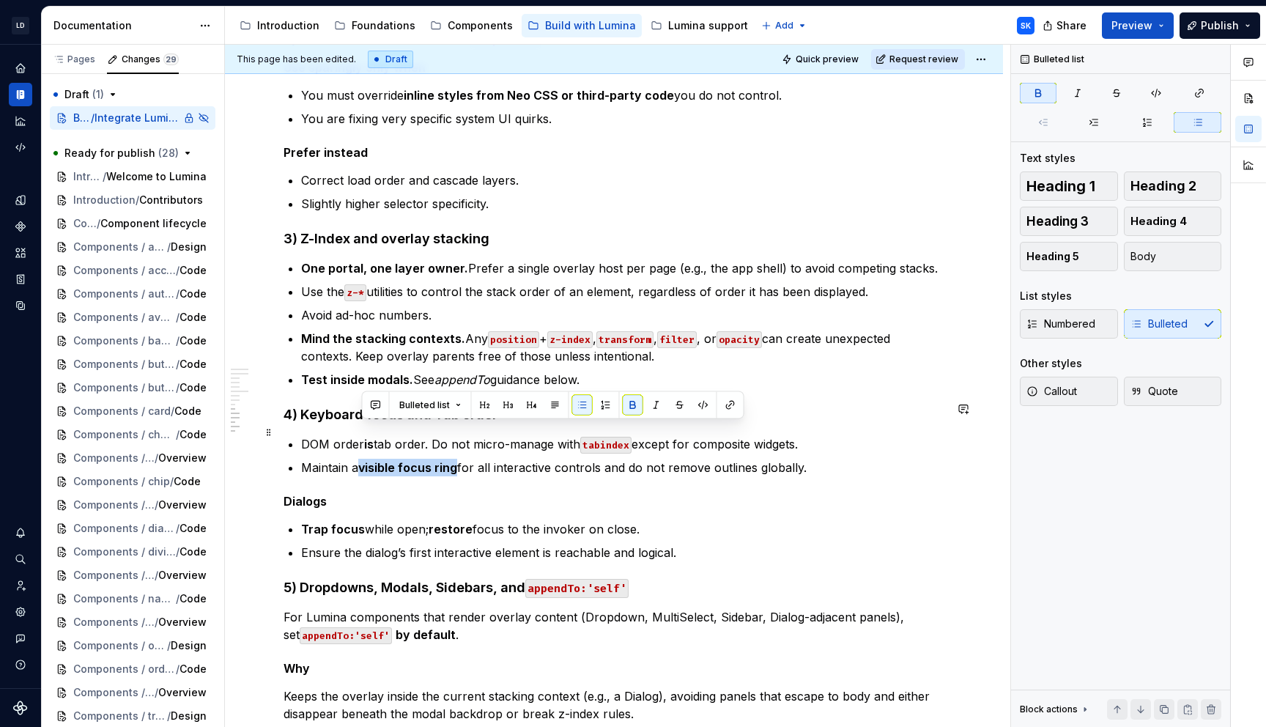
drag, startPoint x: 362, startPoint y: 432, endPoint x: 455, endPoint y: 434, distance: 93.1
click at [455, 460] on strong "visible focus ring" at bounding box center [407, 467] width 99 height 15
click at [629, 407] on button "button" at bounding box center [633, 405] width 21 height 21
click at [356, 459] on p "Maintain a visible focus ring for all interactive controls and do not remove ou…" at bounding box center [622, 468] width 643 height 18
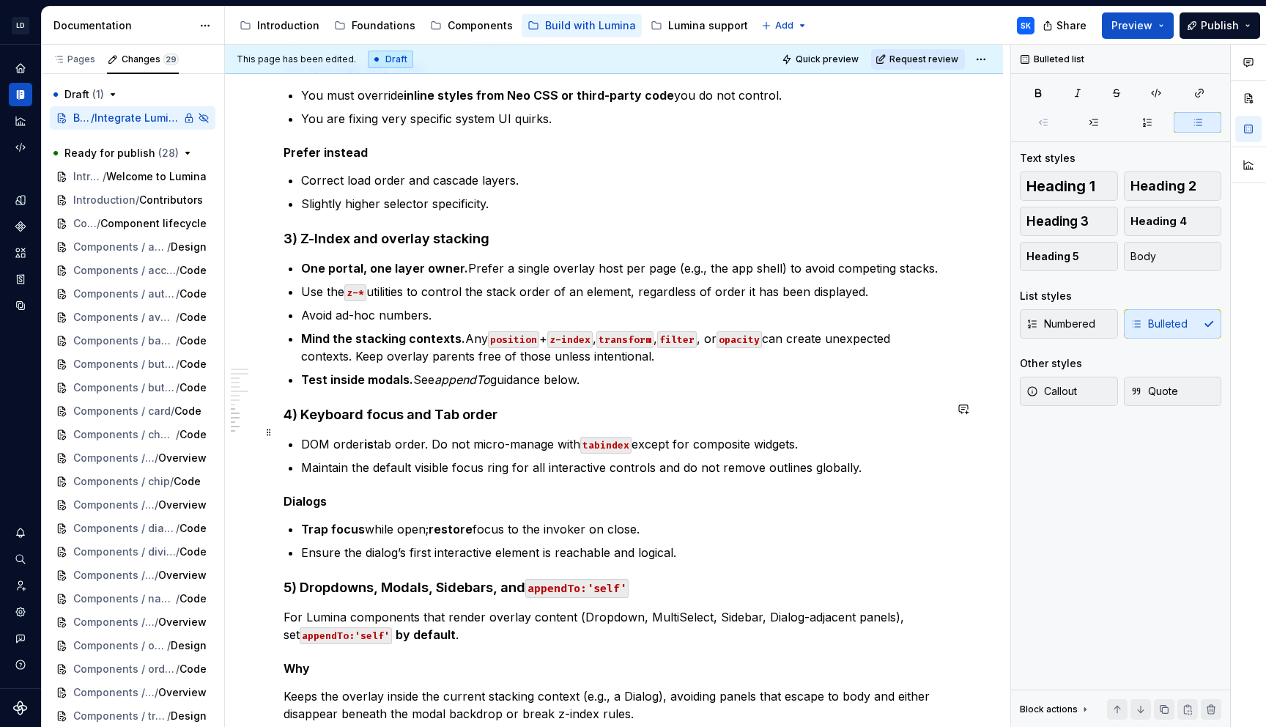
click at [426, 459] on p "Maintain the default visible focus ring for all interactive controls and do not…" at bounding box center [622, 468] width 643 height 18
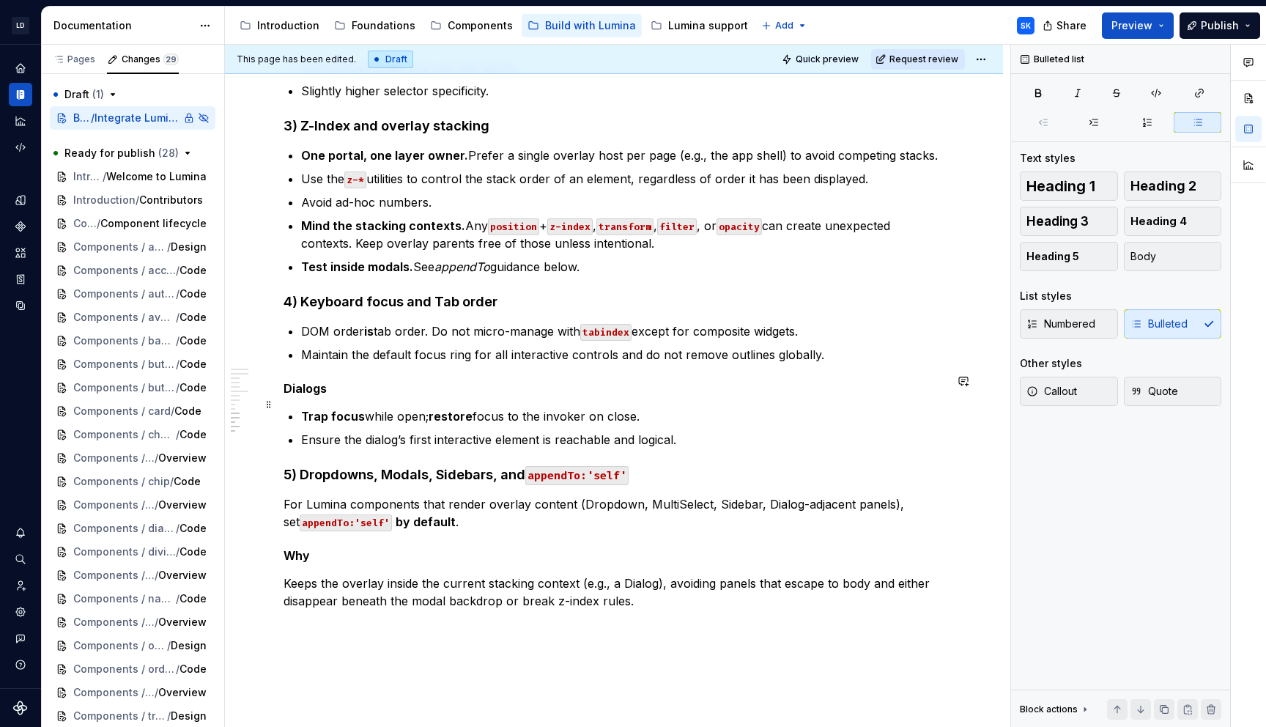
scroll to position [1128, 0]
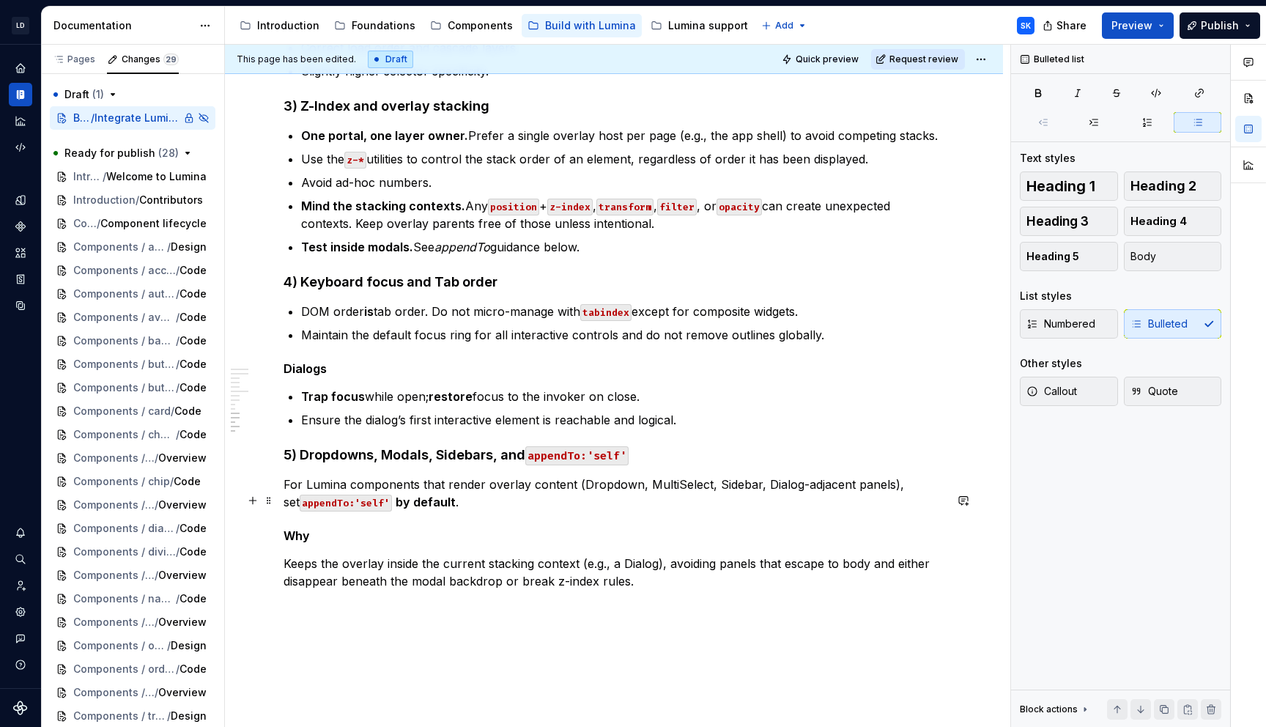
click at [318, 528] on h5 "Why" at bounding box center [614, 535] width 661 height 15
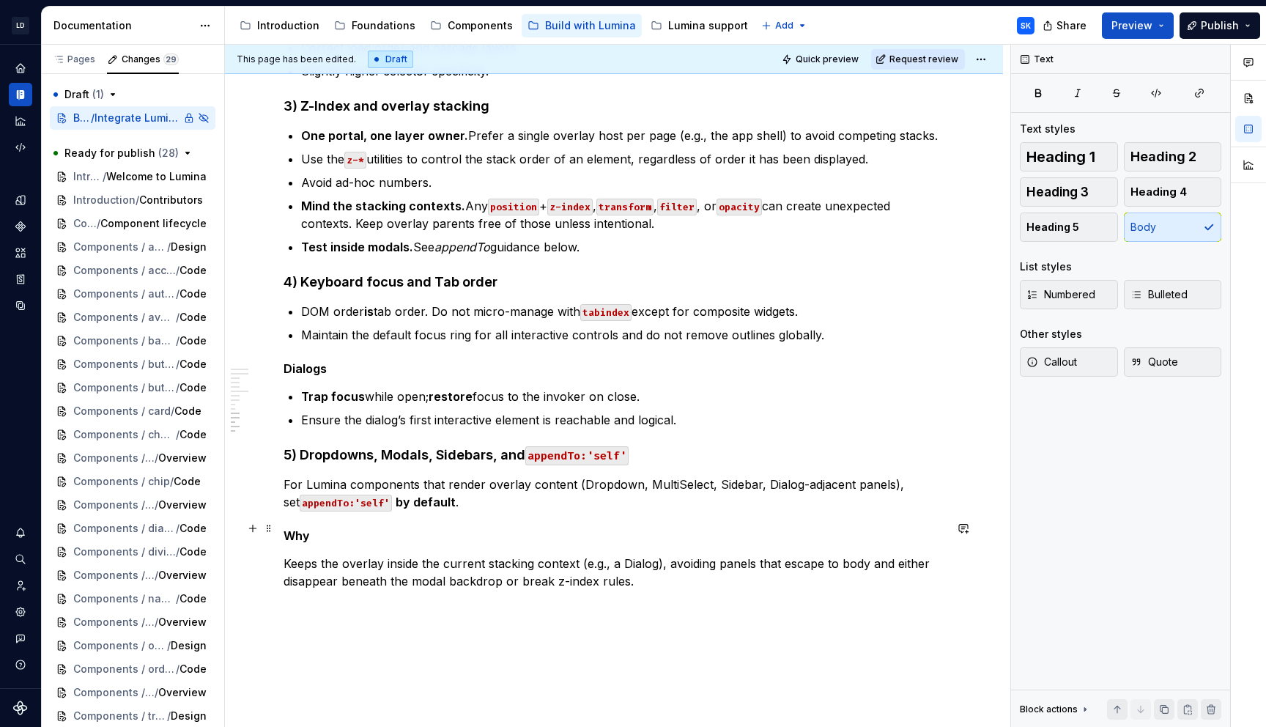
click at [284, 555] on p "Keeps the overlay inside the current stacking context (e.g., a Dialog), avoidin…" at bounding box center [614, 572] width 661 height 35
click at [352, 528] on h5 "Why" at bounding box center [614, 535] width 661 height 15
click at [284, 528] on div "This page has been edited. Draft Quick preview Request review Private page Hidd…" at bounding box center [618, 386] width 786 height 683
click at [313, 555] on p "Keeps the overlay inside the current stacking context (e.g., a Dialog), avoidin…" at bounding box center [614, 572] width 661 height 35
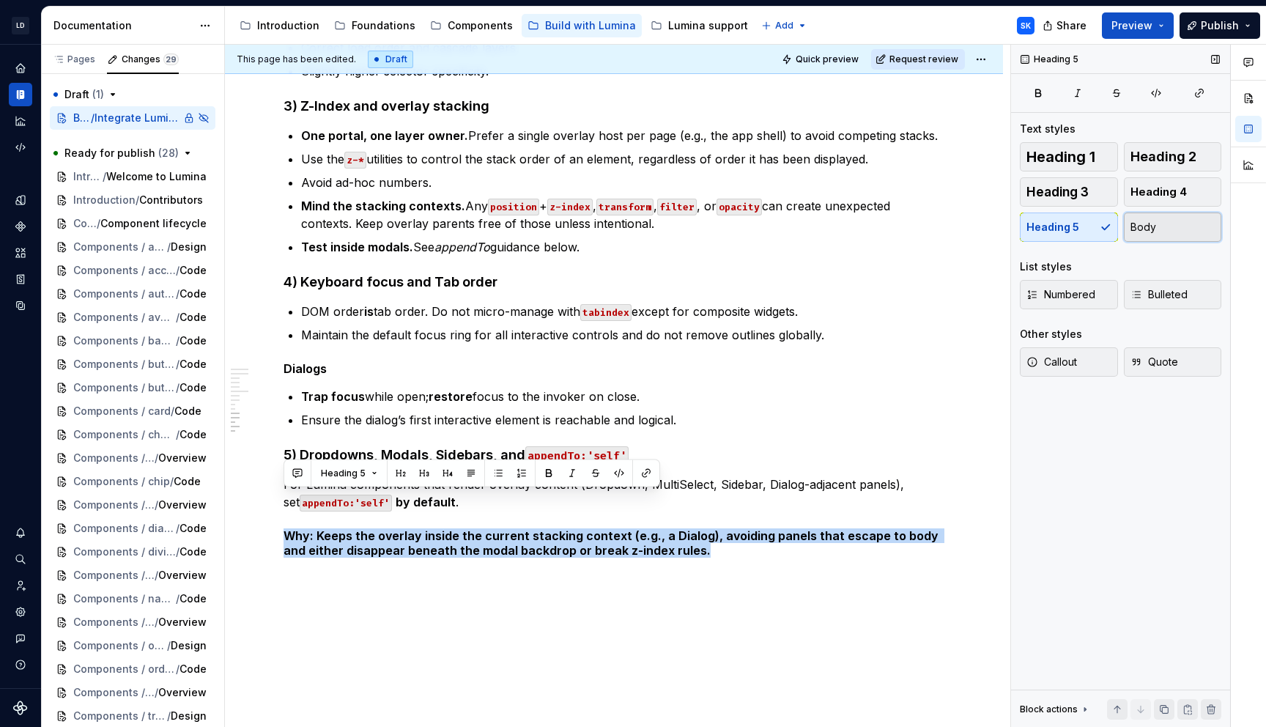
click at [1151, 233] on span "Body" at bounding box center [1144, 227] width 26 height 15
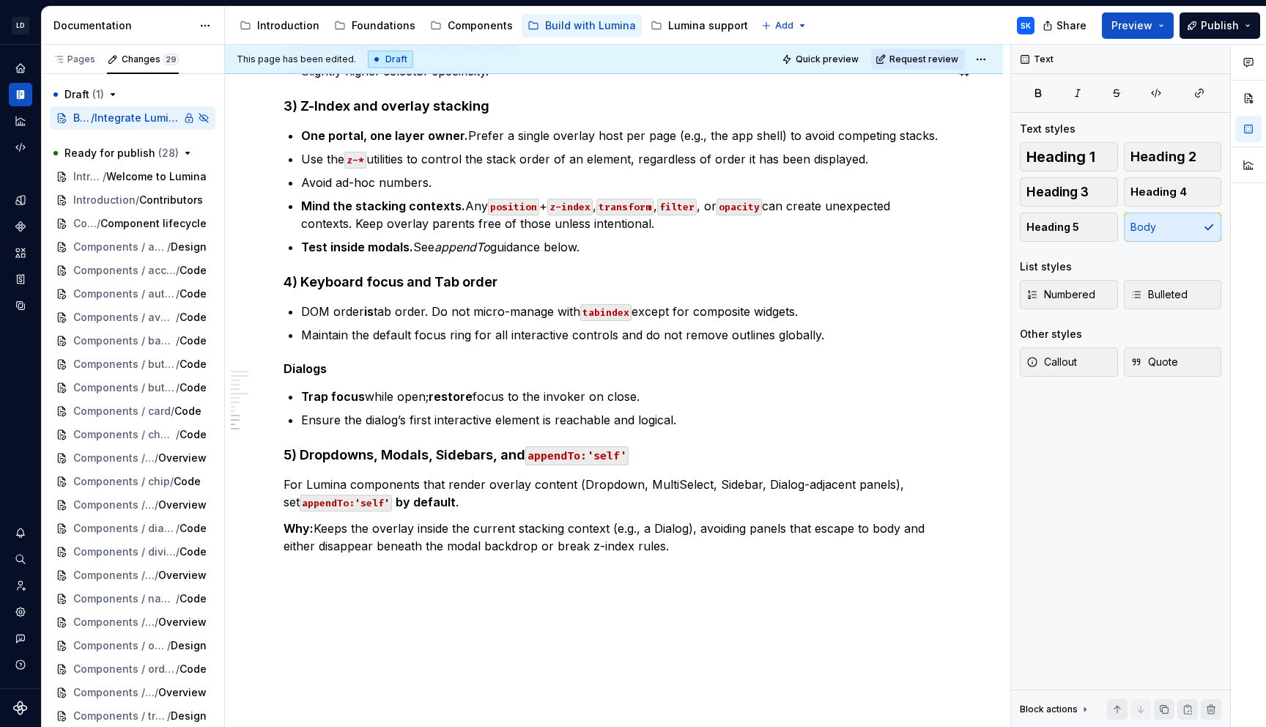
scroll to position [1127, 0]
click at [719, 520] on p "Why: Keeps the overlay inside the current stacking context (e.g., a Dialog), av…" at bounding box center [614, 537] width 661 height 35
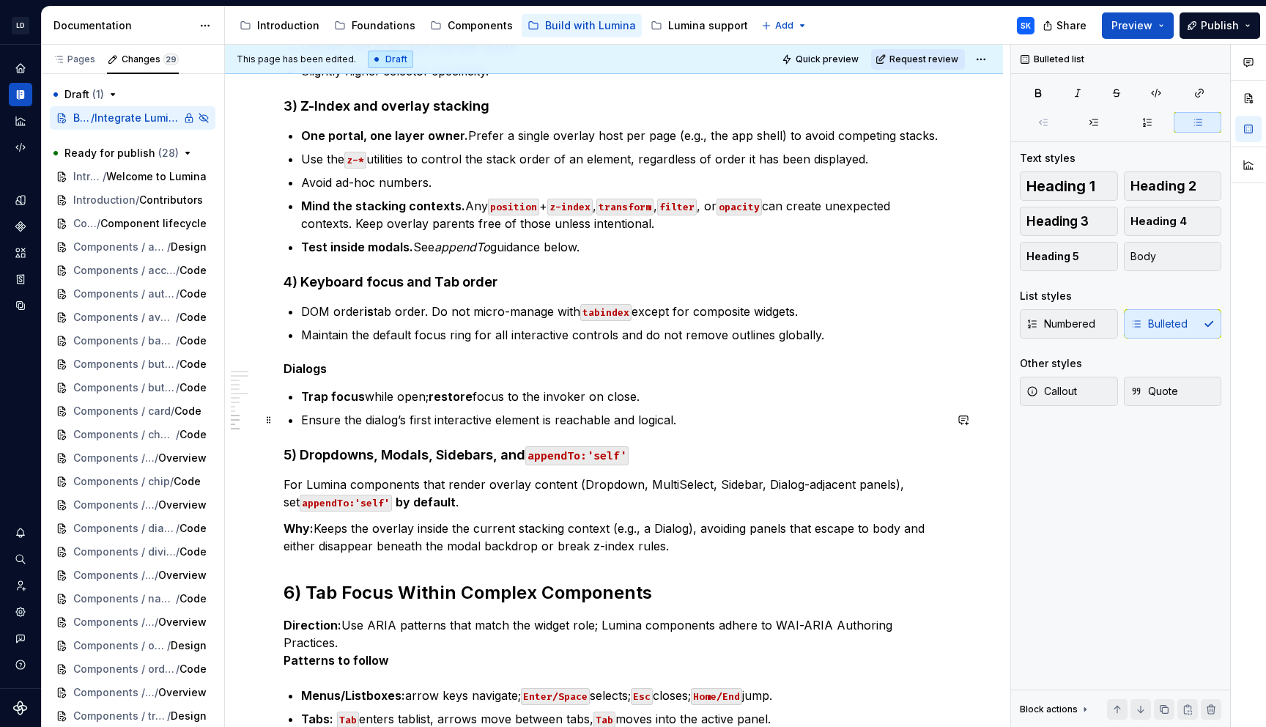
click at [467, 446] on h4 "5) Dropdowns, Modals, Sidebars, and appendTo:'self'" at bounding box center [614, 455] width 661 height 18
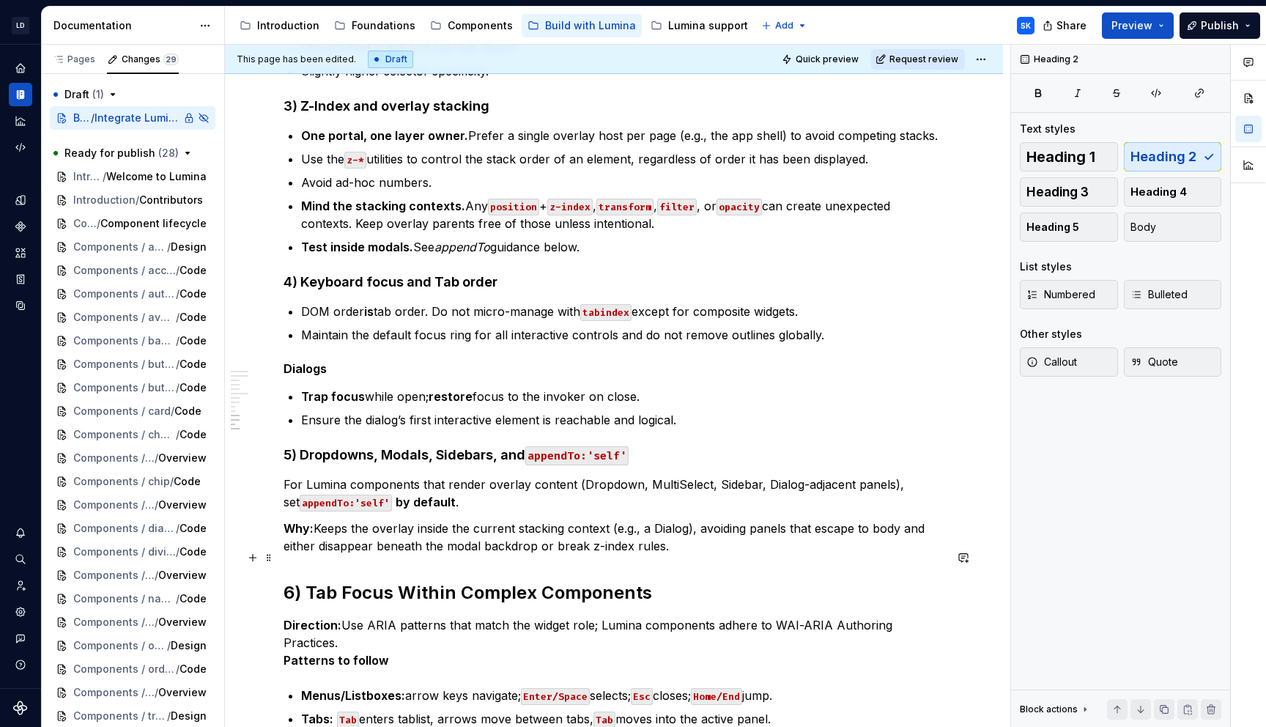
click at [654, 581] on h2 "6) Tab Focus Within Complex Components" at bounding box center [614, 592] width 661 height 23
click at [1153, 197] on span "Heading 4" at bounding box center [1159, 192] width 56 height 15
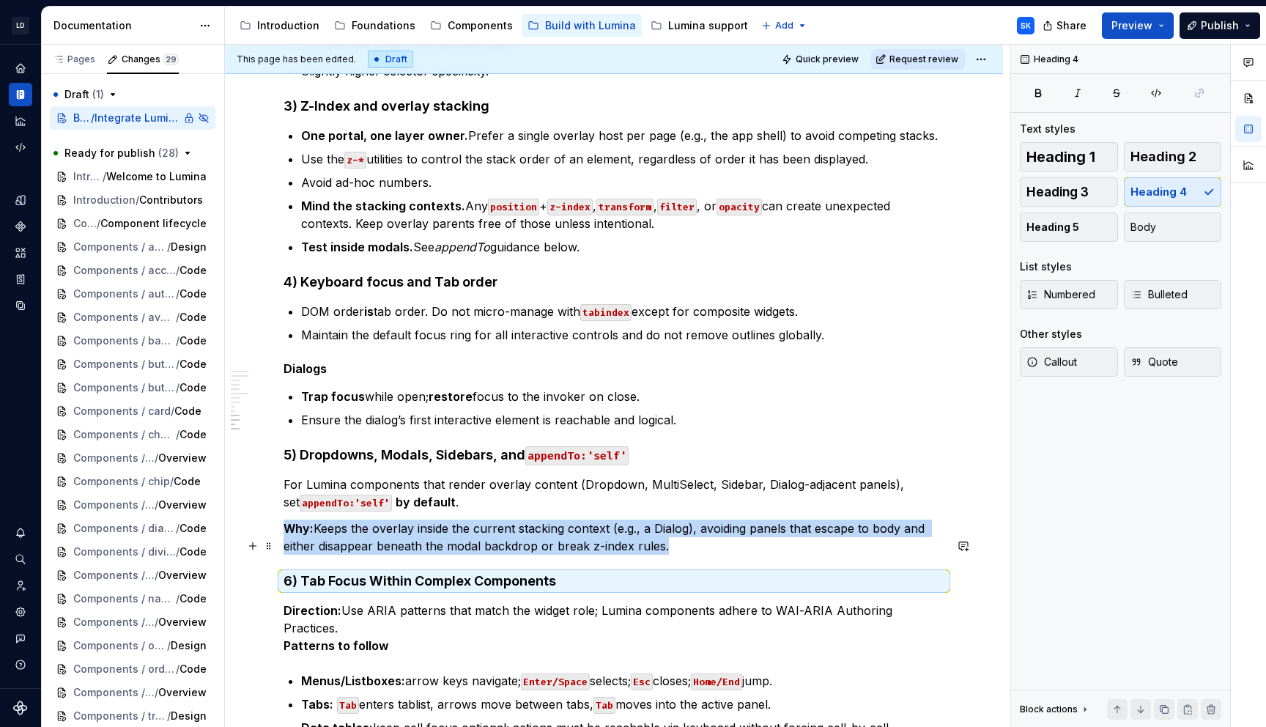
click at [332, 572] on h4 "6) Tab Focus Within Complex Components" at bounding box center [614, 581] width 661 height 18
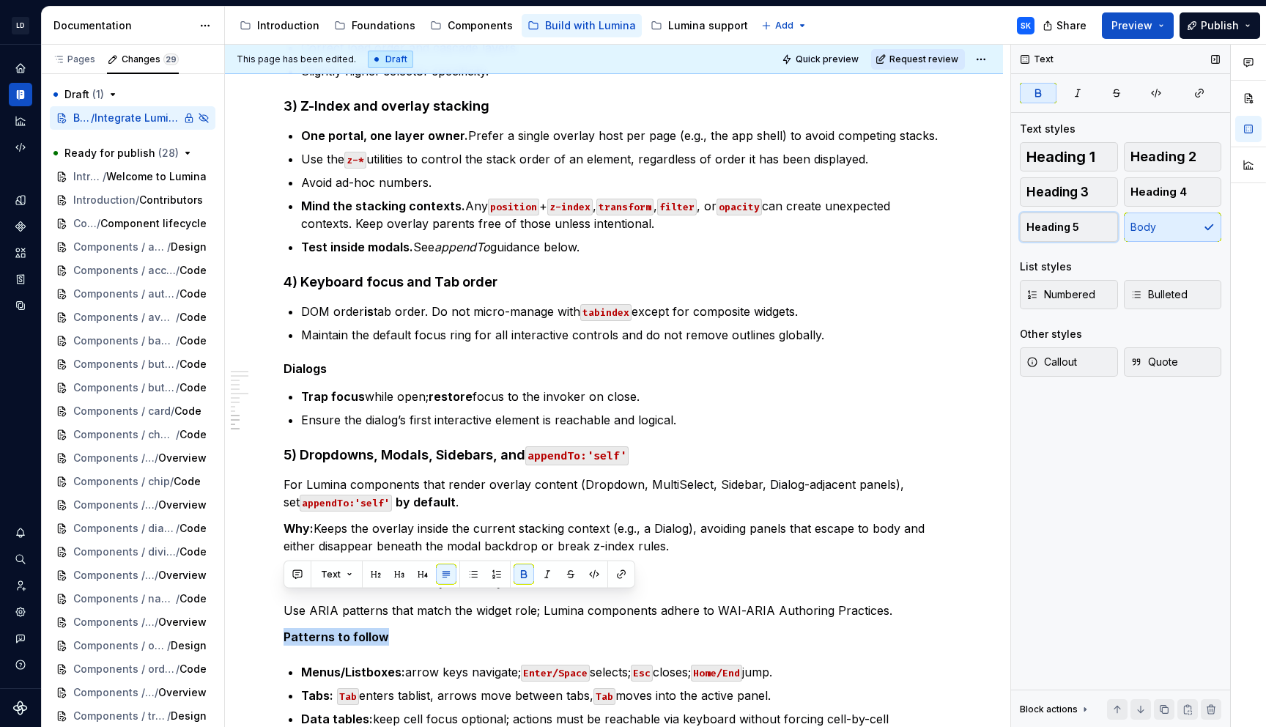
click at [1078, 217] on button "Heading 5" at bounding box center [1069, 227] width 98 height 29
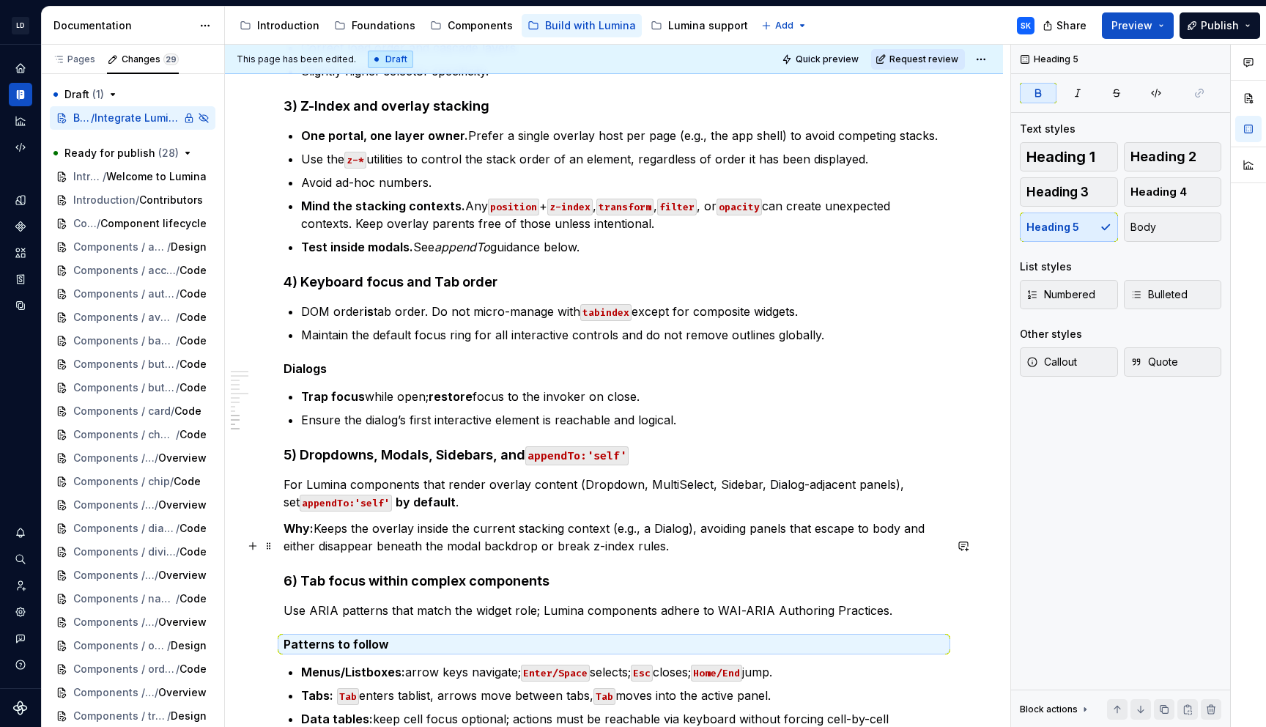
click at [505, 572] on h4 "6) Tab focus within complex components" at bounding box center [614, 581] width 661 height 18
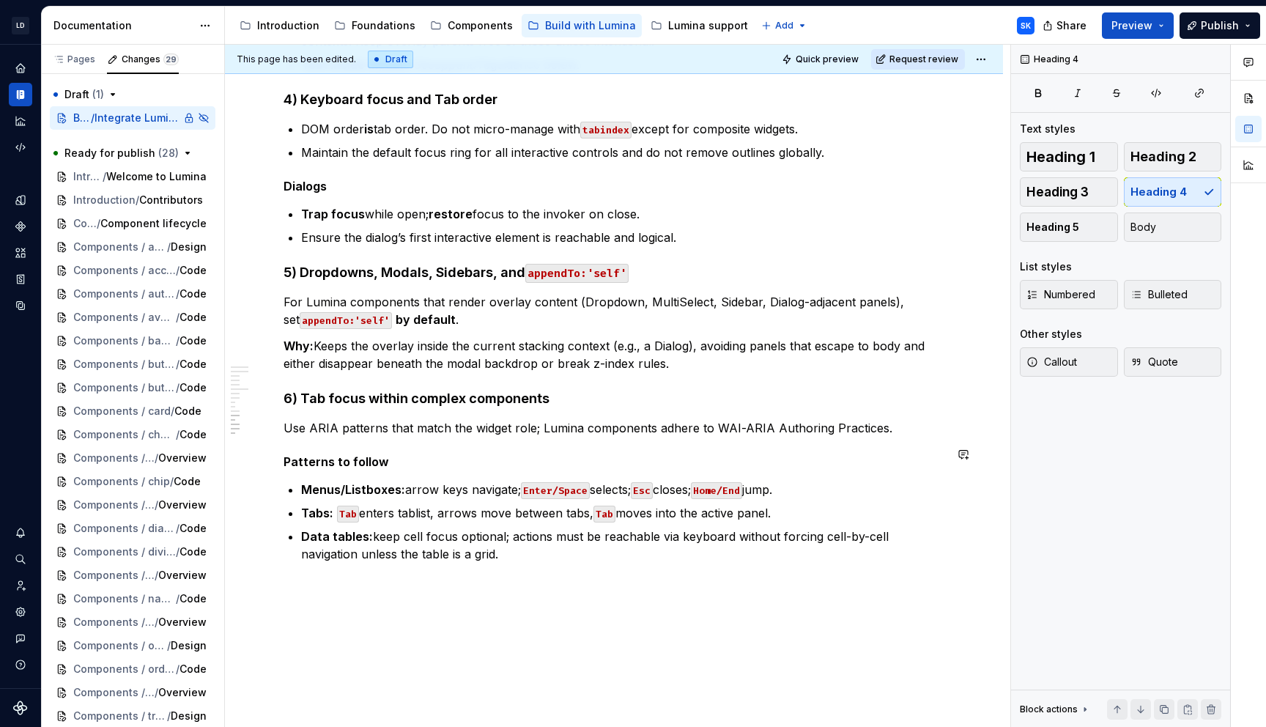
scroll to position [1311, 0]
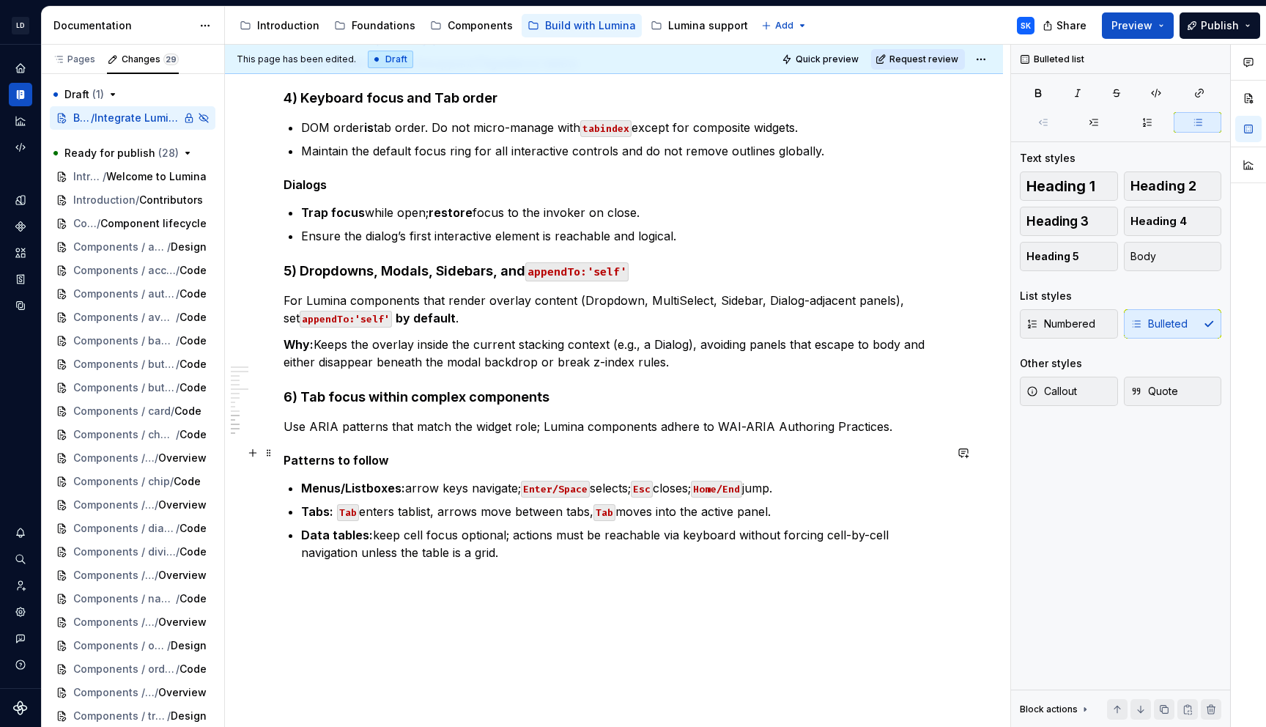
click at [340, 481] on strong "Menus/Listboxes:" at bounding box center [353, 488] width 104 height 15
click at [345, 481] on strong "Menus /Listboxes:" at bounding box center [354, 488] width 107 height 15
click at [369, 481] on strong "Menus / Listboxes:" at bounding box center [356, 488] width 110 height 15
click at [419, 453] on h5 "Patterns to follow" at bounding box center [614, 460] width 661 height 15
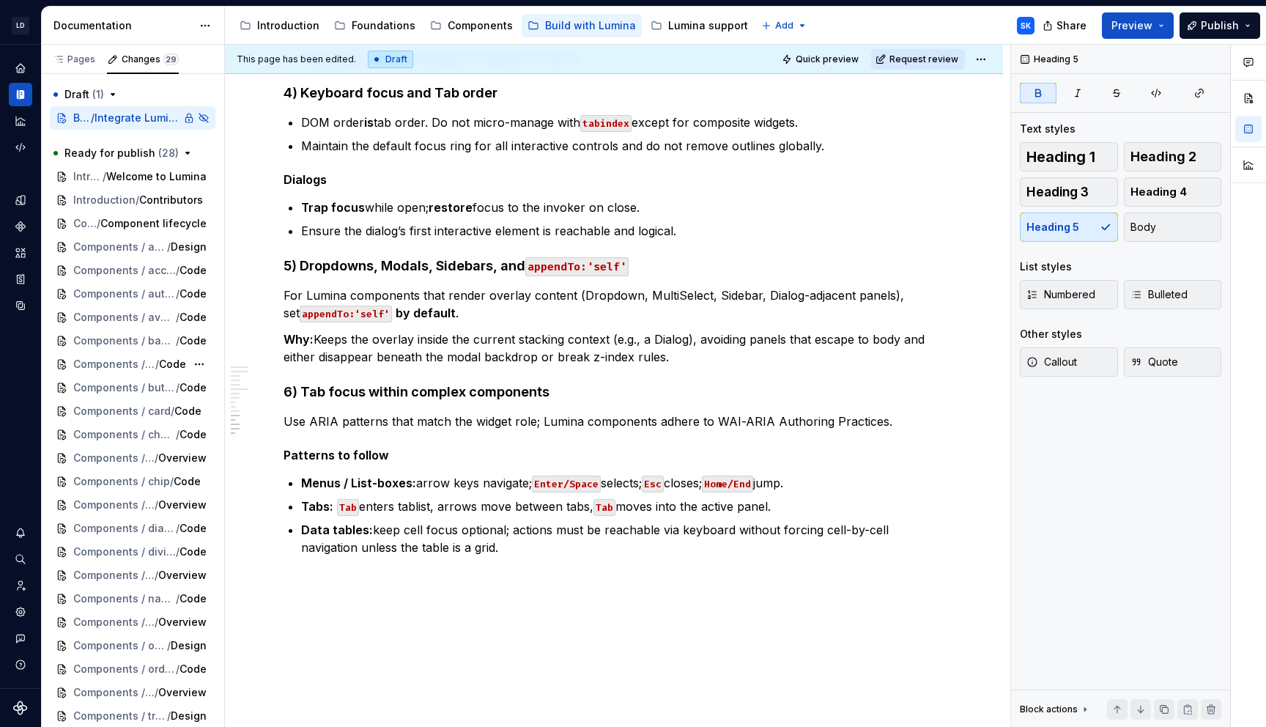
scroll to position [1306, 0]
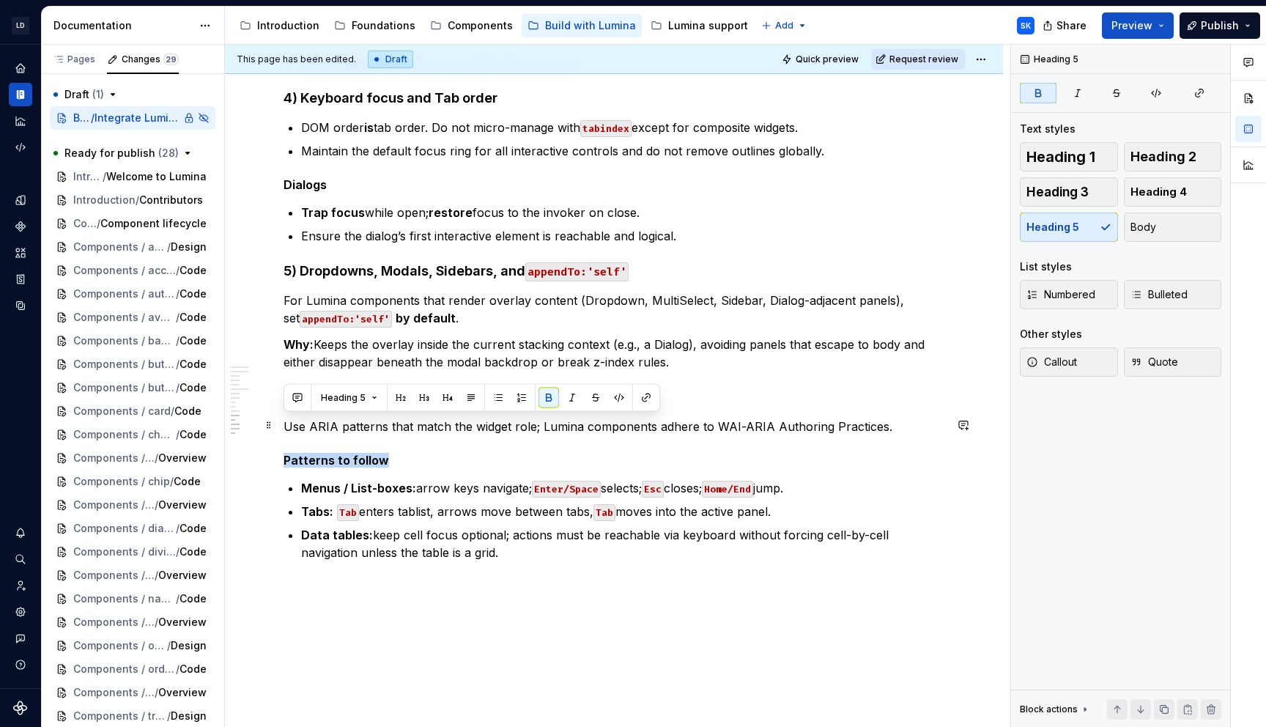
drag, startPoint x: 392, startPoint y: 424, endPoint x: 278, endPoint y: 421, distance: 113.6
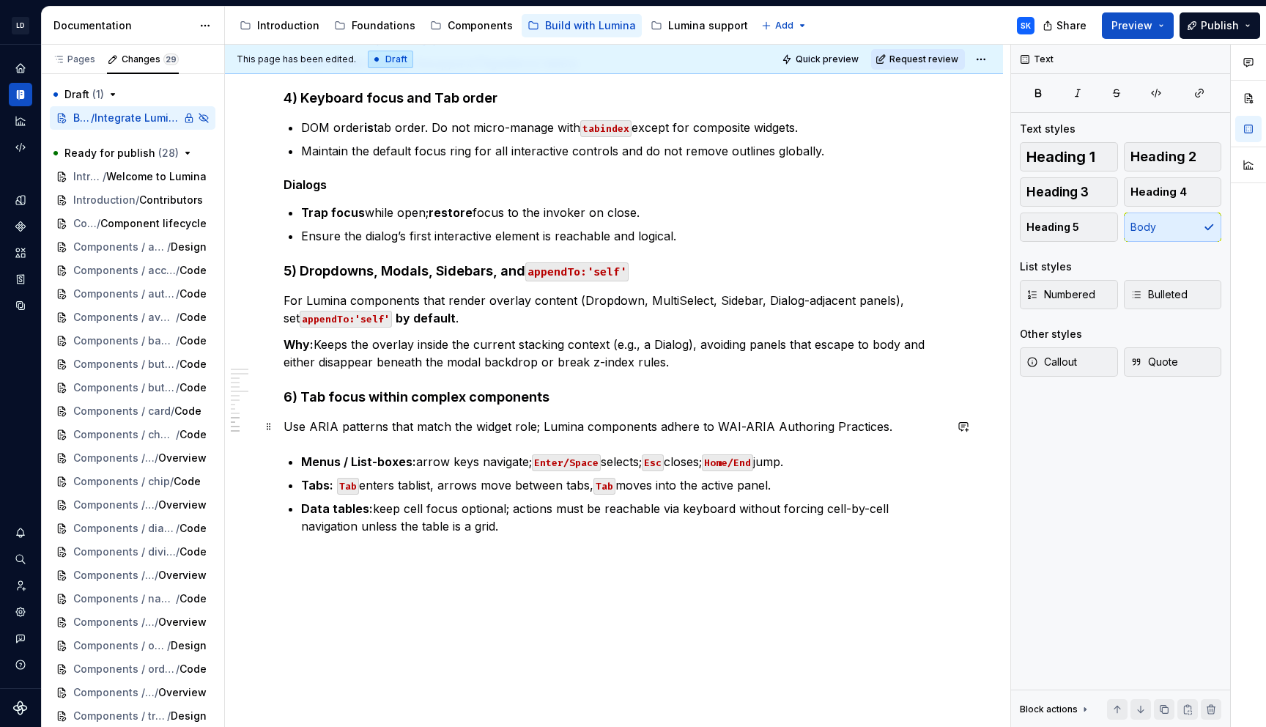
click at [717, 453] on p "Menus / List-boxes: arrow keys navigate; Enter/Space selects; Esc closes; Home/…" at bounding box center [622, 462] width 643 height 18
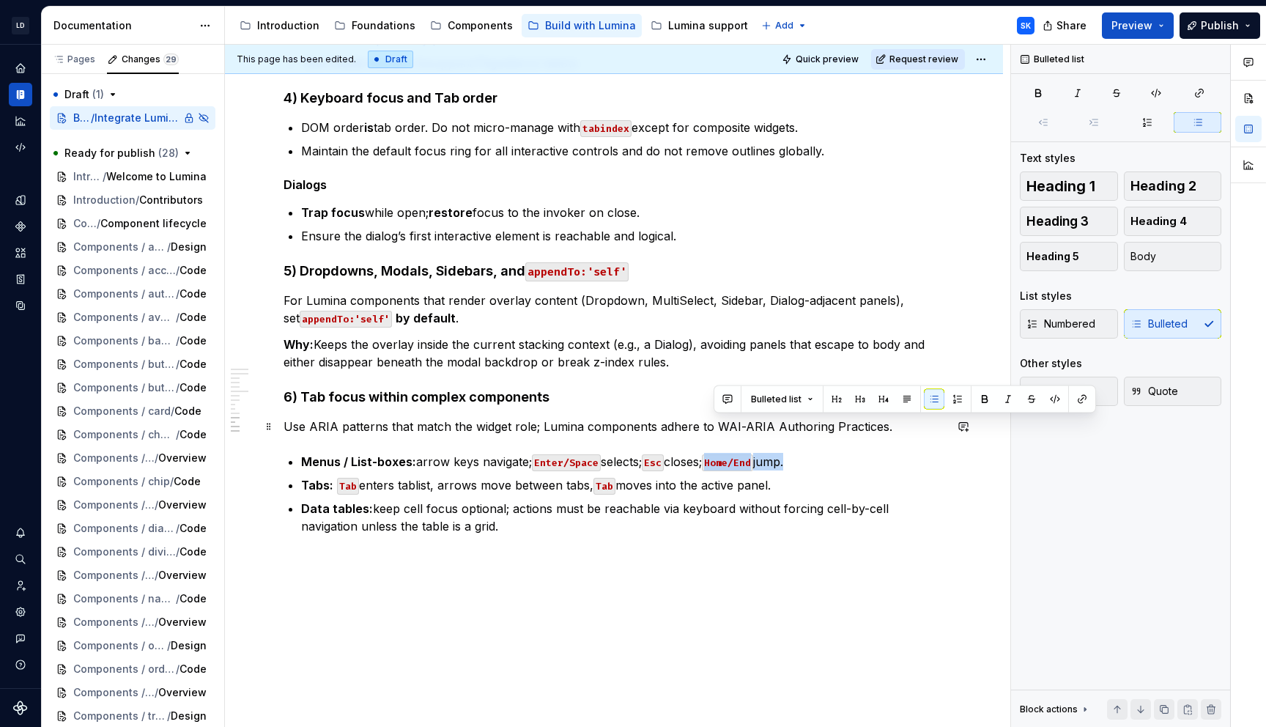
drag, startPoint x: 713, startPoint y: 427, endPoint x: 800, endPoint y: 431, distance: 86.6
click at [800, 453] on p "Menus / List-boxes: arrow keys navigate; Enter/Space selects; Esc closes; Home/…" at bounding box center [622, 462] width 643 height 18
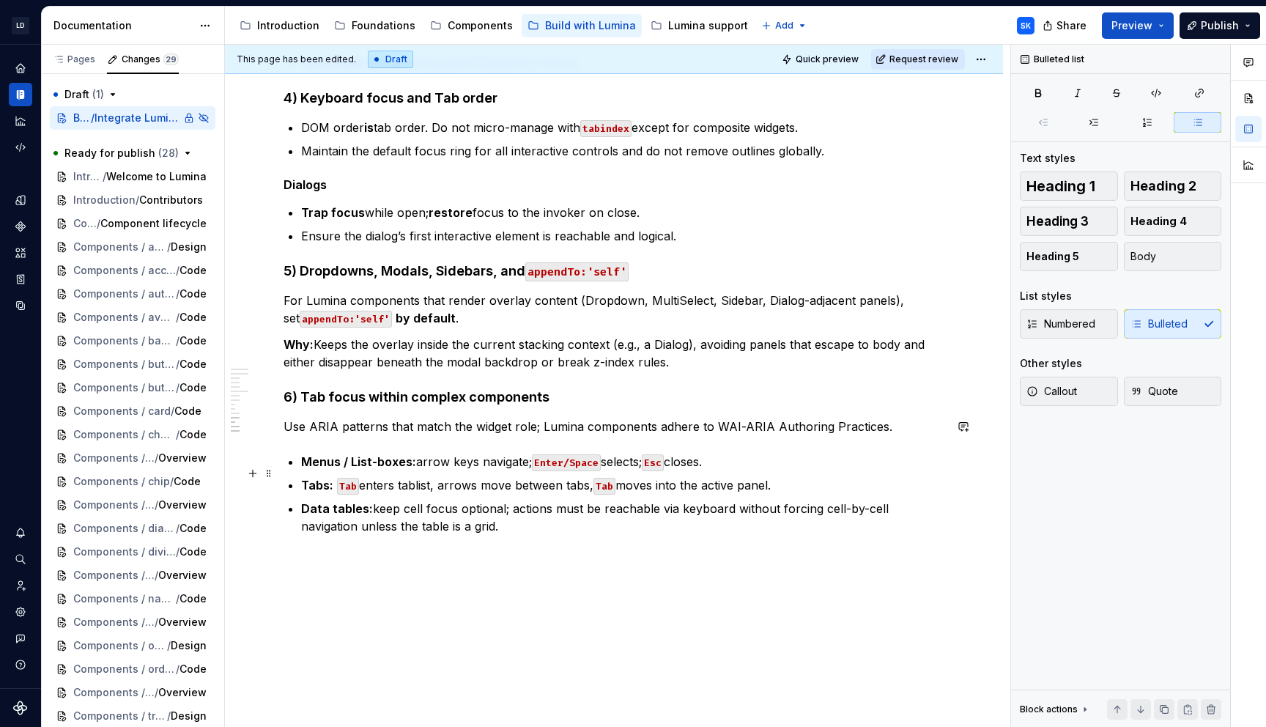
click at [487, 500] on p "Data tables: keep cell focus optional; actions must be reachable via keyboard w…" at bounding box center [622, 517] width 643 height 35
drag, startPoint x: 737, startPoint y: 474, endPoint x: 755, endPoint y: 487, distance: 22.0
click at [755, 500] on p "Data tables: keep cell focus optional; actions must be reachable via keyboard w…" at bounding box center [622, 517] width 643 height 35
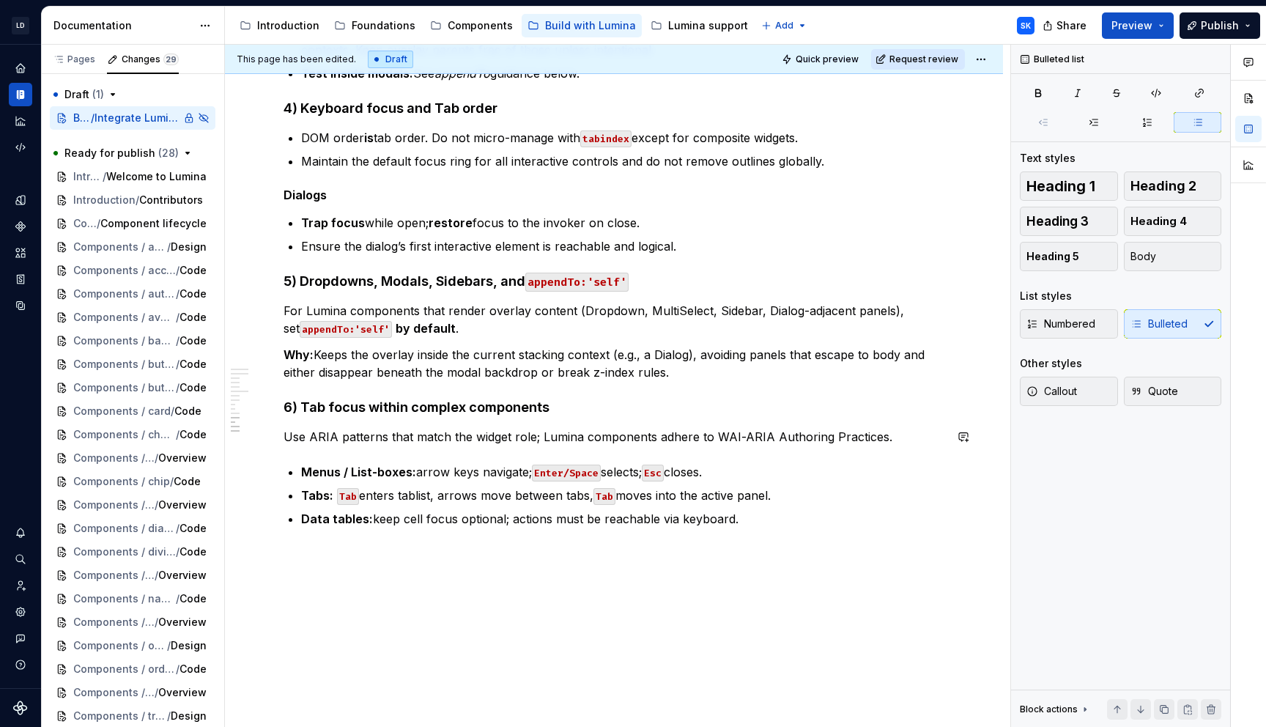
click at [786, 510] on p "Data tables: keep cell focus optional; actions must be reachable via keyboard." at bounding box center [622, 519] width 643 height 18
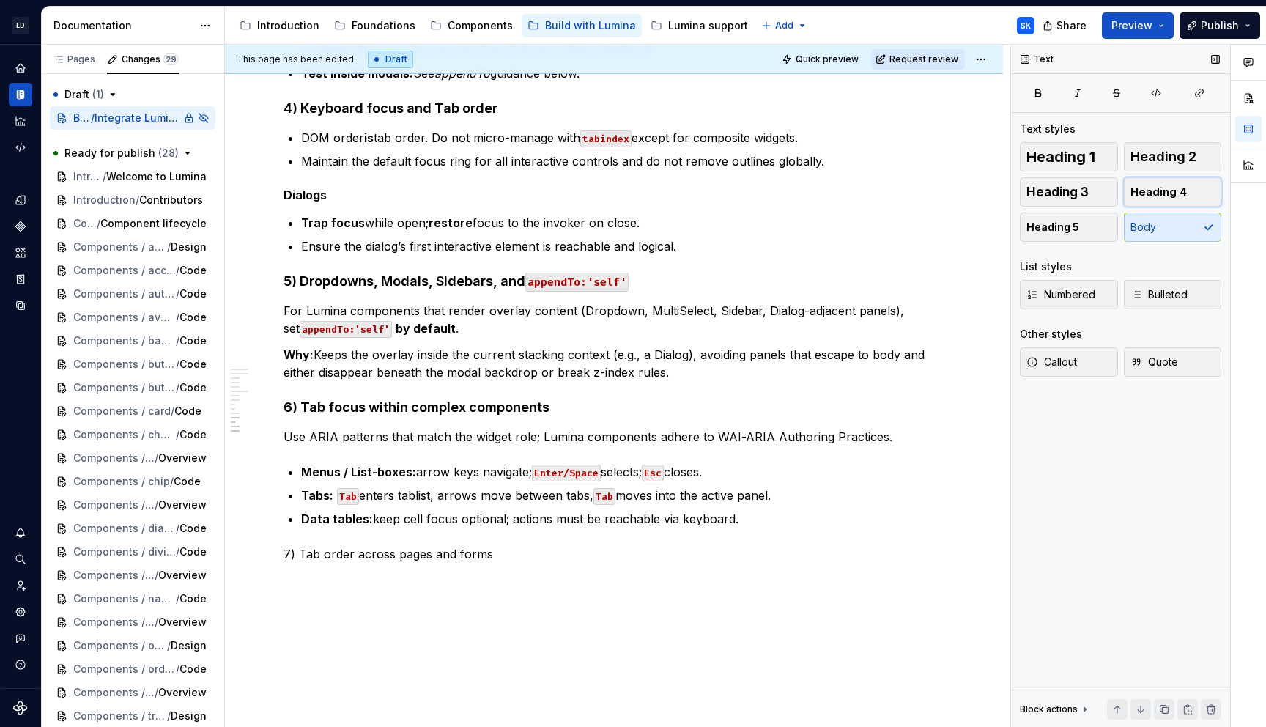
click at [1156, 196] on span "Heading 4" at bounding box center [1159, 192] width 56 height 15
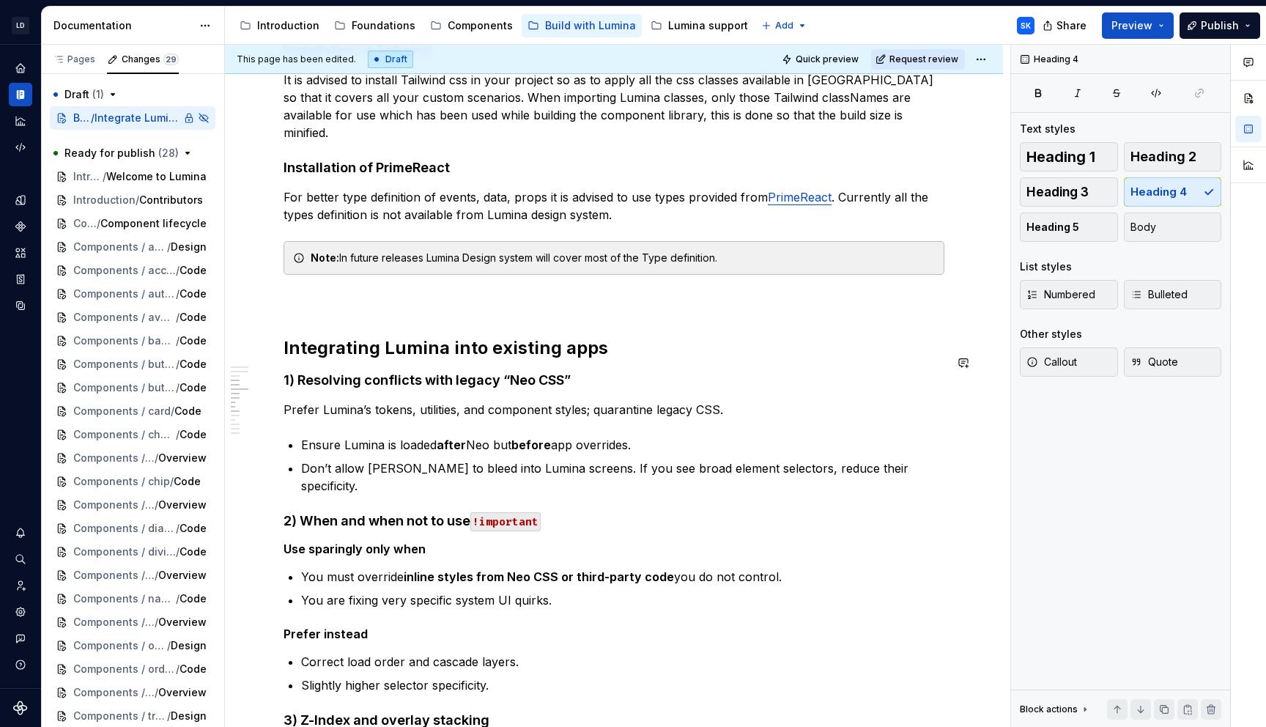
scroll to position [519, 0]
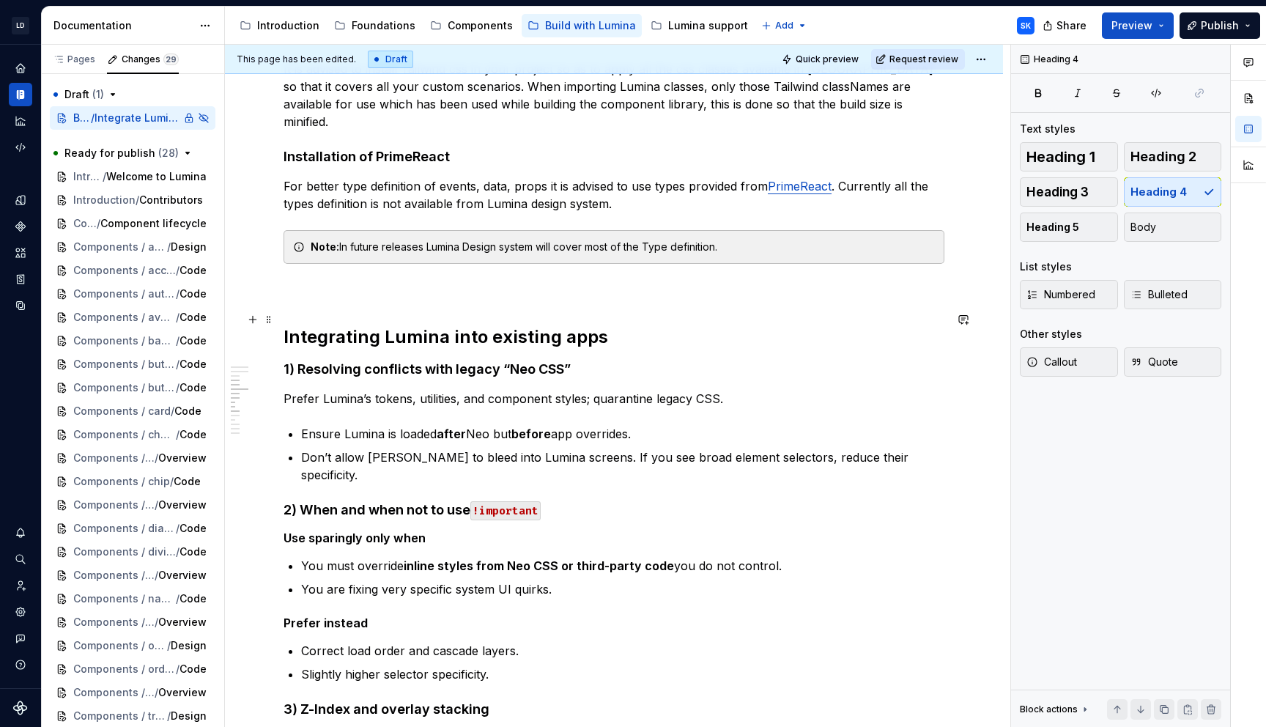
click at [614, 325] on h2 "Integrating Lumina into existing apps" at bounding box center [614, 336] width 661 height 23
click at [581, 368] on div "Prerequisites Node v20, npm v10 access to JFROG Installation Installation of Lu…" at bounding box center [614, 562] width 661 height 1614
click at [597, 361] on h4 "1) Resolving conflicts with legacy “Neo CSS”" at bounding box center [614, 370] width 661 height 18
click at [1078, 191] on span "Heading 3" at bounding box center [1058, 192] width 62 height 15
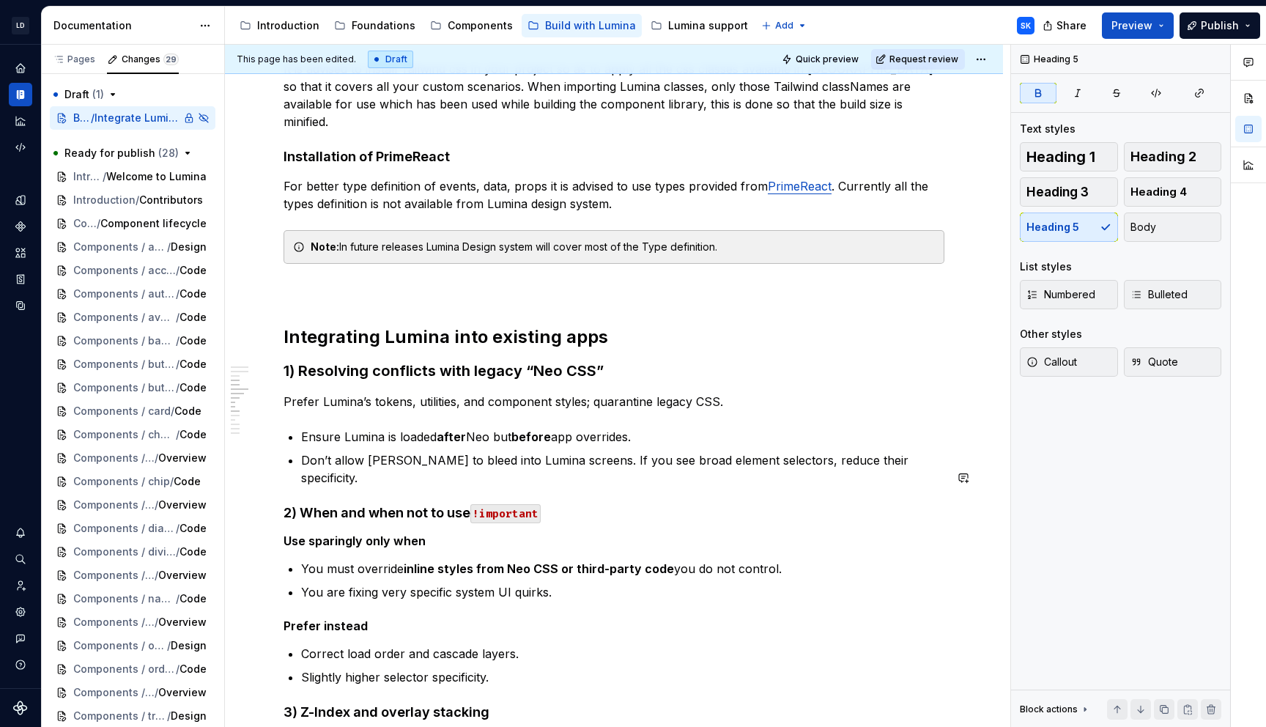
click at [563, 487] on div "Prerequisites Node v20, npm v10 access to JFROG Installation Installation of Lu…" at bounding box center [614, 563] width 661 height 1617
click at [559, 504] on h4 "2) When and when not to use !important" at bounding box center [614, 513] width 661 height 18
click at [1102, 195] on button "Heading 3" at bounding box center [1069, 191] width 98 height 29
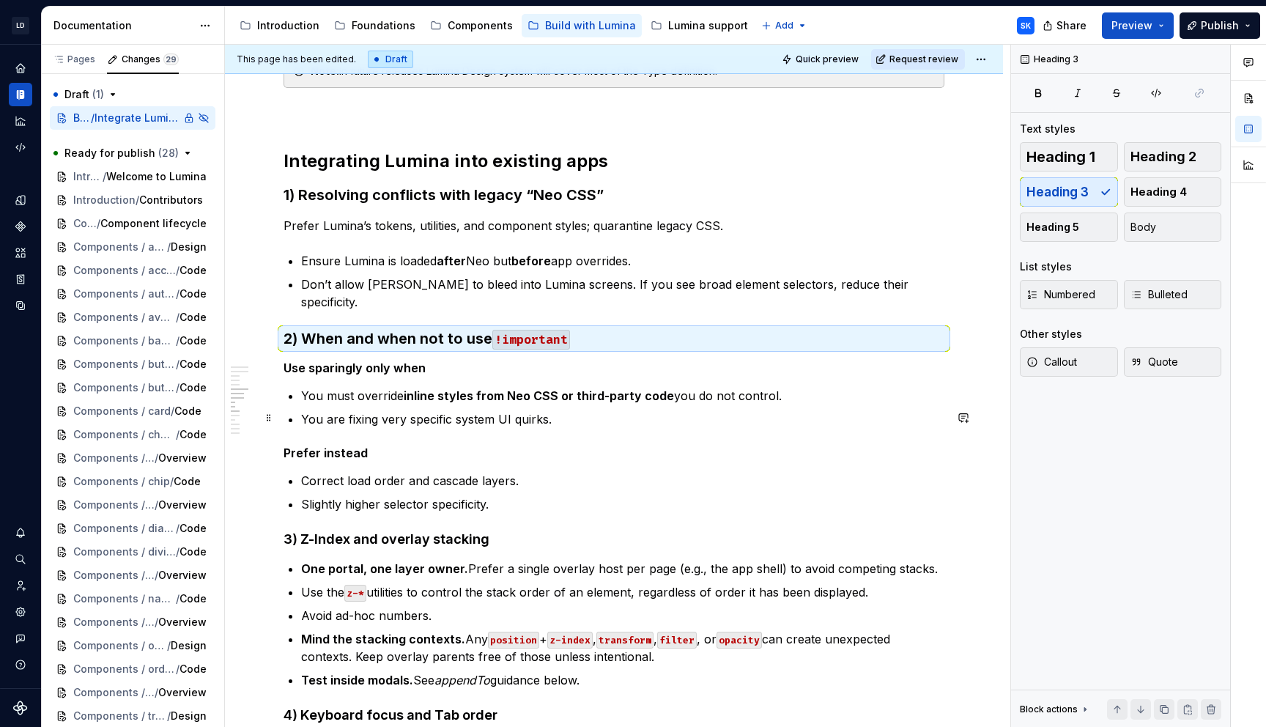
scroll to position [675, 0]
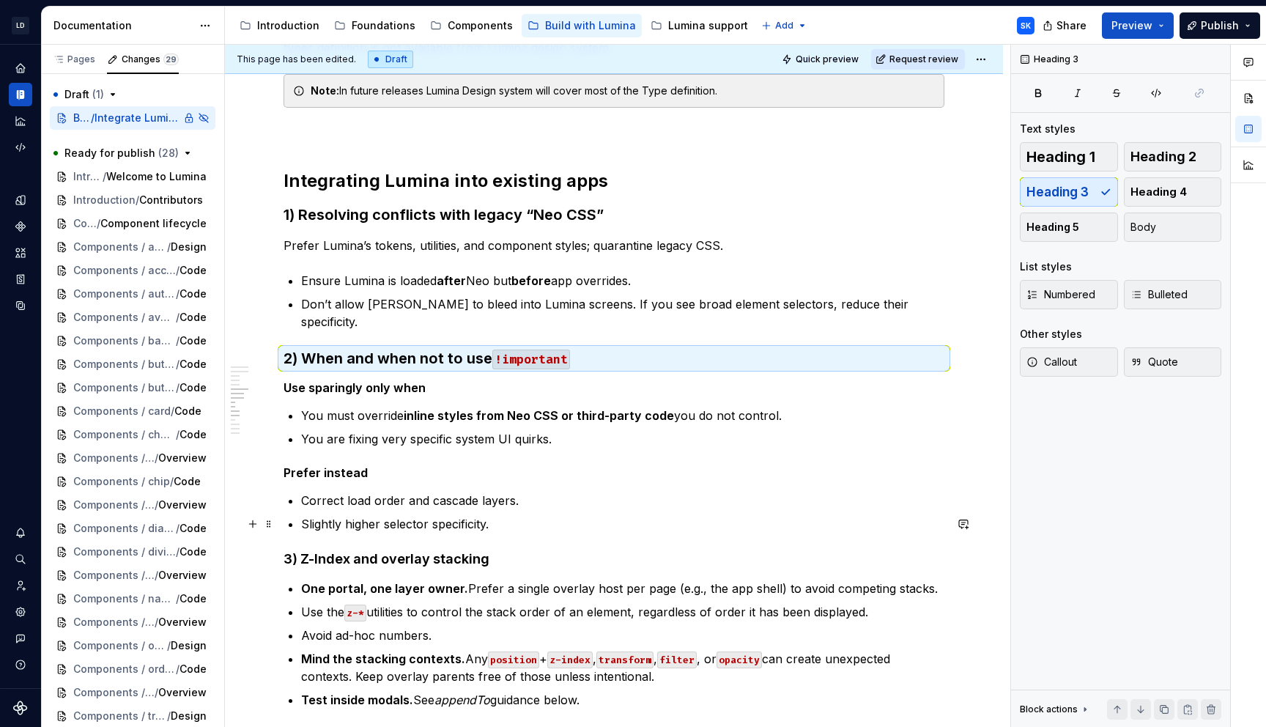
click at [503, 535] on div "Prerequisites Node v20, npm v10 access to JFROG Installation Installation of Lu…" at bounding box center [614, 409] width 661 height 1620
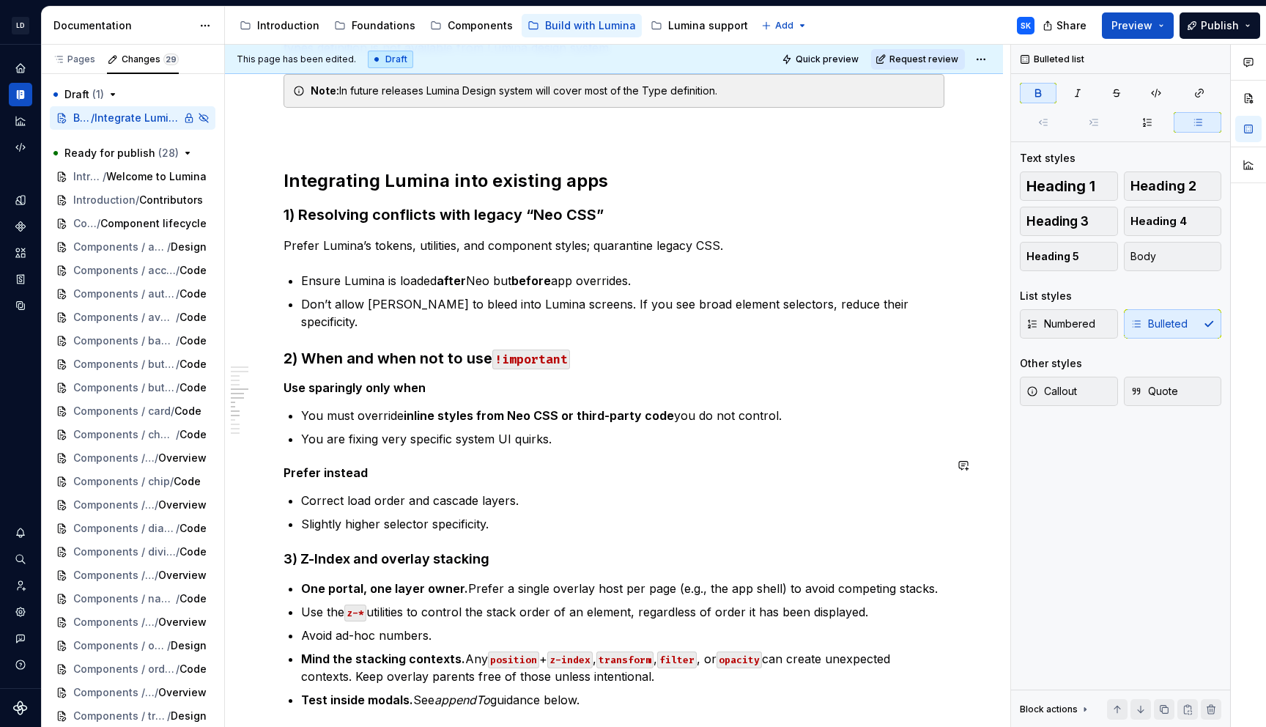
click at [517, 508] on div "Prerequisites Node v20, npm v10 access to JFROG Installation Installation of Lu…" at bounding box center [614, 409] width 661 height 1620
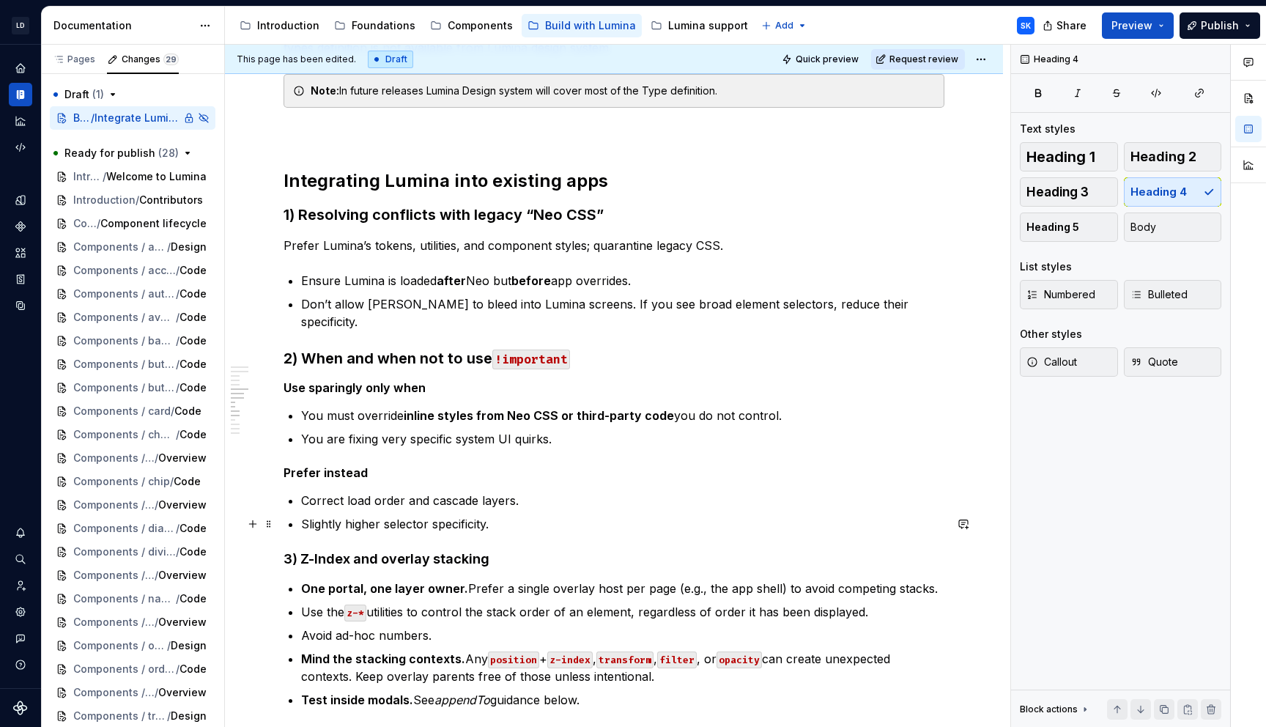
click at [511, 550] on h4 "3) Z-Index and overlay stacking" at bounding box center [614, 559] width 661 height 18
click at [1070, 201] on button "Heading 3" at bounding box center [1069, 191] width 98 height 29
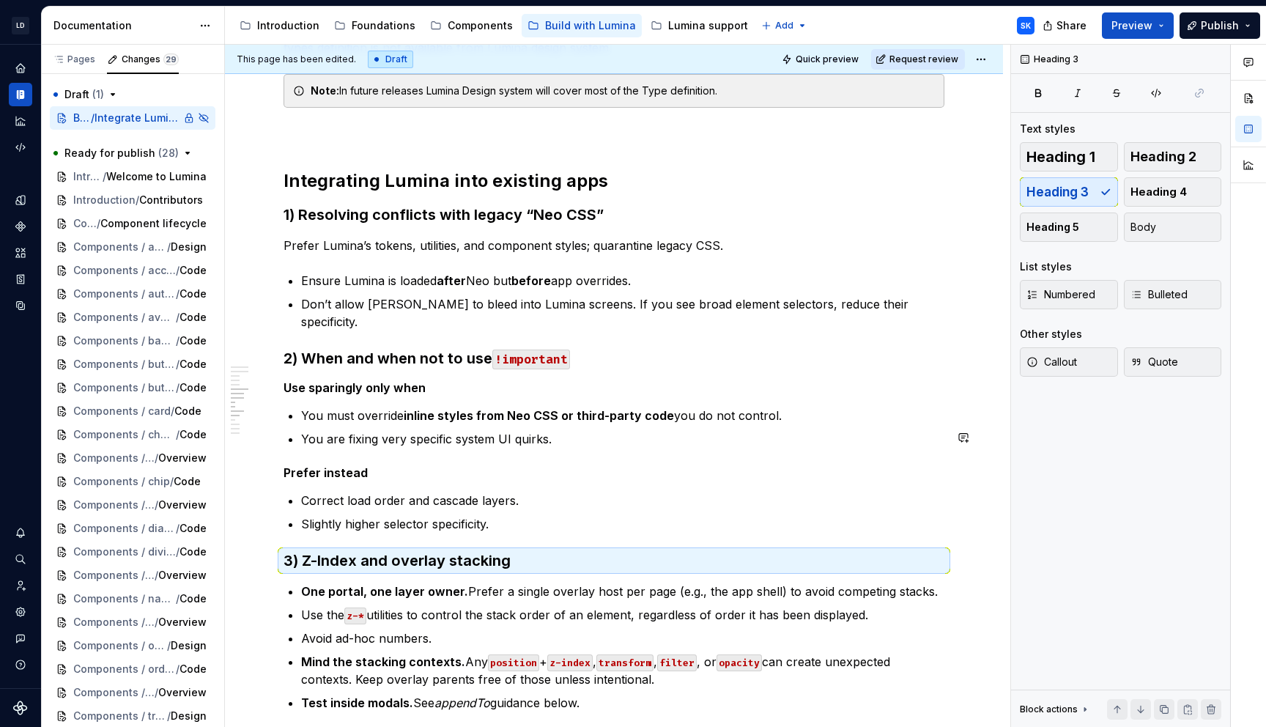
click at [374, 465] on h5 "Prefer instead" at bounding box center [614, 472] width 661 height 15
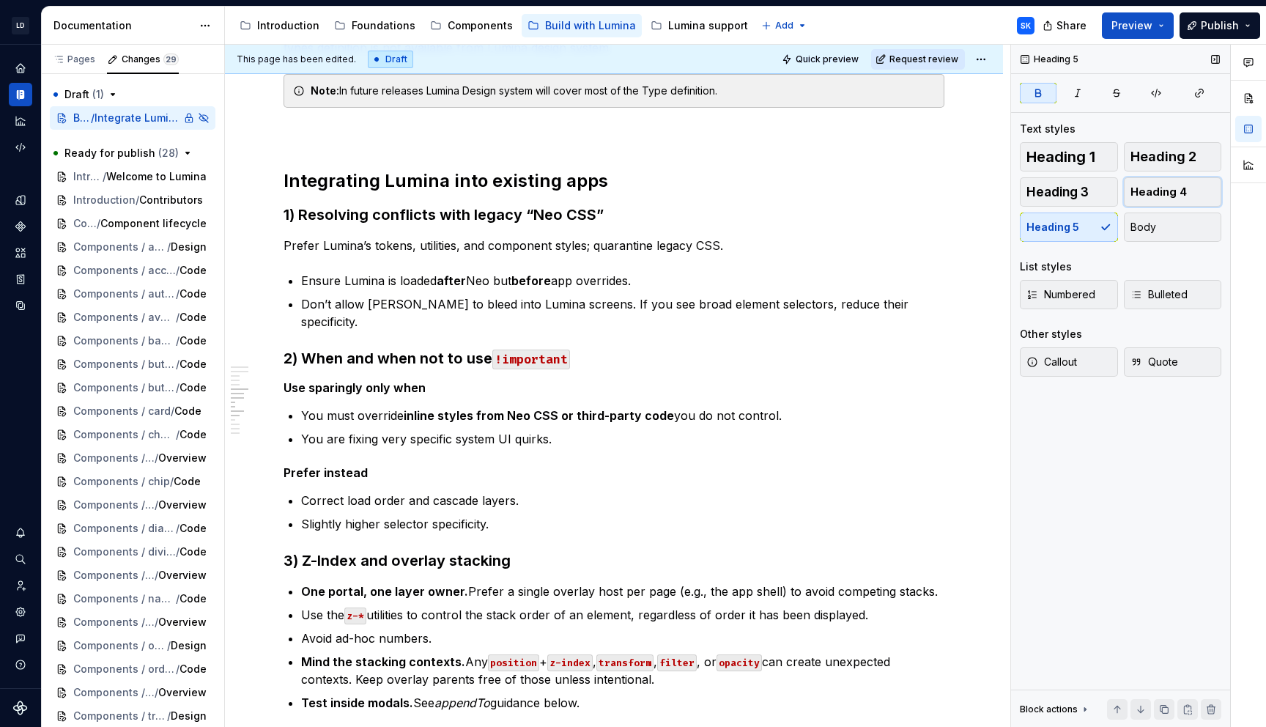
click at [1219, 186] on button "Heading 4" at bounding box center [1173, 191] width 98 height 29
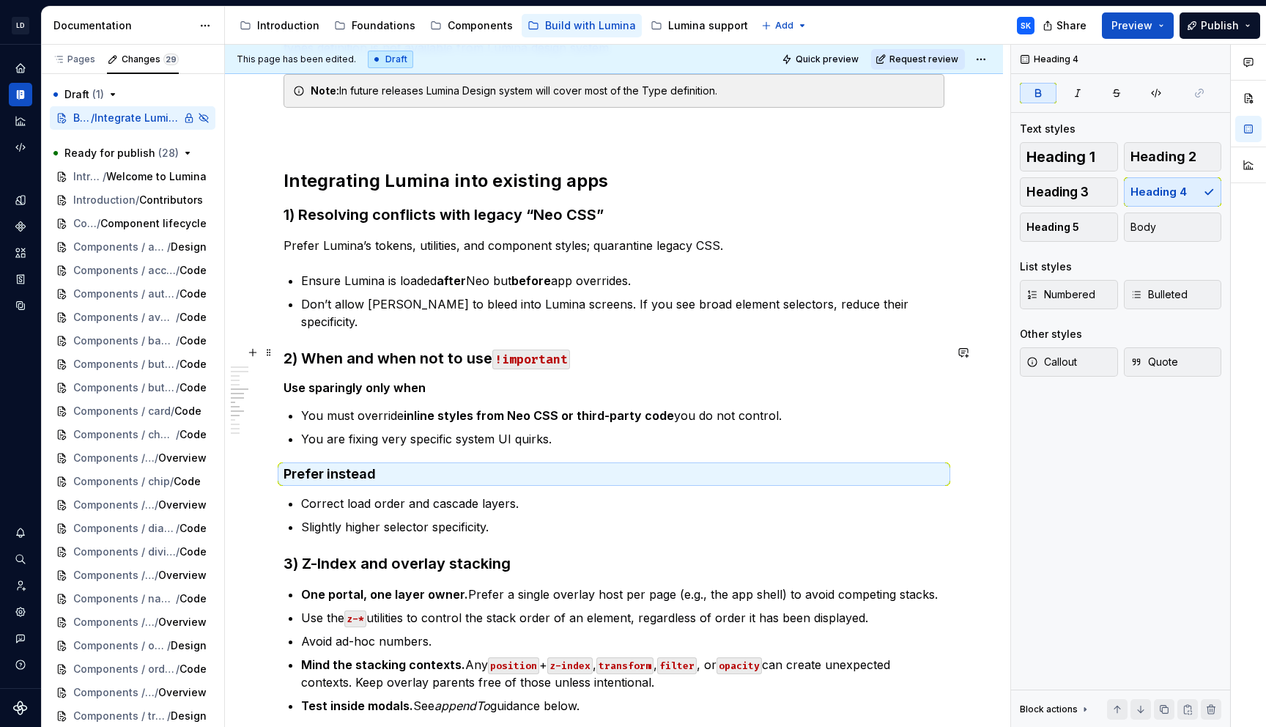
click at [424, 380] on h5 "Use sparingly only when" at bounding box center [614, 387] width 661 height 15
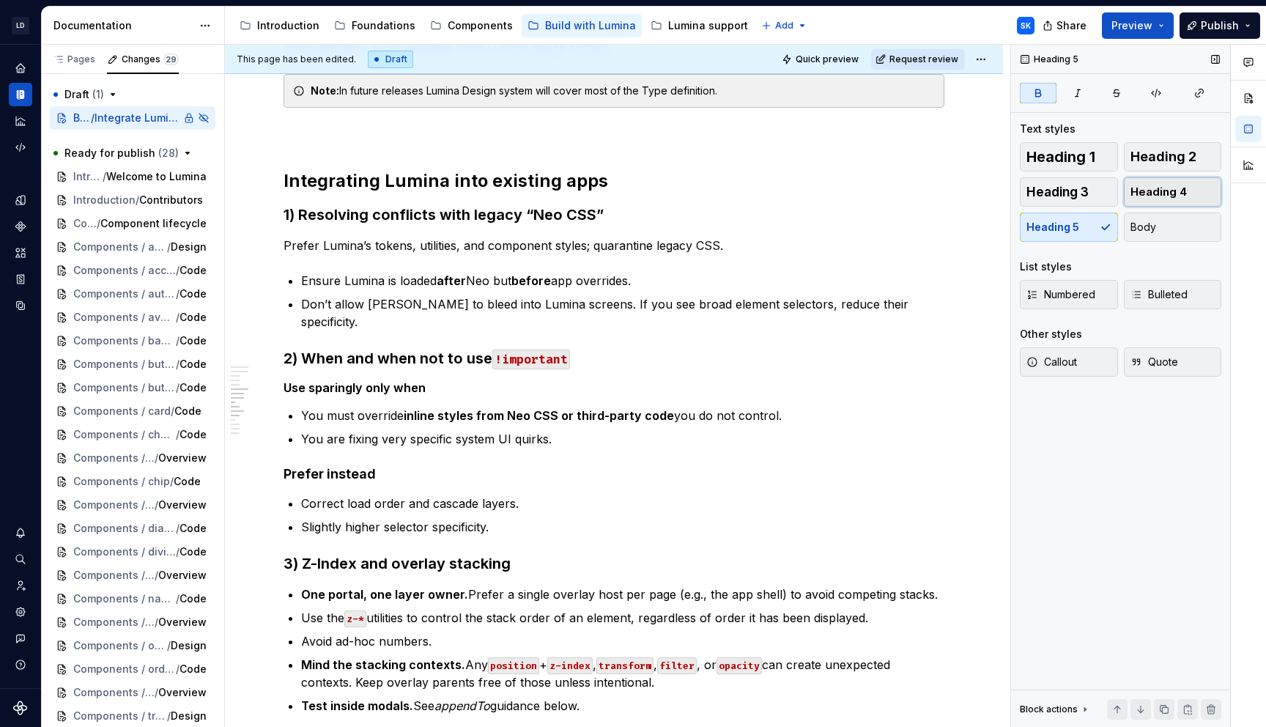
click at [1181, 202] on button "Heading 4" at bounding box center [1173, 191] width 98 height 29
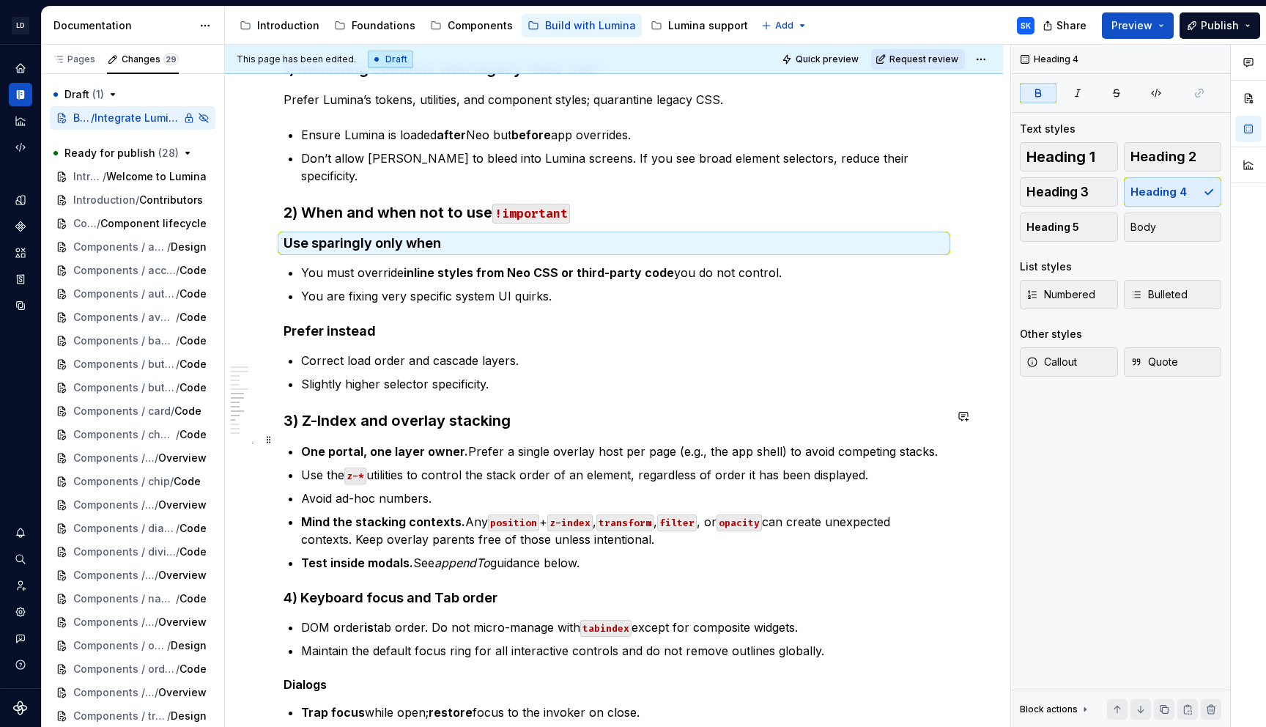
scroll to position [852, 0]
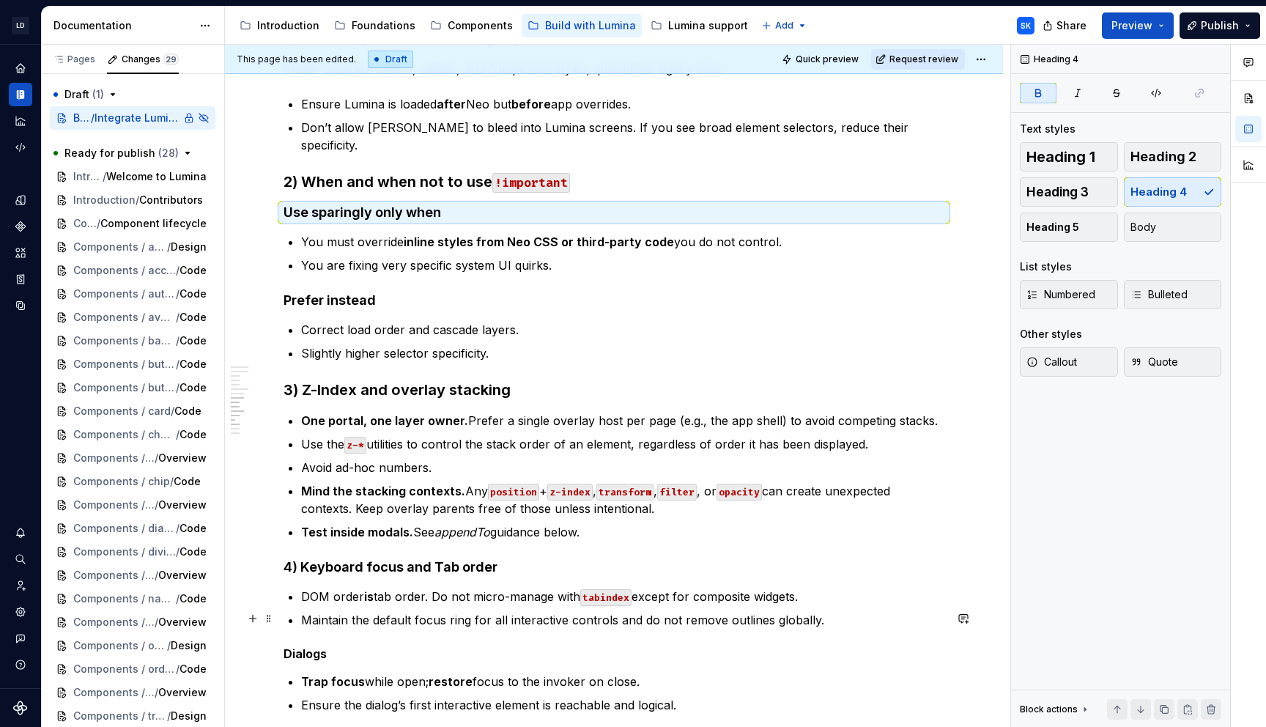
type textarea "*"
